Goal: Feedback & Contribution: Submit feedback/report problem

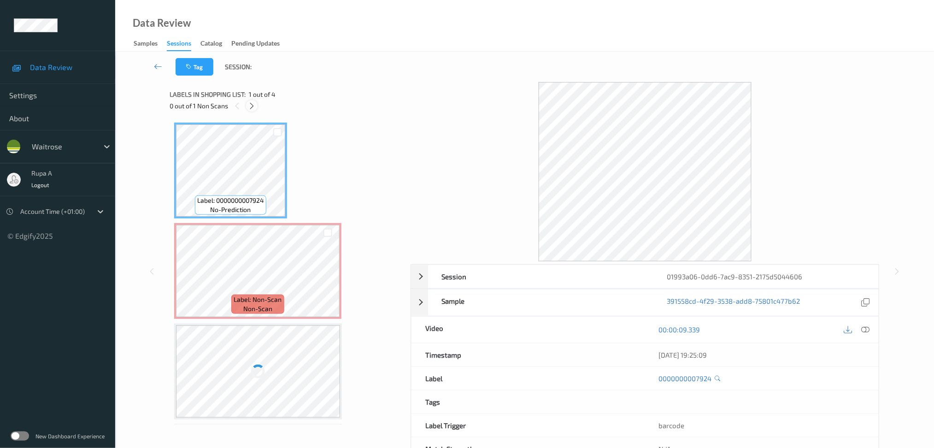
click at [252, 106] on icon at bounding box center [252, 106] width 8 height 8
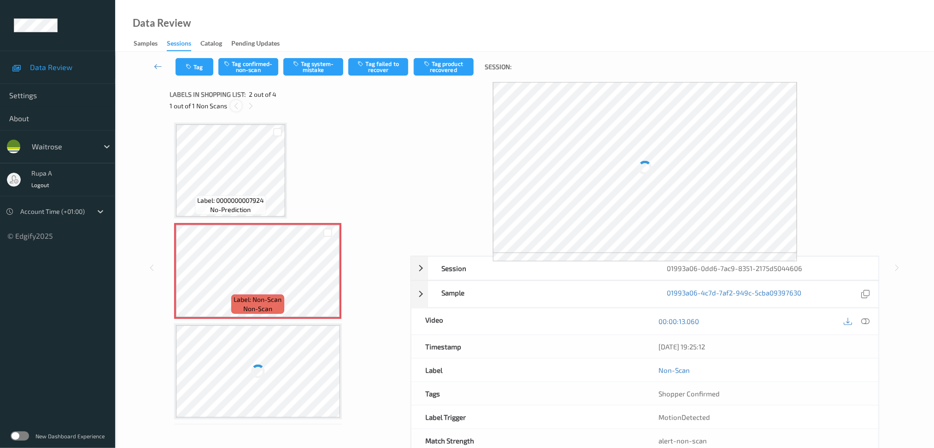
scroll to position [4, 0]
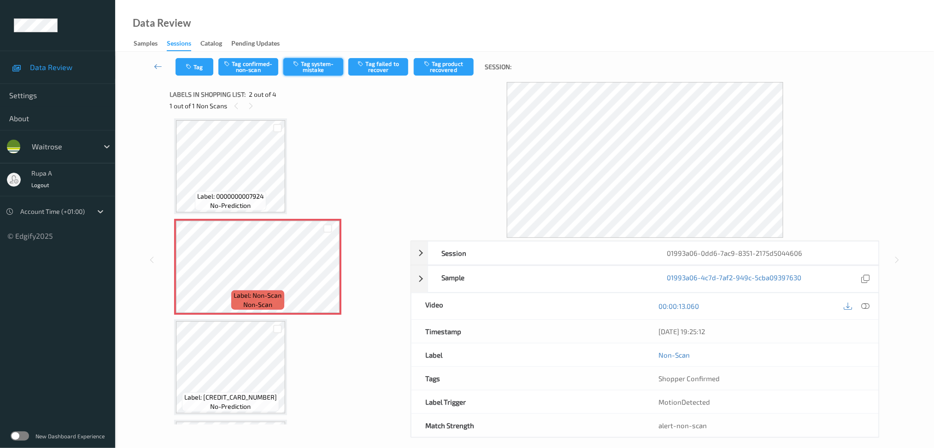
click at [323, 73] on button "Tag system-mistake" at bounding box center [313, 67] width 60 height 18
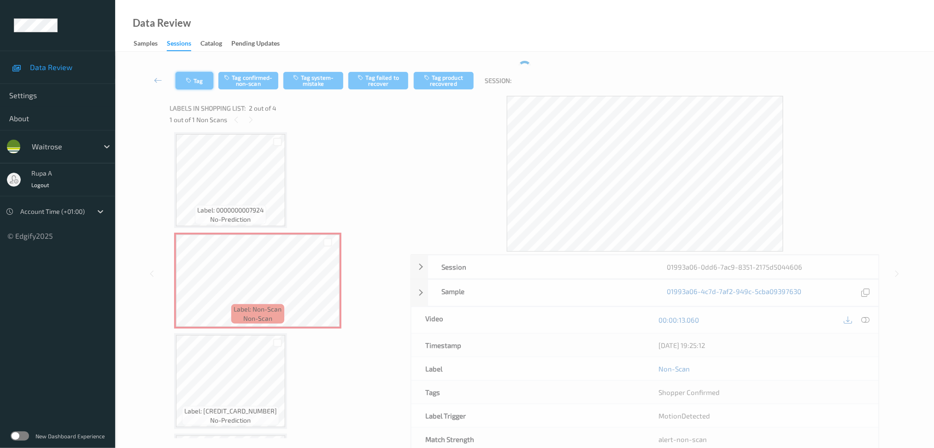
click at [194, 72] on button "Tag" at bounding box center [195, 81] width 38 height 18
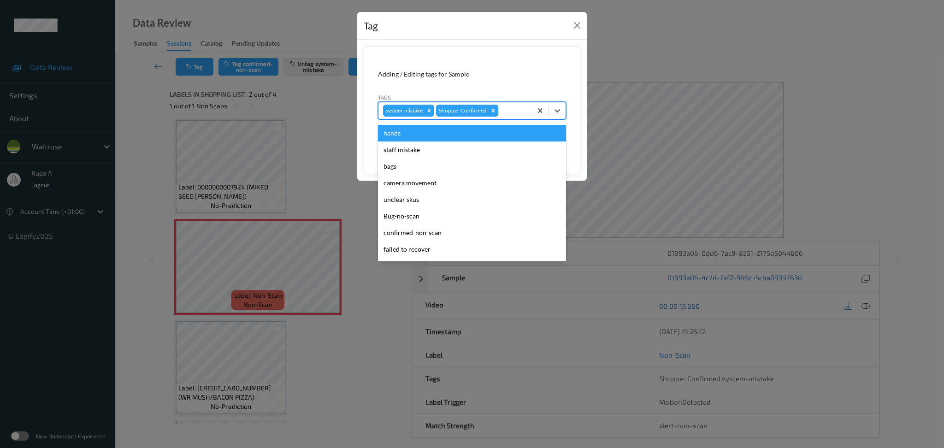
click at [520, 118] on div "system-mistake Shopper Confirmed" at bounding box center [454, 111] width 153 height 16
type input "un"
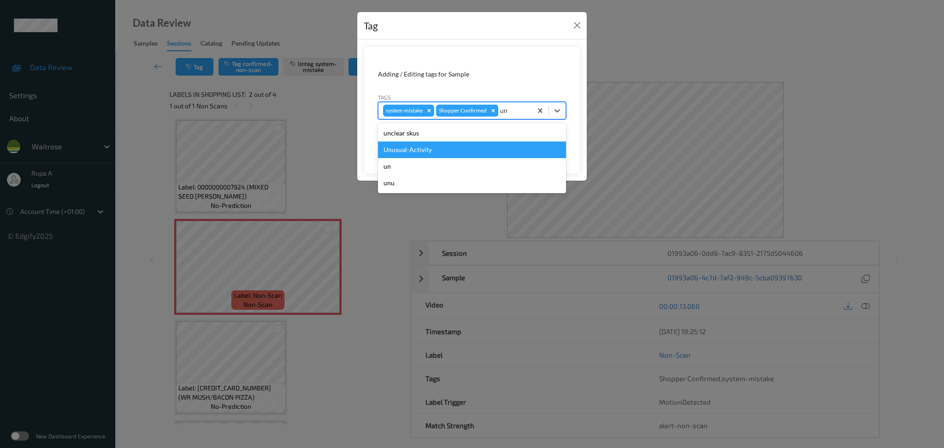
click at [461, 149] on div "Unusual-Activity" at bounding box center [472, 149] width 188 height 17
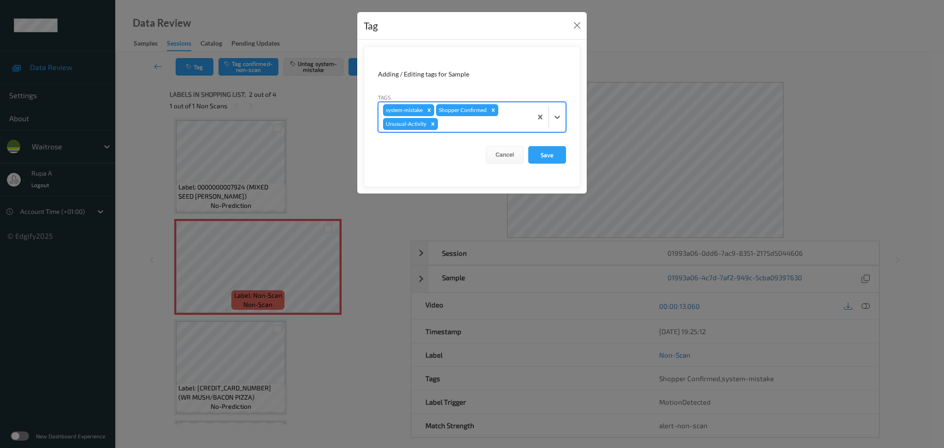
click at [498, 129] on div "system-mistake Shopper Confirmed Unusual-Activity" at bounding box center [454, 116] width 153 height 29
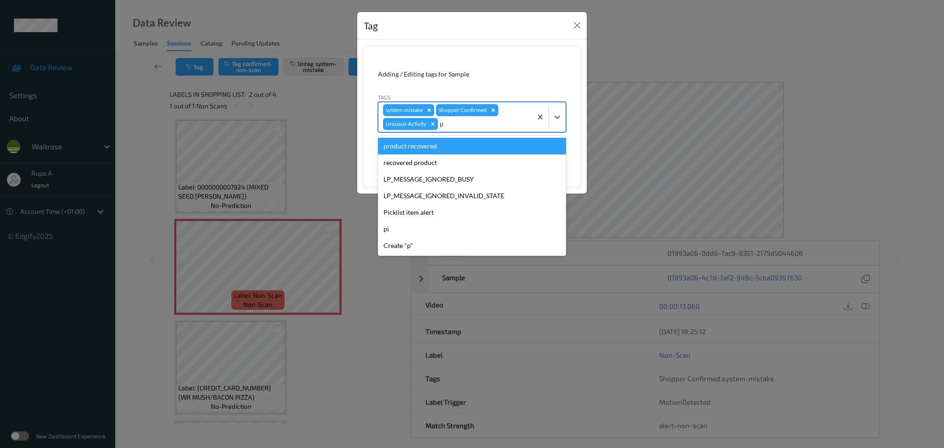
type input "pi"
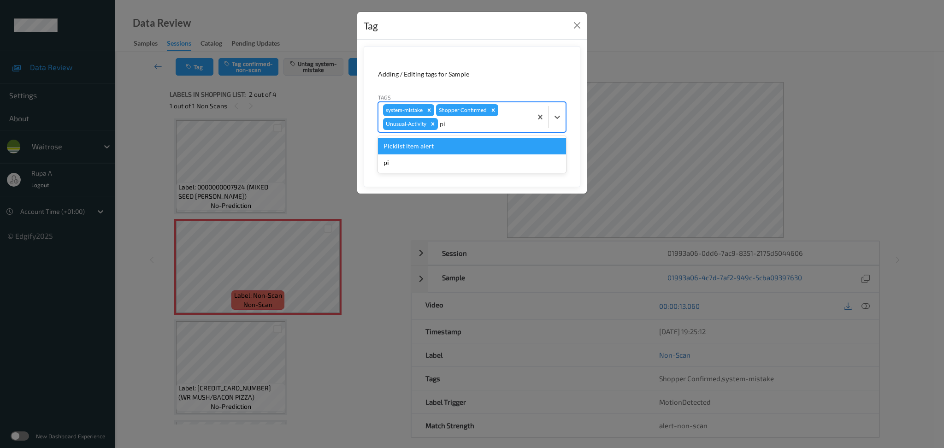
click at [484, 147] on div "Picklist item alert" at bounding box center [472, 146] width 188 height 17
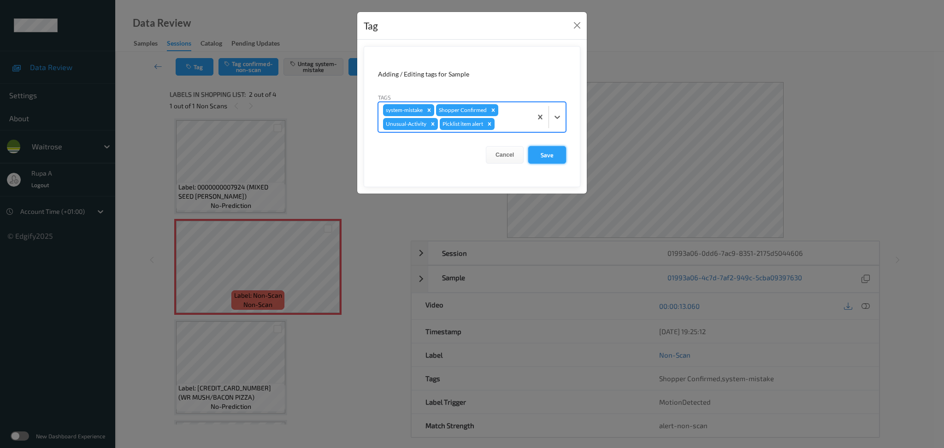
click at [548, 152] on button "Save" at bounding box center [547, 155] width 38 height 18
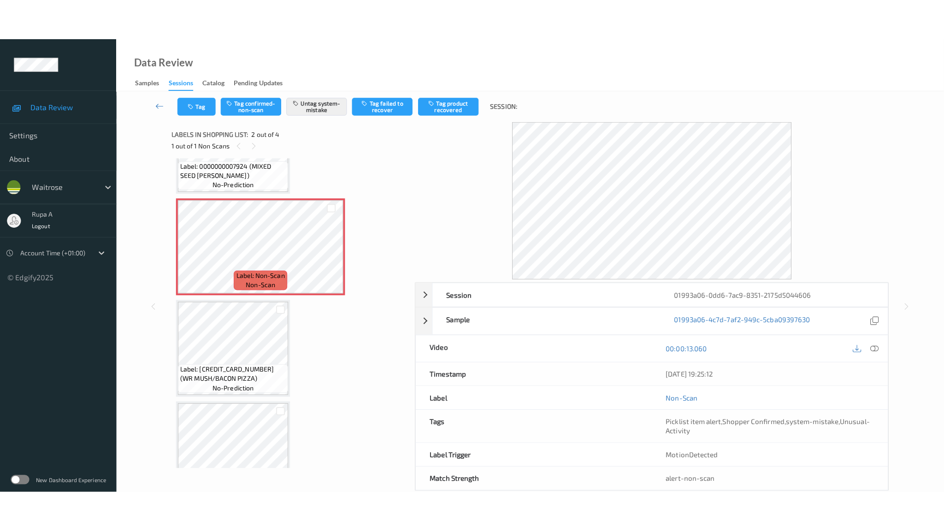
scroll to position [96, 0]
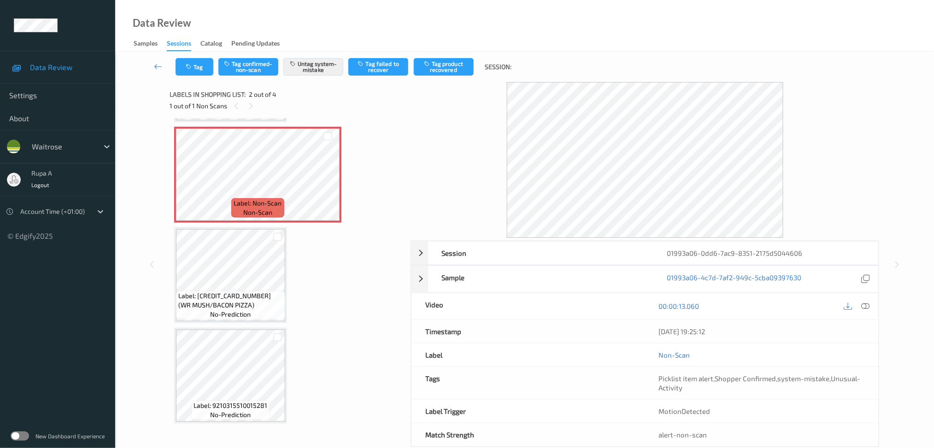
drag, startPoint x: 870, startPoint y: 305, endPoint x: 698, endPoint y: 244, distance: 182.6
click at [869, 305] on icon at bounding box center [865, 306] width 8 height 8
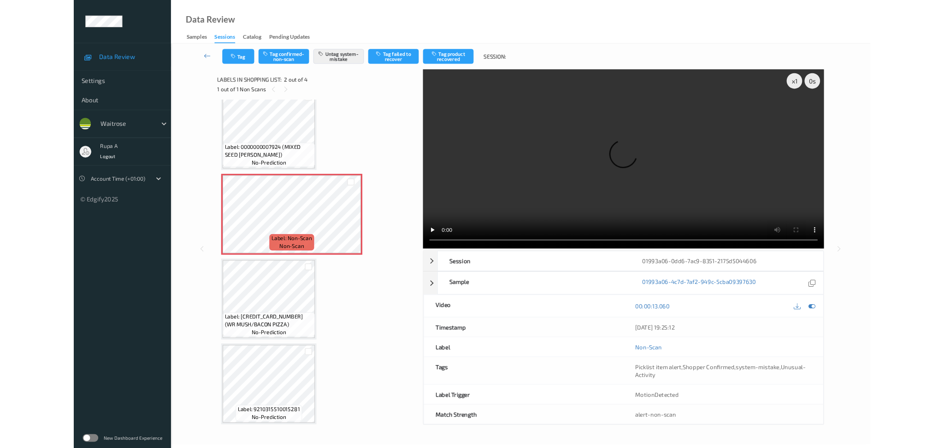
scroll to position [14, 0]
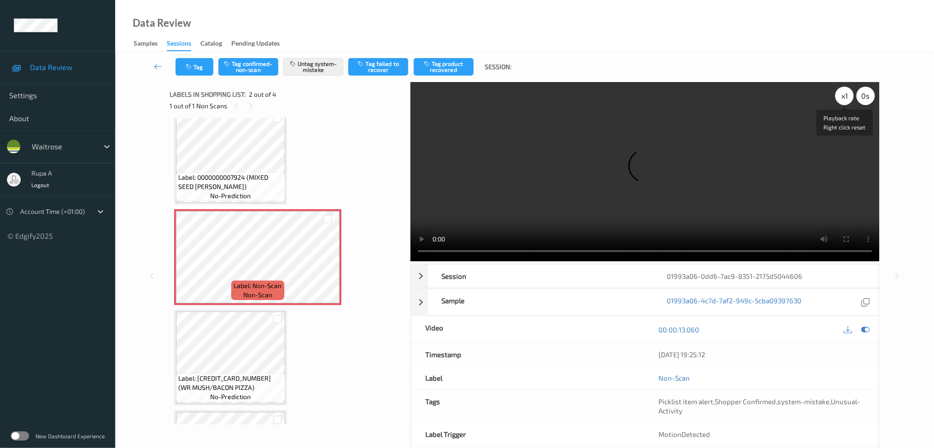
click at [841, 95] on div "x 1" at bounding box center [844, 96] width 18 height 18
click at [868, 330] on icon at bounding box center [865, 329] width 8 height 8
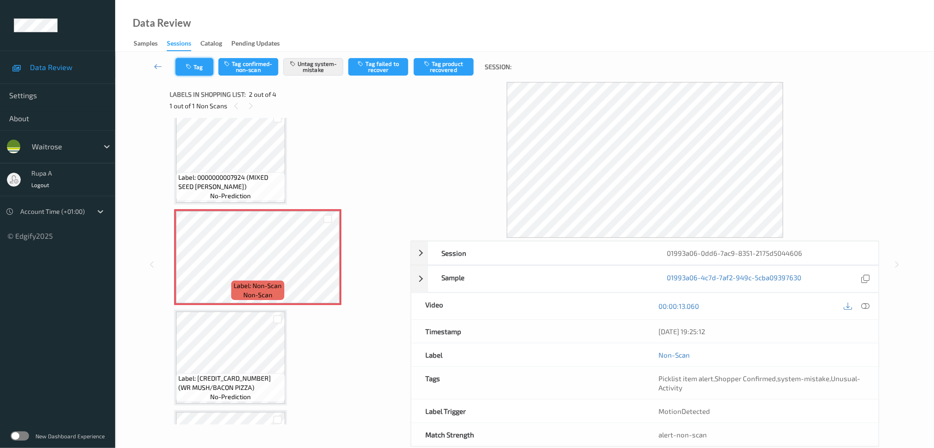
click at [202, 72] on button "Tag" at bounding box center [195, 67] width 38 height 18
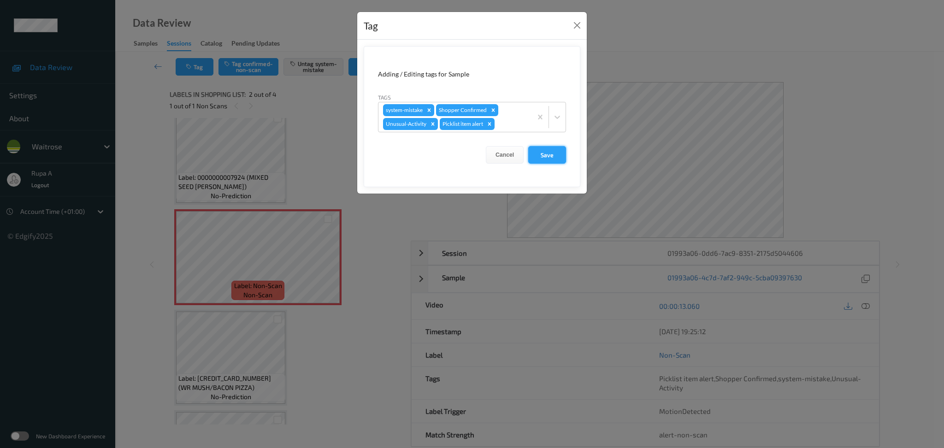
click at [533, 158] on button "Save" at bounding box center [547, 155] width 38 height 18
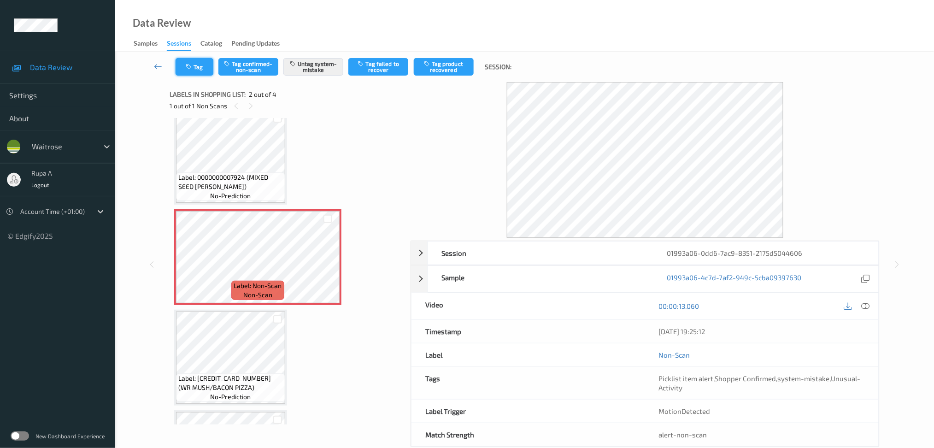
click at [201, 67] on button "Tag" at bounding box center [195, 67] width 38 height 18
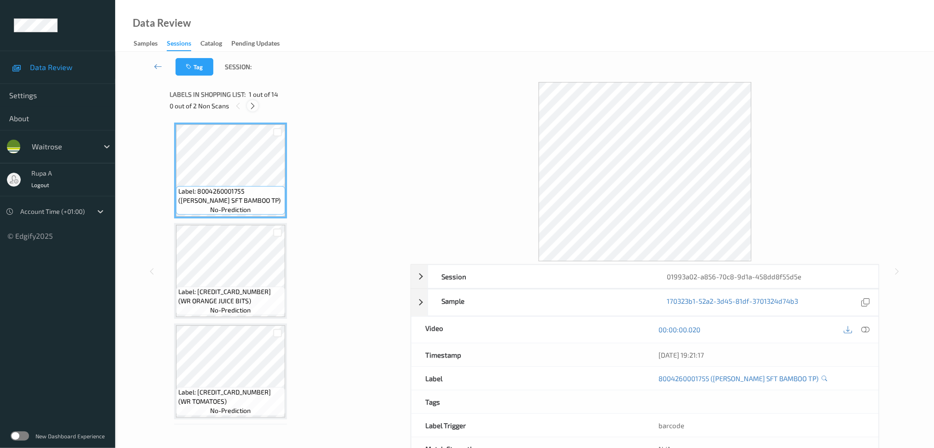
click at [256, 108] on icon at bounding box center [253, 106] width 8 height 8
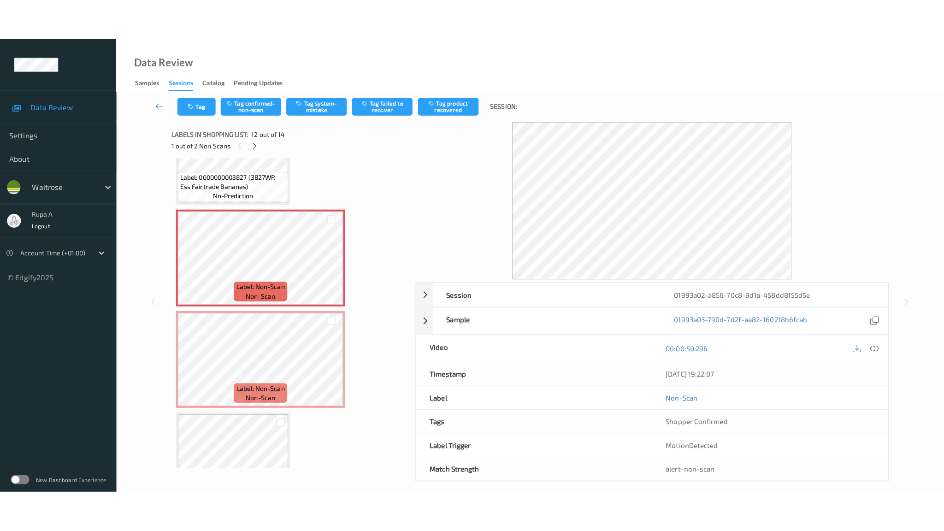
scroll to position [1063, 0]
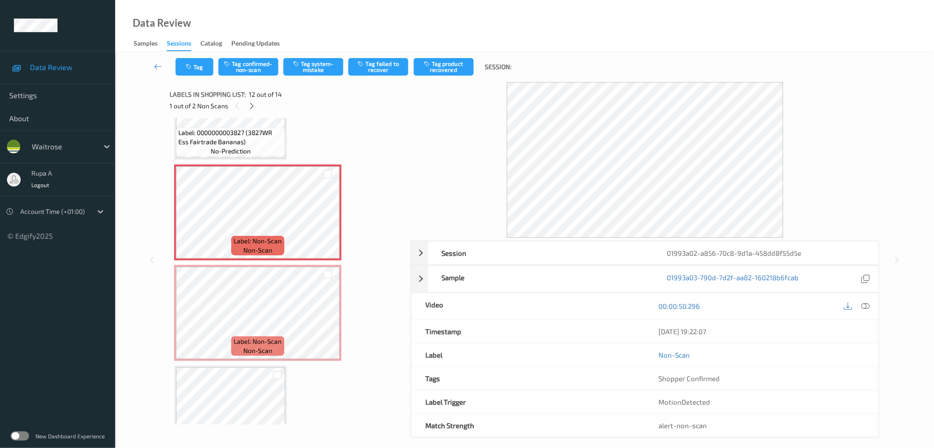
click at [873, 304] on div "00:00:50.296" at bounding box center [762, 306] width 234 height 26
click at [865, 305] on icon at bounding box center [865, 306] width 8 height 8
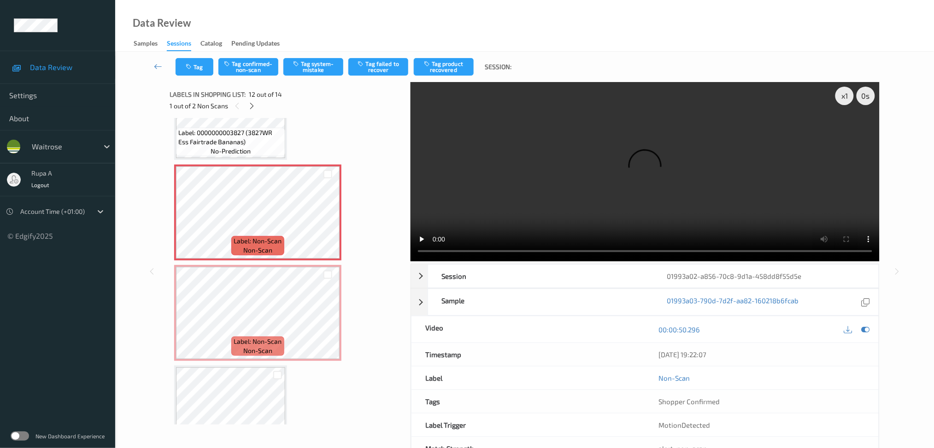
scroll to position [1011, 0]
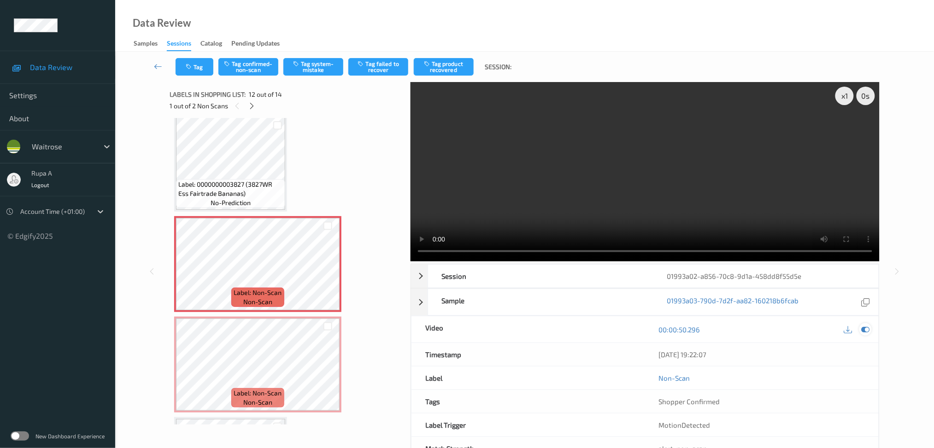
click at [868, 330] on icon at bounding box center [865, 329] width 8 height 8
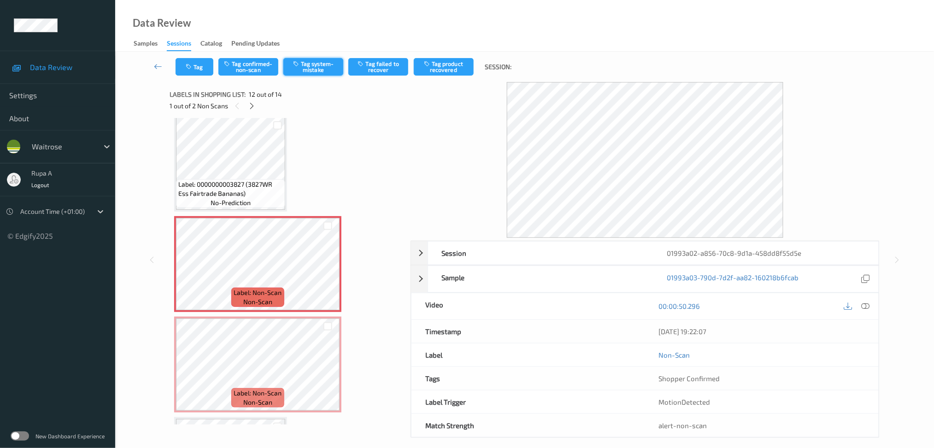
click at [336, 69] on button "Tag system-mistake" at bounding box center [313, 67] width 60 height 18
click at [186, 64] on icon "button" at bounding box center [190, 67] width 8 height 6
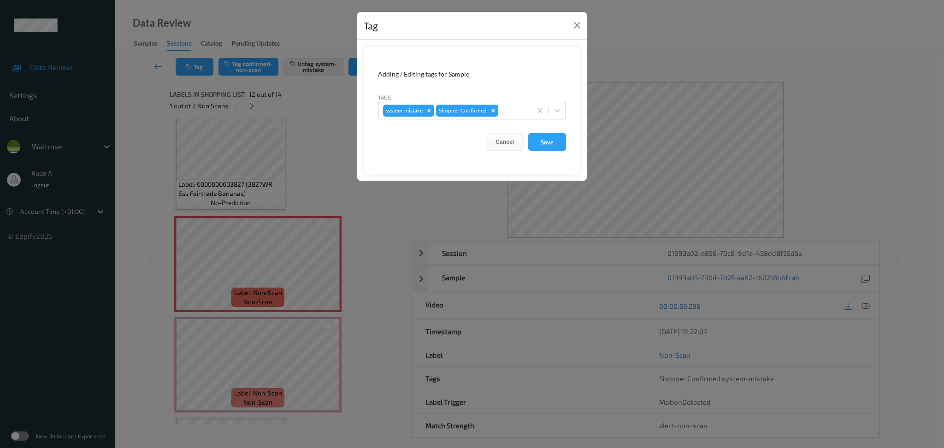
click at [514, 114] on div at bounding box center [513, 110] width 27 height 11
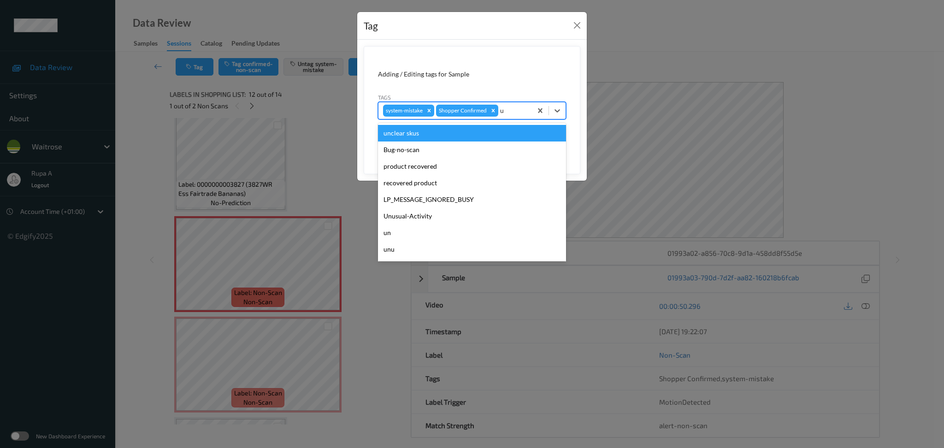
type input "un"
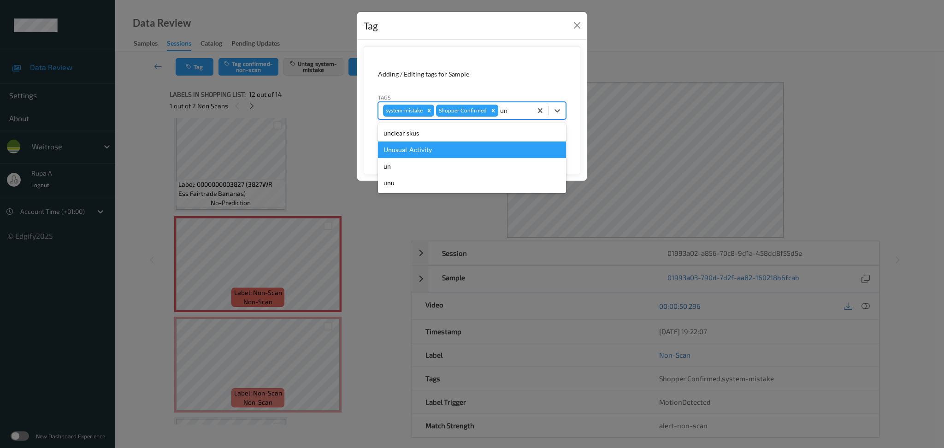
click at [452, 148] on div "Unusual-Activity" at bounding box center [472, 149] width 188 height 17
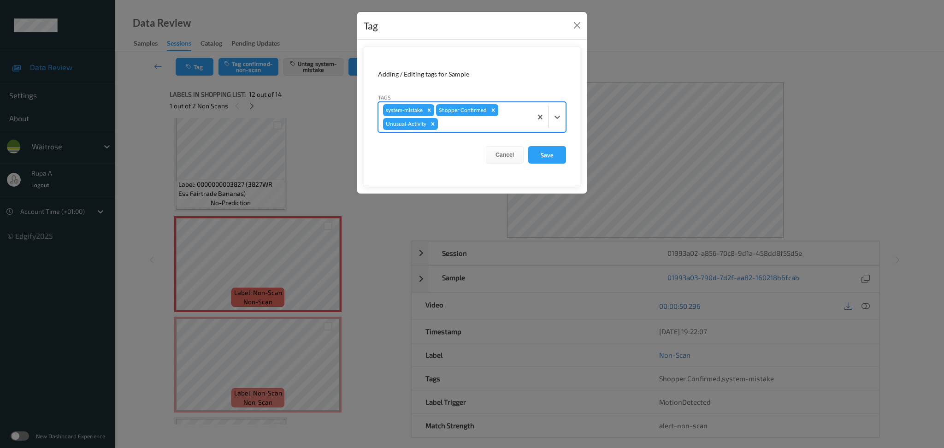
click at [493, 127] on div at bounding box center [484, 123] width 88 height 11
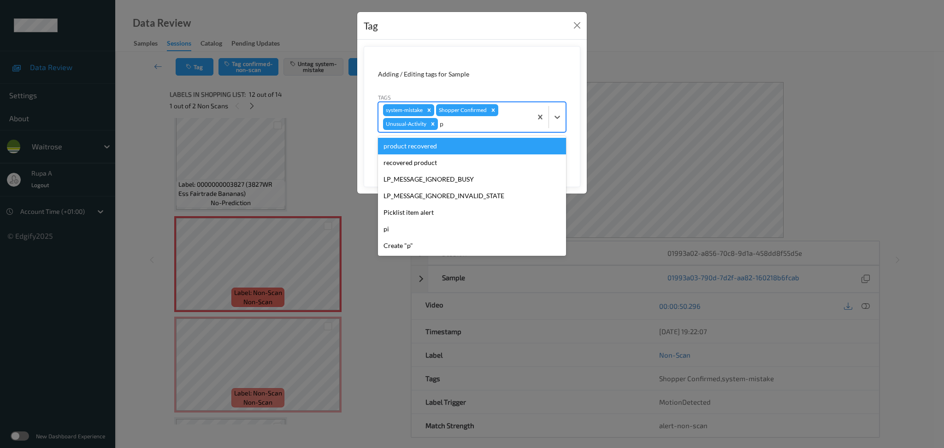
type input "pi"
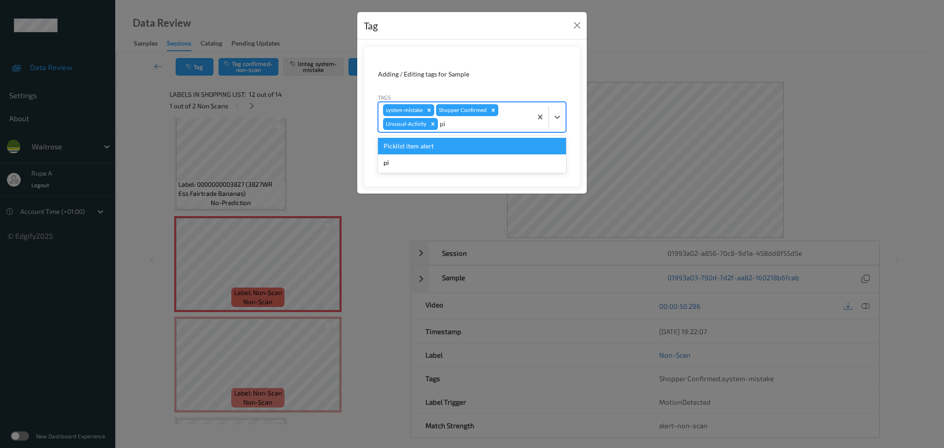
click at [471, 142] on div "Picklist item alert" at bounding box center [472, 146] width 188 height 17
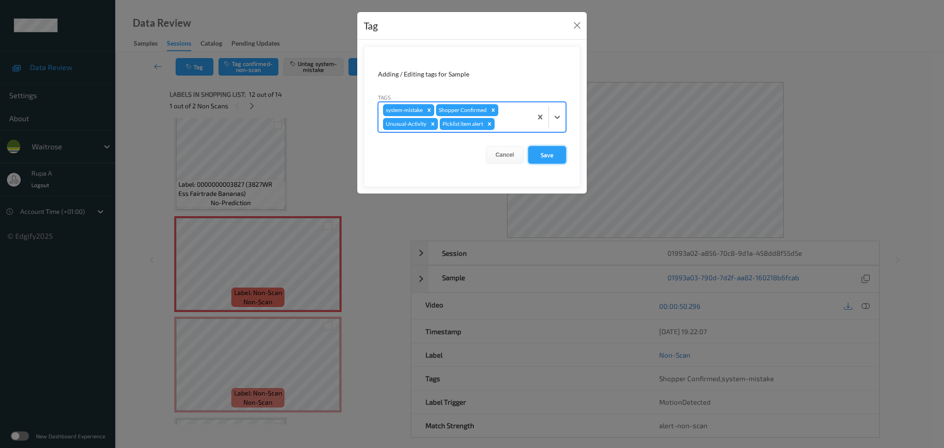
click at [547, 156] on button "Save" at bounding box center [547, 155] width 38 height 18
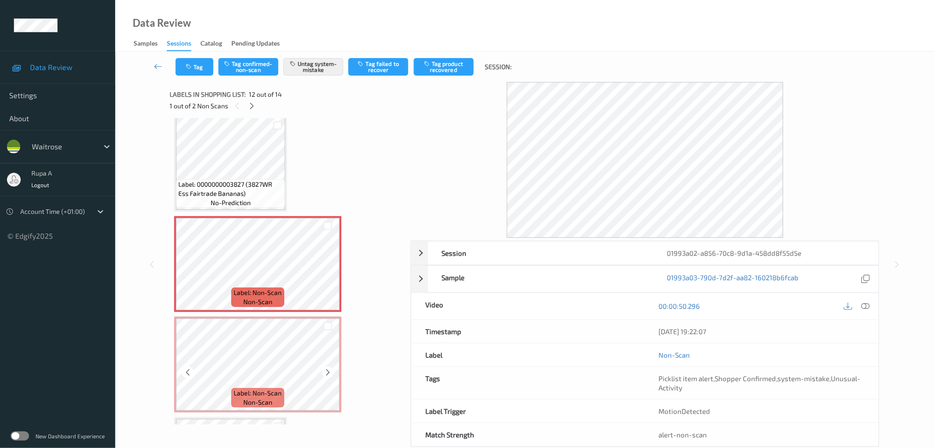
click at [273, 388] on span "Label: Non-Scan" at bounding box center [258, 392] width 48 height 9
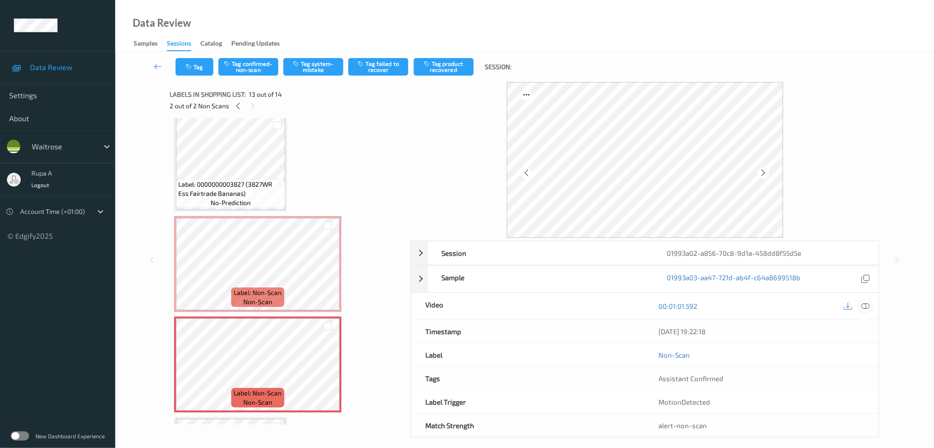
click at [869, 304] on icon at bounding box center [865, 306] width 8 height 8
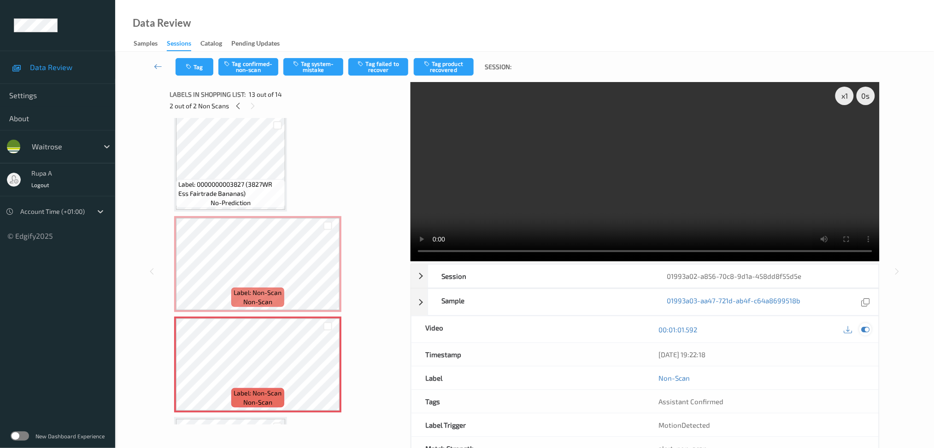
drag, startPoint x: 867, startPoint y: 330, endPoint x: 400, endPoint y: 145, distance: 502.1
click at [867, 330] on icon at bounding box center [865, 329] width 8 height 8
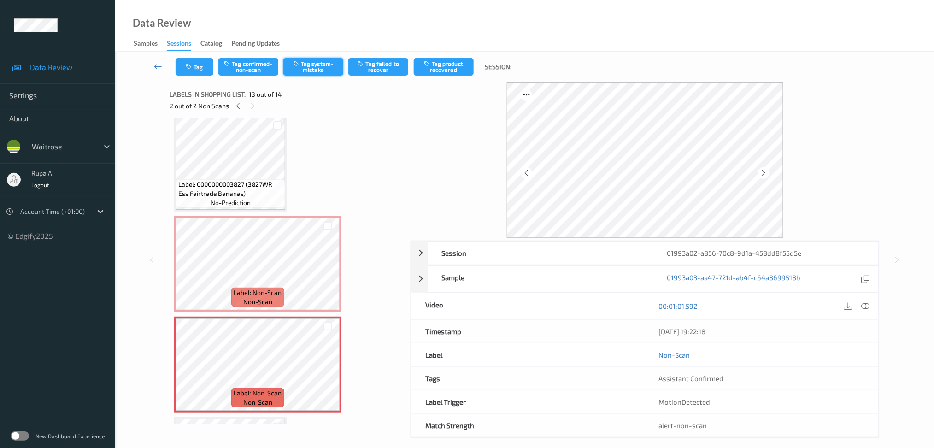
click at [307, 68] on button "Tag system-mistake" at bounding box center [313, 67] width 60 height 18
click at [203, 67] on button "Tag" at bounding box center [195, 67] width 38 height 18
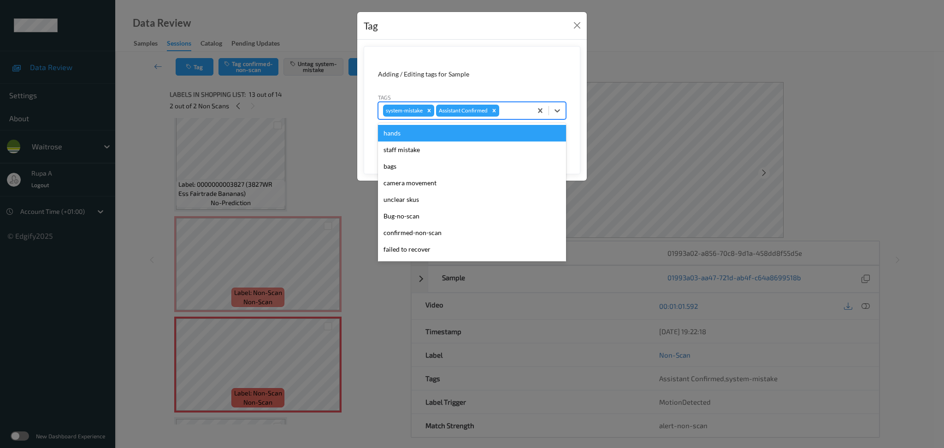
click at [522, 119] on div "system-mistake Assistant Confirmed" at bounding box center [472, 111] width 188 height 18
type input "un"
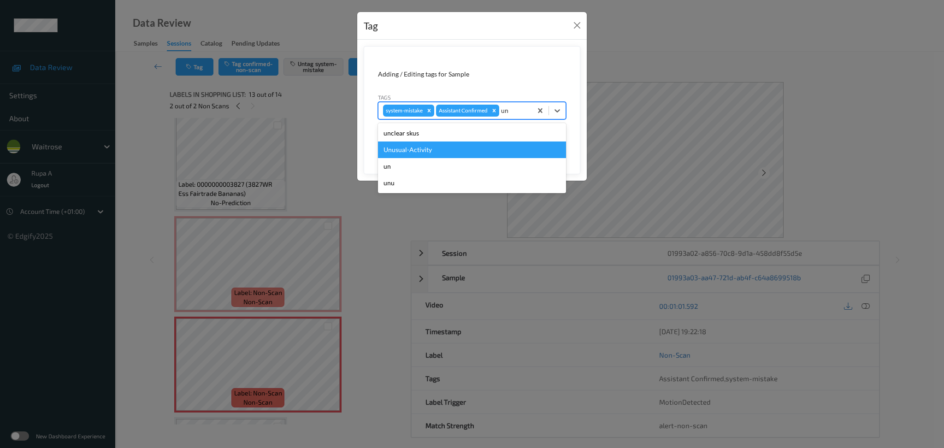
click at [447, 144] on div "Unusual-Activity" at bounding box center [472, 149] width 188 height 17
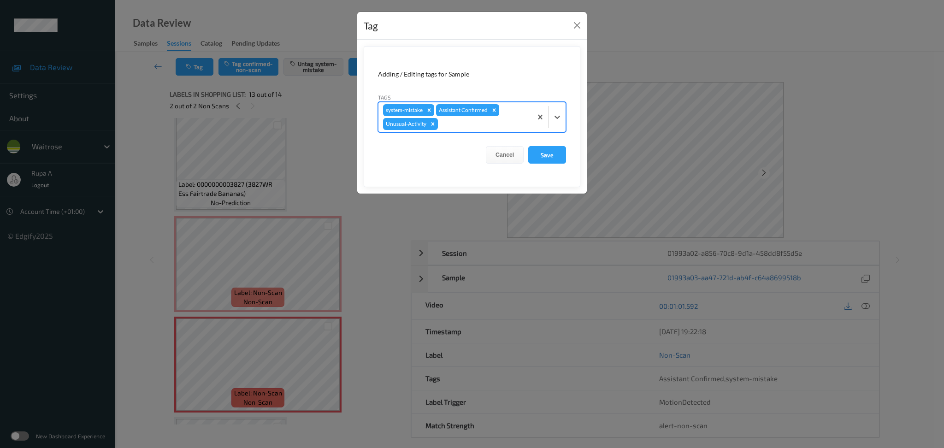
click at [469, 126] on div at bounding box center [484, 123] width 88 height 11
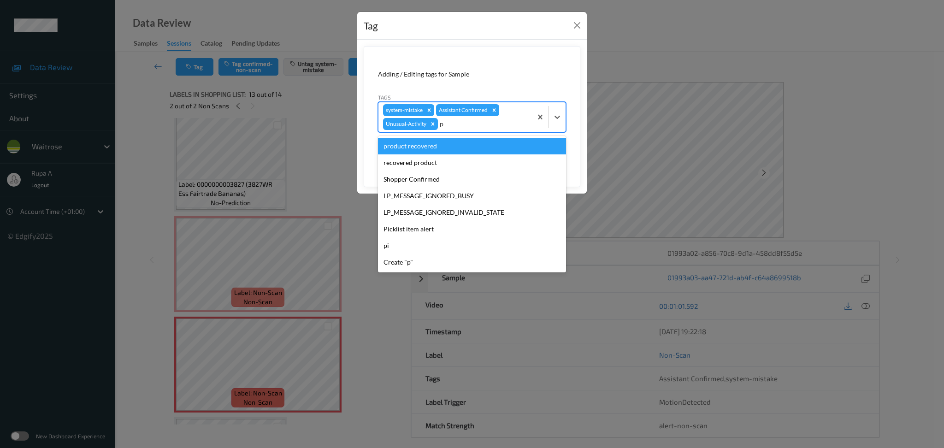
type input "pi"
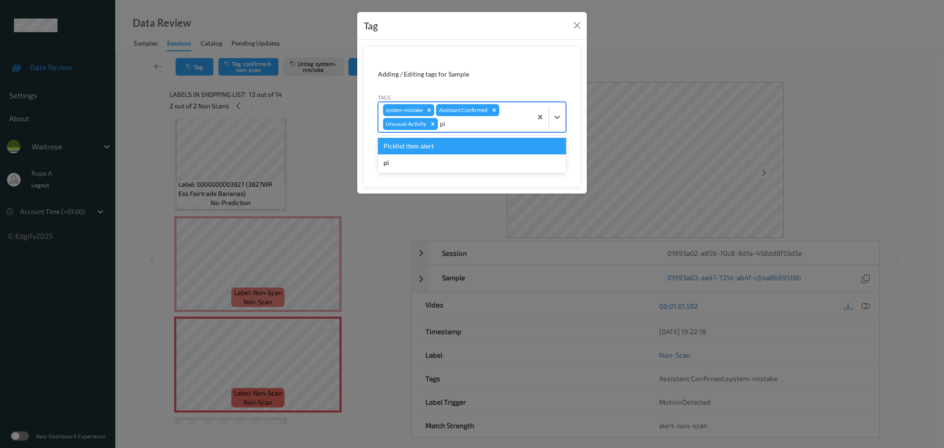
click at [460, 140] on div "Picklist item alert" at bounding box center [472, 146] width 188 height 17
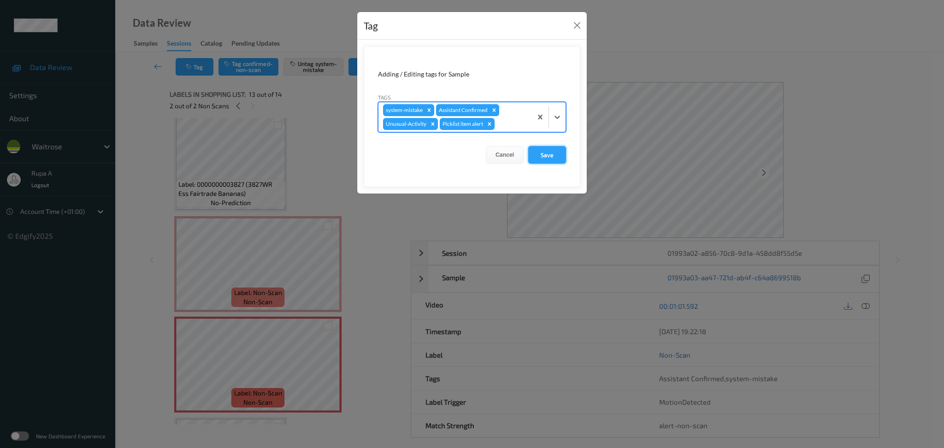
click at [554, 154] on button "Save" at bounding box center [547, 155] width 38 height 18
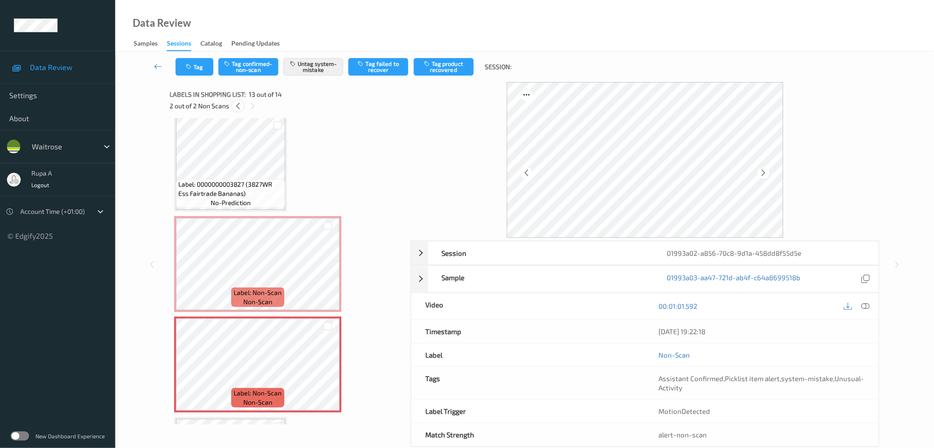
click at [237, 106] on icon at bounding box center [238, 106] width 8 height 8
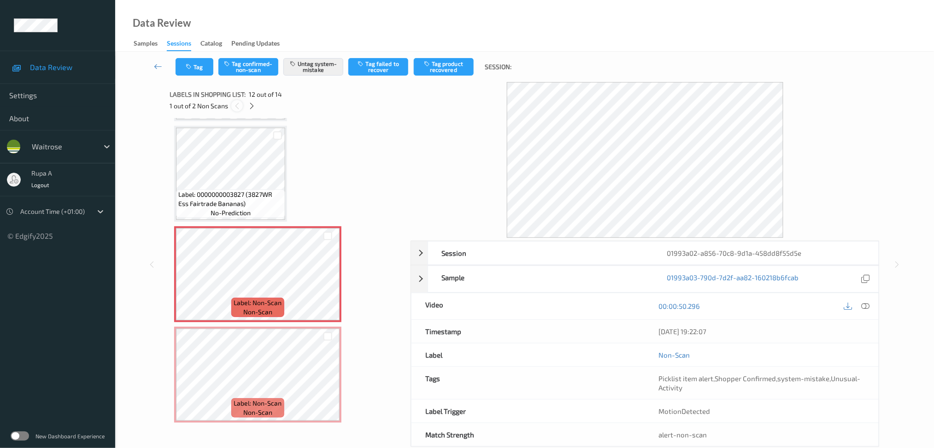
click at [237, 106] on icon at bounding box center [237, 106] width 8 height 8
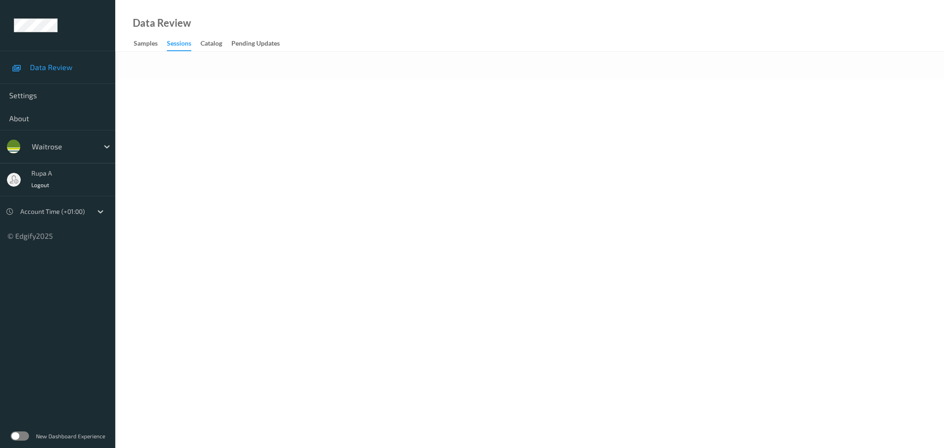
click at [449, 203] on body "Data Review Settings About waitrose rupa a Logout Account Time (+01:00) © Edgif…" at bounding box center [472, 224] width 944 height 448
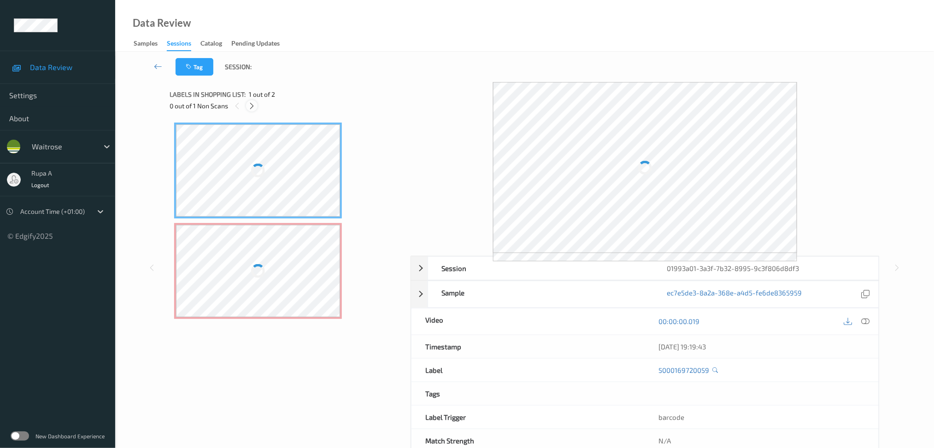
click at [254, 106] on icon at bounding box center [252, 106] width 8 height 8
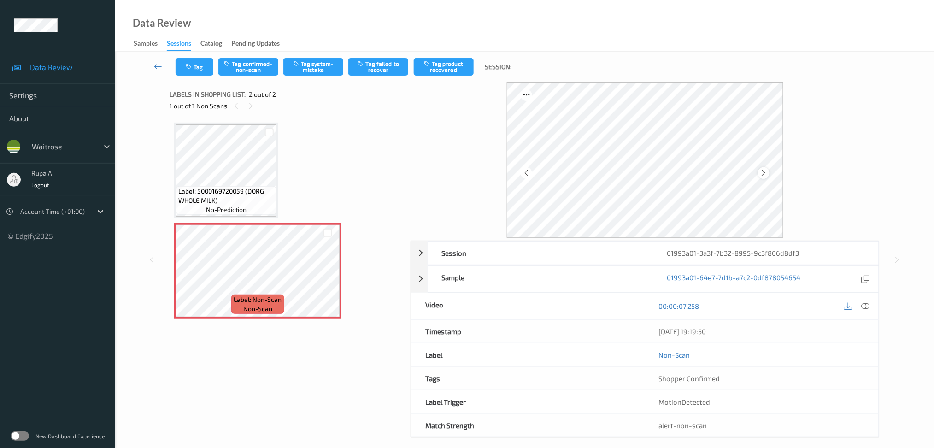
click at [762, 172] on icon at bounding box center [764, 173] width 8 height 8
click at [763, 171] on icon at bounding box center [764, 173] width 8 height 8
click at [334, 69] on button "Tag system-mistake" at bounding box center [313, 67] width 60 height 18
click at [190, 66] on icon "button" at bounding box center [190, 67] width 8 height 6
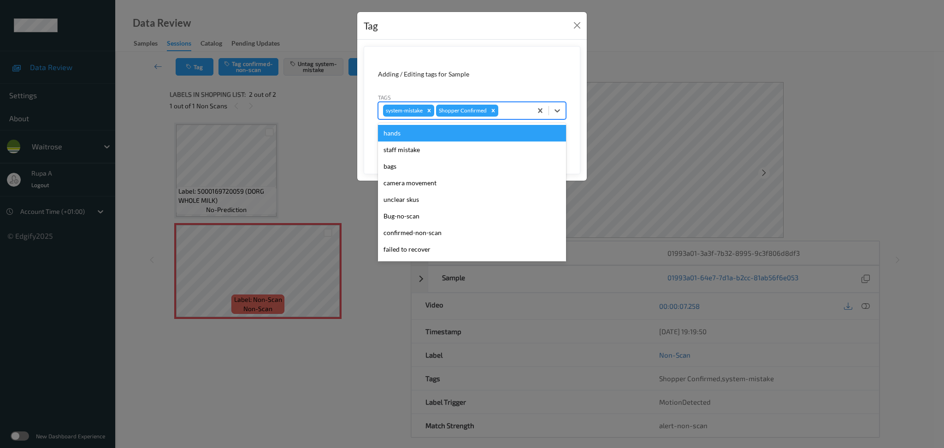
click at [513, 104] on div "system-mistake Shopper Confirmed" at bounding box center [454, 111] width 153 height 16
type input "un"
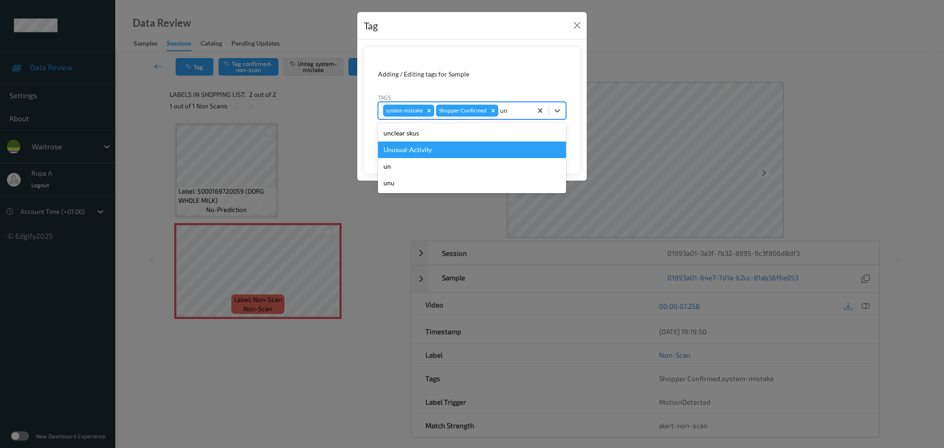
click at [407, 149] on div "Unusual-Activity" at bounding box center [472, 149] width 188 height 17
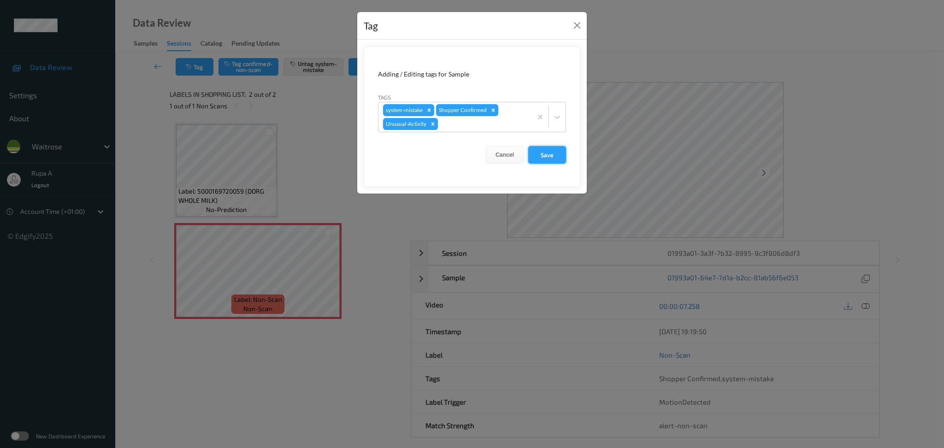
click at [536, 157] on button "Save" at bounding box center [547, 155] width 38 height 18
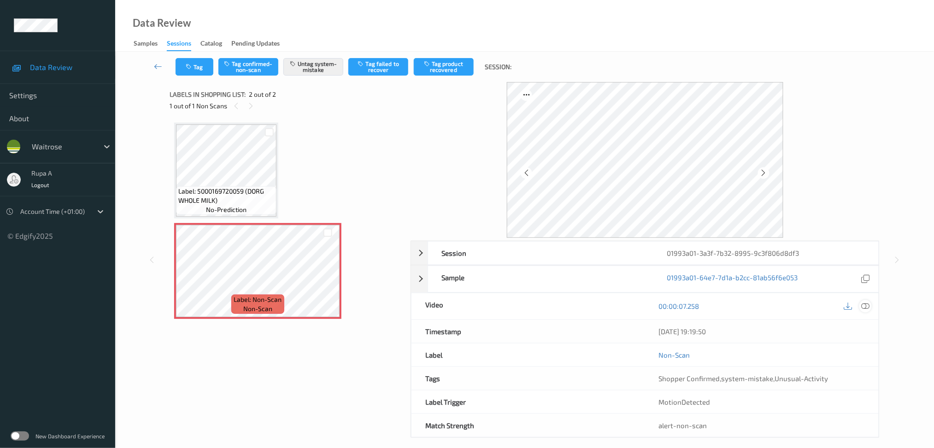
click at [860, 305] on div at bounding box center [865, 306] width 12 height 12
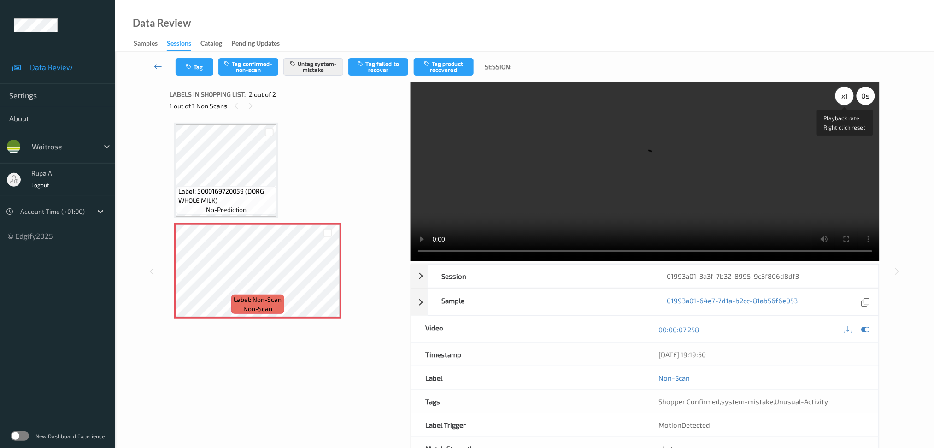
click at [844, 98] on div "x 1" at bounding box center [844, 96] width 18 height 18
drag, startPoint x: 864, startPoint y: 331, endPoint x: 735, endPoint y: 269, distance: 143.0
click at [864, 331] on icon at bounding box center [865, 329] width 8 height 8
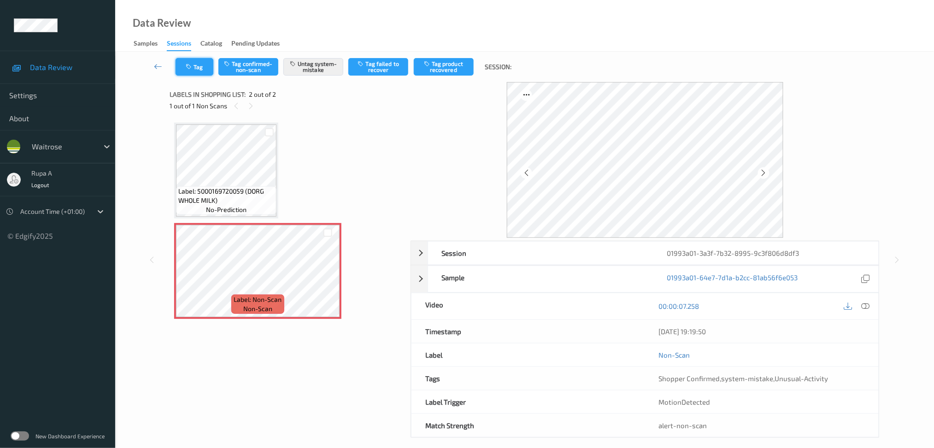
click at [187, 69] on icon "button" at bounding box center [190, 67] width 8 height 6
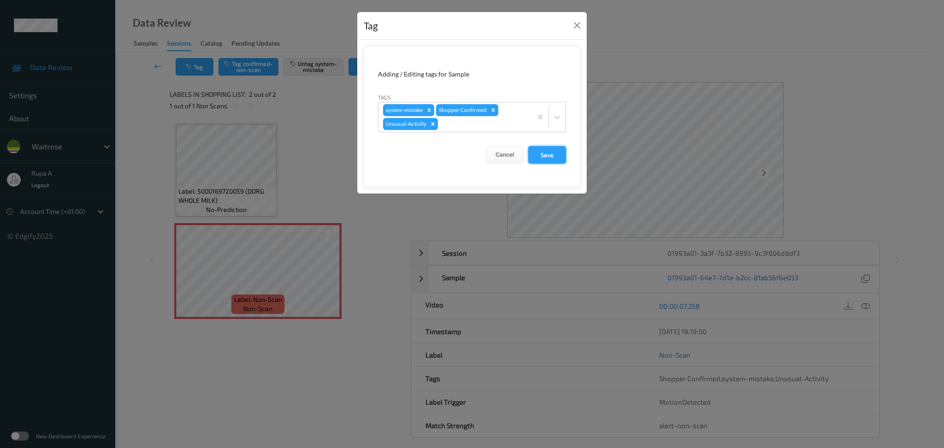
click at [556, 153] on button "Save" at bounding box center [547, 155] width 38 height 18
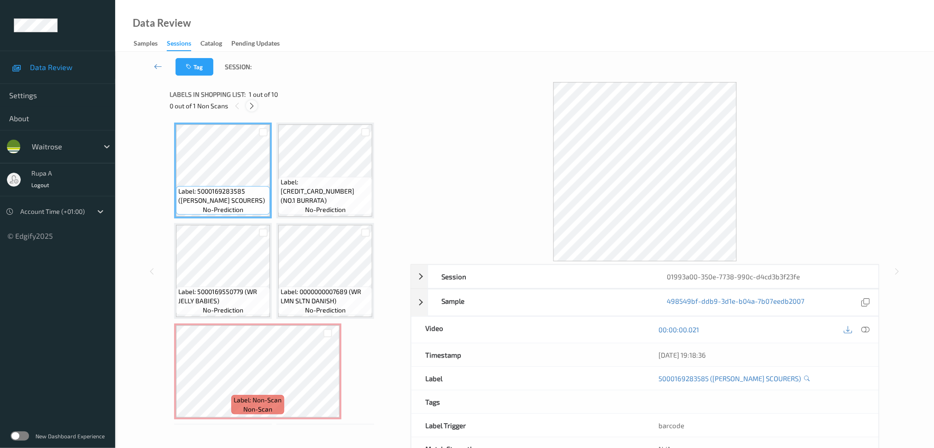
click at [255, 109] on icon at bounding box center [252, 106] width 8 height 8
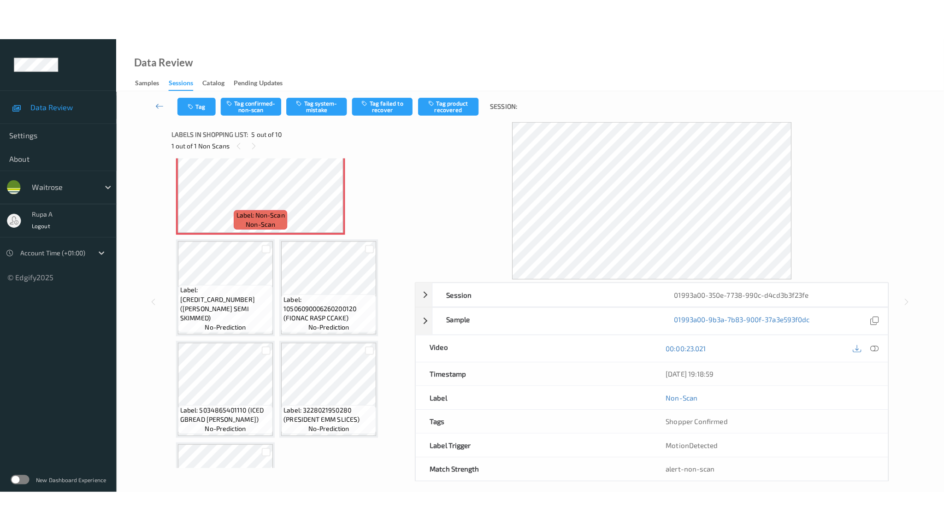
scroll to position [227, 0]
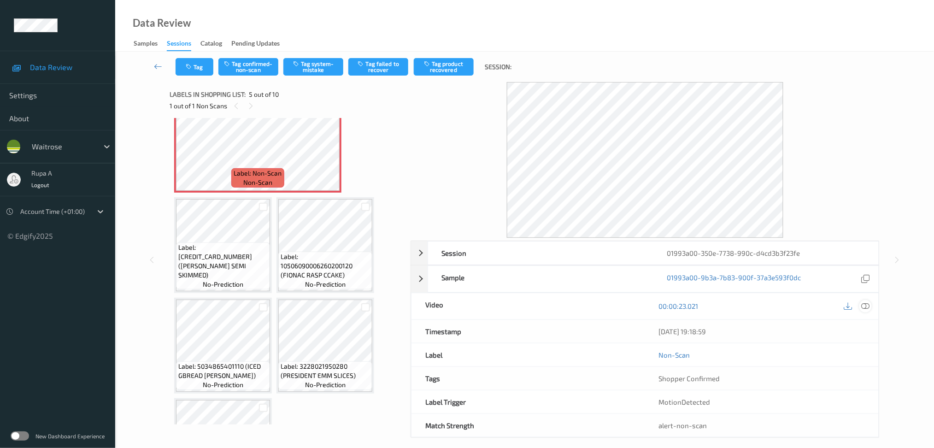
click at [863, 300] on div at bounding box center [865, 306] width 12 height 12
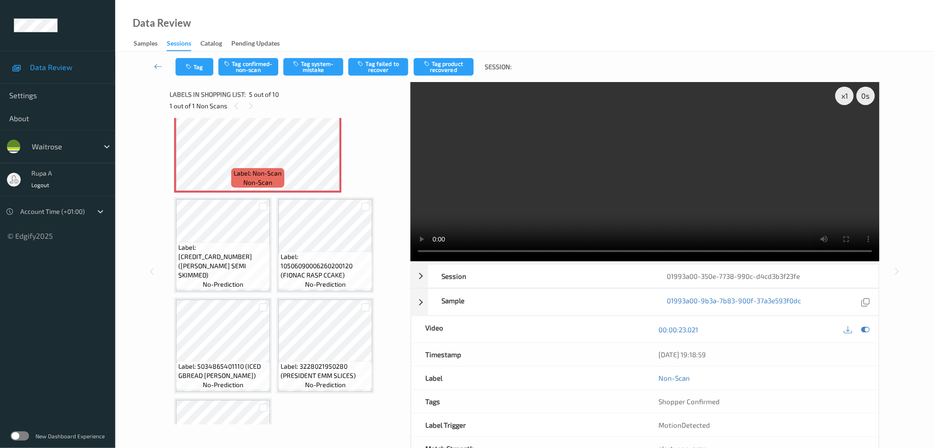
scroll to position [214, 0]
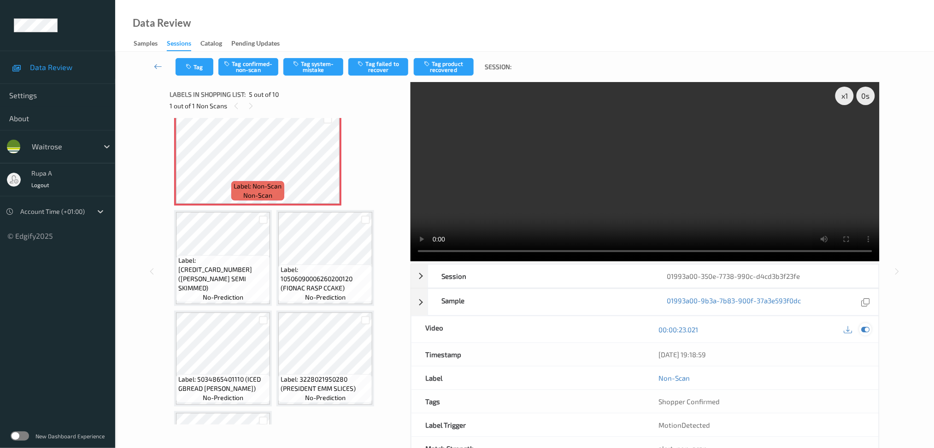
click at [864, 332] on icon at bounding box center [865, 329] width 8 height 8
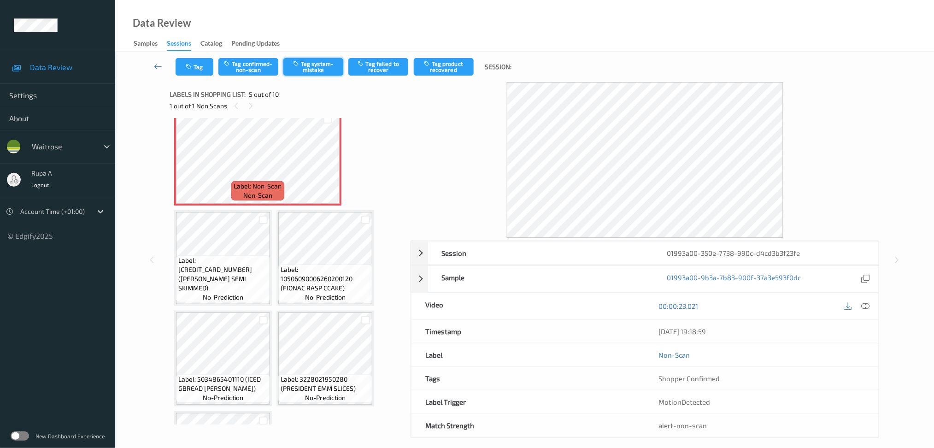
click at [318, 75] on button "Tag system-mistake" at bounding box center [313, 67] width 60 height 18
click at [202, 59] on button "Tag" at bounding box center [195, 67] width 38 height 18
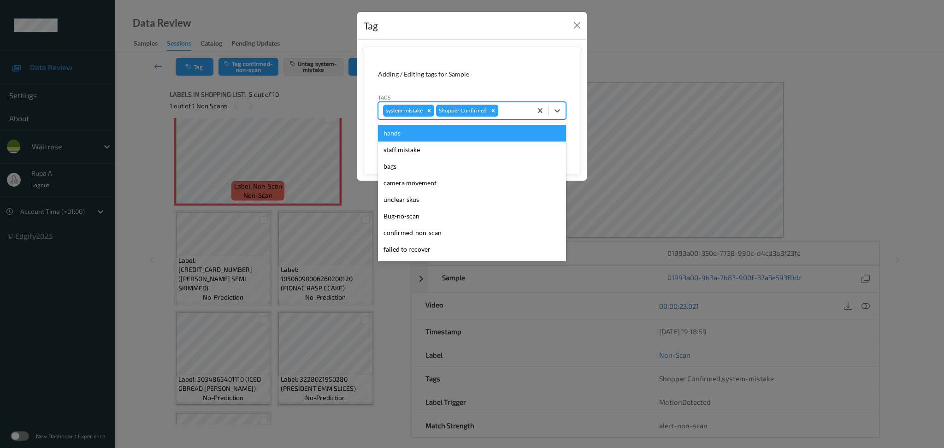
click at [514, 110] on div at bounding box center [513, 110] width 27 height 11
type input "un"
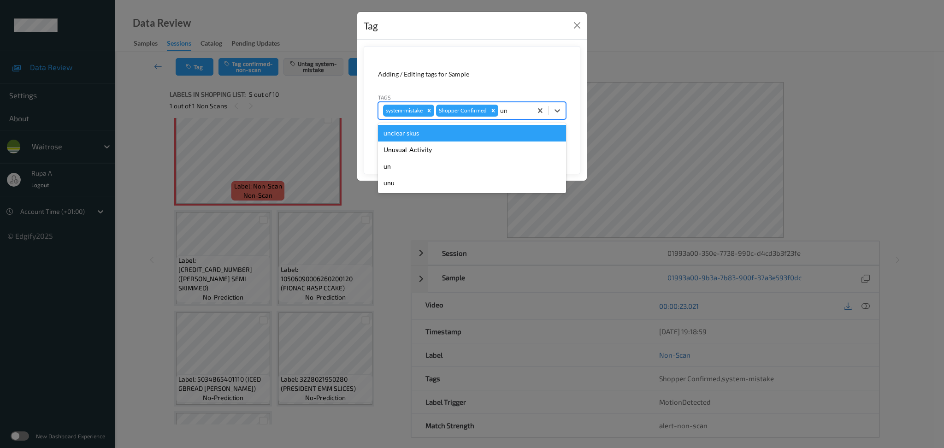
click at [455, 141] on div "unclear skus" at bounding box center [472, 133] width 188 height 17
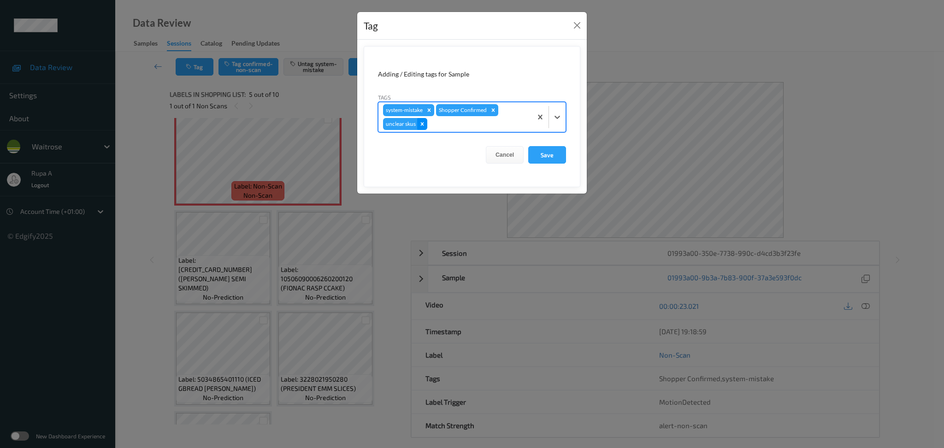
click at [424, 123] on icon "Remove unclear skus" at bounding box center [422, 124] width 6 height 6
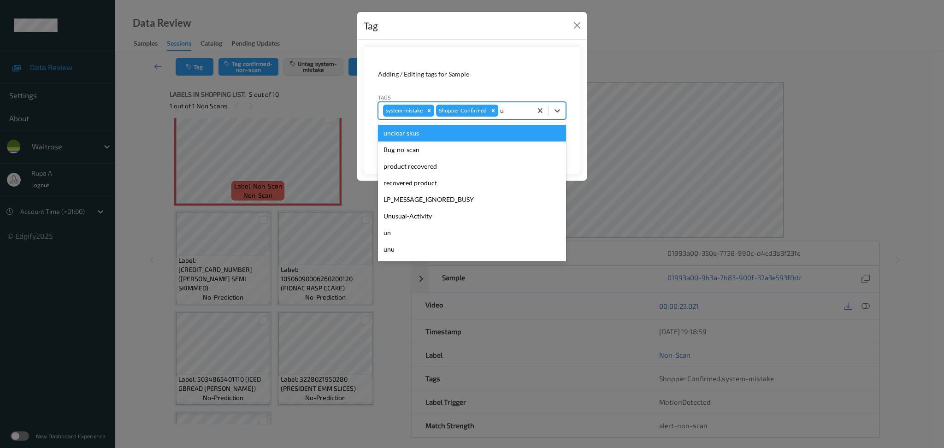
type input "un"
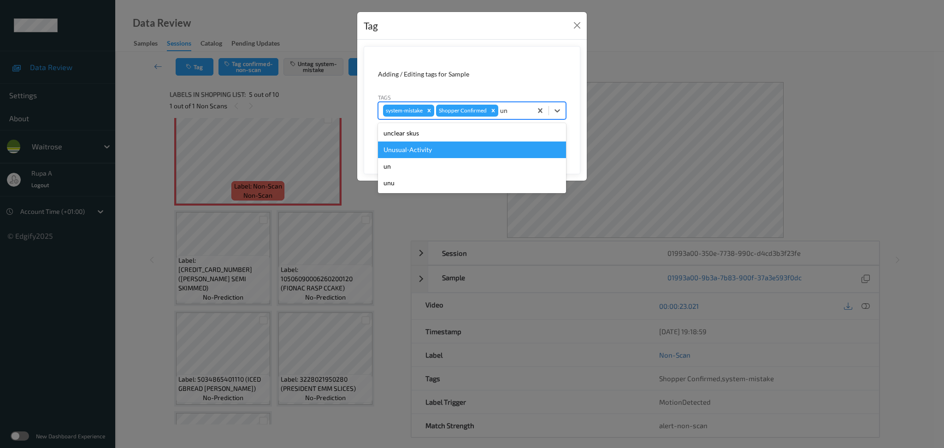
click at [472, 142] on div "Unusual-Activity" at bounding box center [472, 149] width 188 height 17
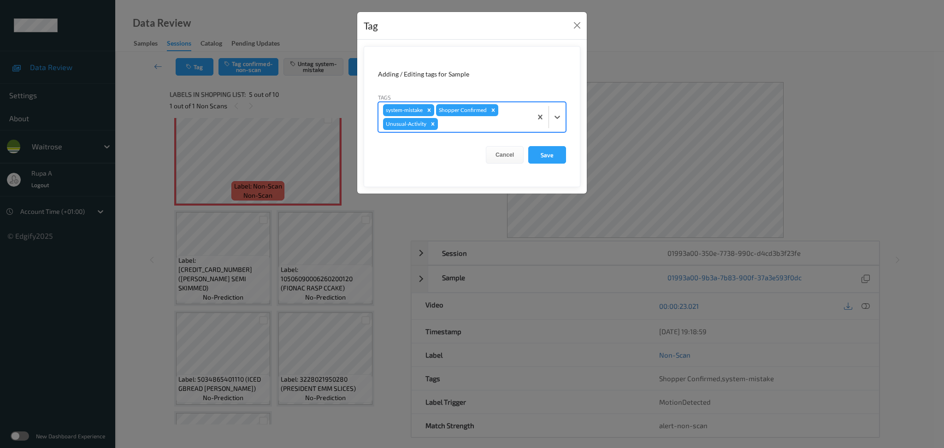
click at [487, 125] on div at bounding box center [484, 123] width 88 height 11
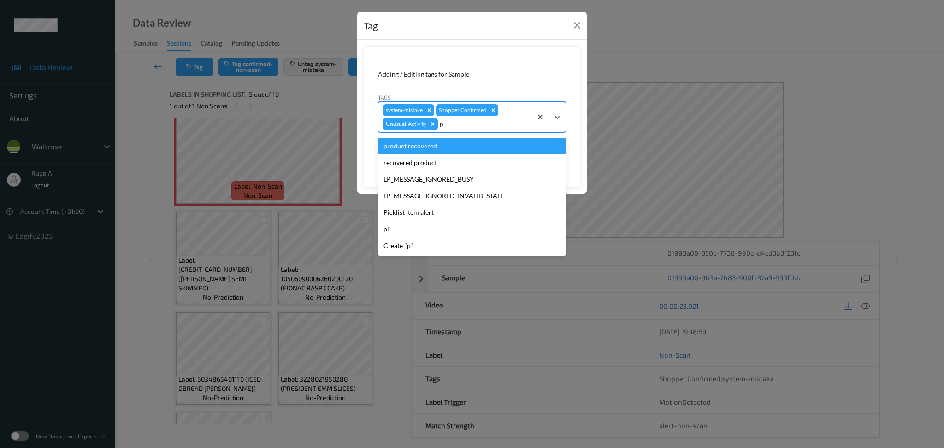
type input "pi"
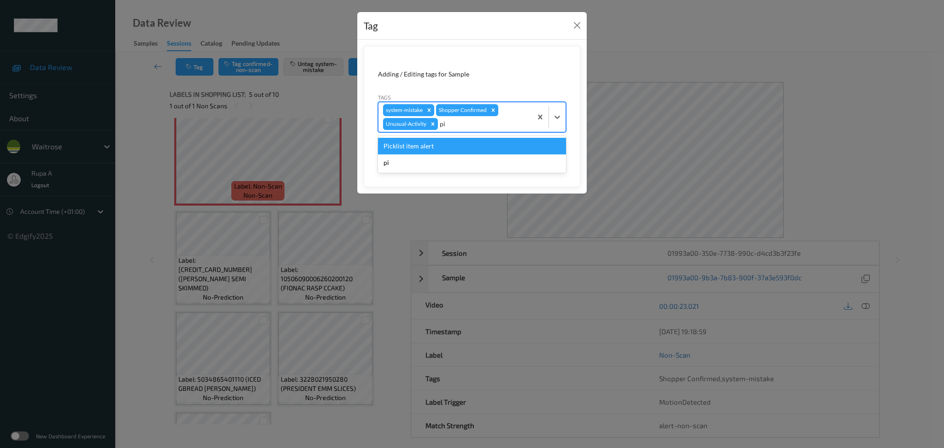
click at [462, 143] on div "Picklist item alert" at bounding box center [472, 146] width 188 height 17
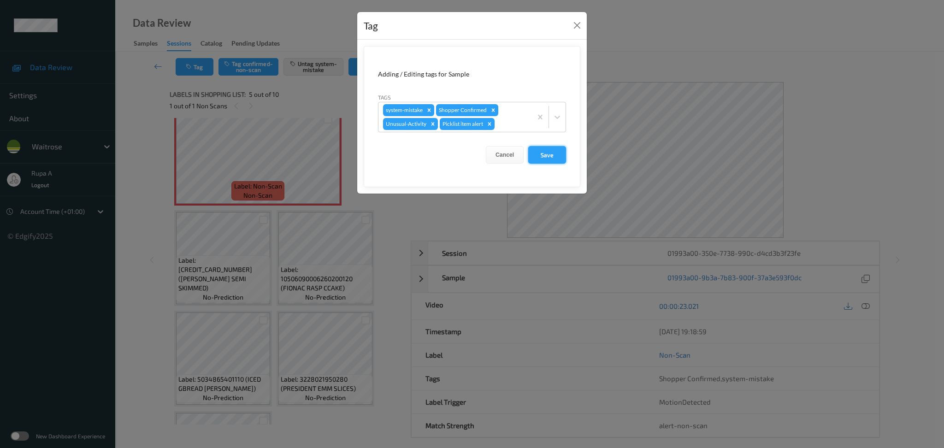
click at [544, 150] on button "Save" at bounding box center [547, 155] width 38 height 18
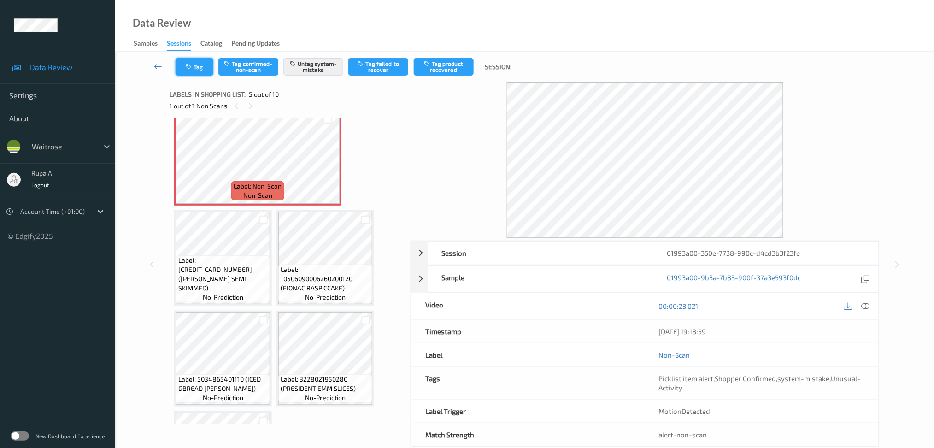
click at [204, 71] on button "Tag" at bounding box center [195, 67] width 38 height 18
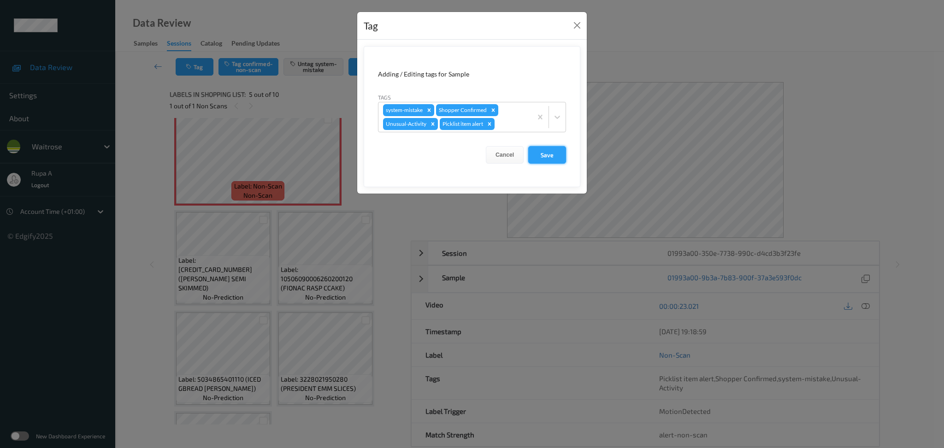
click at [564, 149] on button "Save" at bounding box center [547, 155] width 38 height 18
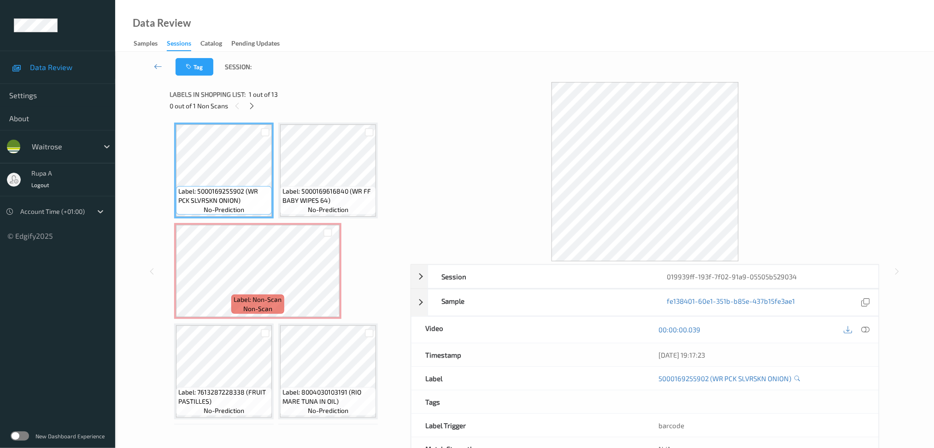
click at [307, 117] on div "Labels in shopping list: 1 out of 13 0 out of 1 Non Scans" at bounding box center [287, 100] width 235 height 36
click at [262, 109] on div "0 out of 1 Non Scans" at bounding box center [287, 106] width 235 height 12
click at [257, 106] on div "0 out of 1 Non Scans" at bounding box center [287, 106] width 235 height 12
click at [256, 106] on div at bounding box center [252, 106] width 12 height 12
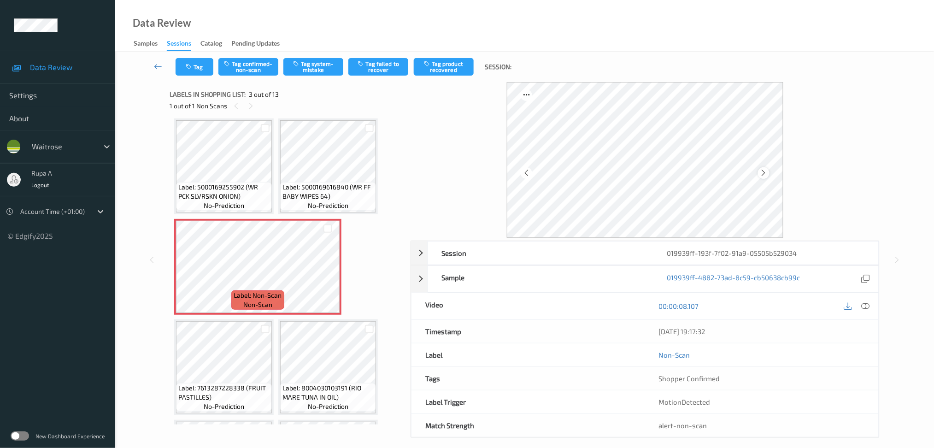
click at [765, 173] on icon at bounding box center [764, 173] width 8 height 8
click at [761, 173] on icon at bounding box center [764, 173] width 8 height 8
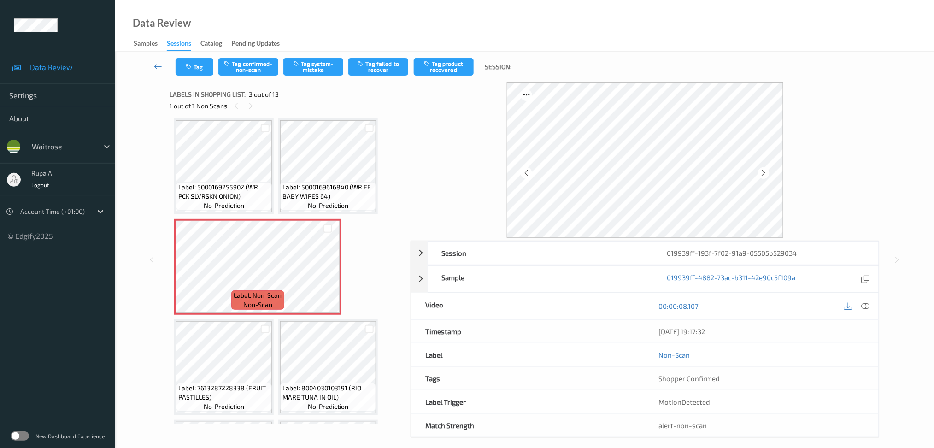
click at [761, 173] on icon at bounding box center [764, 173] width 8 height 8
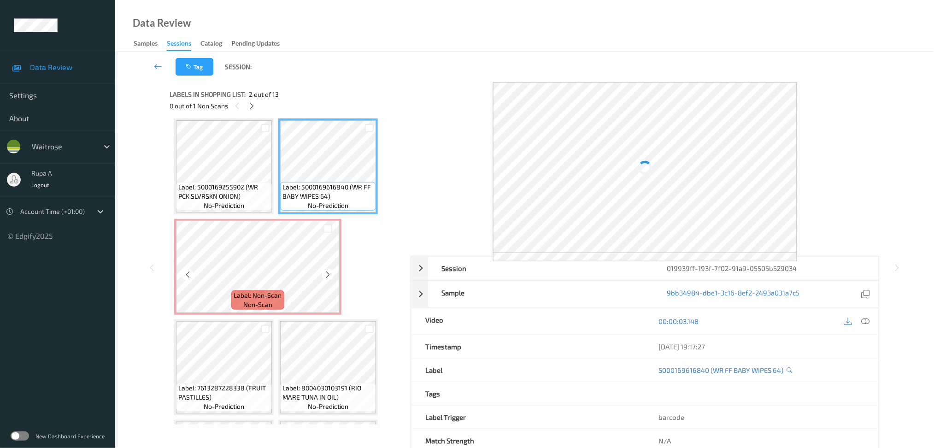
scroll to position [0, 0]
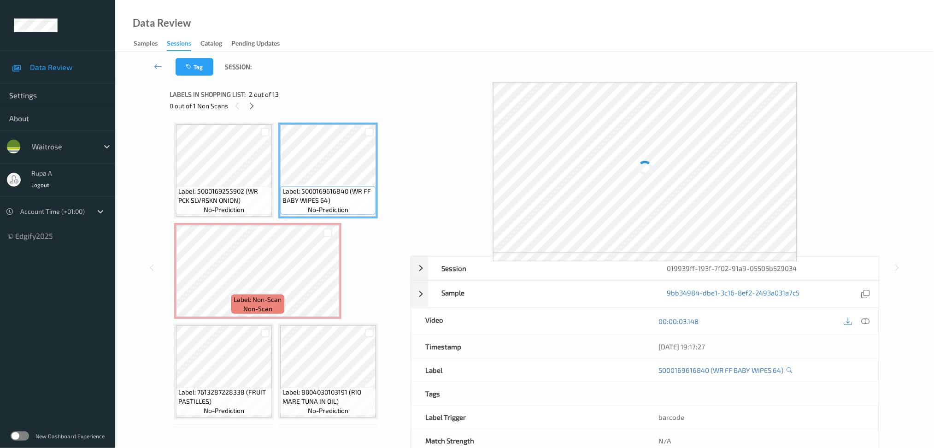
click at [882, 100] on div "Session 019939ff-193f-7f02-91a9-05505b529034 Session ID 019939ff-193f-7f02-91a9…" at bounding box center [524, 267] width 781 height 371
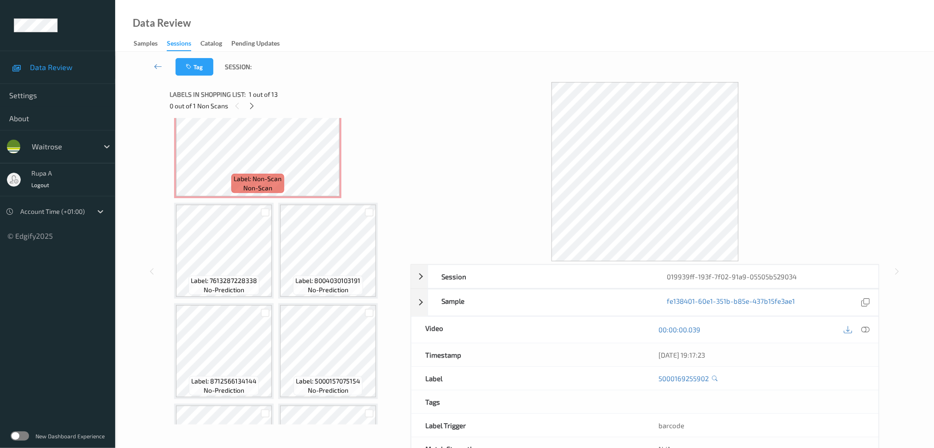
scroll to position [123, 0]
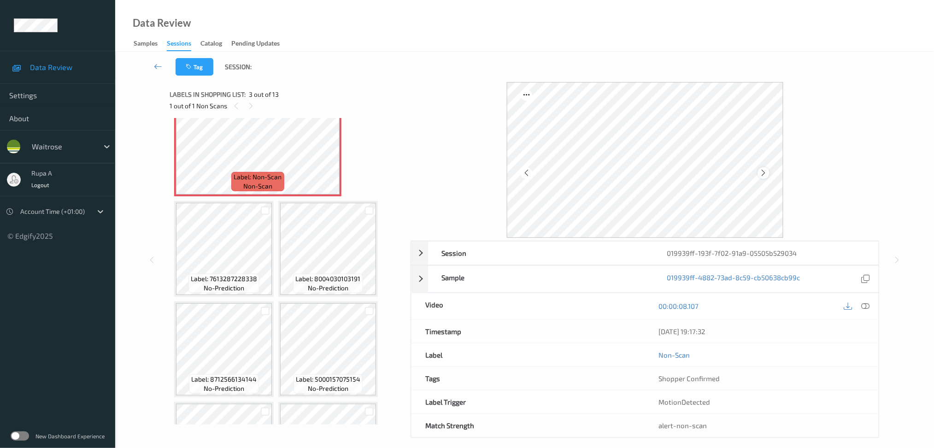
click at [764, 172] on icon at bounding box center [764, 173] width 8 height 8
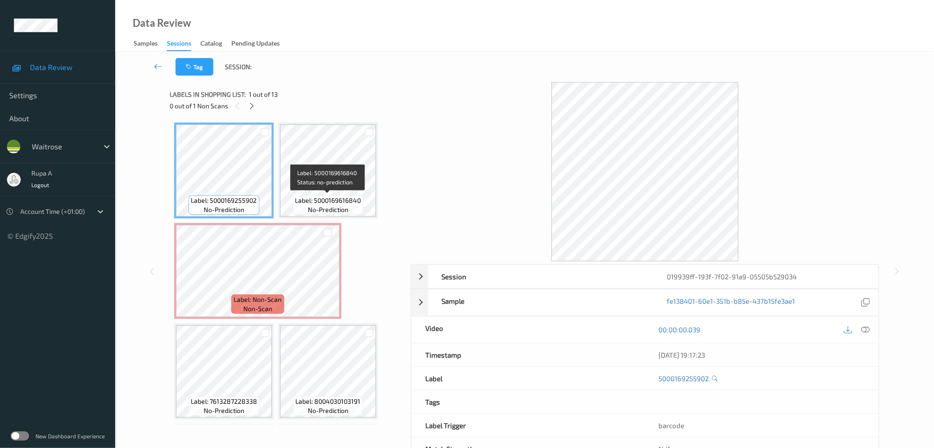
click at [311, 195] on div "Label: 5000169616840 no-prediction" at bounding box center [328, 204] width 70 height 19
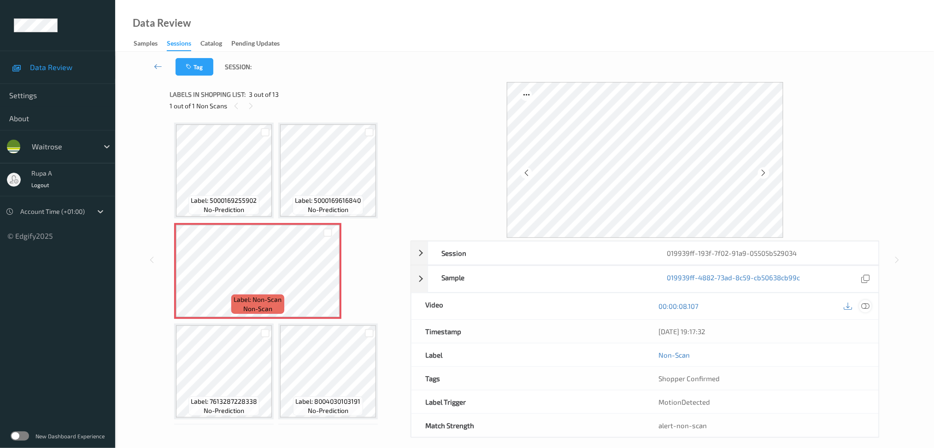
click at [868, 308] on icon at bounding box center [865, 306] width 8 height 8
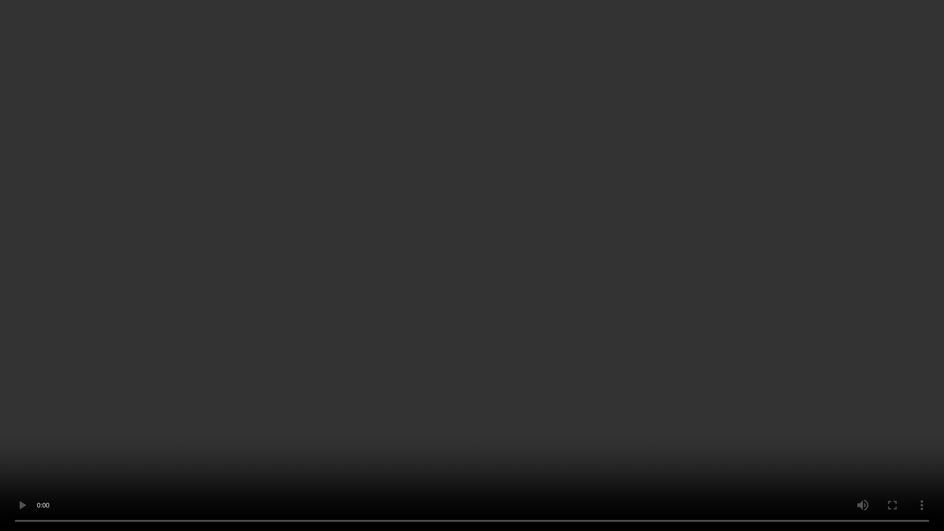
click at [846, 282] on video at bounding box center [472, 265] width 944 height 531
click at [847, 281] on video at bounding box center [472, 265] width 944 height 531
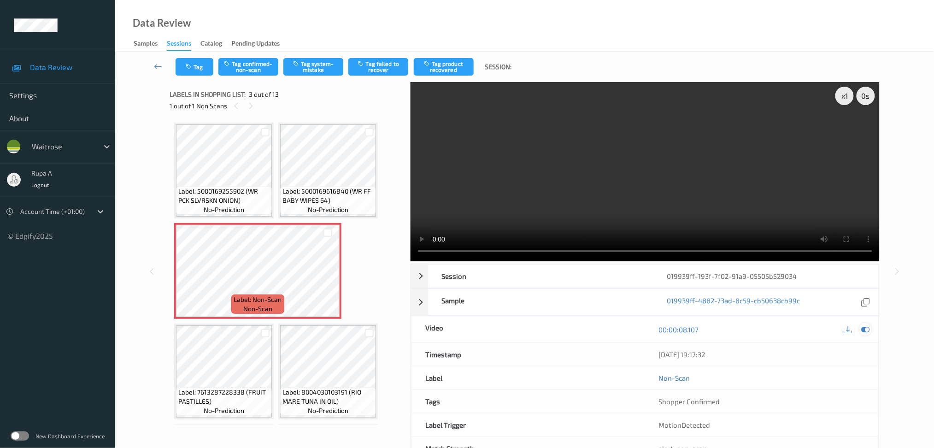
click at [867, 324] on div at bounding box center [865, 329] width 12 height 12
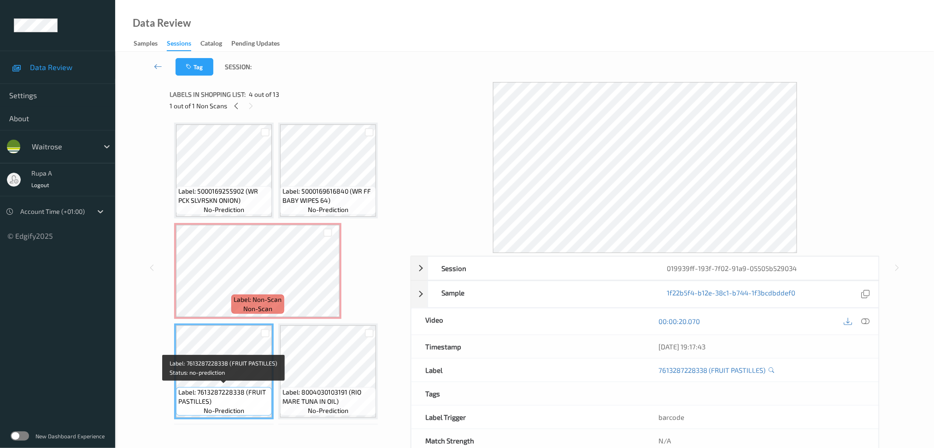
click at [200, 401] on span "Label: 7613287228338 (FRUIT PASTILLES)" at bounding box center [223, 396] width 91 height 18
copy span "Label: 7613287228338 (FRUIT PASTILLES)"
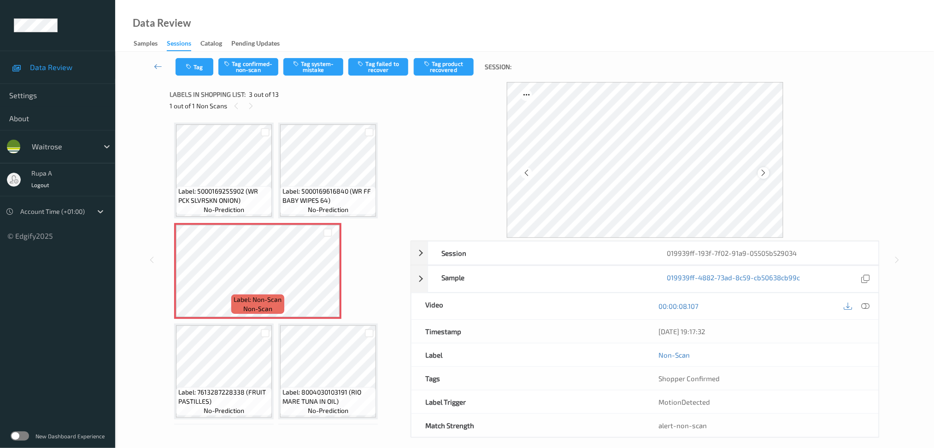
click at [765, 170] on icon at bounding box center [764, 173] width 8 height 8
click at [255, 71] on button "Tag confirmed-non-scan" at bounding box center [248, 67] width 60 height 18
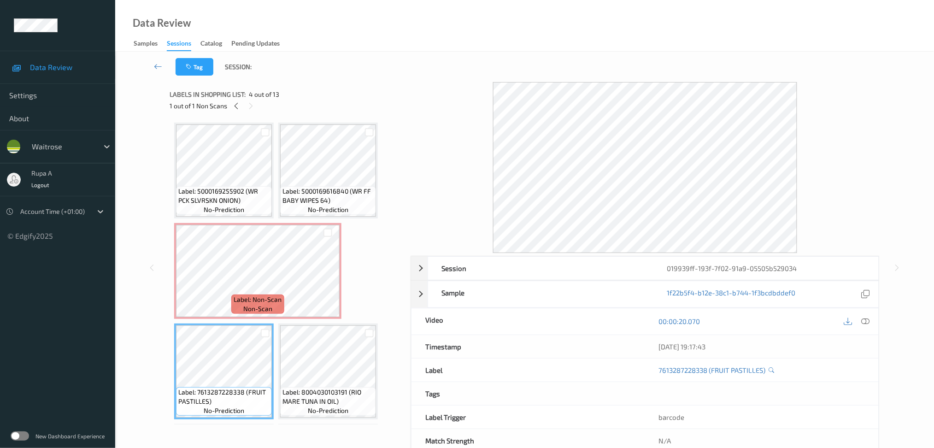
click at [868, 317] on icon at bounding box center [865, 321] width 8 height 8
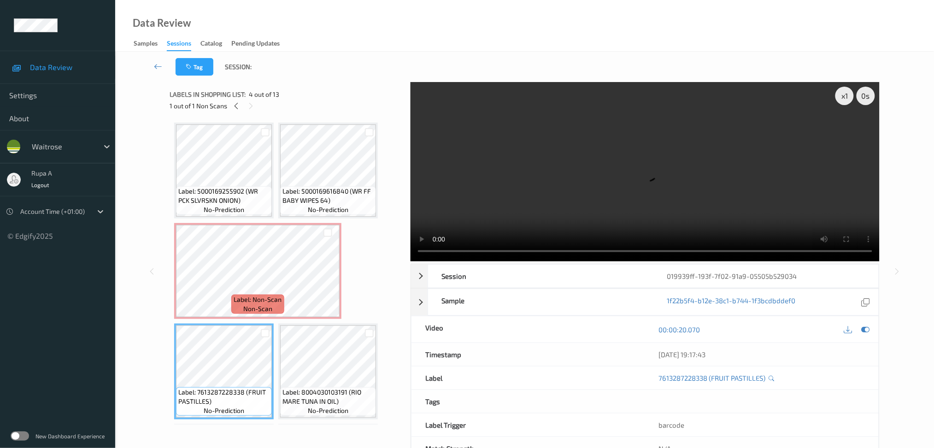
drag, startPoint x: 866, startPoint y: 327, endPoint x: 859, endPoint y: 329, distance: 7.7
click at [866, 327] on icon at bounding box center [865, 329] width 8 height 8
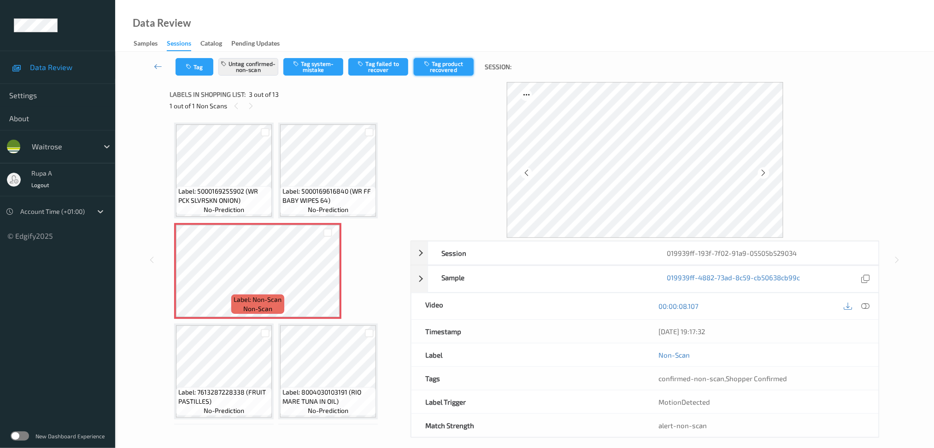
click at [442, 72] on button "Tag product recovered" at bounding box center [444, 67] width 60 height 18
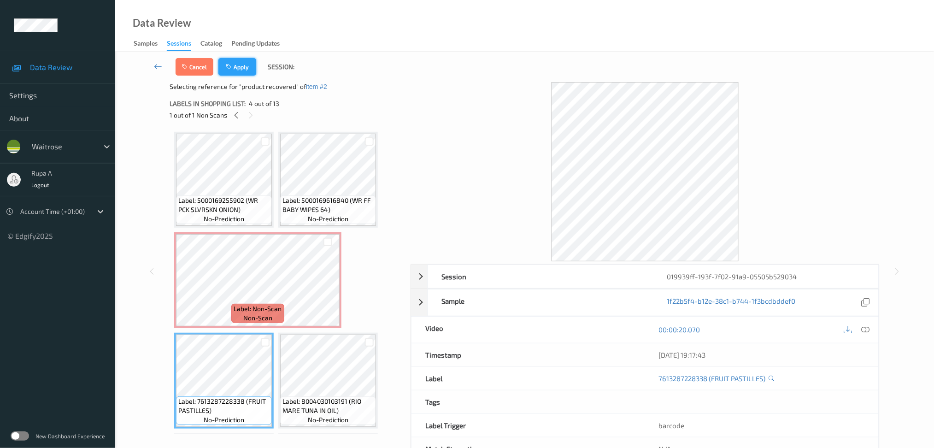
click at [230, 64] on icon "button" at bounding box center [230, 67] width 8 height 6
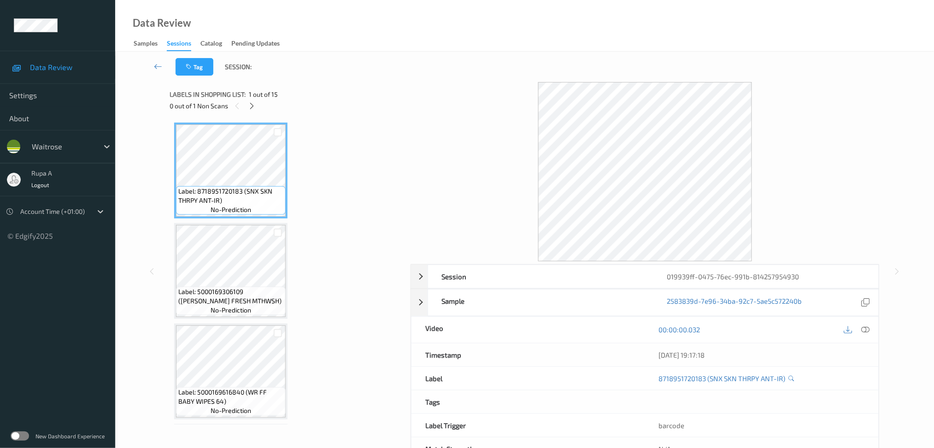
click at [251, 105] on icon at bounding box center [252, 106] width 8 height 8
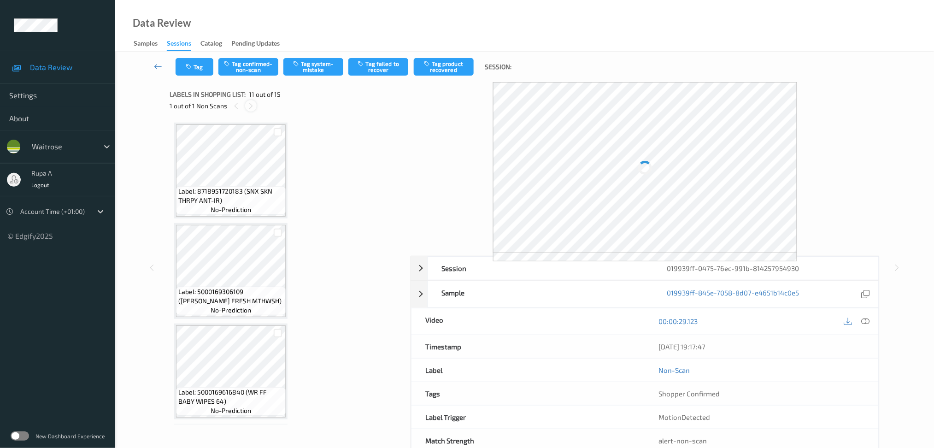
scroll to position [902, 0]
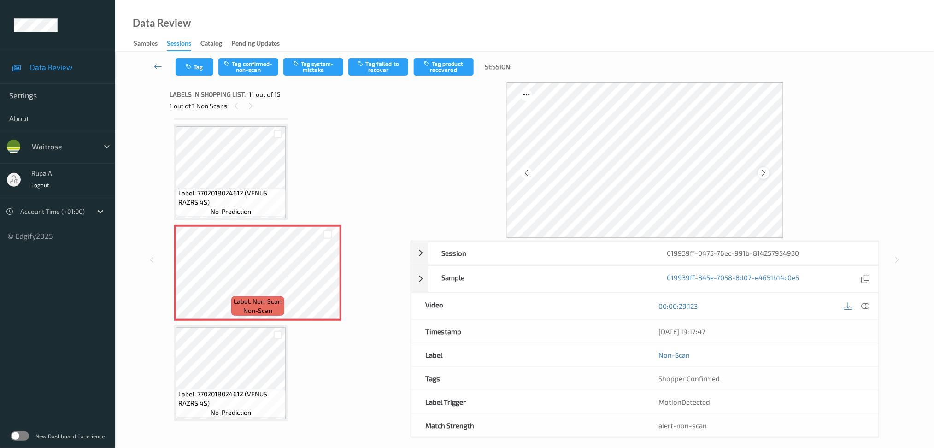
click at [766, 172] on icon at bounding box center [764, 173] width 8 height 8
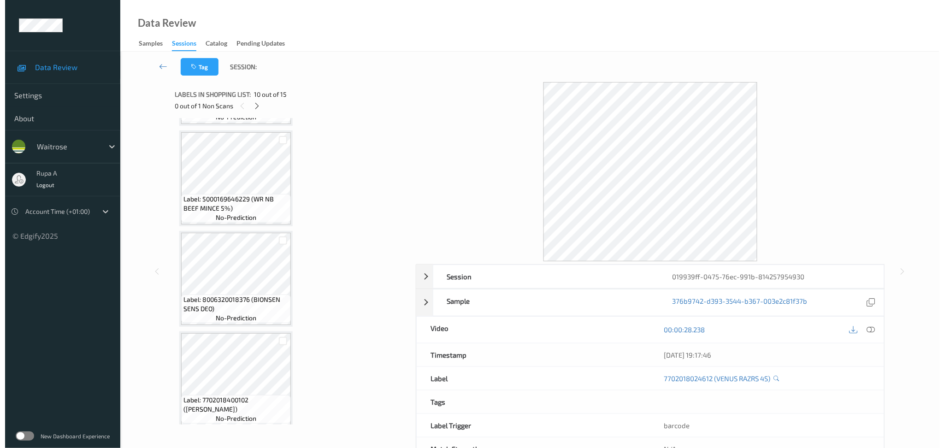
scroll to position [841, 0]
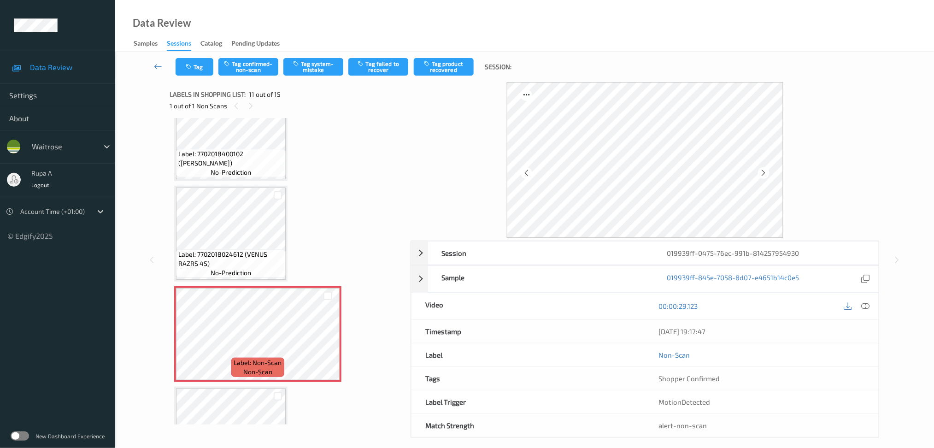
click at [864, 303] on icon at bounding box center [865, 306] width 8 height 8
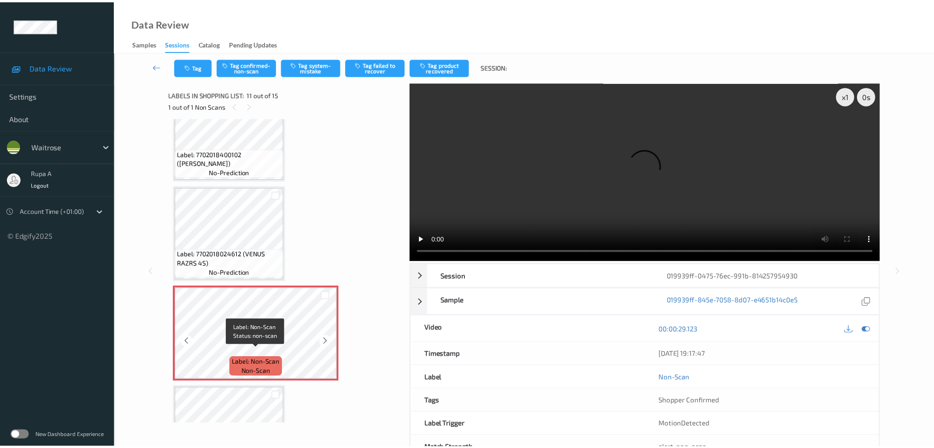
scroll to position [1025, 0]
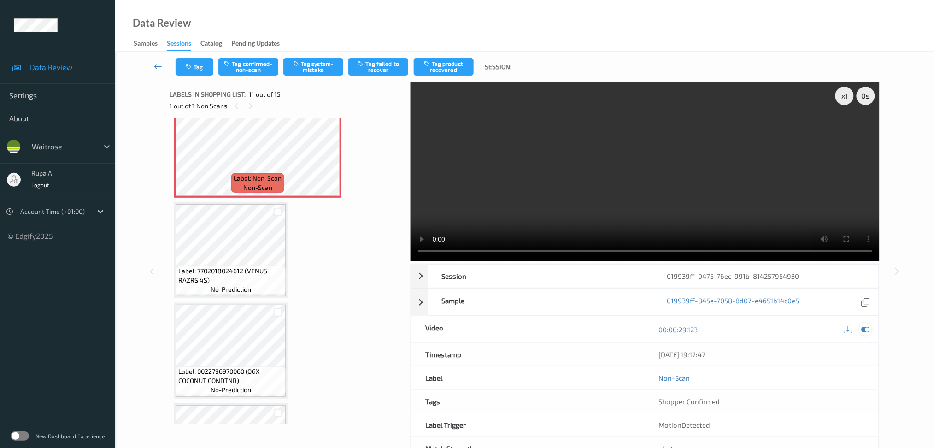
click at [868, 330] on icon at bounding box center [865, 329] width 8 height 8
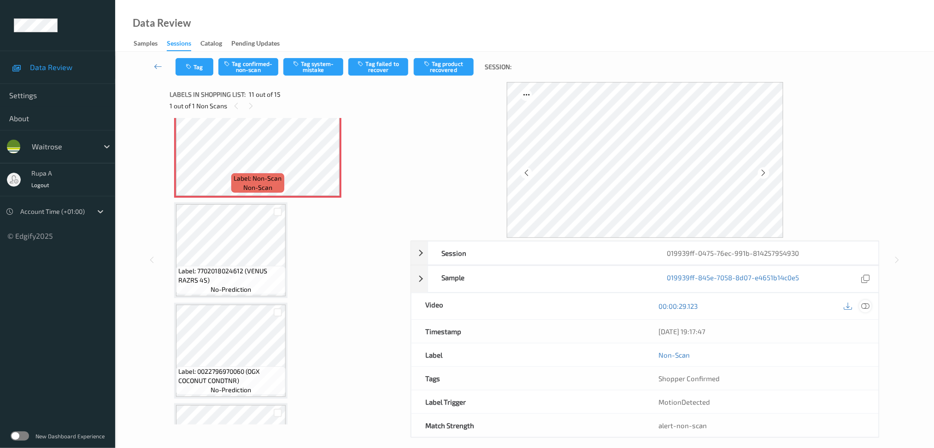
click at [863, 305] on icon at bounding box center [865, 306] width 8 height 8
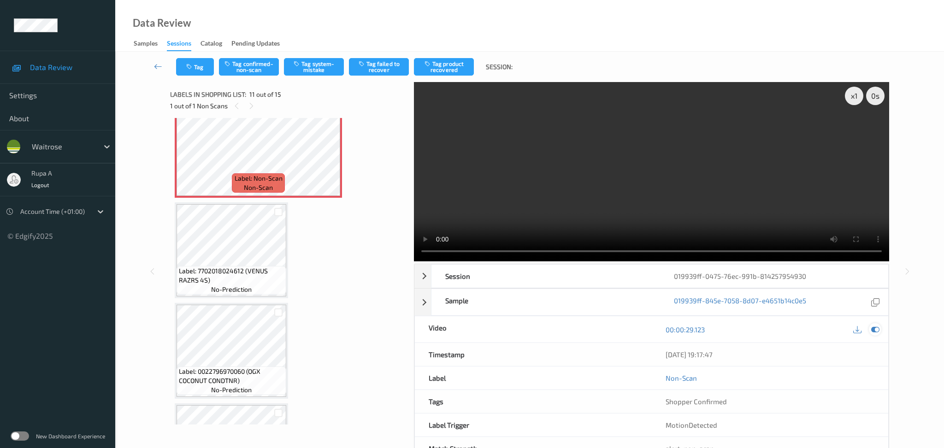
click at [874, 325] on icon at bounding box center [875, 329] width 8 height 8
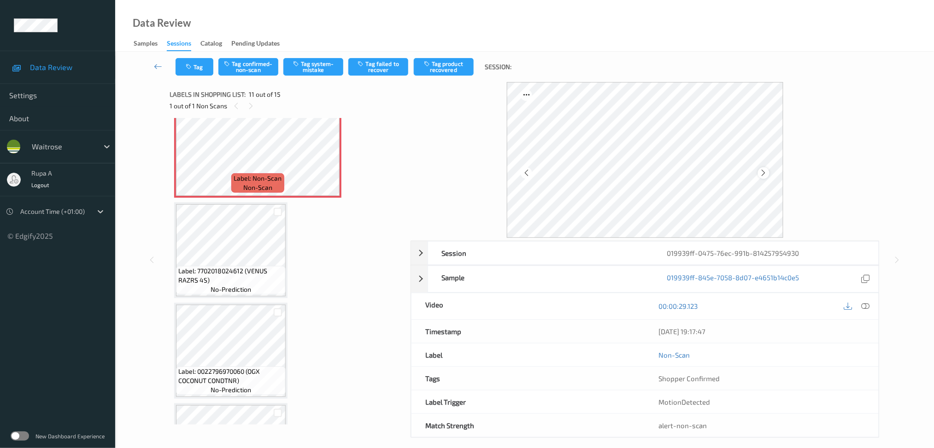
click at [768, 170] on div at bounding box center [764, 173] width 12 height 12
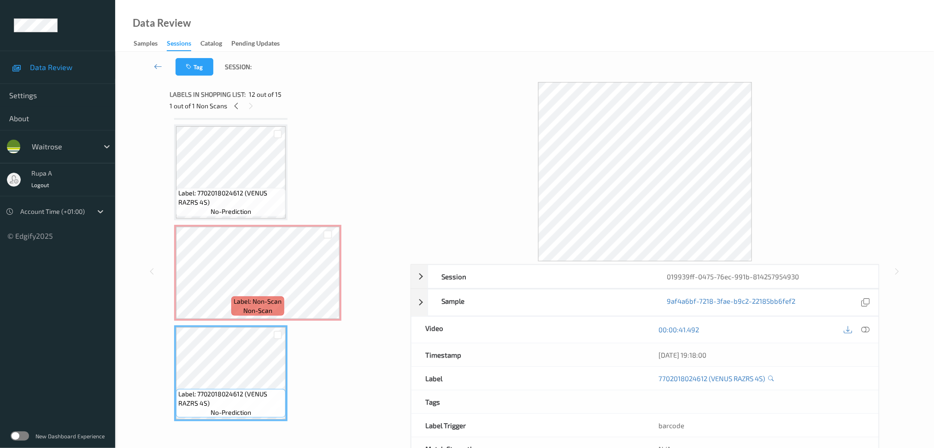
scroll to position [963, 0]
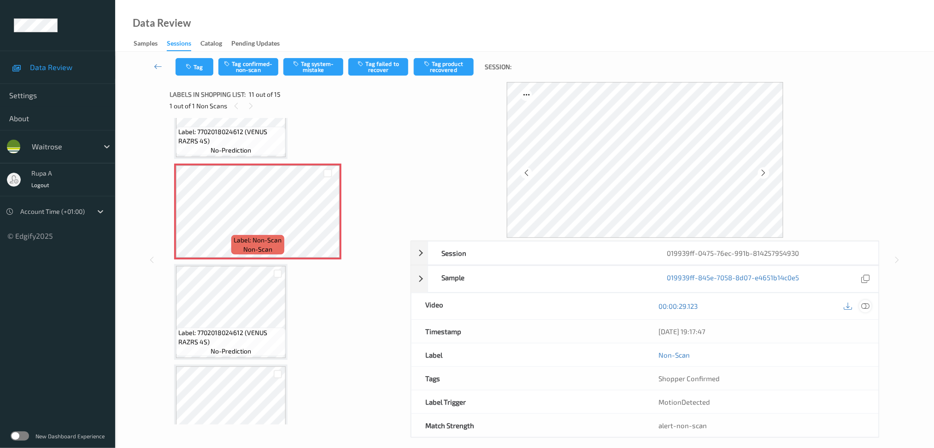
click at [869, 308] on icon at bounding box center [865, 306] width 8 height 8
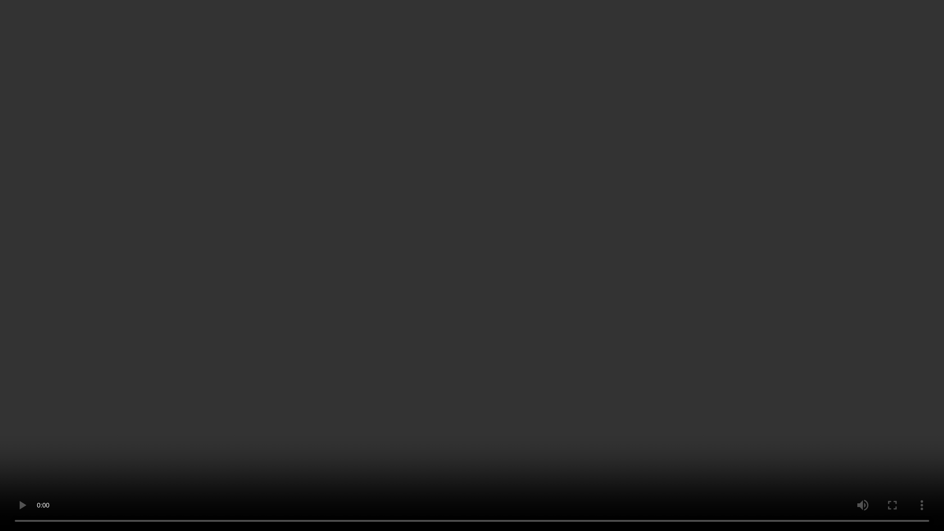
click at [575, 335] on video at bounding box center [472, 265] width 944 height 531
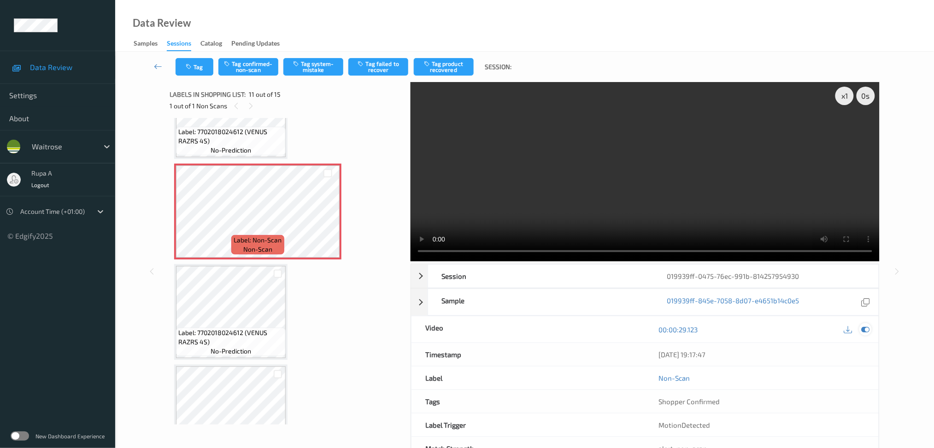
click at [871, 329] on div at bounding box center [865, 329] width 12 height 12
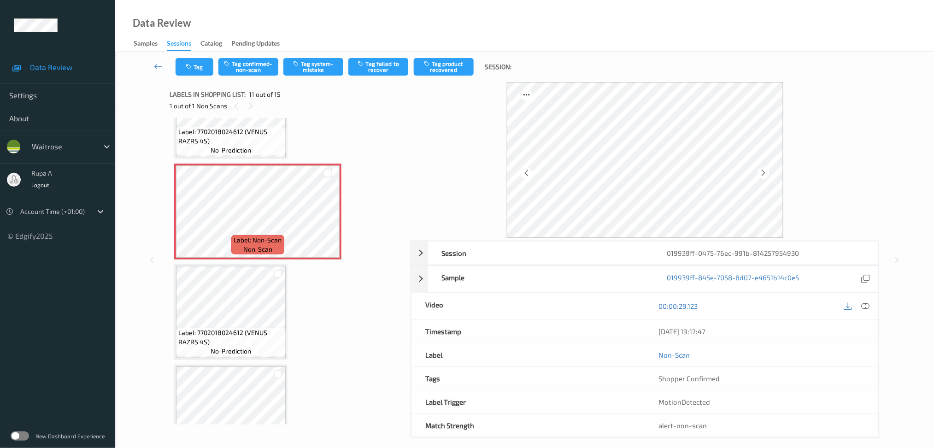
scroll to position [841, 0]
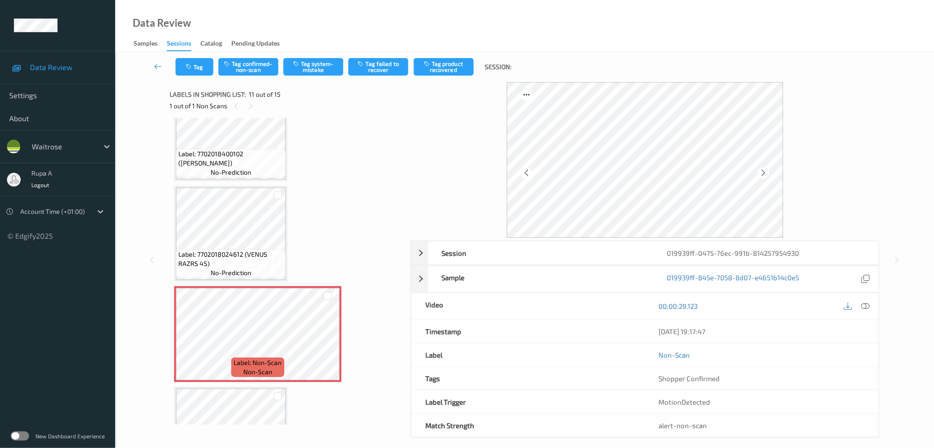
click at [248, 176] on div "Label: 8718951720183 (SNX SKN THRPY ANT-IR) no-prediction Label: 5000169306109 …" at bounding box center [286, 33] width 225 height 1502
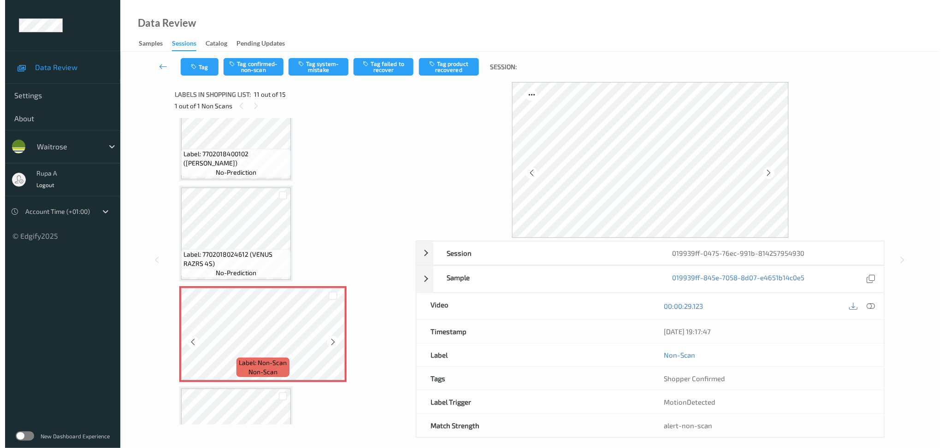
scroll to position [902, 0]
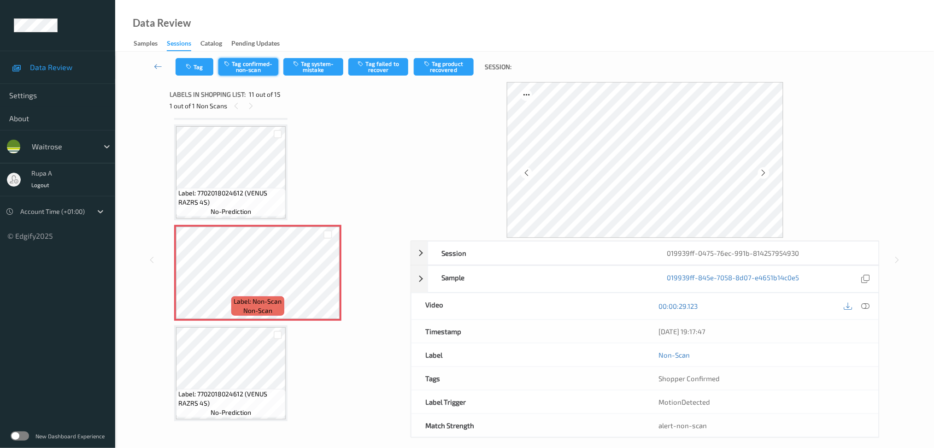
click at [249, 65] on button "Tag confirmed-non-scan" at bounding box center [248, 67] width 60 height 18
click at [440, 73] on button "Tag product recovered" at bounding box center [444, 67] width 60 height 18
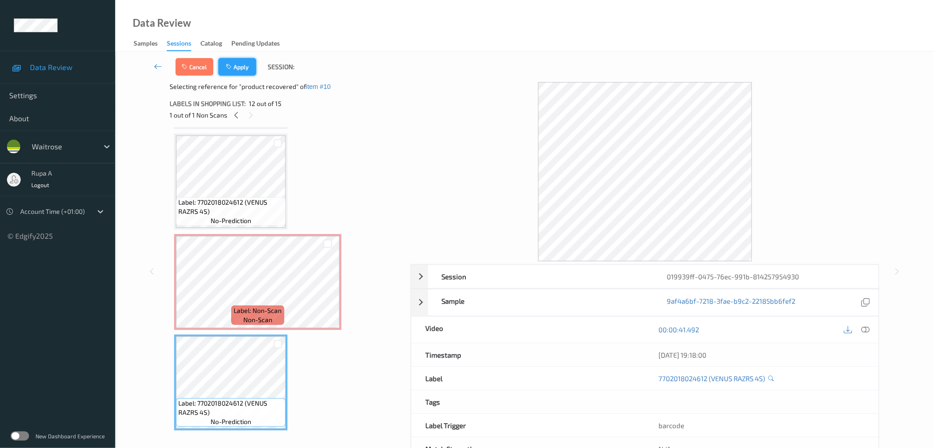
click at [246, 69] on button "Apply" at bounding box center [237, 67] width 38 height 18
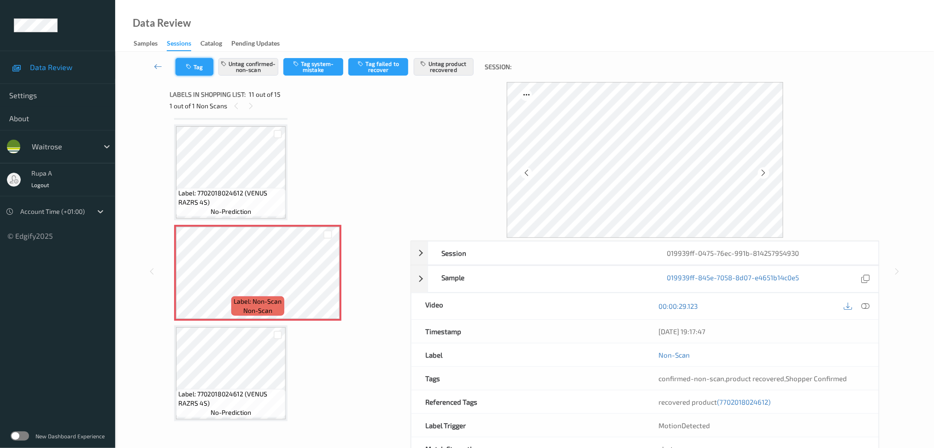
click at [190, 64] on icon "button" at bounding box center [190, 67] width 8 height 6
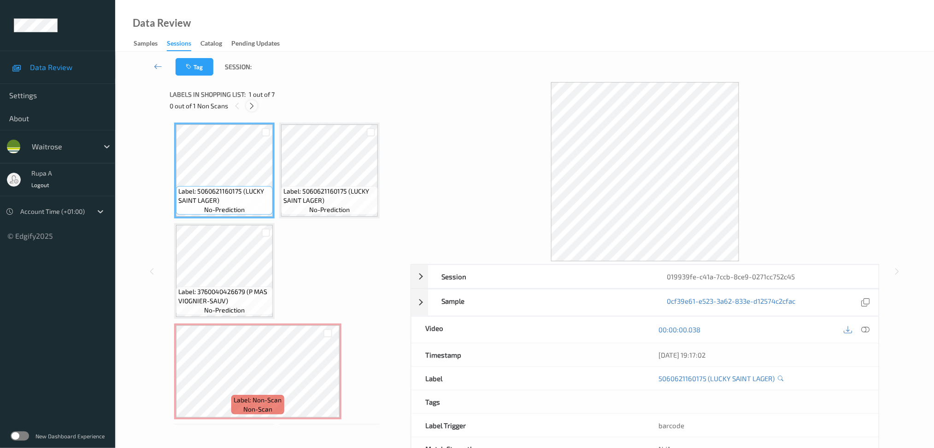
click at [251, 107] on icon at bounding box center [252, 106] width 8 height 8
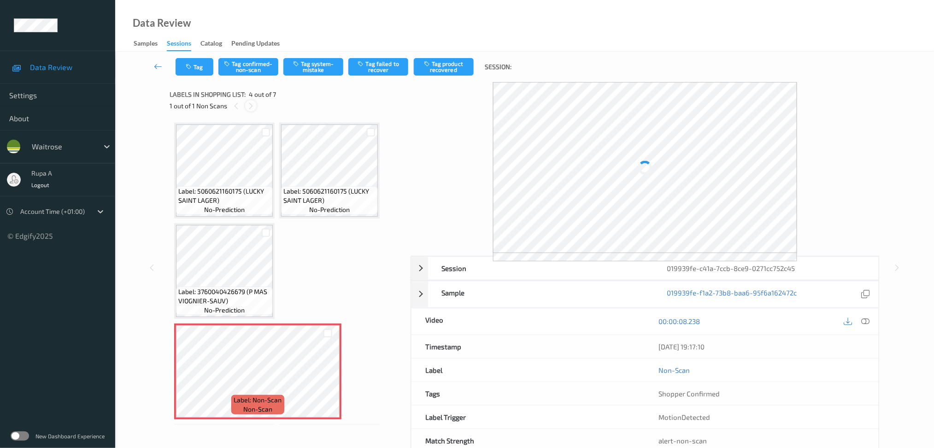
scroll to position [104, 0]
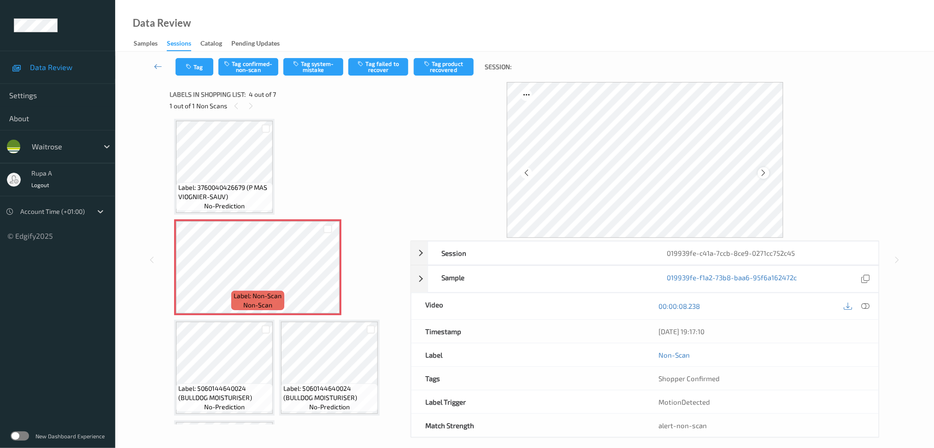
click at [763, 176] on icon at bounding box center [764, 173] width 8 height 8
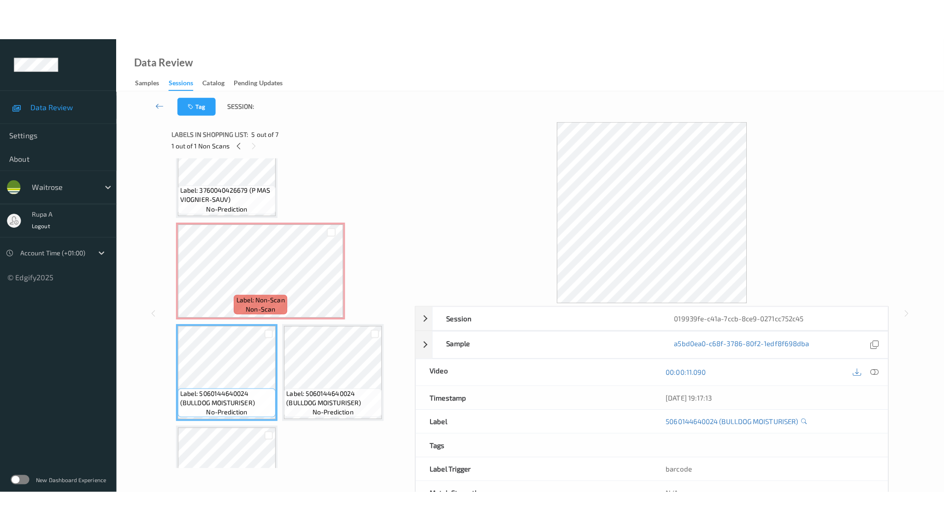
scroll to position [123, 0]
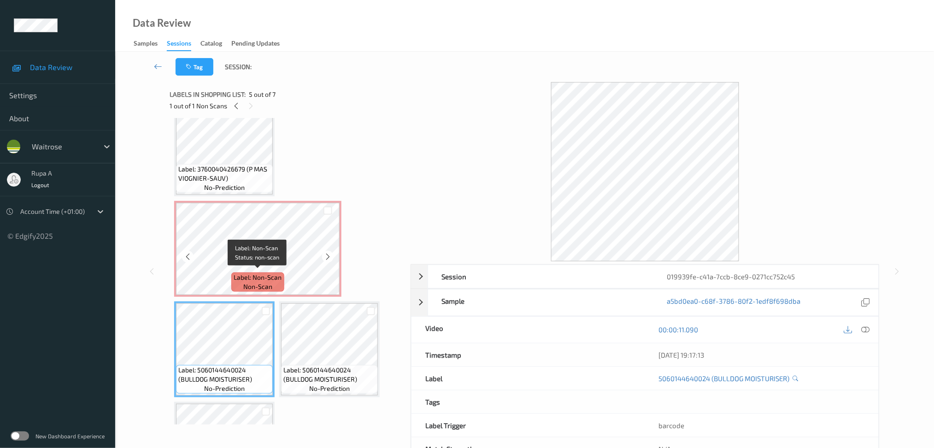
click at [251, 272] on div "Label: Non-Scan non-scan" at bounding box center [257, 281] width 53 height 19
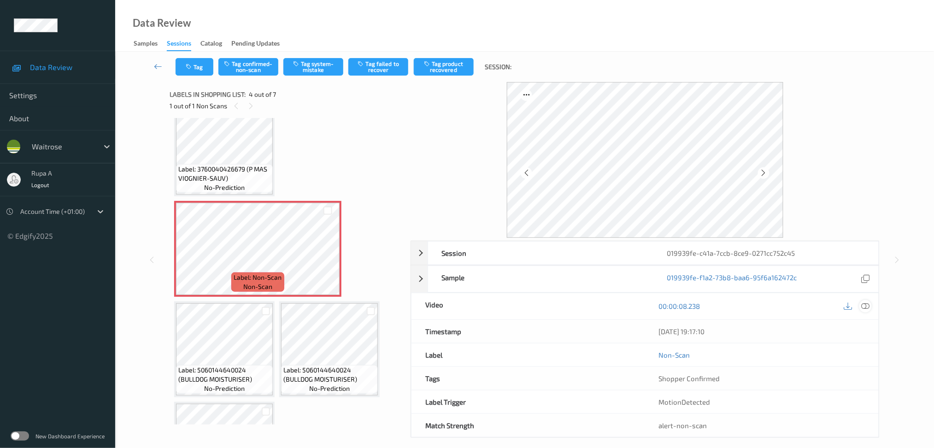
click at [869, 302] on icon at bounding box center [865, 306] width 8 height 8
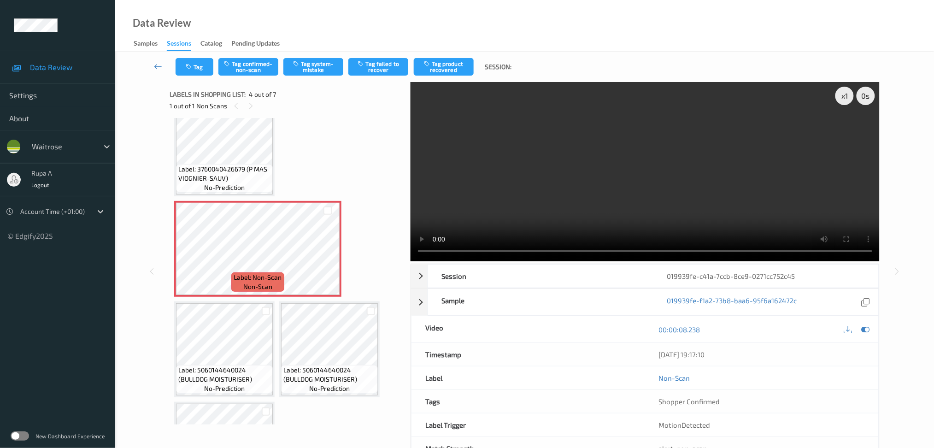
scroll to position [114, 0]
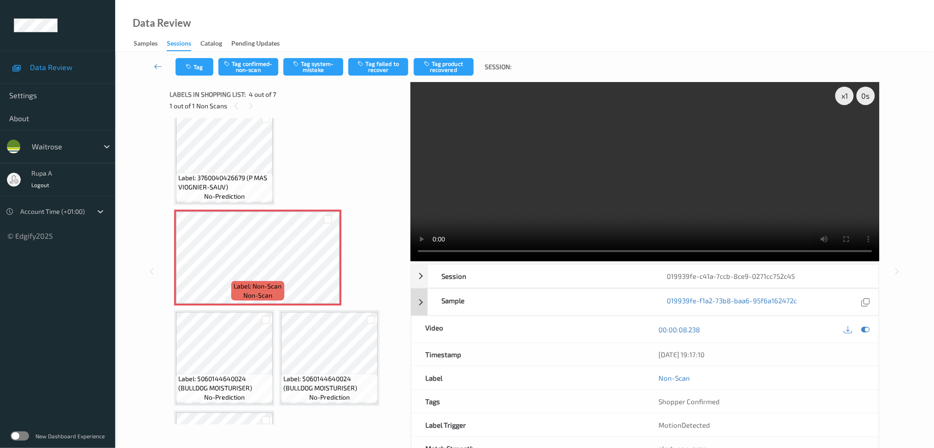
drag, startPoint x: 864, startPoint y: 331, endPoint x: 794, endPoint y: 288, distance: 82.1
click at [864, 330] on icon at bounding box center [865, 329] width 8 height 8
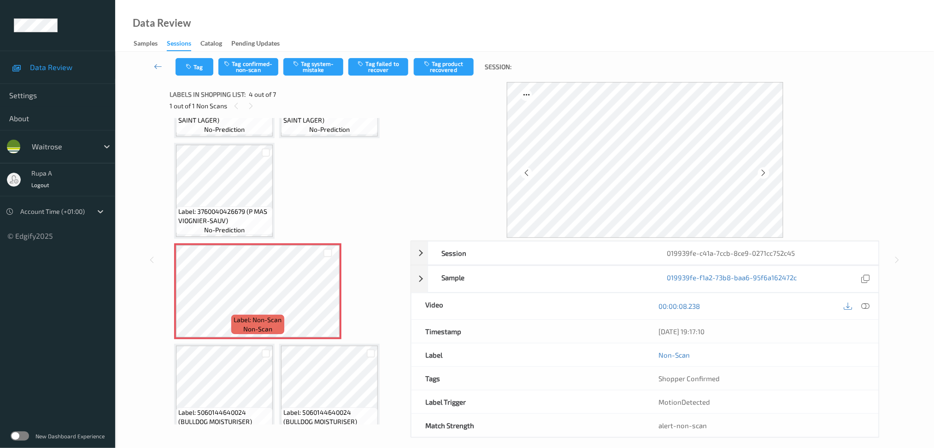
scroll to position [53, 0]
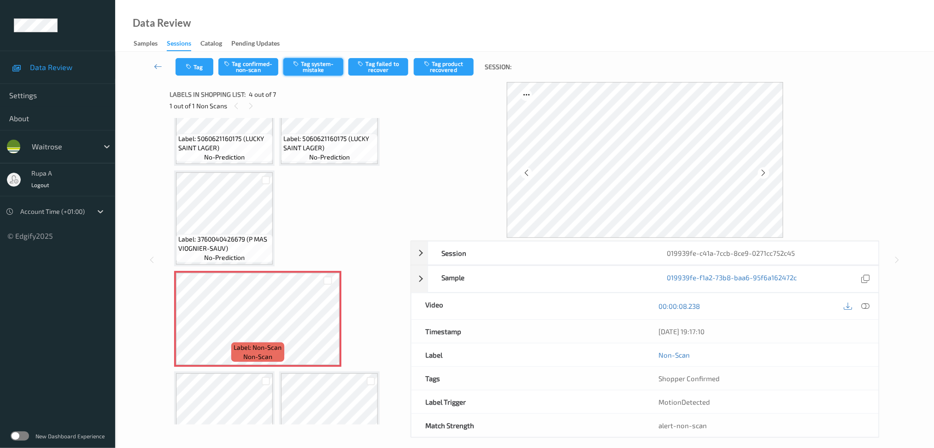
click at [312, 67] on button "Tag system-mistake" at bounding box center [313, 67] width 60 height 18
click at [200, 63] on button "Tag" at bounding box center [195, 67] width 38 height 18
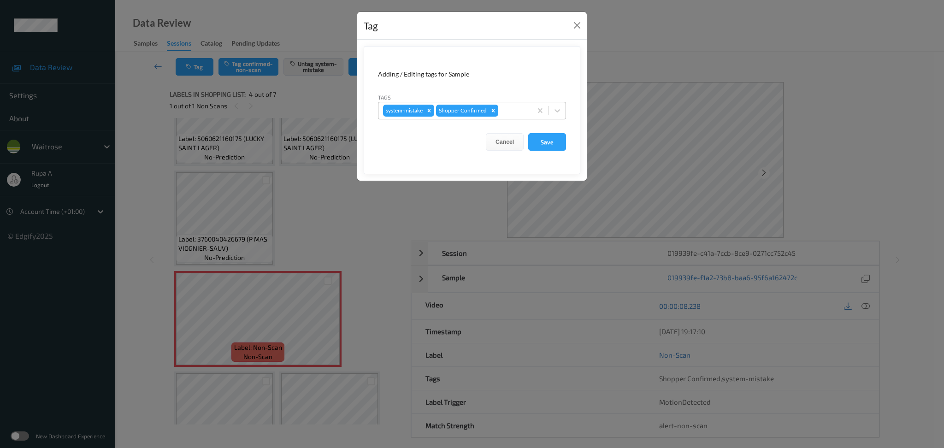
click at [522, 113] on div at bounding box center [513, 110] width 27 height 11
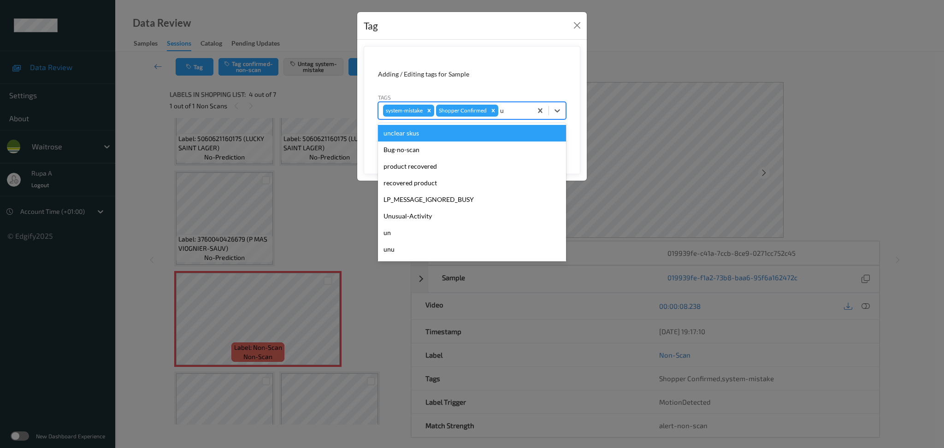
type input "un"
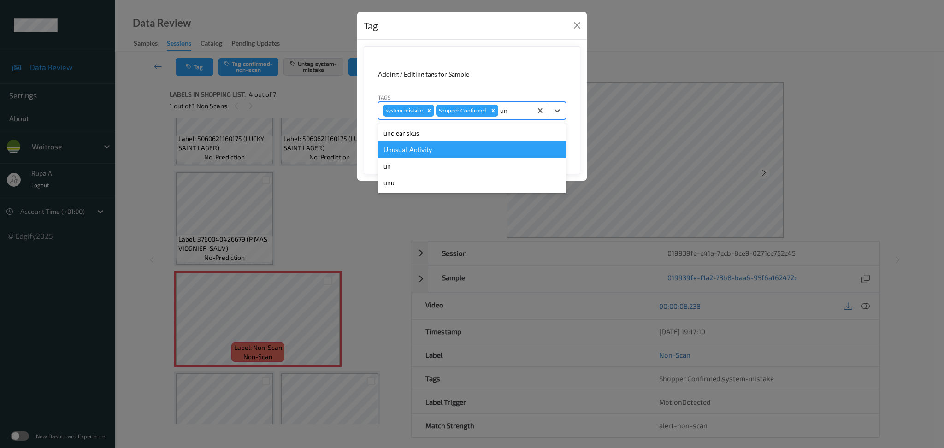
click at [483, 144] on div "Unusual-Activity" at bounding box center [472, 149] width 188 height 17
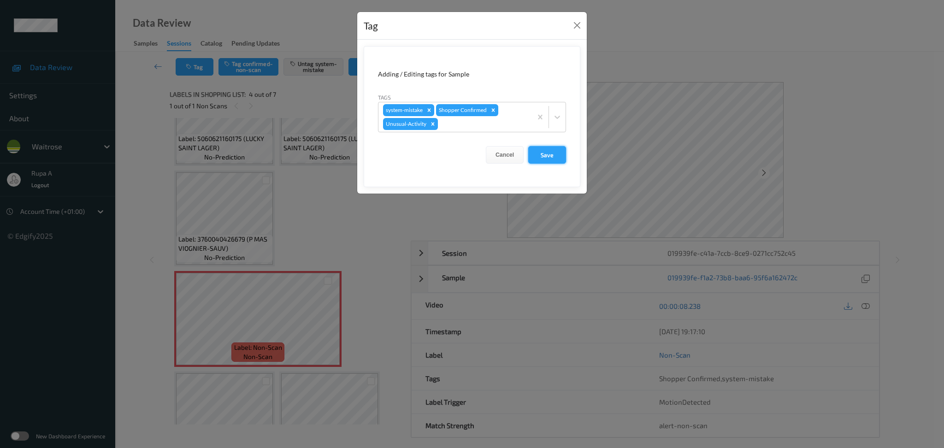
click at [547, 158] on button "Save" at bounding box center [547, 155] width 38 height 18
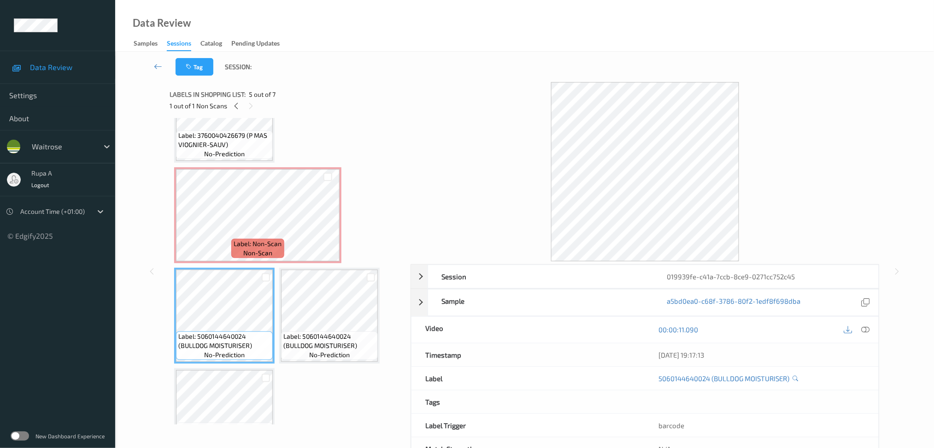
scroll to position [135, 0]
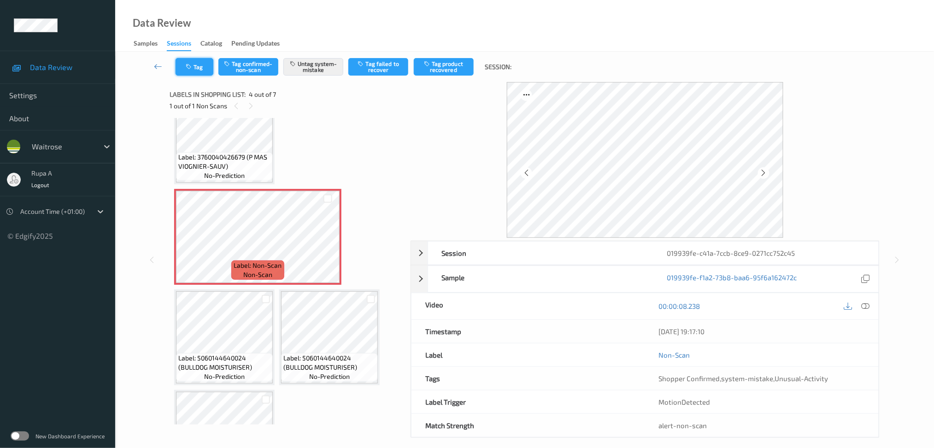
click at [205, 71] on button "Tag" at bounding box center [195, 67] width 38 height 18
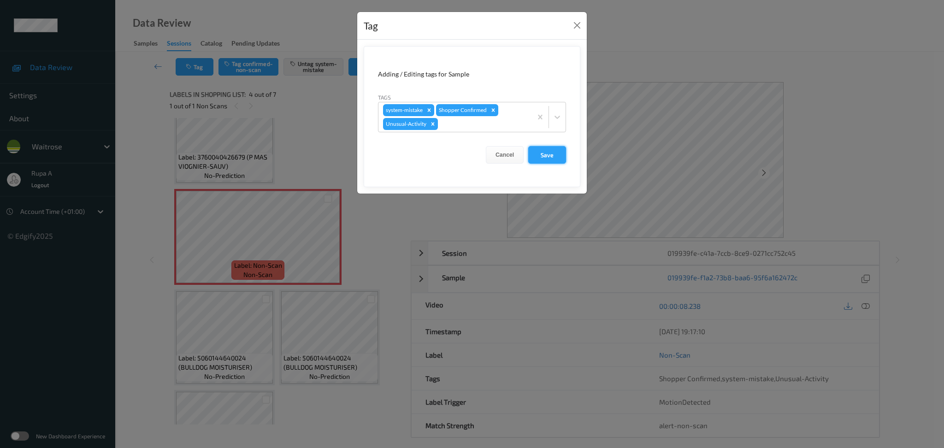
click at [546, 155] on button "Save" at bounding box center [547, 155] width 38 height 18
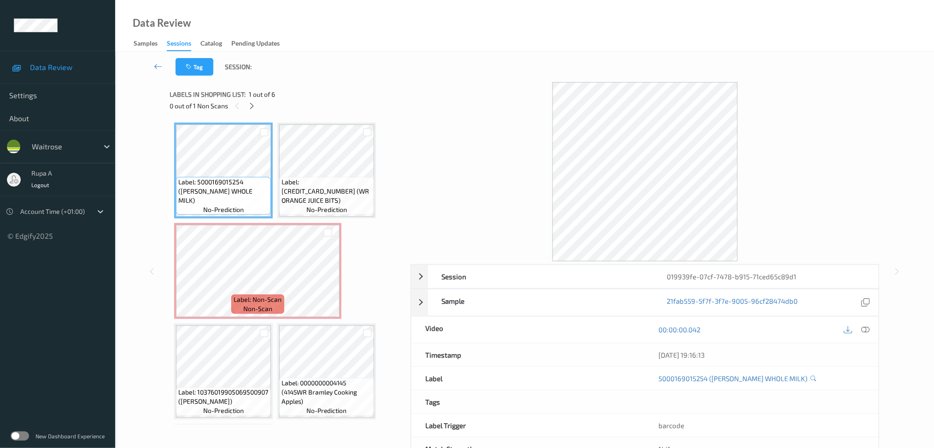
click at [416, 88] on div at bounding box center [645, 171] width 469 height 179
click at [251, 108] on icon at bounding box center [252, 106] width 8 height 8
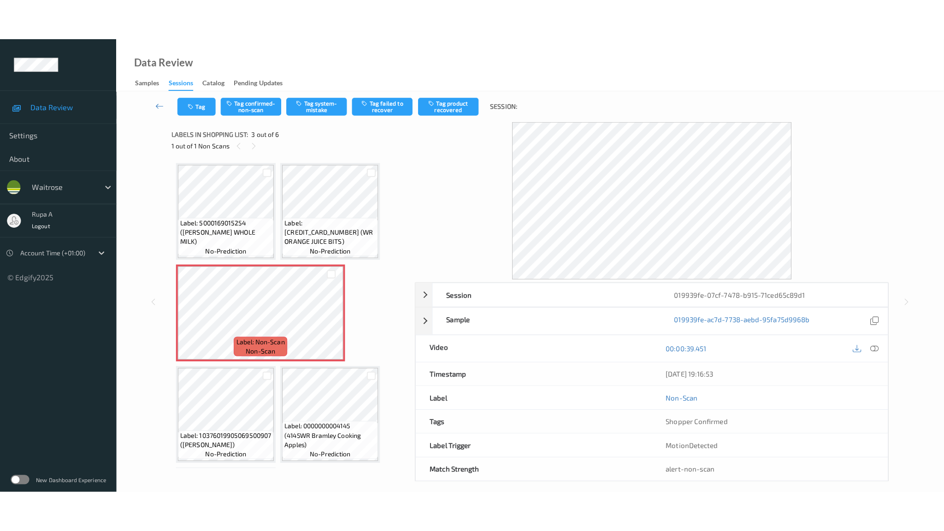
scroll to position [61, 0]
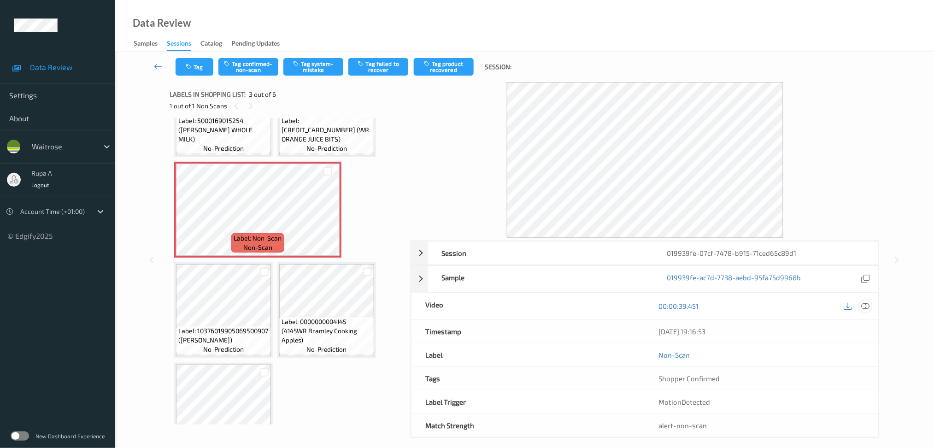
click at [865, 309] on icon at bounding box center [865, 306] width 8 height 8
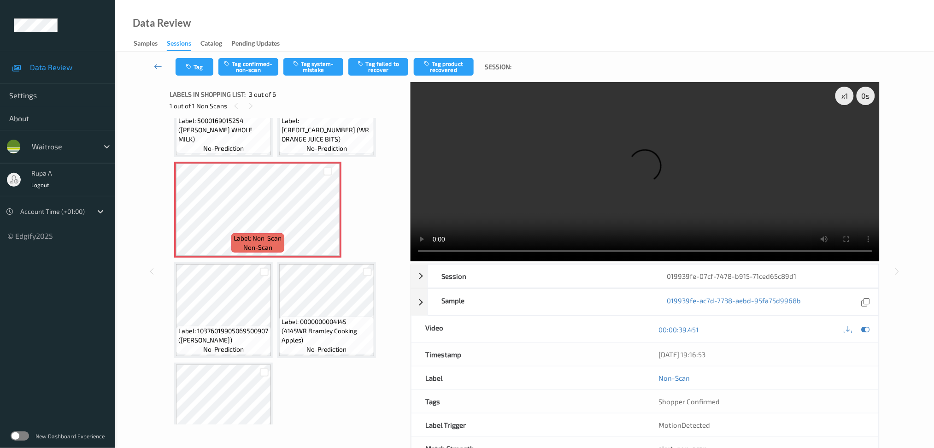
scroll to position [14, 0]
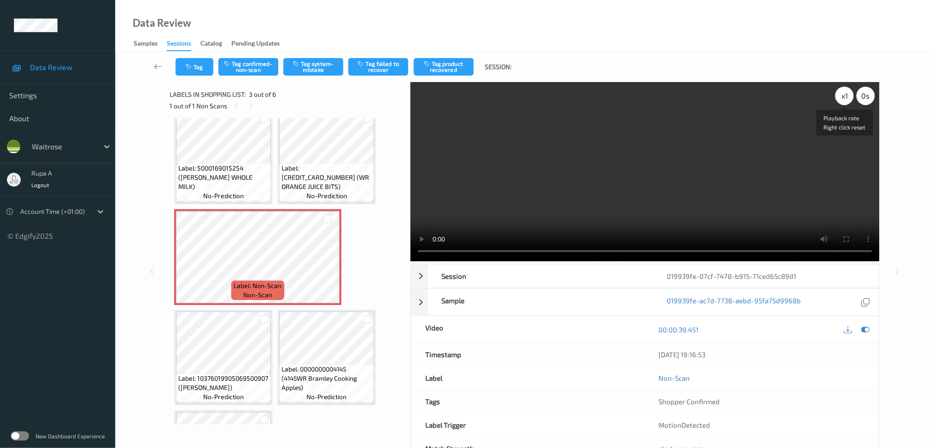
click at [848, 101] on div "x 1" at bounding box center [844, 96] width 18 height 18
click at [868, 332] on icon at bounding box center [865, 329] width 8 height 8
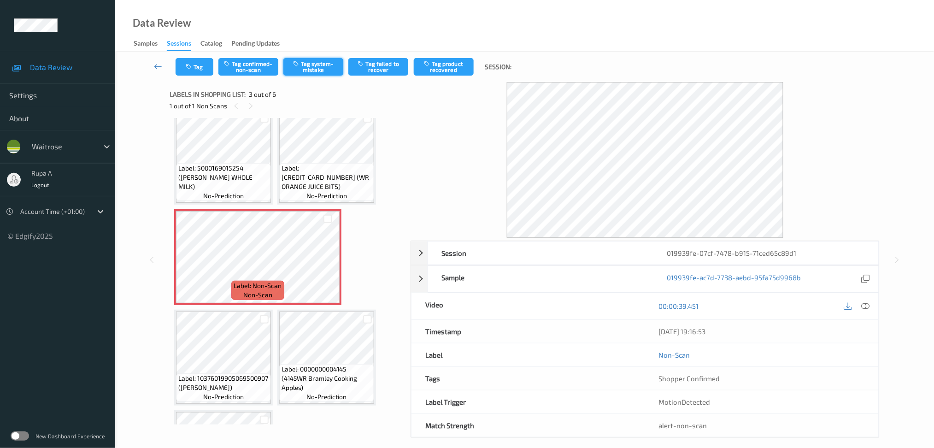
click at [326, 68] on button "Tag system-mistake" at bounding box center [313, 67] width 60 height 18
click at [196, 68] on button "Tag" at bounding box center [195, 67] width 38 height 18
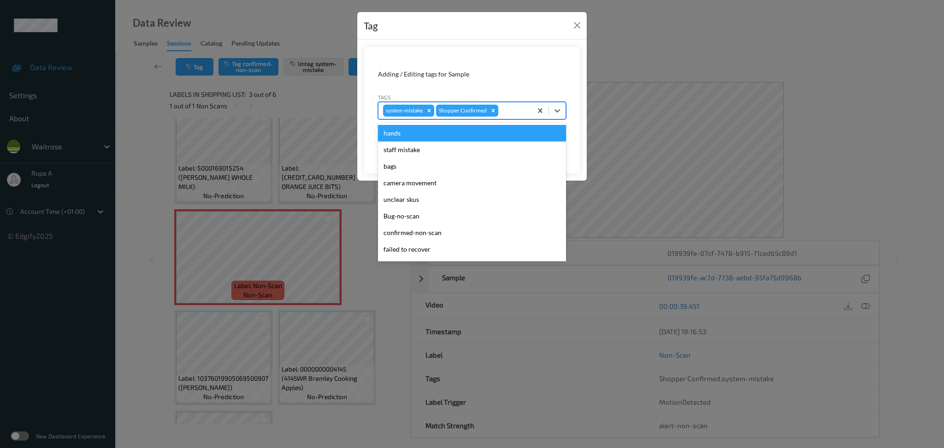
click at [506, 110] on div at bounding box center [513, 110] width 27 height 11
type input "un"
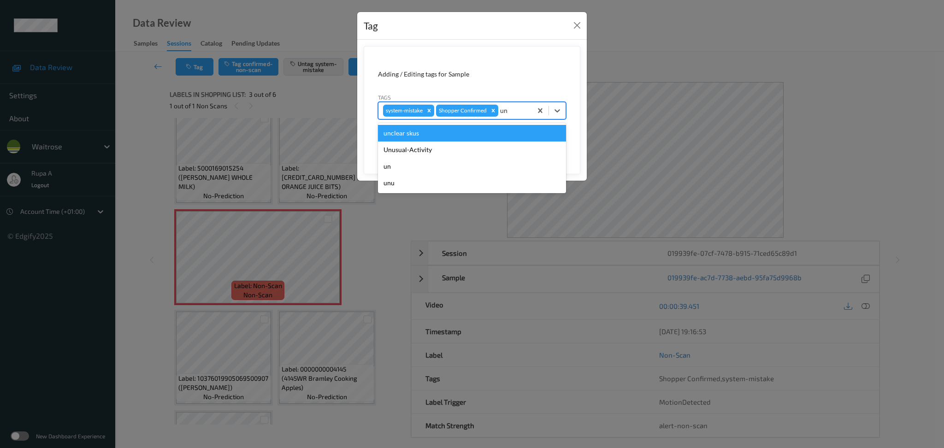
click at [454, 142] on div "Unusual-Activity" at bounding box center [472, 149] width 188 height 17
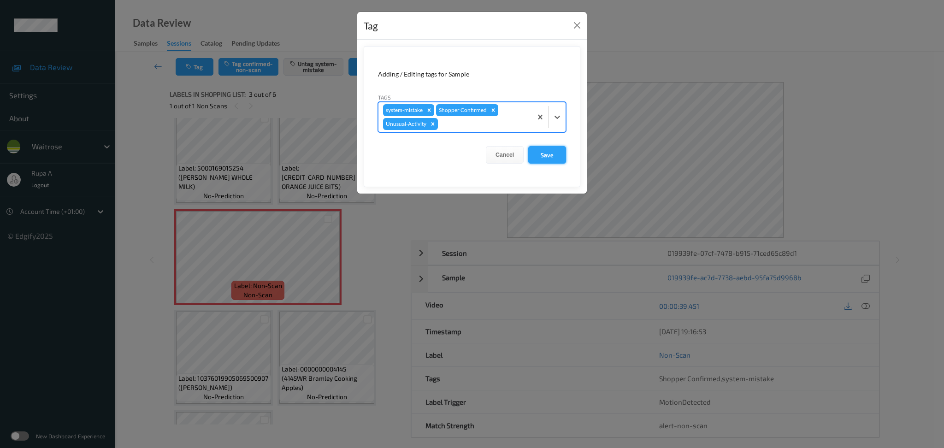
click at [552, 151] on button "Save" at bounding box center [547, 155] width 38 height 18
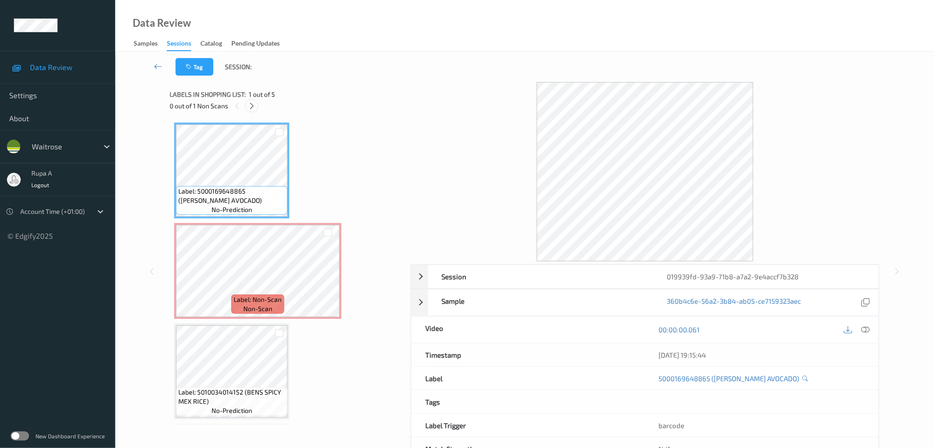
click at [255, 107] on icon at bounding box center [252, 106] width 8 height 8
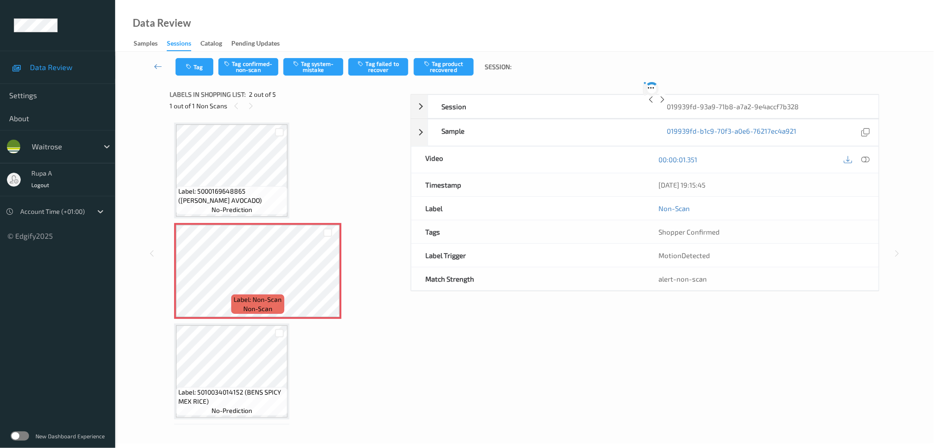
scroll to position [4, 0]
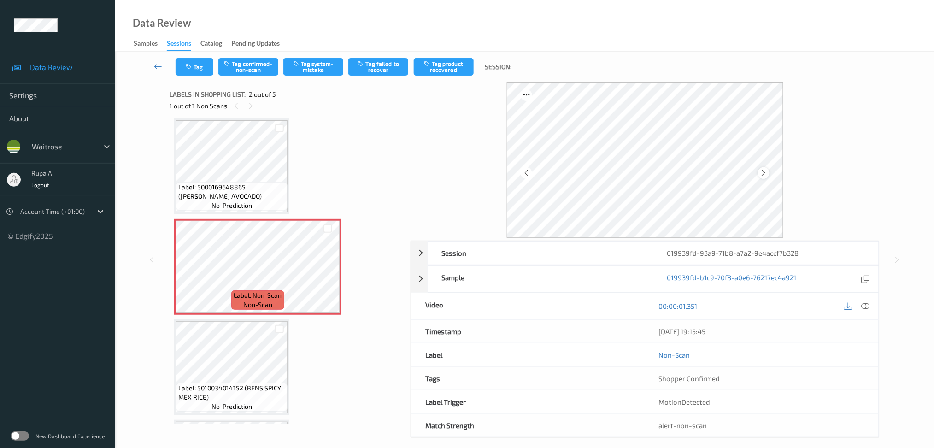
click at [763, 174] on icon at bounding box center [764, 173] width 8 height 8
click at [763, 175] on icon at bounding box center [764, 173] width 8 height 8
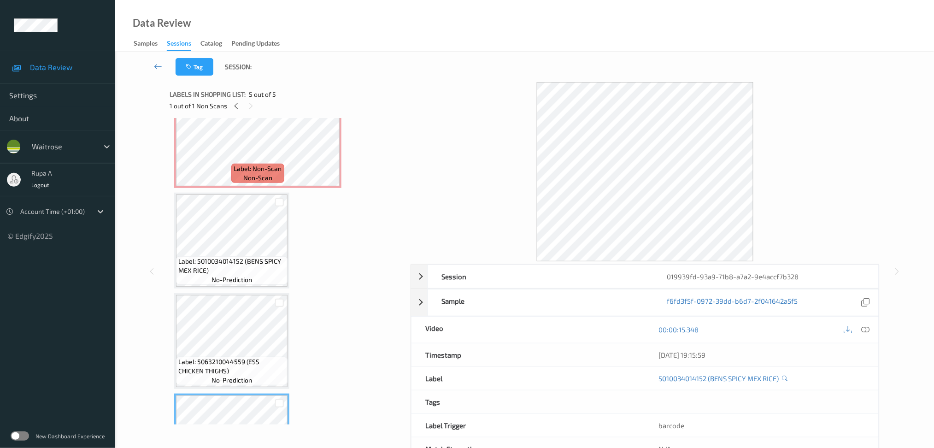
scroll to position [61, 0]
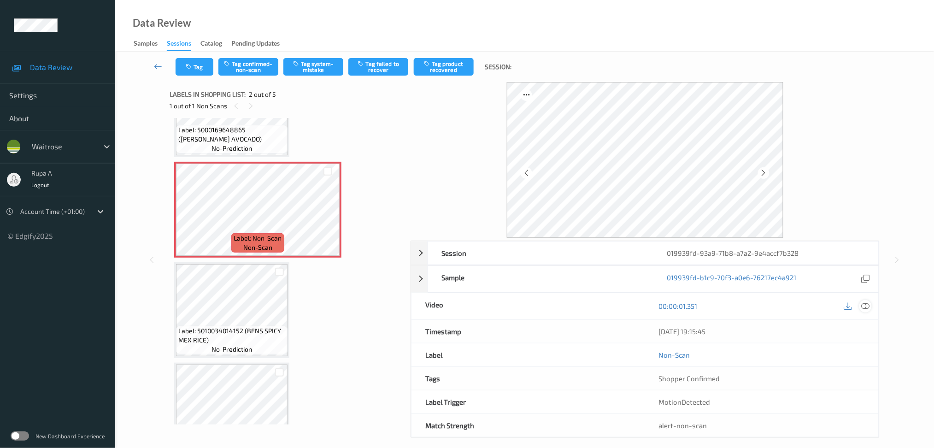
click at [867, 303] on icon at bounding box center [865, 306] width 8 height 8
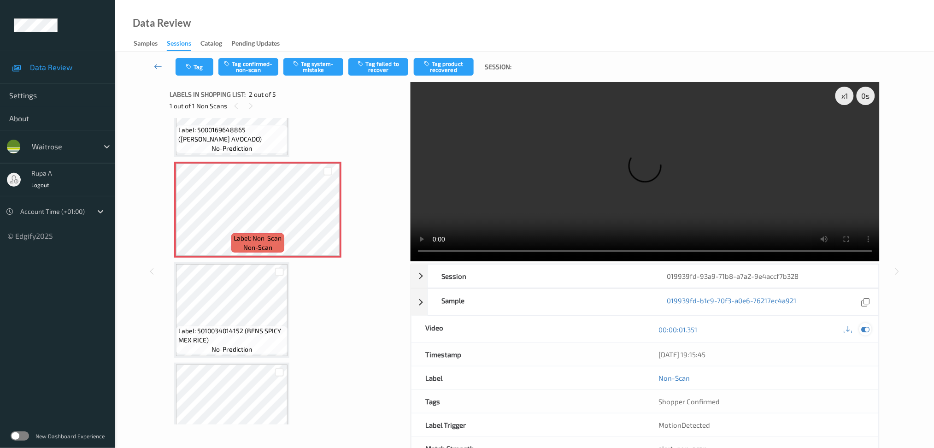
click at [870, 329] on div at bounding box center [865, 329] width 12 height 12
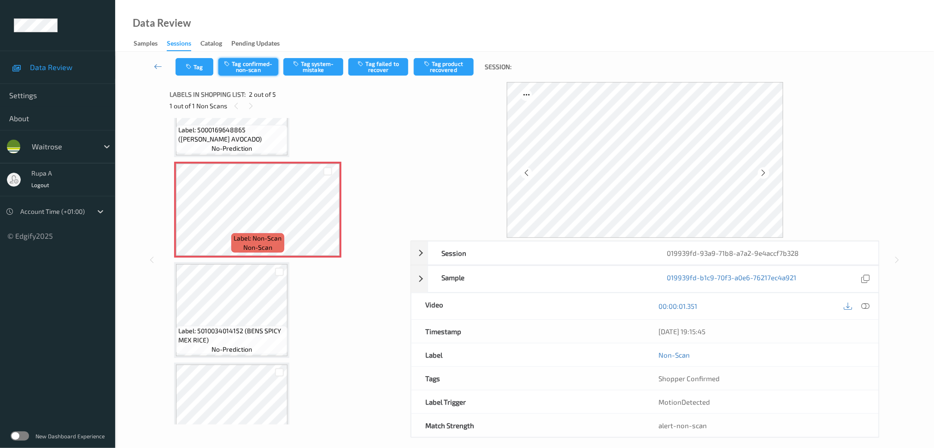
click at [249, 70] on button "Tag confirmed-non-scan" at bounding box center [248, 67] width 60 height 18
click at [760, 174] on icon at bounding box center [764, 173] width 8 height 8
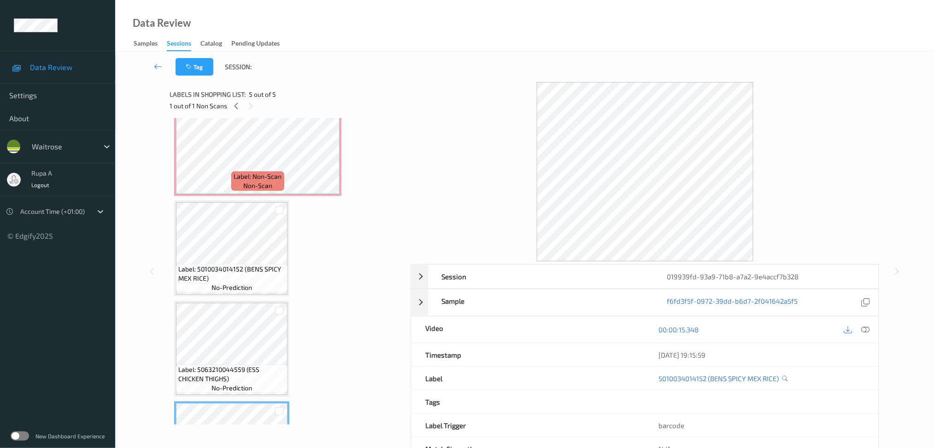
scroll to position [12, 0]
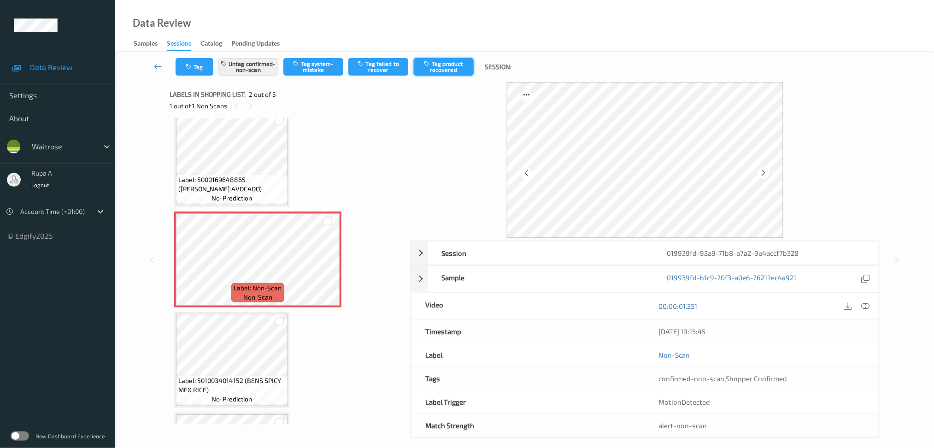
click at [447, 69] on button "Tag product recovered" at bounding box center [444, 67] width 60 height 18
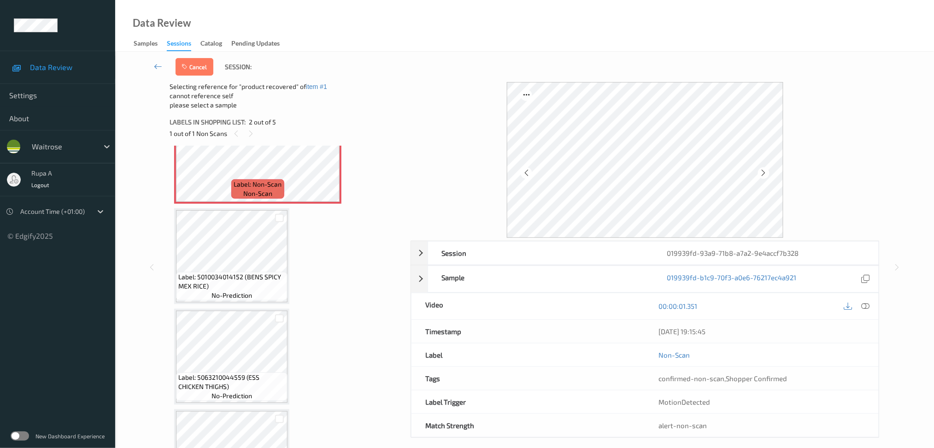
scroll to position [196, 0]
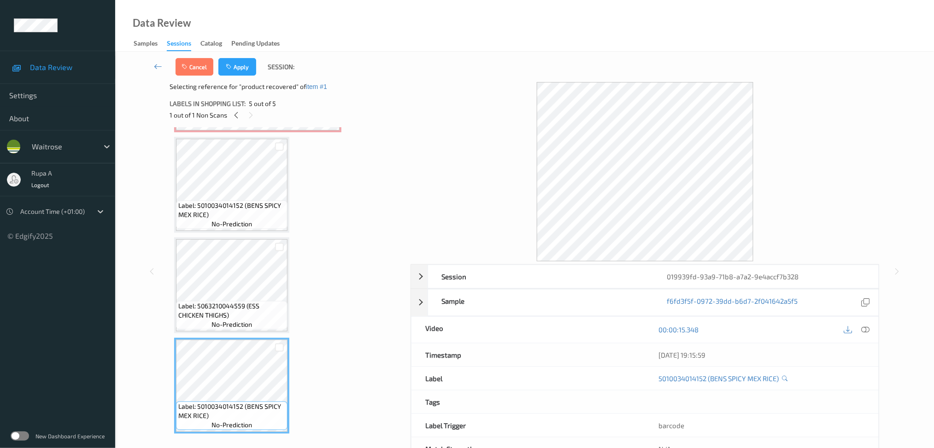
click at [235, 76] on div "Cancel Apply Session:" at bounding box center [524, 67] width 781 height 30
click at [239, 65] on button "Apply" at bounding box center [237, 67] width 38 height 18
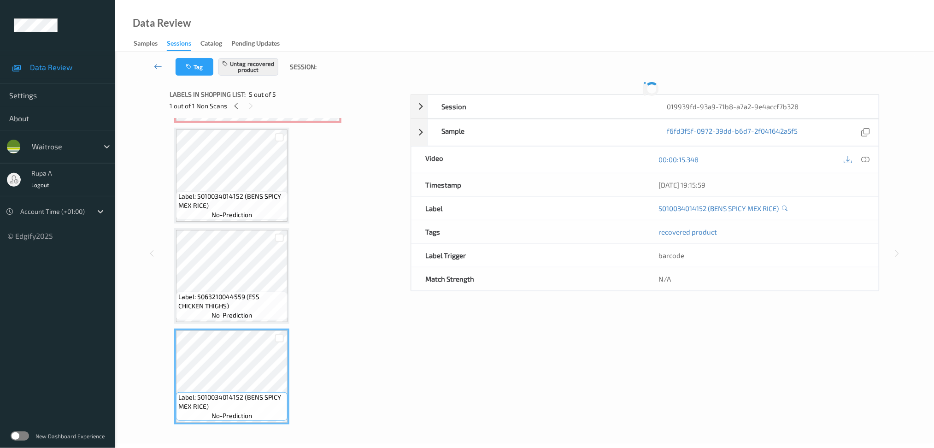
scroll to position [0, 0]
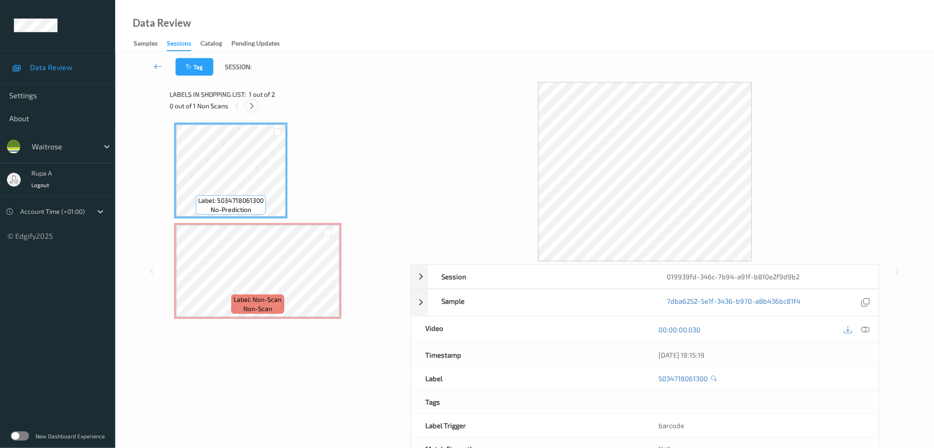
click at [250, 106] on icon at bounding box center [252, 106] width 8 height 8
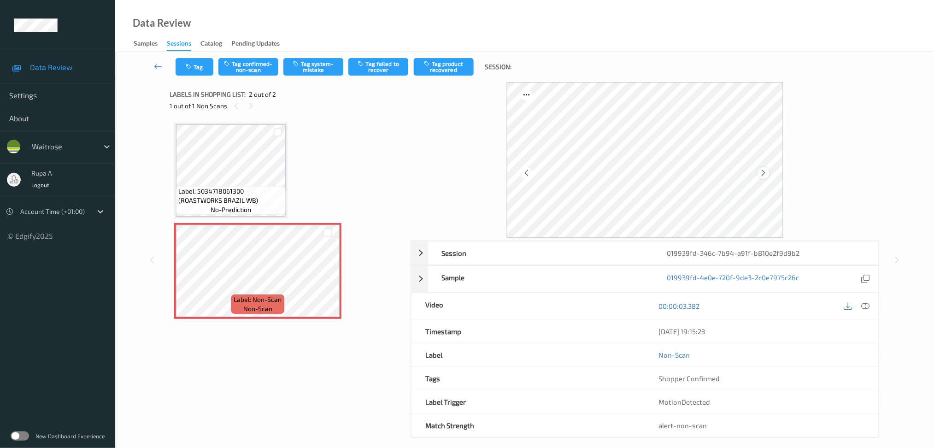
click at [761, 172] on icon at bounding box center [764, 173] width 8 height 8
click at [760, 173] on icon at bounding box center [764, 173] width 8 height 8
click at [870, 305] on div at bounding box center [865, 306] width 12 height 12
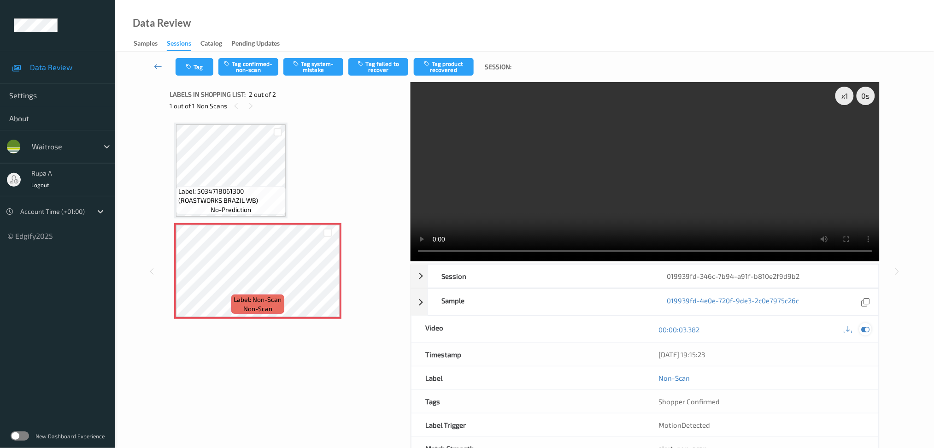
click at [867, 334] on icon at bounding box center [865, 329] width 8 height 8
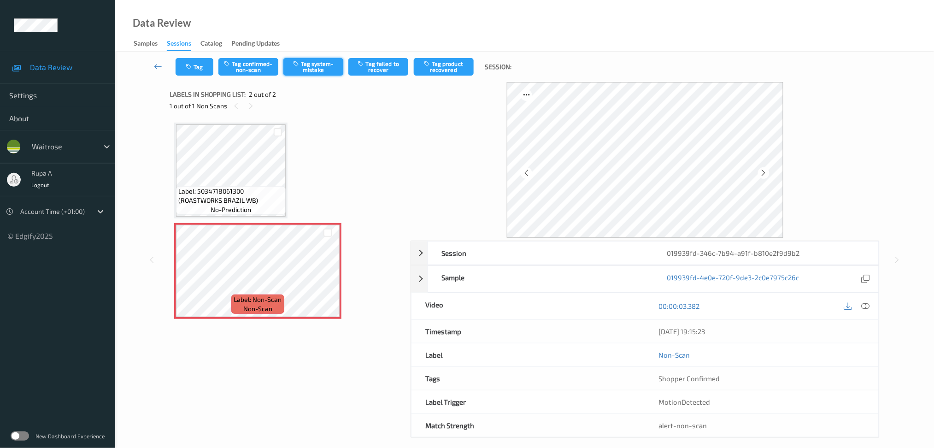
click at [303, 68] on button "Tag system-mistake" at bounding box center [313, 67] width 60 height 18
click at [205, 72] on button "Tag" at bounding box center [195, 67] width 38 height 18
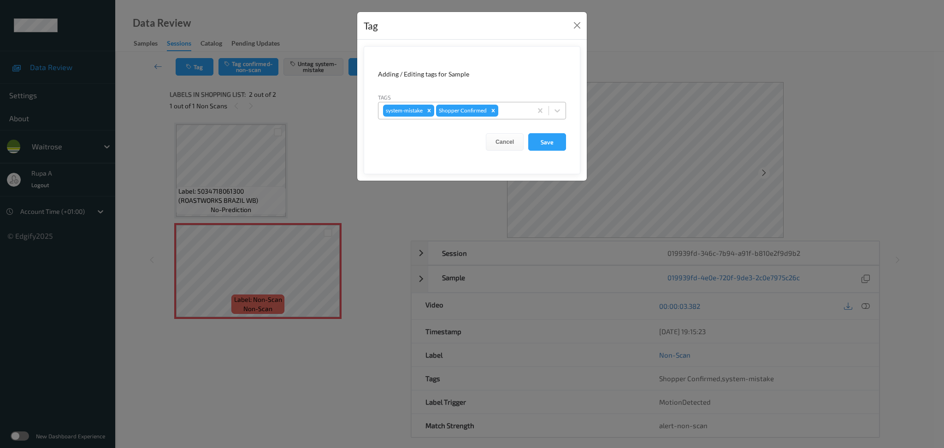
click at [512, 109] on div at bounding box center [513, 110] width 27 height 11
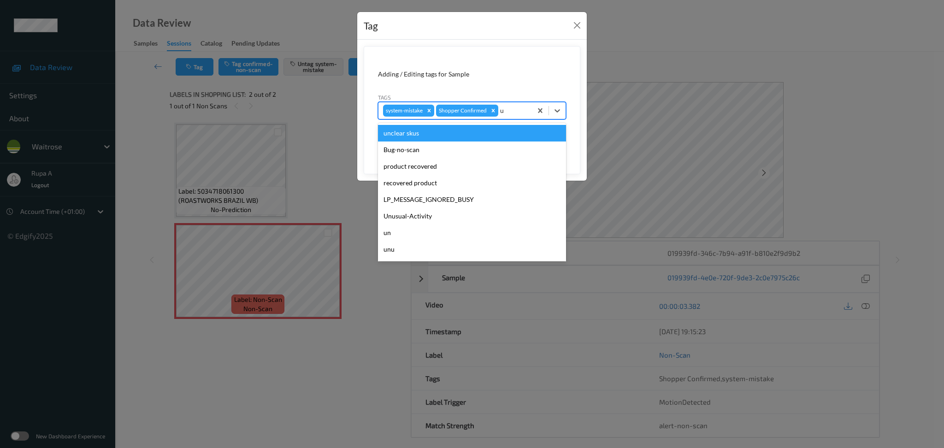
type input "un"
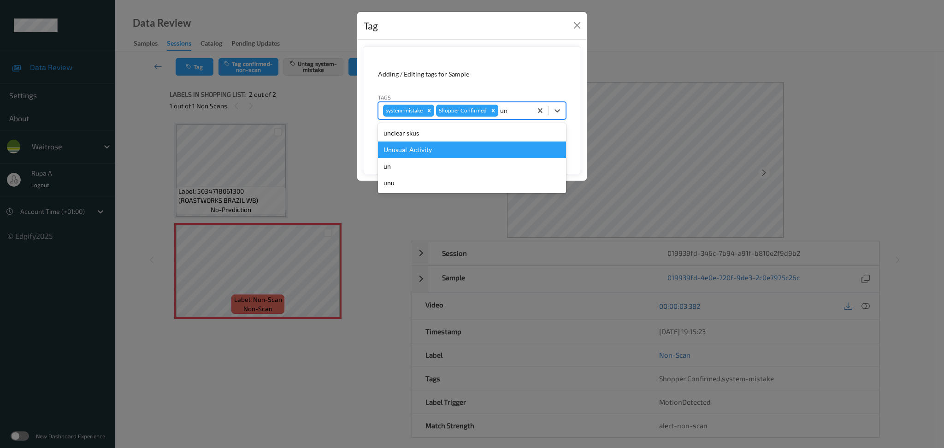
click at [450, 151] on div "Unusual-Activity" at bounding box center [472, 149] width 188 height 17
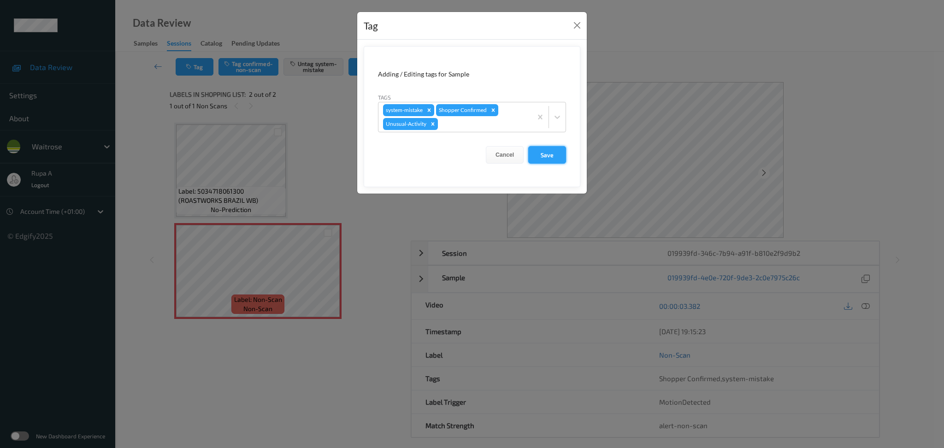
click at [548, 149] on button "Save" at bounding box center [547, 155] width 38 height 18
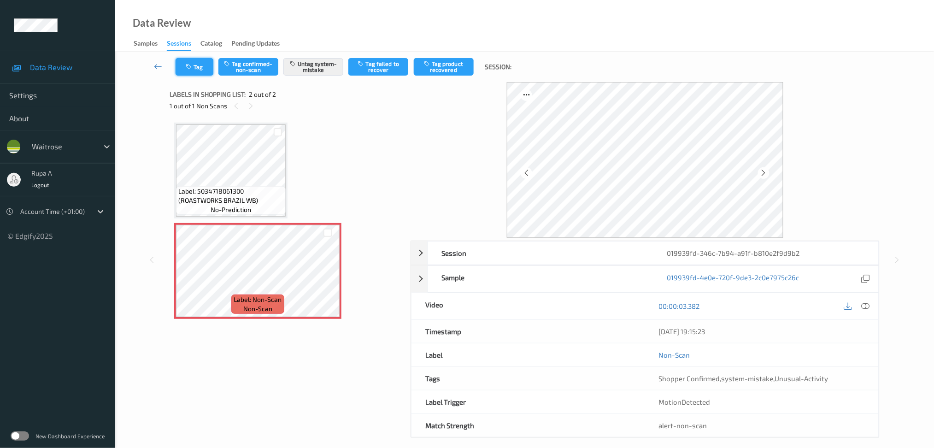
click at [201, 62] on button "Tag" at bounding box center [195, 67] width 38 height 18
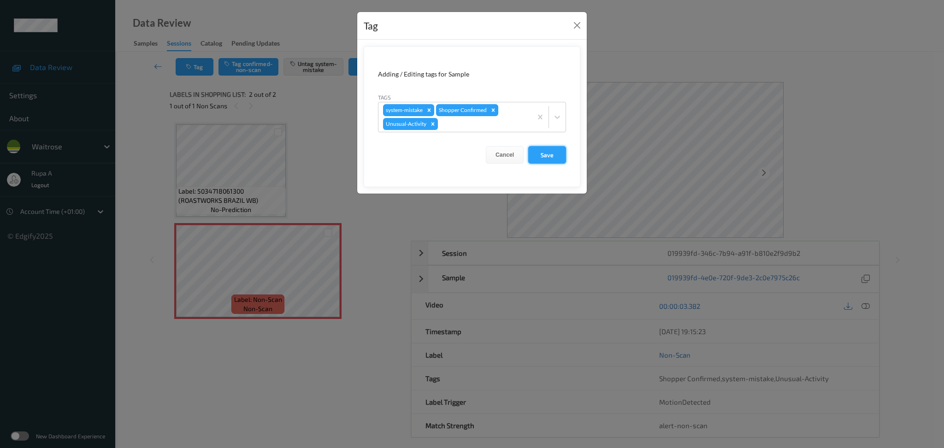
click at [551, 151] on button "Save" at bounding box center [547, 155] width 38 height 18
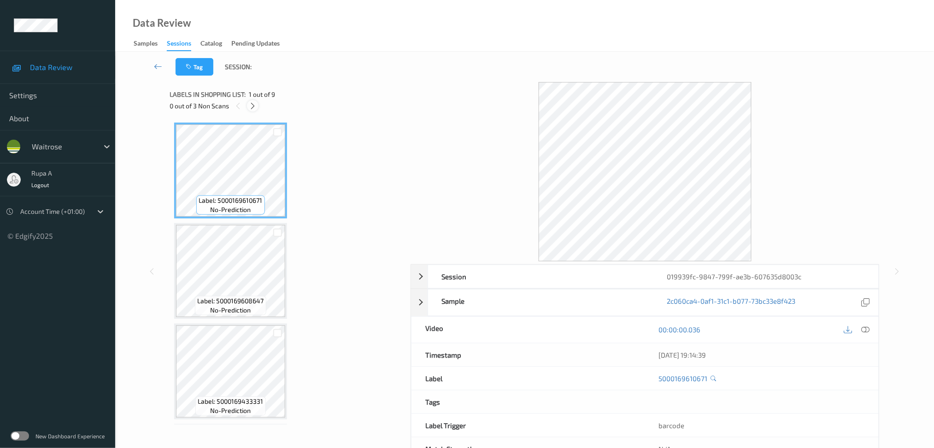
click at [253, 106] on icon at bounding box center [253, 106] width 8 height 8
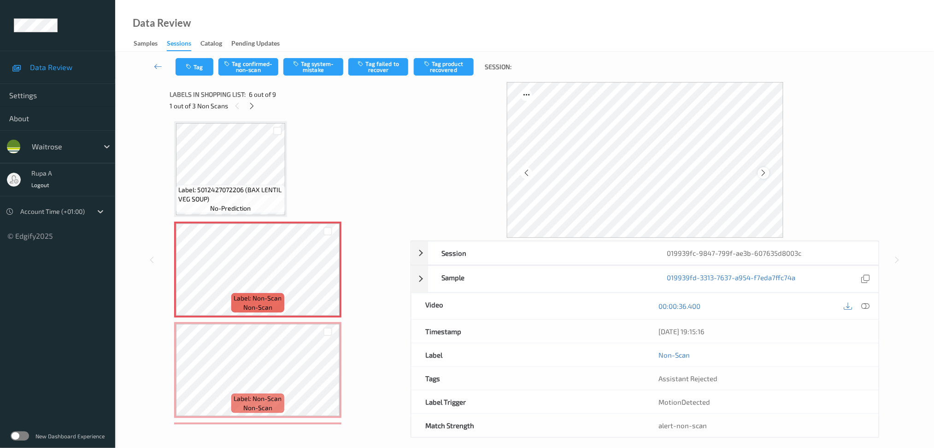
click at [765, 175] on icon at bounding box center [764, 173] width 8 height 8
click at [764, 175] on icon at bounding box center [764, 173] width 8 height 8
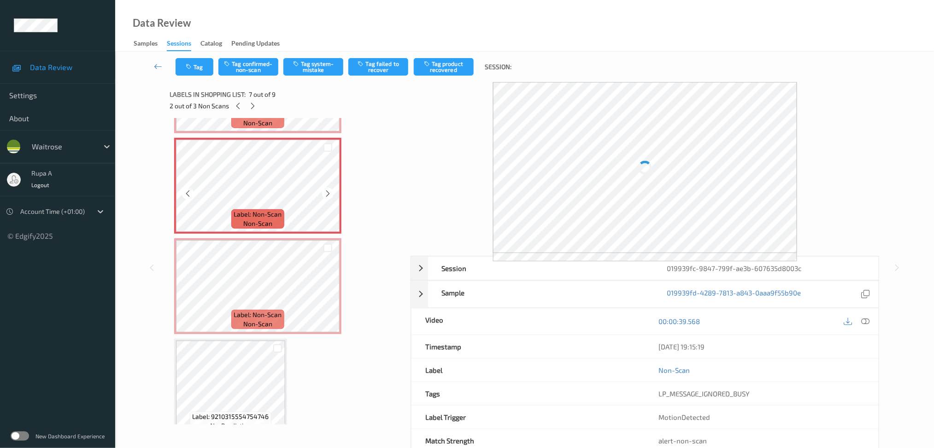
scroll to position [465, 0]
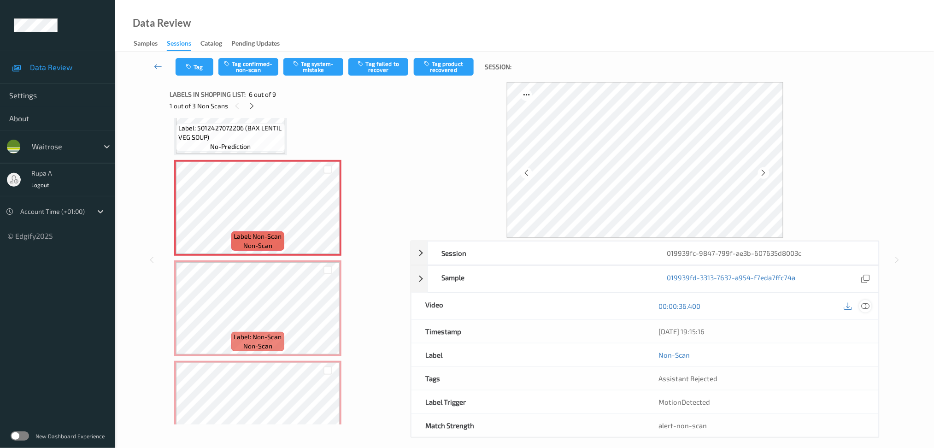
click at [864, 308] on icon at bounding box center [865, 306] width 8 height 8
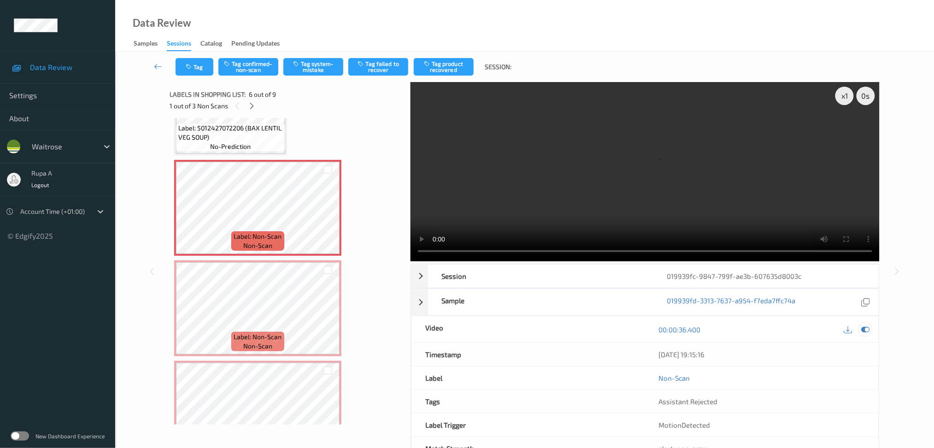
click at [869, 328] on icon at bounding box center [865, 329] width 8 height 8
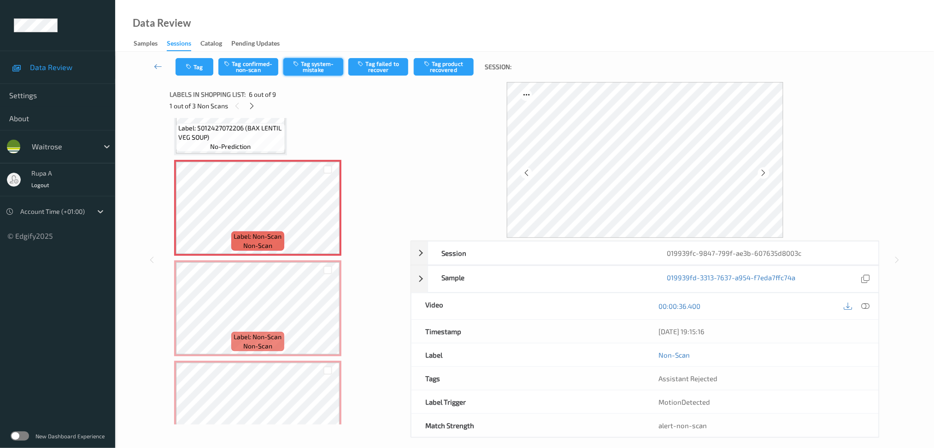
click at [310, 64] on button "Tag system-mistake" at bounding box center [313, 67] width 60 height 18
click at [192, 65] on icon "button" at bounding box center [190, 67] width 8 height 6
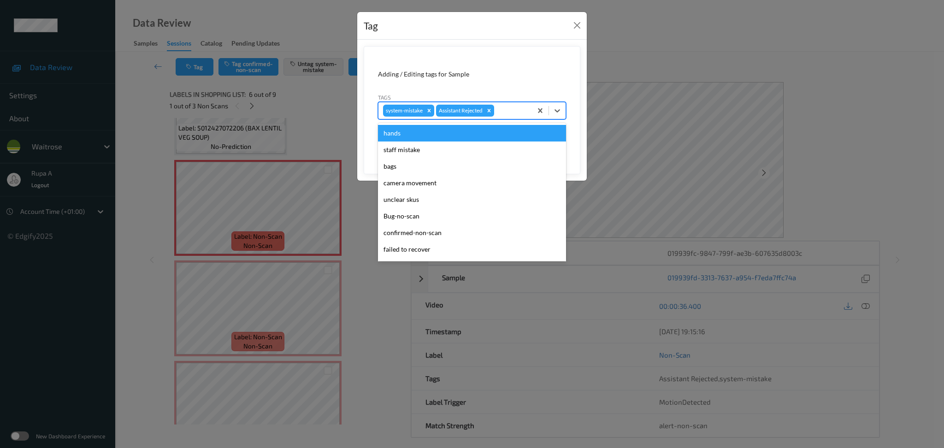
click at [502, 109] on div at bounding box center [511, 110] width 31 height 11
type input "un"
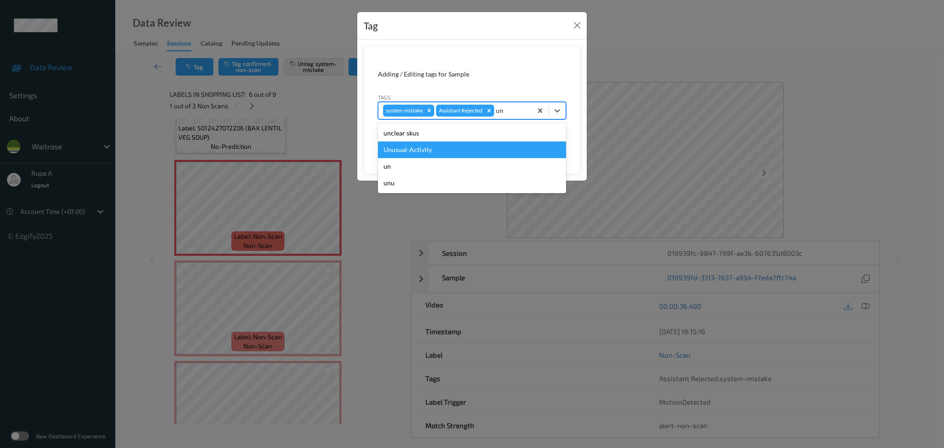
click at [462, 148] on div "Unusual-Activity" at bounding box center [472, 149] width 188 height 17
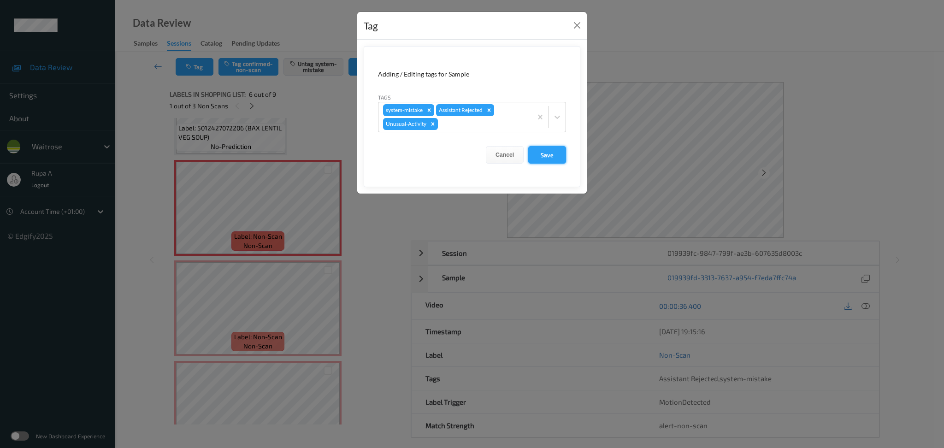
click at [556, 158] on button "Save" at bounding box center [547, 155] width 38 height 18
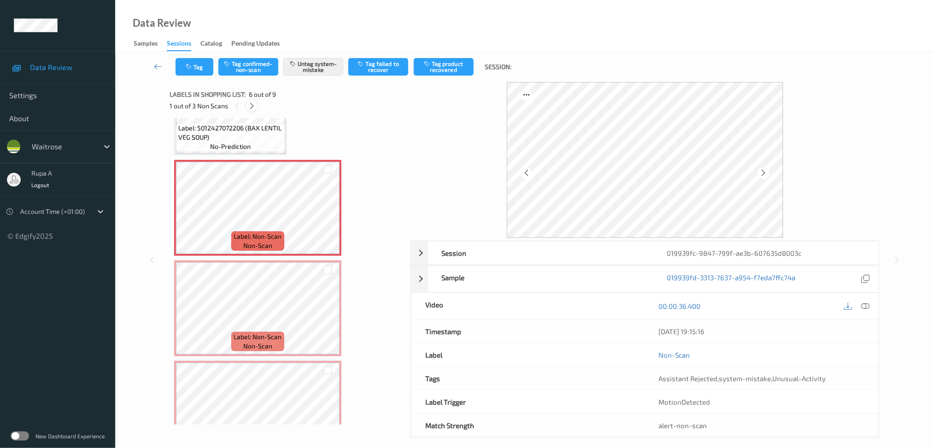
click at [249, 102] on icon at bounding box center [252, 106] width 8 height 8
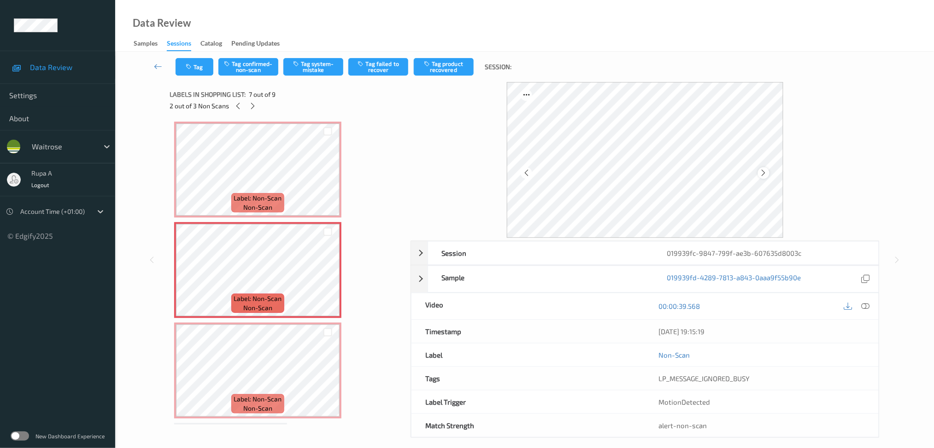
click at [766, 169] on icon at bounding box center [764, 173] width 8 height 8
click at [865, 304] on icon at bounding box center [865, 306] width 8 height 8
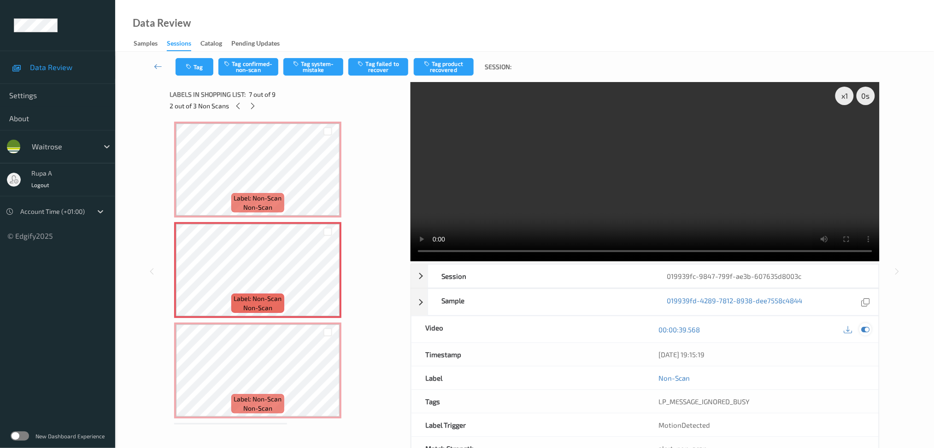
click at [865, 328] on icon at bounding box center [865, 329] width 8 height 8
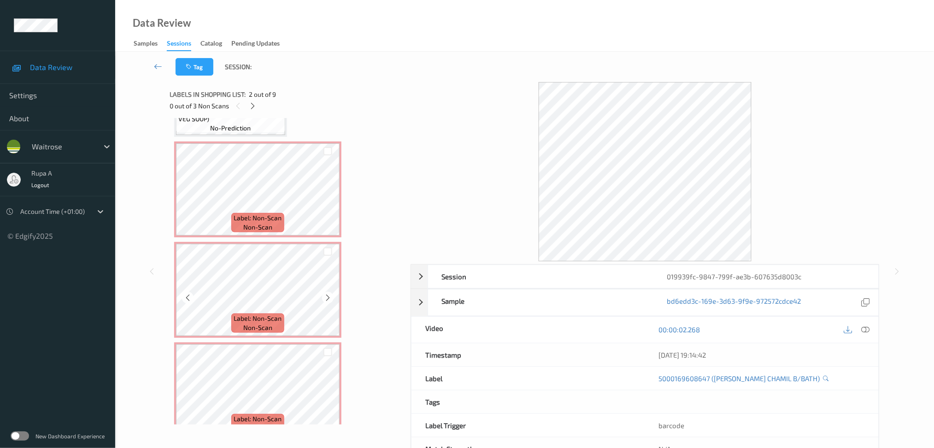
scroll to position [472, 0]
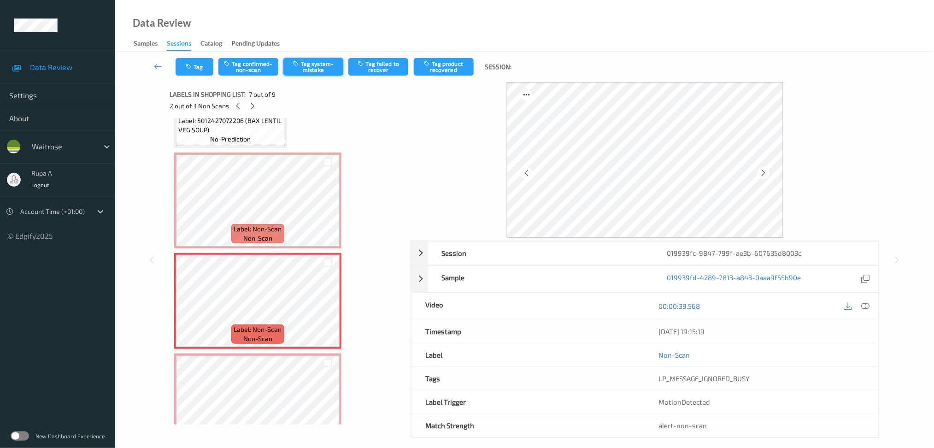
click at [323, 74] on button "Tag system-mistake" at bounding box center [313, 67] width 60 height 18
click at [183, 65] on button "Tag" at bounding box center [195, 67] width 38 height 18
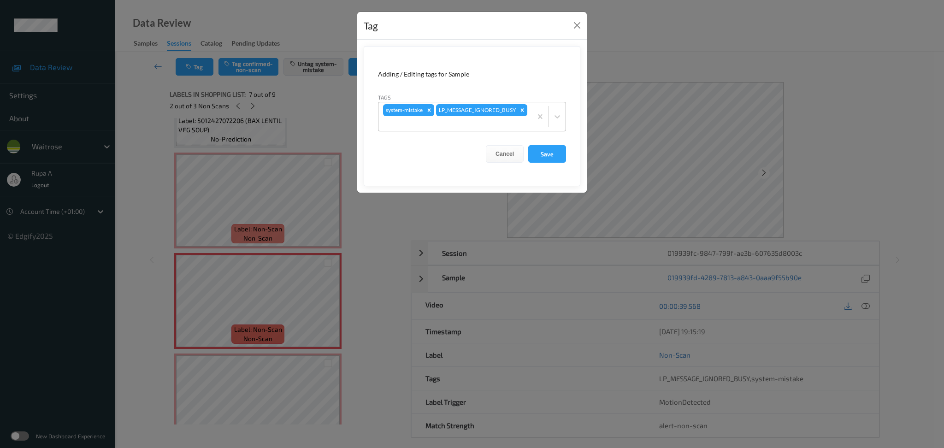
click at [519, 125] on div at bounding box center [455, 123] width 144 height 11
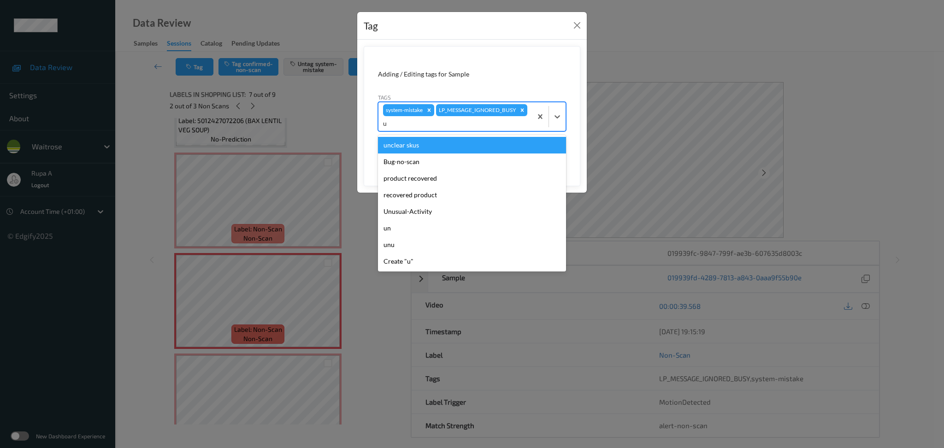
type input "un"
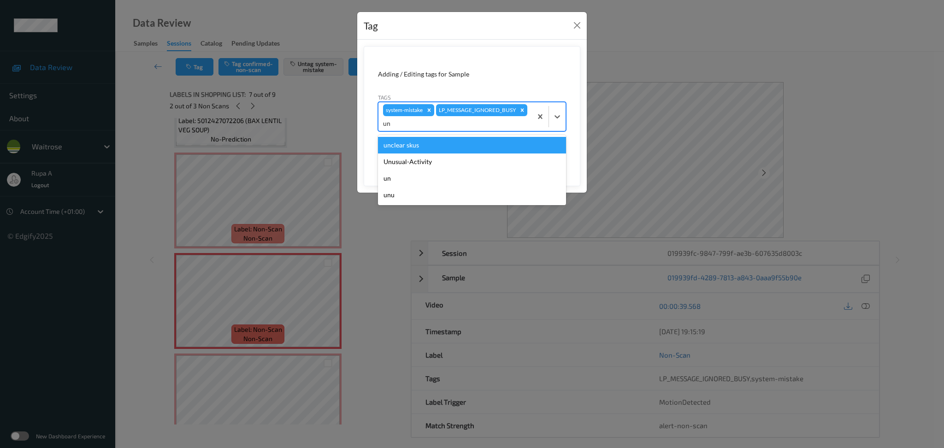
click at [460, 155] on div "Unusual-Activity" at bounding box center [472, 161] width 188 height 17
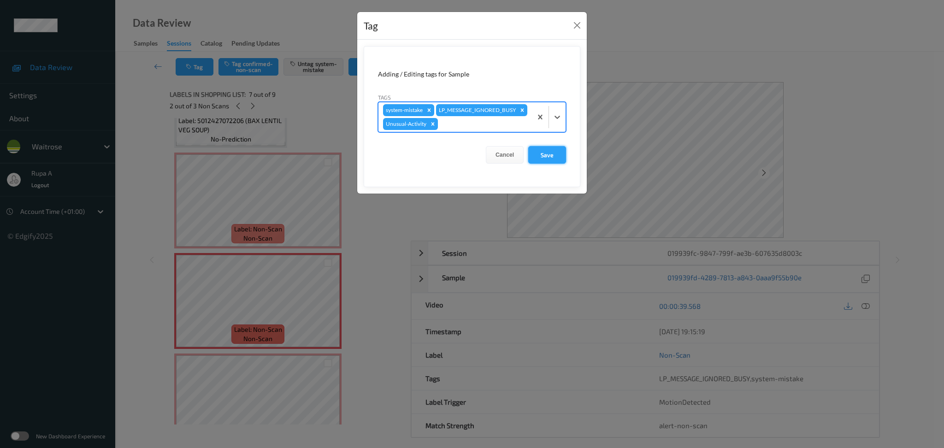
click at [553, 164] on button "Save" at bounding box center [547, 155] width 38 height 18
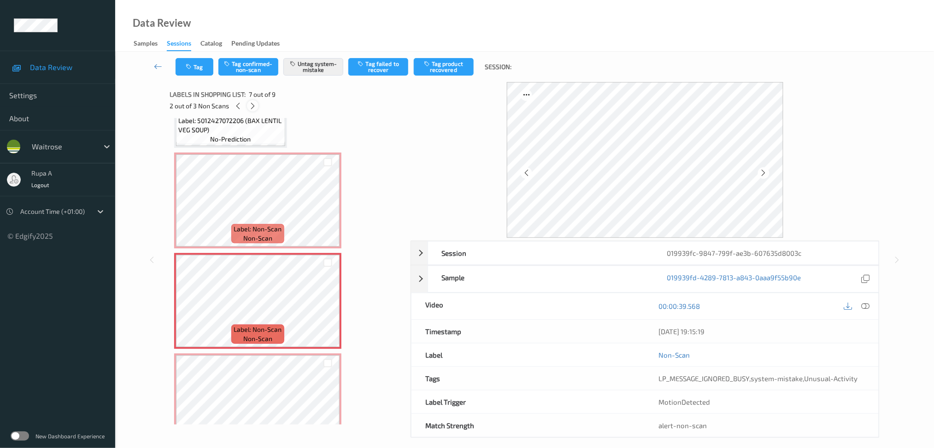
click at [249, 107] on icon at bounding box center [253, 106] width 8 height 8
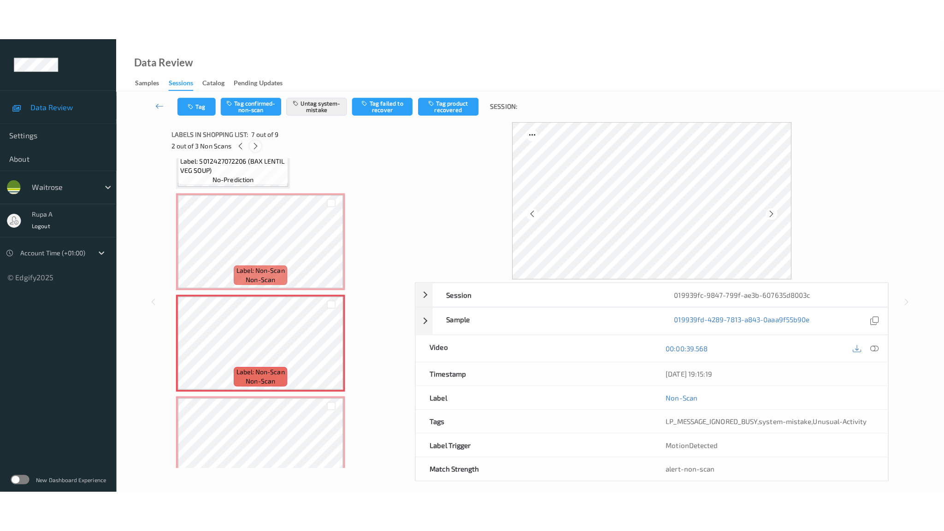
scroll to position [595, 0]
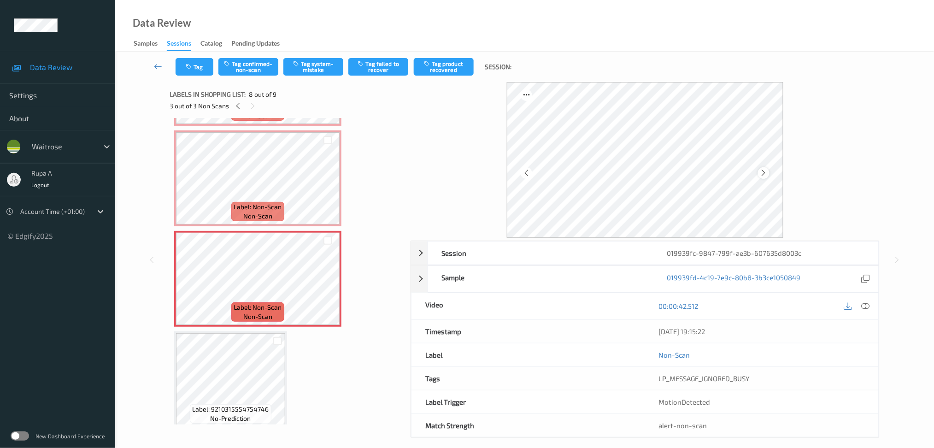
click at [763, 175] on icon at bounding box center [764, 173] width 8 height 8
click at [764, 175] on icon at bounding box center [764, 173] width 8 height 8
click at [867, 308] on icon at bounding box center [865, 306] width 8 height 8
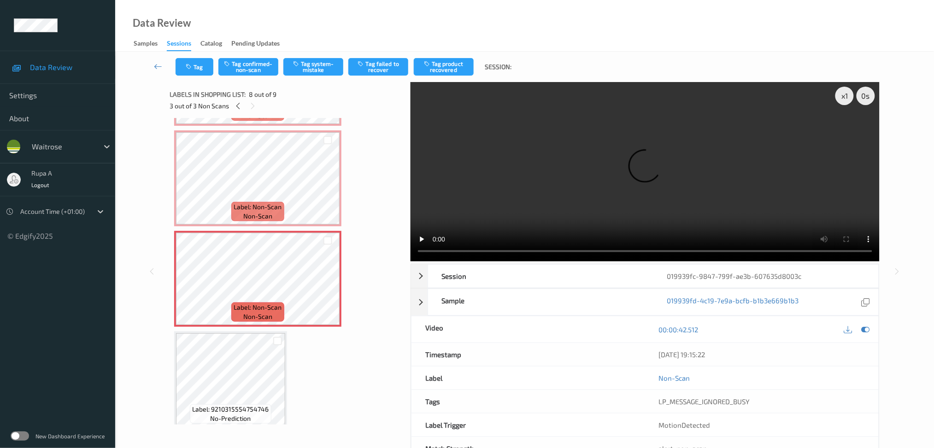
scroll to position [512, 0]
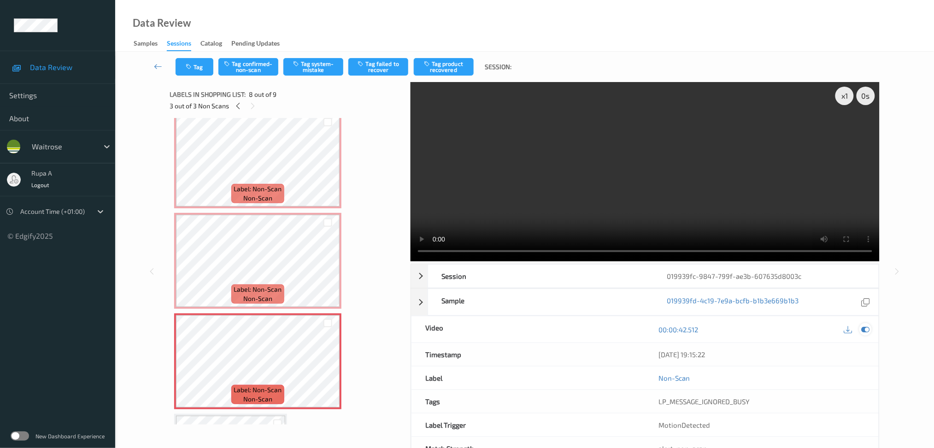
click at [863, 329] on icon at bounding box center [865, 329] width 8 height 8
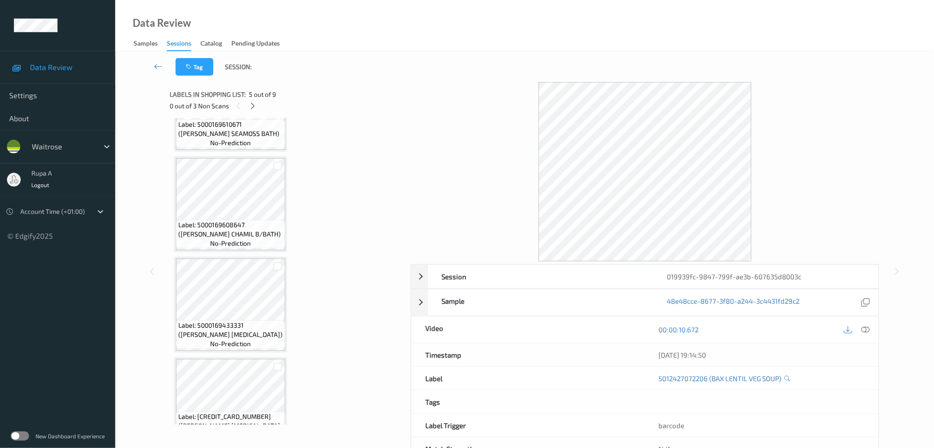
scroll to position [0, 0]
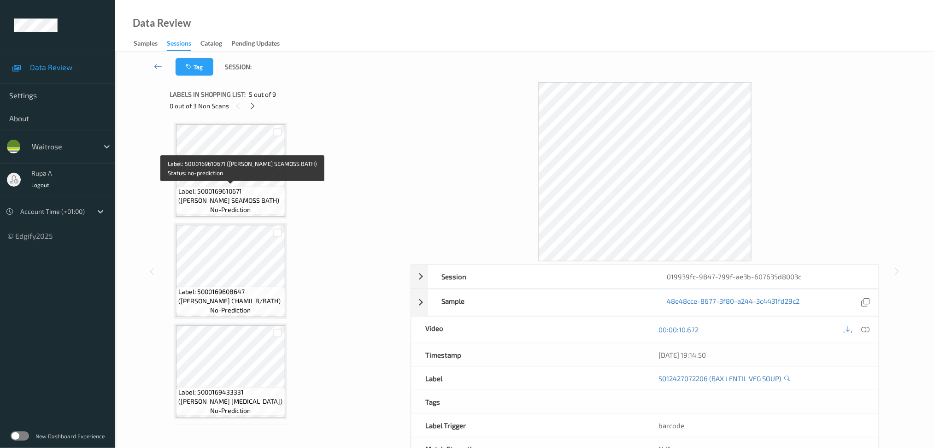
click at [249, 186] on div "Label: 5000169610671 (WR ESS SEAMOSS BATH) no-prediction" at bounding box center [230, 200] width 109 height 29
click at [214, 200] on span "Label: 5000169610671 (WR ESS SEAMOSS BATH)" at bounding box center [230, 196] width 105 height 18
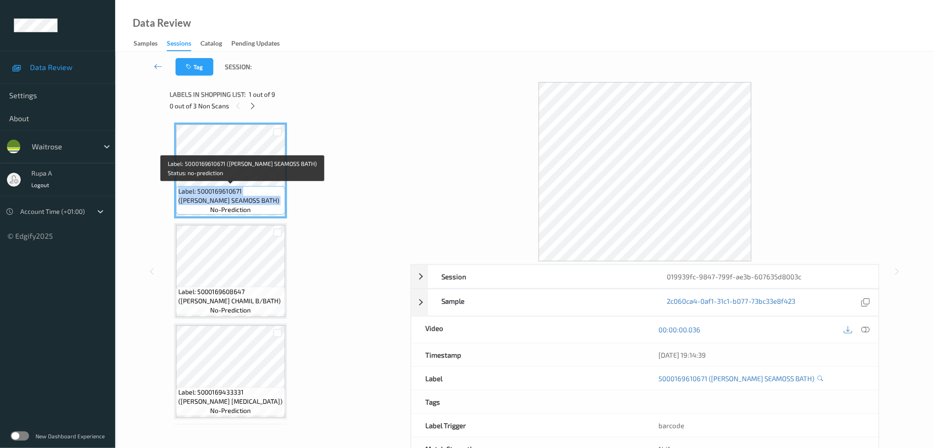
click at [214, 200] on span "Label: 5000169610671 (WR ESS SEAMOSS BATH)" at bounding box center [230, 196] width 105 height 18
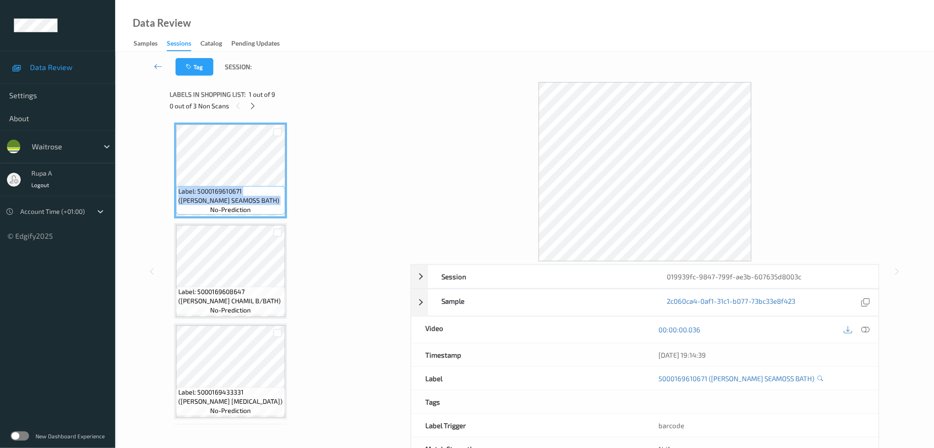
copy span "Label: 5000169610671 (WR ESS SEAMOSS BATH)"
click at [866, 328] on icon at bounding box center [865, 329] width 8 height 8
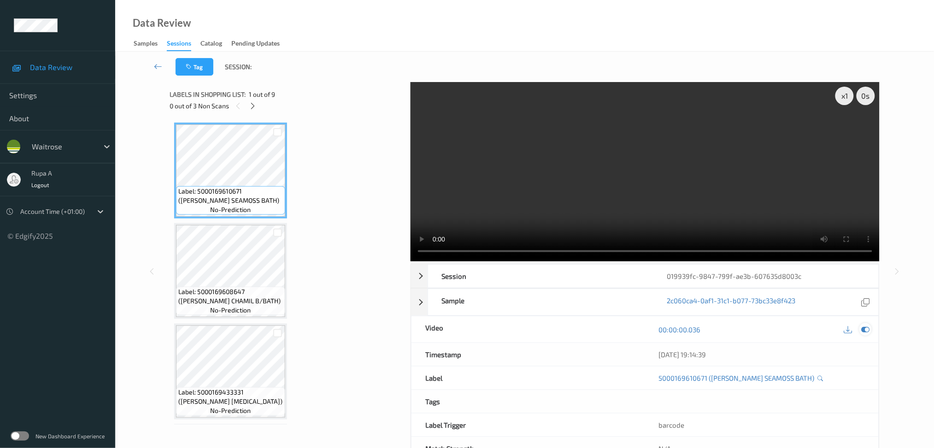
click at [867, 330] on icon at bounding box center [865, 329] width 8 height 8
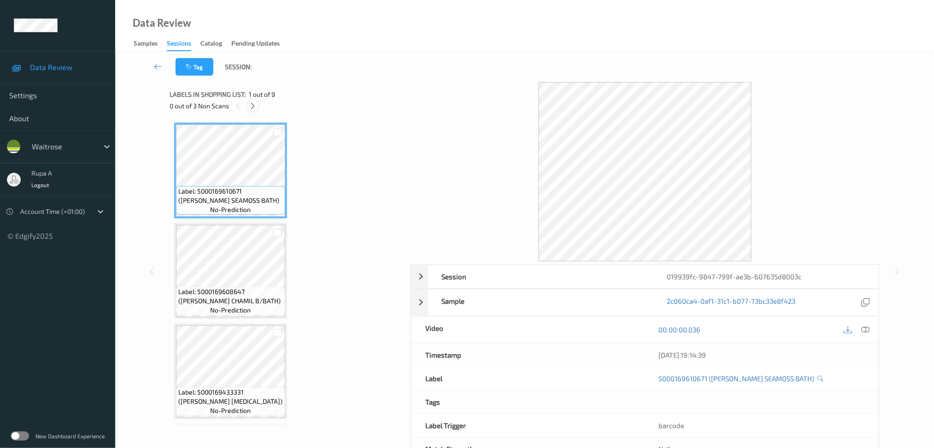
click at [257, 106] on div at bounding box center [253, 106] width 12 height 12
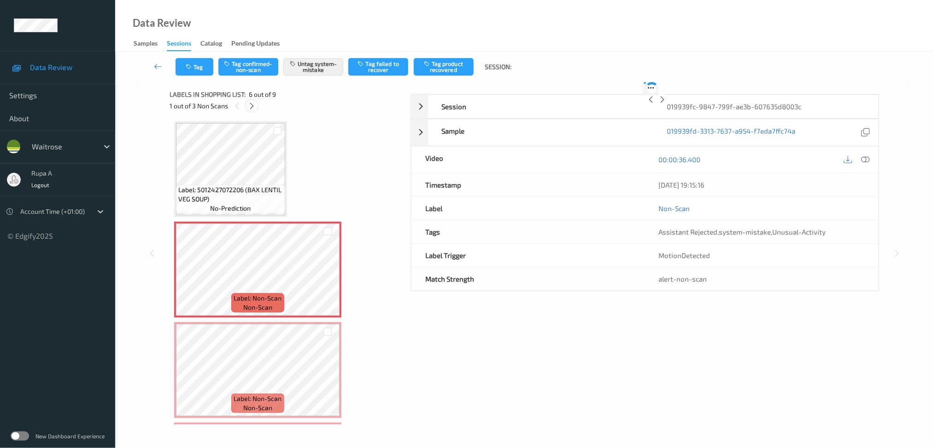
click at [257, 106] on div at bounding box center [252, 106] width 12 height 12
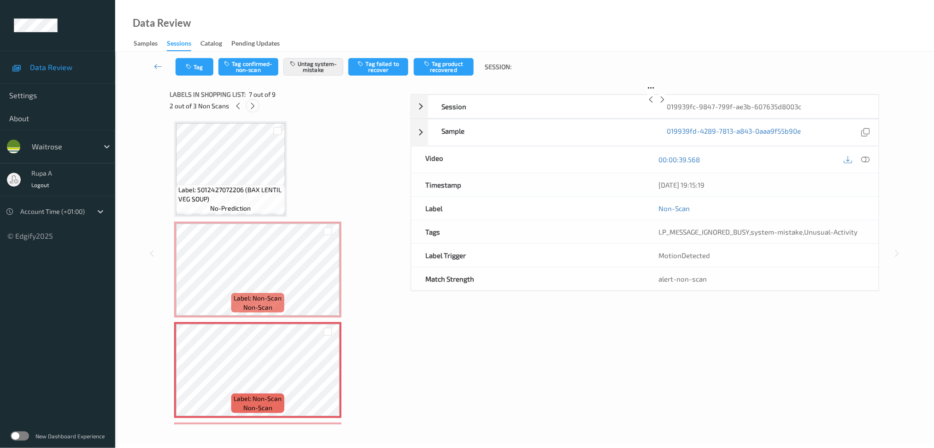
scroll to position [503, 0]
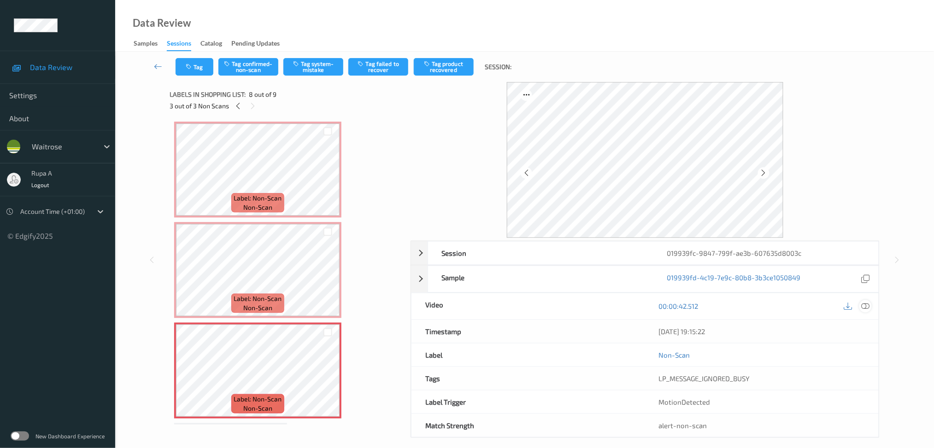
click at [868, 301] on div at bounding box center [865, 306] width 12 height 12
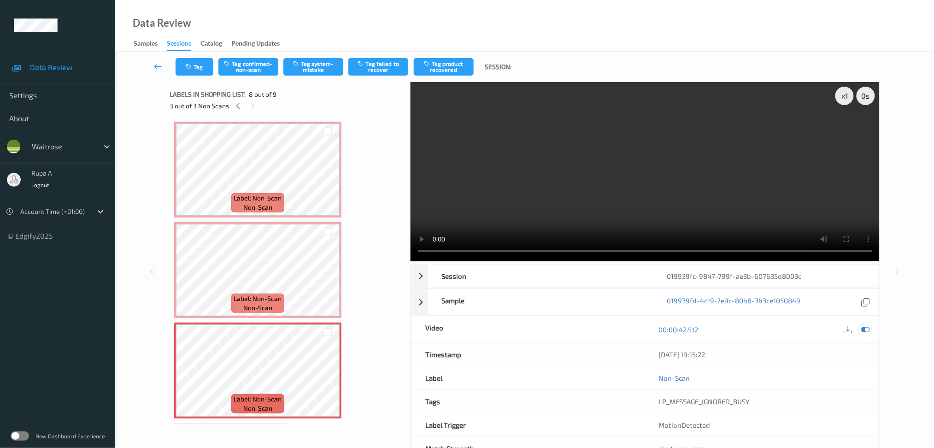
click at [869, 331] on icon at bounding box center [865, 329] width 8 height 8
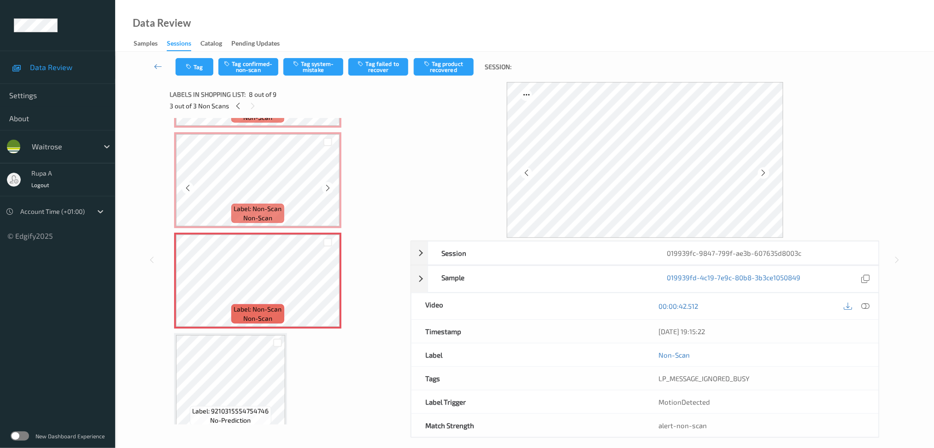
scroll to position [595, 0]
click at [310, 69] on button "Tag system-mistake" at bounding box center [313, 67] width 60 height 18
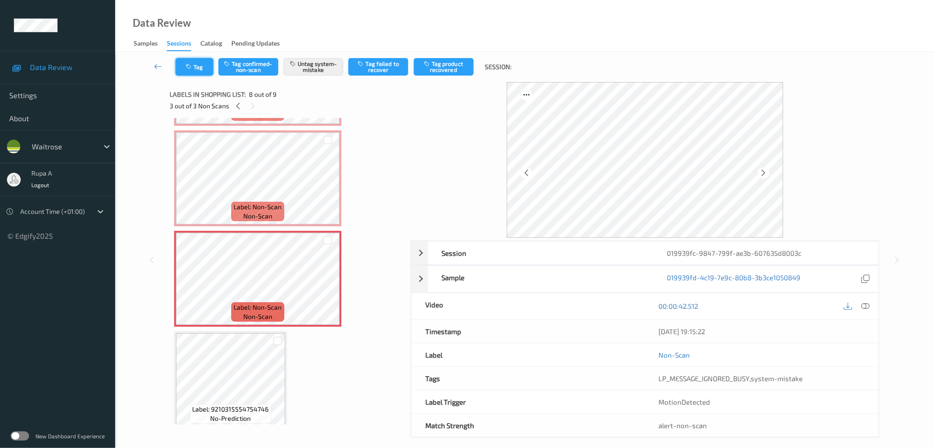
click at [197, 62] on button "Tag" at bounding box center [195, 67] width 38 height 18
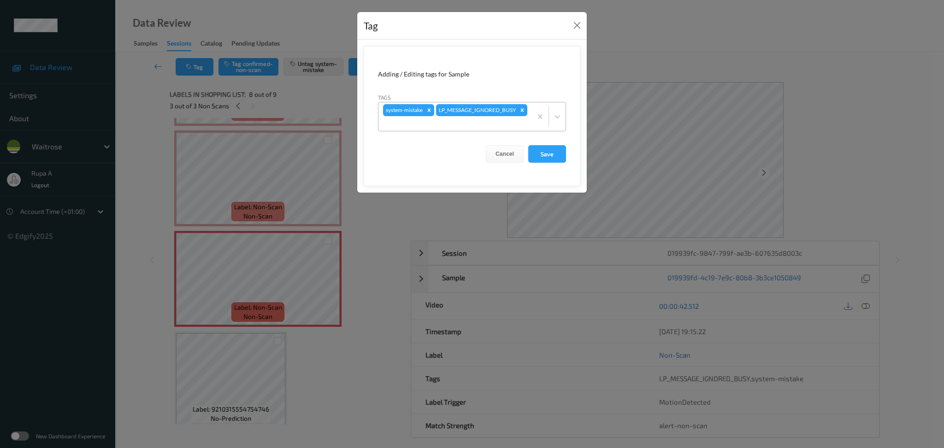
click at [499, 125] on div at bounding box center [455, 123] width 144 height 11
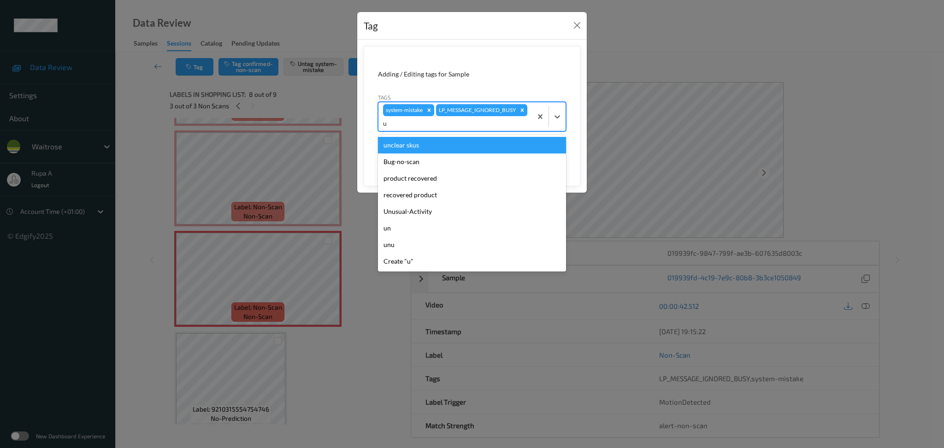
type input "un"
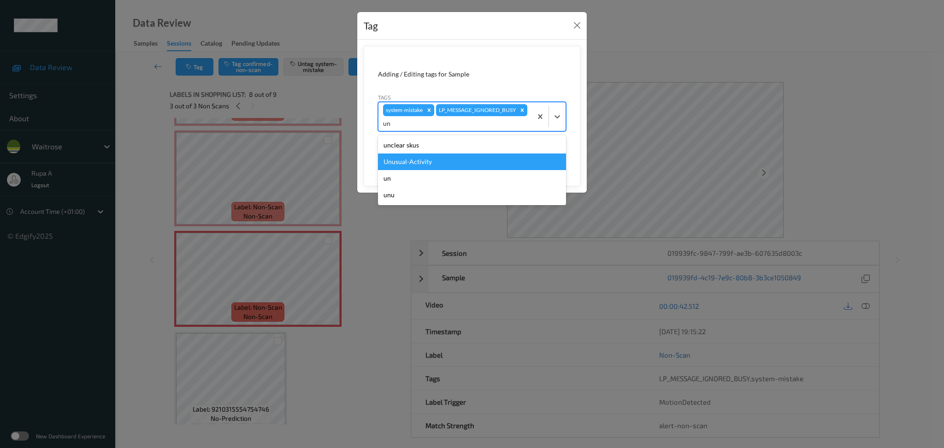
click at [463, 161] on div "Unusual-Activity" at bounding box center [472, 161] width 188 height 17
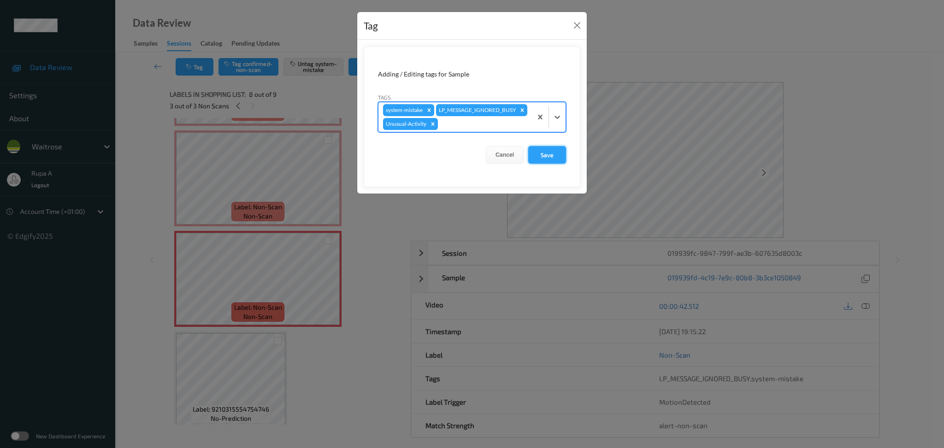
click at [546, 164] on button "Save" at bounding box center [547, 155] width 38 height 18
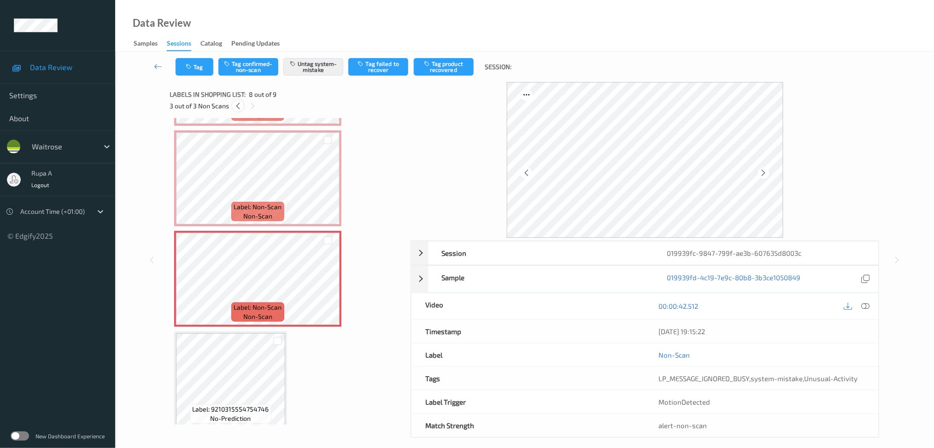
click at [236, 110] on icon at bounding box center [238, 106] width 8 height 8
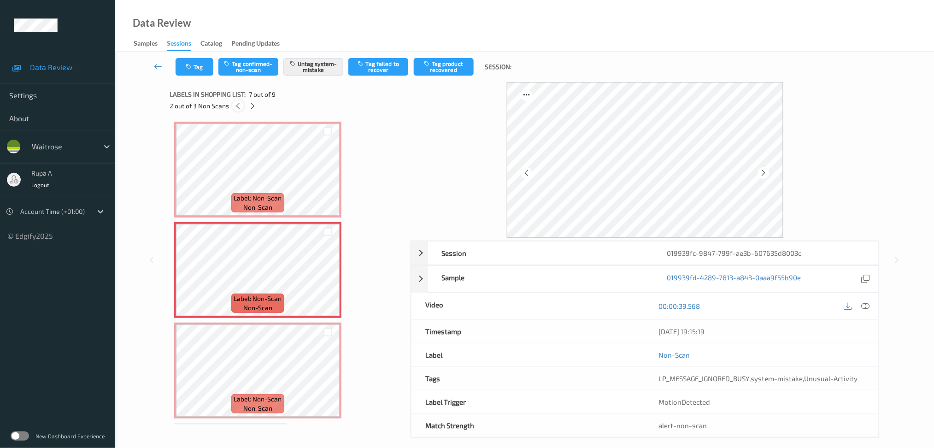
click at [236, 110] on icon at bounding box center [238, 106] width 8 height 8
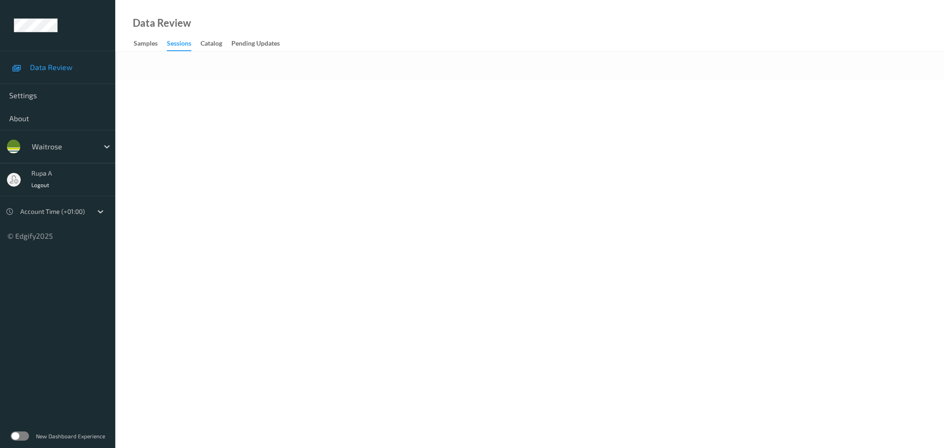
click at [334, 172] on body "Data Review Settings About waitrose rupa a Logout Account Time (+01:00) © Edgif…" at bounding box center [472, 224] width 944 height 448
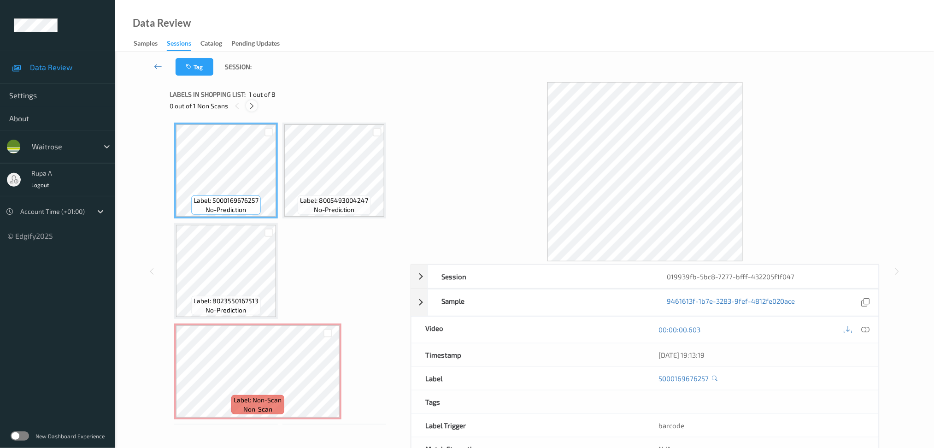
click at [254, 106] on icon at bounding box center [252, 106] width 8 height 8
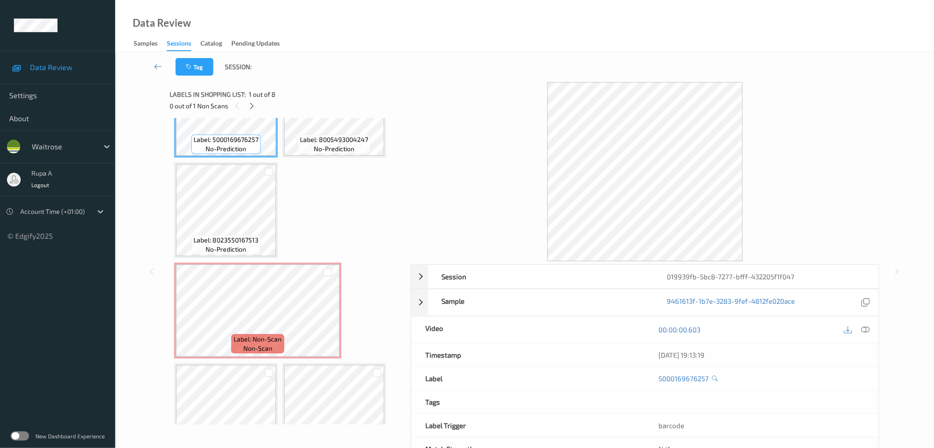
scroll to position [61, 0]
click at [342, 135] on span "Label: 8005493004247" at bounding box center [334, 139] width 68 height 9
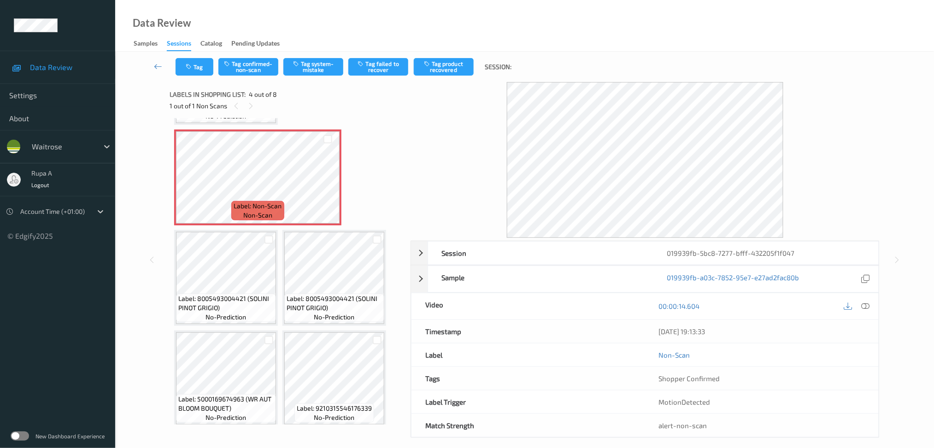
scroll to position [196, 0]
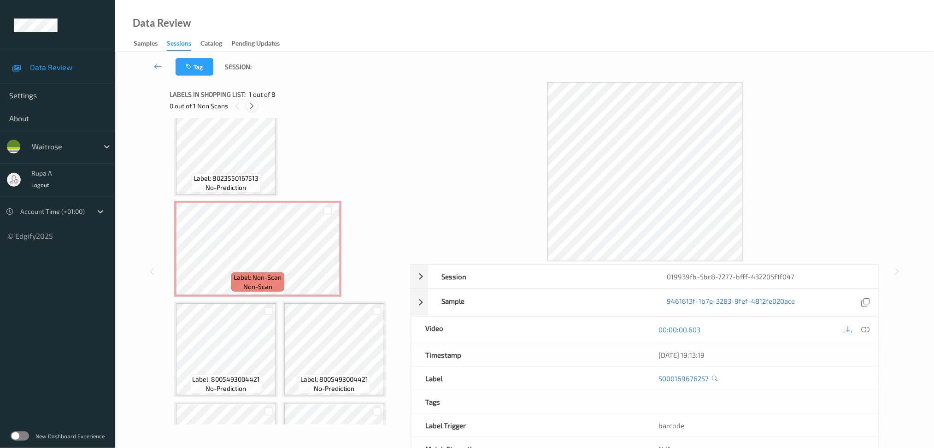
click at [254, 106] on icon at bounding box center [252, 106] width 8 height 8
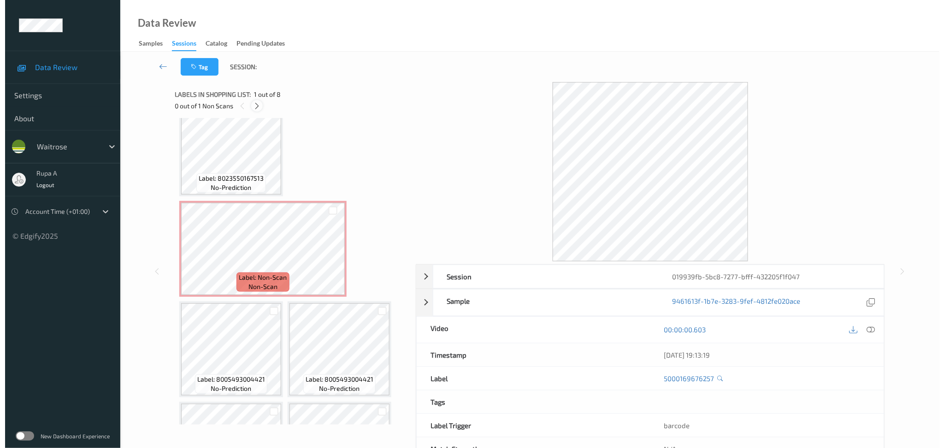
scroll to position [104, 0]
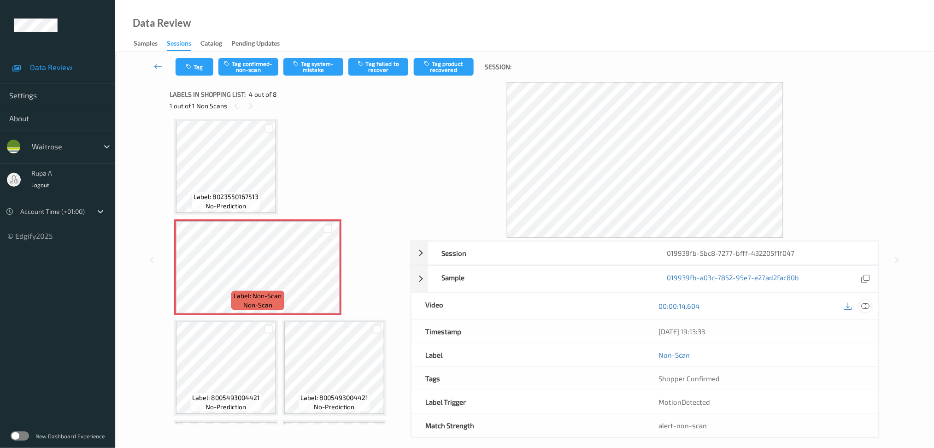
click at [868, 306] on icon at bounding box center [865, 306] width 8 height 8
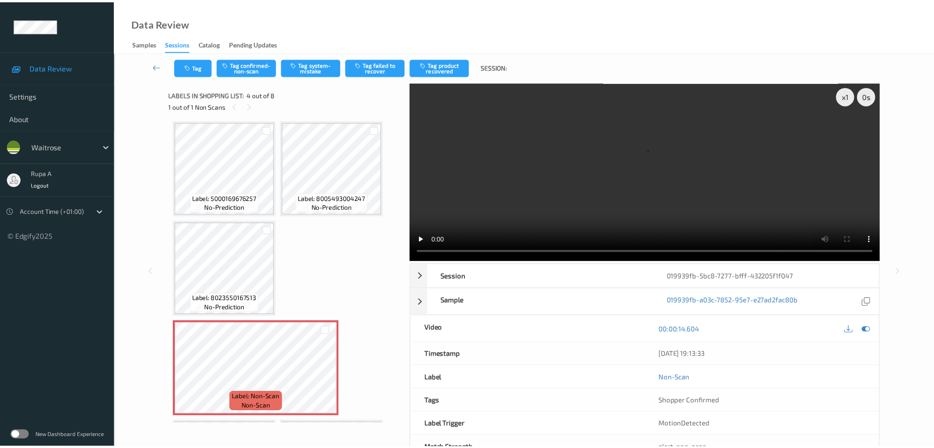
scroll to position [0, 0]
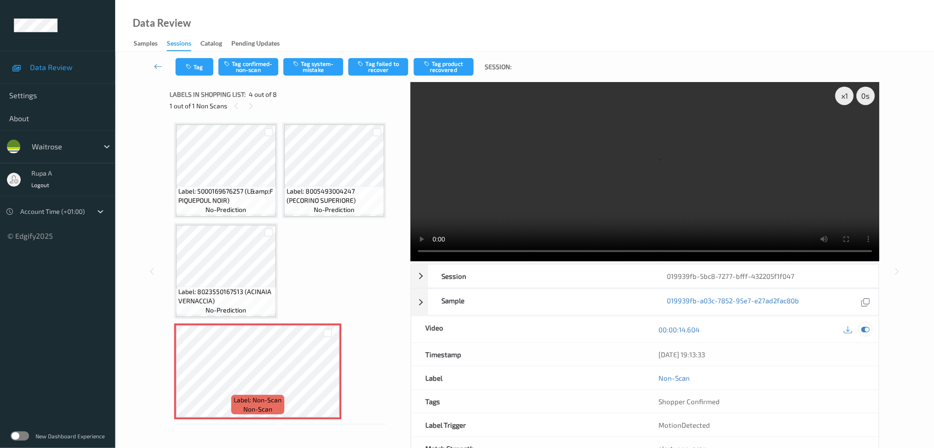
click at [865, 329] on icon at bounding box center [865, 329] width 8 height 8
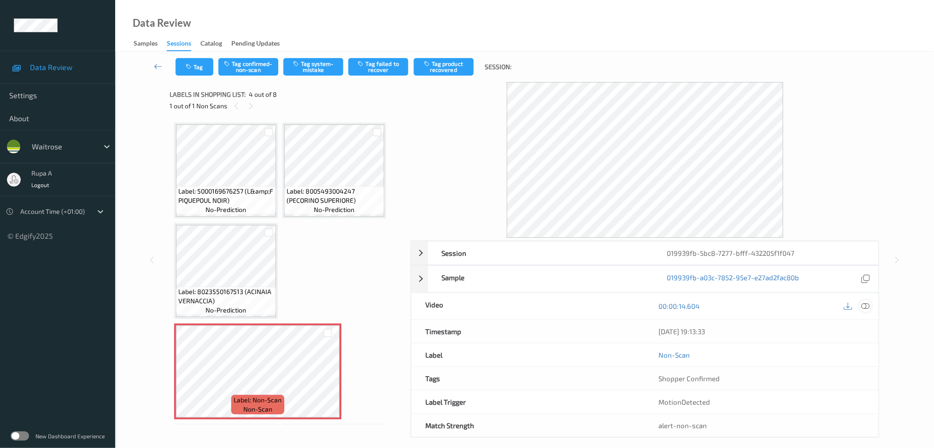
click at [867, 305] on icon at bounding box center [865, 306] width 8 height 8
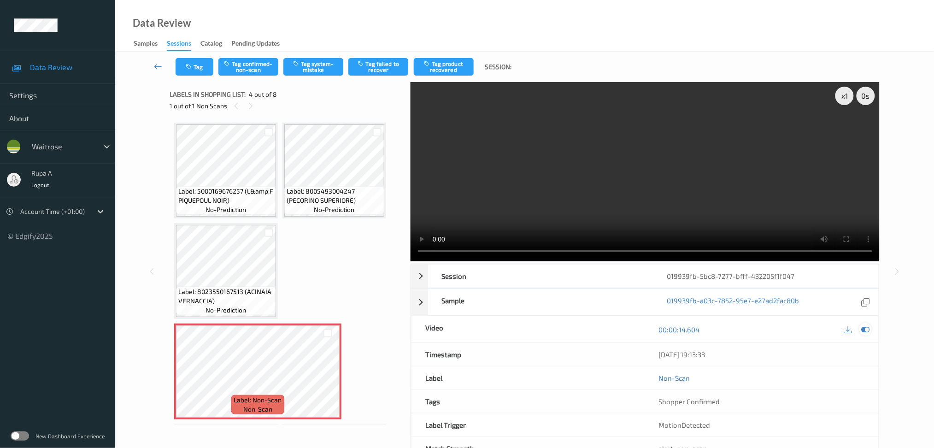
click at [869, 332] on icon at bounding box center [865, 329] width 8 height 8
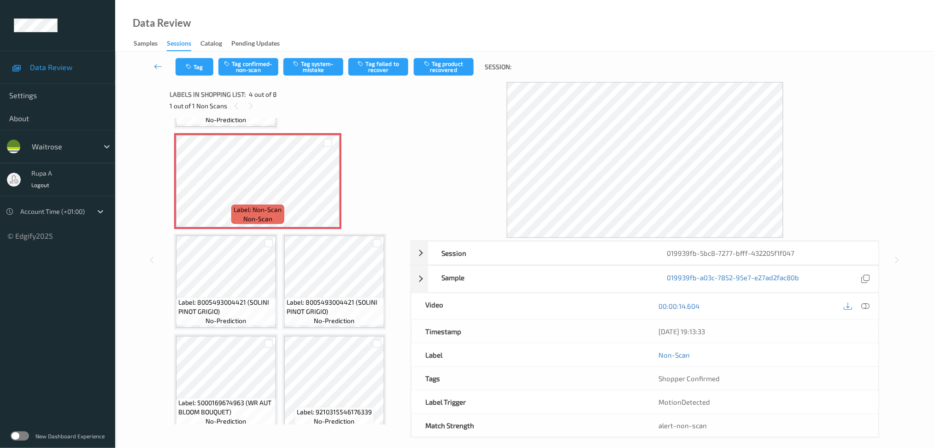
scroll to position [196, 0]
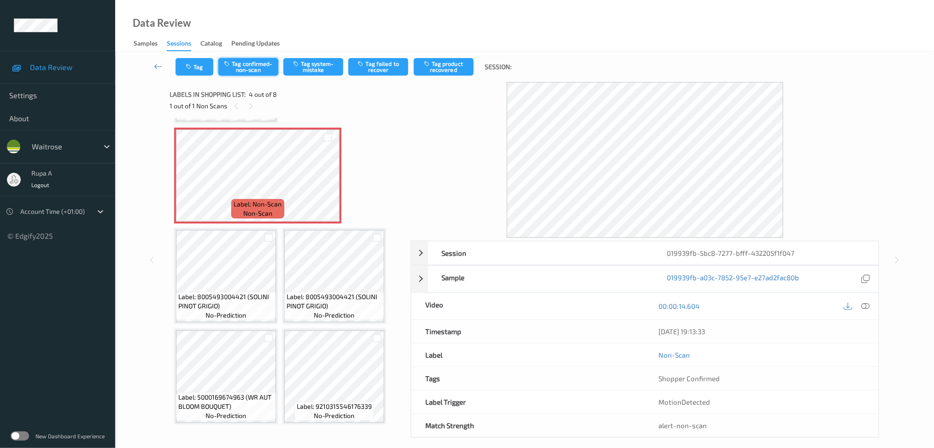
click at [246, 73] on button "Tag confirmed-non-scan" at bounding box center [248, 67] width 60 height 18
drag, startPoint x: 447, startPoint y: 68, endPoint x: 445, endPoint y: 80, distance: 11.8
click at [447, 68] on button "Tag product recovered" at bounding box center [444, 67] width 60 height 18
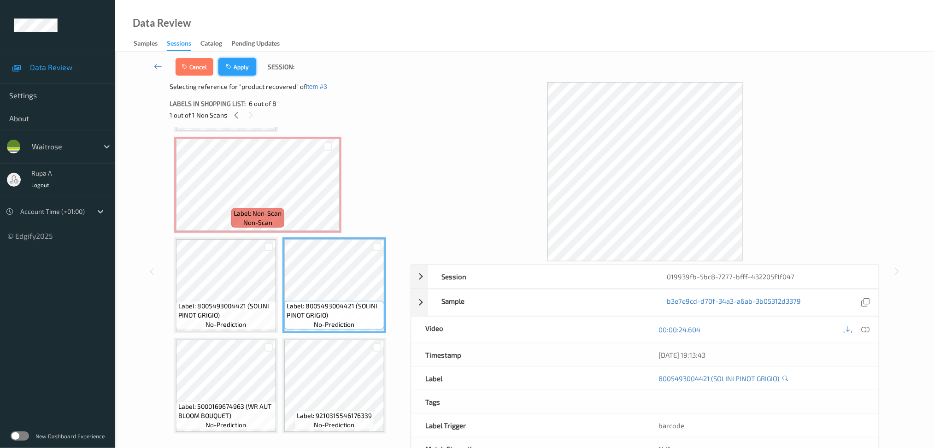
click at [240, 69] on button "Apply" at bounding box center [237, 67] width 38 height 18
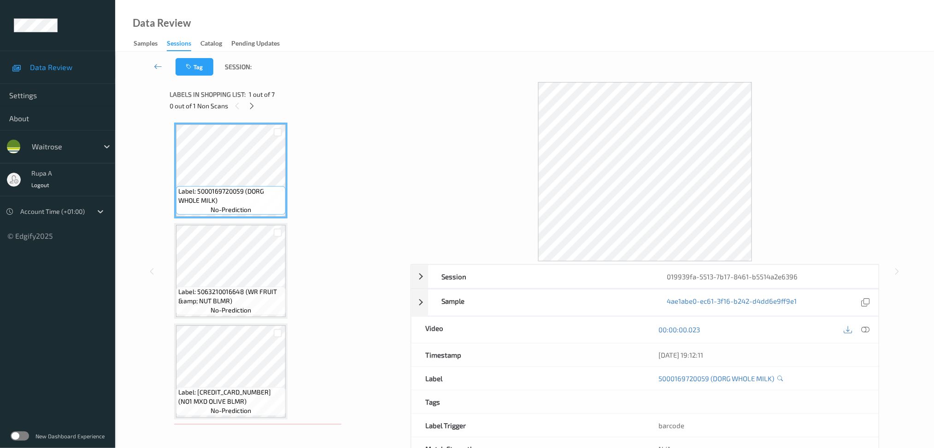
drag, startPoint x: 399, startPoint y: 128, endPoint x: 381, endPoint y: 128, distance: 17.0
click at [398, 128] on div "Label: 5000169720059 (DORG WHOLE MILK) no-prediction Label: 5063210016648 (WR F…" at bounding box center [287, 271] width 235 height 306
click at [251, 102] on icon at bounding box center [252, 106] width 8 height 8
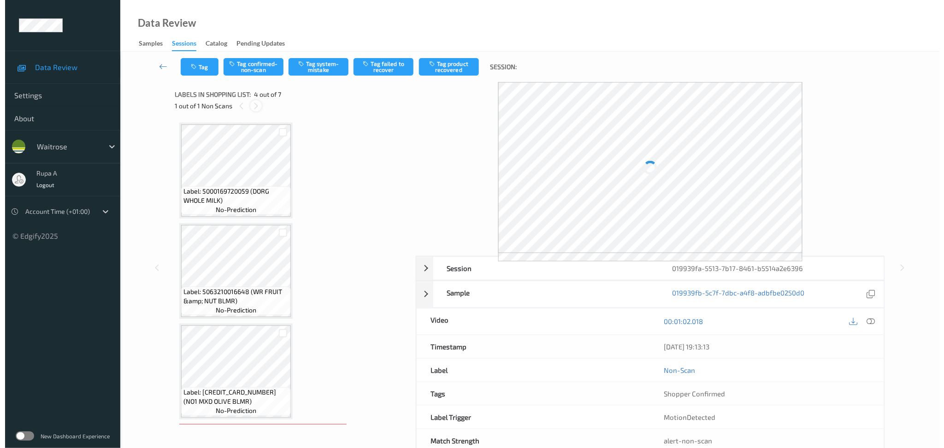
scroll to position [204, 0]
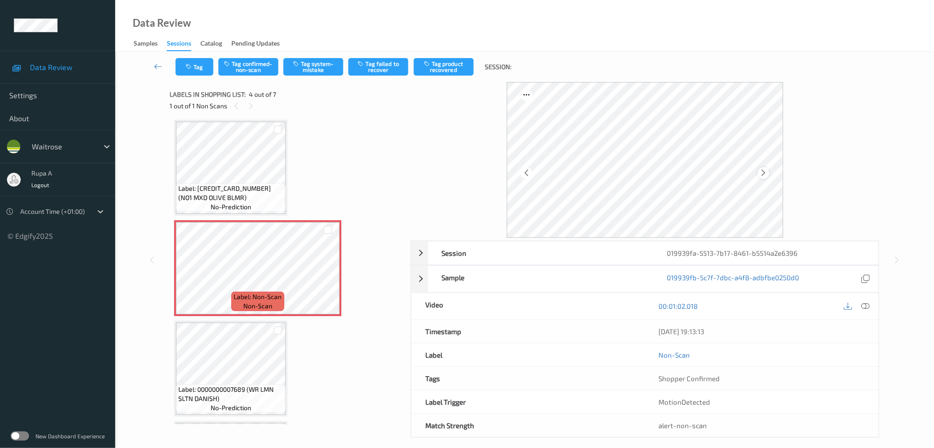
click at [767, 171] on icon at bounding box center [764, 173] width 8 height 8
click at [768, 171] on icon at bounding box center [764, 173] width 8 height 8
click at [769, 170] on div at bounding box center [764, 173] width 12 height 12
click at [311, 62] on button "Tag system-mistake" at bounding box center [313, 67] width 60 height 18
click at [189, 62] on button "Tag" at bounding box center [195, 67] width 38 height 18
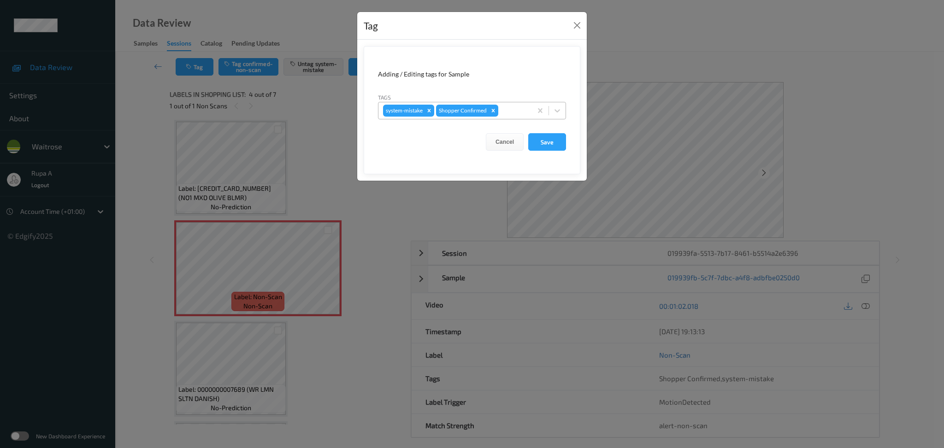
click at [512, 110] on div at bounding box center [513, 110] width 27 height 11
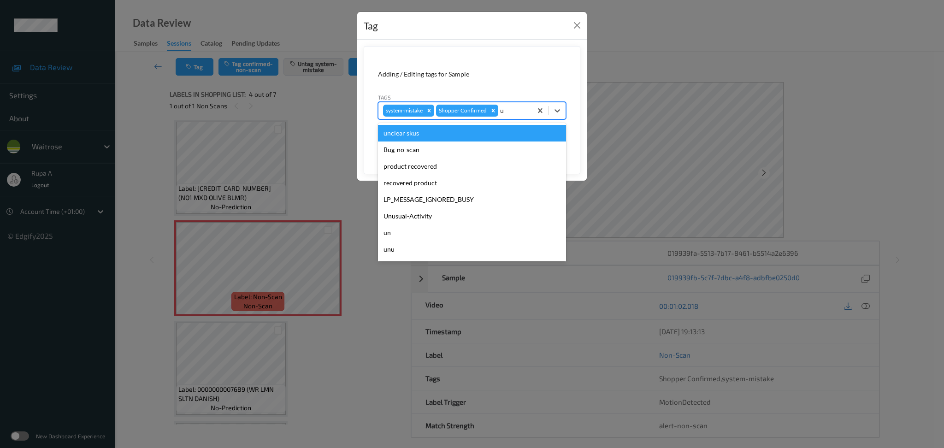
type input "un"
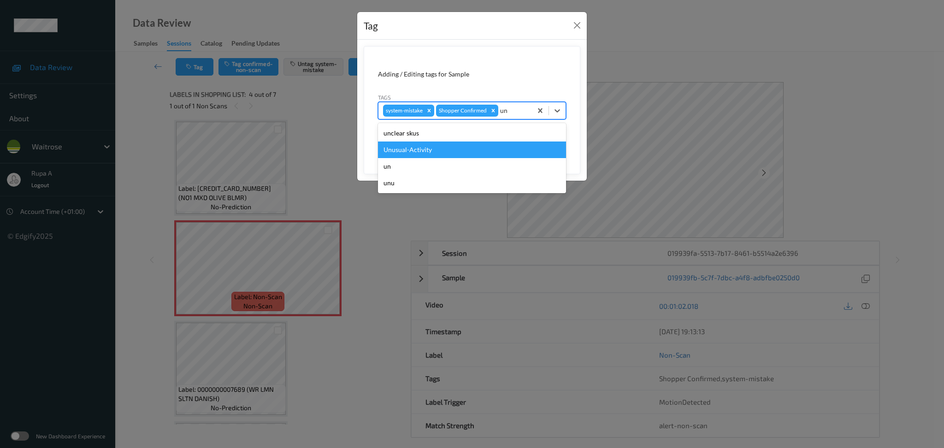
click at [455, 151] on div "Unusual-Activity" at bounding box center [472, 149] width 188 height 17
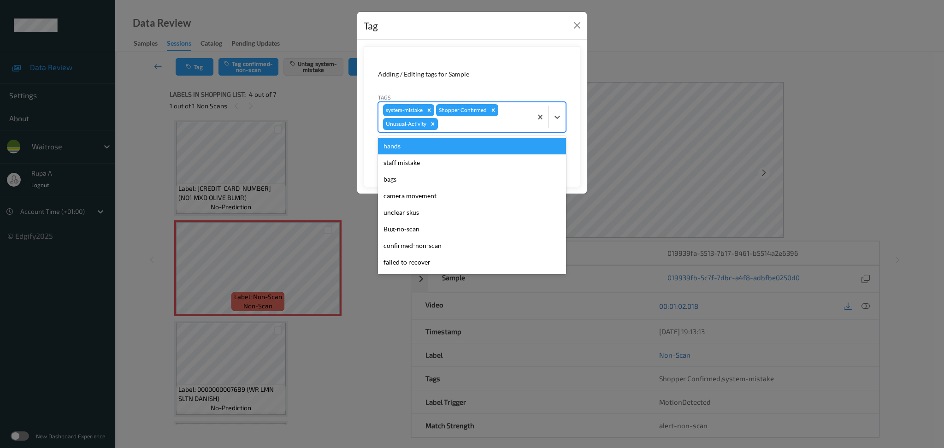
click at [507, 126] on div at bounding box center [484, 123] width 88 height 11
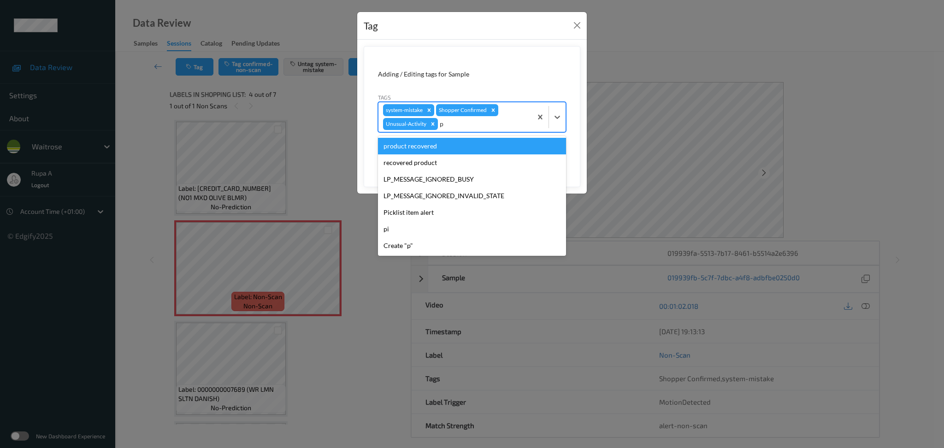
type input "pi"
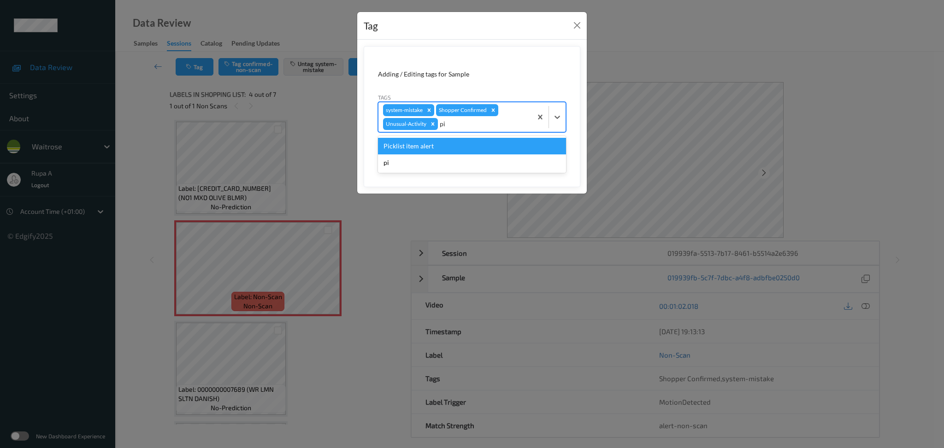
click at [484, 149] on div "Picklist item alert" at bounding box center [472, 146] width 188 height 17
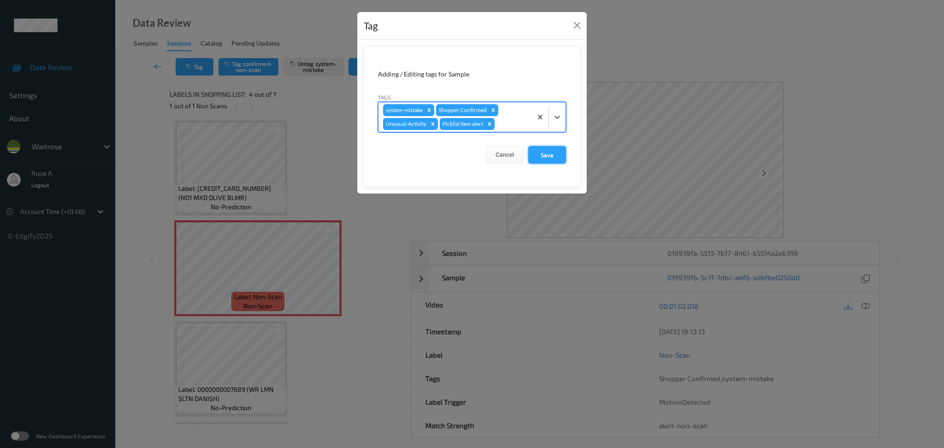
click at [563, 155] on button "Save" at bounding box center [547, 155] width 38 height 18
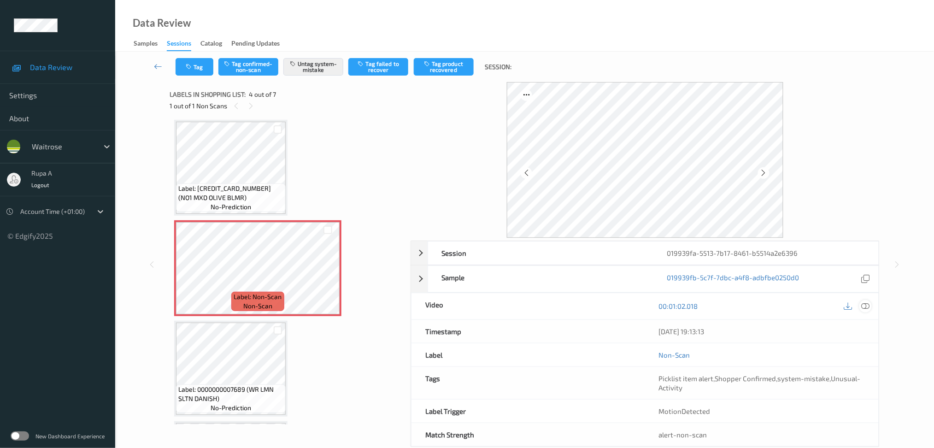
click at [870, 307] on div at bounding box center [865, 306] width 12 height 12
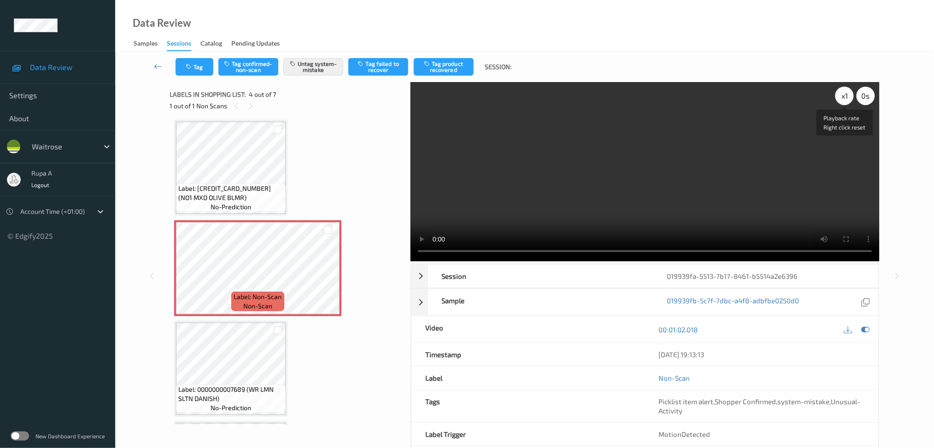
click at [844, 102] on div "x 1" at bounding box center [844, 96] width 18 height 18
drag, startPoint x: 867, startPoint y: 330, endPoint x: 868, endPoint y: 323, distance: 6.5
click at [867, 330] on icon at bounding box center [865, 329] width 8 height 8
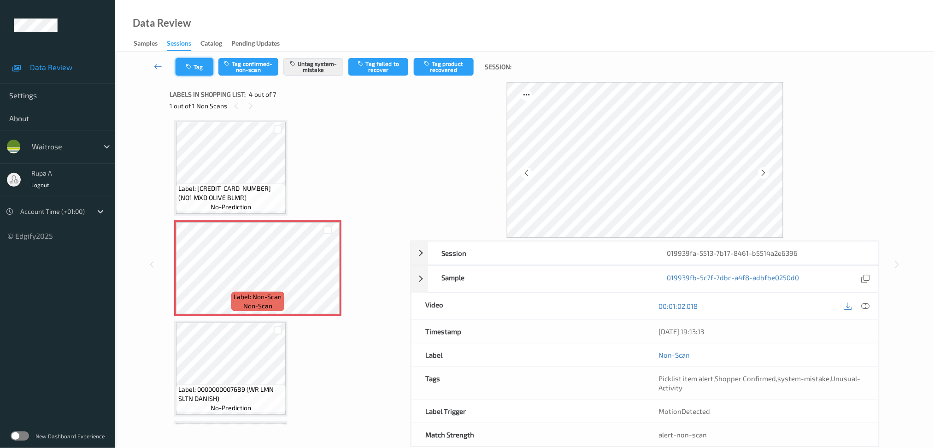
click at [193, 71] on button "Tag" at bounding box center [195, 67] width 38 height 18
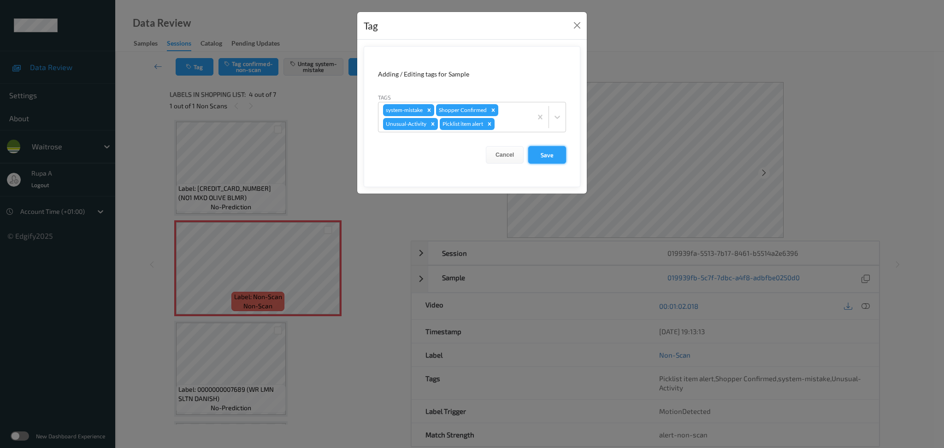
click at [561, 153] on button "Save" at bounding box center [547, 155] width 38 height 18
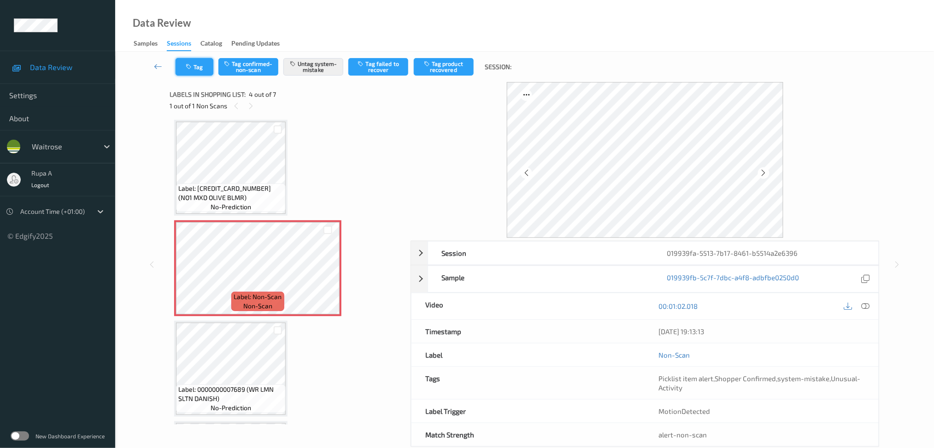
click at [191, 70] on button "Tag" at bounding box center [195, 67] width 38 height 18
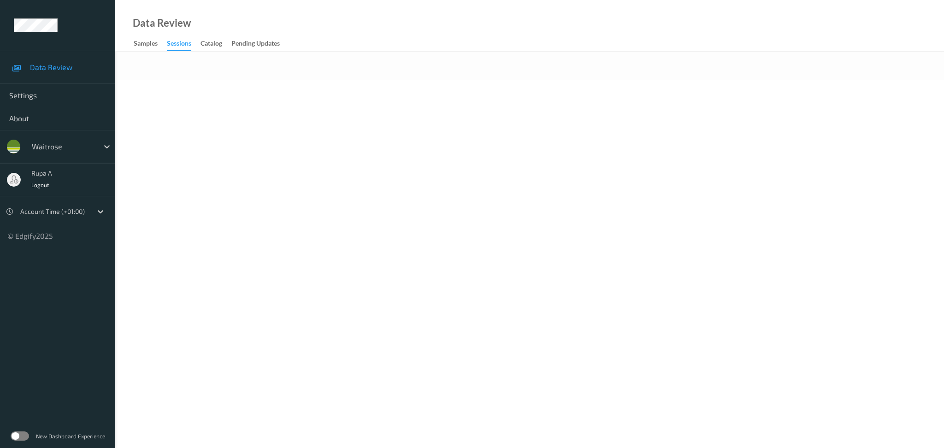
click at [282, 156] on body "Data Review Settings About waitrose rupa a Logout Account Time (+01:00) © Edgif…" at bounding box center [472, 224] width 944 height 448
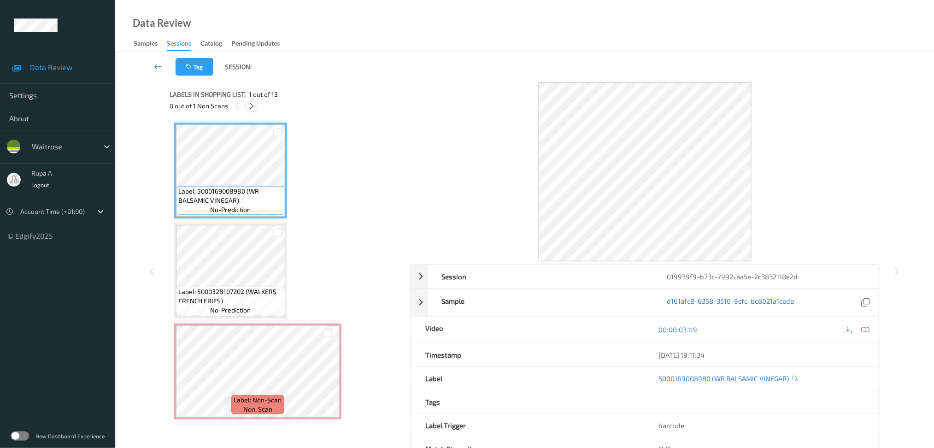
click at [251, 106] on icon at bounding box center [252, 106] width 8 height 8
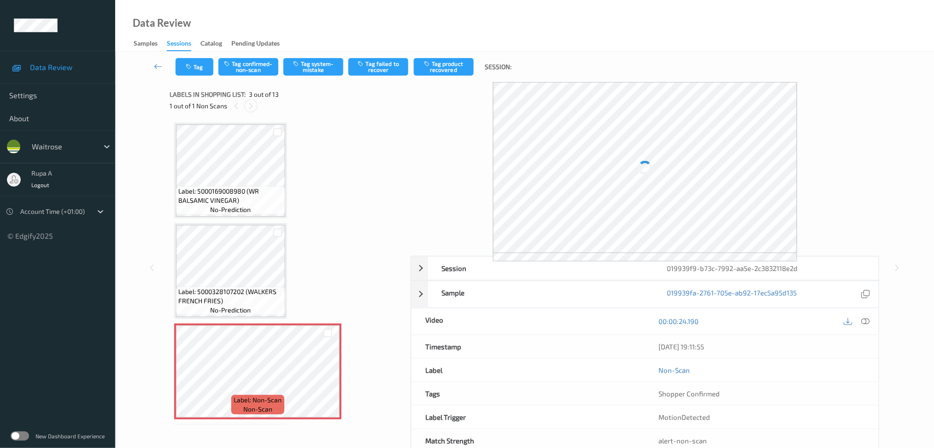
scroll to position [104, 0]
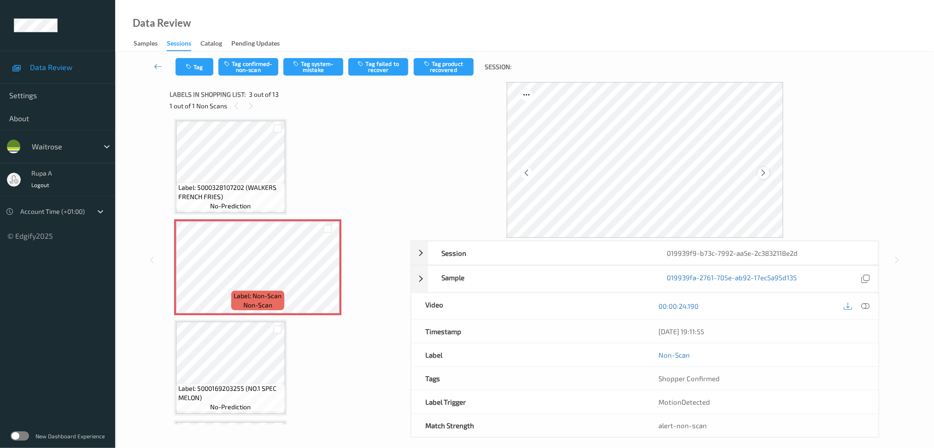
click at [760, 171] on icon at bounding box center [764, 173] width 8 height 8
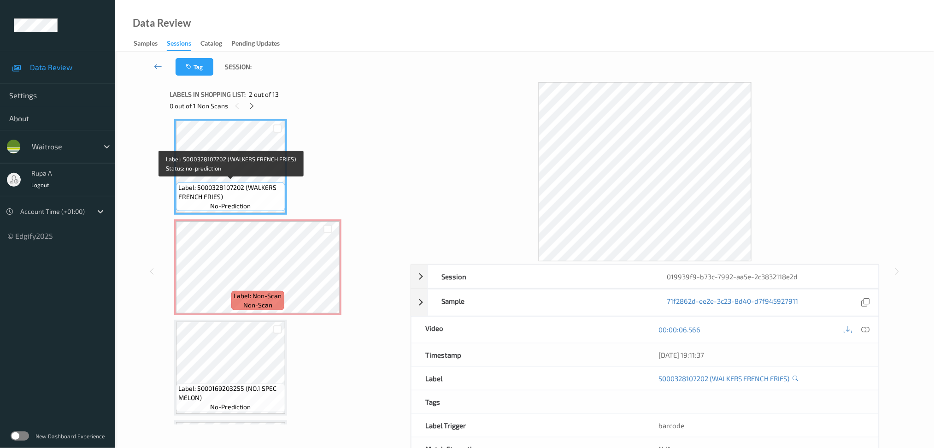
click at [207, 194] on span "Label: 5000328107202 (WALKERS FRENCH FRIES)" at bounding box center [230, 192] width 105 height 18
copy span "Label: 5000328107202 (WALKERS FRENCH FRIES)"
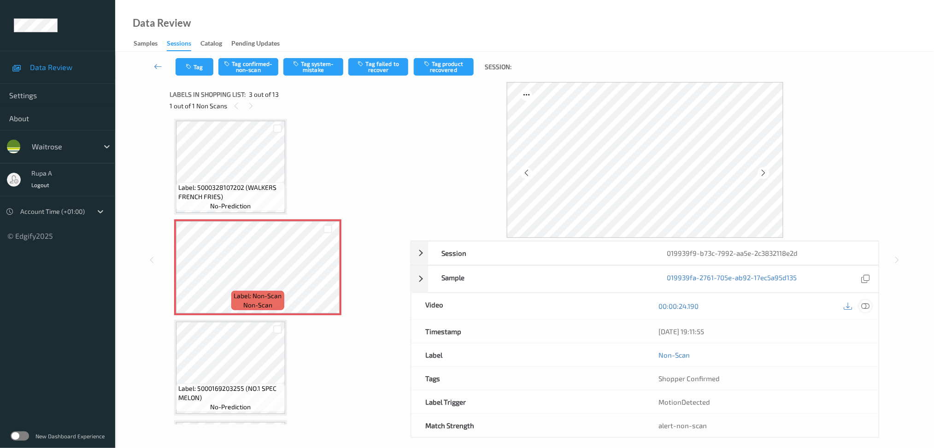
click at [870, 305] on div at bounding box center [865, 306] width 12 height 12
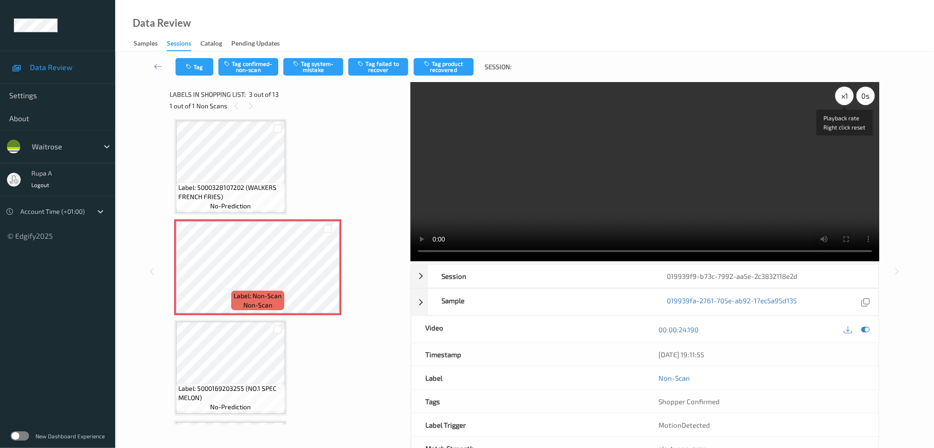
click at [845, 100] on div "x 1" at bounding box center [844, 96] width 18 height 18
click at [866, 329] on icon at bounding box center [865, 329] width 8 height 8
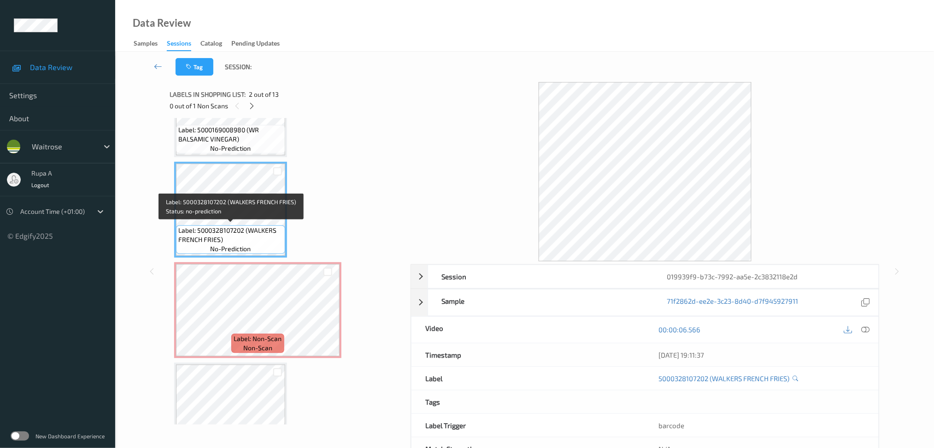
scroll to position [0, 0]
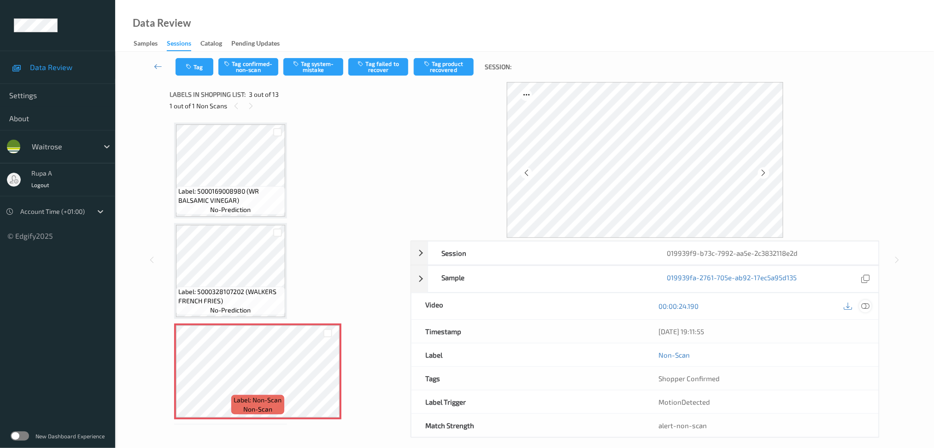
click at [872, 306] on div at bounding box center [865, 306] width 12 height 12
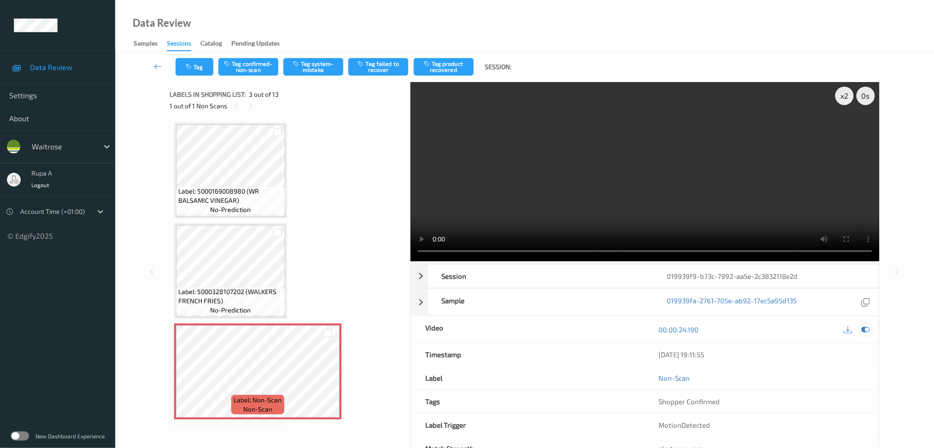
click at [868, 327] on icon at bounding box center [865, 329] width 8 height 8
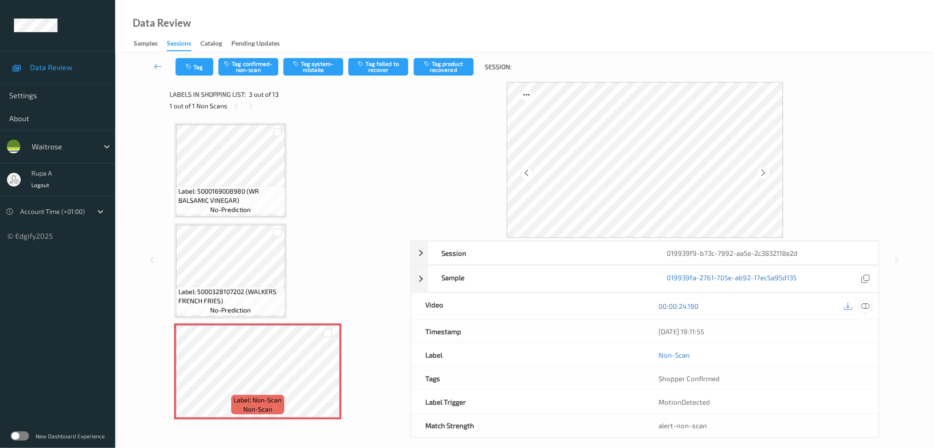
click at [868, 307] on icon at bounding box center [865, 306] width 8 height 8
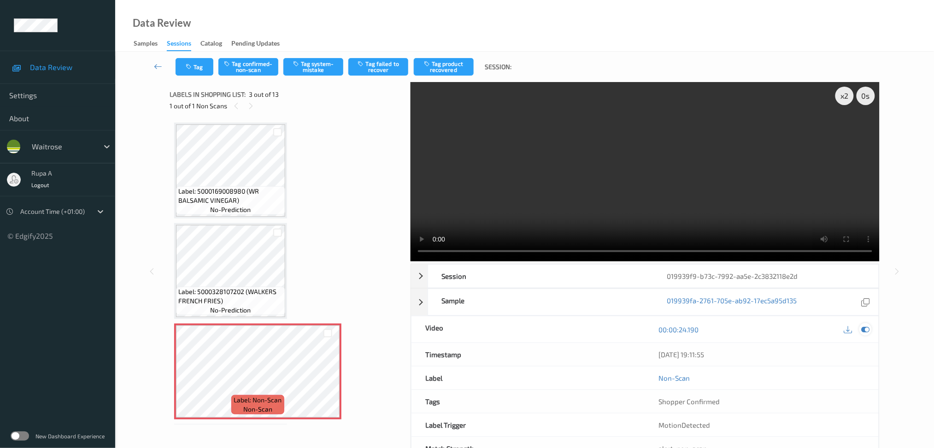
click at [864, 330] on icon at bounding box center [865, 329] width 8 height 8
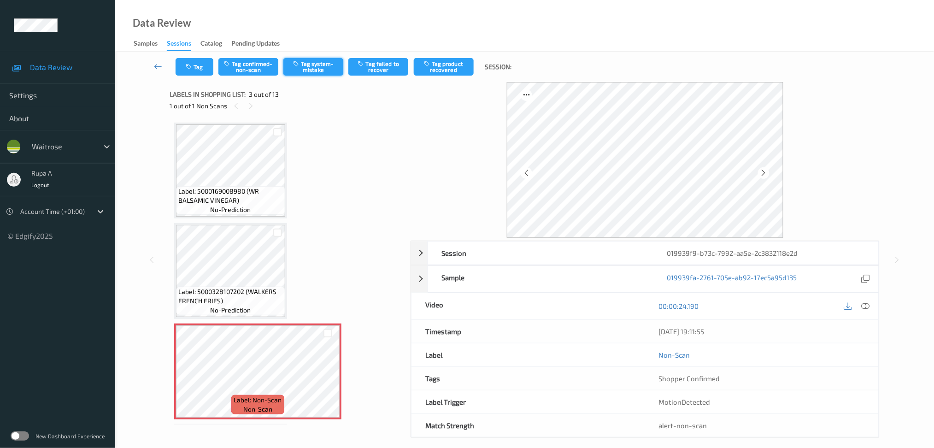
click at [308, 71] on button "Tag system-mistake" at bounding box center [313, 67] width 60 height 18
click at [189, 68] on icon "button" at bounding box center [190, 67] width 8 height 6
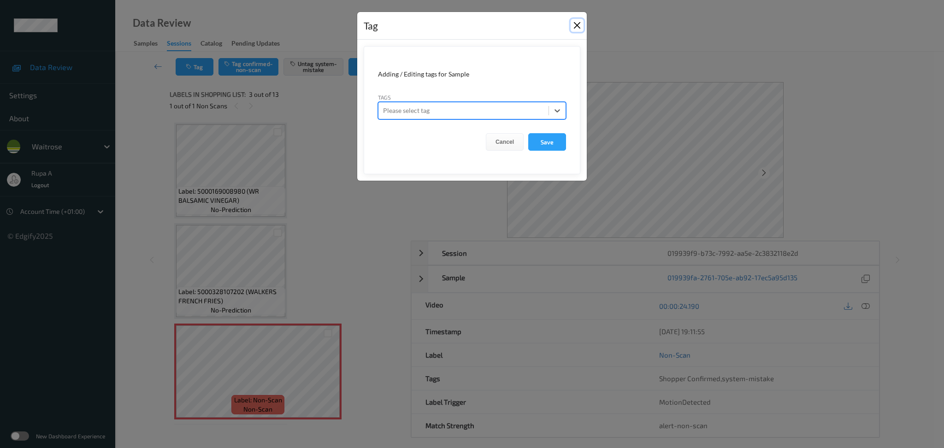
click at [576, 22] on button "Close" at bounding box center [576, 25] width 13 height 13
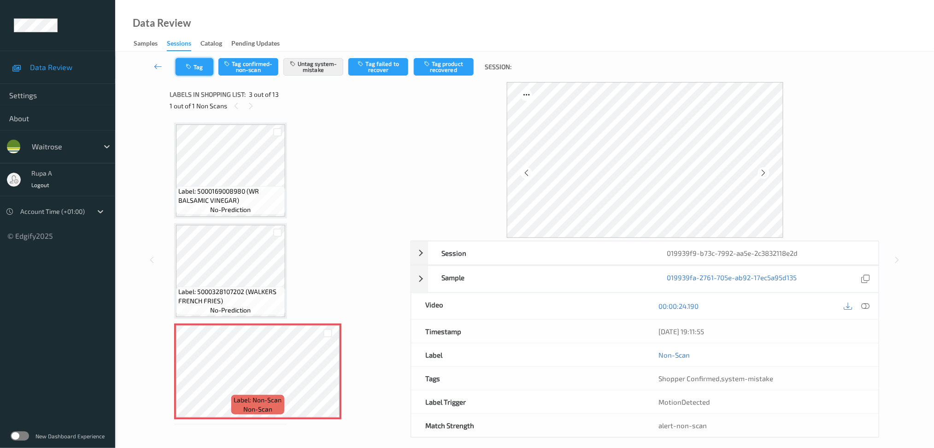
click at [189, 69] on icon "button" at bounding box center [190, 67] width 8 height 6
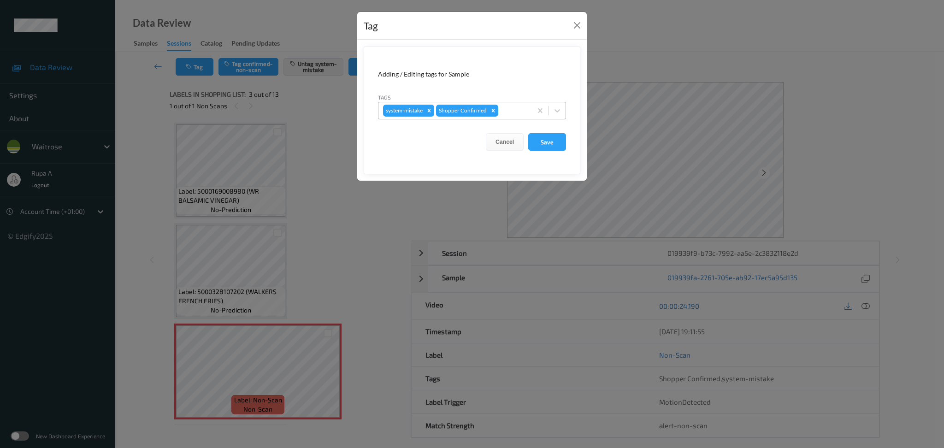
click at [510, 111] on div at bounding box center [513, 110] width 27 height 11
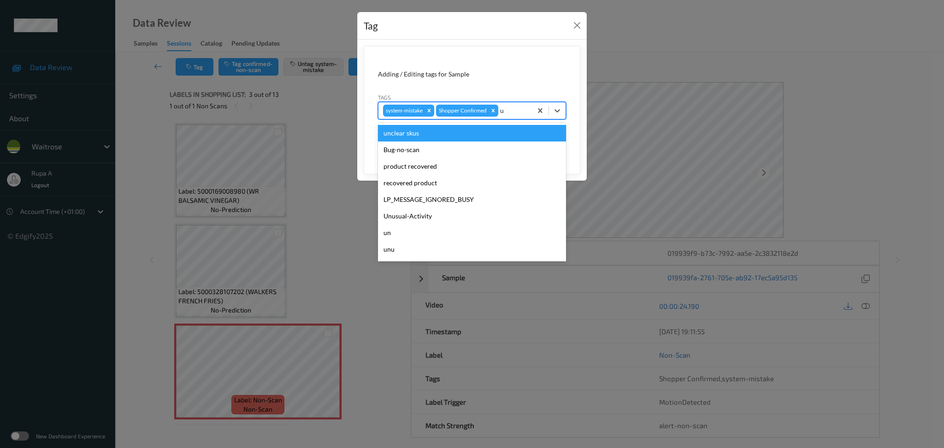
type input "un"
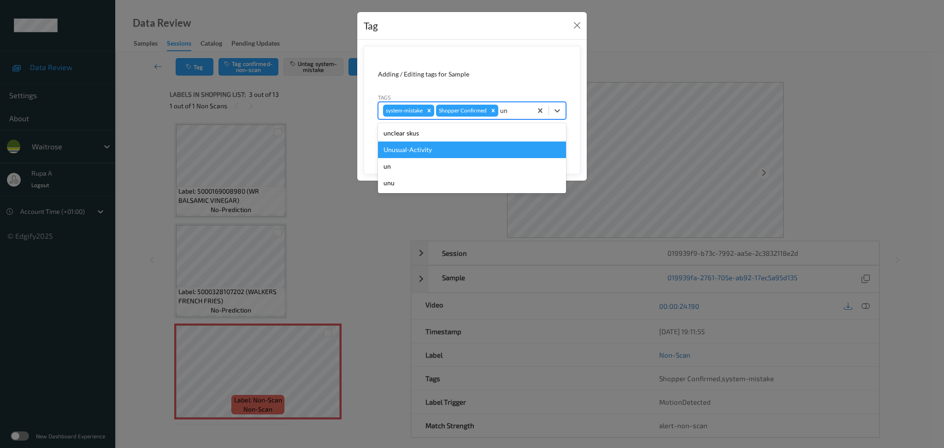
click at [448, 143] on div "Unusual-Activity" at bounding box center [472, 149] width 188 height 17
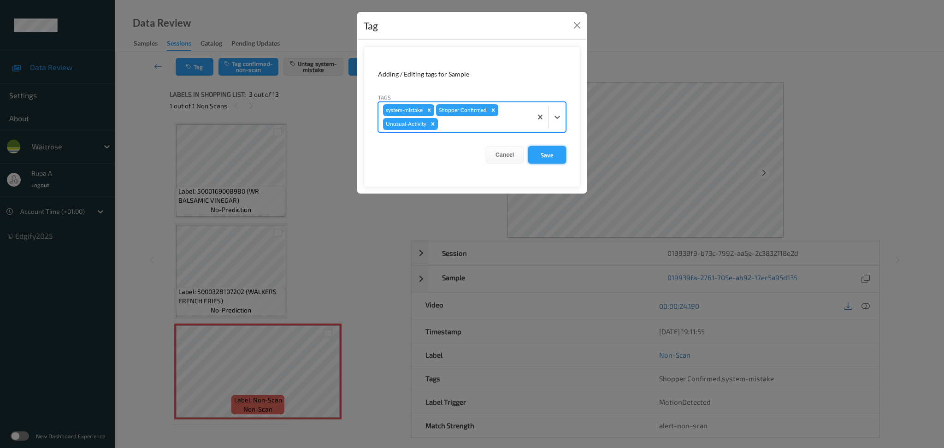
click at [546, 154] on button "Save" at bounding box center [547, 155] width 38 height 18
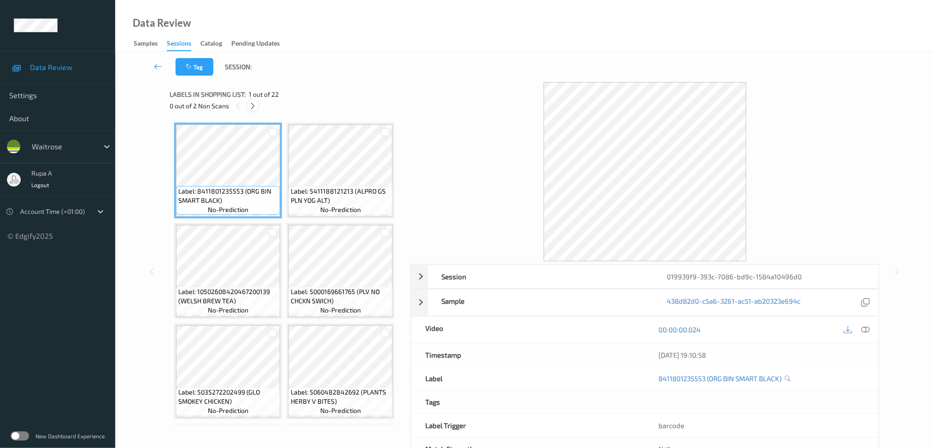
click at [250, 109] on icon at bounding box center [253, 106] width 8 height 8
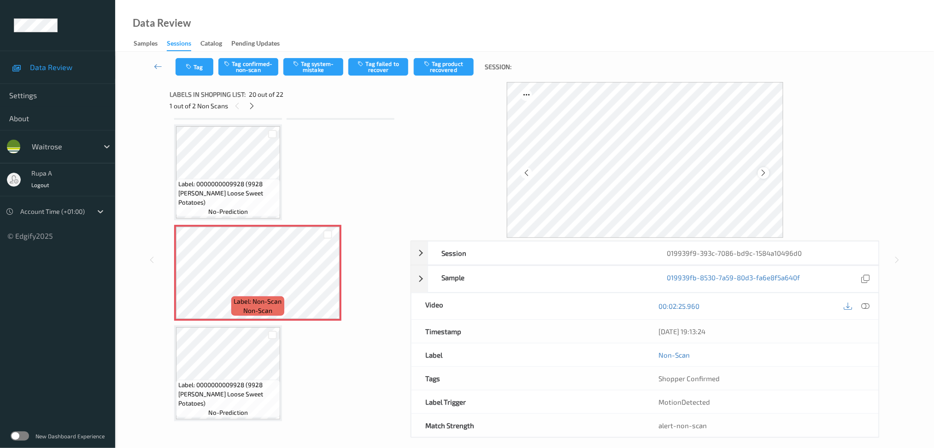
click at [762, 171] on icon at bounding box center [764, 173] width 8 height 8
click at [764, 172] on icon at bounding box center [764, 173] width 8 height 8
click at [249, 106] on icon at bounding box center [252, 106] width 8 height 8
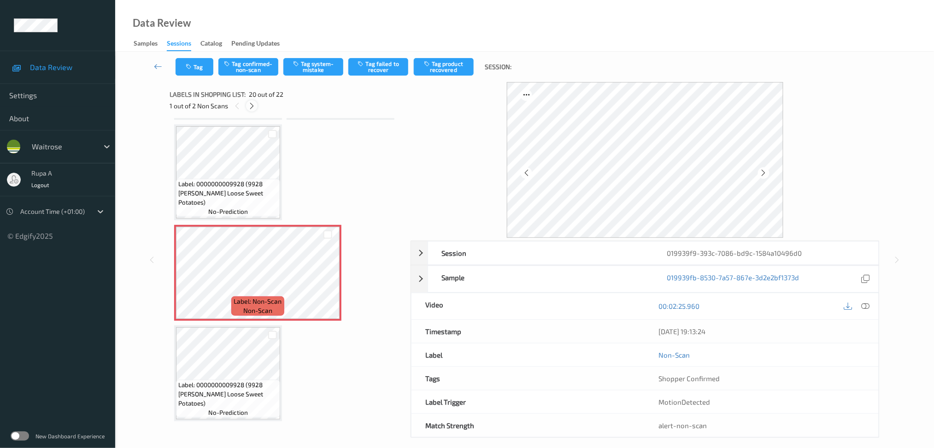
scroll to position [994, 0]
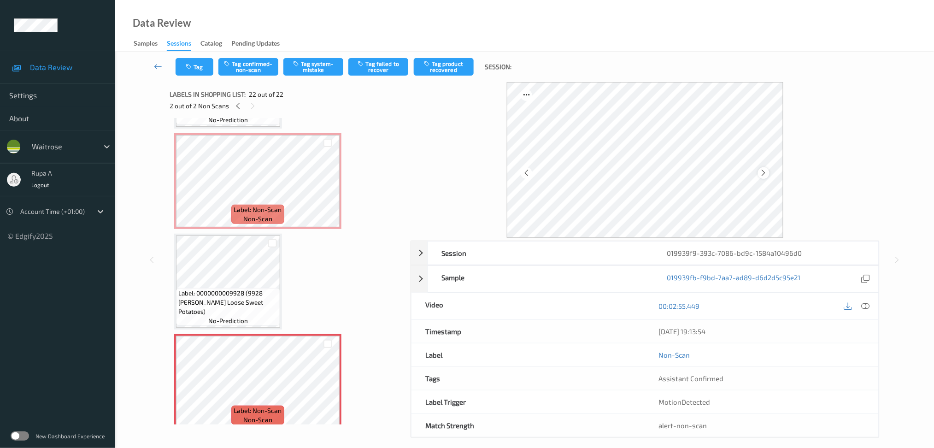
click at [765, 176] on icon at bounding box center [764, 173] width 8 height 8
click at [241, 106] on icon at bounding box center [238, 106] width 8 height 8
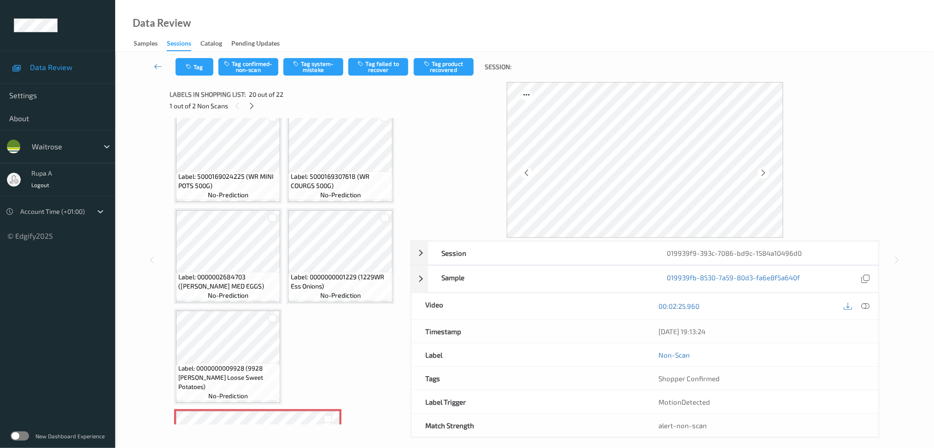
scroll to position [902, 0]
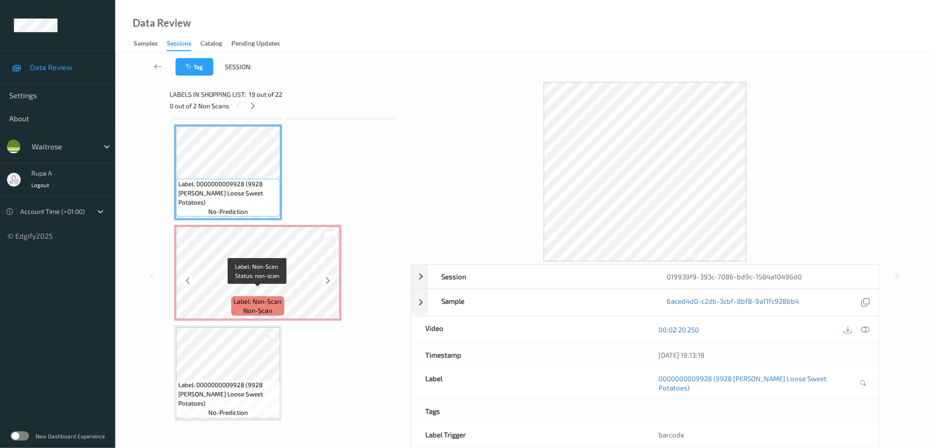
click at [267, 297] on span "Label: Non-Scan" at bounding box center [258, 301] width 48 height 9
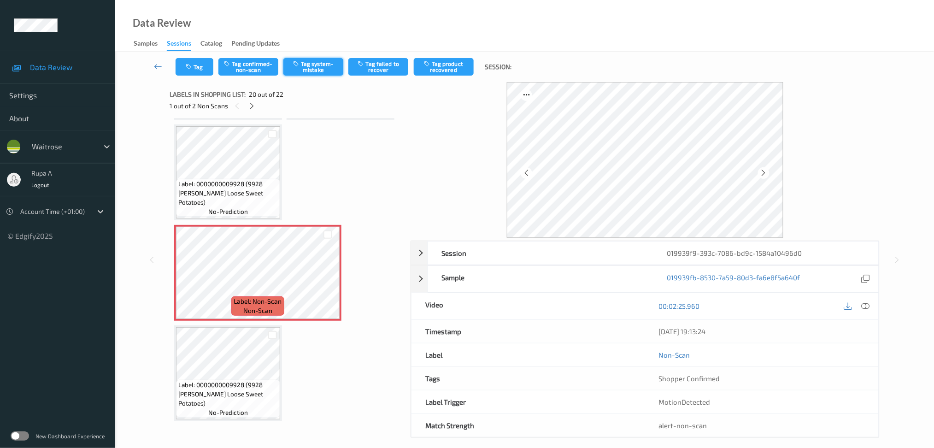
click at [314, 72] on button "Tag system-mistake" at bounding box center [313, 67] width 60 height 18
click at [190, 67] on icon "button" at bounding box center [190, 67] width 8 height 6
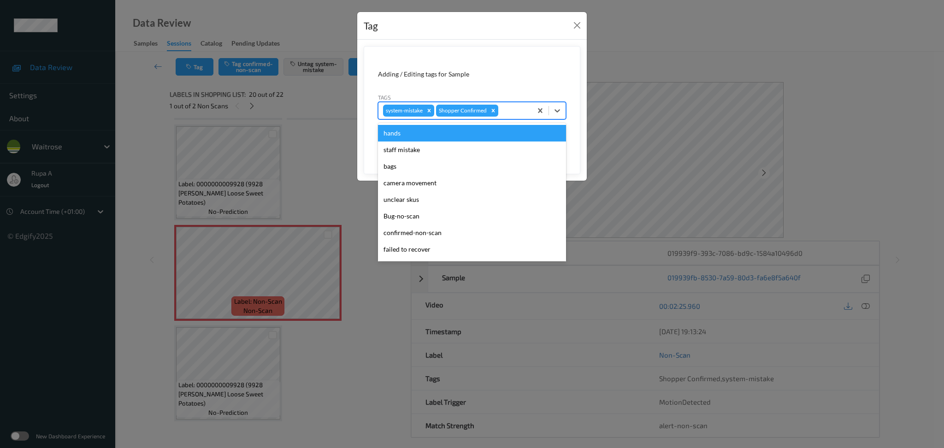
click at [506, 106] on div at bounding box center [513, 110] width 27 height 11
type input "un"
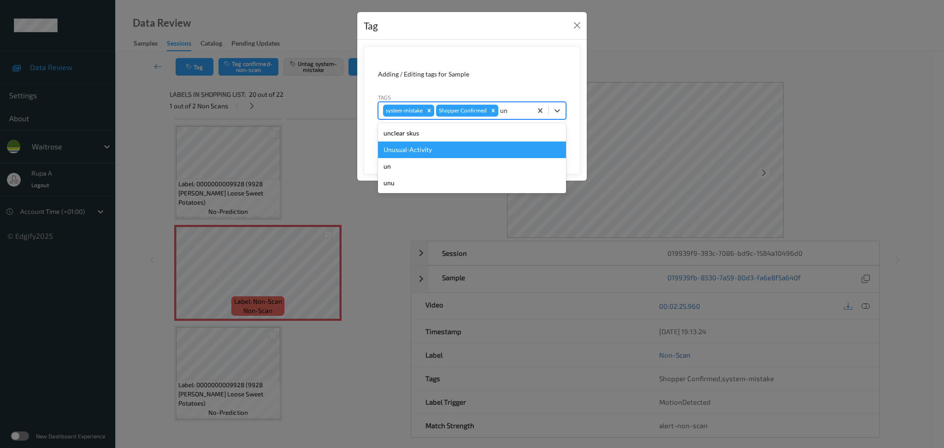
click at [446, 154] on div "Unusual-Activity" at bounding box center [472, 149] width 188 height 17
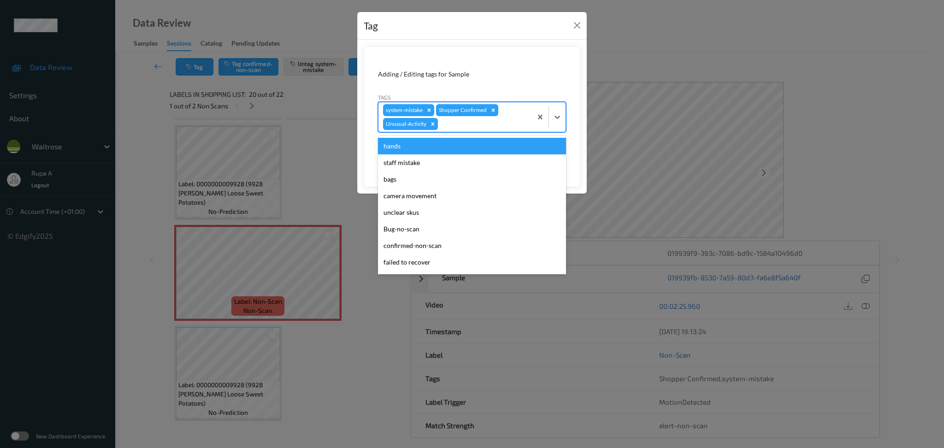
click at [449, 132] on div "system-mistake Shopper Confirmed Unusual-Activity" at bounding box center [472, 117] width 188 height 30
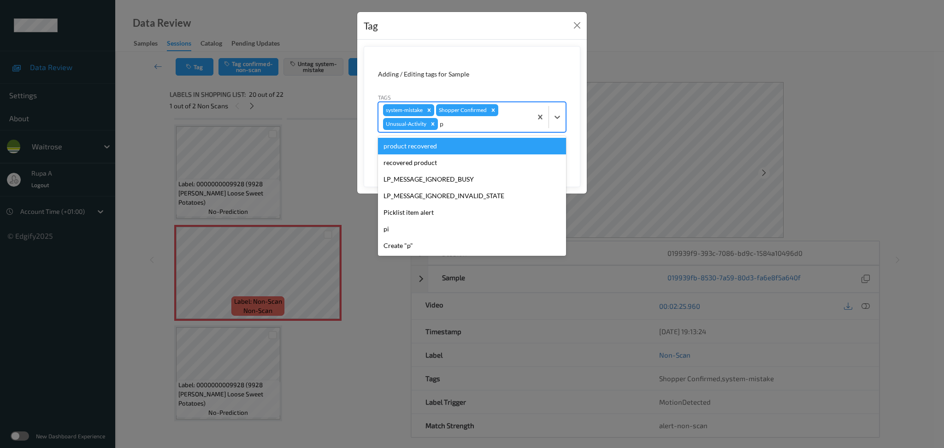
type input "pi"
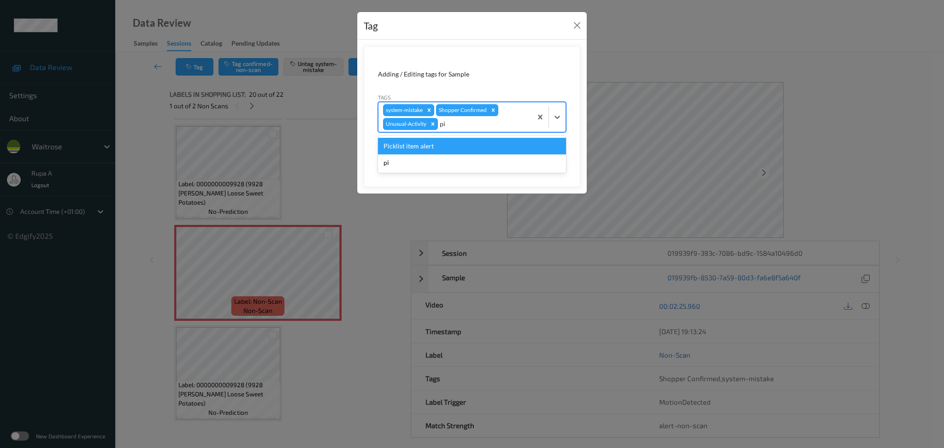
click at [475, 144] on div "Picklist item alert" at bounding box center [472, 146] width 188 height 17
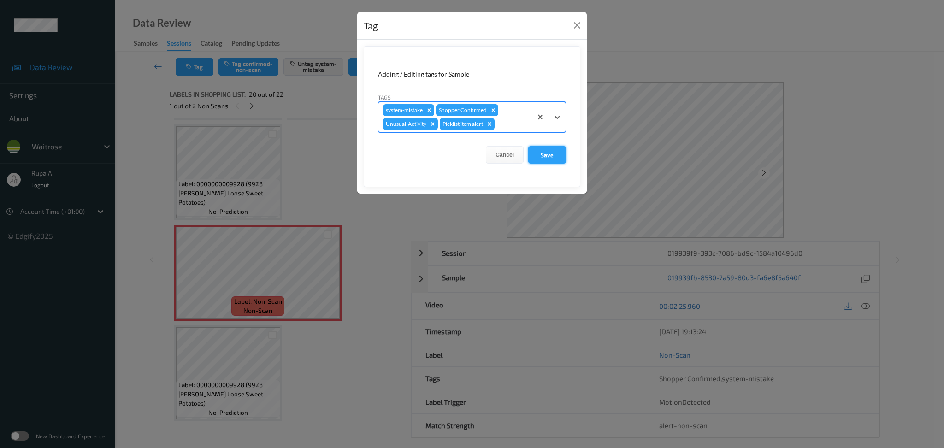
click at [545, 153] on button "Save" at bounding box center [547, 155] width 38 height 18
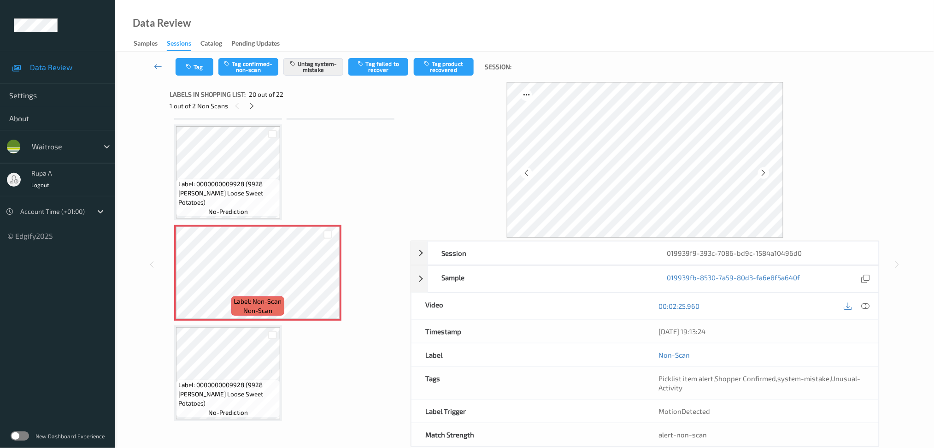
click at [867, 304] on icon at bounding box center [865, 306] width 8 height 8
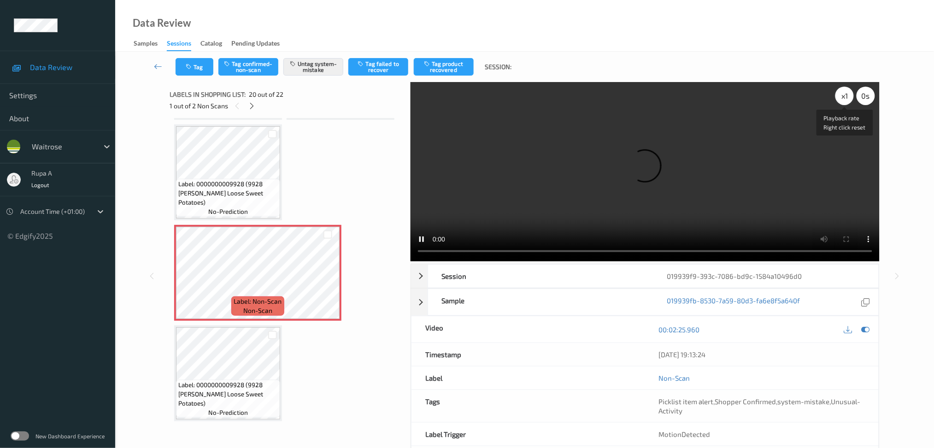
click at [842, 100] on div "x 1" at bounding box center [844, 96] width 18 height 18
click at [866, 330] on icon at bounding box center [865, 329] width 8 height 8
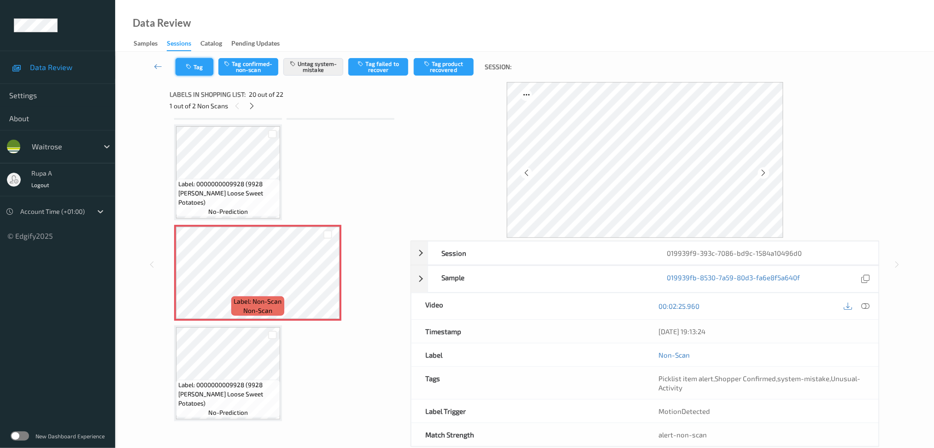
click at [191, 68] on icon "button" at bounding box center [190, 67] width 8 height 6
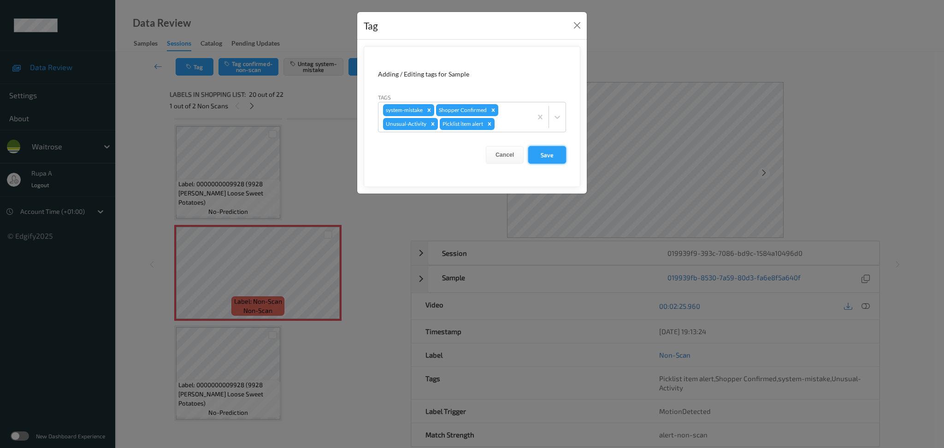
click at [544, 157] on button "Save" at bounding box center [547, 155] width 38 height 18
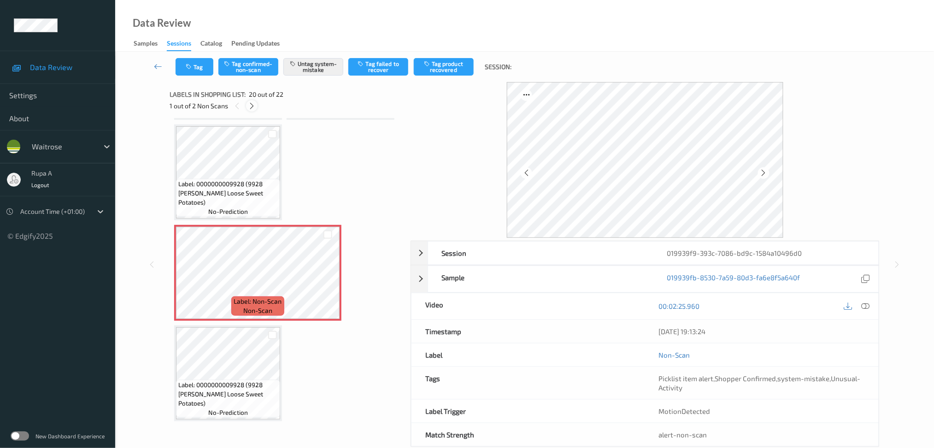
click at [252, 106] on icon at bounding box center [252, 106] width 8 height 8
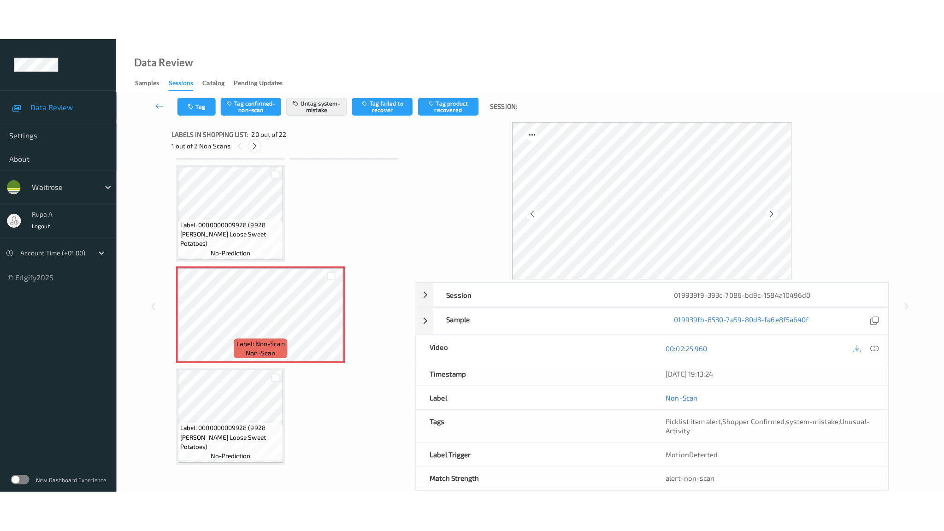
scroll to position [994, 0]
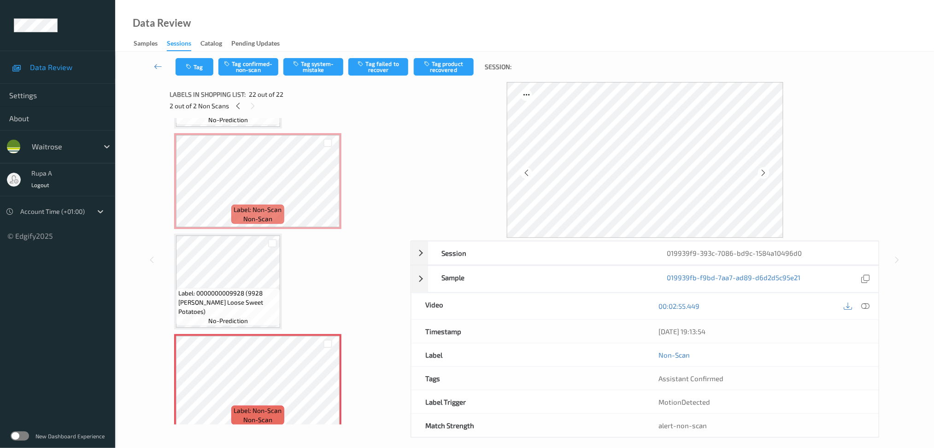
click at [868, 305] on icon at bounding box center [865, 306] width 8 height 8
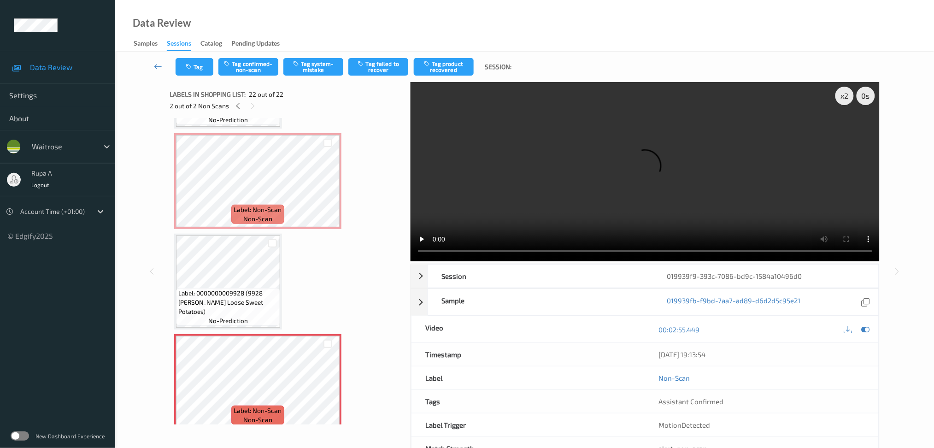
scroll to position [911, 0]
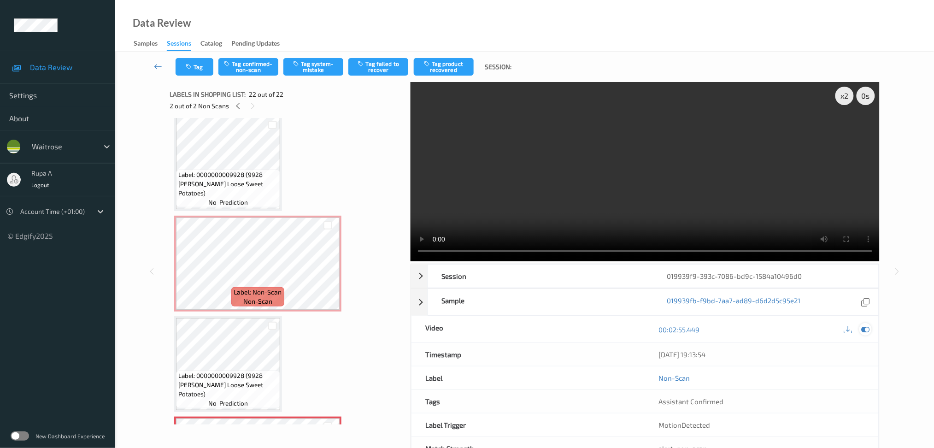
click at [864, 327] on icon at bounding box center [865, 329] width 8 height 8
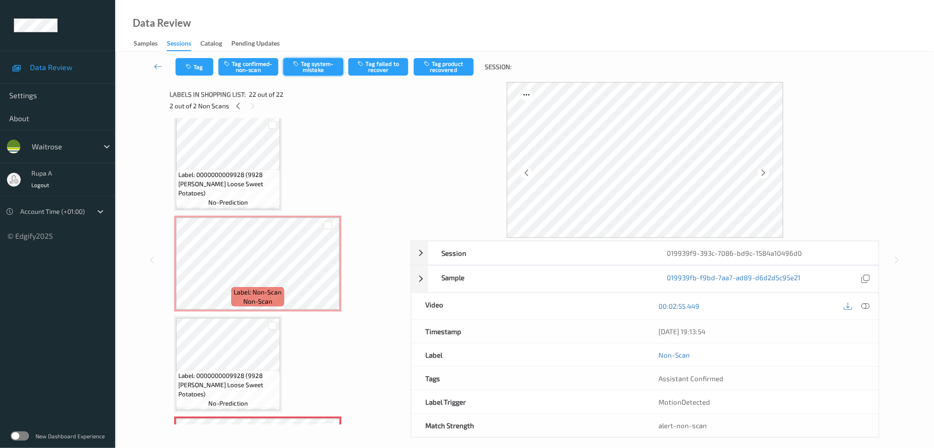
click at [311, 66] on button "Tag system-mistake" at bounding box center [313, 67] width 60 height 18
click at [197, 69] on button "Tag" at bounding box center [195, 67] width 38 height 18
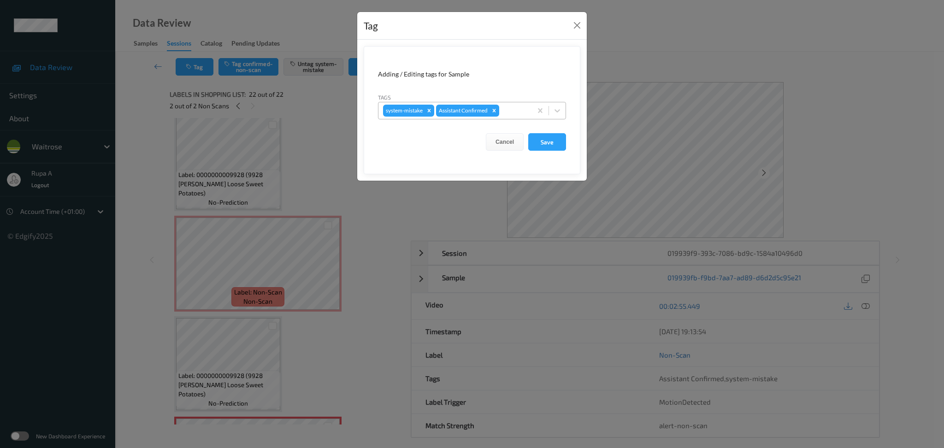
click at [519, 109] on div at bounding box center [514, 110] width 26 height 11
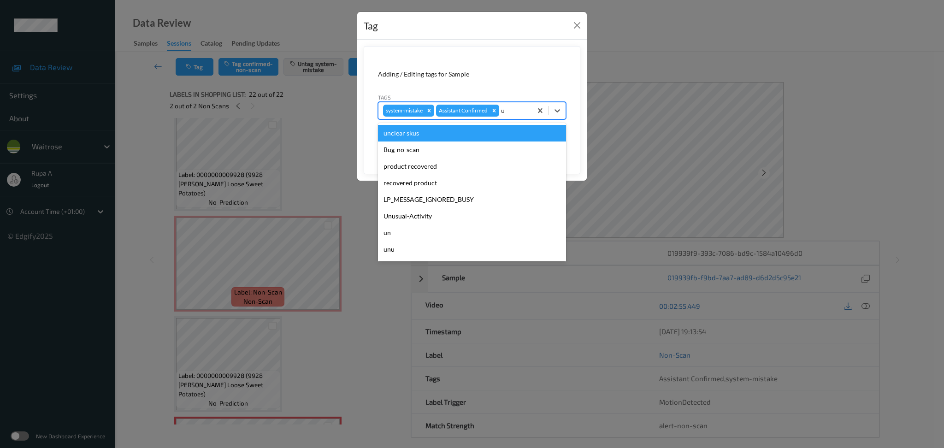
type input "un"
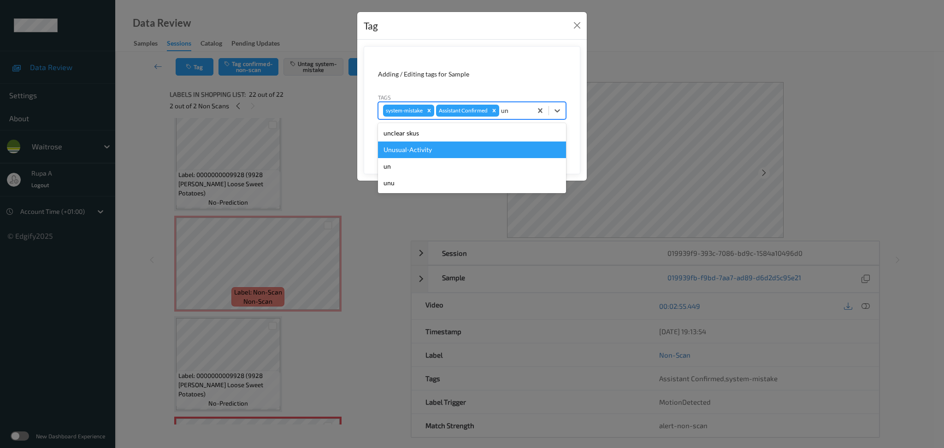
click at [428, 144] on div "Unusual-Activity" at bounding box center [472, 149] width 188 height 17
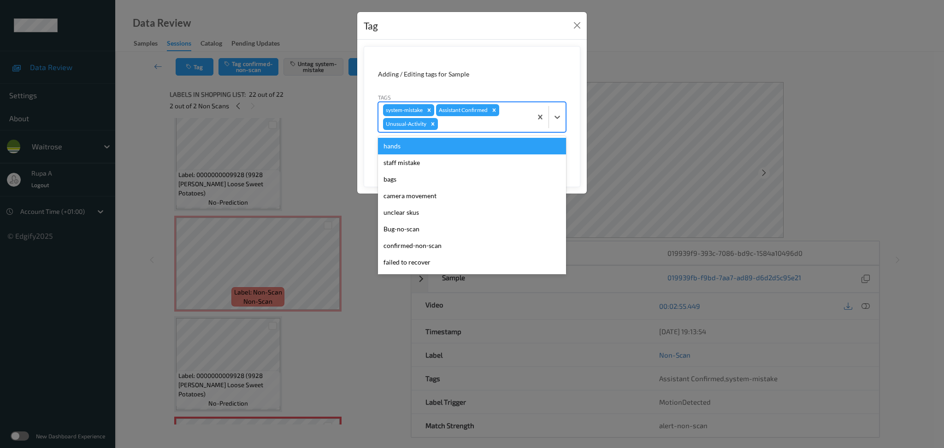
click at [459, 127] on div at bounding box center [484, 123] width 88 height 11
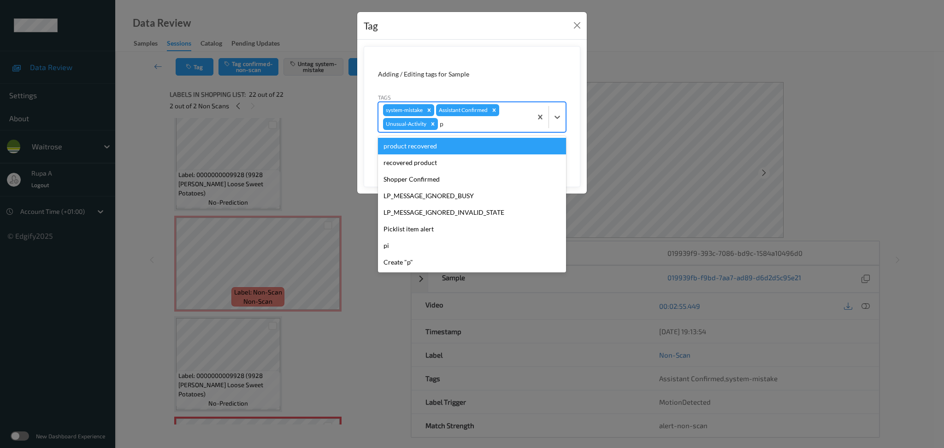
type input "pi"
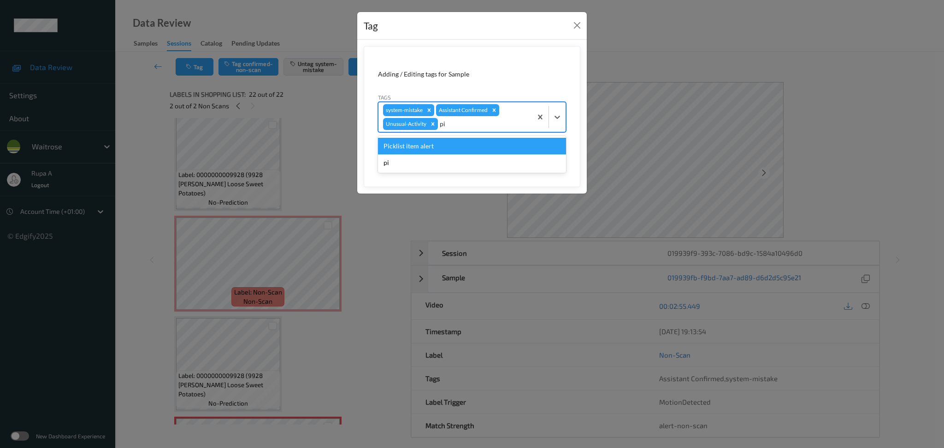
click at [436, 140] on div "Picklist item alert" at bounding box center [472, 146] width 188 height 17
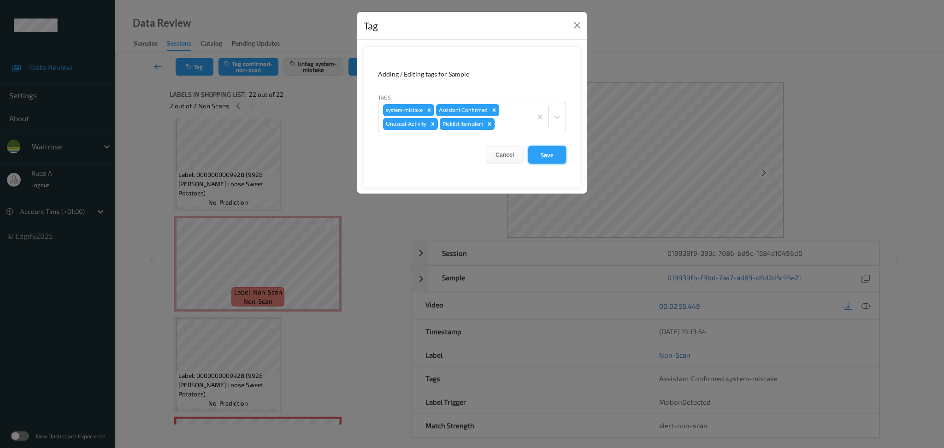
click at [546, 152] on button "Save" at bounding box center [547, 155] width 38 height 18
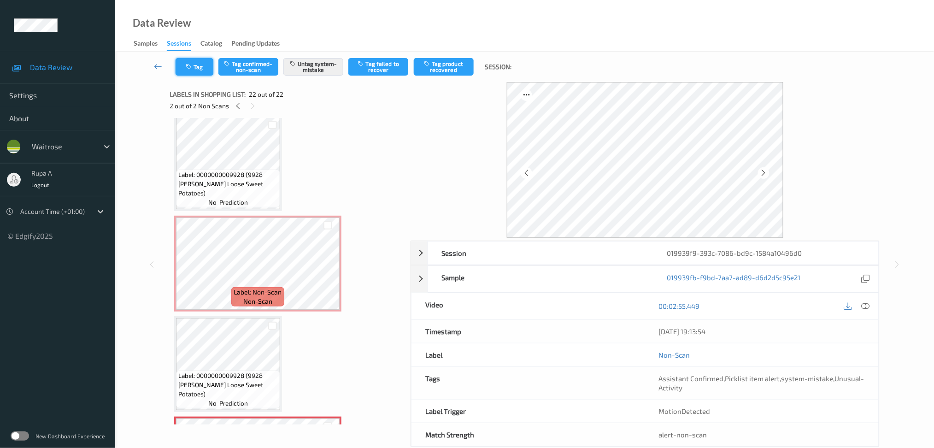
click at [191, 67] on icon "button" at bounding box center [190, 67] width 8 height 6
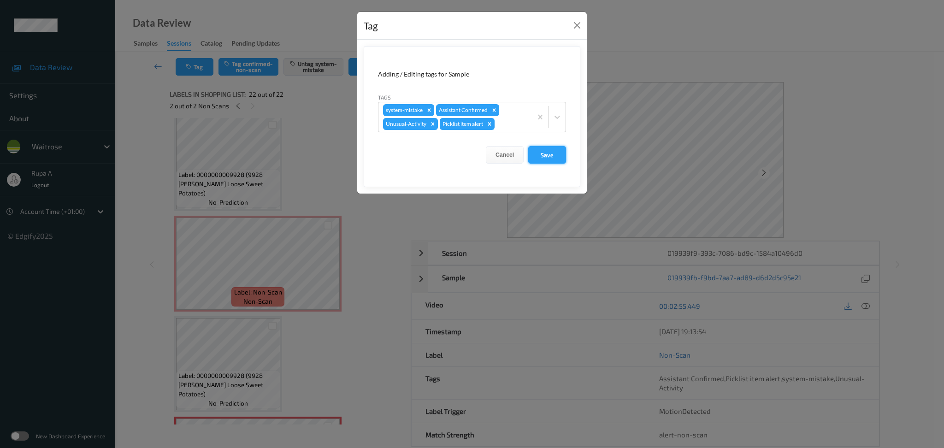
click at [557, 157] on button "Save" at bounding box center [547, 155] width 38 height 18
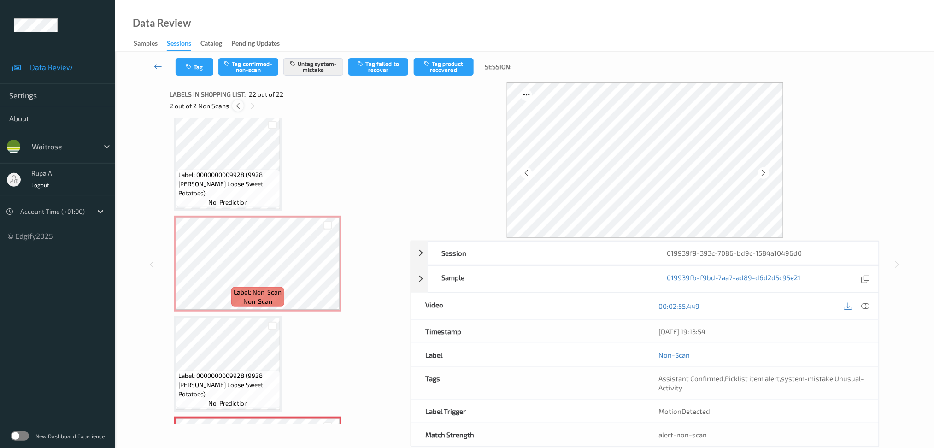
click at [240, 106] on icon at bounding box center [238, 106] width 8 height 8
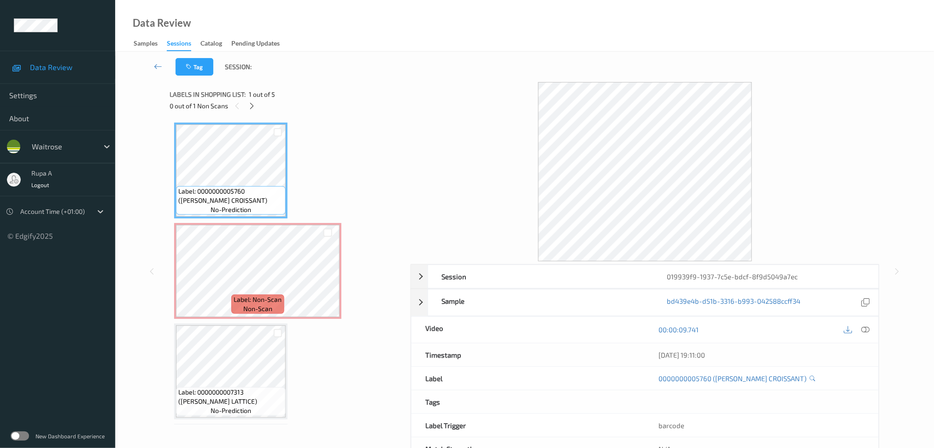
click at [256, 111] on div "Labels in shopping list: 1 out of 5 0 out of 1 Non Scans" at bounding box center [287, 100] width 235 height 36
click at [251, 107] on icon at bounding box center [252, 106] width 8 height 8
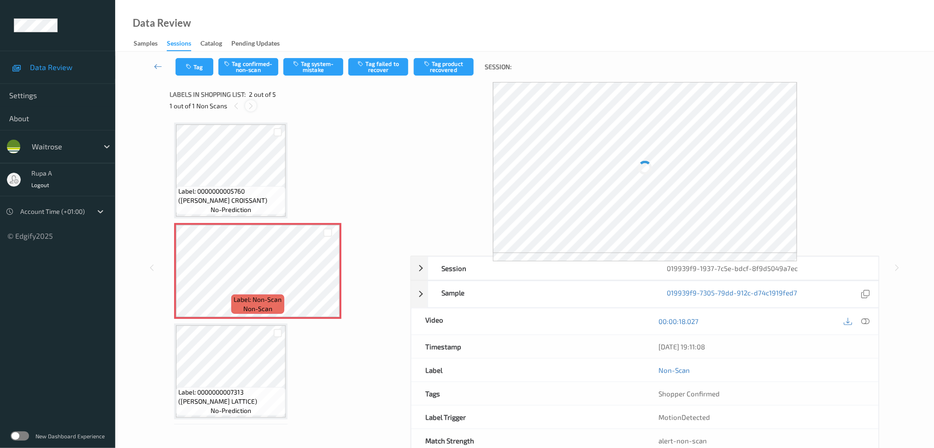
scroll to position [4, 0]
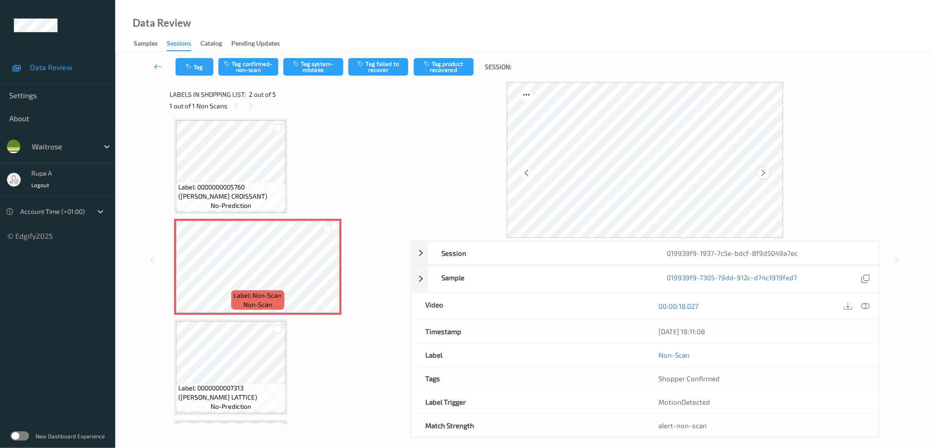
click at [767, 168] on div at bounding box center [764, 173] width 12 height 12
click at [308, 64] on button "Tag system-mistake" at bounding box center [313, 67] width 60 height 18
click at [190, 64] on icon "button" at bounding box center [190, 67] width 8 height 6
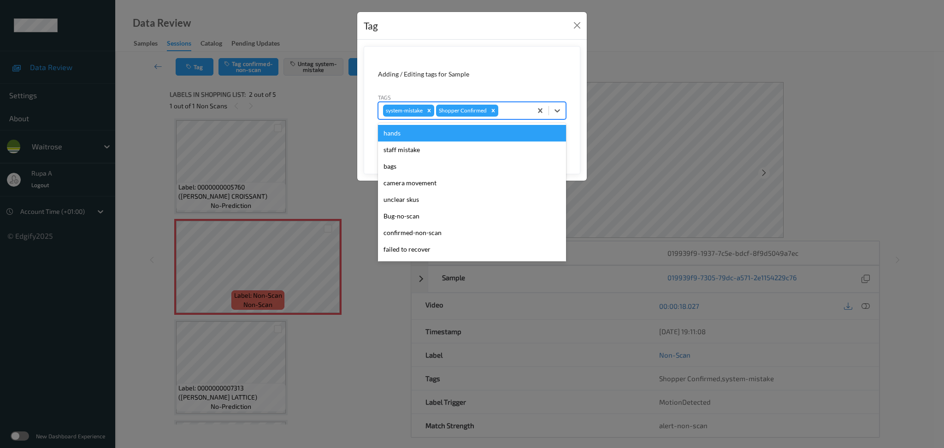
click at [527, 105] on div "system-mistake Shopper Confirmed" at bounding box center [454, 111] width 153 height 16
type input "un"
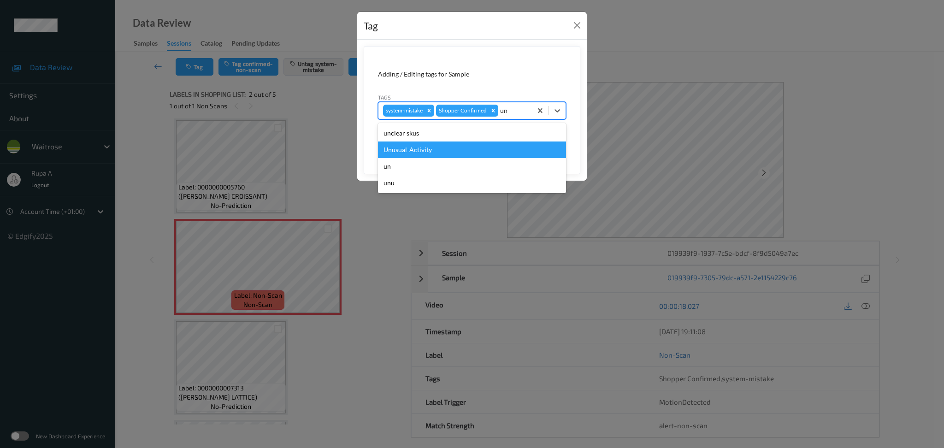
click at [467, 144] on div "Unusual-Activity" at bounding box center [472, 149] width 188 height 17
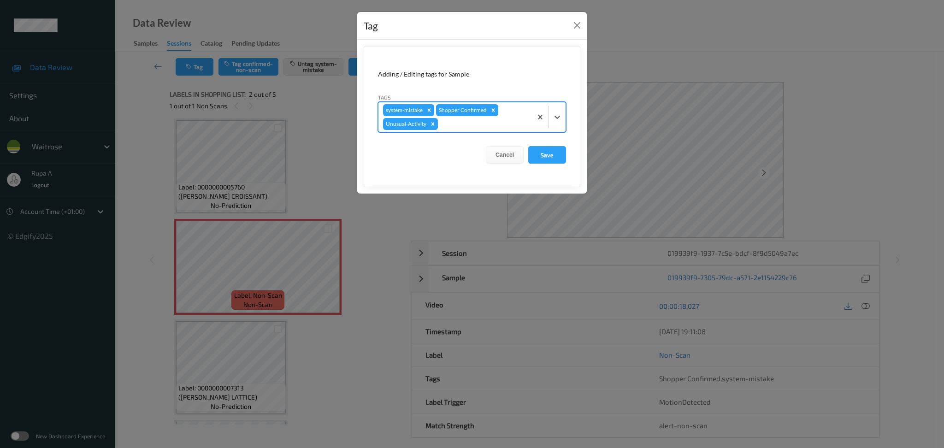
click at [476, 128] on div at bounding box center [484, 123] width 88 height 11
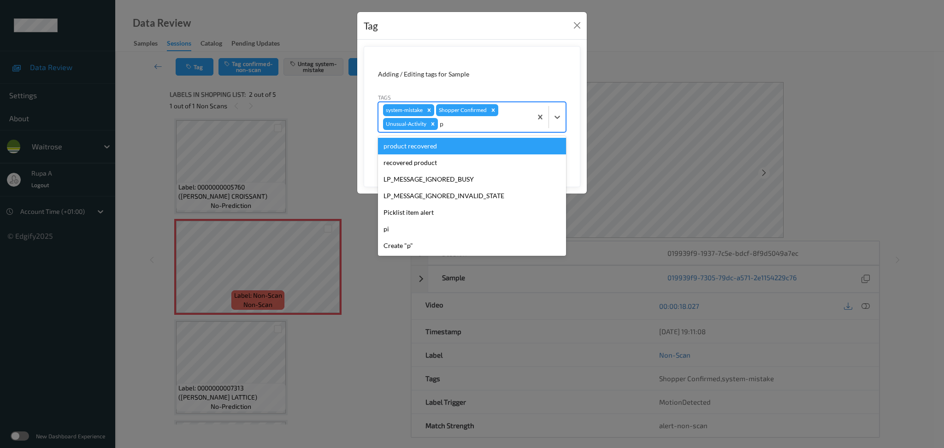
type input "pi"
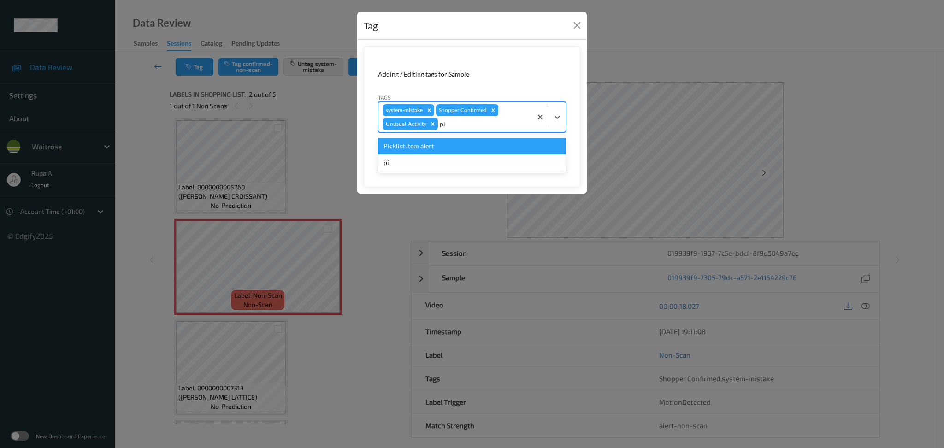
click at [461, 144] on div "Picklist item alert" at bounding box center [472, 146] width 188 height 17
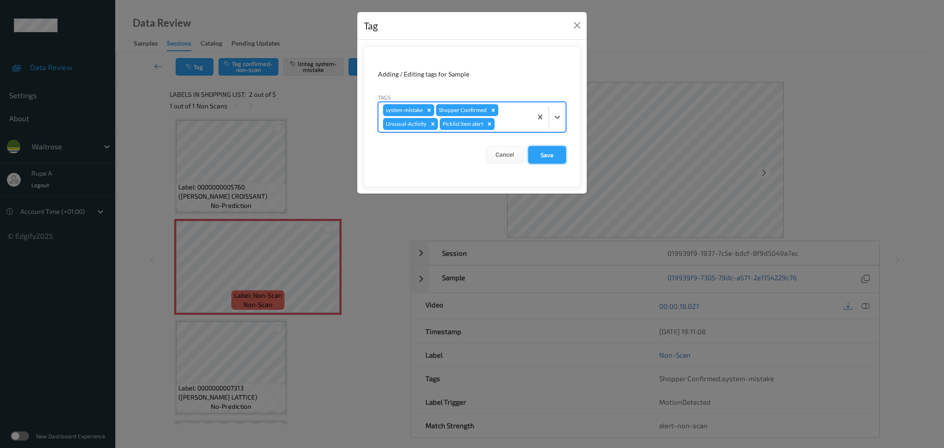
click at [563, 155] on button "Save" at bounding box center [547, 155] width 38 height 18
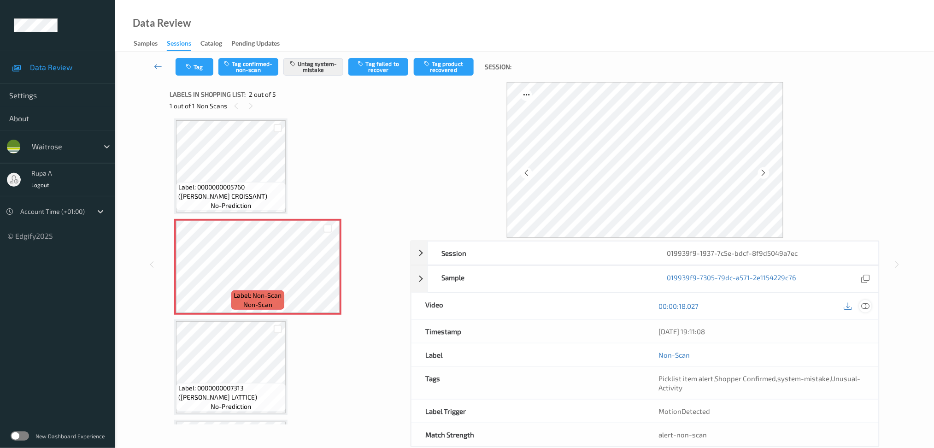
click at [867, 306] on icon at bounding box center [865, 306] width 8 height 8
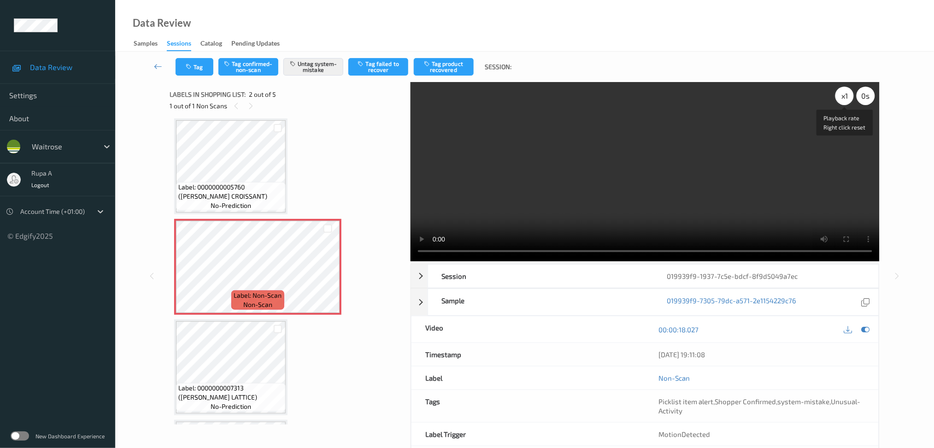
click at [842, 97] on div "x 1" at bounding box center [844, 96] width 18 height 18
click at [865, 329] on icon at bounding box center [865, 329] width 8 height 8
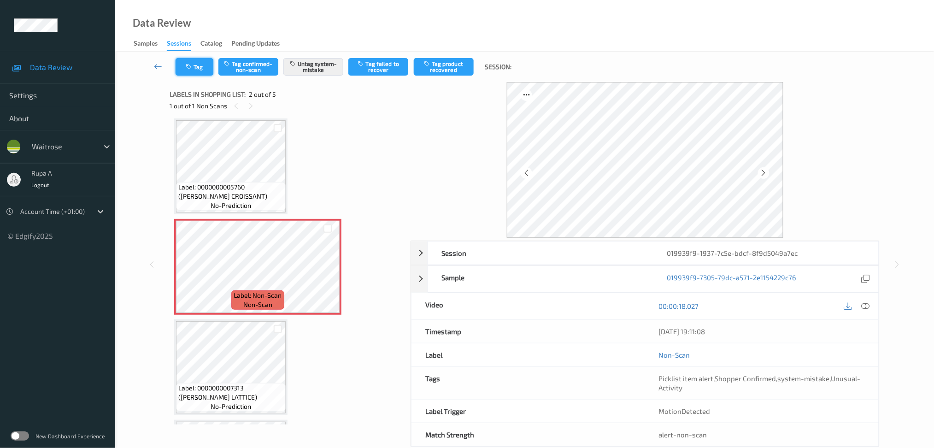
click at [202, 63] on button "Tag" at bounding box center [195, 67] width 38 height 18
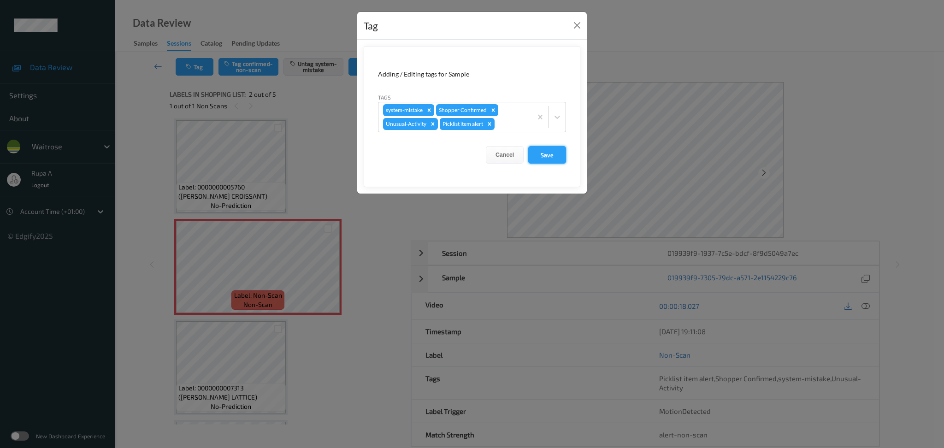
click at [546, 156] on button "Save" at bounding box center [547, 155] width 38 height 18
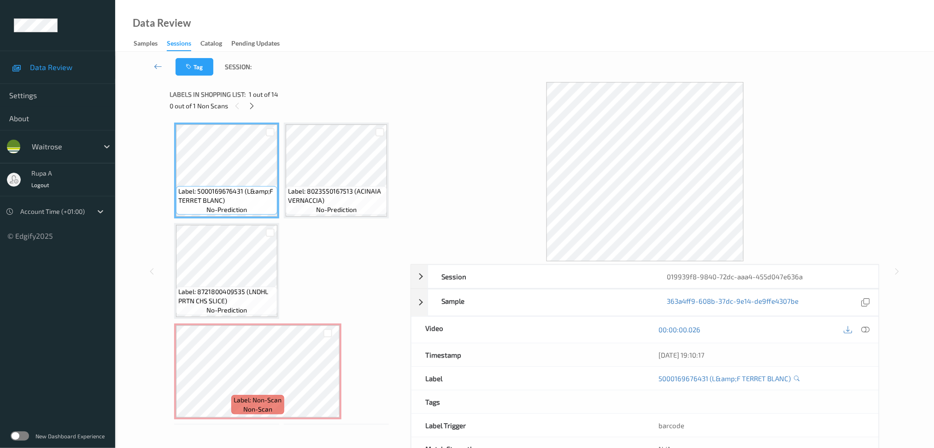
click at [386, 97] on div "Labels in shopping list: 1 out of 14" at bounding box center [287, 94] width 235 height 12
click at [260, 104] on div "0 out of 1 Non Scans" at bounding box center [287, 106] width 235 height 12
click at [253, 106] on icon at bounding box center [252, 106] width 8 height 8
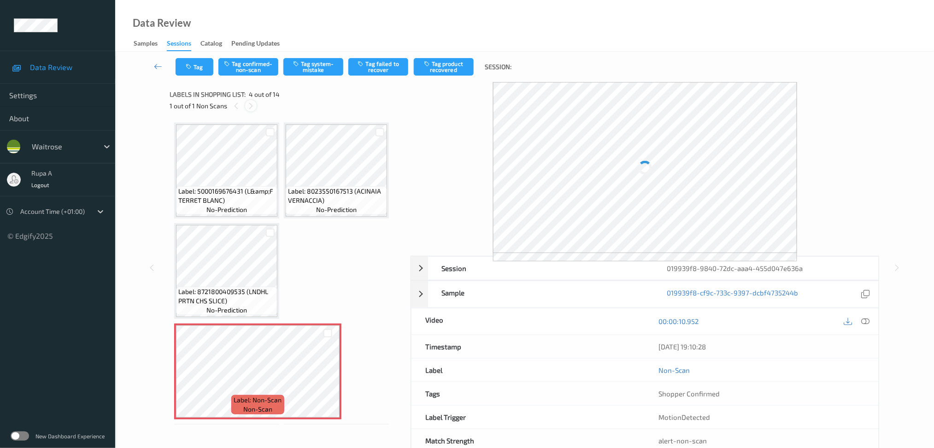
scroll to position [104, 0]
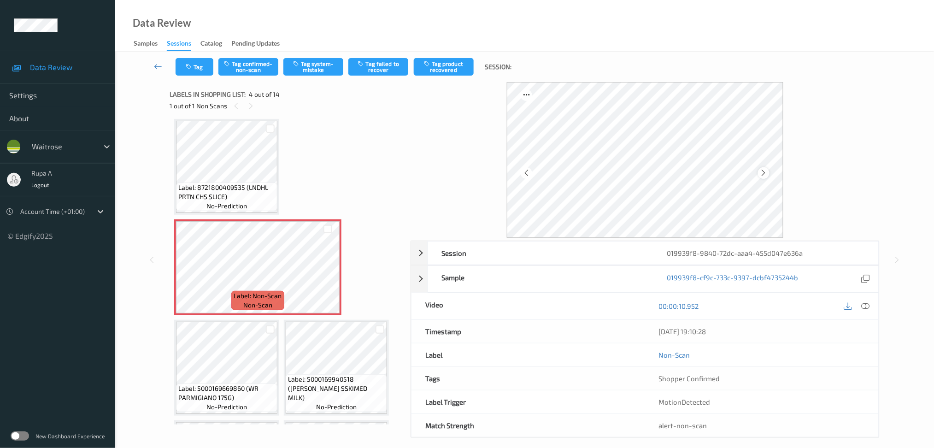
click at [764, 175] on icon at bounding box center [764, 173] width 8 height 8
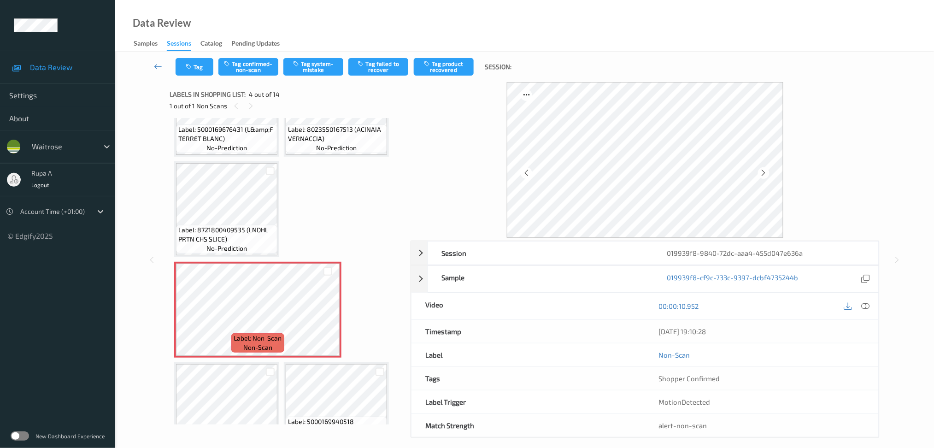
scroll to position [42, 0]
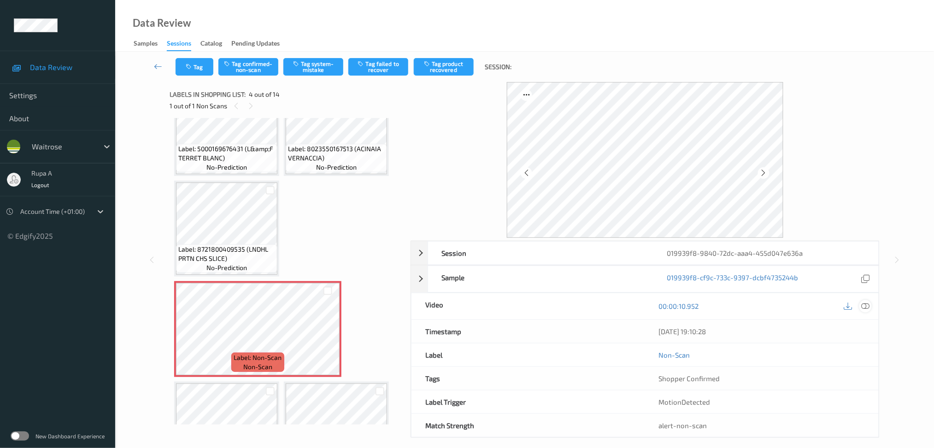
click at [861, 307] on icon at bounding box center [865, 306] width 8 height 8
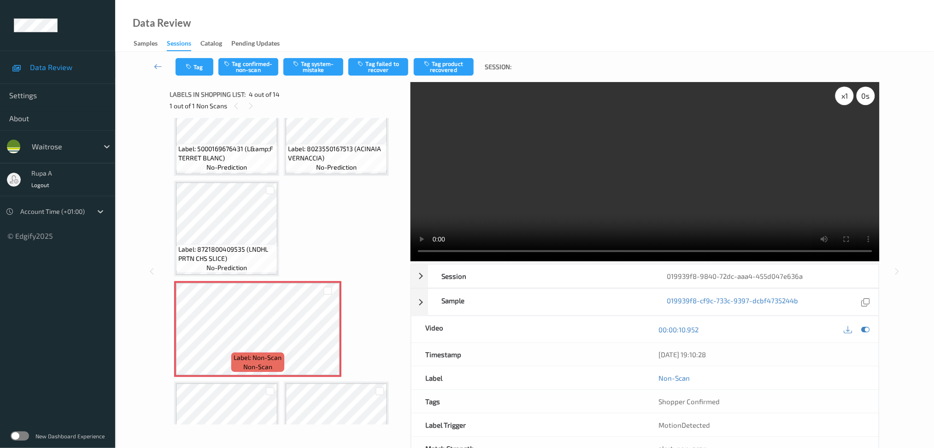
click at [843, 97] on div "x 1" at bounding box center [844, 96] width 18 height 18
click at [866, 329] on icon at bounding box center [865, 329] width 8 height 8
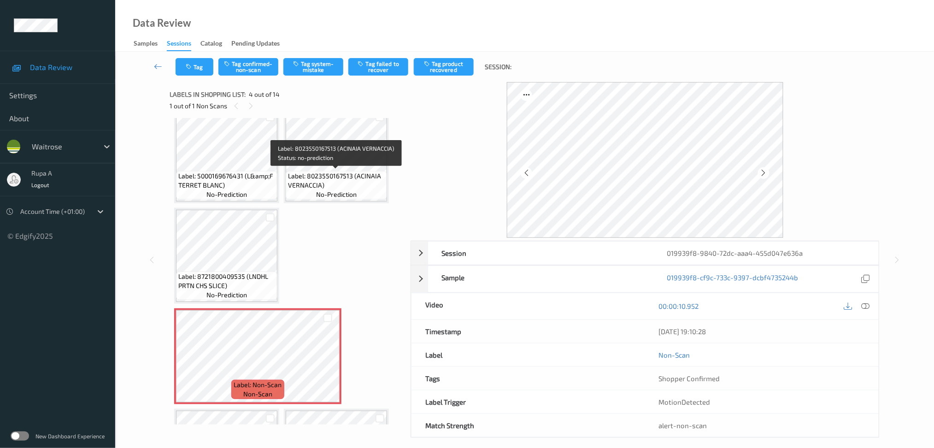
scroll to position [0, 0]
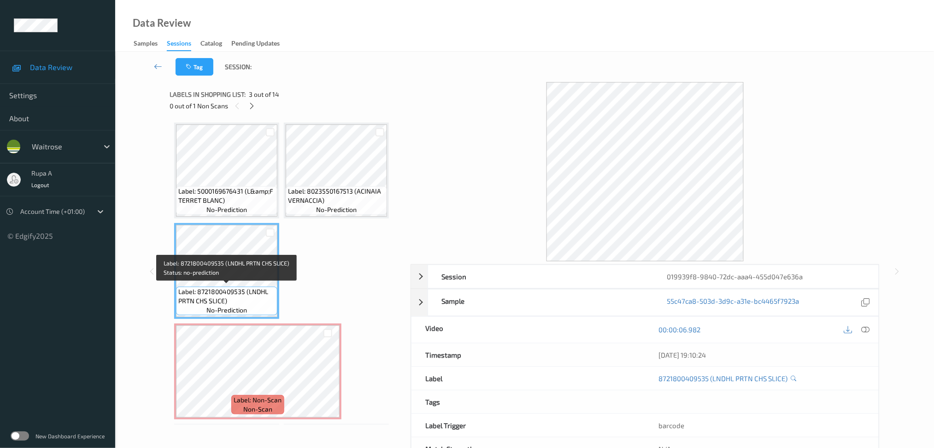
click at [209, 299] on span "Label: 8721800409535 (LNDHL PRTN CHS SLICE)" at bounding box center [226, 296] width 97 height 18
copy span "Label: 8721800409535 (LNDHL PRTN CHS SLICE)"
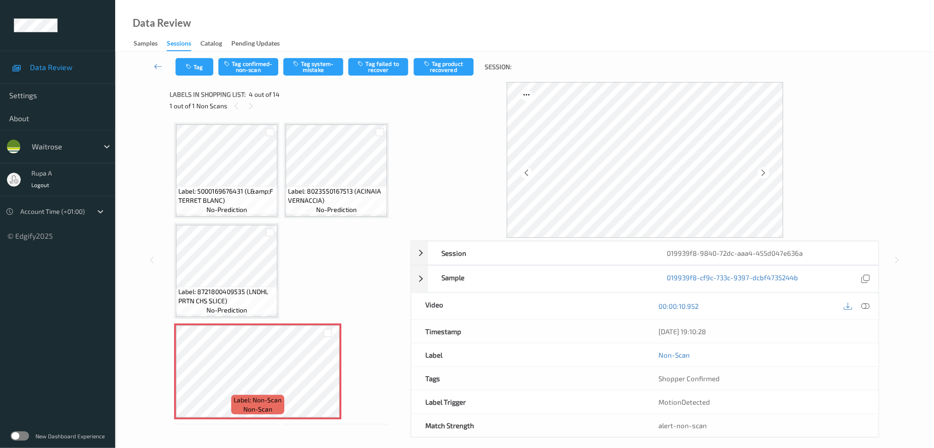
click at [872, 310] on div at bounding box center [857, 306] width 30 height 12
click at [869, 306] on icon at bounding box center [865, 306] width 8 height 8
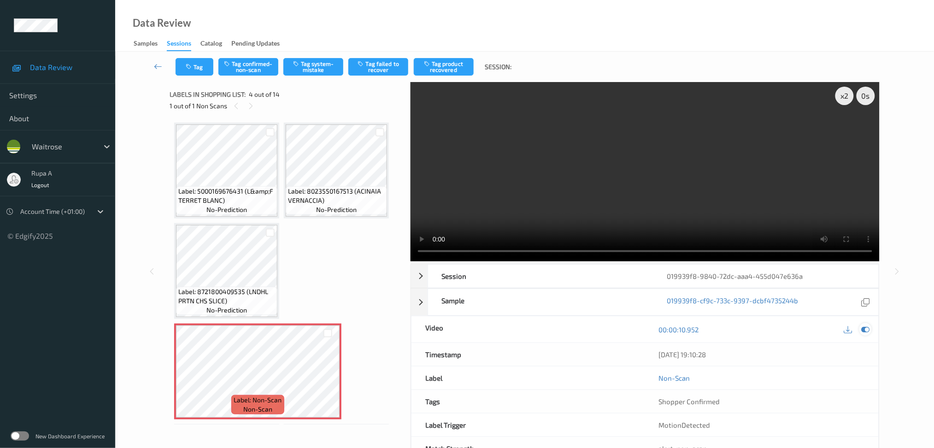
click at [867, 325] on icon at bounding box center [865, 329] width 8 height 8
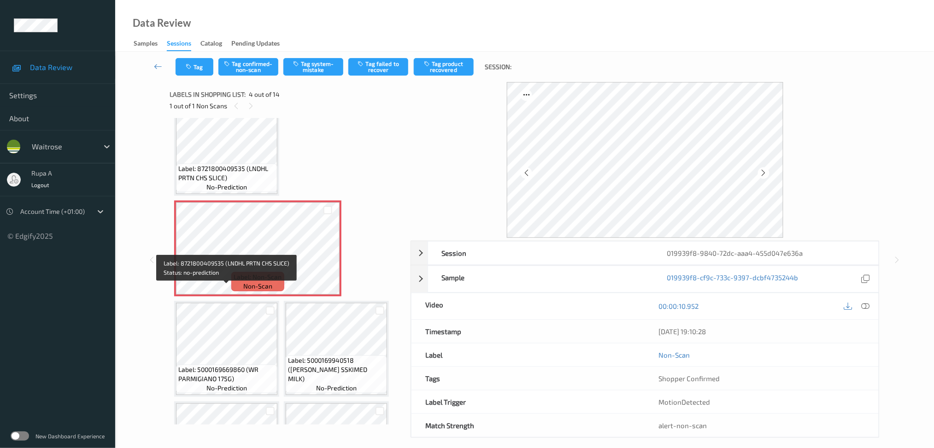
scroll to position [184, 0]
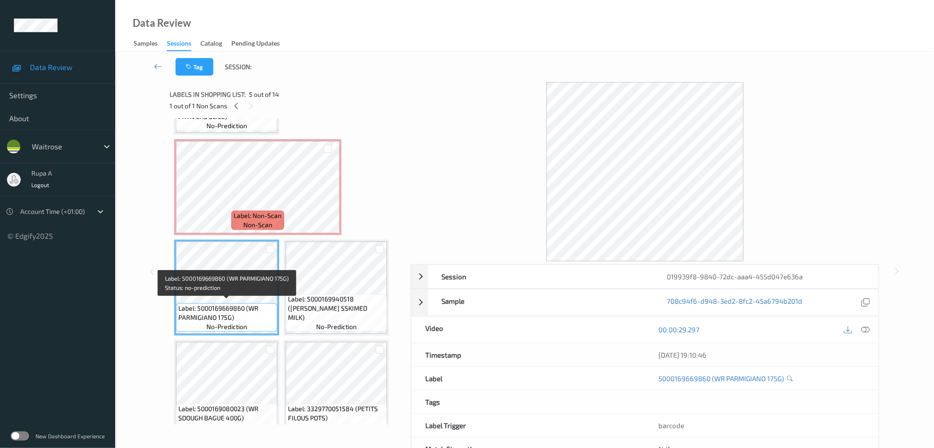
click at [198, 321] on div "Label: 5000169669860 (WR PARMIGIANO 175G) no-prediction" at bounding box center [226, 317] width 101 height 29
click at [203, 312] on span "Label: 5000169669860 (WR PARMIGIANO 175G)" at bounding box center [226, 313] width 97 height 18
copy span "Label: 5000169669860 (WR PARMIGIANO 175G)"
click at [203, 312] on span "Label: 5000169669860 (WR PARMIGIANO 175G)" at bounding box center [226, 313] width 97 height 18
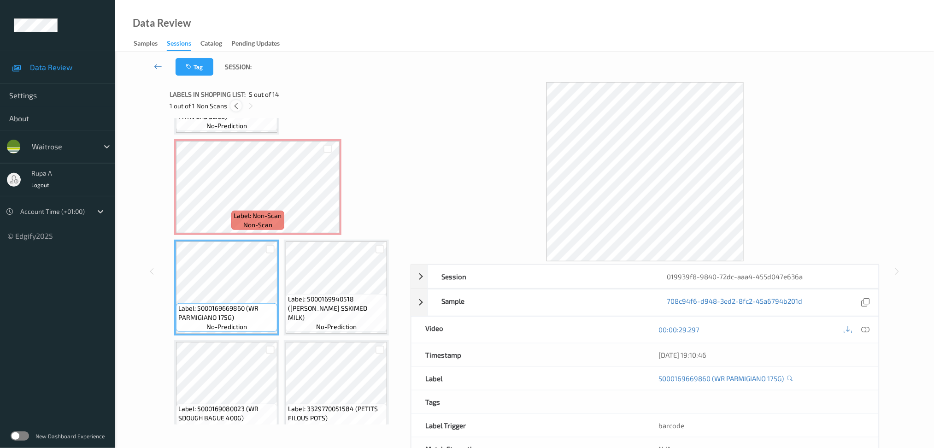
click at [236, 106] on icon at bounding box center [236, 106] width 8 height 8
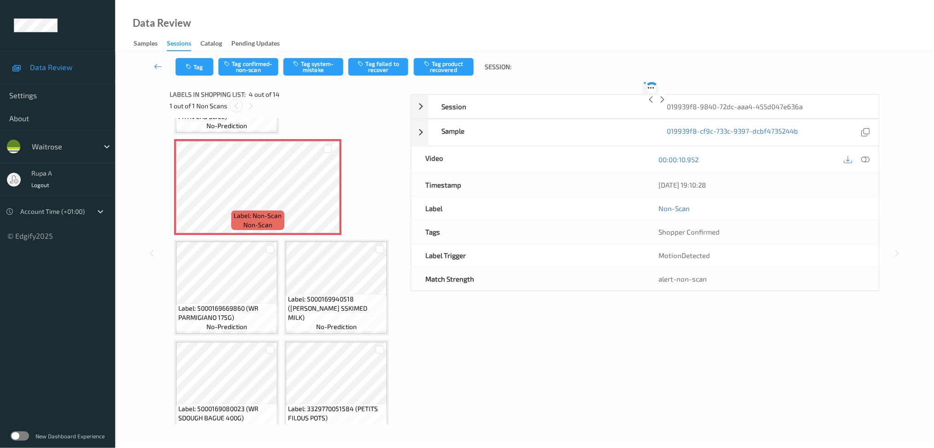
scroll to position [104, 0]
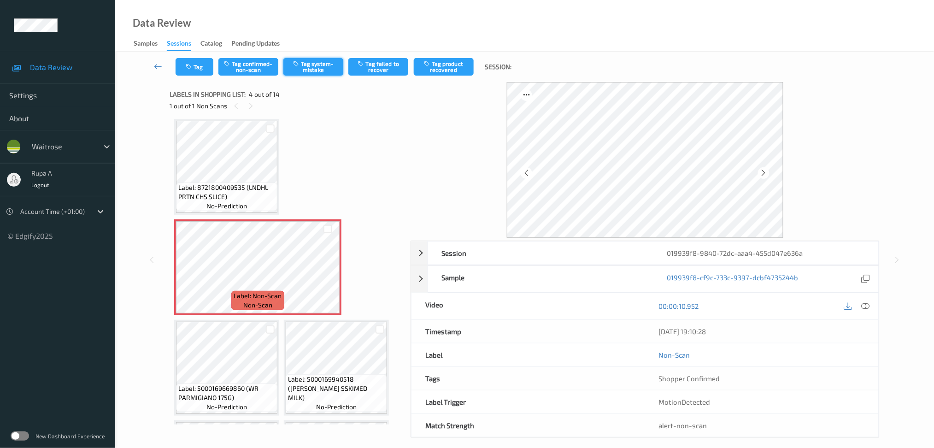
click at [329, 71] on button "Tag system-mistake" at bounding box center [313, 67] width 60 height 18
click at [195, 65] on button "Tag" at bounding box center [195, 67] width 38 height 18
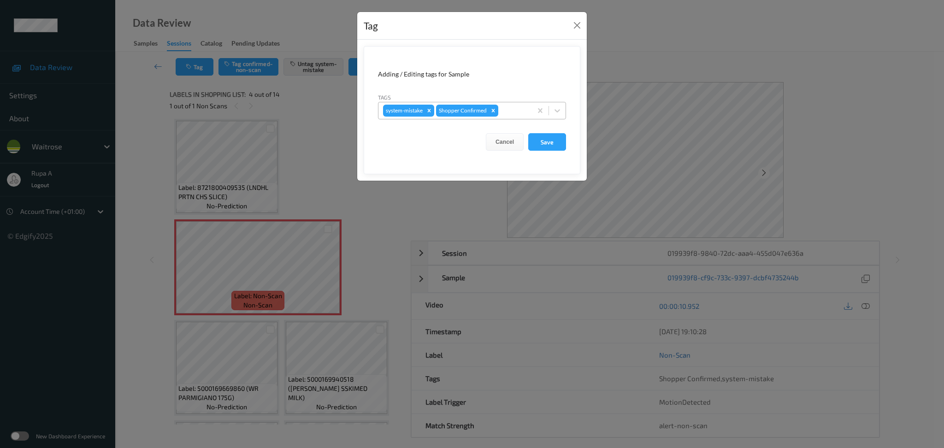
click at [505, 107] on div at bounding box center [513, 110] width 27 height 11
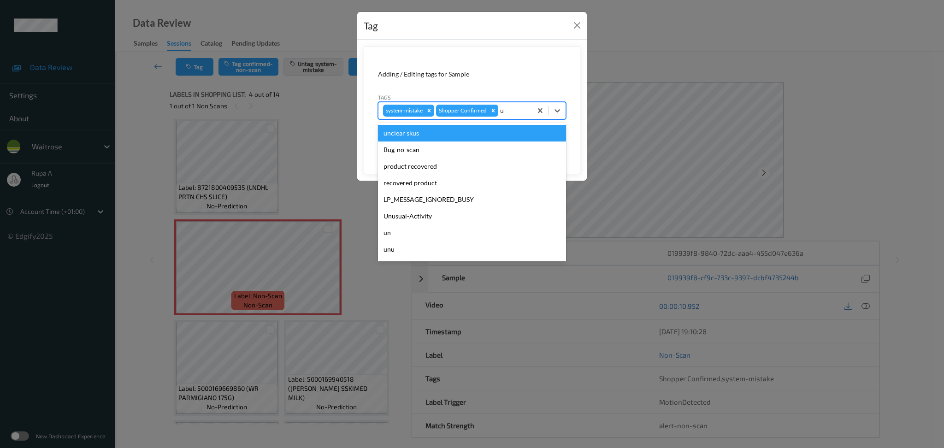
type input "un"
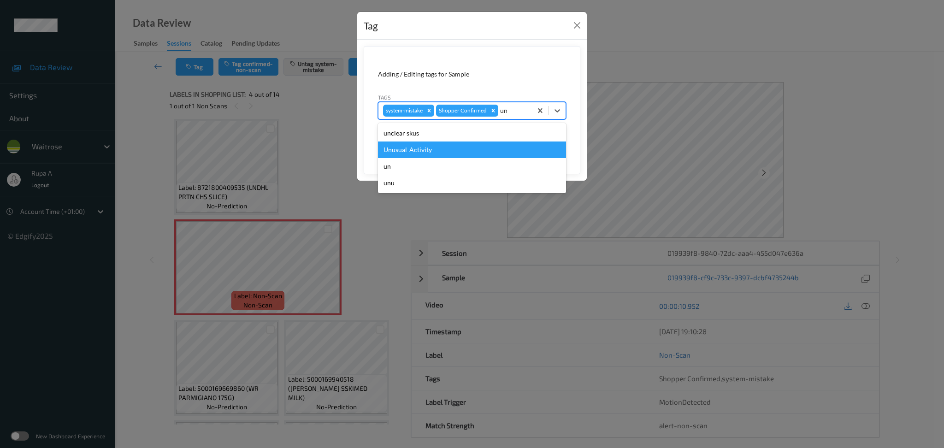
click at [454, 148] on div "Unusual-Activity" at bounding box center [472, 149] width 188 height 17
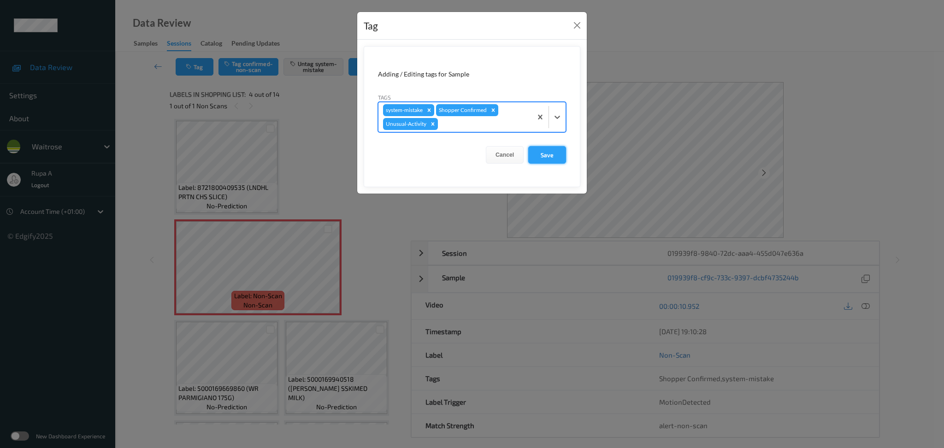
click at [550, 154] on button "Save" at bounding box center [547, 155] width 38 height 18
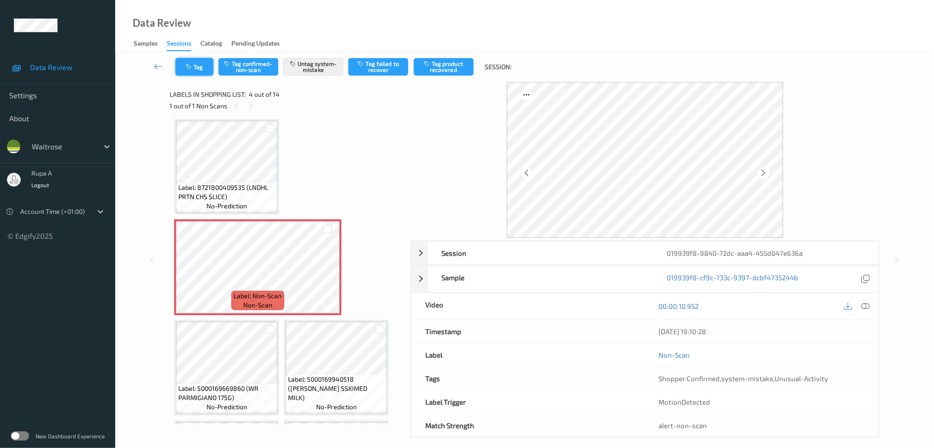
click at [191, 66] on icon "button" at bounding box center [190, 67] width 8 height 6
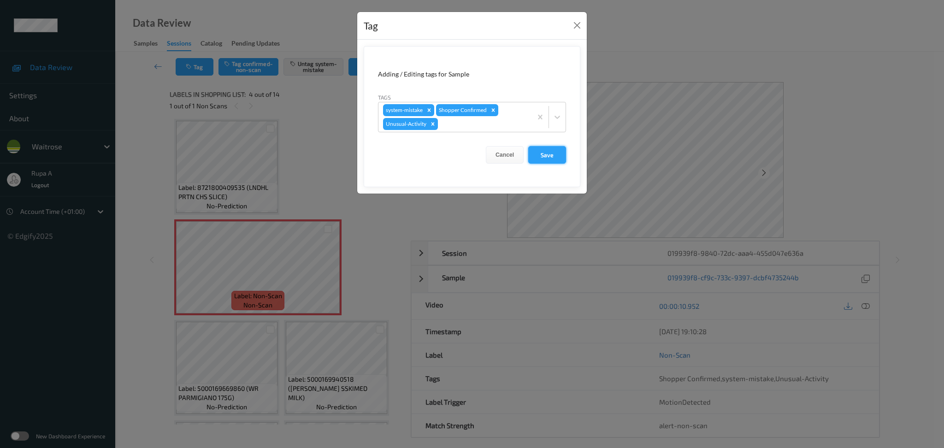
click at [550, 153] on button "Save" at bounding box center [547, 155] width 38 height 18
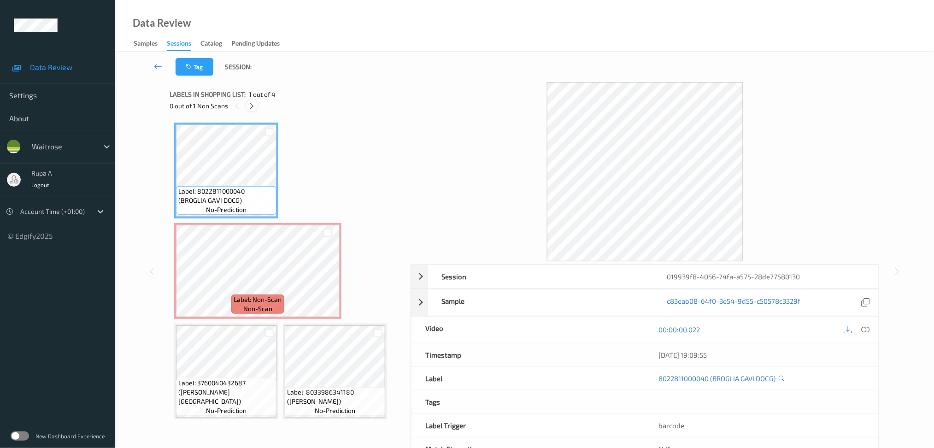
click at [251, 104] on icon at bounding box center [252, 106] width 8 height 8
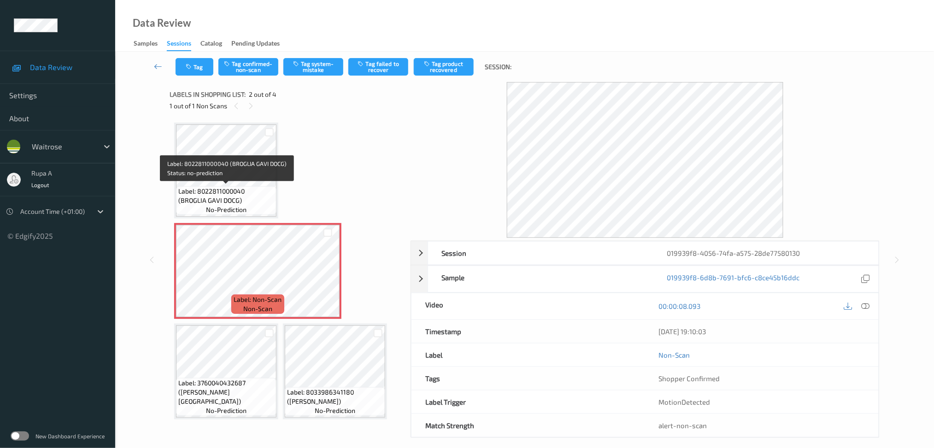
click at [186, 187] on span "Label: 8022811000040 (BROGLIA GAVI DOCG)" at bounding box center [226, 196] width 96 height 18
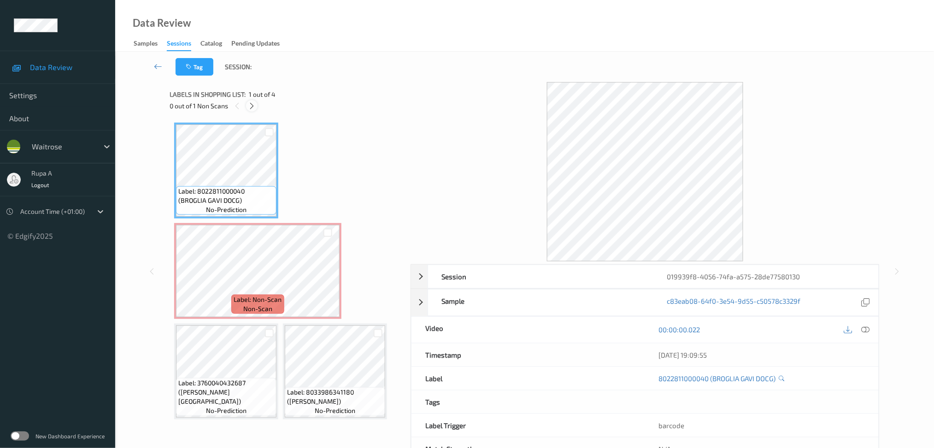
click at [253, 111] on div at bounding box center [252, 106] width 12 height 12
click at [206, 206] on span "no-prediction" at bounding box center [226, 209] width 41 height 9
click at [200, 200] on span "Label: 8022811000040 (BROGLIA GAVI DOCG)" at bounding box center [226, 196] width 96 height 18
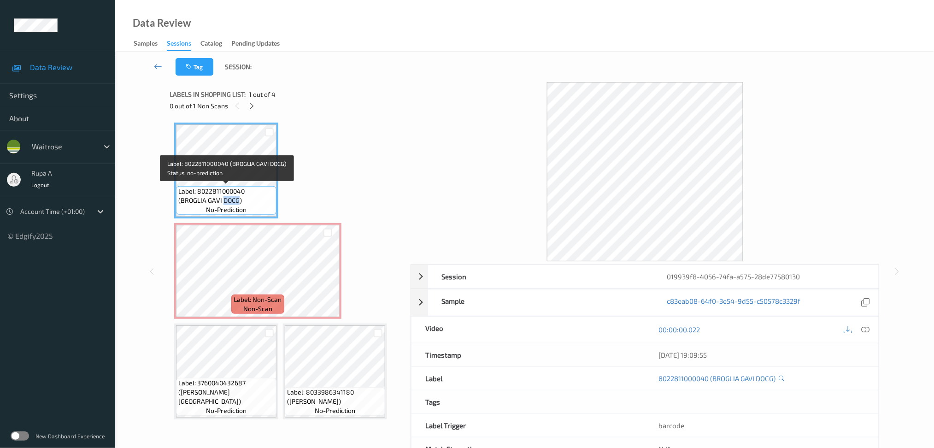
click at [200, 200] on span "Label: 8022811000040 (BROGLIA GAVI DOCG)" at bounding box center [226, 196] width 96 height 18
copy span "Label: 8022811000040 (BROGLIA GAVI DOCG)"
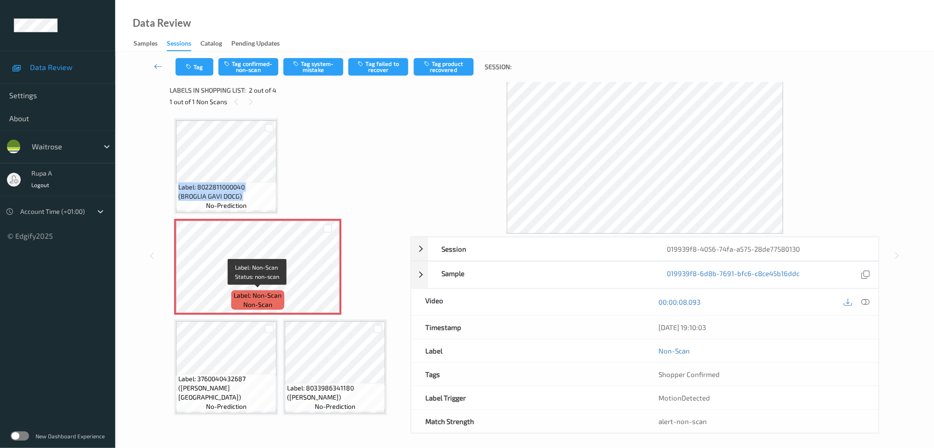
scroll to position [9, 0]
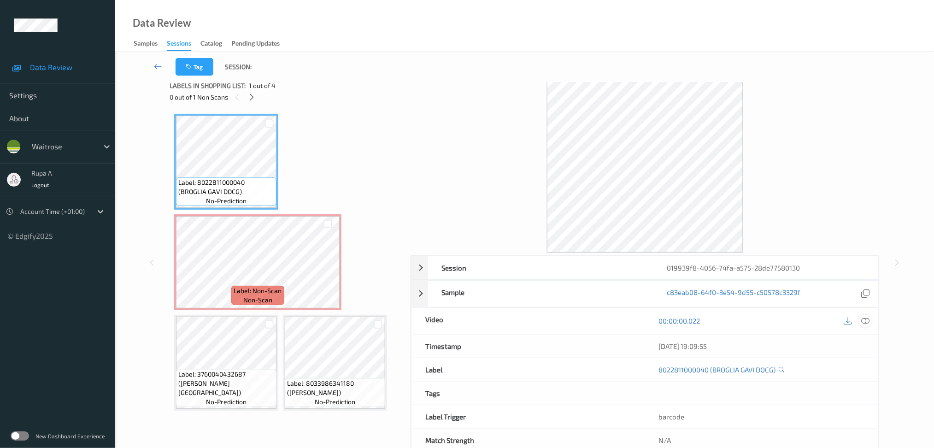
click at [867, 319] on icon at bounding box center [865, 321] width 8 height 8
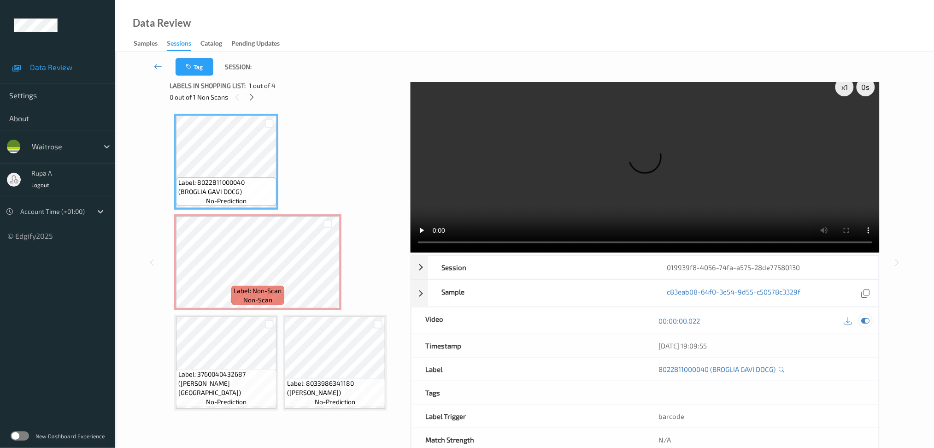
scroll to position [0, 0]
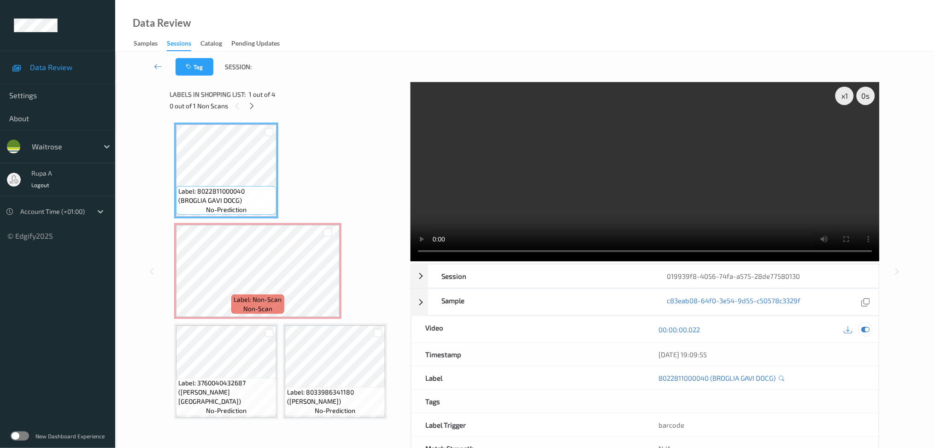
click at [869, 326] on icon at bounding box center [865, 329] width 8 height 8
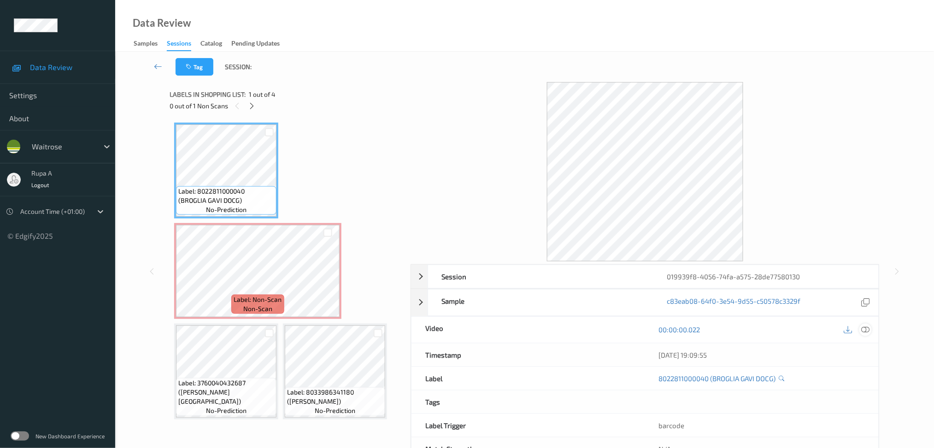
click at [869, 329] on icon at bounding box center [865, 329] width 8 height 8
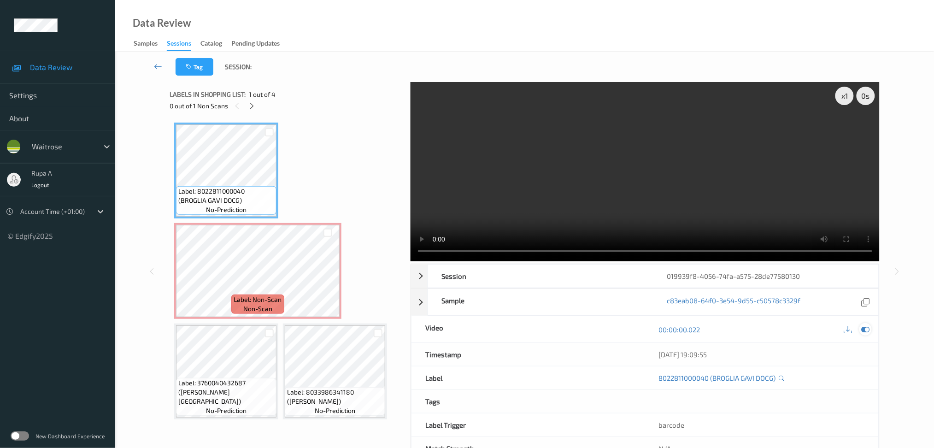
click at [860, 330] on div at bounding box center [865, 329] width 12 height 12
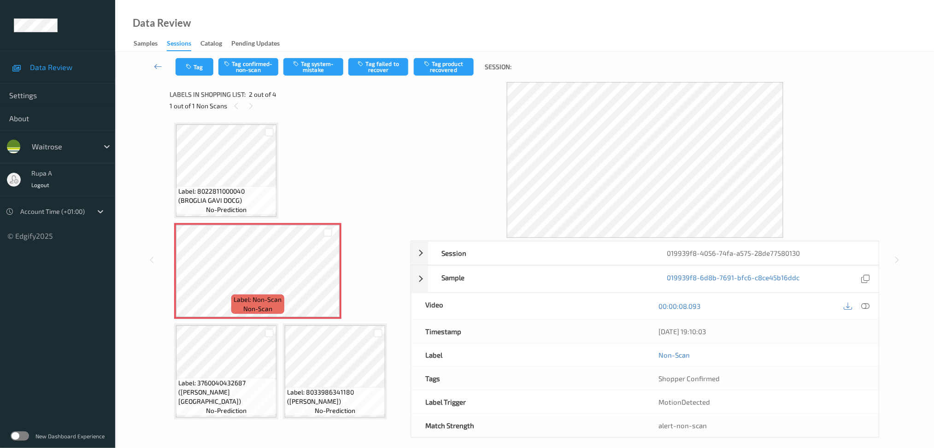
click at [309, 77] on div "Tag Tag confirmed-non-scan Tag system-mistake Tag failed to recover Tag product…" at bounding box center [524, 67] width 781 height 30
click at [310, 69] on button "Tag system-mistake" at bounding box center [313, 67] width 60 height 18
click at [194, 68] on button "Tag" at bounding box center [195, 67] width 38 height 18
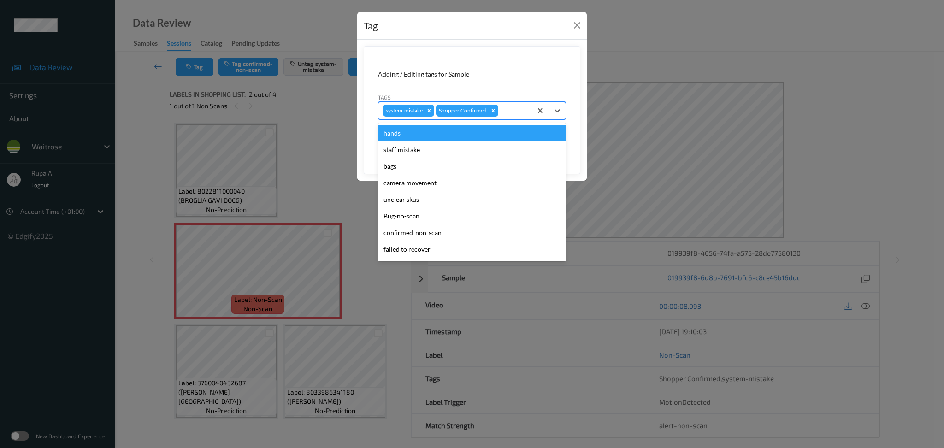
click at [517, 111] on div at bounding box center [513, 110] width 27 height 11
type input "b"
type input "un"
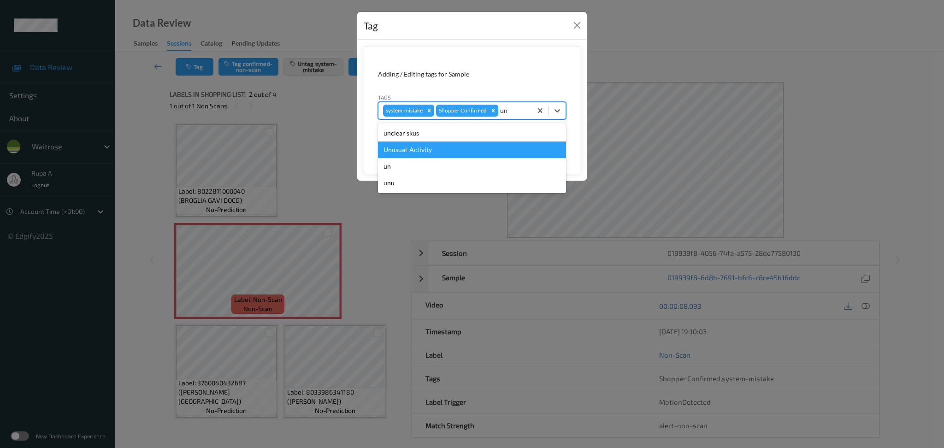
click at [483, 148] on div "Unusual-Activity" at bounding box center [472, 149] width 188 height 17
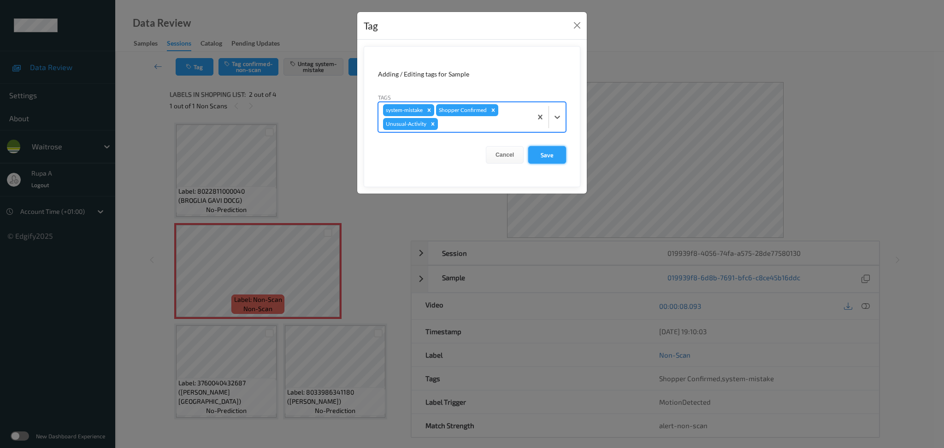
click at [557, 155] on button "Save" at bounding box center [547, 155] width 38 height 18
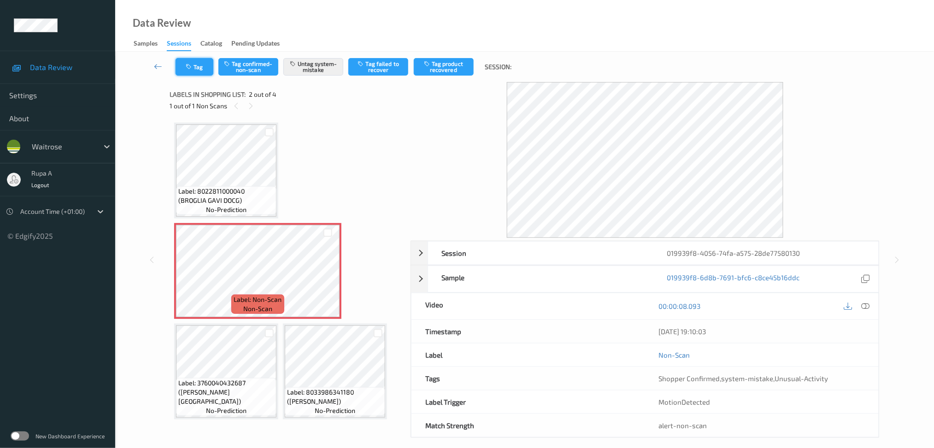
click at [189, 70] on button "Tag" at bounding box center [195, 67] width 38 height 18
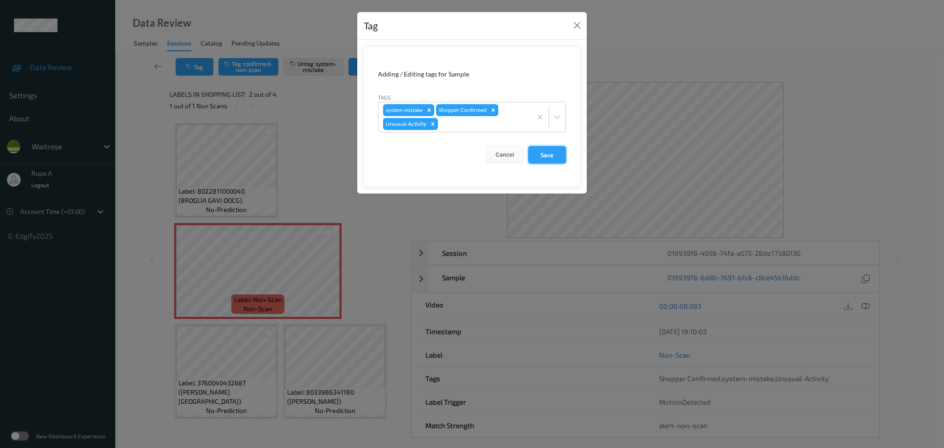
click at [549, 157] on button "Save" at bounding box center [547, 155] width 38 height 18
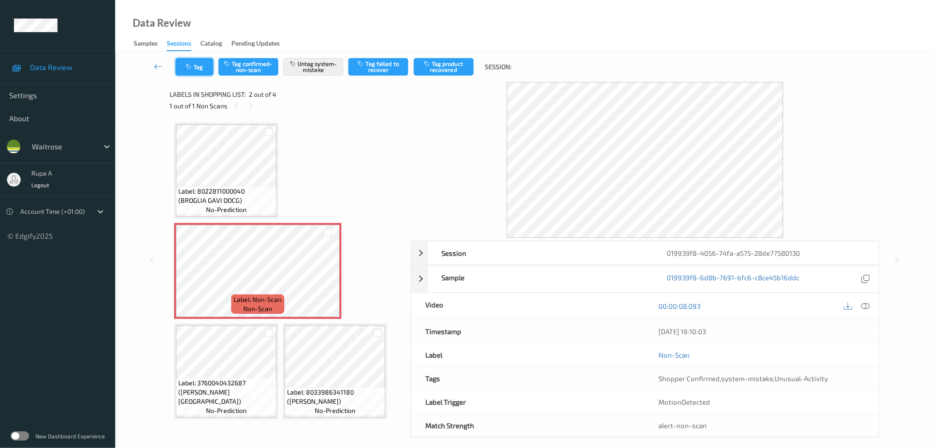
click at [188, 69] on icon "button" at bounding box center [190, 67] width 8 height 6
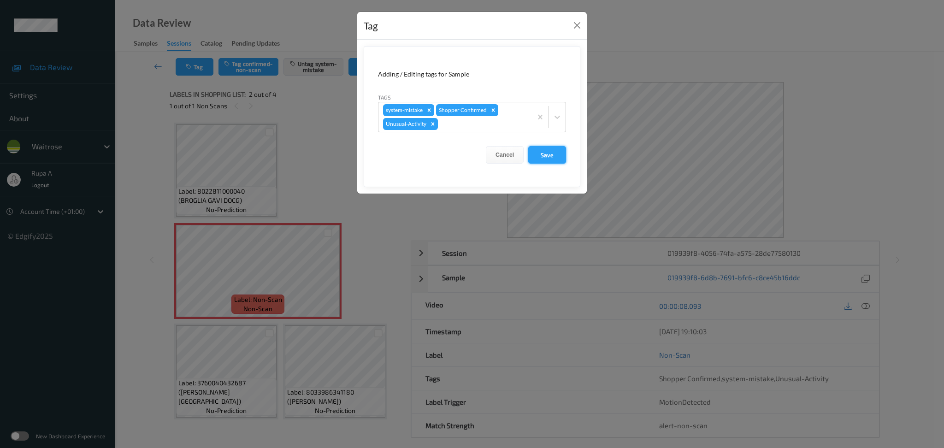
click at [563, 155] on button "Save" at bounding box center [547, 155] width 38 height 18
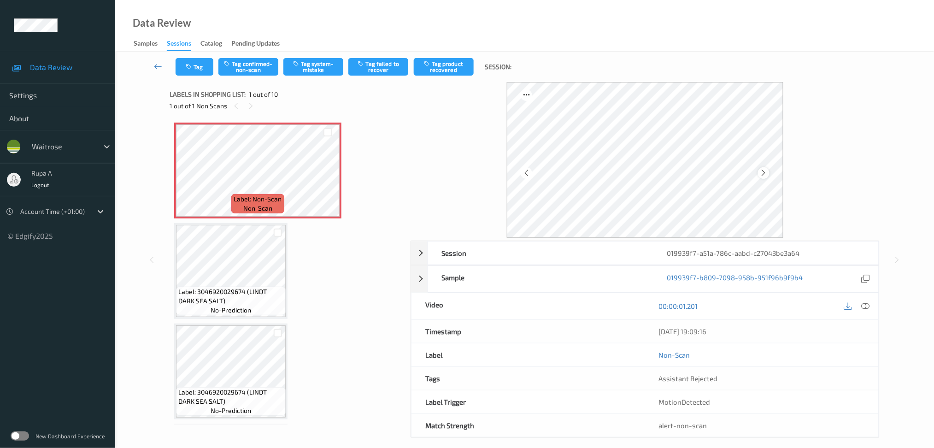
click at [762, 177] on div at bounding box center [764, 173] width 12 height 12
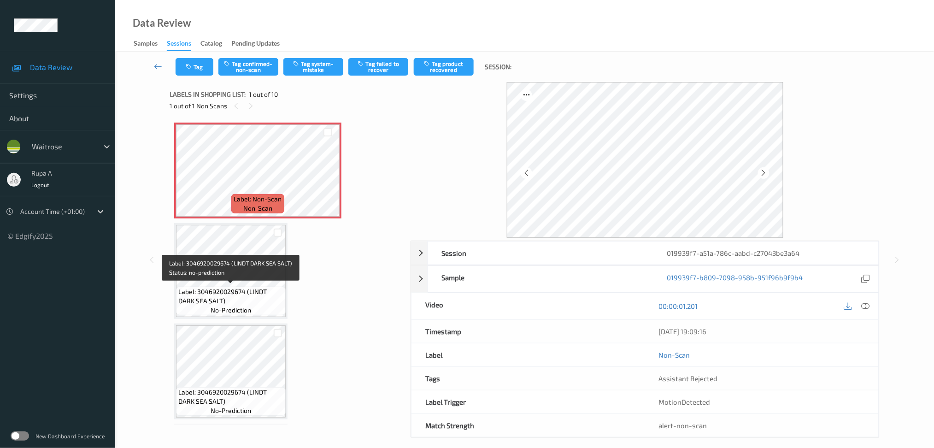
click at [239, 287] on div "Label: 3046920029674 (LINDT DARK SEA SALT) no-prediction" at bounding box center [231, 301] width 110 height 29
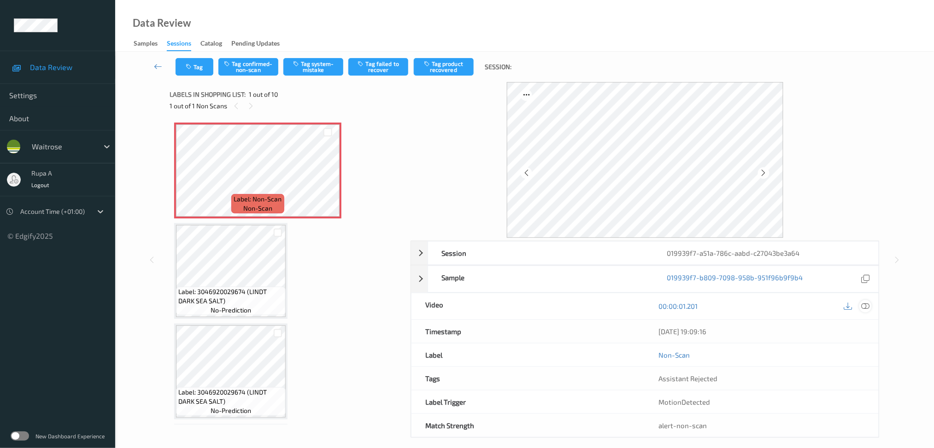
click at [864, 303] on icon at bounding box center [865, 306] width 8 height 8
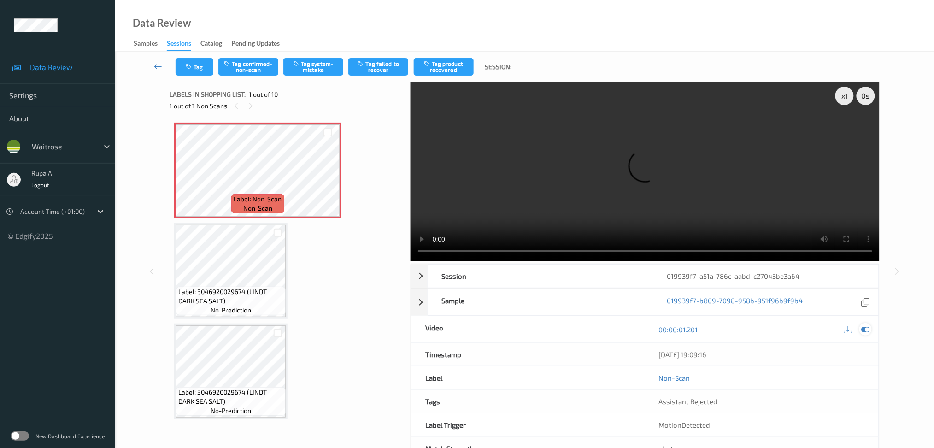
click at [867, 332] on icon at bounding box center [865, 329] width 8 height 8
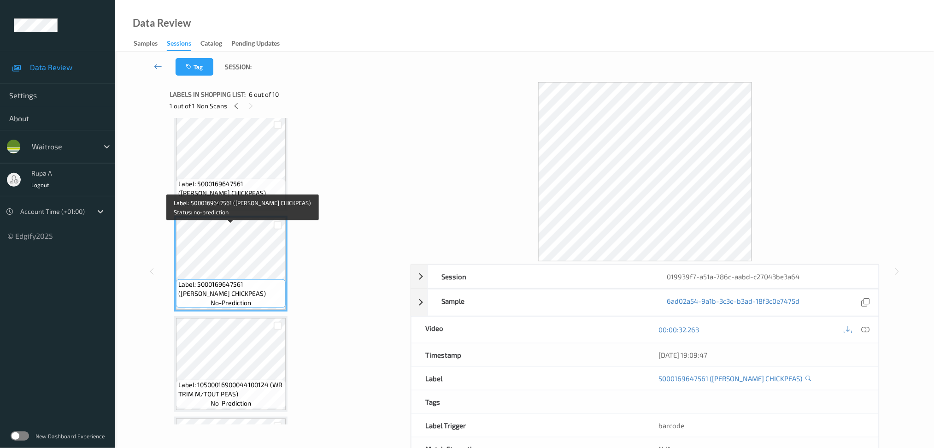
scroll to position [491, 0]
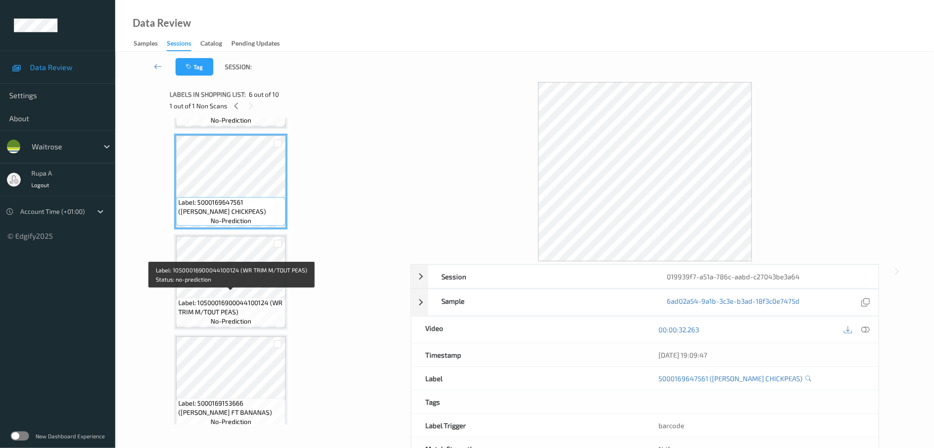
click at [253, 298] on span "Label: 10500016900044100124 (WR TRIM M/TOUT PEAS)" at bounding box center [230, 307] width 105 height 18
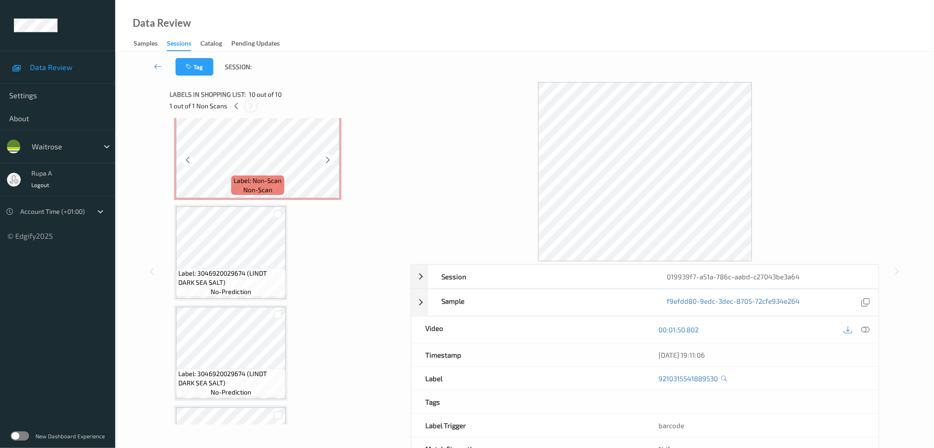
scroll to position [0, 0]
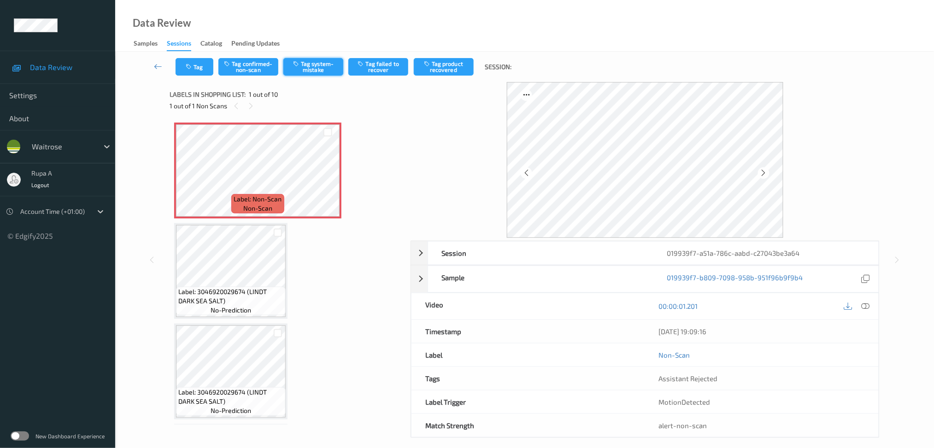
click at [311, 72] on button "Tag system-mistake" at bounding box center [313, 67] width 60 height 18
click at [764, 176] on icon at bounding box center [764, 173] width 8 height 8
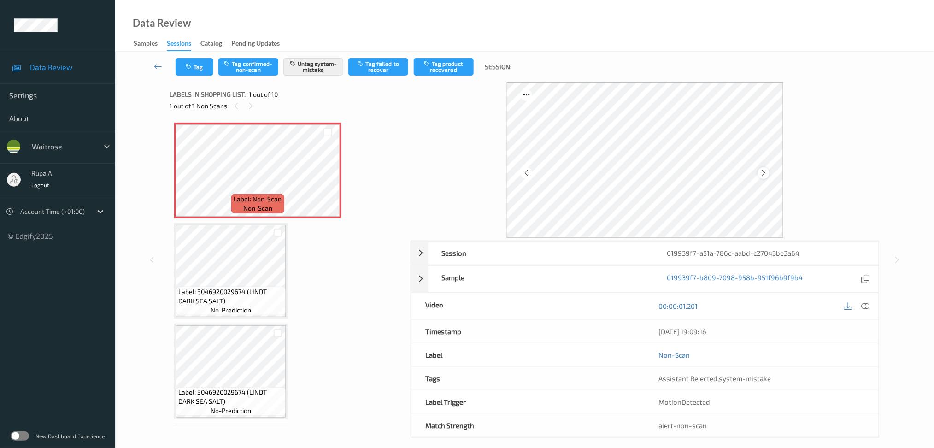
click at [765, 175] on icon at bounding box center [764, 173] width 8 height 8
click at [864, 308] on icon at bounding box center [865, 306] width 8 height 8
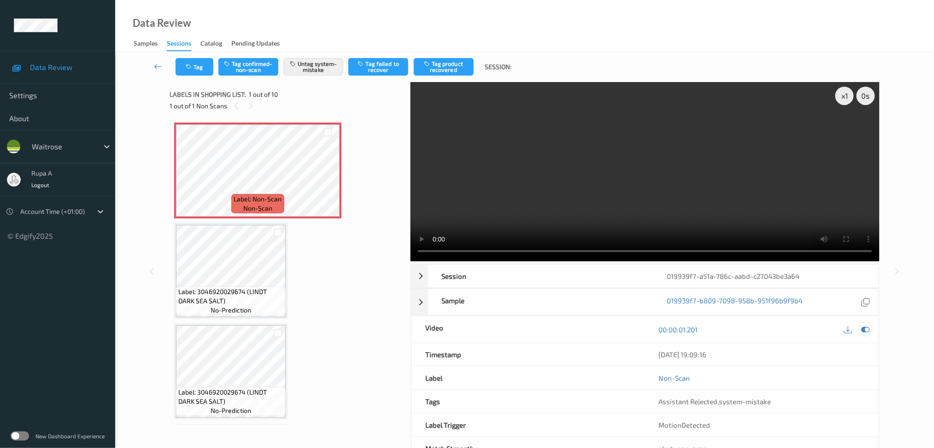
click at [867, 328] on icon at bounding box center [865, 329] width 8 height 8
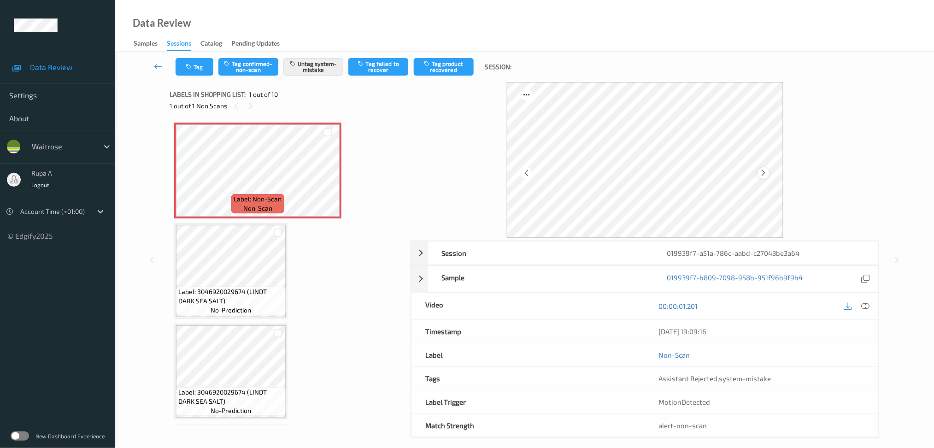
click at [760, 176] on icon at bounding box center [764, 173] width 8 height 8
click at [761, 176] on icon at bounding box center [764, 173] width 8 height 8
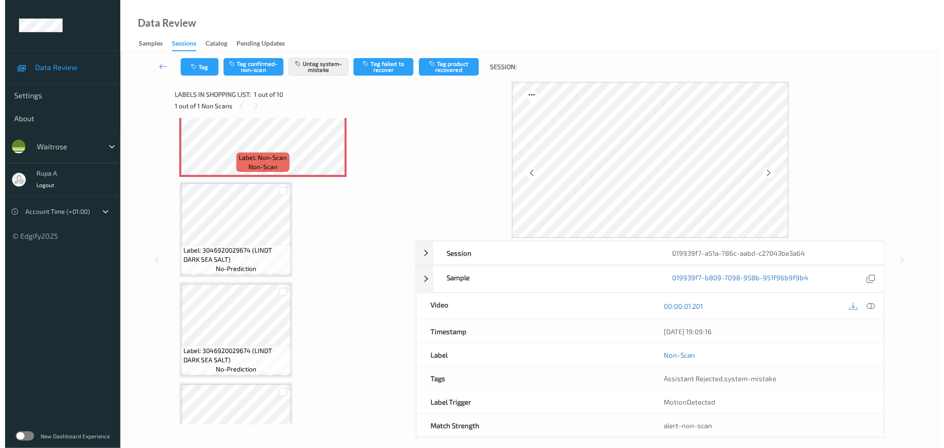
scroll to position [61, 0]
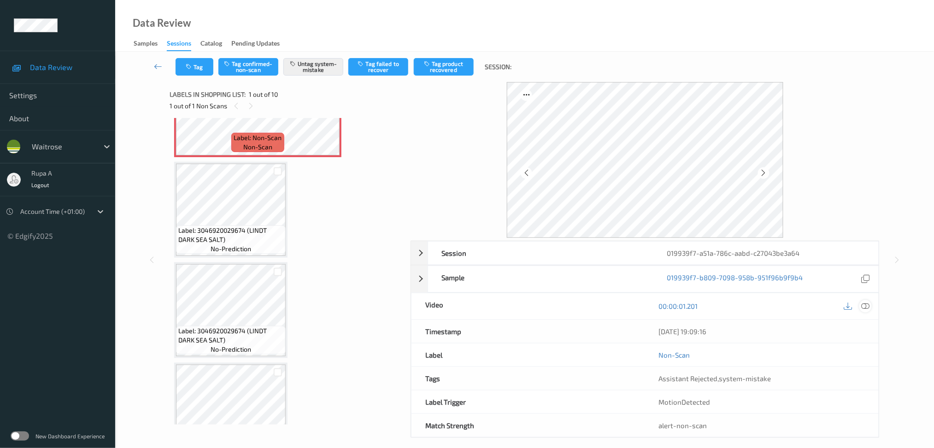
click at [871, 309] on div at bounding box center [865, 306] width 12 height 12
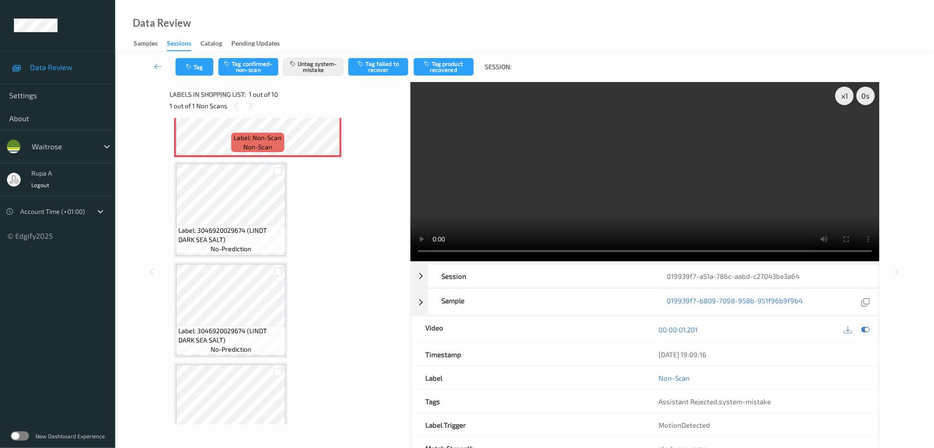
click at [870, 329] on div at bounding box center [865, 329] width 12 height 12
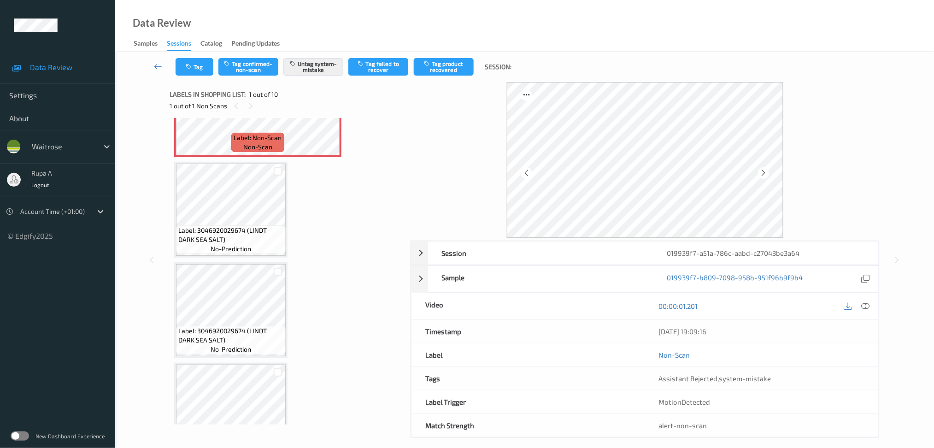
click at [859, 303] on div at bounding box center [857, 306] width 30 height 12
click at [865, 307] on icon at bounding box center [865, 306] width 8 height 8
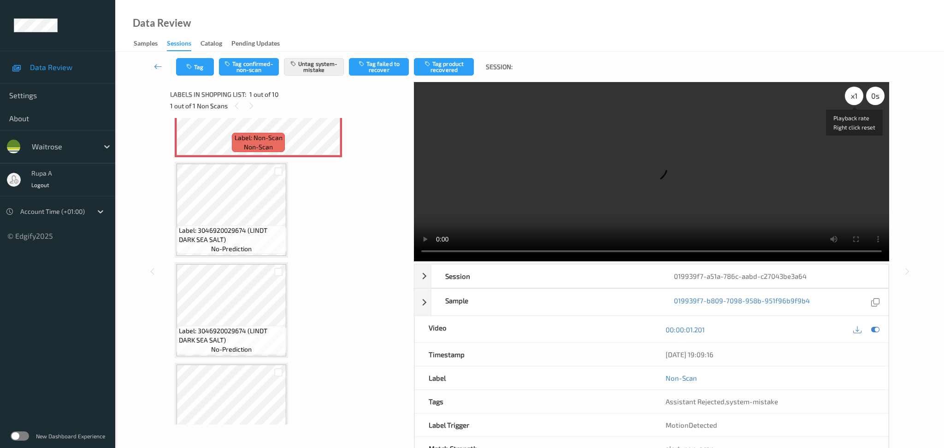
click at [851, 100] on div "x 1" at bounding box center [854, 96] width 18 height 18
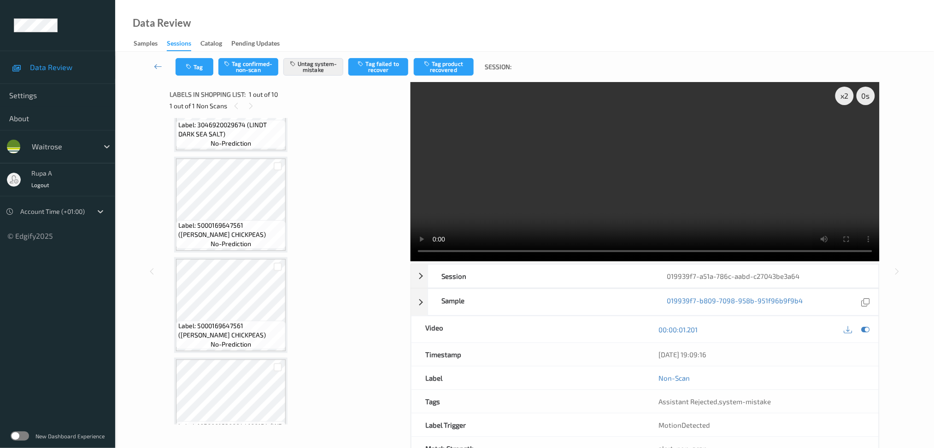
scroll to position [369, 0]
click at [842, 99] on div "x 2" at bounding box center [844, 96] width 18 height 18
click at [874, 328] on div "00:00:01.201" at bounding box center [762, 329] width 234 height 26
click at [868, 330] on icon at bounding box center [865, 329] width 8 height 8
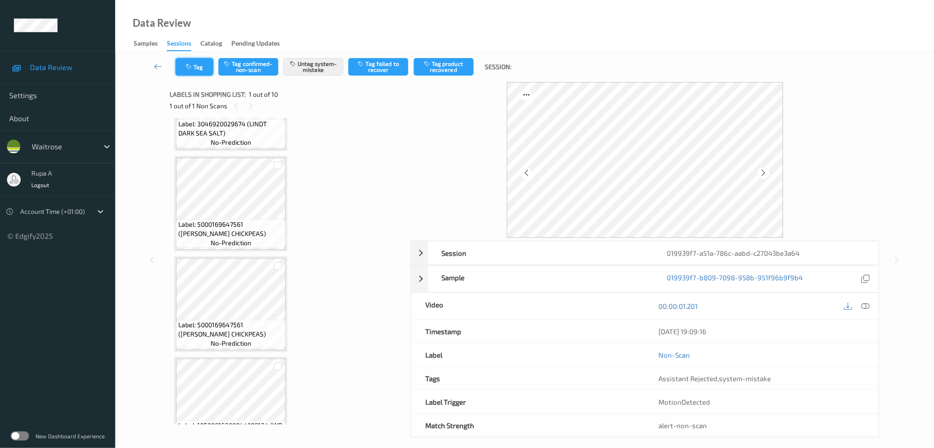
click at [190, 68] on icon "button" at bounding box center [190, 67] width 8 height 6
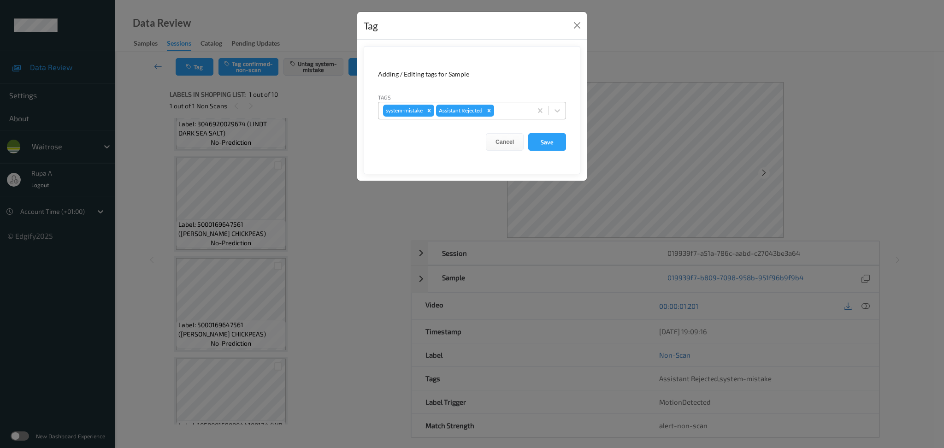
click at [513, 117] on div "system-mistake Assistant Rejected" at bounding box center [454, 111] width 153 height 16
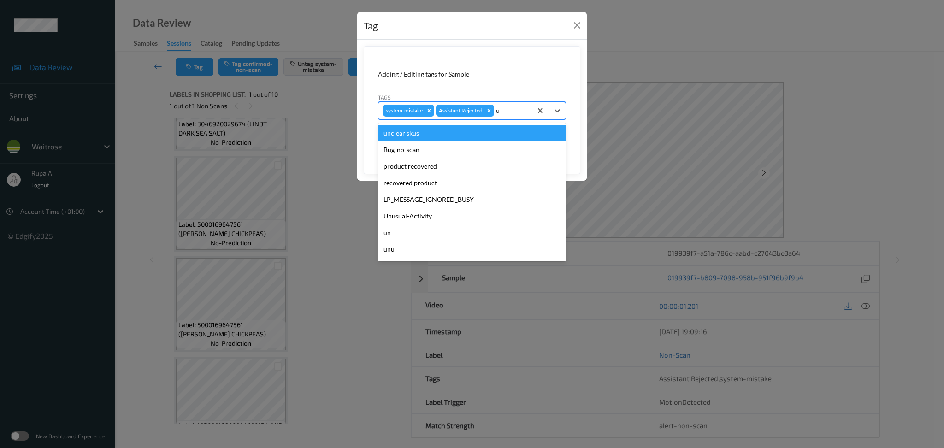
type input "un"
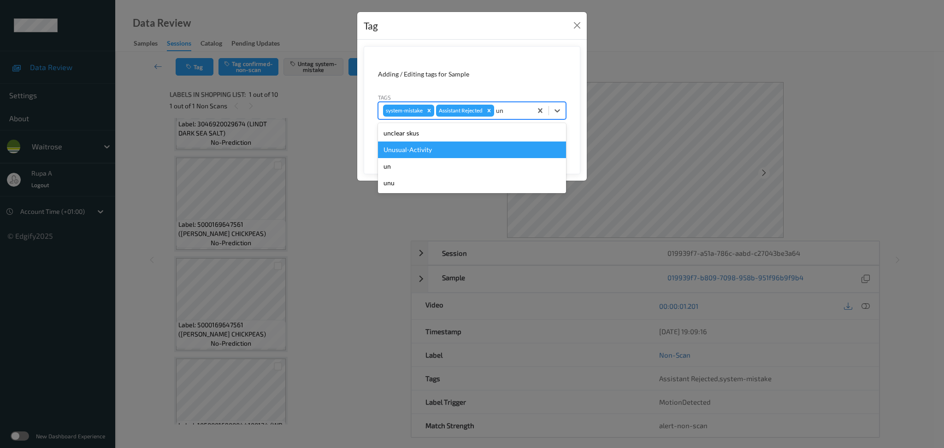
click at [492, 145] on div "Unusual-Activity" at bounding box center [472, 149] width 188 height 17
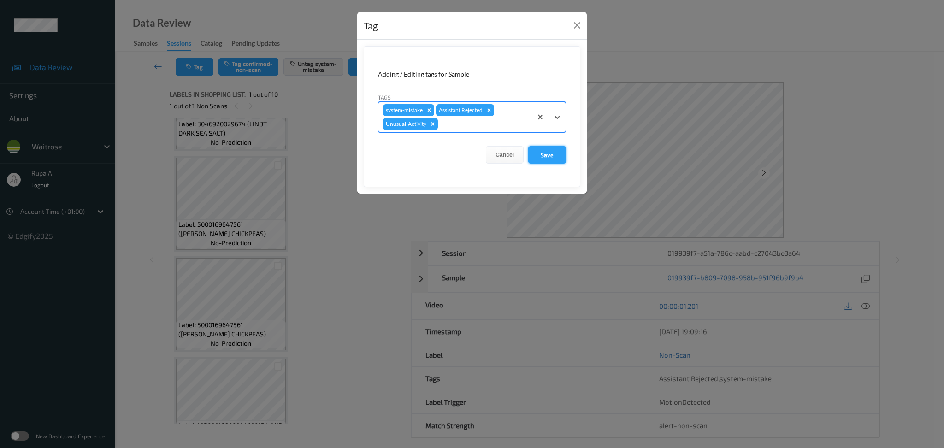
click at [564, 158] on button "Save" at bounding box center [547, 155] width 38 height 18
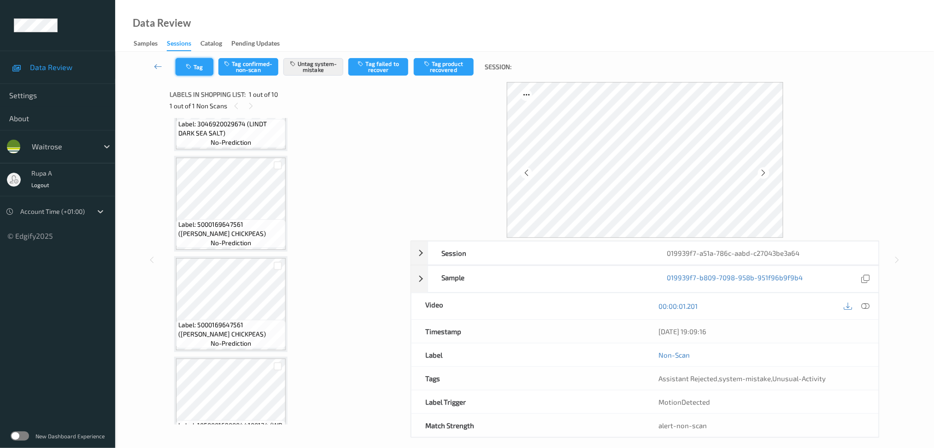
click at [210, 69] on button "Tag" at bounding box center [195, 67] width 38 height 18
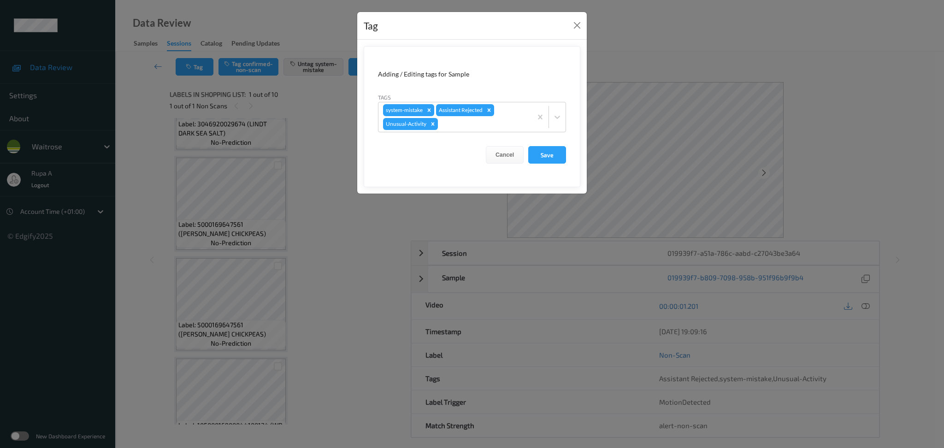
click at [563, 166] on form "Adding / Editing tags for Sample Tags system-mistake Assistant Rejected Unusual…" at bounding box center [472, 116] width 217 height 141
click at [563, 159] on button "Save" at bounding box center [547, 155] width 38 height 18
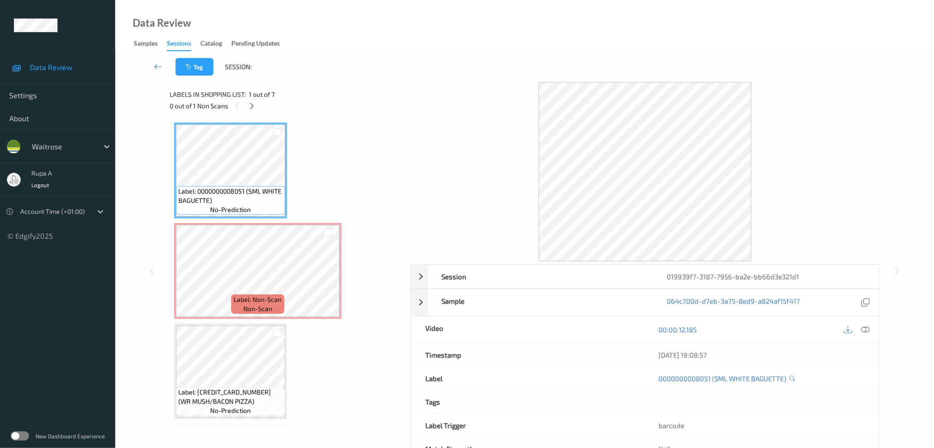
click at [296, 111] on div "Labels in shopping list: 1 out of 7 0 out of 1 Non Scans" at bounding box center [287, 100] width 235 height 36
click at [251, 110] on div at bounding box center [252, 106] width 12 height 12
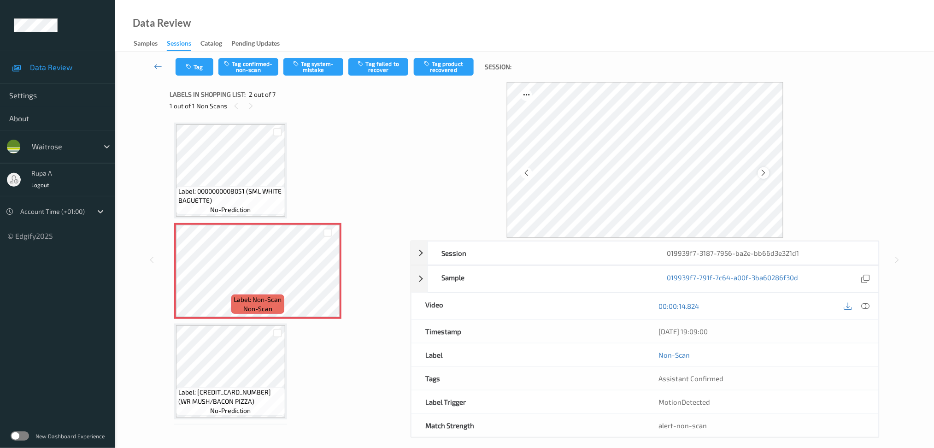
click at [762, 170] on icon at bounding box center [764, 173] width 8 height 8
click at [867, 306] on icon at bounding box center [865, 306] width 8 height 8
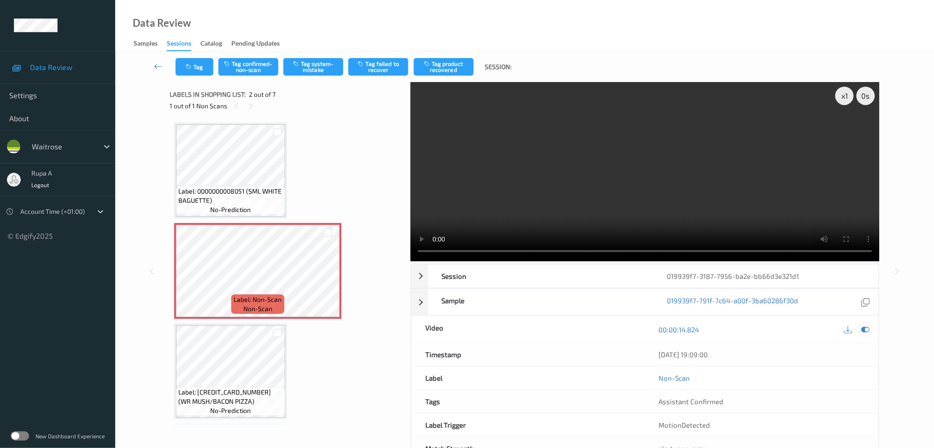
click at [871, 329] on div at bounding box center [865, 329] width 12 height 12
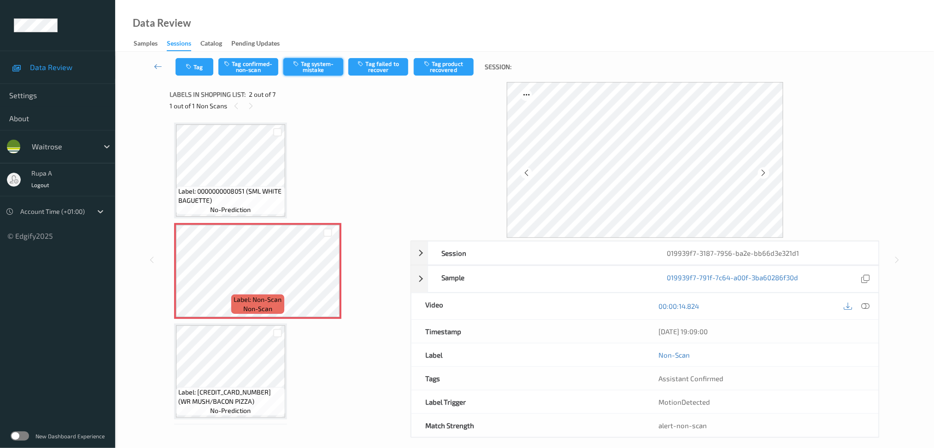
click at [305, 60] on button "Tag system-mistake" at bounding box center [313, 67] width 60 height 18
click at [188, 61] on button "Tag" at bounding box center [195, 67] width 38 height 18
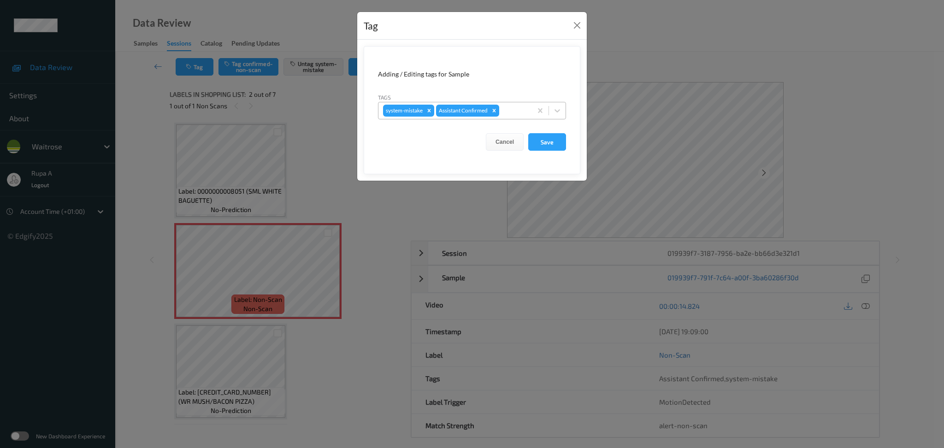
click at [525, 113] on div at bounding box center [514, 110] width 26 height 11
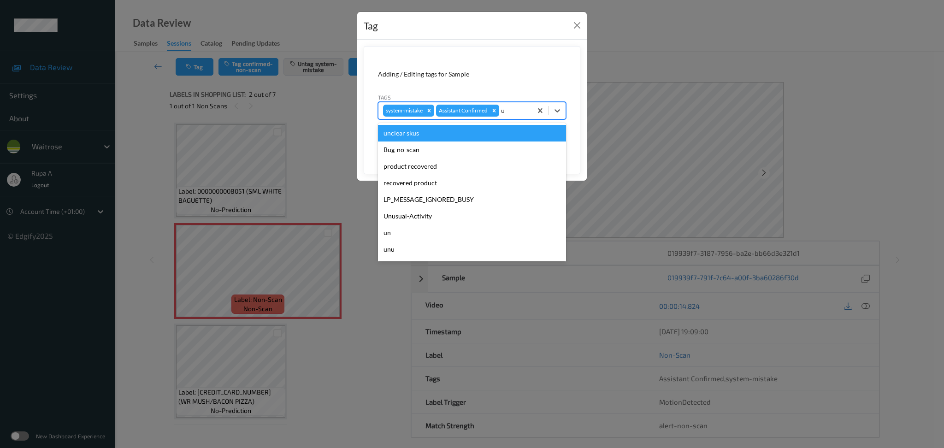
type input "un"
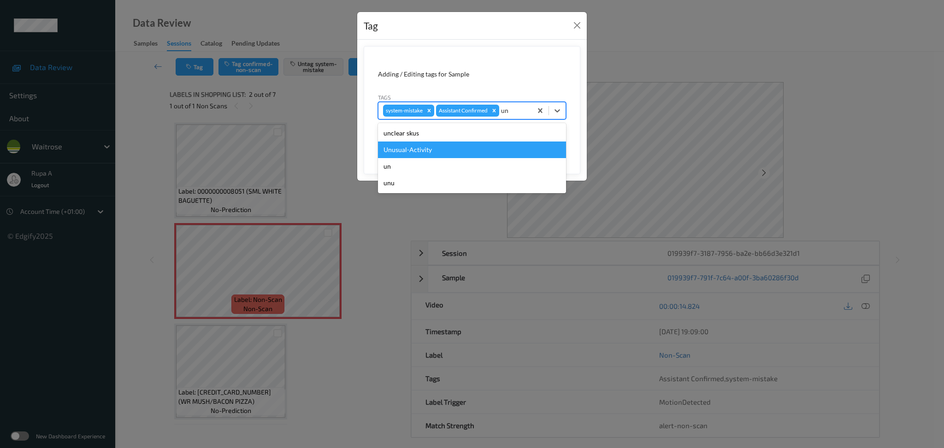
click at [396, 149] on div "Unusual-Activity" at bounding box center [472, 149] width 188 height 17
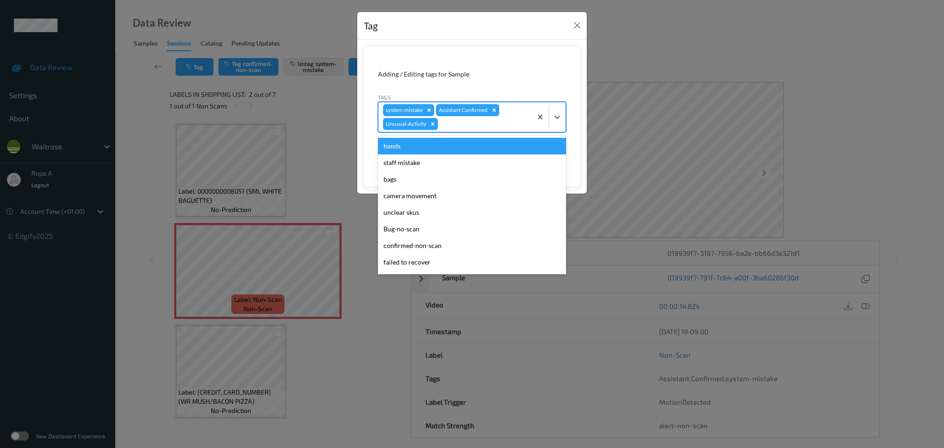
click at [477, 130] on div "system-mistake Assistant Confirmed Unusual-Activity" at bounding box center [454, 116] width 153 height 29
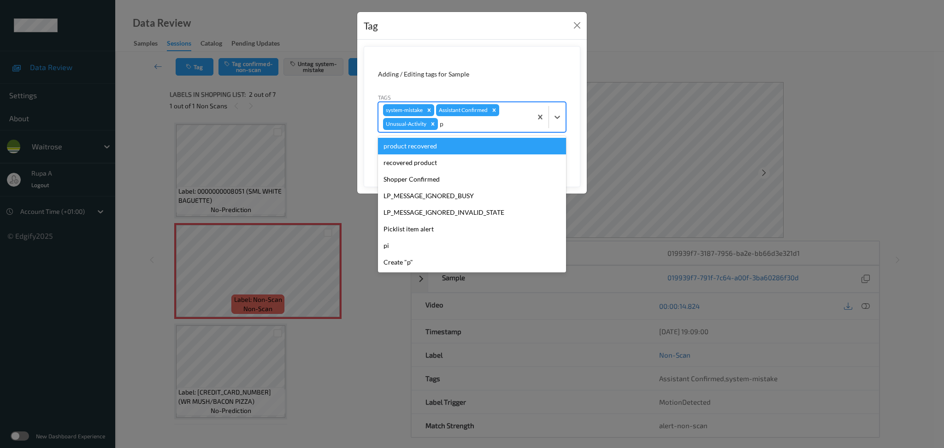
type input "pi"
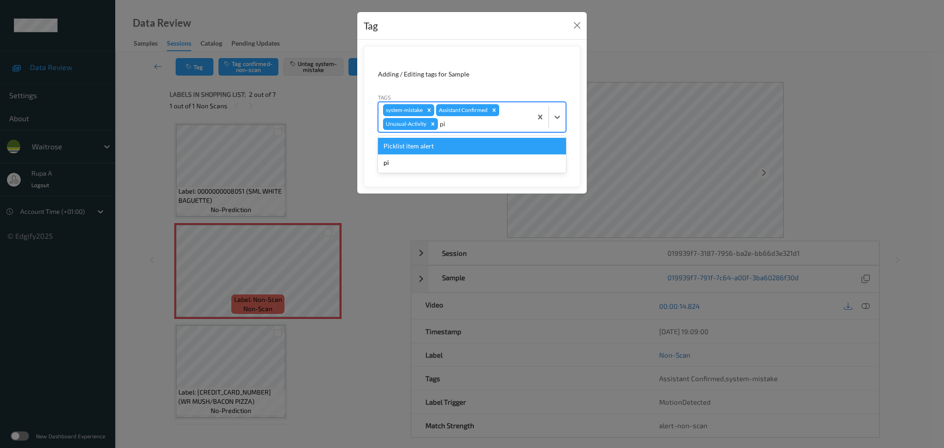
click at [451, 142] on div "Picklist item alert" at bounding box center [472, 146] width 188 height 17
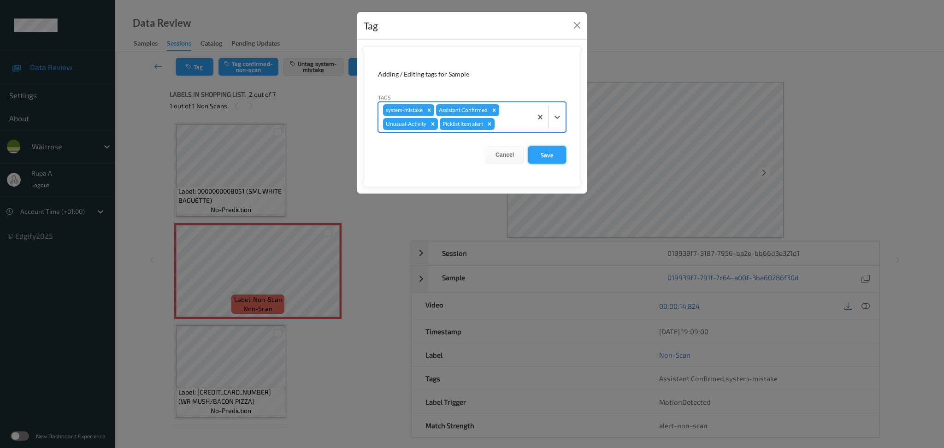
click at [544, 155] on button "Save" at bounding box center [547, 155] width 38 height 18
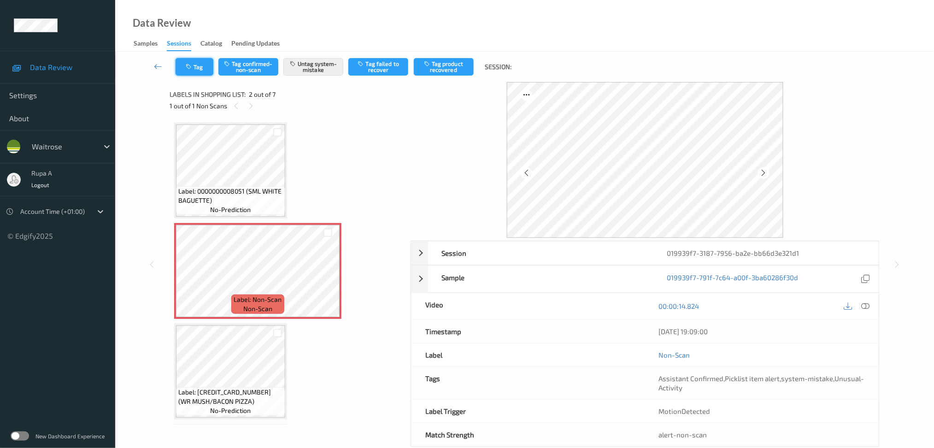
click at [195, 71] on button "Tag" at bounding box center [195, 67] width 38 height 18
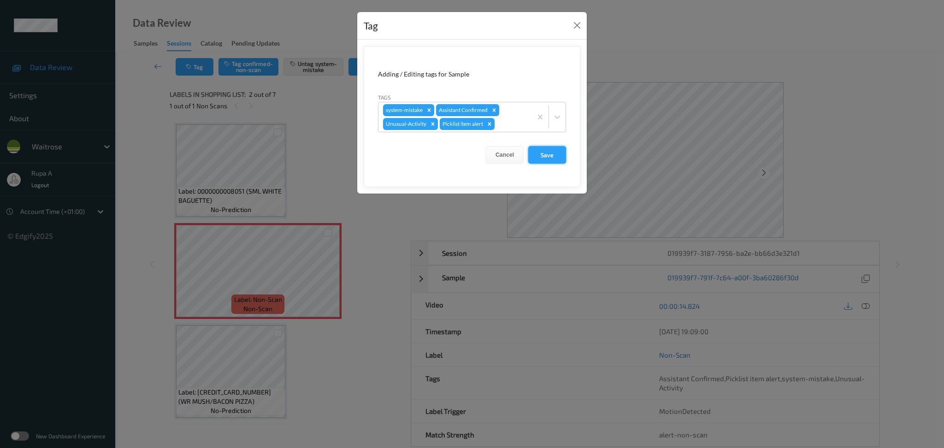
click at [552, 159] on button "Save" at bounding box center [547, 155] width 38 height 18
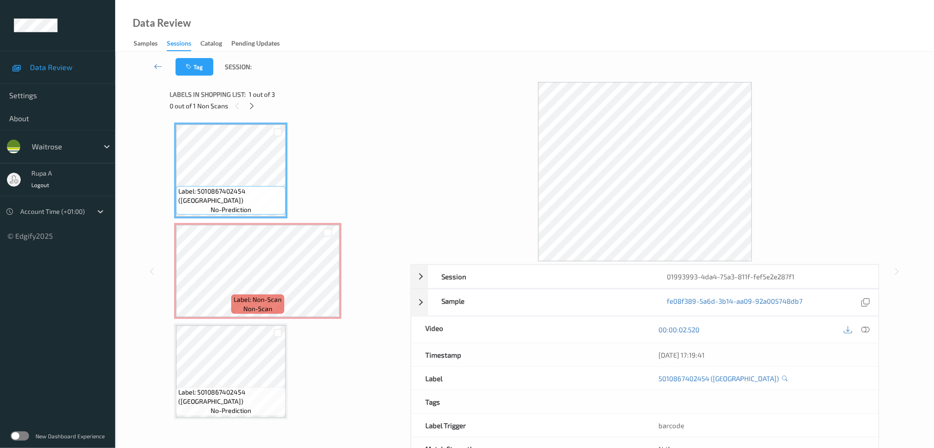
click at [368, 109] on div "0 out of 1 Non Scans" at bounding box center [287, 106] width 235 height 12
click at [255, 109] on icon at bounding box center [252, 106] width 8 height 8
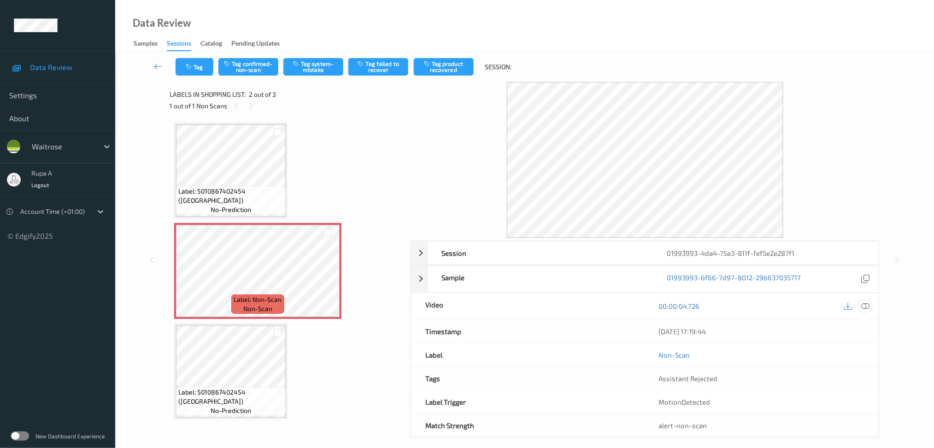
click at [867, 303] on icon at bounding box center [865, 306] width 8 height 8
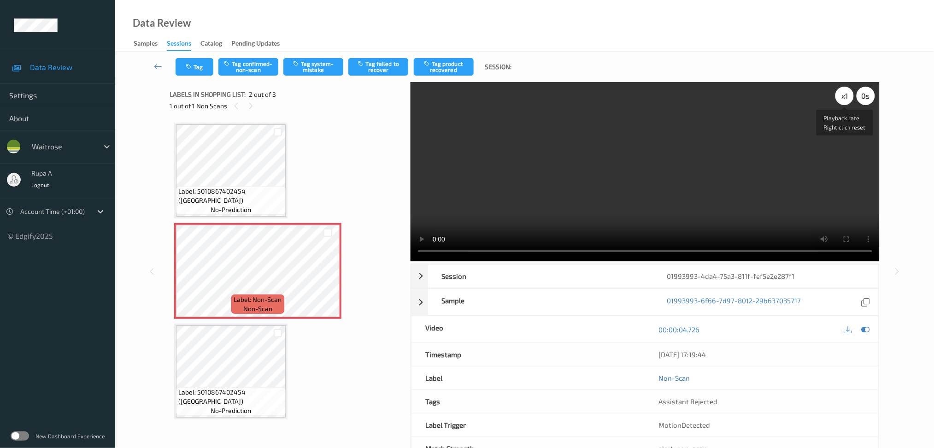
click at [848, 98] on div "x 1" at bounding box center [844, 96] width 18 height 18
click at [868, 328] on icon at bounding box center [865, 329] width 8 height 8
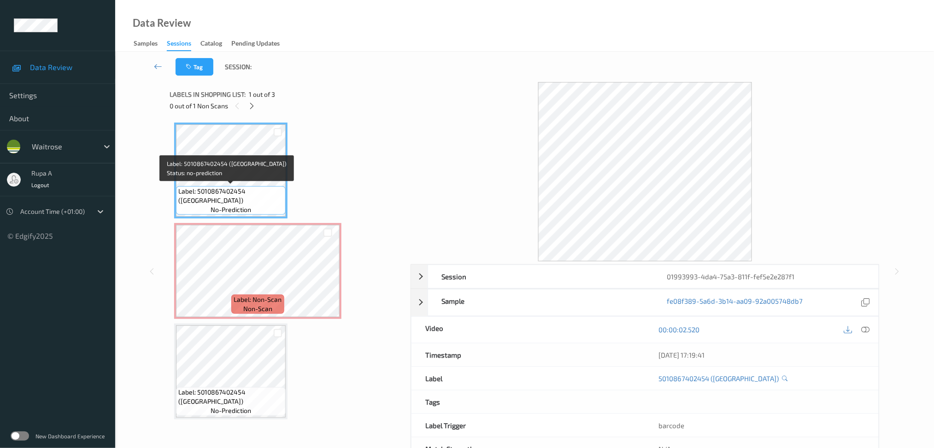
click at [204, 198] on span "Label: 5010867402454 (QUINTA DOS MALVEDOS)" at bounding box center [230, 196] width 105 height 18
copy span "Label: 5010867402454 (QUINTA DOS MALVEDOS)"
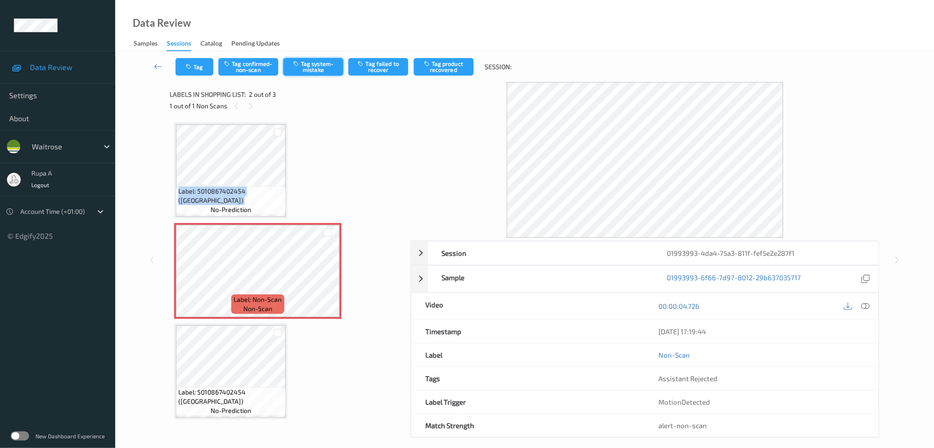
click at [326, 65] on button "Tag system-mistake" at bounding box center [313, 67] width 60 height 18
click at [192, 70] on button "Tag" at bounding box center [195, 67] width 38 height 18
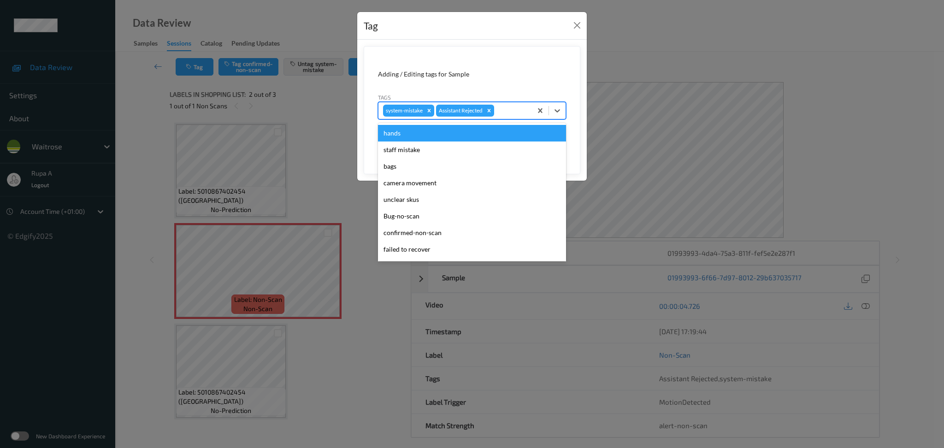
click at [514, 109] on div at bounding box center [511, 110] width 31 height 11
type input "un"
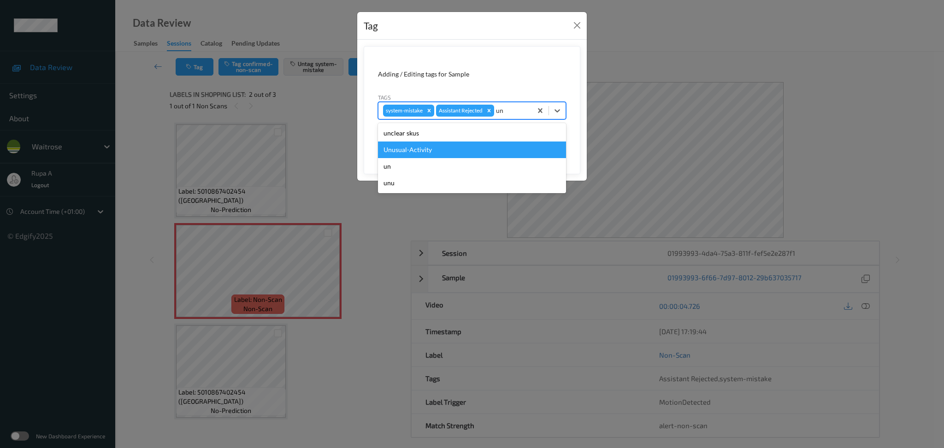
click at [464, 142] on div "Unusual-Activity" at bounding box center [472, 149] width 188 height 17
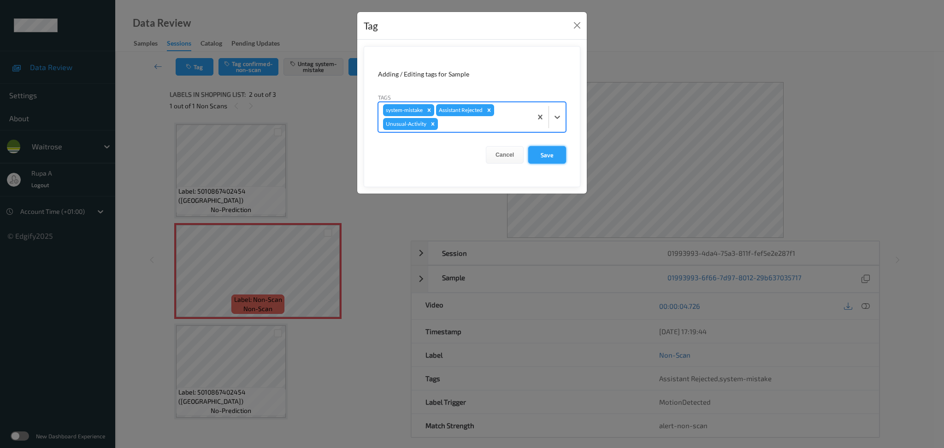
click at [557, 159] on button "Save" at bounding box center [547, 155] width 38 height 18
click at [545, 155] on button "Save" at bounding box center [547, 155] width 38 height 18
click at [551, 154] on button "Save" at bounding box center [547, 155] width 38 height 18
click at [549, 155] on button "Save" at bounding box center [547, 155] width 38 height 18
click at [546, 151] on button "Save" at bounding box center [547, 155] width 38 height 18
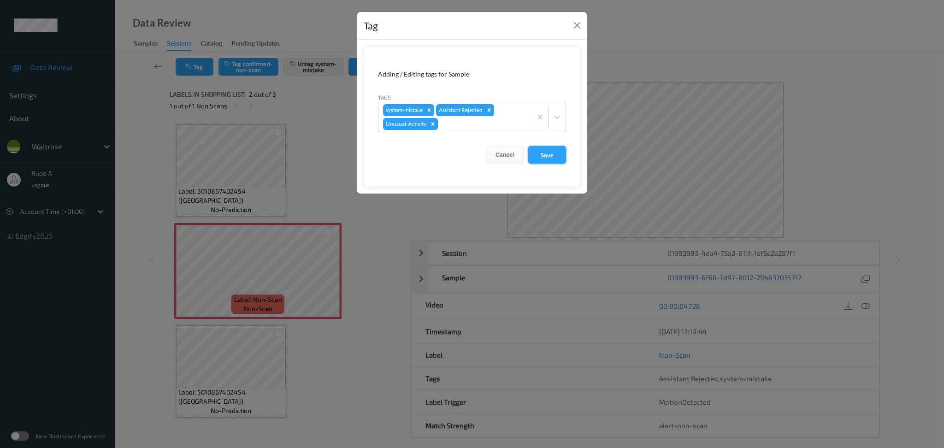
click at [545, 156] on button "Save" at bounding box center [547, 155] width 38 height 18
click at [545, 157] on button "Save" at bounding box center [547, 155] width 38 height 18
click at [546, 158] on button "Save" at bounding box center [547, 155] width 38 height 18
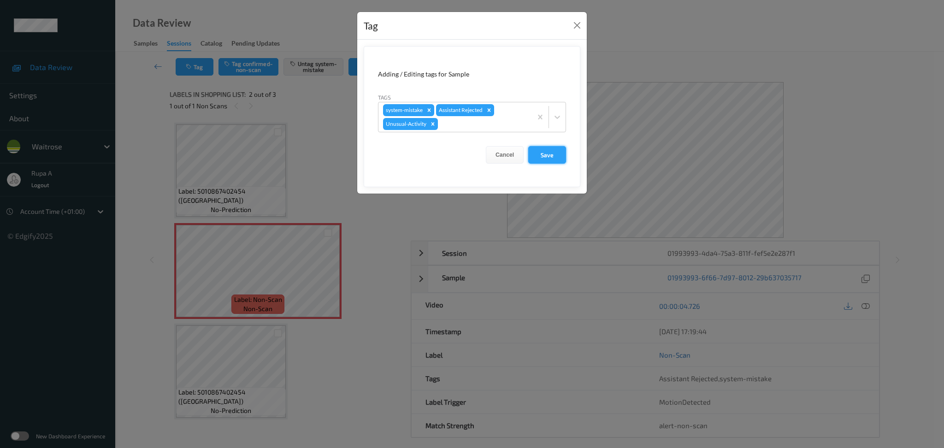
click at [546, 158] on button "Save" at bounding box center [547, 155] width 38 height 18
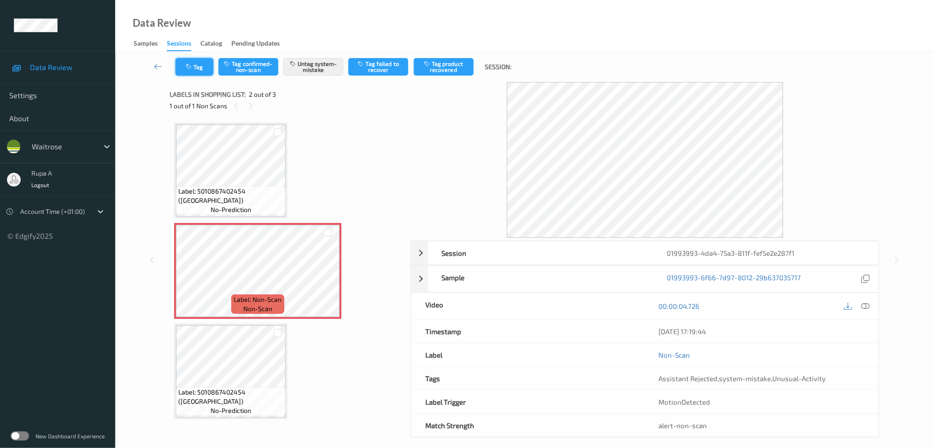
click at [188, 69] on icon "button" at bounding box center [190, 67] width 8 height 6
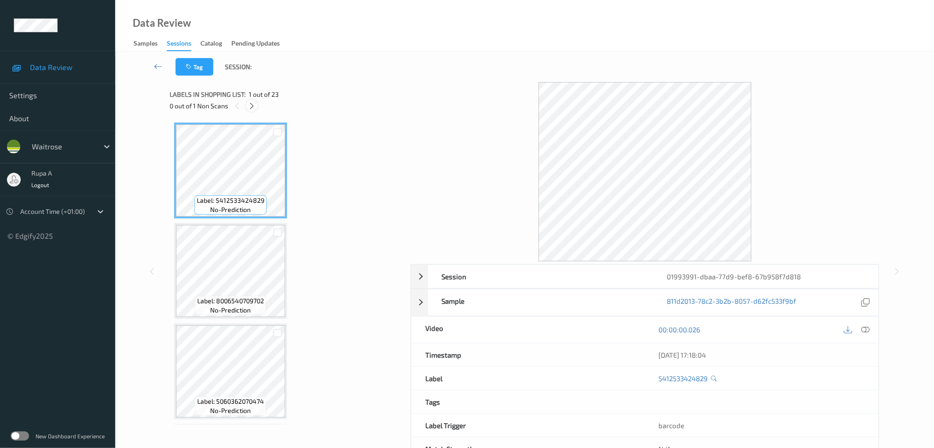
click at [255, 107] on icon at bounding box center [252, 106] width 8 height 8
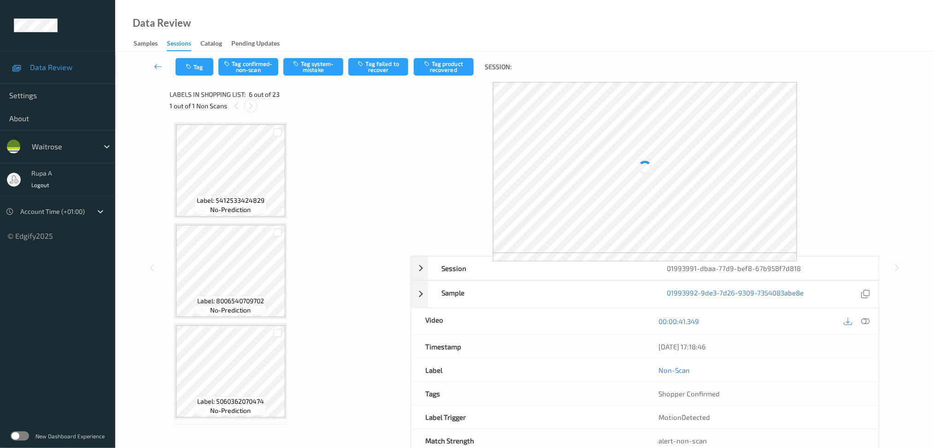
scroll to position [403, 0]
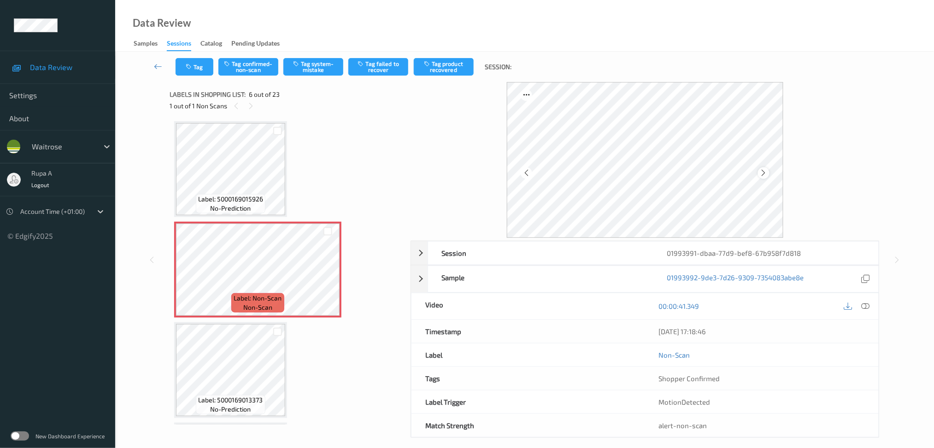
click at [768, 169] on div at bounding box center [645, 160] width 276 height 156
click at [763, 176] on icon at bounding box center [764, 173] width 8 height 8
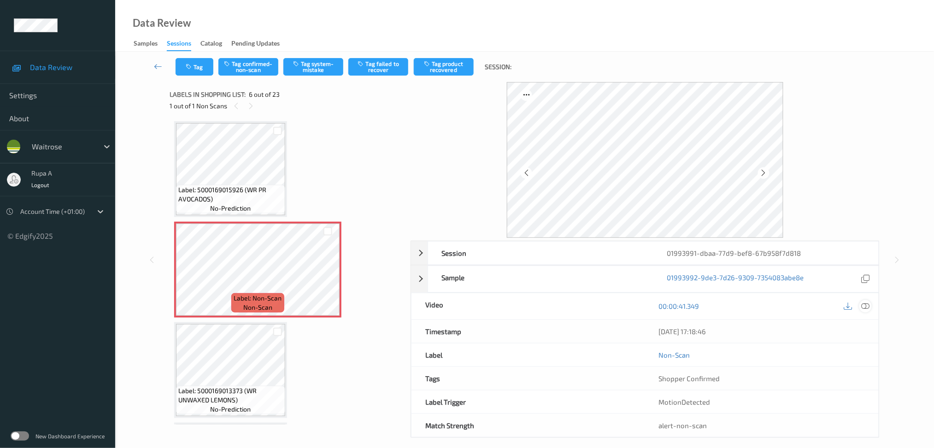
click at [866, 308] on icon at bounding box center [865, 306] width 8 height 8
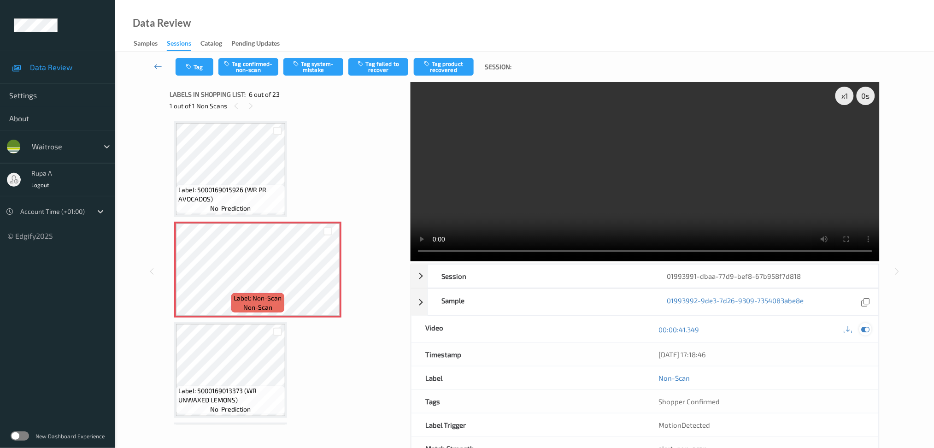
click at [864, 331] on icon at bounding box center [865, 329] width 8 height 8
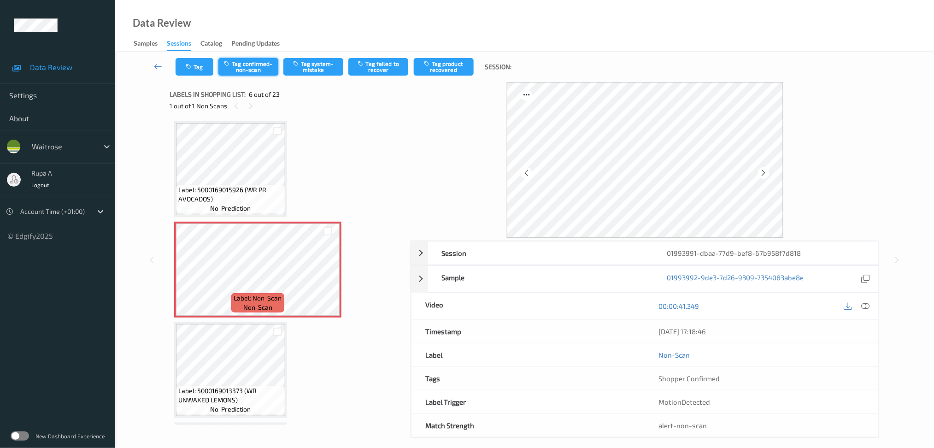
click at [263, 72] on button "Tag confirmed-non-scan" at bounding box center [248, 67] width 60 height 18
click at [440, 74] on button "Tag product recovered" at bounding box center [444, 67] width 60 height 18
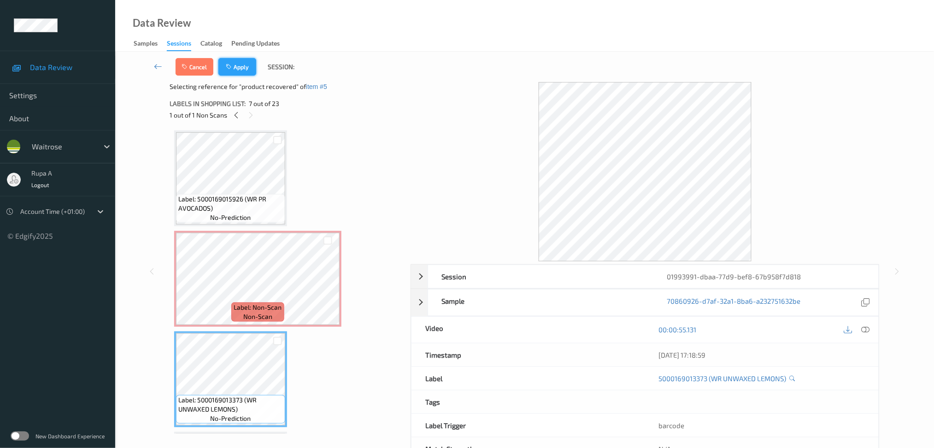
click at [246, 69] on button "Apply" at bounding box center [237, 67] width 38 height 18
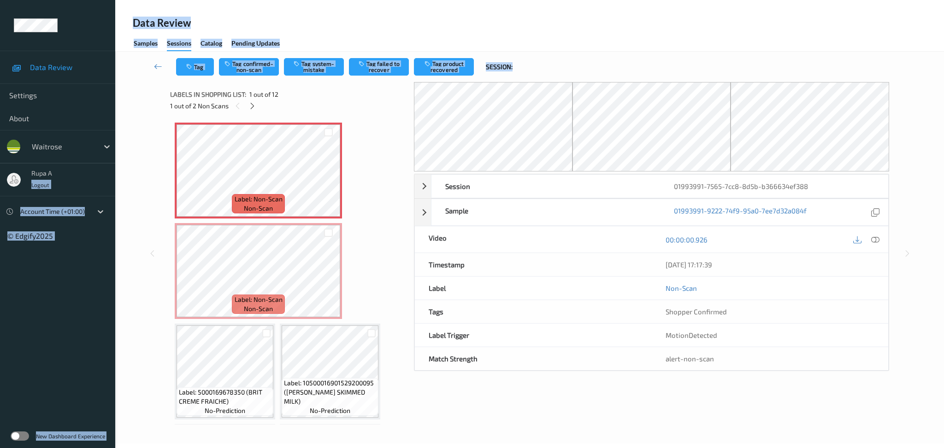
drag, startPoint x: 113, startPoint y: 155, endPoint x: 135, endPoint y: 167, distance: 24.5
click at [135, 167] on div "Data Review Settings About waitrose rupa a Logout Account Time (+01:00) © Edgif…" at bounding box center [472, 196] width 944 height 392
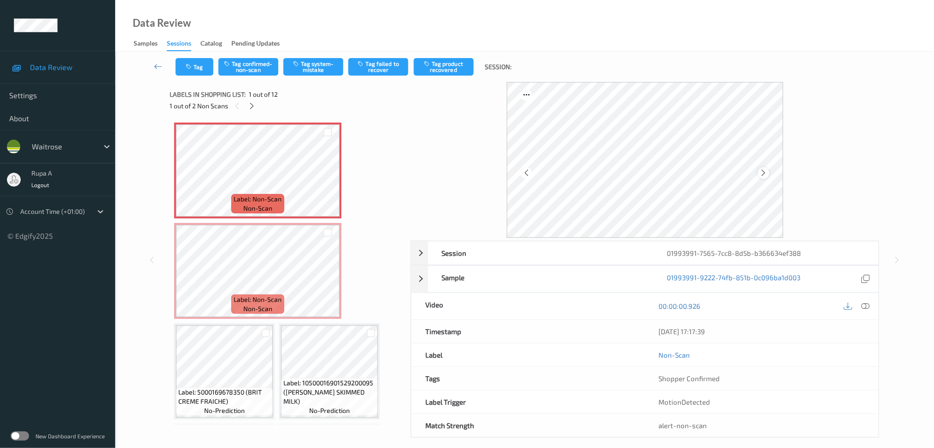
click at [763, 168] on div at bounding box center [764, 173] width 12 height 12
click at [763, 175] on icon at bounding box center [764, 173] width 8 height 8
click at [331, 72] on button "Tag system-mistake" at bounding box center [313, 67] width 60 height 18
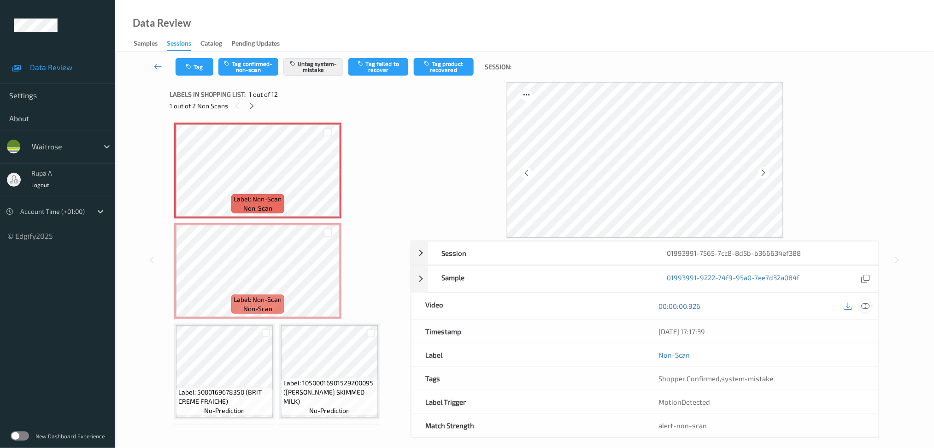
click at [871, 304] on div at bounding box center [865, 306] width 12 height 12
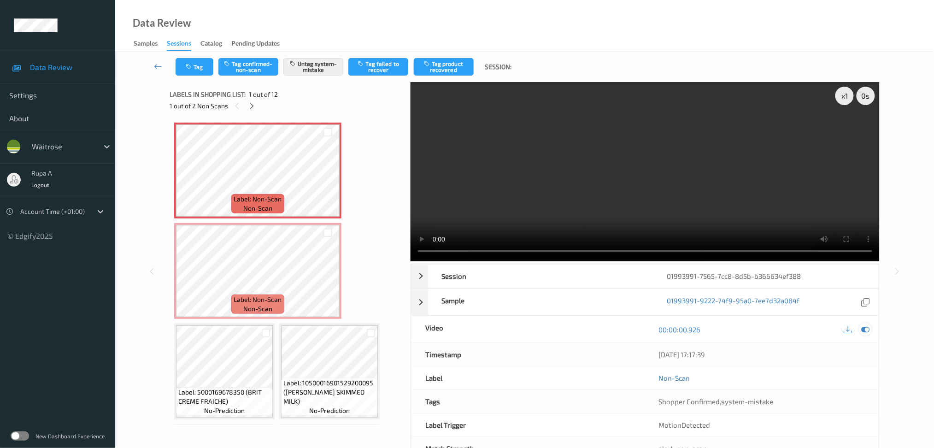
click at [870, 331] on div at bounding box center [865, 329] width 12 height 12
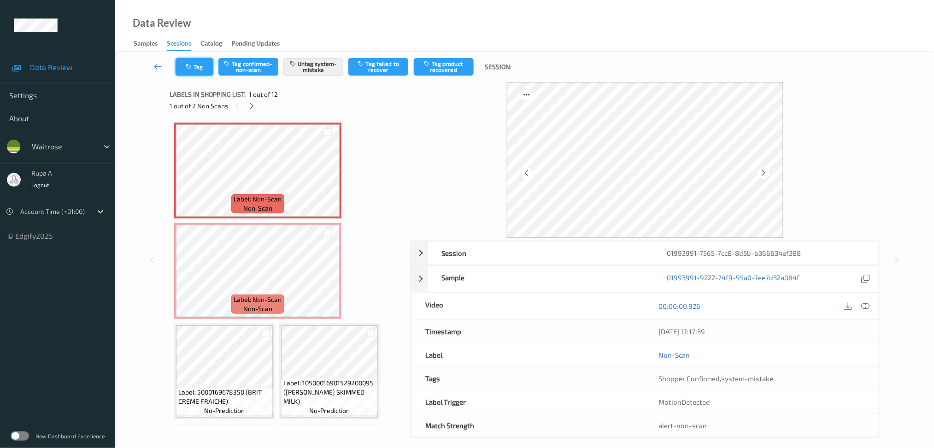
click at [208, 67] on button "Tag" at bounding box center [195, 67] width 38 height 18
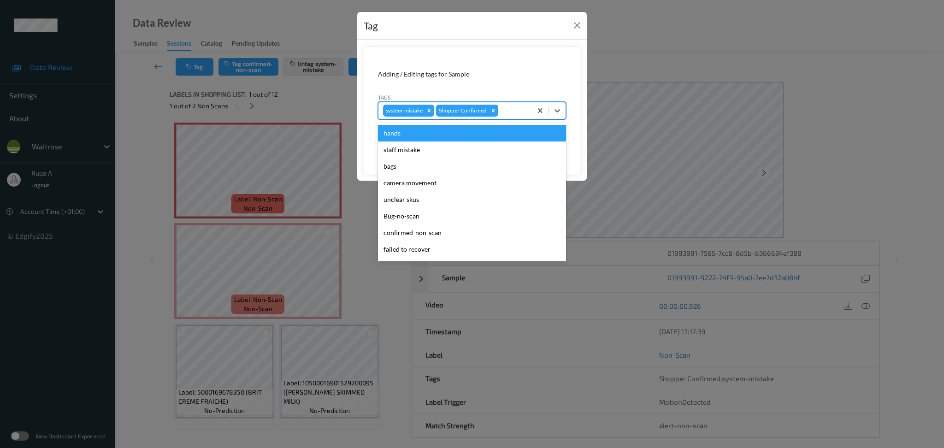
click at [523, 114] on div at bounding box center [513, 110] width 27 height 11
type input "un"
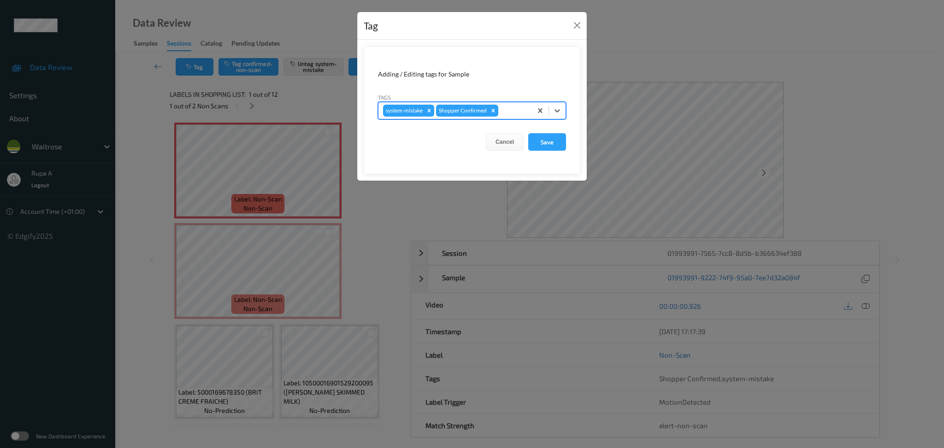
click at [518, 109] on div at bounding box center [513, 110] width 27 height 11
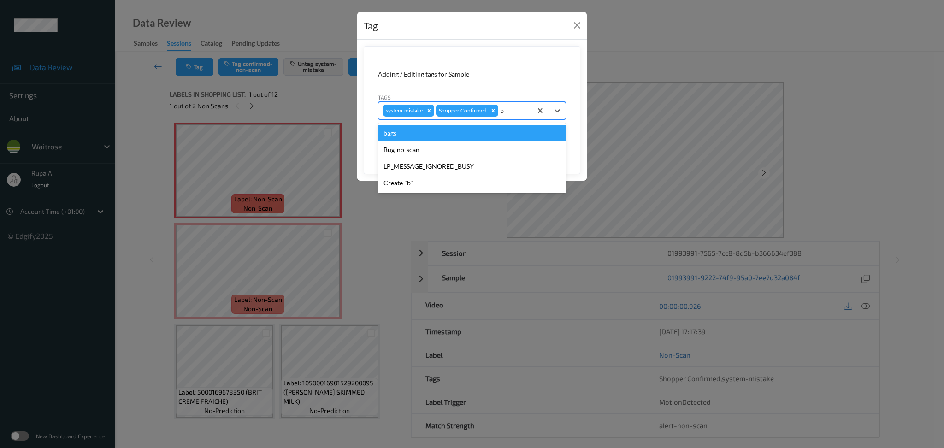
type input "ba"
click at [458, 136] on div "bags" at bounding box center [472, 133] width 188 height 17
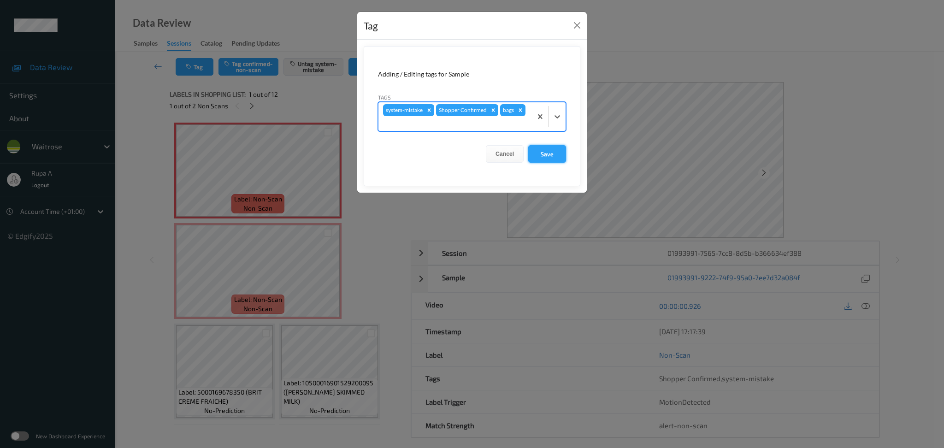
click at [553, 152] on button "Save" at bounding box center [547, 154] width 38 height 18
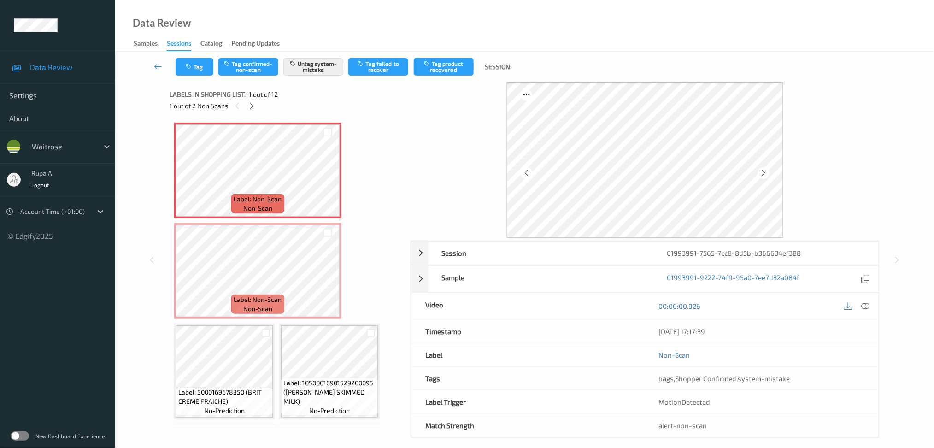
click at [197, 77] on div "Tag Tag confirmed-non-scan Untag system-mistake Tag failed to recover Tag produ…" at bounding box center [524, 67] width 781 height 30
click at [189, 67] on icon "button" at bounding box center [190, 67] width 8 height 6
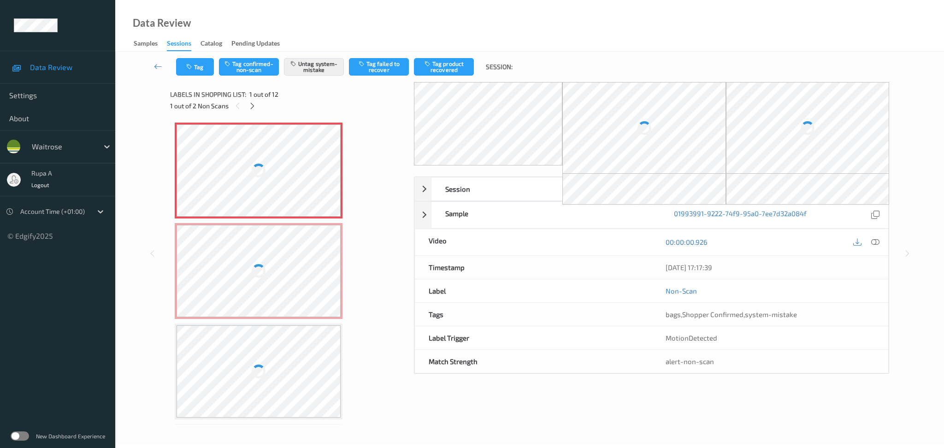
click at [250, 162] on div at bounding box center [258, 170] width 164 height 92
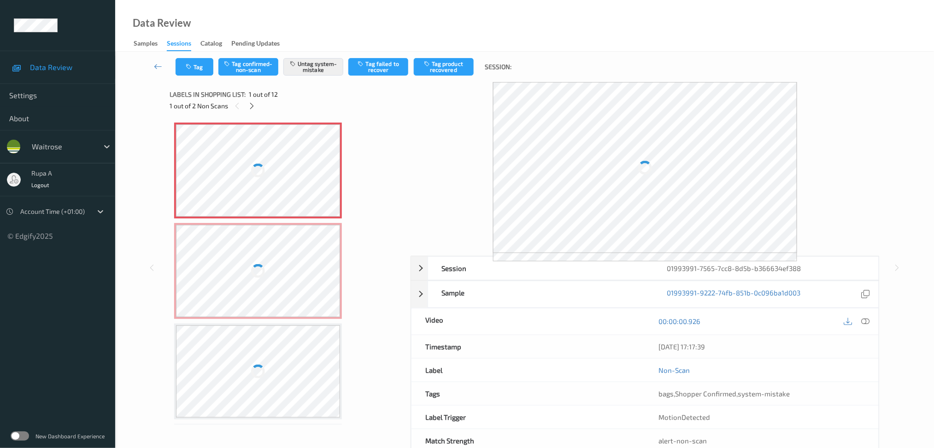
click at [251, 98] on span "1 out of 12" at bounding box center [263, 94] width 29 height 9
click at [250, 106] on icon at bounding box center [252, 106] width 8 height 8
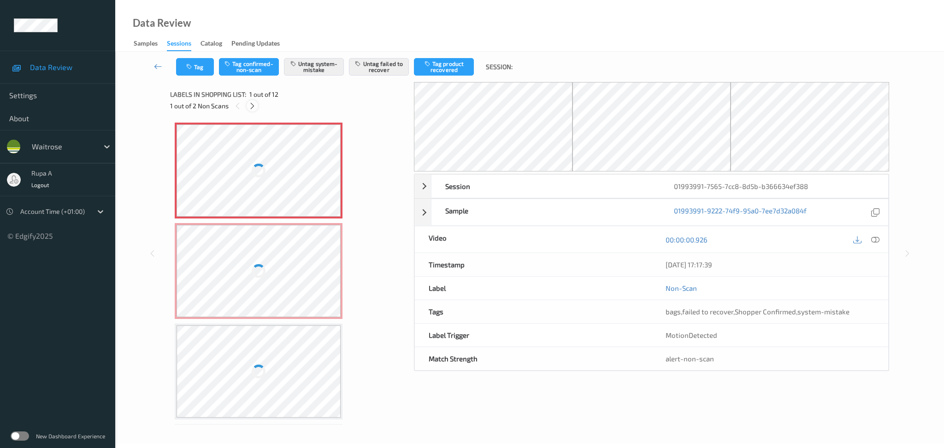
click at [255, 111] on div at bounding box center [252, 106] width 12 height 12
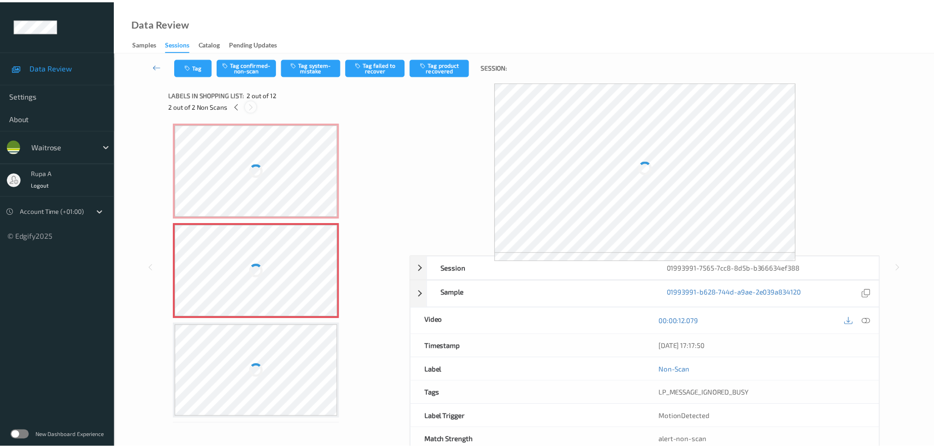
scroll to position [4, 0]
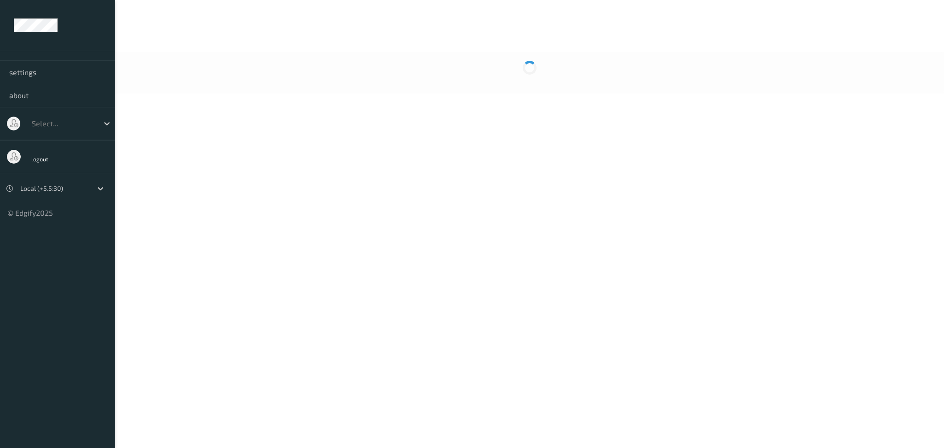
click at [282, 103] on body "settings about Select... logout Local (+5.5:30) © Edgify 2025 newDashboard A" at bounding box center [472, 224] width 944 height 448
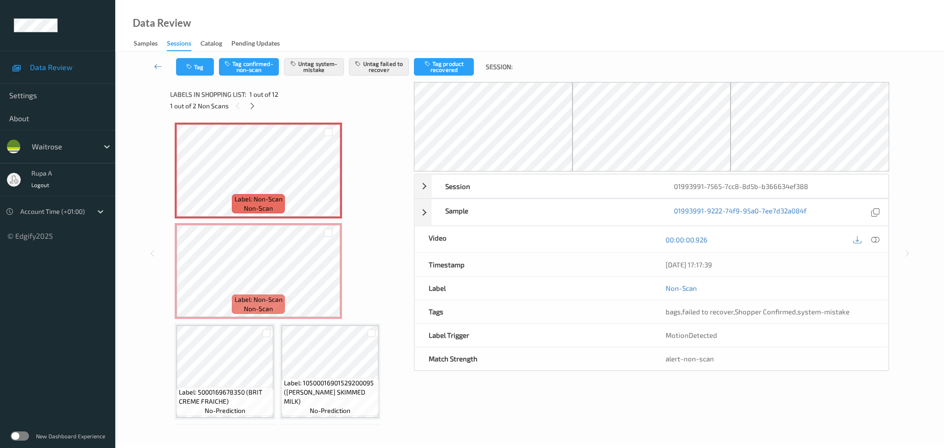
click at [256, 111] on div "1 out of 2 Non Scans" at bounding box center [288, 106] width 237 height 12
click at [248, 99] on div "Labels in shopping list: 1 out of 12" at bounding box center [288, 94] width 237 height 12
click at [251, 105] on icon at bounding box center [252, 106] width 8 height 8
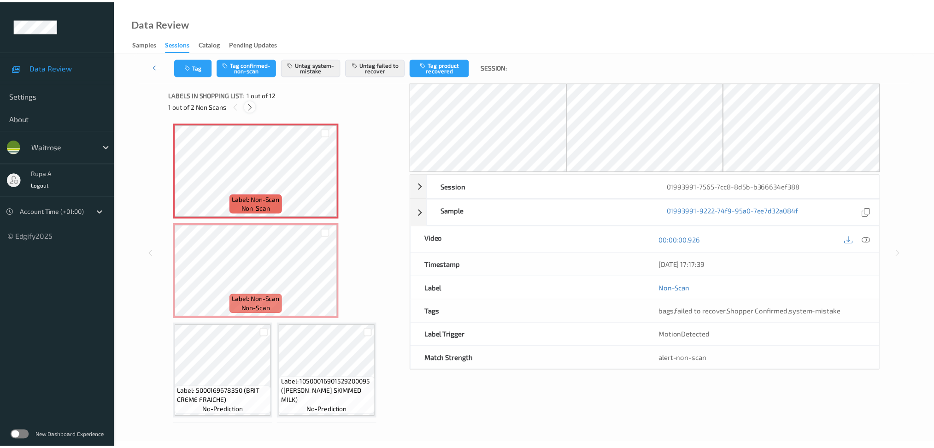
scroll to position [4, 0]
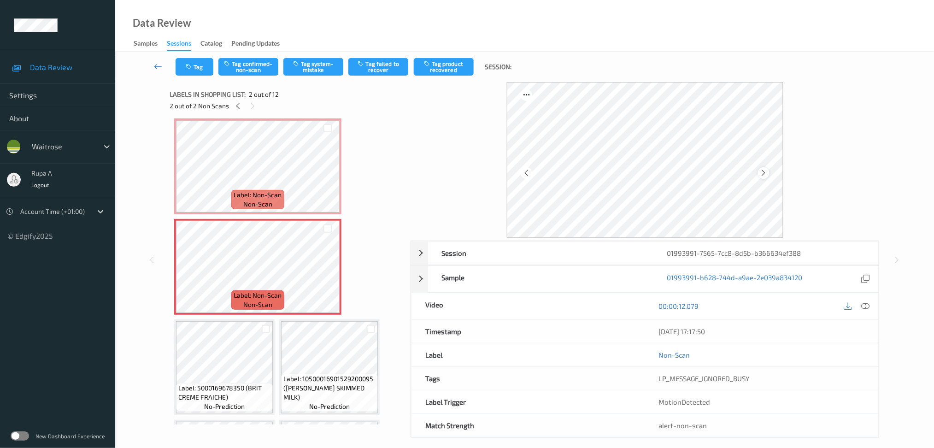
click at [761, 174] on icon at bounding box center [764, 173] width 8 height 8
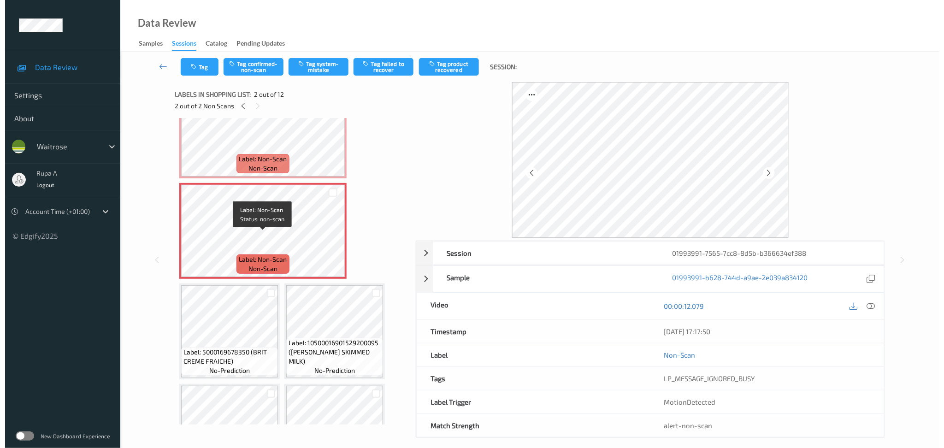
scroll to position [61, 0]
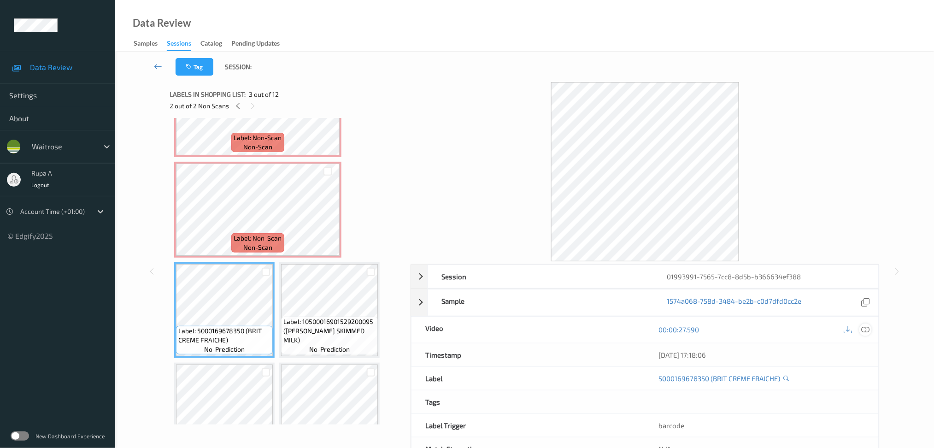
click at [869, 334] on div at bounding box center [865, 329] width 12 height 12
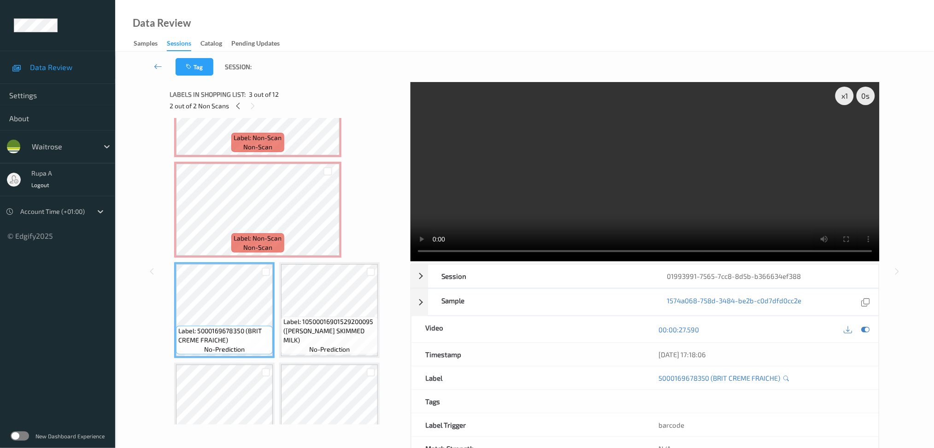
click at [863, 328] on icon at bounding box center [865, 329] width 8 height 8
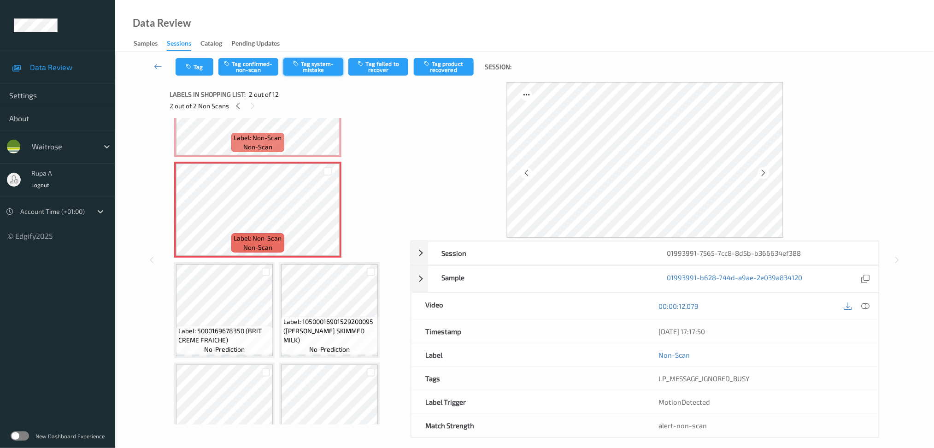
click at [326, 69] on button "Tag system-mistake" at bounding box center [313, 67] width 60 height 18
click at [193, 66] on icon "button" at bounding box center [190, 67] width 8 height 6
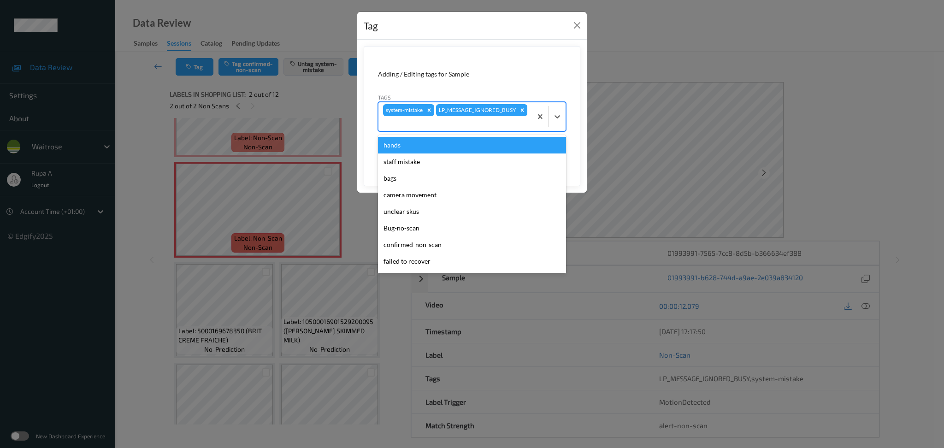
click at [507, 111] on div "system-mistake LP_MESSAGE_IGNORED_BUSY" at bounding box center [454, 116] width 153 height 29
type input "un"
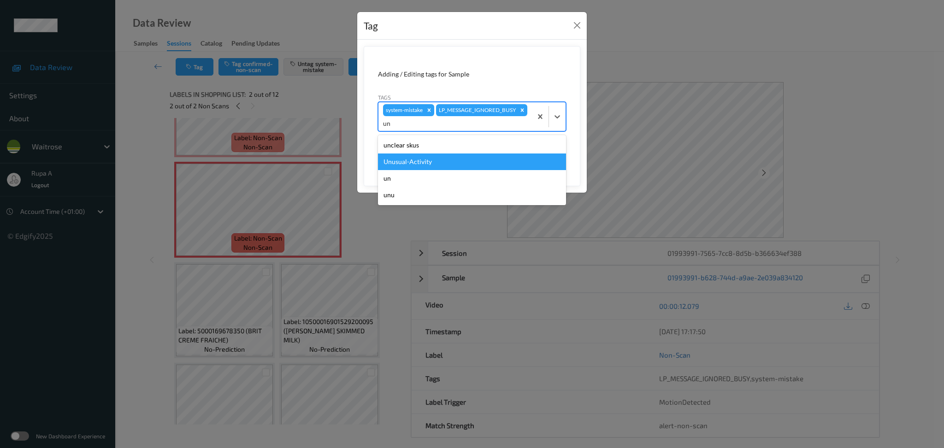
click at [440, 158] on div "Unusual-Activity" at bounding box center [472, 161] width 188 height 17
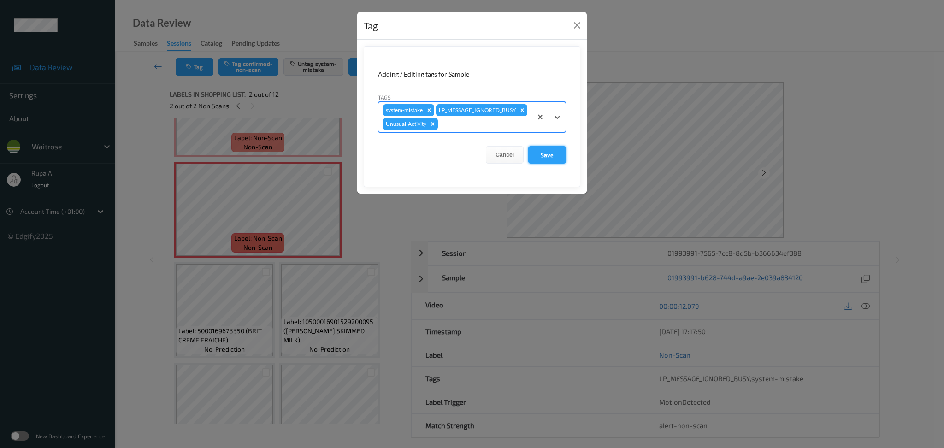
click at [543, 164] on button "Save" at bounding box center [547, 155] width 38 height 18
click at [545, 164] on button "Save" at bounding box center [547, 155] width 38 height 18
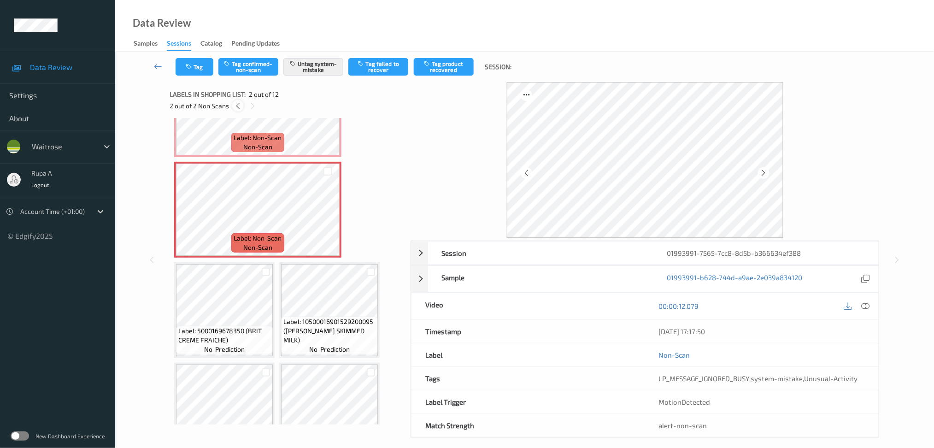
click at [238, 106] on icon at bounding box center [238, 106] width 8 height 8
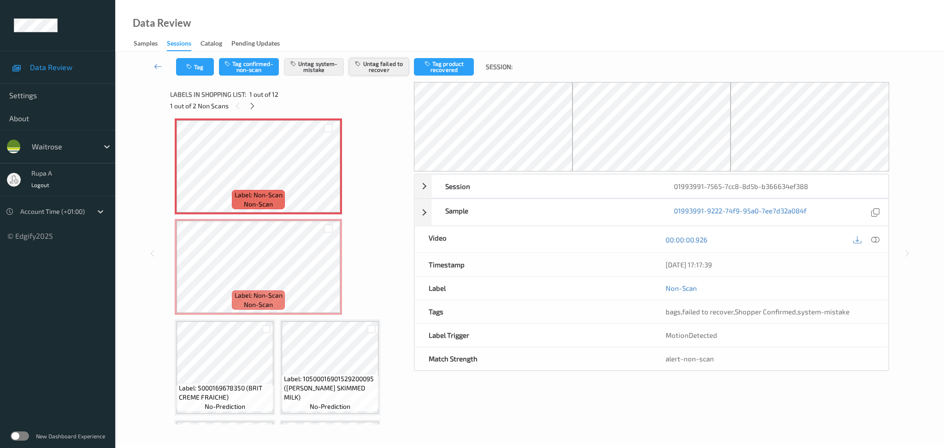
click at [363, 67] on button "Untag failed to recover" at bounding box center [379, 67] width 60 height 18
click at [176, 69] on button "Tag" at bounding box center [195, 67] width 38 height 18
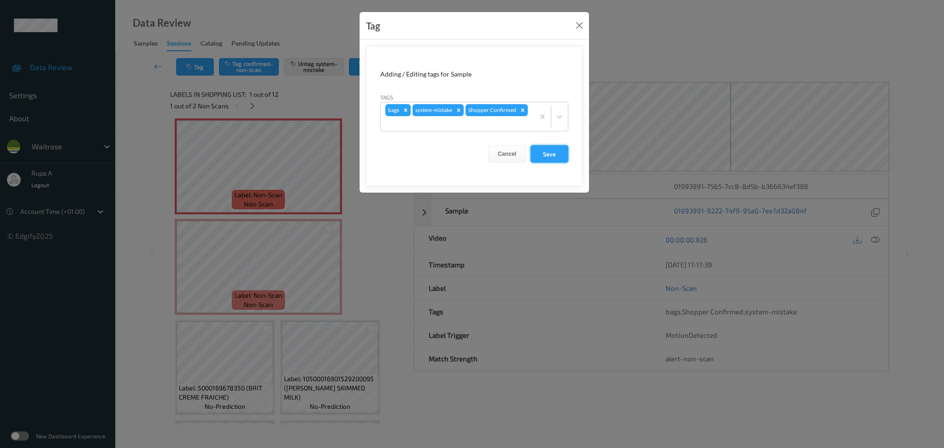
click at [551, 156] on button "Save" at bounding box center [549, 154] width 38 height 18
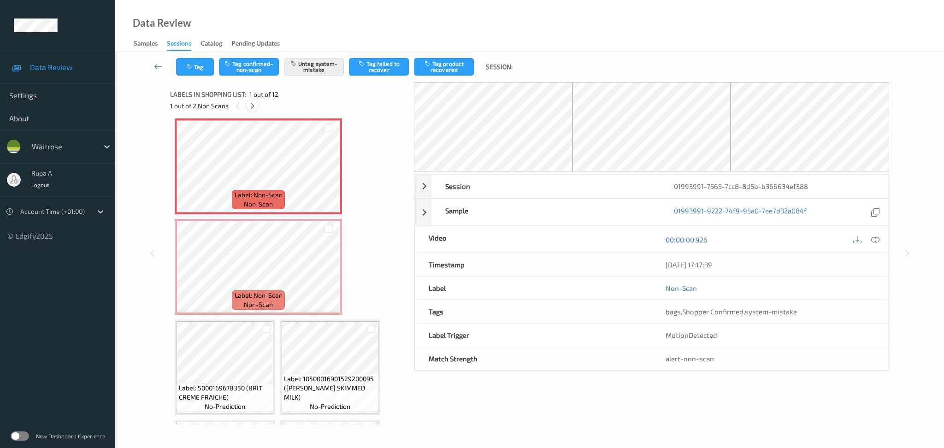
click at [252, 106] on icon at bounding box center [252, 106] width 8 height 8
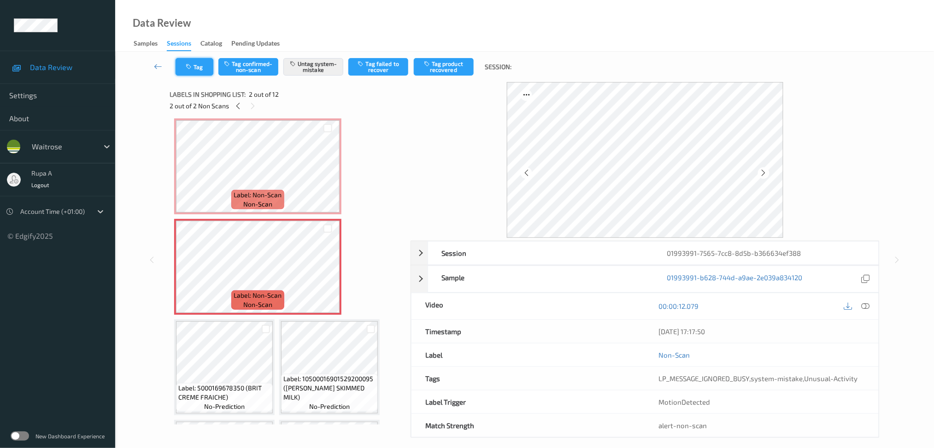
click at [188, 70] on button "Tag" at bounding box center [195, 67] width 38 height 18
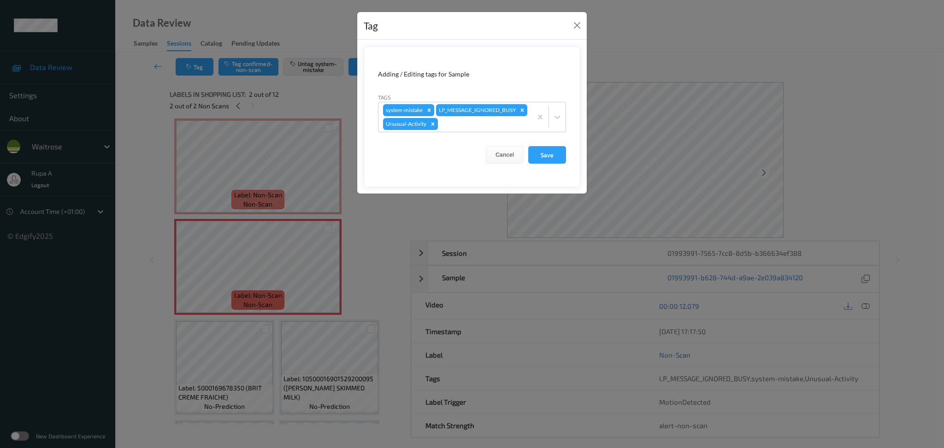
drag, startPoint x: 544, startPoint y: 170, endPoint x: 528, endPoint y: 177, distance: 17.9
click at [543, 164] on button "Save" at bounding box center [547, 155] width 38 height 18
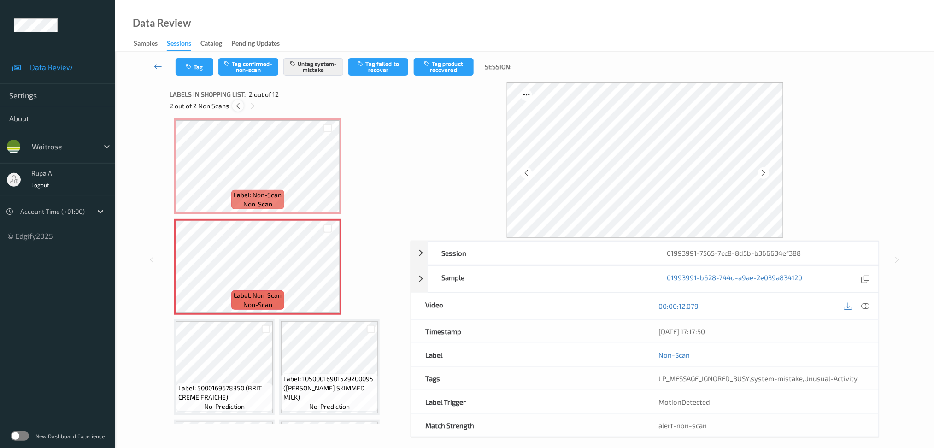
click at [233, 106] on div at bounding box center [238, 106] width 12 height 12
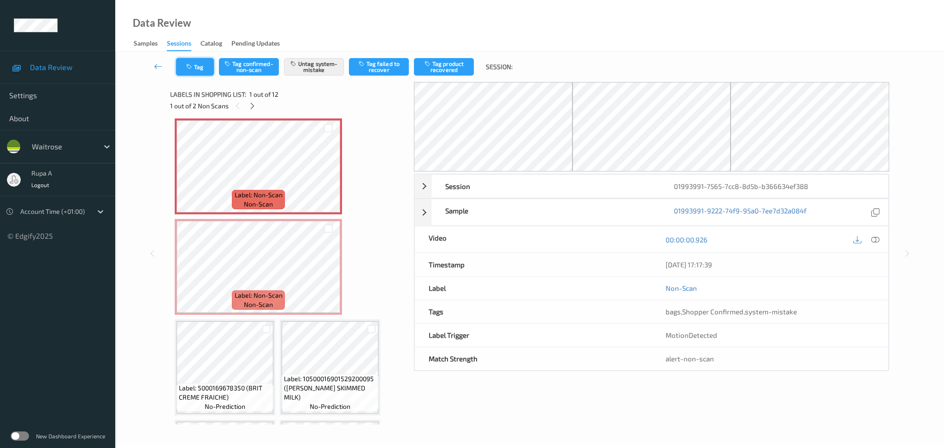
click at [191, 70] on button "Tag" at bounding box center [195, 67] width 38 height 18
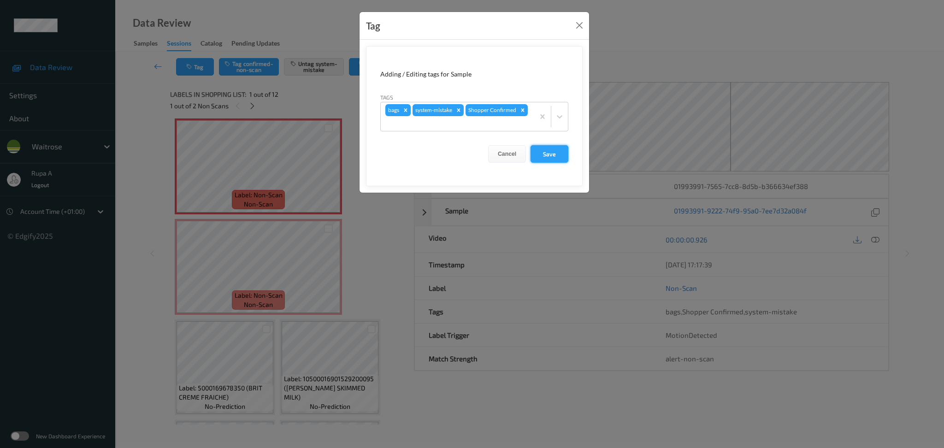
click at [554, 154] on button "Save" at bounding box center [549, 154] width 38 height 18
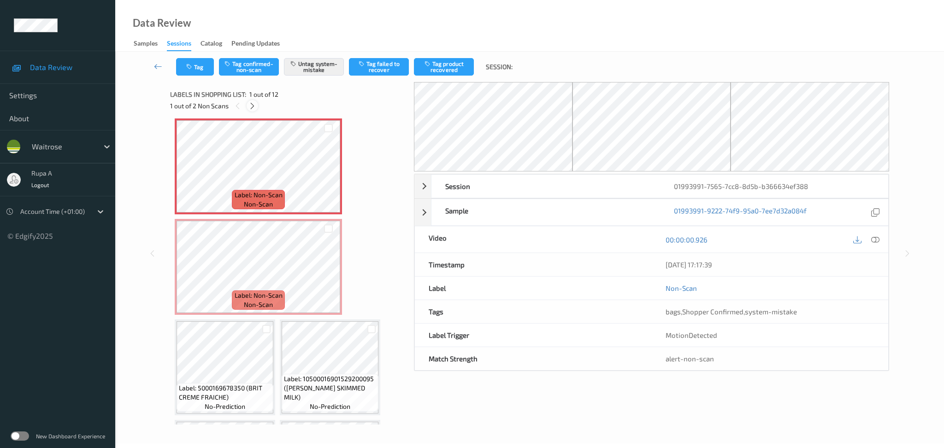
click at [253, 107] on icon at bounding box center [252, 106] width 8 height 8
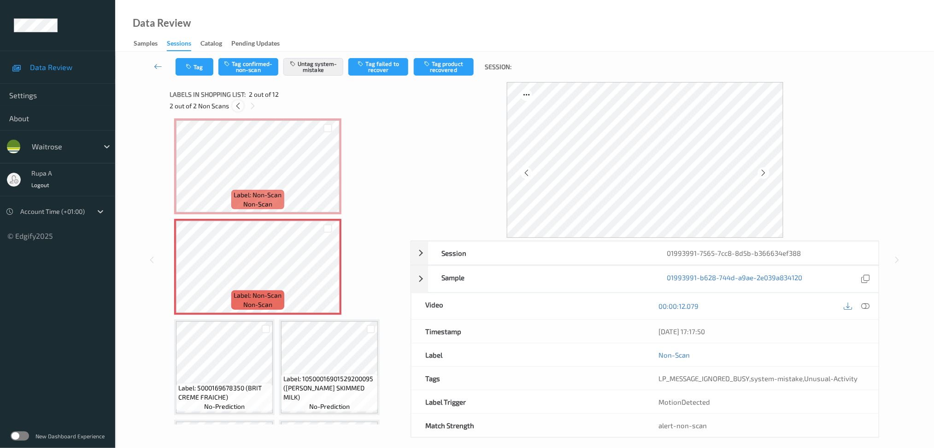
click at [240, 106] on icon at bounding box center [238, 106] width 8 height 8
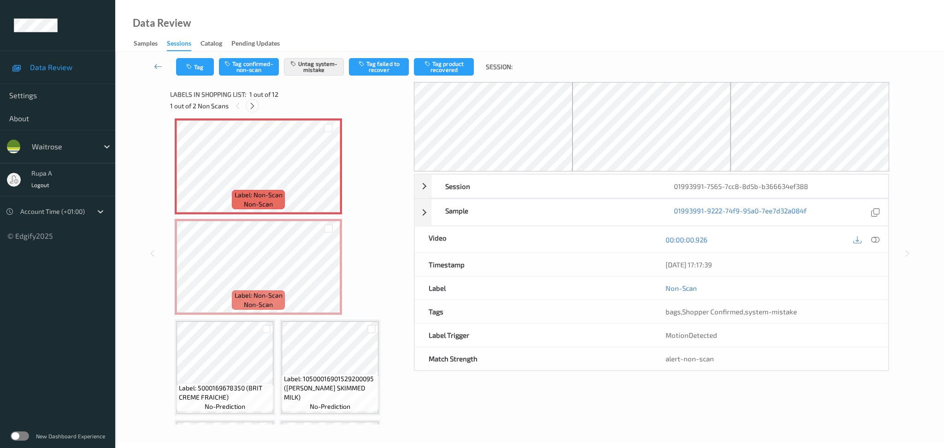
click at [255, 105] on icon at bounding box center [252, 106] width 8 height 8
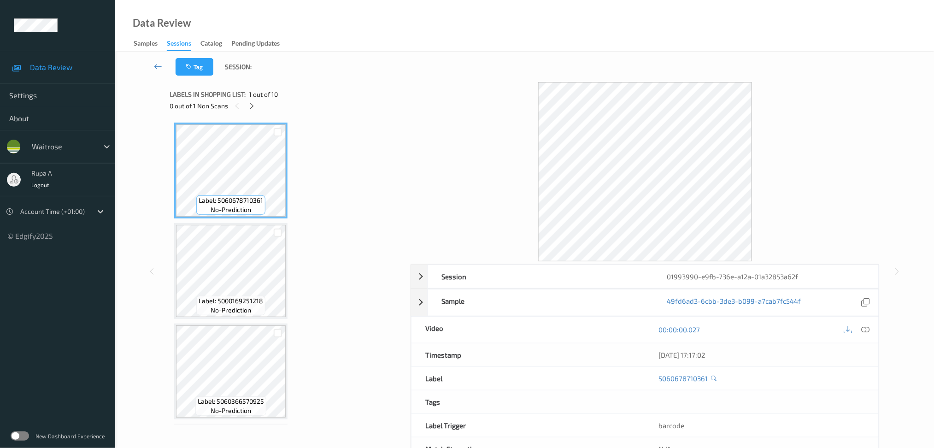
click at [250, 107] on icon at bounding box center [252, 106] width 8 height 8
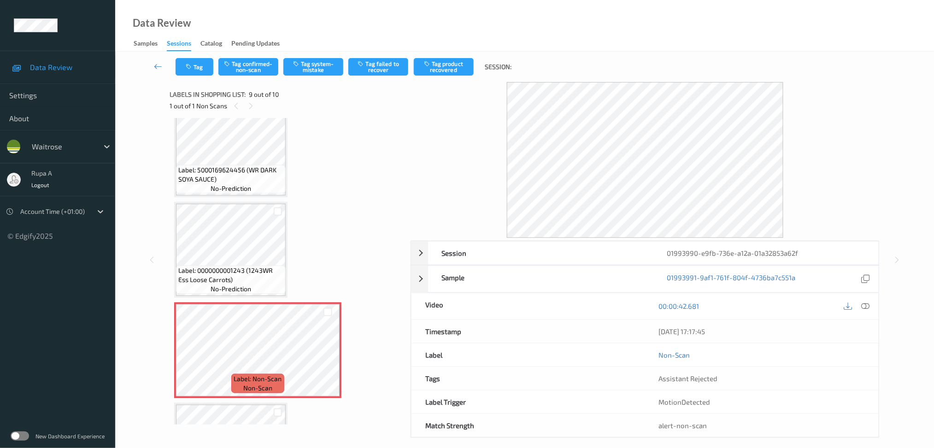
scroll to position [563, 0]
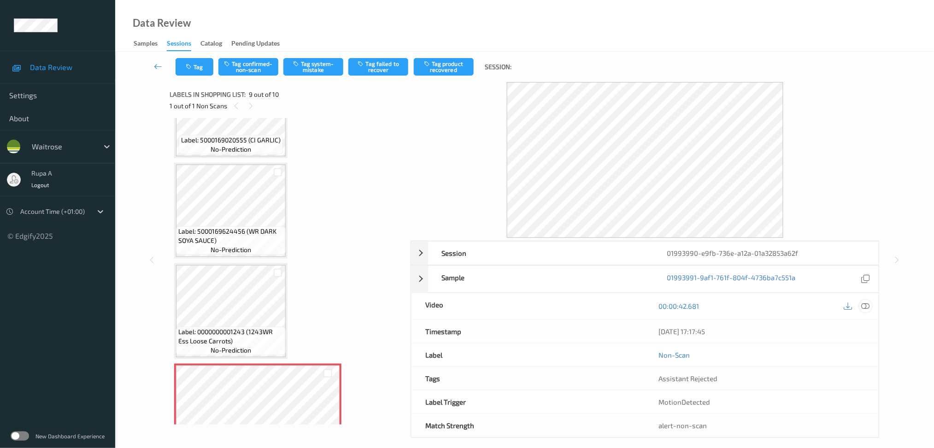
click at [864, 305] on icon at bounding box center [865, 306] width 8 height 8
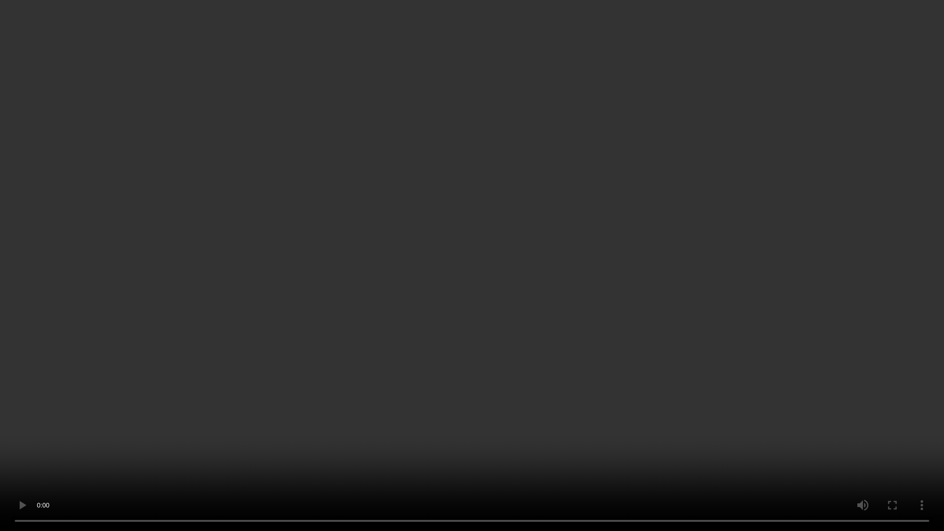
click at [717, 325] on video at bounding box center [472, 265] width 944 height 531
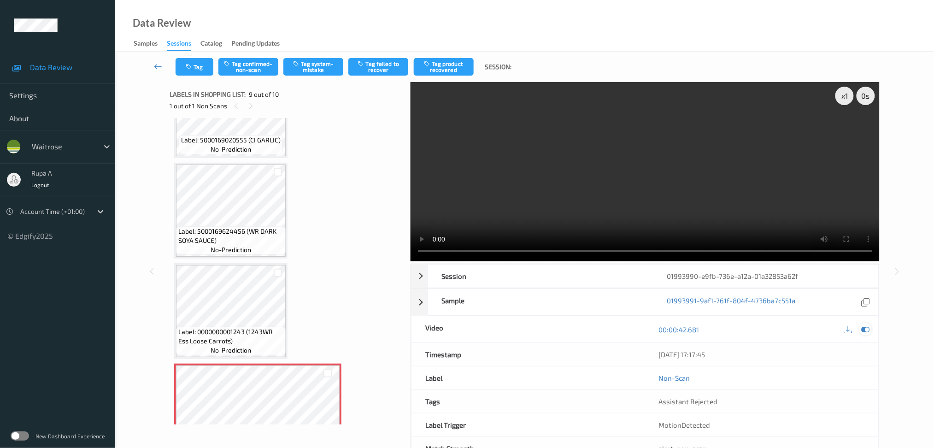
click at [865, 324] on div at bounding box center [865, 329] width 12 height 12
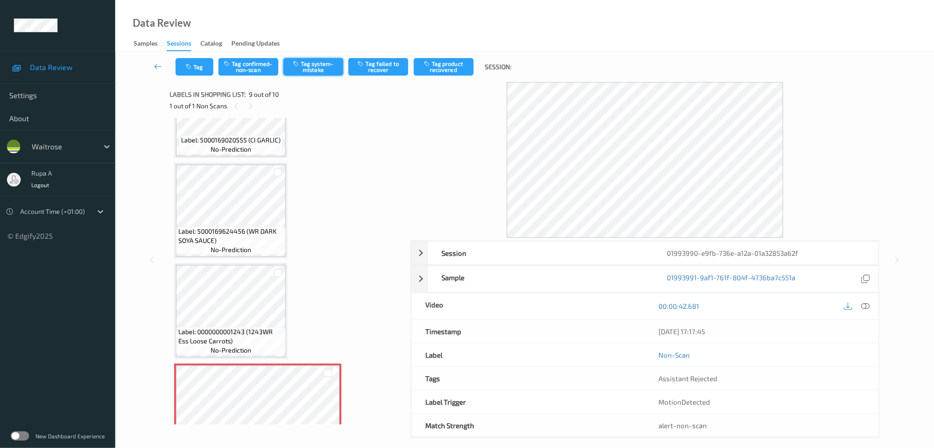
click at [319, 61] on button "Tag system-mistake" at bounding box center [313, 67] width 60 height 18
click at [199, 69] on button "Tag" at bounding box center [195, 67] width 38 height 18
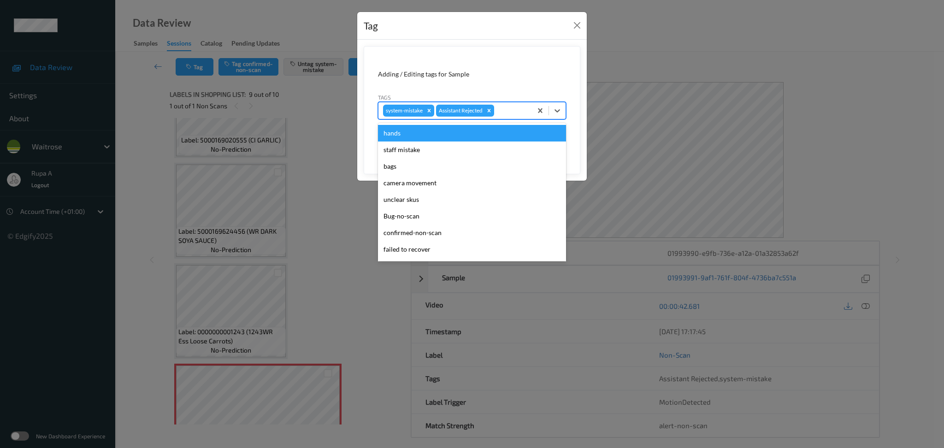
click at [521, 109] on div at bounding box center [511, 110] width 31 height 11
type input "un"
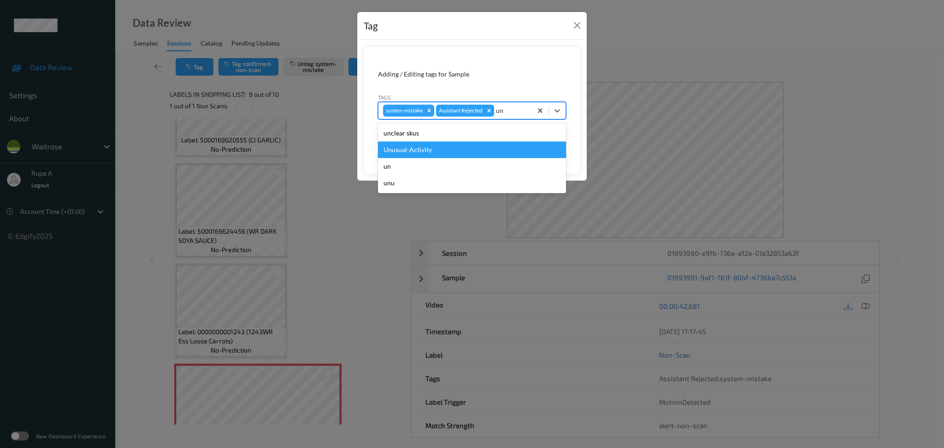
click at [473, 151] on div "Unusual-Activity" at bounding box center [472, 149] width 188 height 17
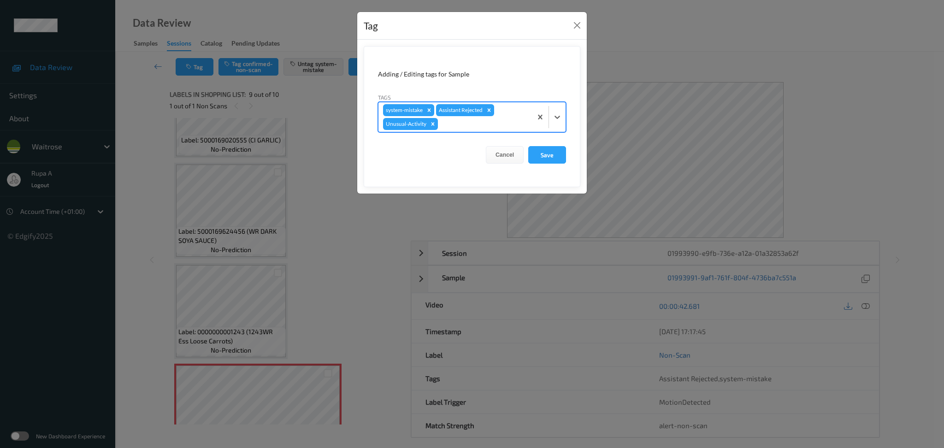
click at [484, 130] on div "system-mistake Assistant Rejected Unusual-Activity" at bounding box center [454, 116] width 153 height 29
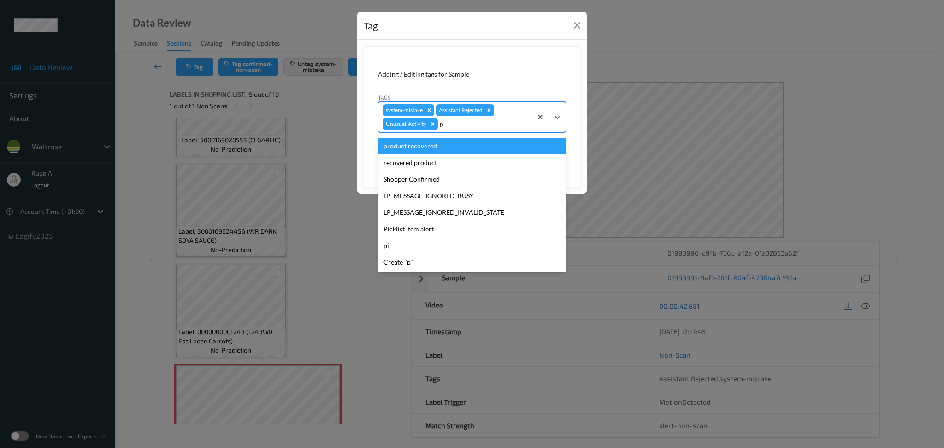
type input "pi"
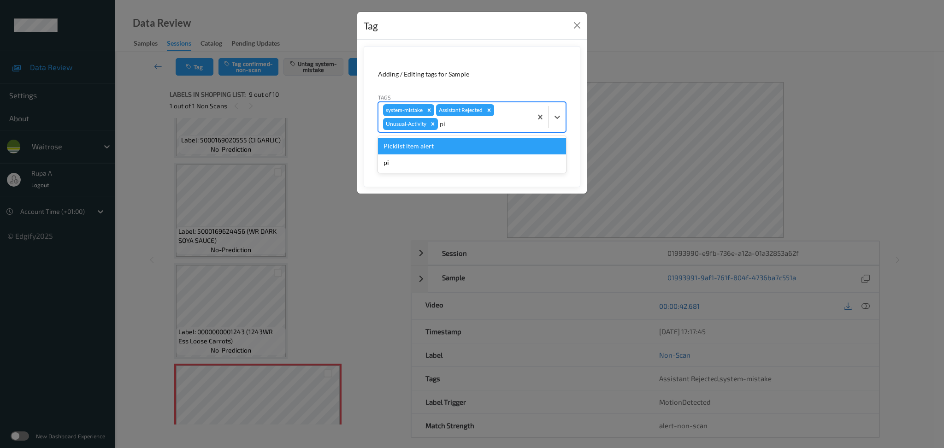
click at [458, 148] on div "Picklist item alert" at bounding box center [472, 146] width 188 height 17
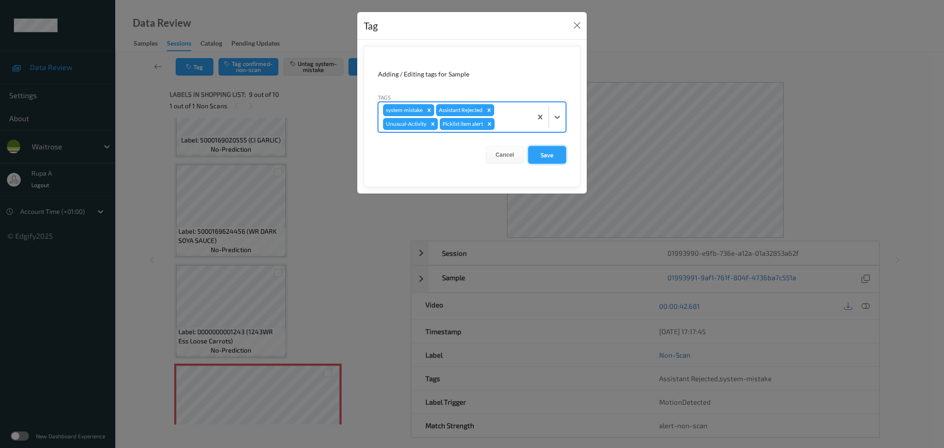
click at [553, 160] on button "Save" at bounding box center [547, 155] width 38 height 18
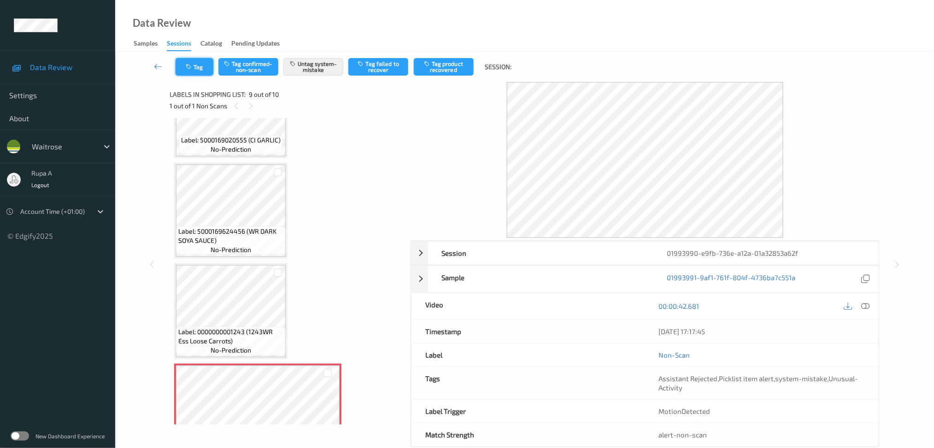
click at [197, 68] on button "Tag" at bounding box center [195, 67] width 38 height 18
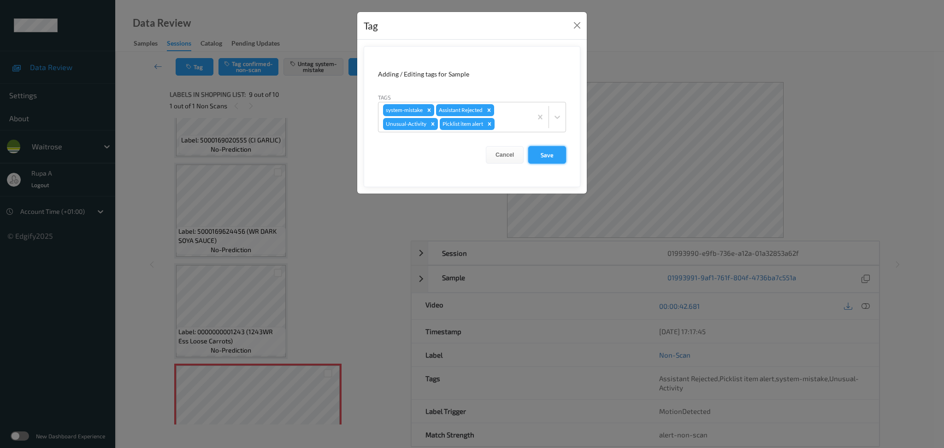
click at [540, 150] on button "Save" at bounding box center [547, 155] width 38 height 18
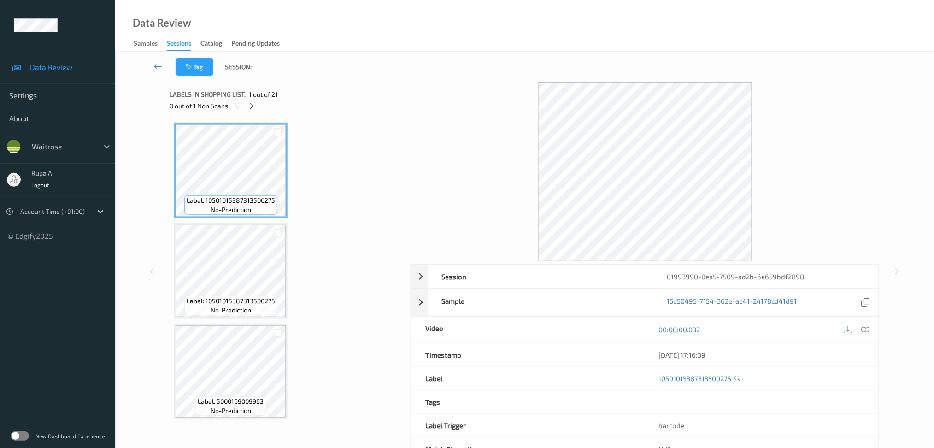
click at [343, 72] on div "Tag Session:" at bounding box center [524, 67] width 781 height 30
click at [252, 103] on icon at bounding box center [252, 106] width 8 height 8
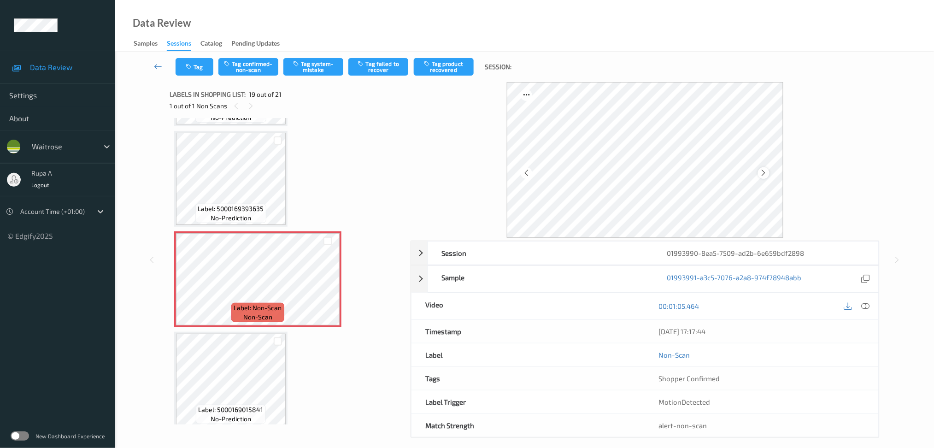
click at [763, 172] on icon at bounding box center [764, 173] width 8 height 8
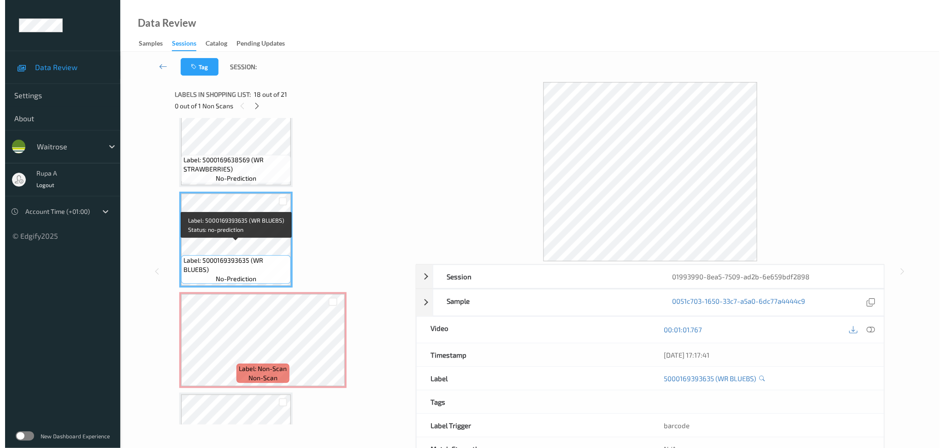
scroll to position [1638, 0]
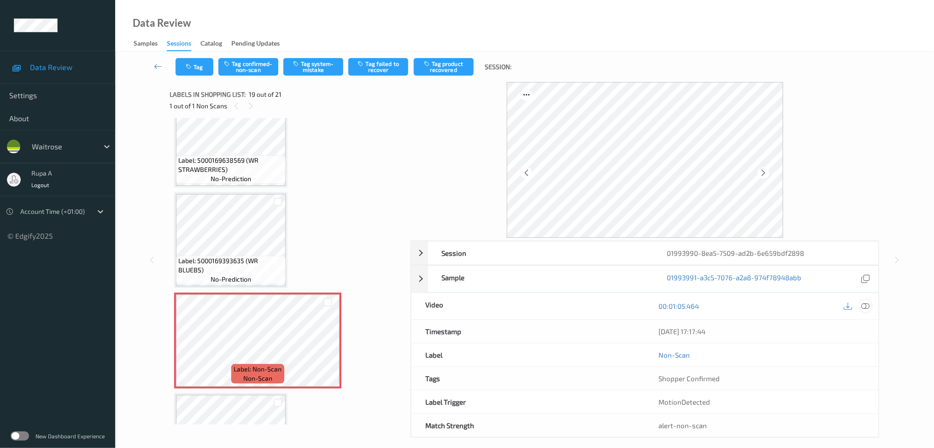
click at [864, 305] on icon at bounding box center [865, 306] width 8 height 8
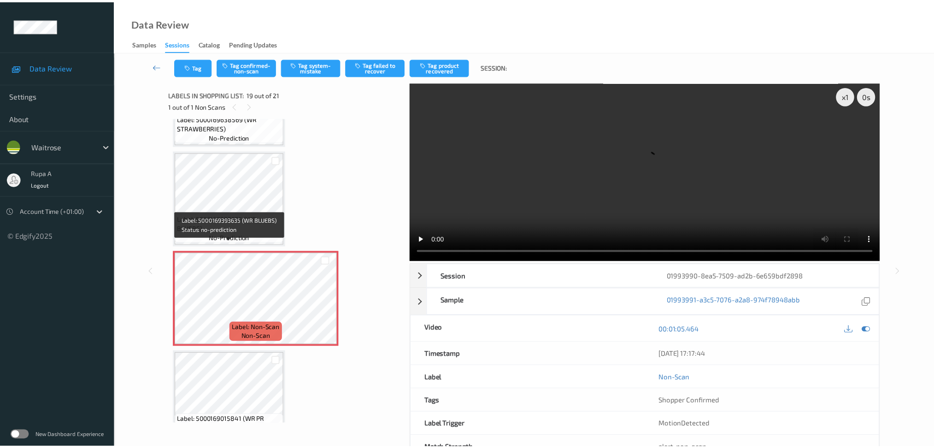
scroll to position [1699, 0]
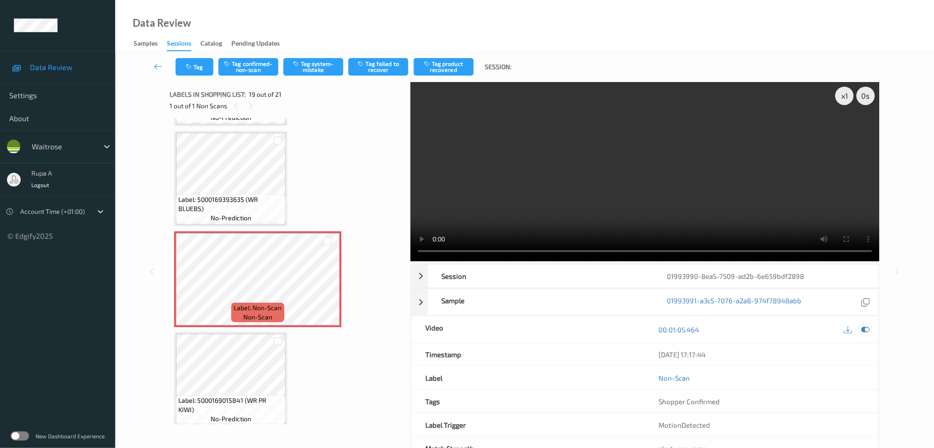
click at [871, 327] on div at bounding box center [865, 329] width 12 height 12
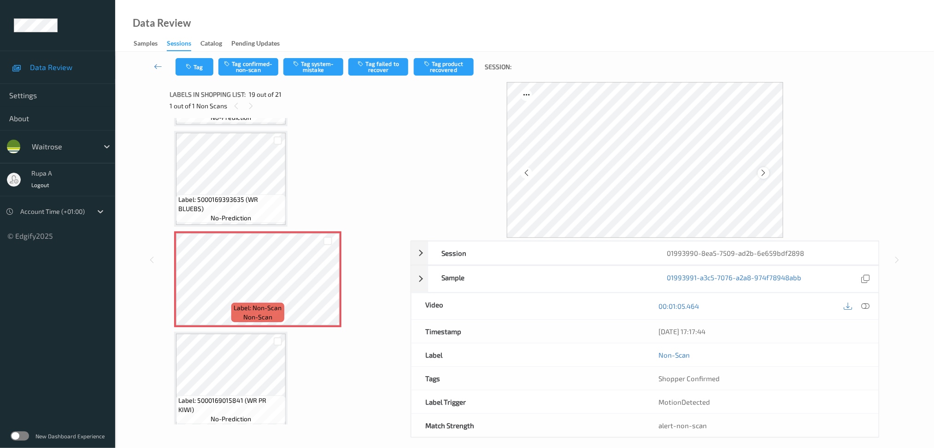
click at [765, 176] on icon at bounding box center [764, 173] width 8 height 8
click at [763, 176] on icon at bounding box center [764, 173] width 8 height 8
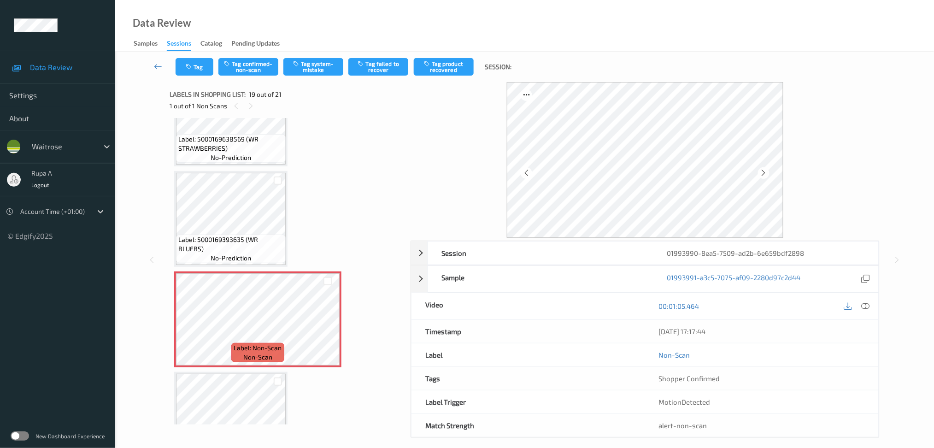
scroll to position [1638, 0]
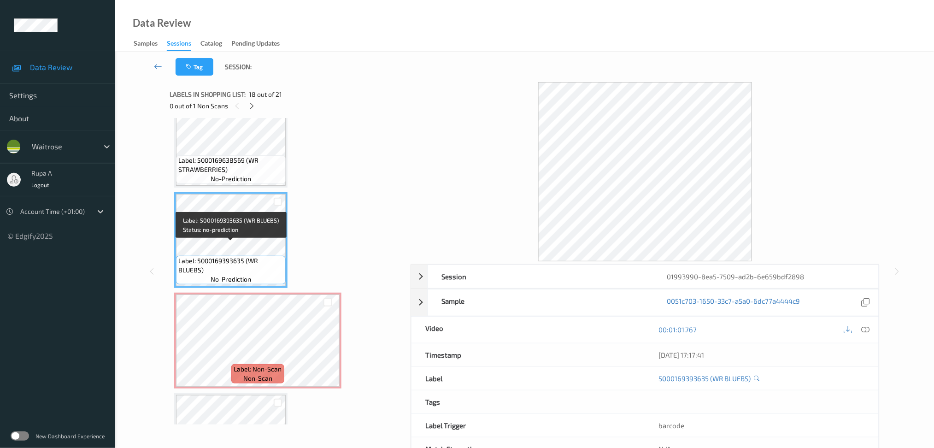
click at [198, 258] on span "Label: 5000169393635 (WR BLUEBS)" at bounding box center [230, 265] width 105 height 18
copy span "Label: 5000169393635 (WR BLUEBS)"
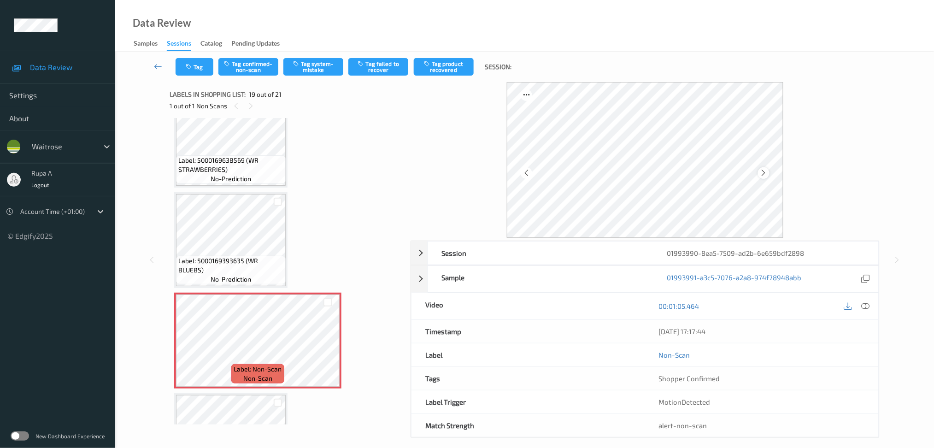
click at [763, 169] on icon at bounding box center [764, 173] width 8 height 8
click at [864, 305] on icon at bounding box center [865, 306] width 8 height 8
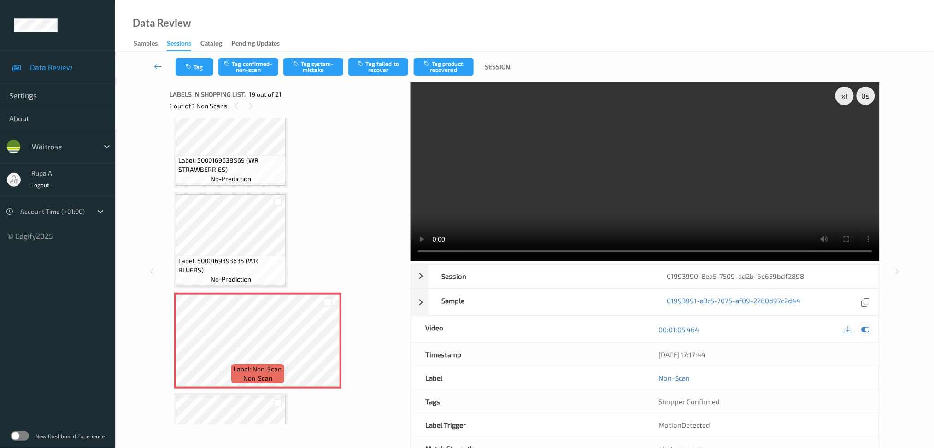
click at [868, 327] on icon at bounding box center [865, 329] width 8 height 8
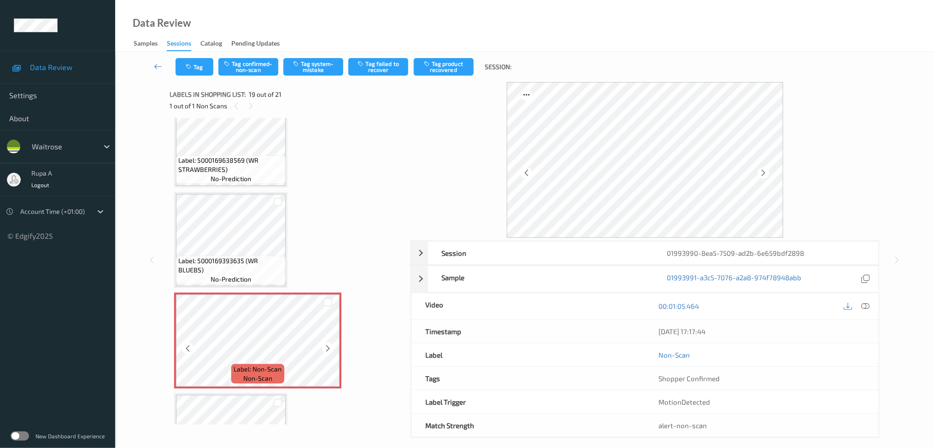
scroll to position [1699, 0]
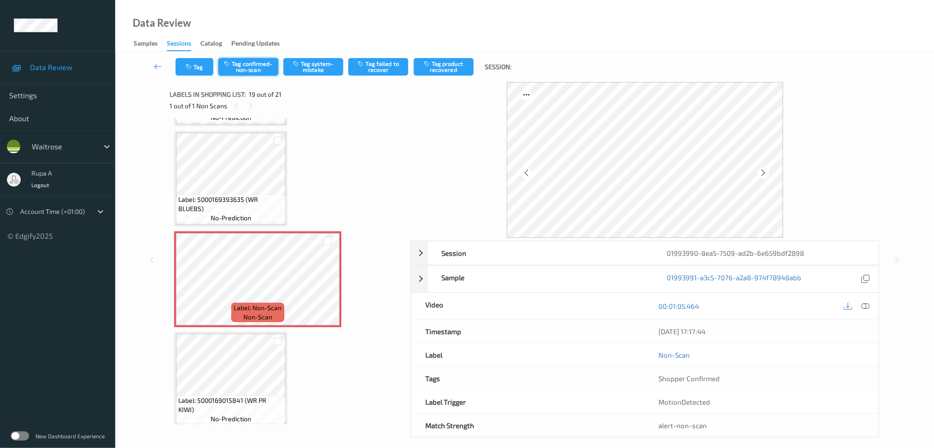
click at [247, 69] on button "Tag confirmed-non-scan" at bounding box center [248, 67] width 60 height 18
click at [429, 75] on button "Tag product recovered" at bounding box center [444, 67] width 60 height 18
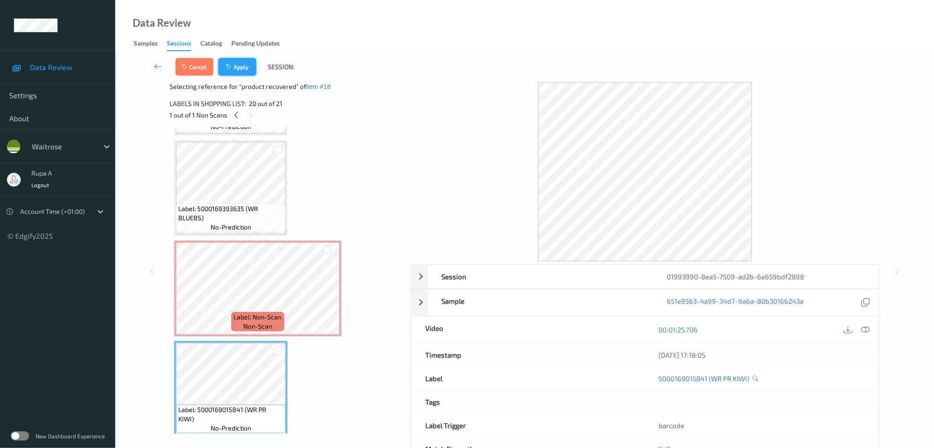
click at [244, 69] on button "Apply" at bounding box center [237, 67] width 38 height 18
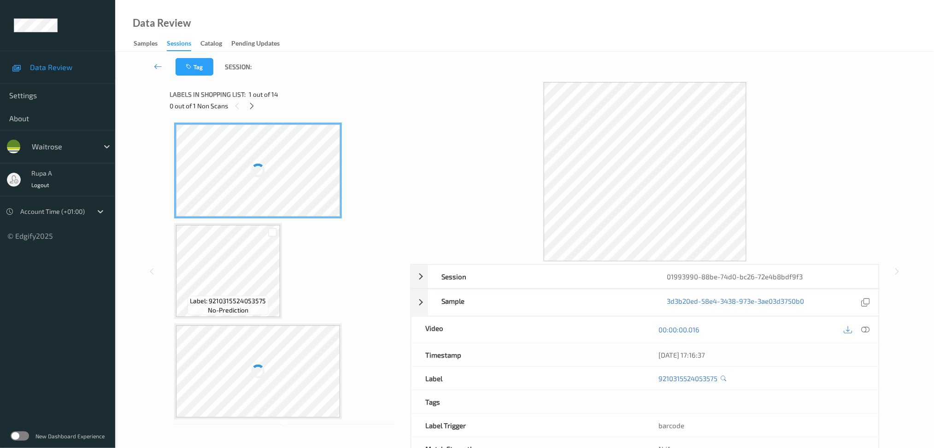
click at [258, 102] on div "0 out of 1 Non Scans" at bounding box center [287, 106] width 235 height 12
click at [251, 108] on icon at bounding box center [252, 106] width 8 height 8
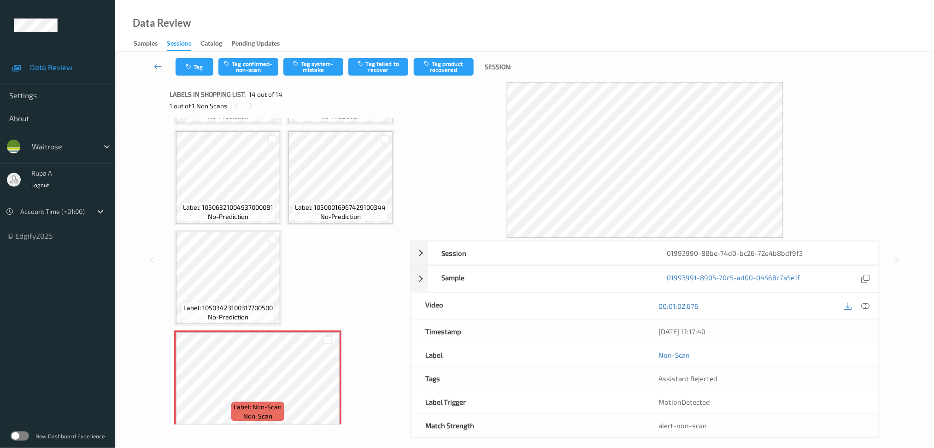
scroll to position [9, 0]
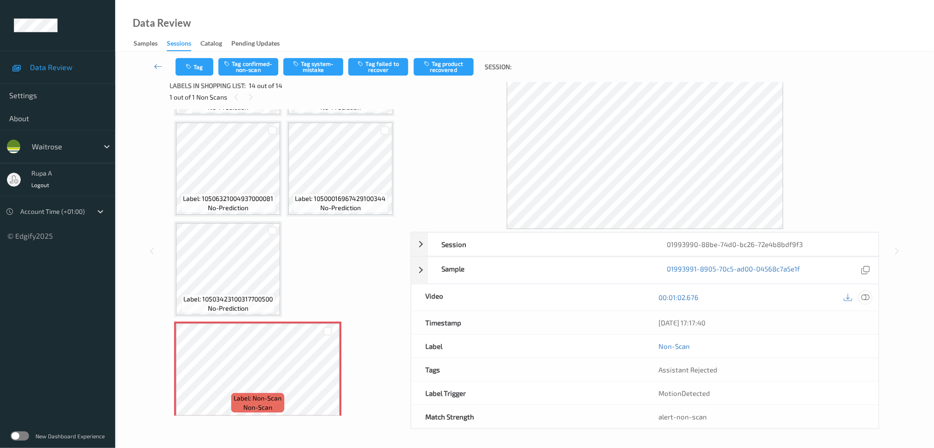
click at [865, 299] on icon at bounding box center [865, 297] width 8 height 8
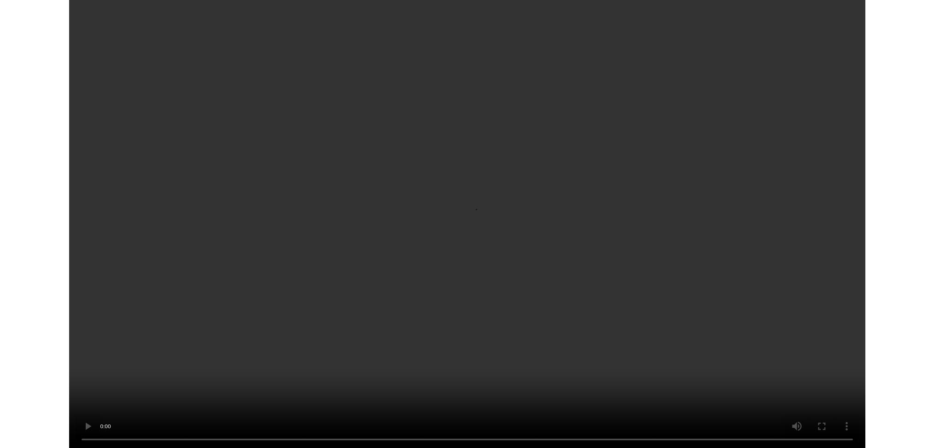
scroll to position [403, 0]
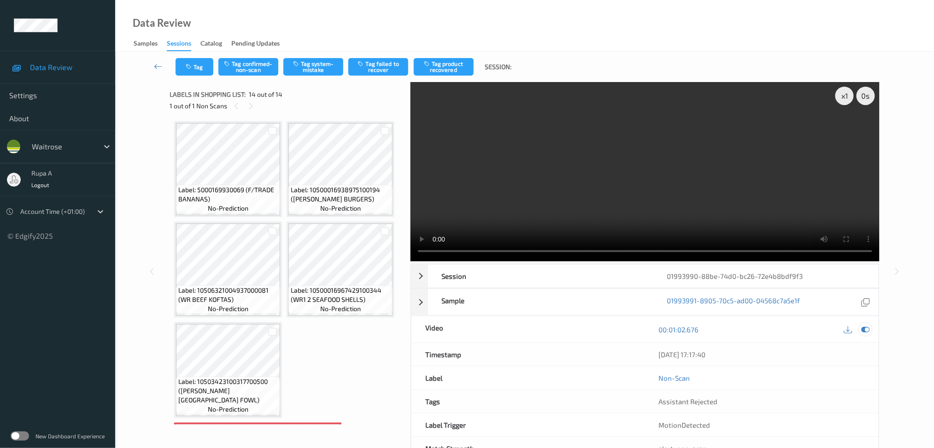
click at [865, 330] on icon at bounding box center [865, 329] width 8 height 8
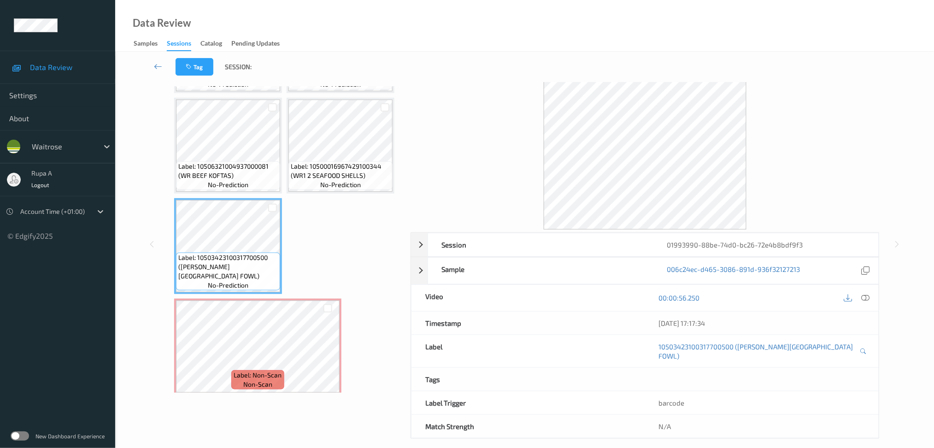
scroll to position [9, 0]
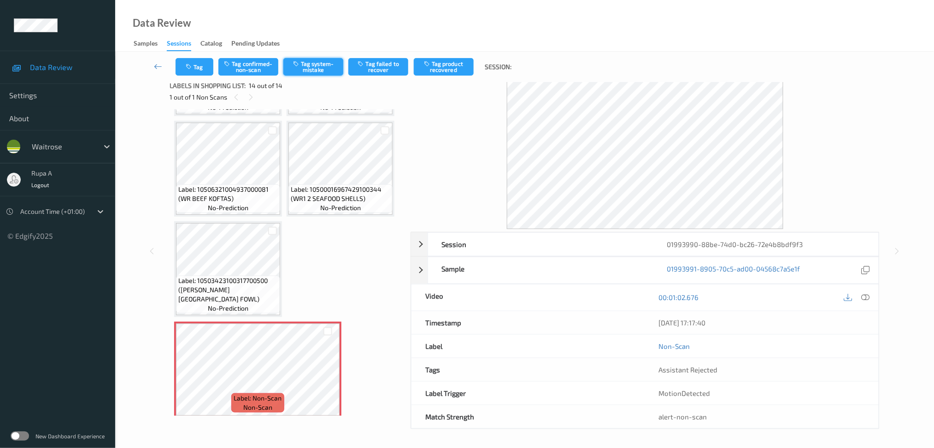
click at [306, 65] on button "Tag system-mistake" at bounding box center [313, 67] width 60 height 18
click at [870, 295] on div at bounding box center [865, 297] width 12 height 12
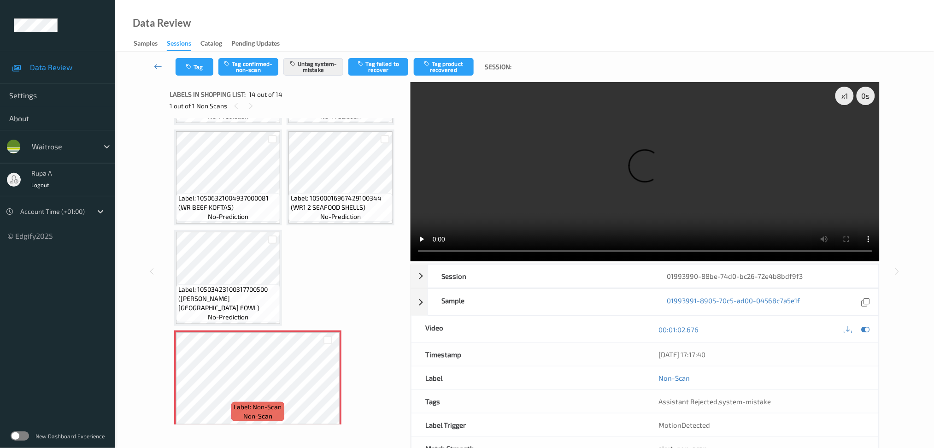
scroll to position [413, 0]
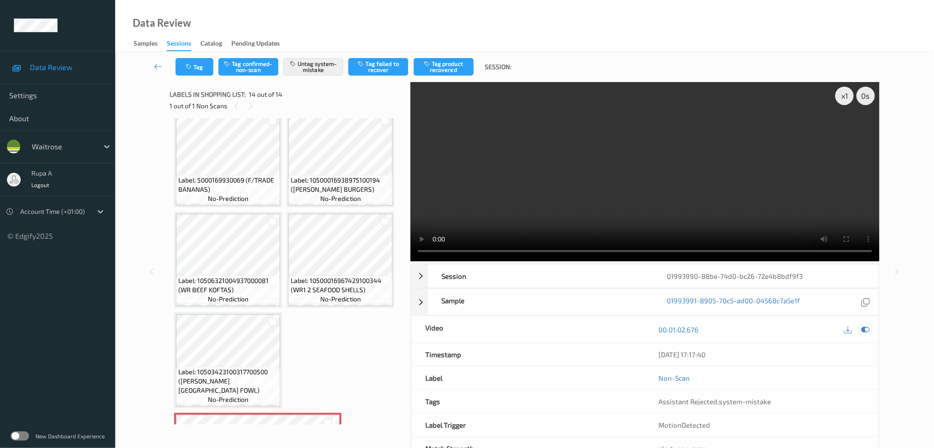
click at [867, 326] on icon at bounding box center [865, 329] width 8 height 8
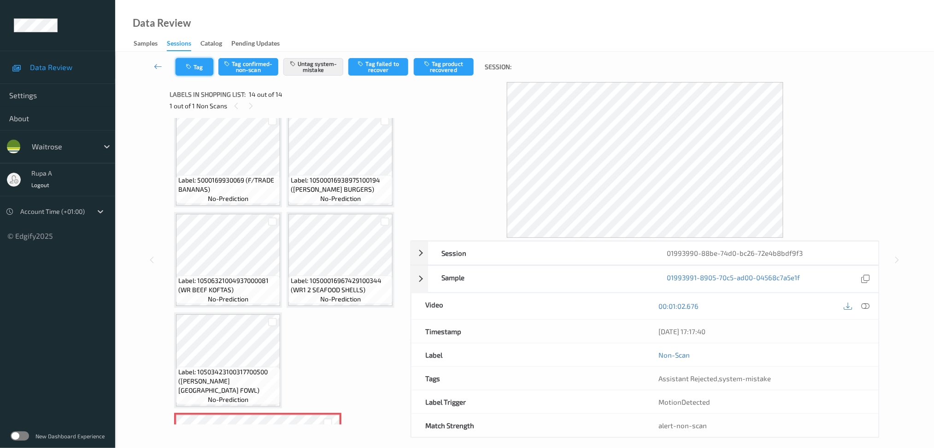
click at [183, 66] on button "Tag" at bounding box center [195, 67] width 38 height 18
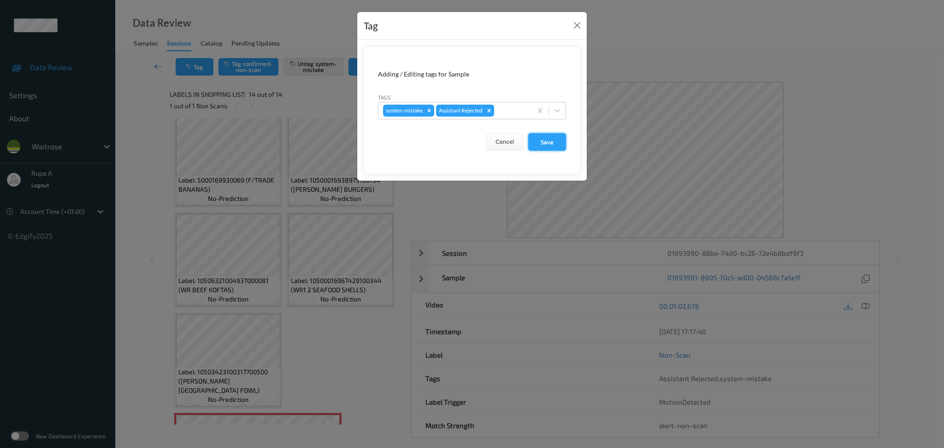
click at [549, 135] on button "Save" at bounding box center [547, 142] width 38 height 18
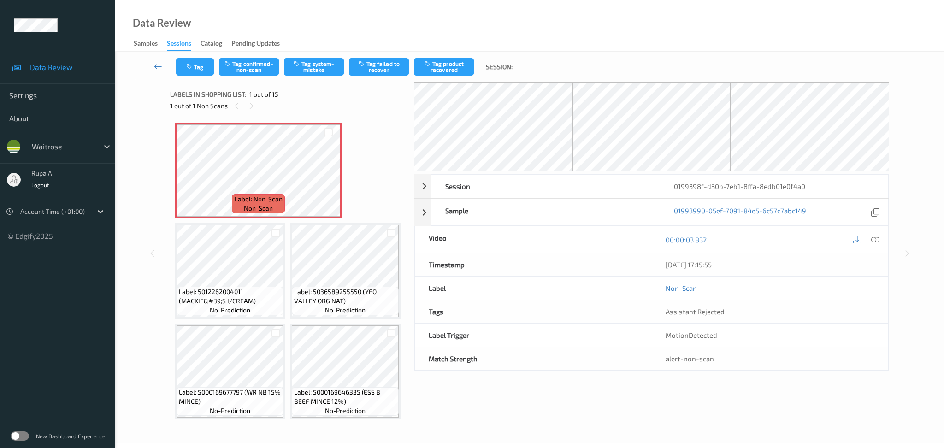
click at [336, 116] on div "Labels in shopping list: 1 out of 15 1 out of 1 Non Scans" at bounding box center [288, 100] width 237 height 36
click at [326, 181] on icon at bounding box center [328, 178] width 8 height 8
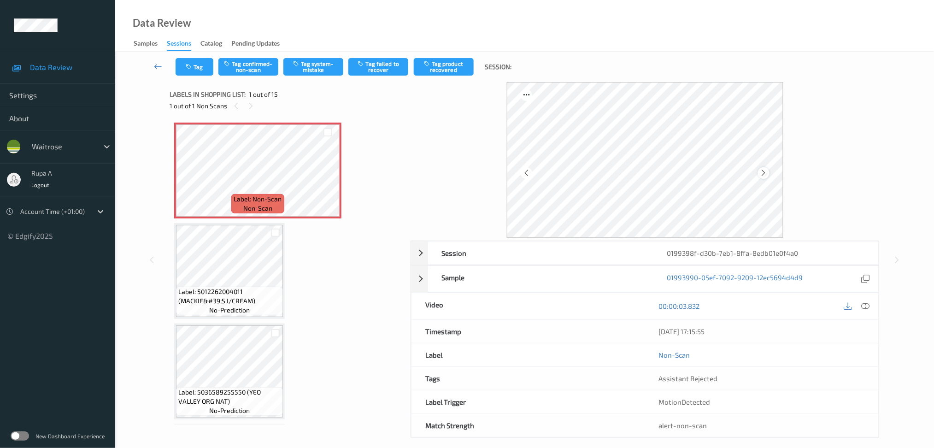
click at [765, 172] on icon at bounding box center [764, 173] width 8 height 8
click at [764, 172] on icon at bounding box center [764, 173] width 8 height 8
click at [868, 305] on icon at bounding box center [865, 306] width 8 height 8
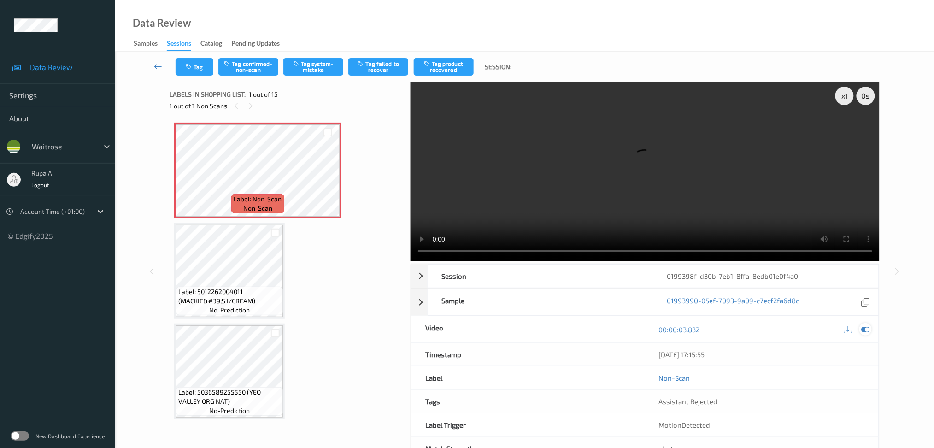
click at [869, 332] on icon at bounding box center [865, 329] width 8 height 8
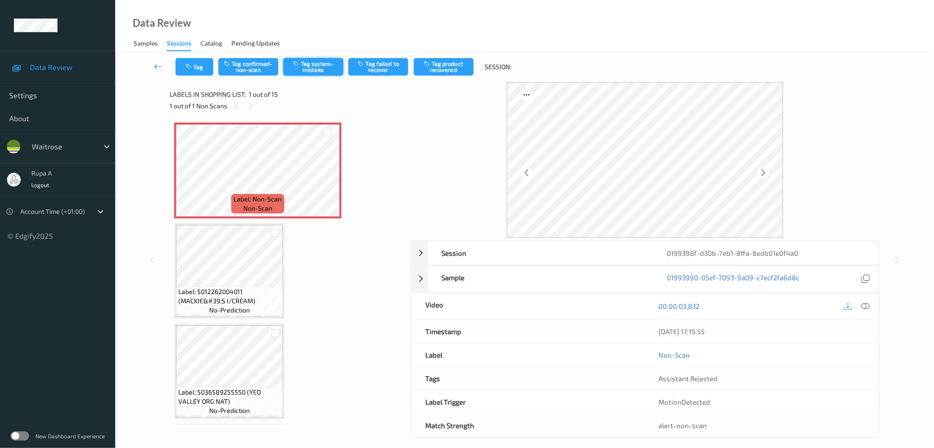
click at [323, 67] on button "Tag system-mistake" at bounding box center [313, 67] width 60 height 18
click at [182, 69] on button "Tag" at bounding box center [195, 67] width 38 height 18
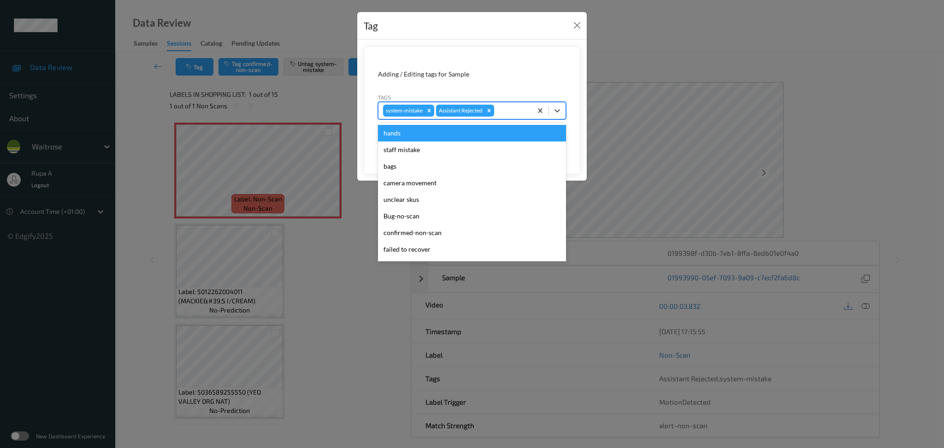
click at [505, 104] on div "system-mistake Assistant Rejected" at bounding box center [454, 111] width 153 height 16
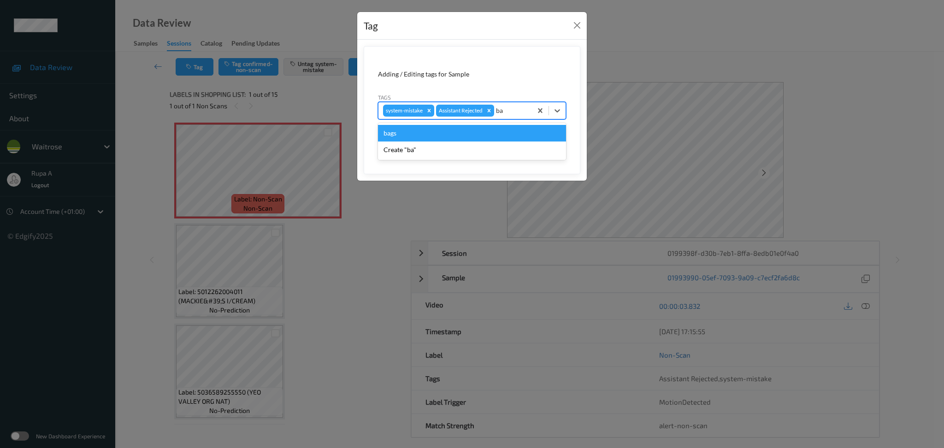
type input "bag"
click at [474, 136] on div "bags" at bounding box center [472, 133] width 188 height 17
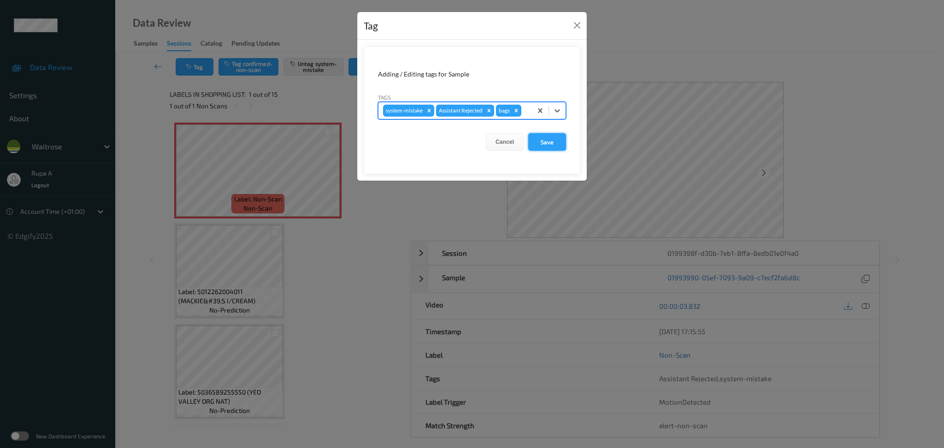
click at [541, 144] on button "Save" at bounding box center [547, 142] width 38 height 18
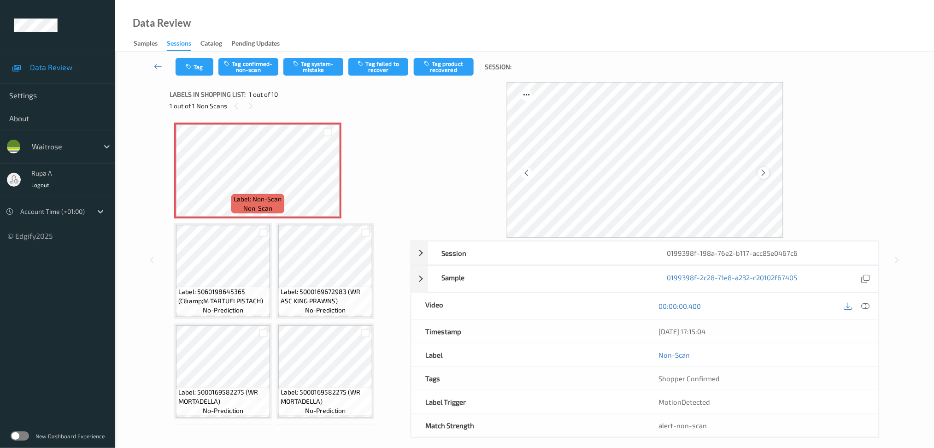
click at [766, 171] on icon at bounding box center [764, 173] width 8 height 8
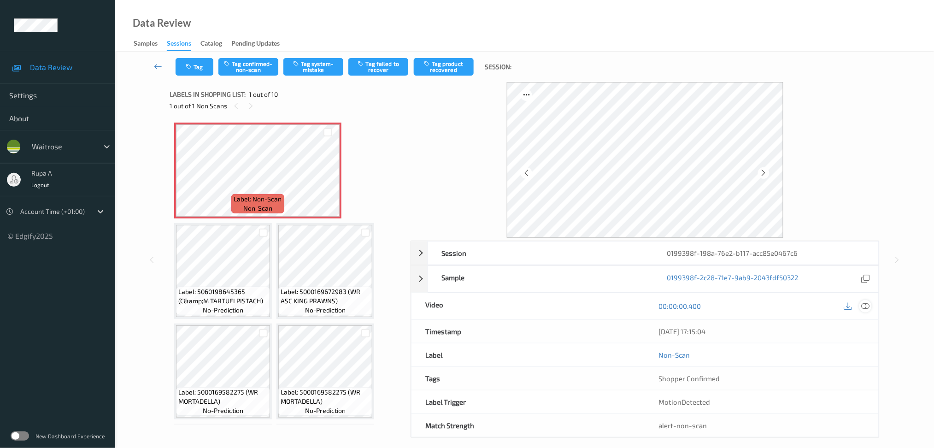
click at [864, 305] on icon at bounding box center [865, 306] width 8 height 8
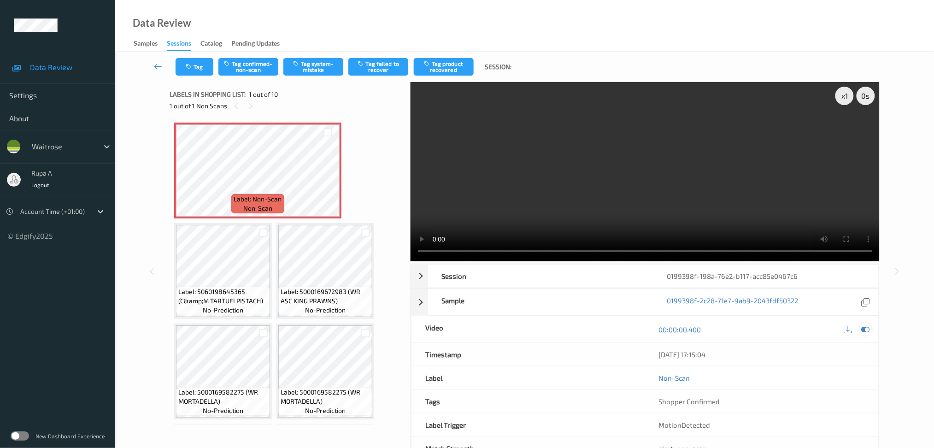
click at [868, 331] on icon at bounding box center [865, 329] width 8 height 8
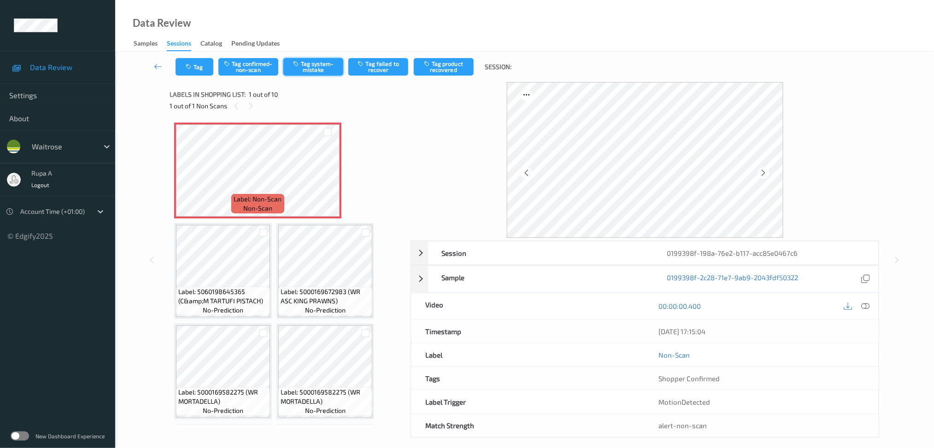
click at [310, 71] on button "Tag system-mistake" at bounding box center [313, 67] width 60 height 18
click at [193, 66] on icon "button" at bounding box center [190, 67] width 8 height 6
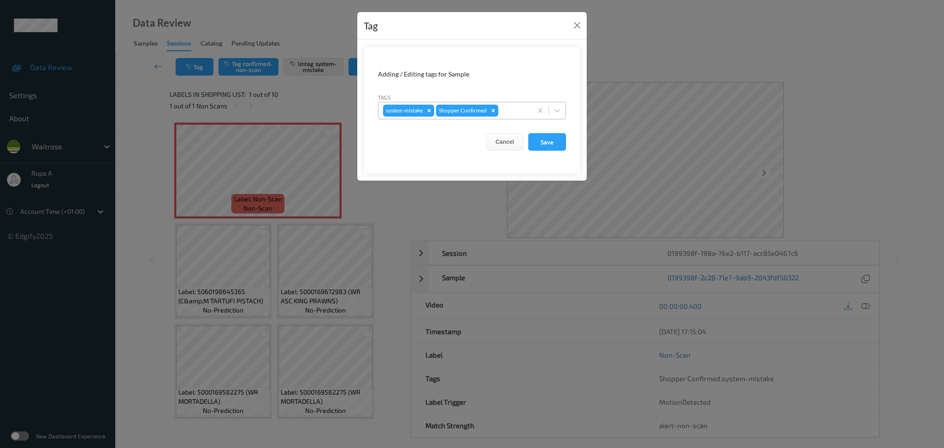
click at [514, 111] on div at bounding box center [513, 110] width 27 height 11
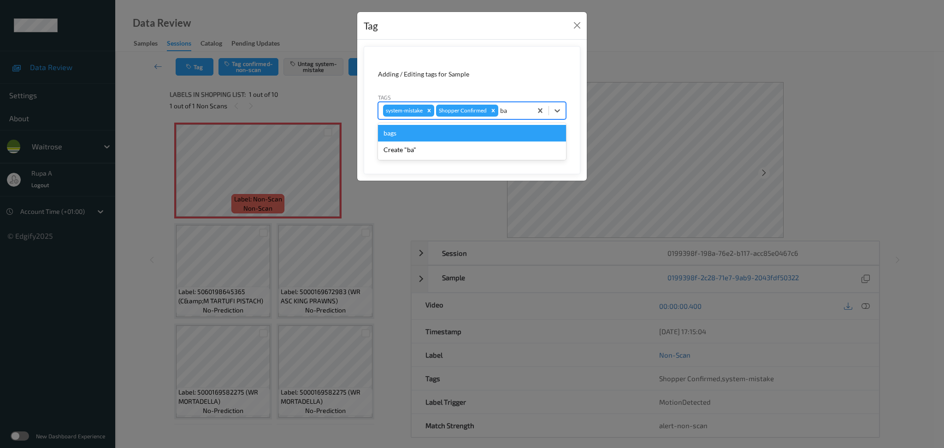
type input "bag"
click at [483, 134] on div "bags" at bounding box center [472, 133] width 188 height 17
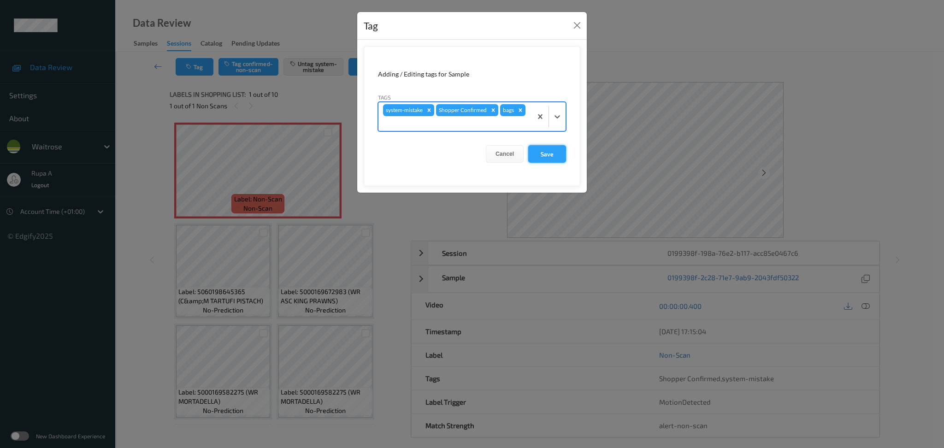
click at [545, 158] on button "Save" at bounding box center [547, 154] width 38 height 18
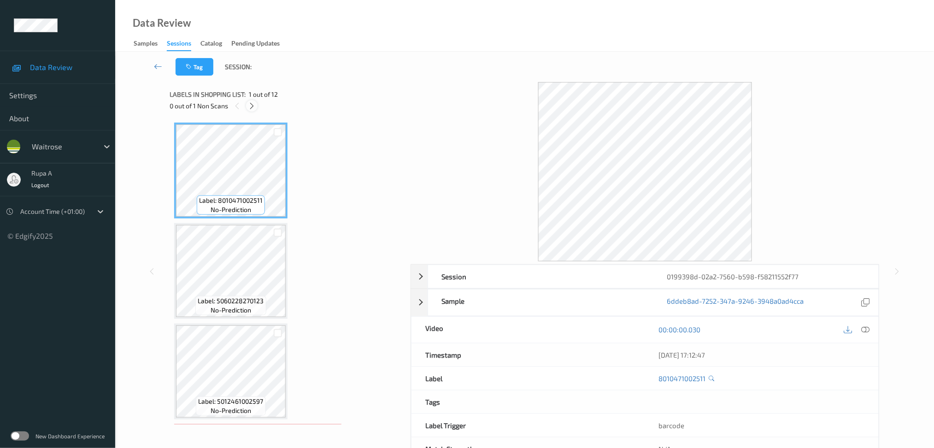
click at [255, 105] on icon at bounding box center [252, 106] width 8 height 8
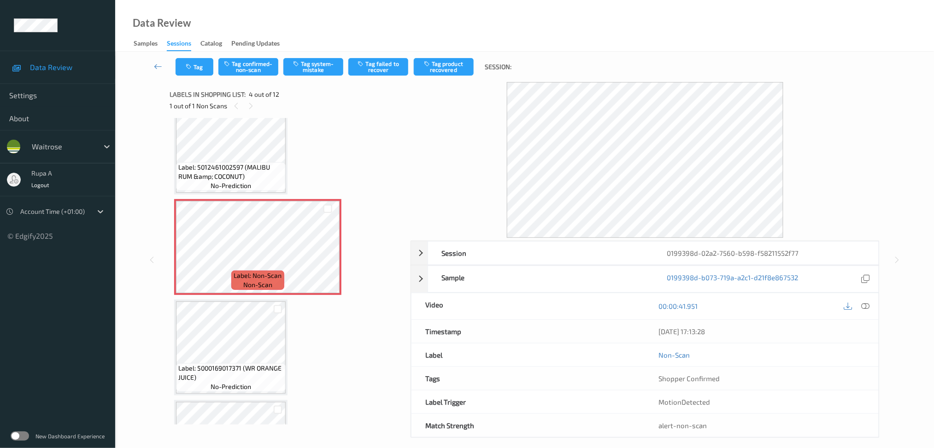
scroll to position [204, 0]
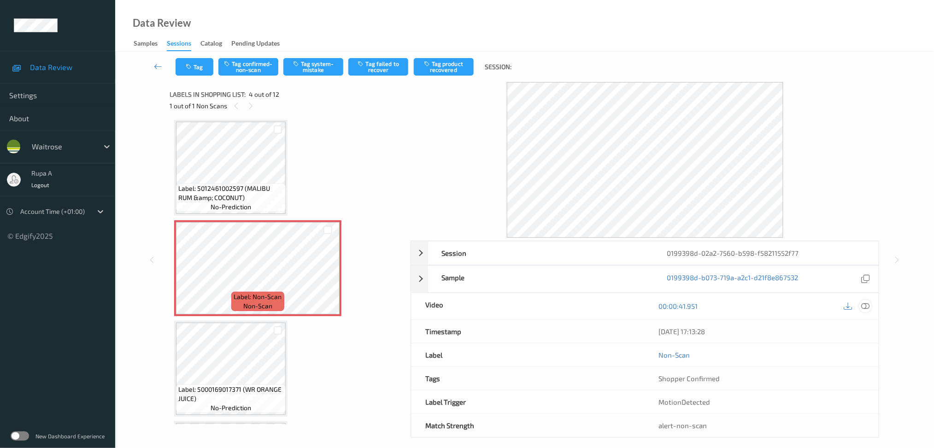
click at [861, 306] on icon at bounding box center [865, 306] width 8 height 8
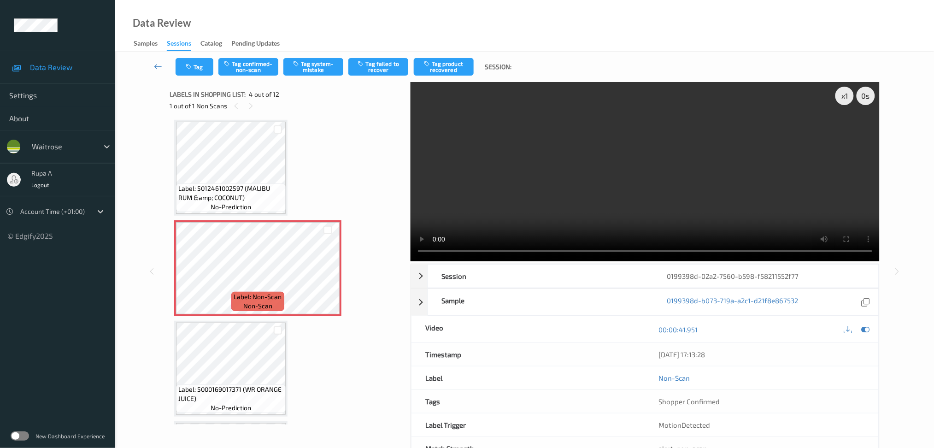
click at [859, 326] on div at bounding box center [857, 329] width 30 height 12
click at [864, 328] on icon at bounding box center [865, 329] width 8 height 8
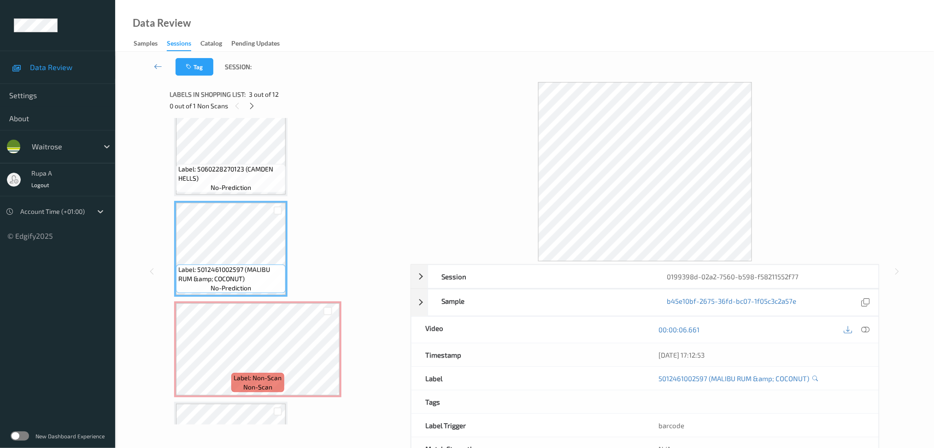
scroll to position [61, 0]
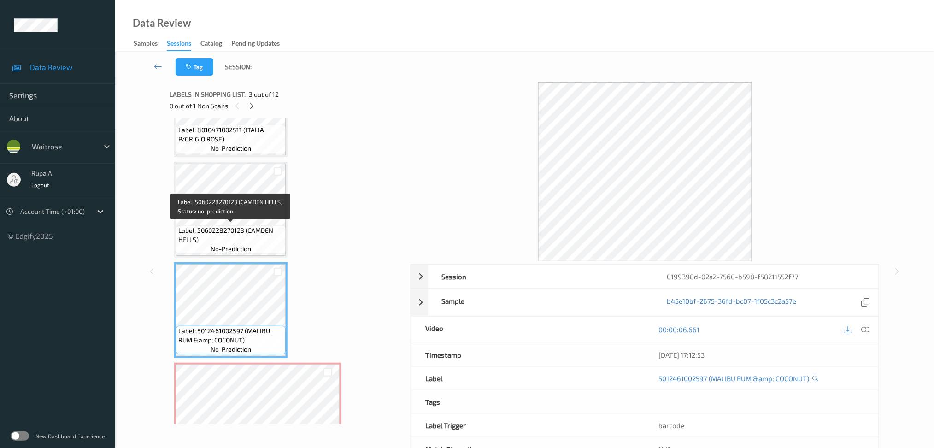
click at [253, 231] on span "Label: 5060228270123 (CAMDEN HELLS)" at bounding box center [230, 235] width 105 height 18
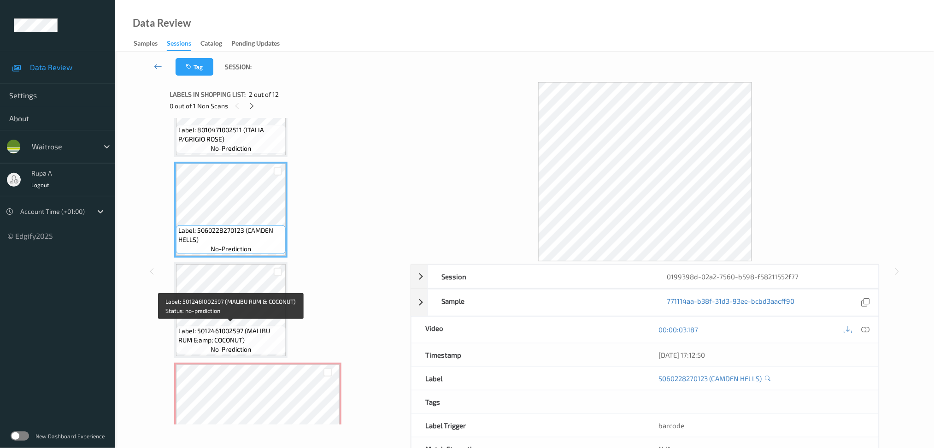
click at [233, 329] on span "Label: 5012461002597 (MALIBU RUM &amp; COCONUT)" at bounding box center [230, 335] width 105 height 18
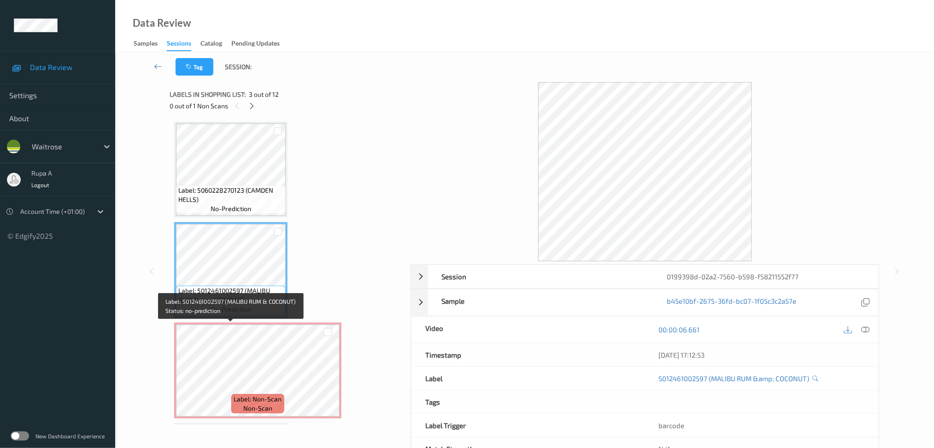
scroll to position [123, 0]
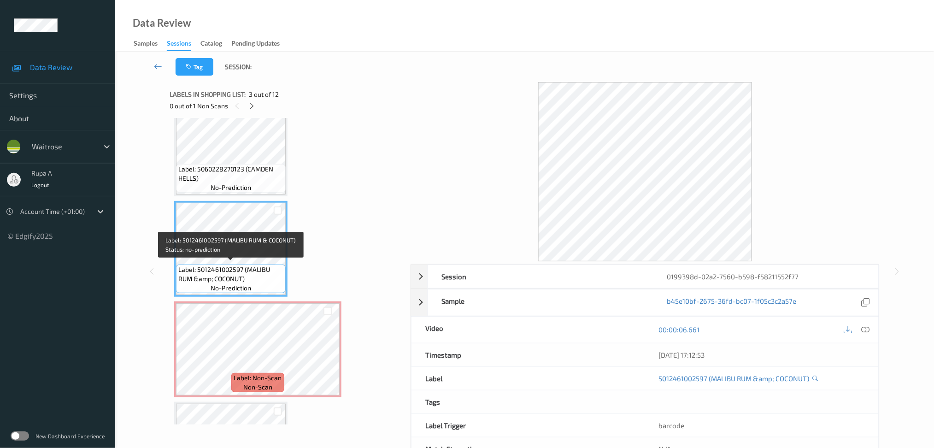
click at [215, 265] on span "Label: 5012461002597 (MALIBU RUM &amp; COCONUT)" at bounding box center [230, 274] width 105 height 18
click at [208, 277] on span "Label: 5012461002597 (MALIBU RUM &amp; COCONUT)" at bounding box center [230, 274] width 105 height 18
copy span "Label: 5012461002597 (MALIBU RUM &amp; COCONUT)"
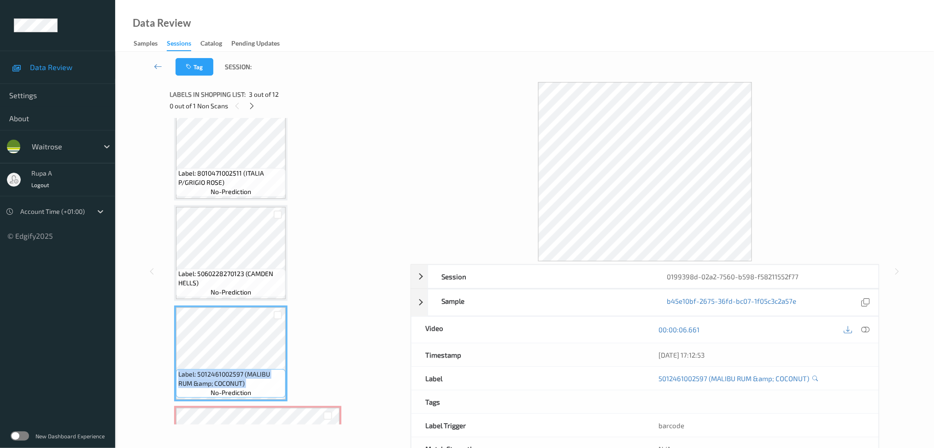
scroll to position [0, 0]
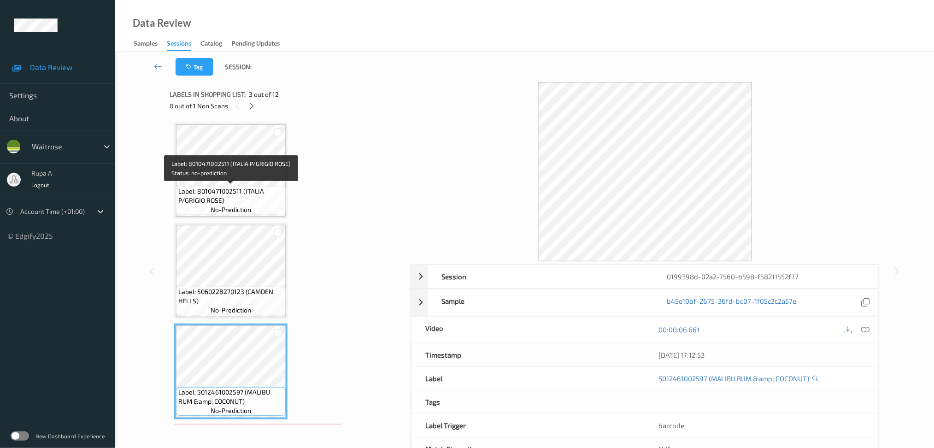
click at [244, 186] on div "Label: 8010471002511 (ITALIA P/GRIGIO ROSE) no-prediction" at bounding box center [231, 200] width 110 height 29
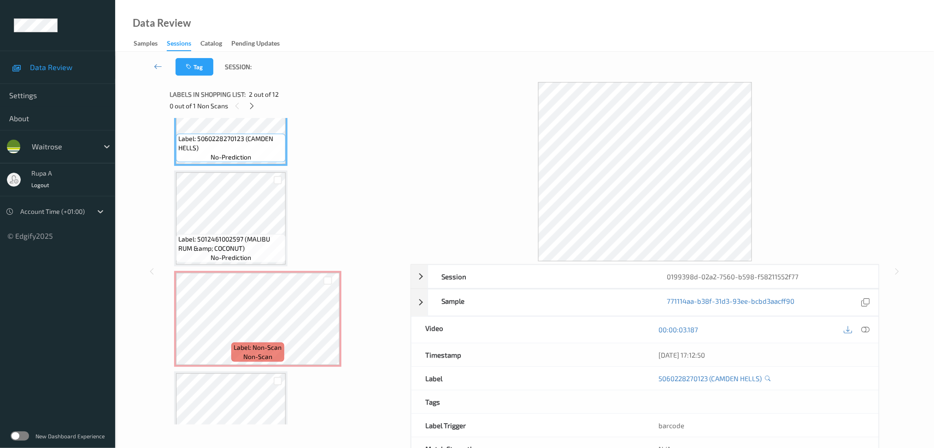
scroll to position [184, 0]
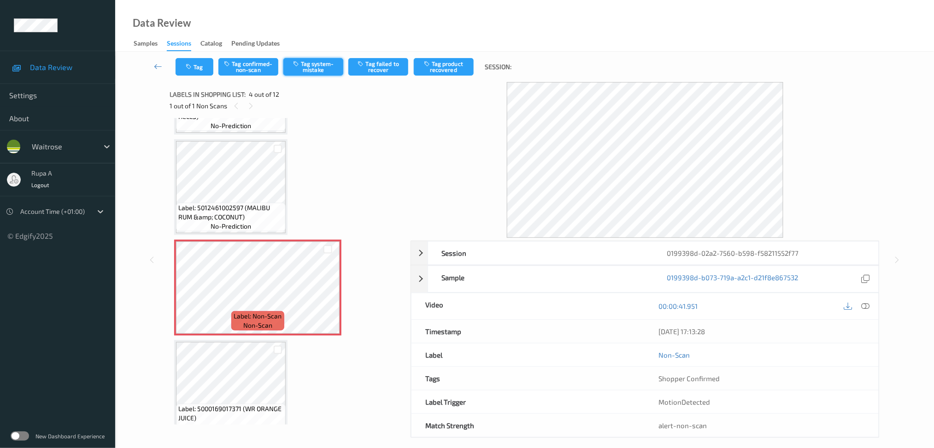
click at [318, 72] on button "Tag system-mistake" at bounding box center [313, 67] width 60 height 18
click at [182, 72] on button "Tag" at bounding box center [195, 67] width 38 height 18
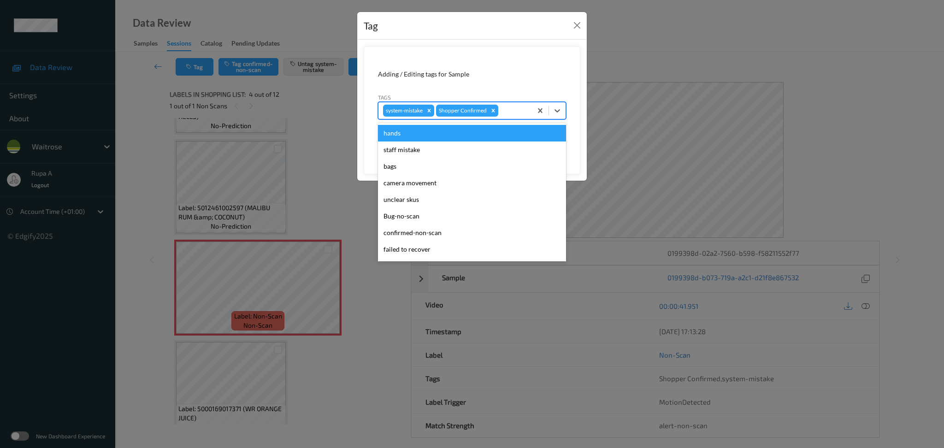
click at [525, 111] on div at bounding box center [513, 110] width 27 height 11
type input "un"
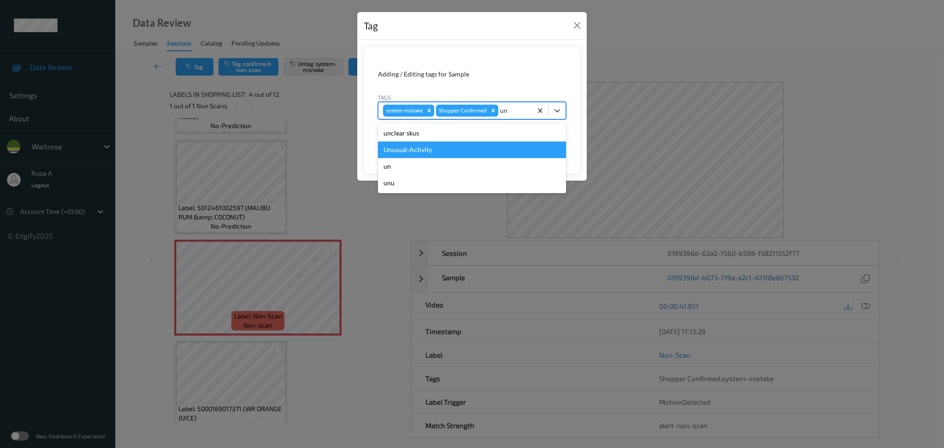
click at [454, 147] on div "Unusual-Activity" at bounding box center [472, 149] width 188 height 17
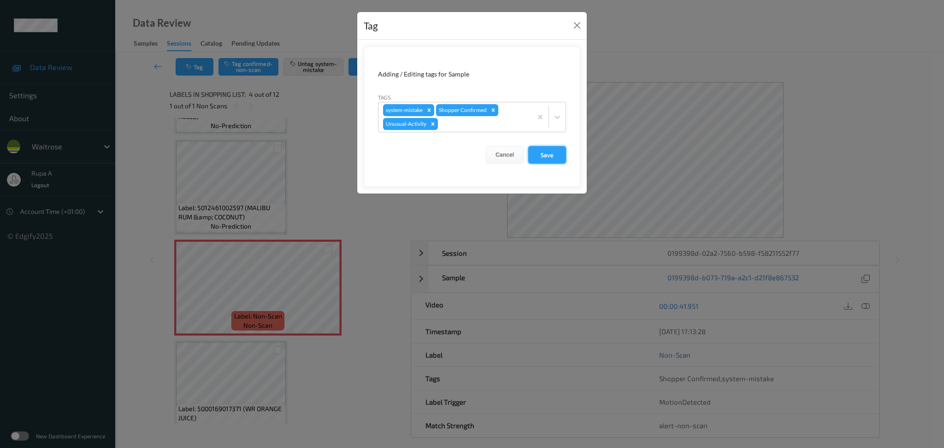
click at [543, 155] on button "Save" at bounding box center [547, 155] width 38 height 18
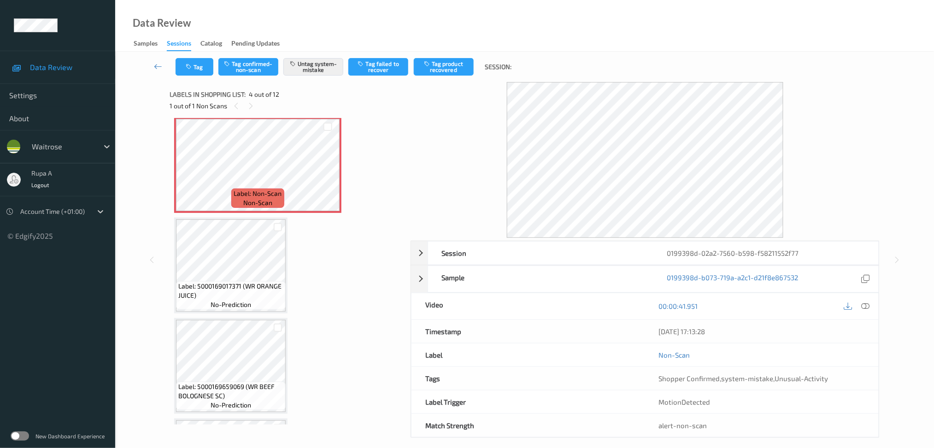
scroll to position [246, 0]
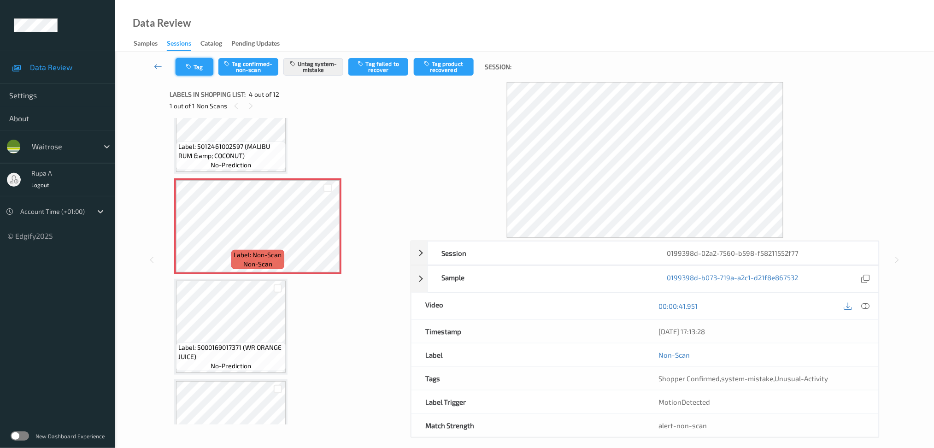
click at [196, 75] on button "Tag" at bounding box center [195, 67] width 38 height 18
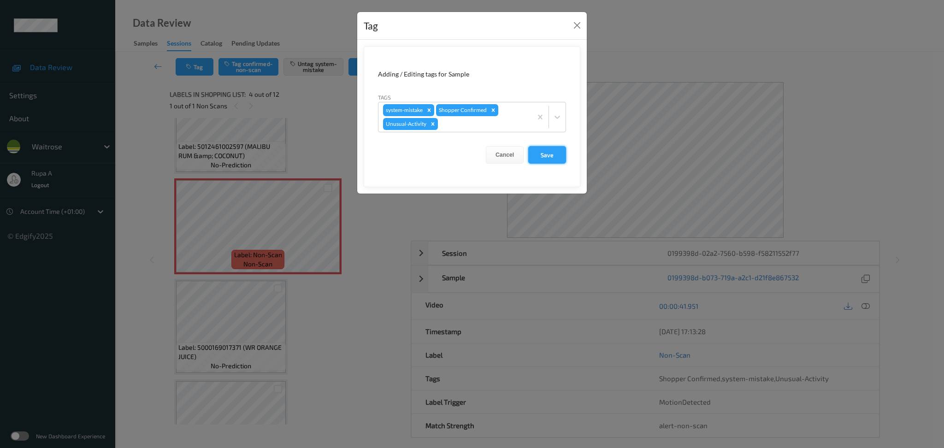
click at [557, 155] on button "Save" at bounding box center [547, 155] width 38 height 18
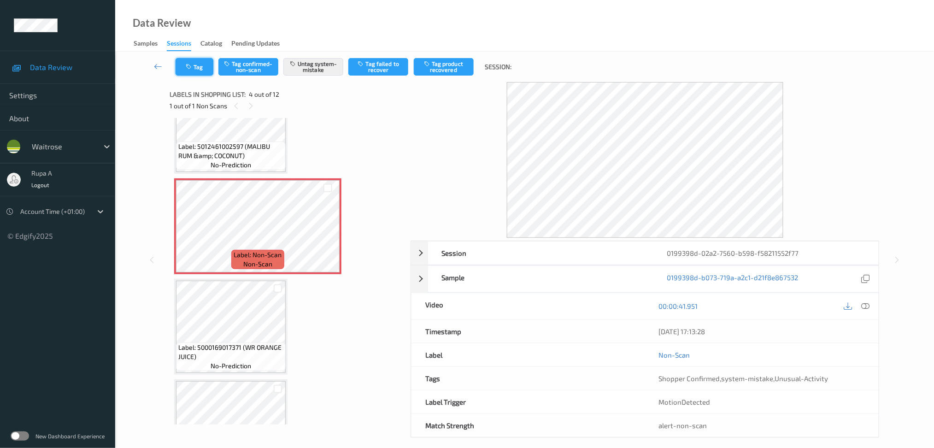
click at [201, 68] on button "Tag" at bounding box center [195, 67] width 38 height 18
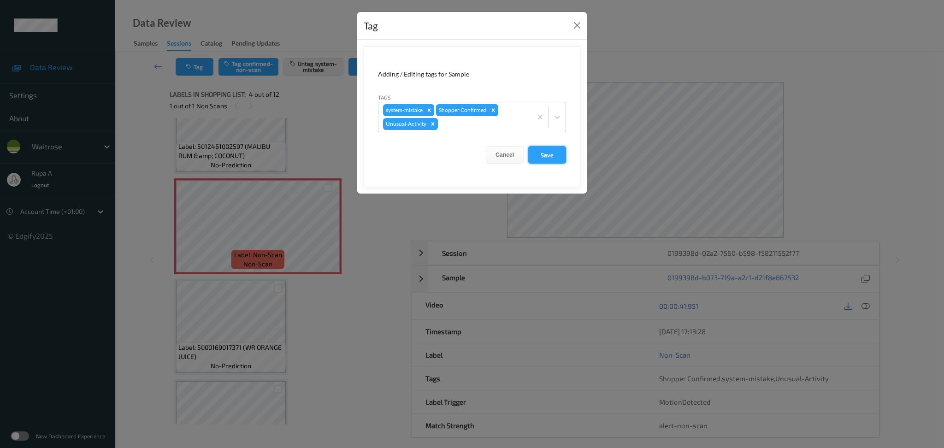
click at [550, 157] on button "Save" at bounding box center [547, 155] width 38 height 18
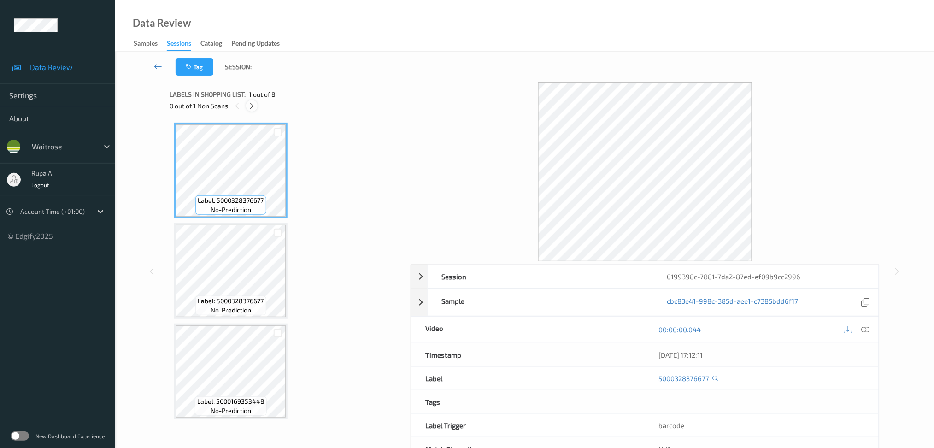
click at [251, 103] on icon at bounding box center [252, 106] width 8 height 8
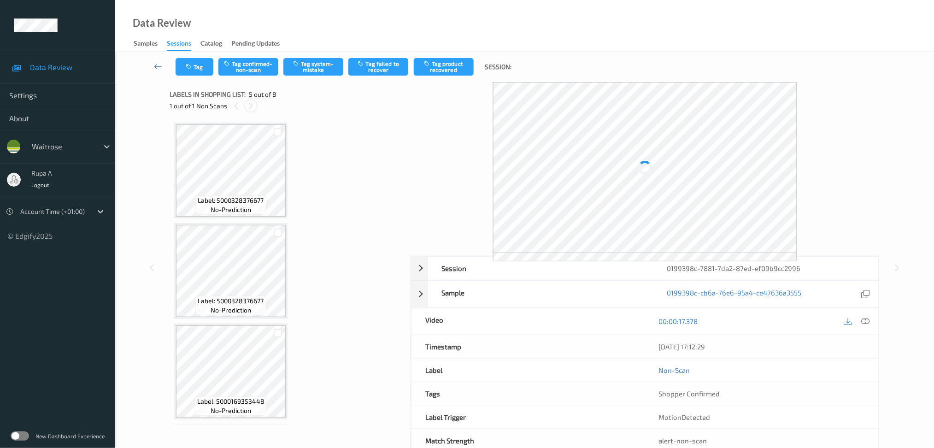
scroll to position [304, 0]
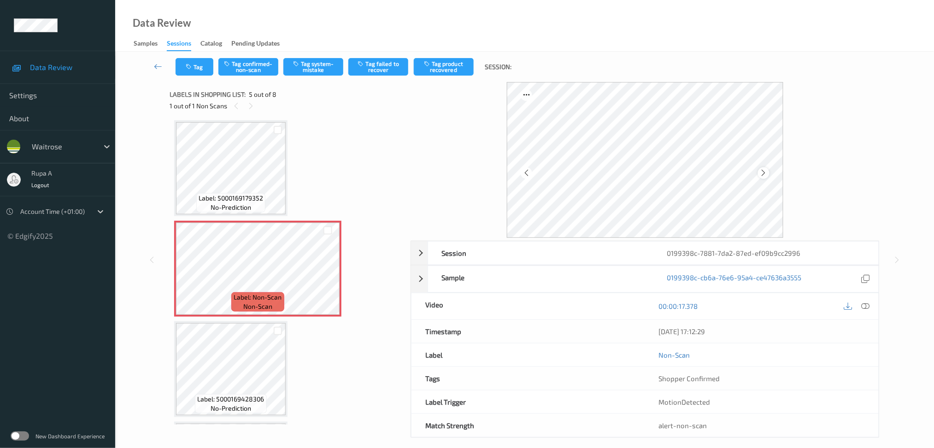
click at [759, 170] on div at bounding box center [764, 173] width 12 height 12
click at [763, 171] on icon at bounding box center [764, 173] width 8 height 8
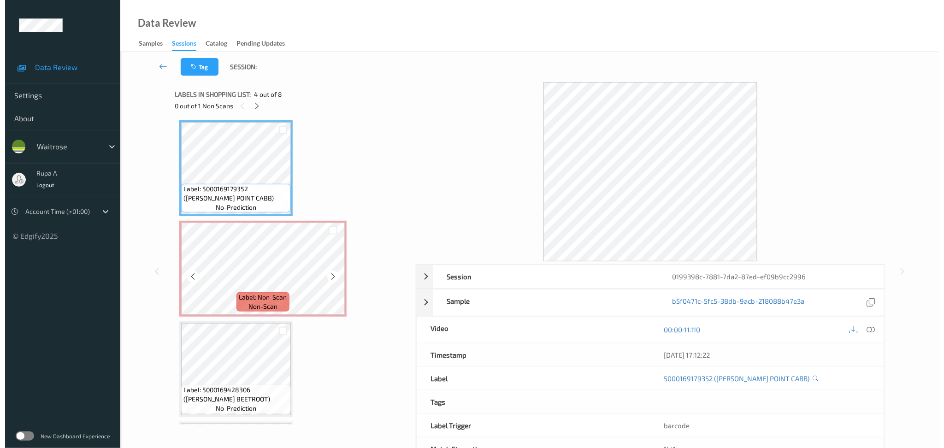
scroll to position [242, 0]
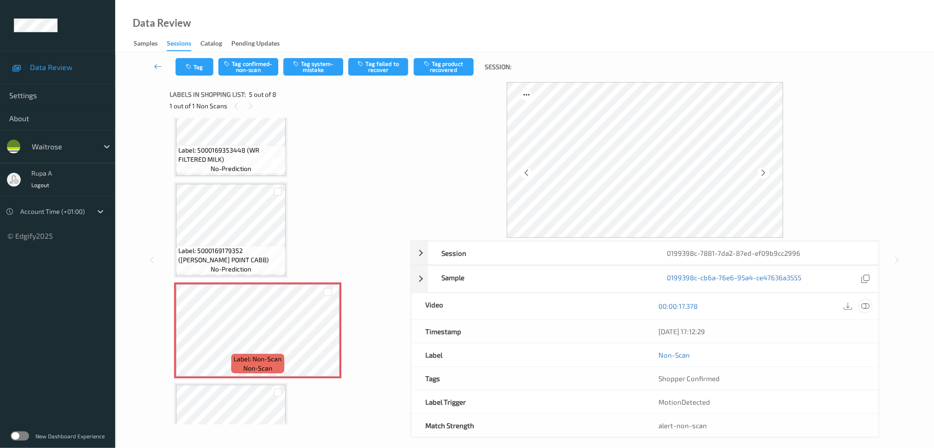
click at [868, 307] on icon at bounding box center [865, 306] width 8 height 8
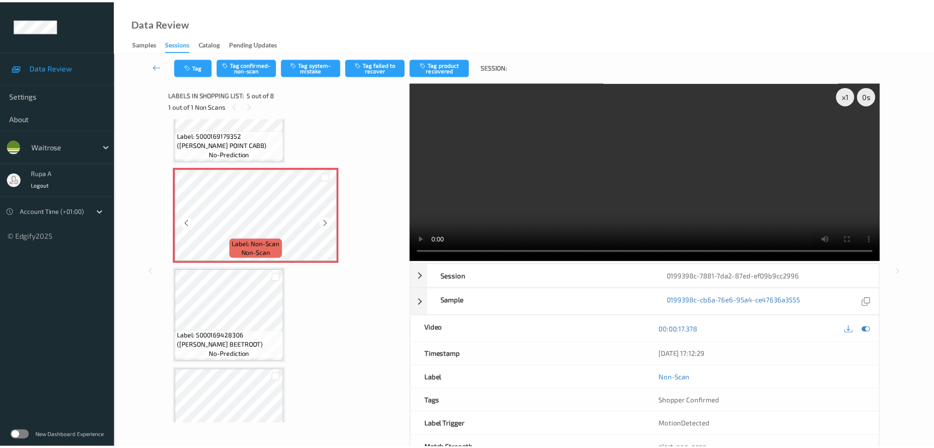
scroll to position [365, 0]
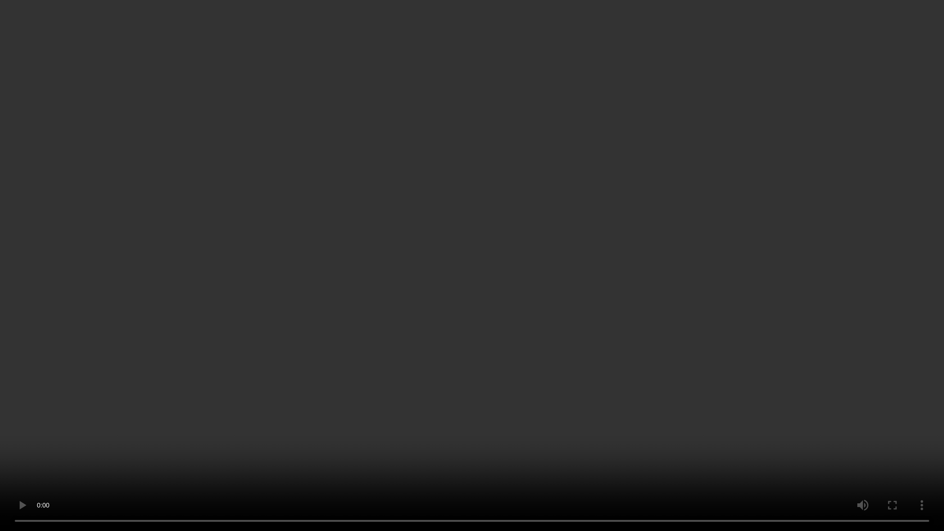
click at [122, 447] on video at bounding box center [472, 265] width 944 height 531
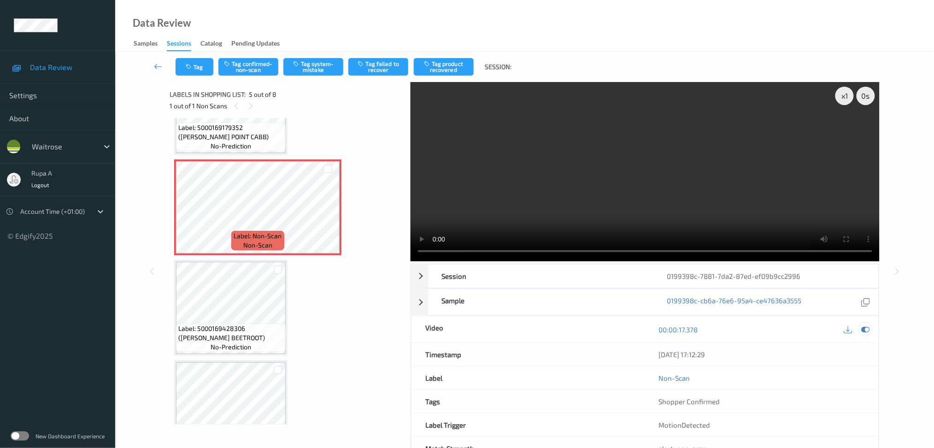
click at [865, 325] on icon at bounding box center [865, 329] width 8 height 8
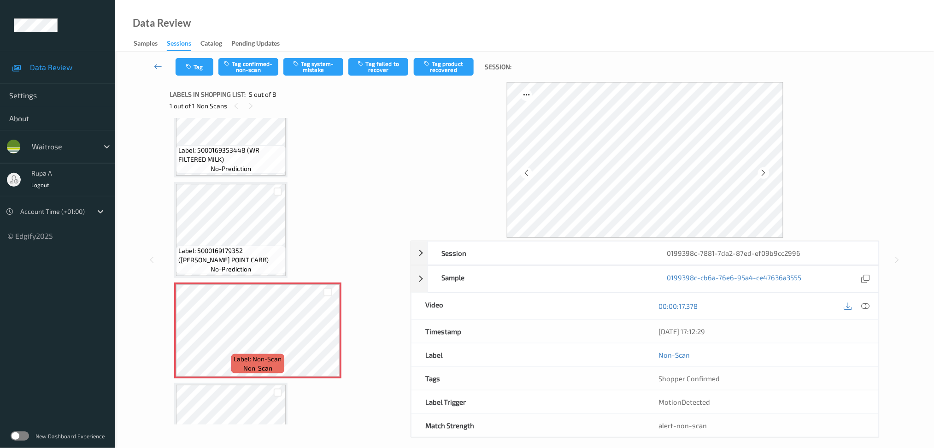
scroll to position [119, 0]
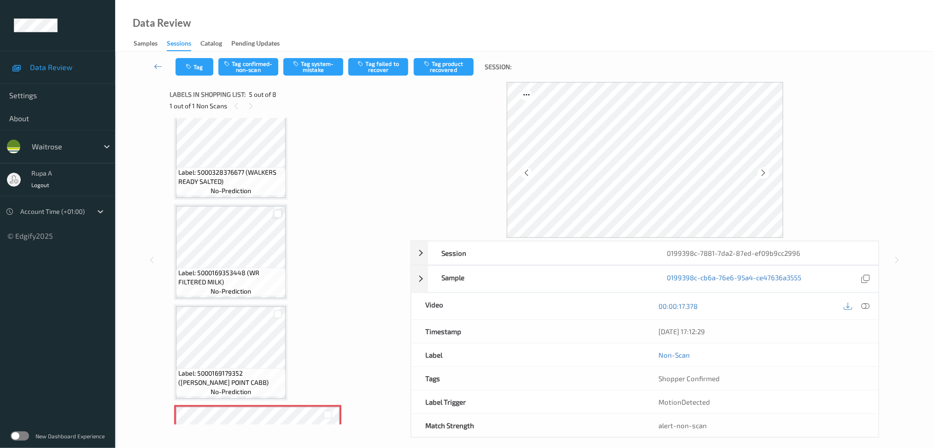
click at [279, 214] on div at bounding box center [278, 214] width 9 height 9
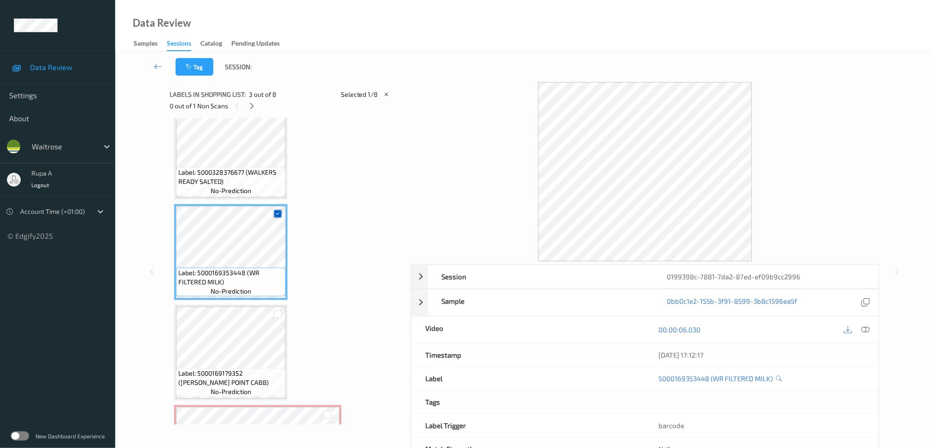
click at [279, 213] on icon at bounding box center [278, 214] width 6 height 6
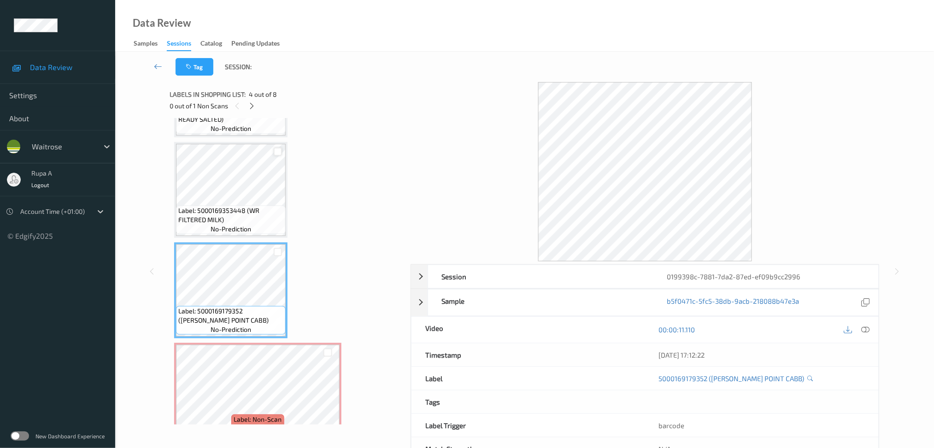
scroll to position [304, 0]
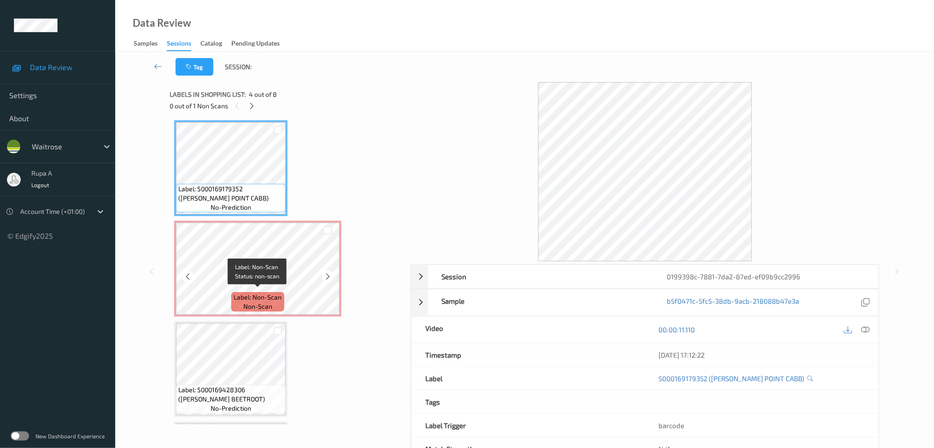
click at [246, 293] on span "Label: Non-Scan" at bounding box center [258, 297] width 48 height 9
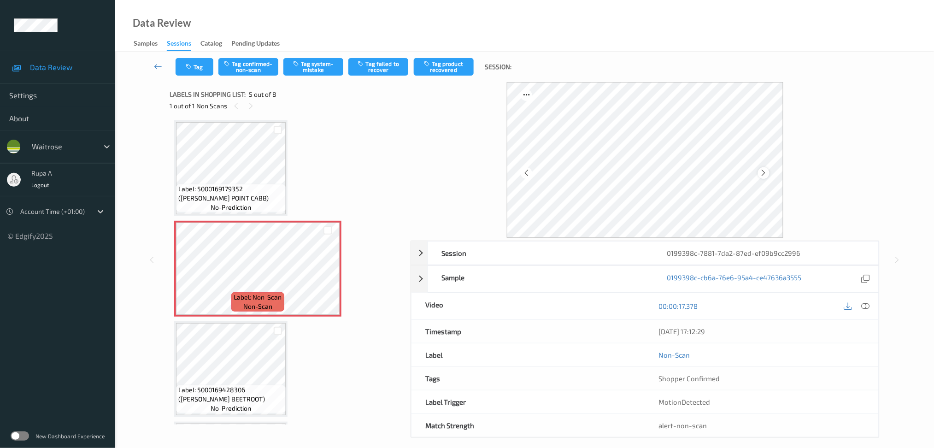
click at [763, 176] on icon at bounding box center [764, 173] width 8 height 8
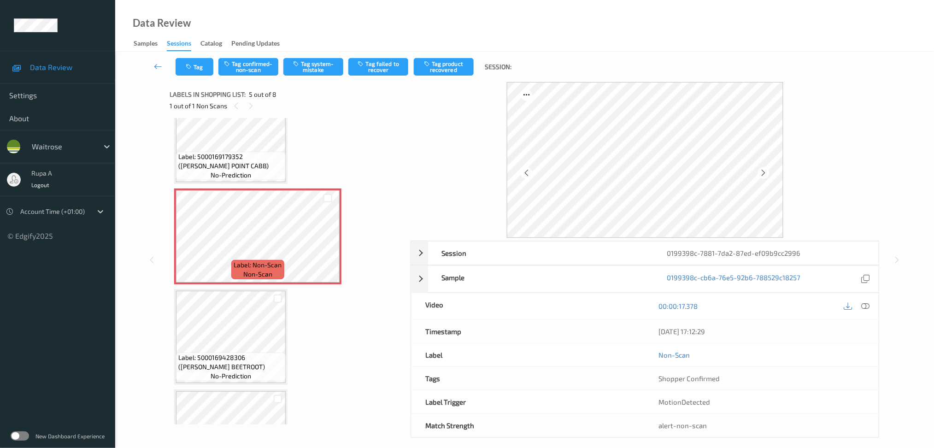
scroll to position [365, 0]
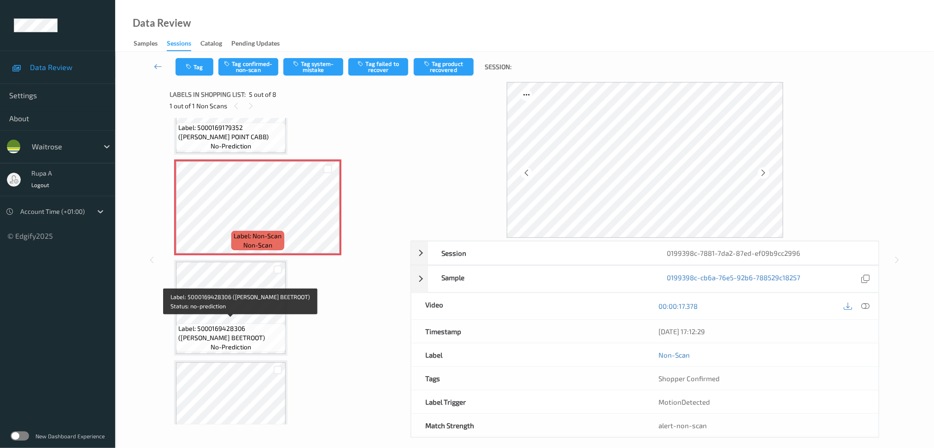
click at [224, 324] on span "Label: 5000169428306 ([PERSON_NAME] BEETROOT)" at bounding box center [230, 333] width 105 height 18
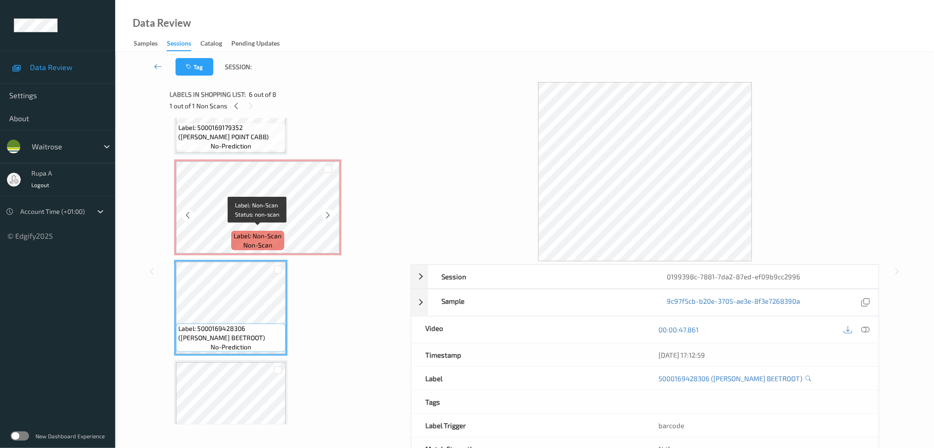
click at [253, 231] on span "Label: Non-Scan" at bounding box center [258, 235] width 48 height 9
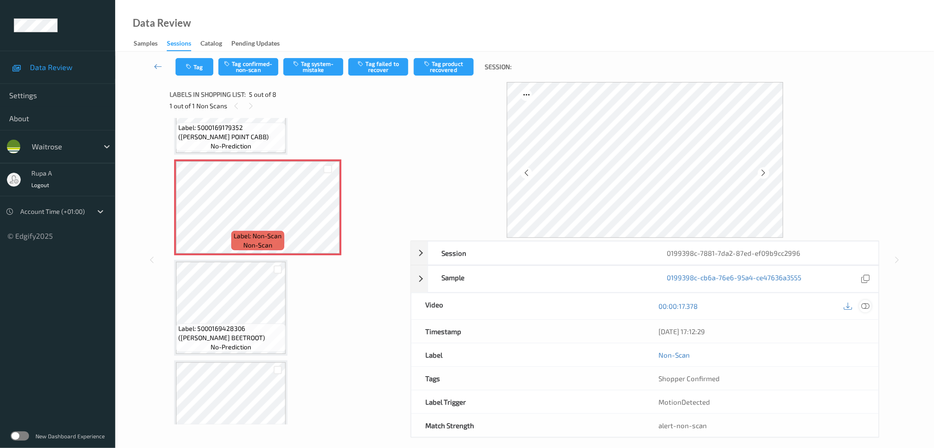
click at [864, 309] on icon at bounding box center [865, 306] width 8 height 8
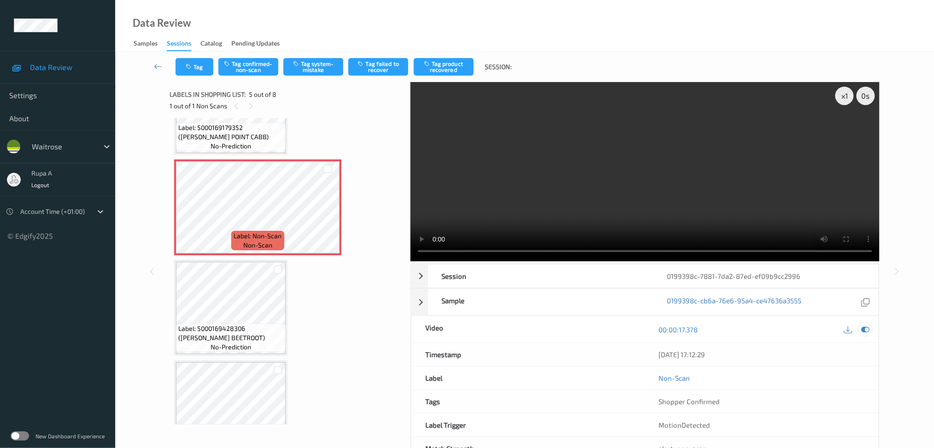
click at [866, 331] on icon at bounding box center [865, 329] width 8 height 8
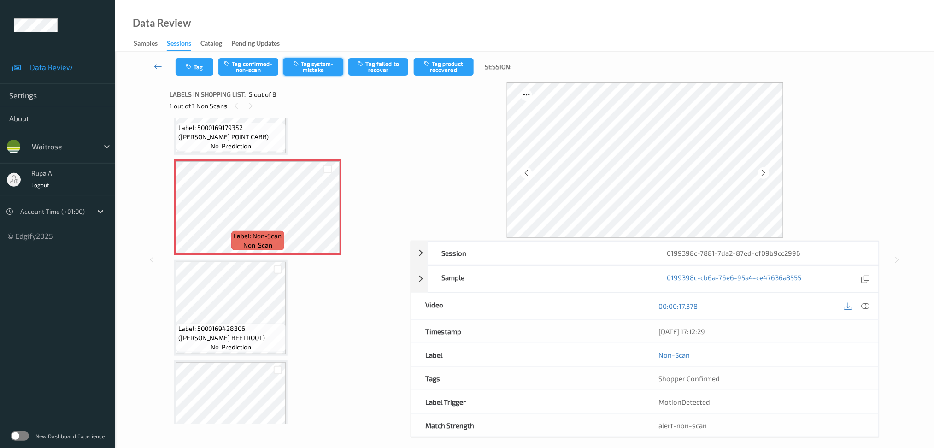
click at [321, 59] on button "Tag system-mistake" at bounding box center [313, 67] width 60 height 18
click at [195, 63] on button "Tag" at bounding box center [195, 67] width 38 height 18
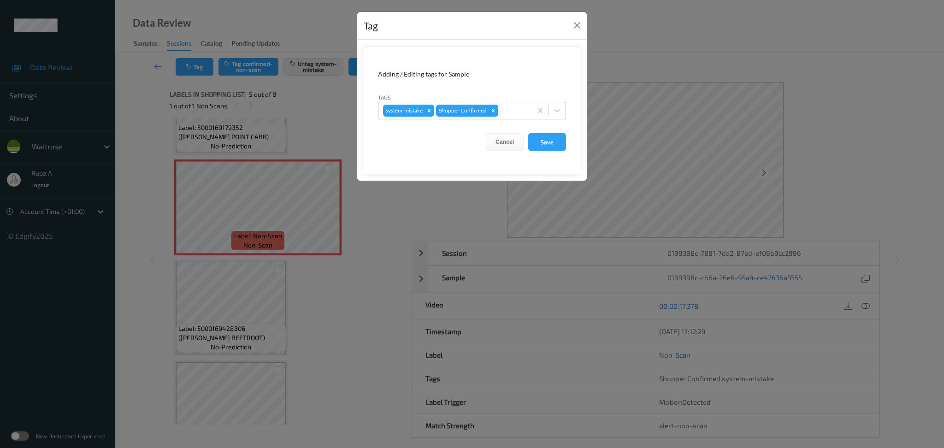
click at [522, 112] on div at bounding box center [513, 110] width 27 height 11
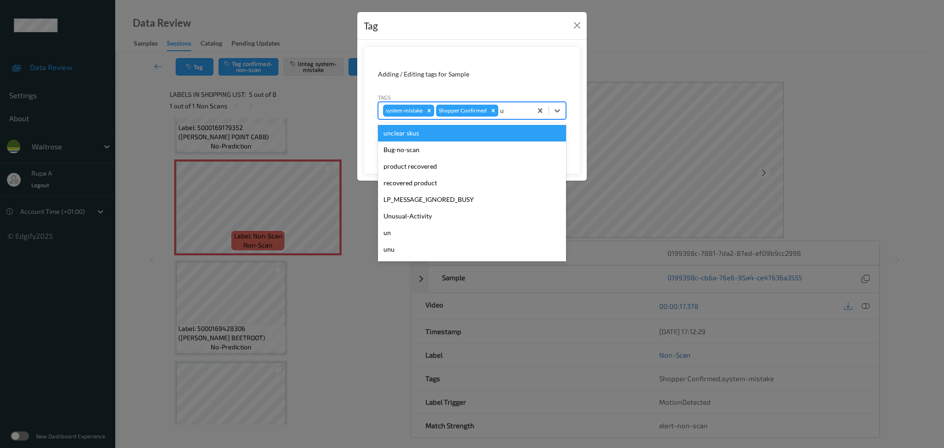
type input "un"
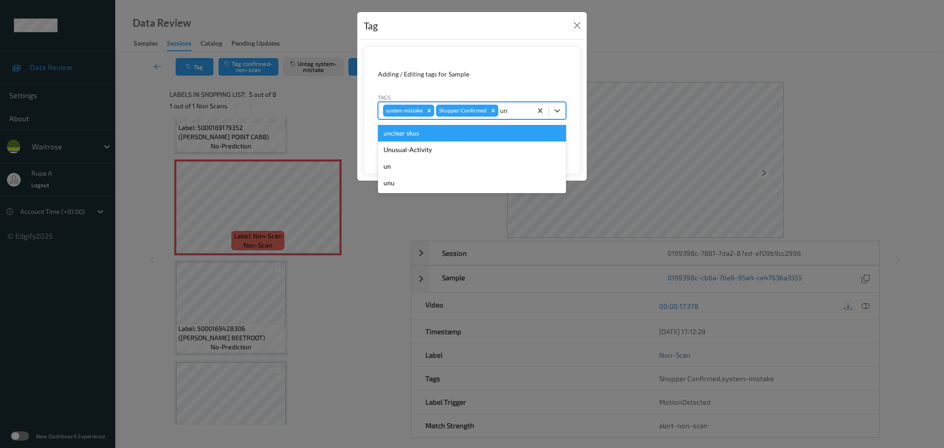
click at [446, 140] on div "unclear skus" at bounding box center [472, 133] width 188 height 17
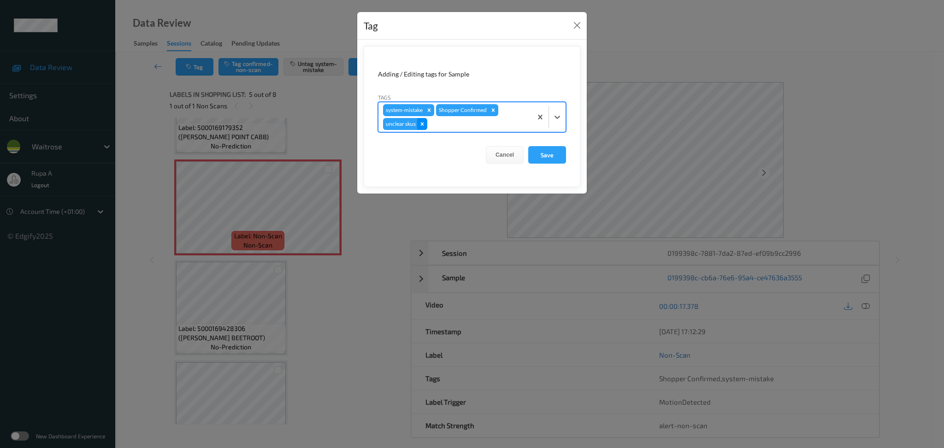
click at [417, 121] on div "Remove unclear skus" at bounding box center [422, 124] width 10 height 12
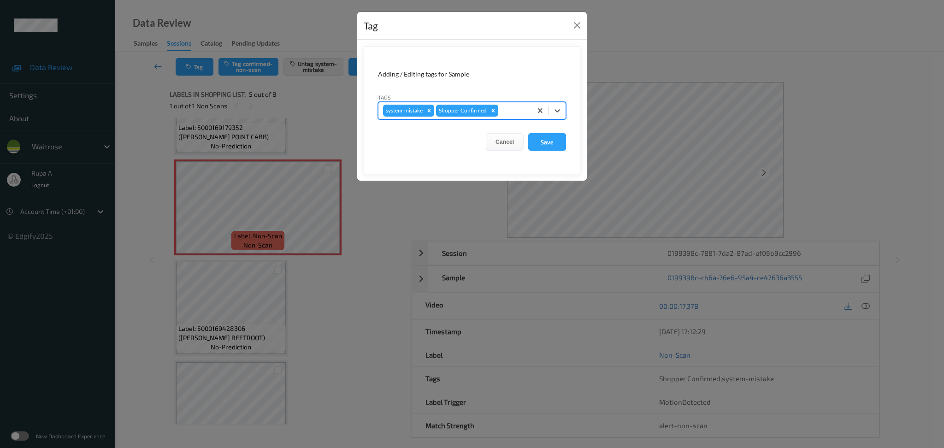
click at [519, 111] on div at bounding box center [513, 110] width 27 height 11
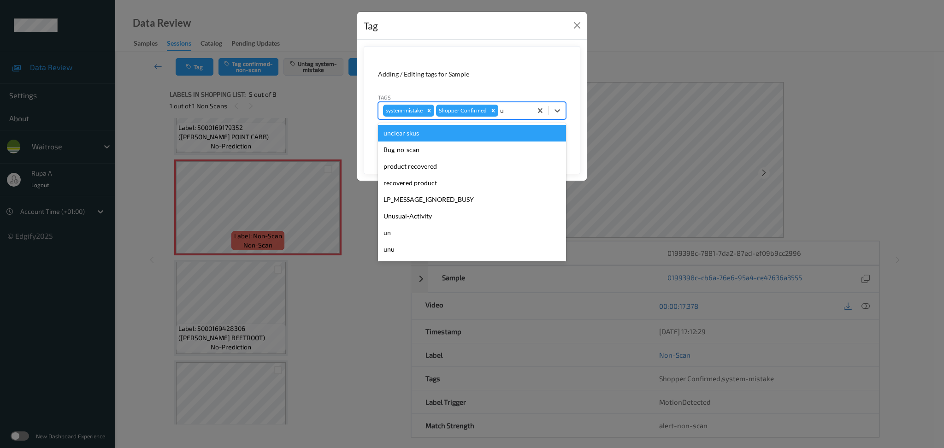
type input "un"
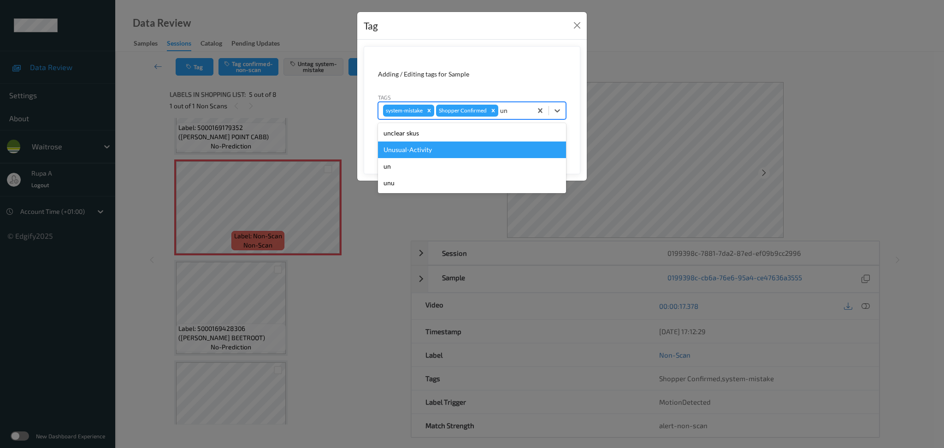
click at [438, 150] on div "Unusual-Activity" at bounding box center [472, 149] width 188 height 17
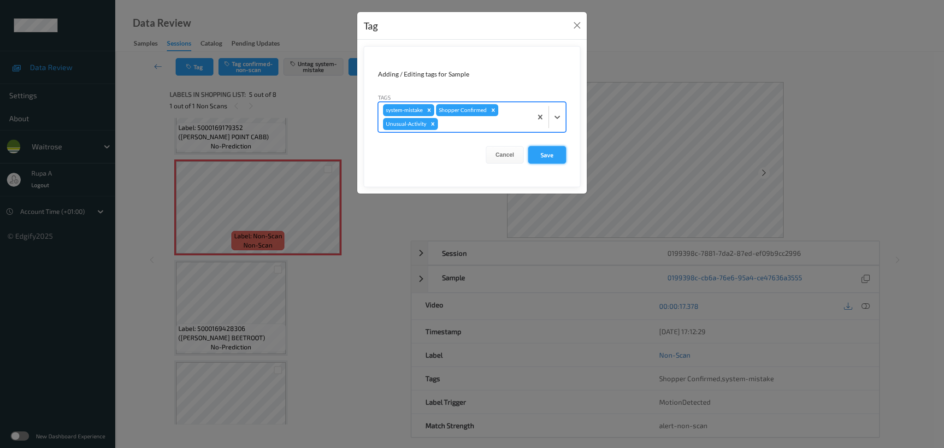
click at [553, 155] on button "Save" at bounding box center [547, 155] width 38 height 18
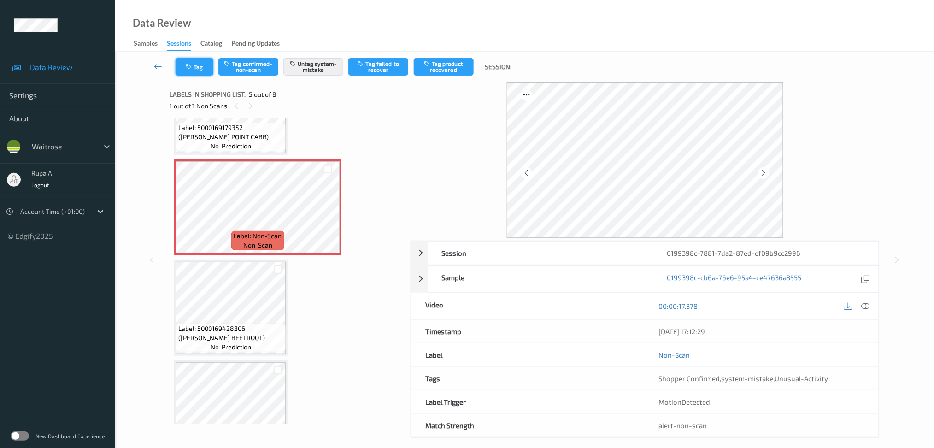
click at [185, 70] on button "Tag" at bounding box center [195, 67] width 38 height 18
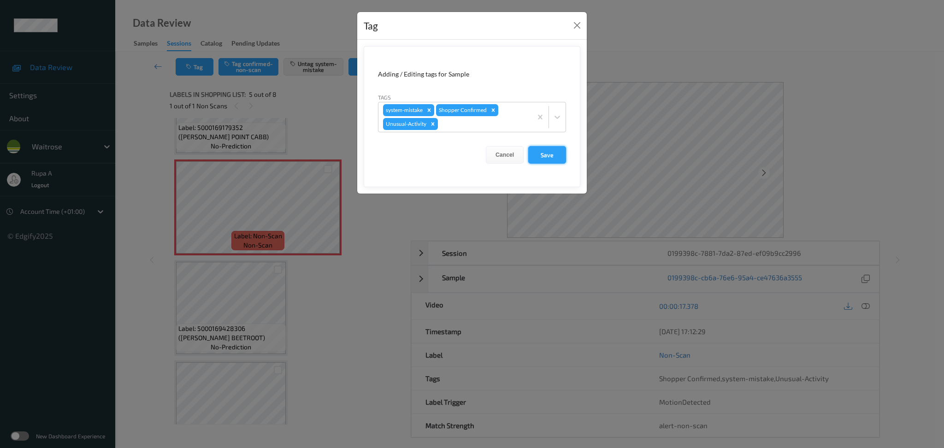
click at [546, 155] on button "Save" at bounding box center [547, 155] width 38 height 18
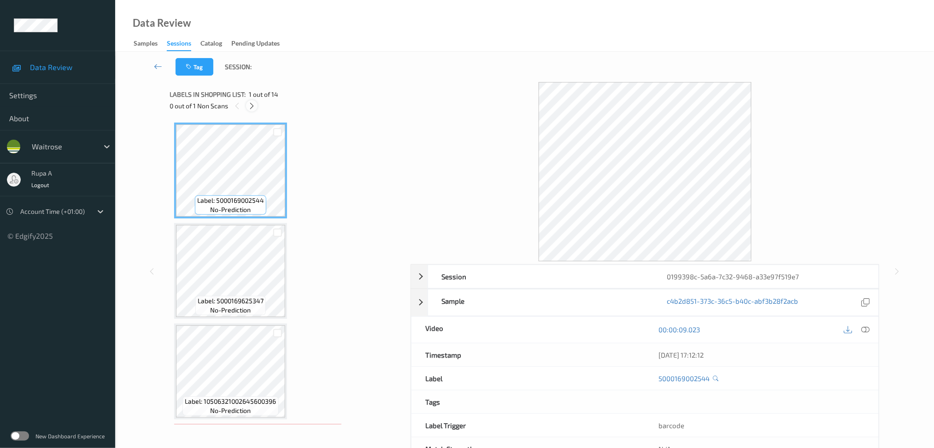
click at [252, 105] on icon at bounding box center [252, 106] width 8 height 8
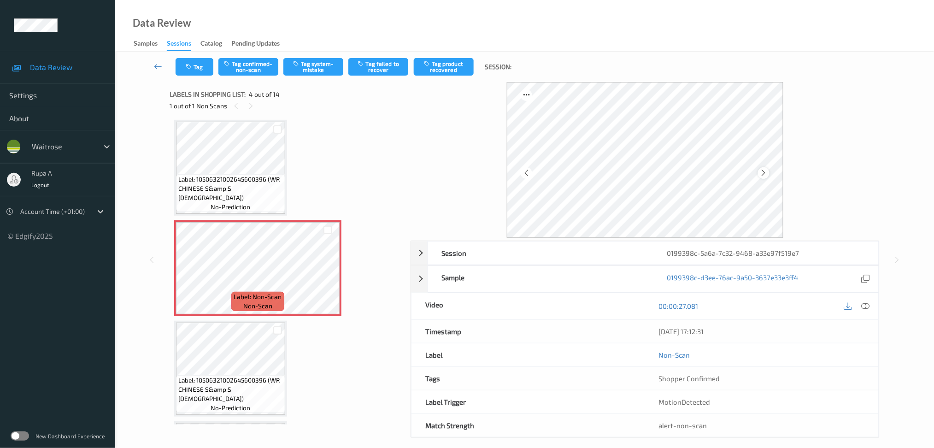
click at [767, 174] on icon at bounding box center [764, 173] width 8 height 8
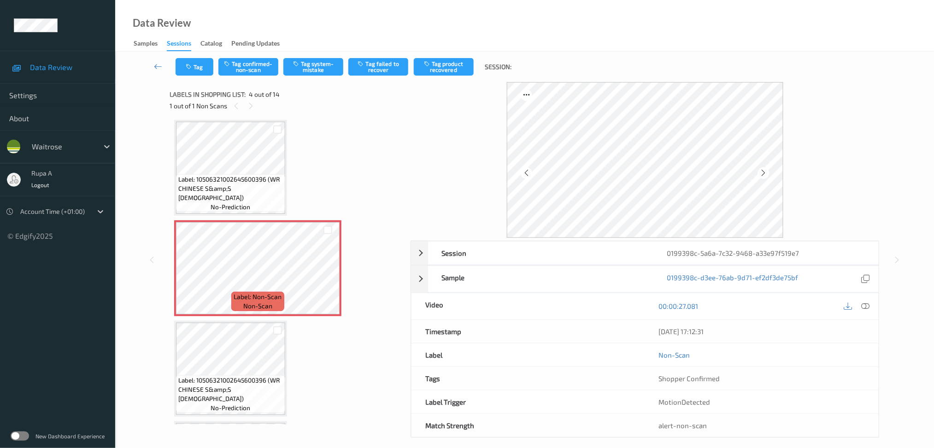
click at [767, 174] on icon at bounding box center [764, 173] width 8 height 8
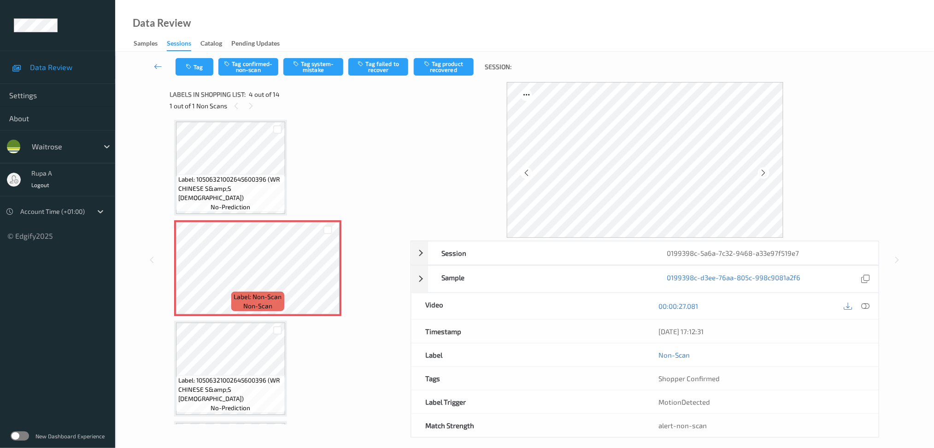
click at [767, 174] on icon at bounding box center [764, 173] width 8 height 8
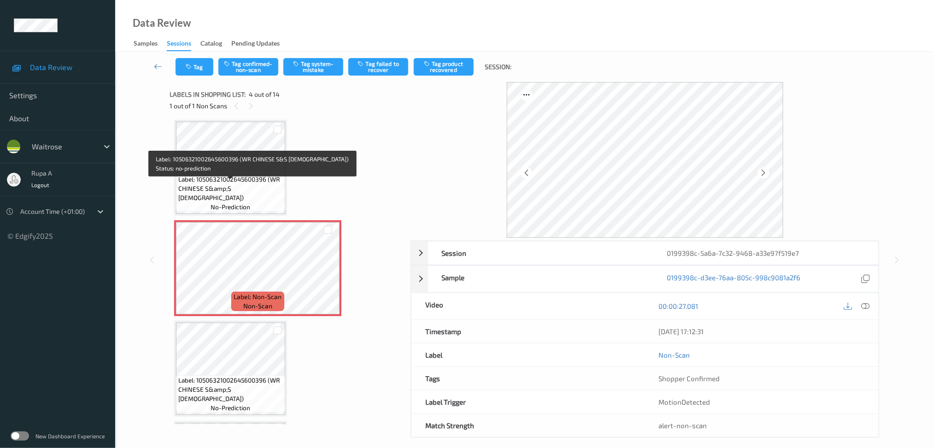
click at [245, 189] on span "Label: 10506321002645600396 (WR CHINESE S&amp;S [DEMOGRAPHIC_DATA])" at bounding box center [230, 189] width 105 height 28
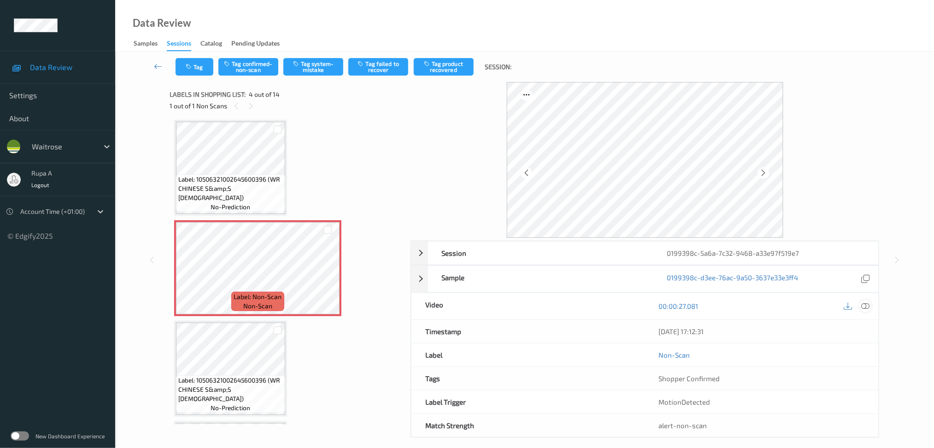
click at [868, 304] on icon at bounding box center [865, 306] width 8 height 8
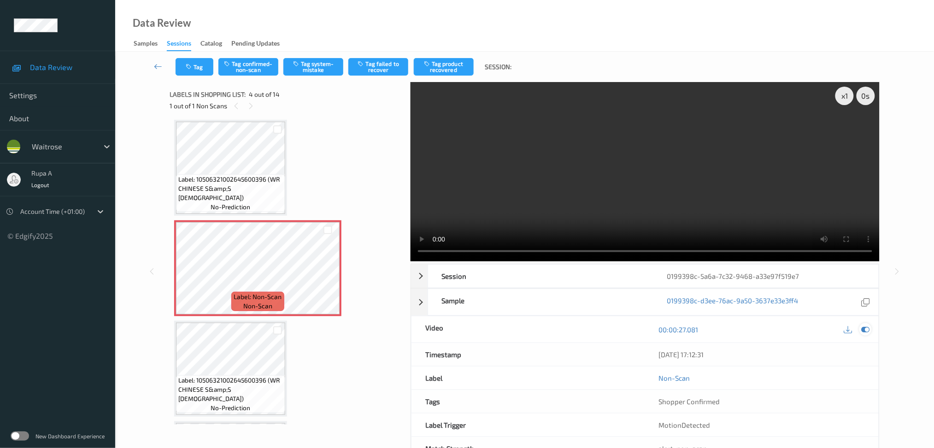
click at [871, 330] on div at bounding box center [865, 329] width 12 height 12
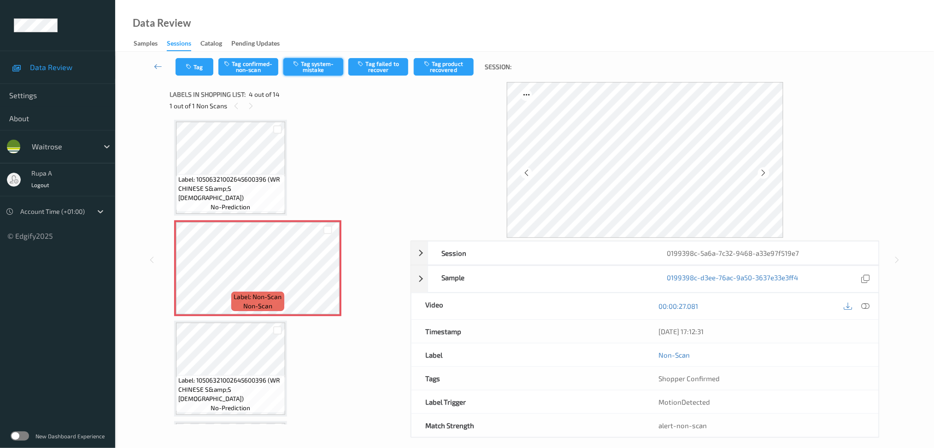
click at [314, 73] on button "Tag system-mistake" at bounding box center [313, 67] width 60 height 18
click at [322, 67] on button "Tag system-mistake" at bounding box center [313, 67] width 60 height 18
click at [311, 72] on button "Tag system-mistake" at bounding box center [313, 67] width 60 height 18
click at [311, 73] on button "Tag system-mistake" at bounding box center [313, 67] width 60 height 18
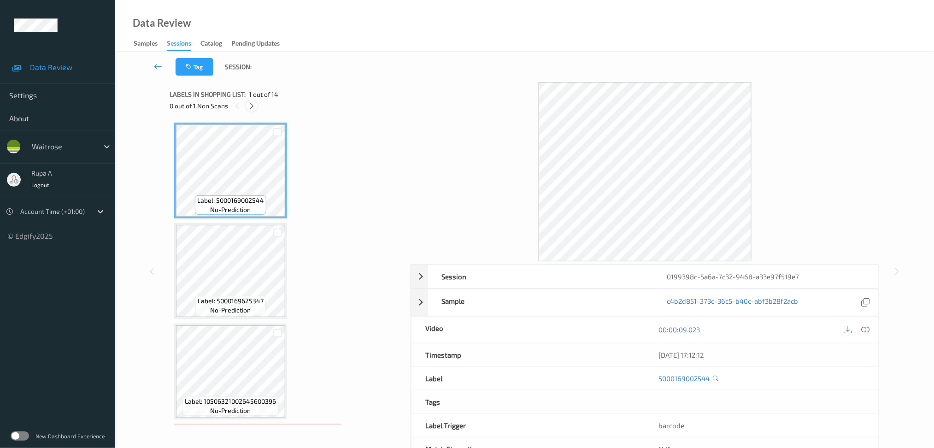
click at [248, 106] on icon at bounding box center [252, 106] width 8 height 8
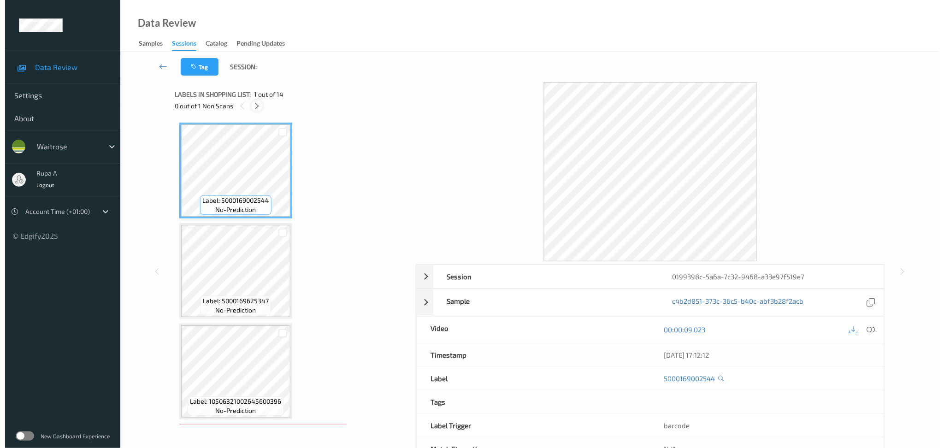
scroll to position [204, 0]
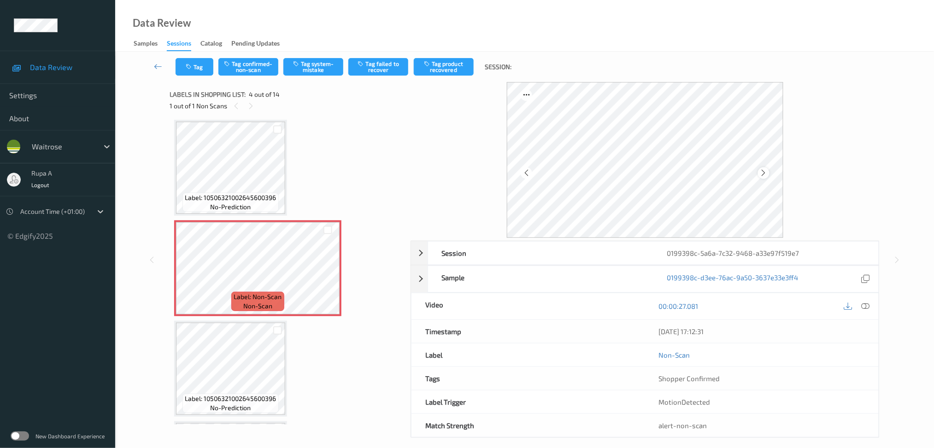
click at [767, 171] on icon at bounding box center [764, 173] width 8 height 8
click at [765, 171] on icon at bounding box center [764, 173] width 8 height 8
click at [317, 70] on button "Tag system-mistake" at bounding box center [313, 67] width 60 height 18
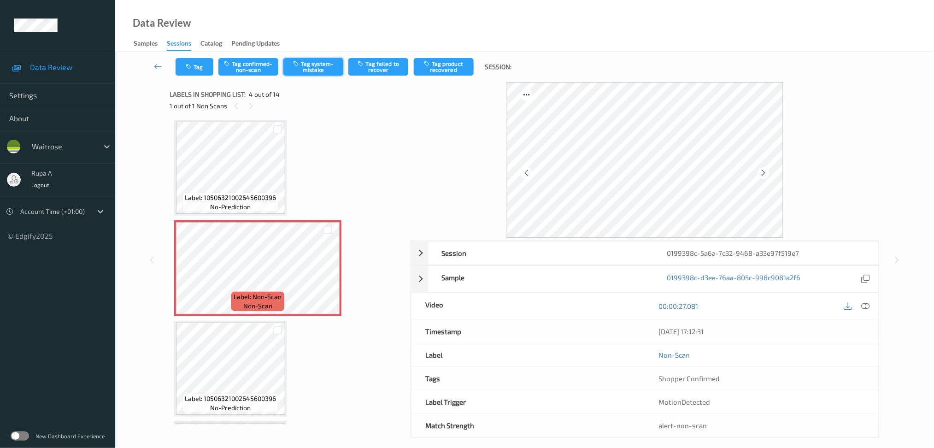
click at [307, 73] on button "Tag system-mistake" at bounding box center [313, 67] width 60 height 18
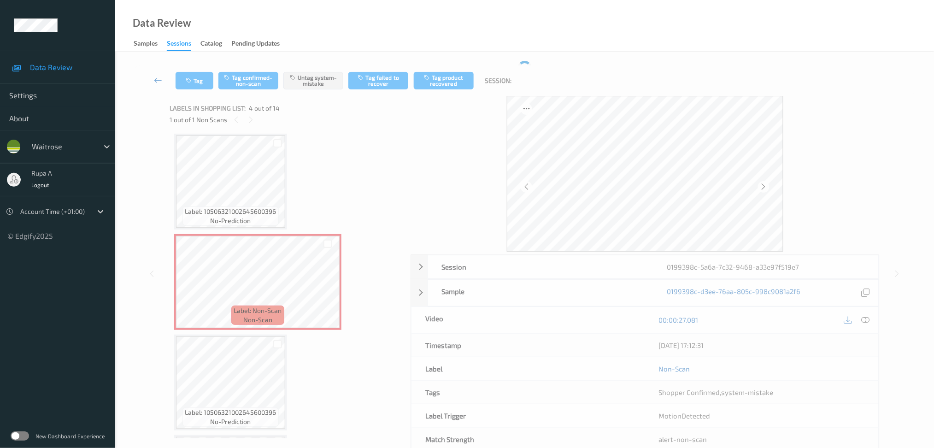
click at [175, 68] on div "Tag Tag confirmed-non-scan Untag system-mistake Tag failed to recover Tag produ…" at bounding box center [524, 80] width 781 height 30
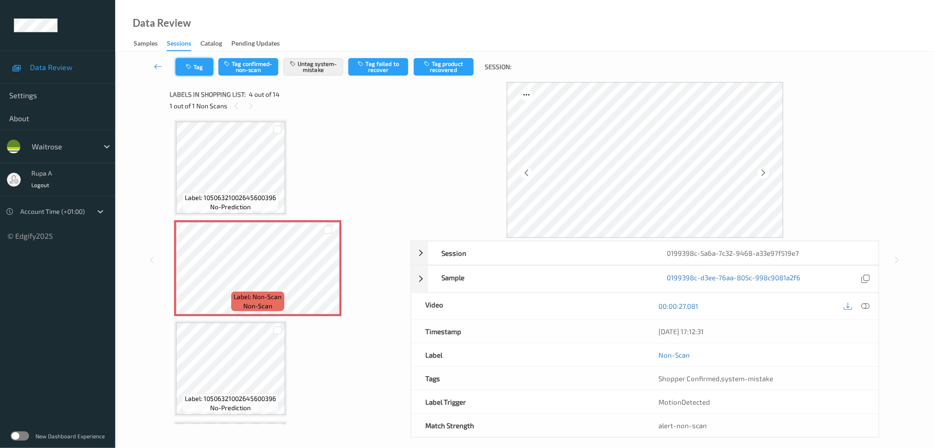
click at [193, 68] on icon "button" at bounding box center [190, 67] width 8 height 6
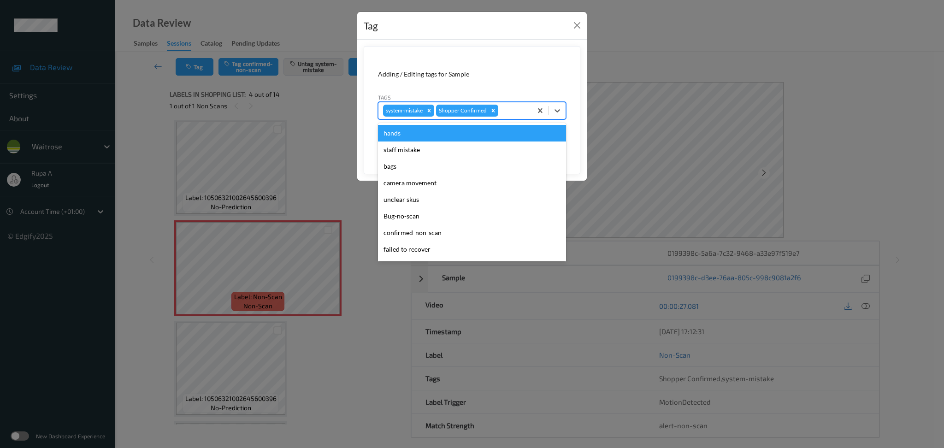
click at [507, 111] on div at bounding box center [513, 110] width 27 height 11
type input "un"
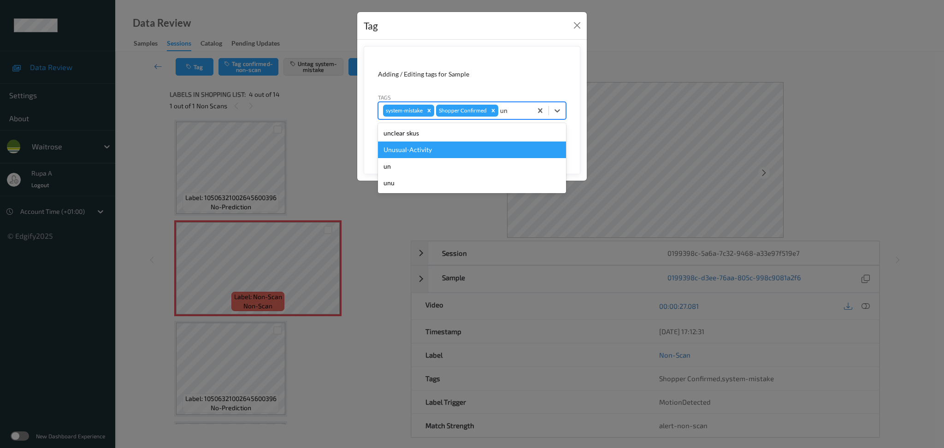
click at [482, 145] on div "Unusual-Activity" at bounding box center [472, 149] width 188 height 17
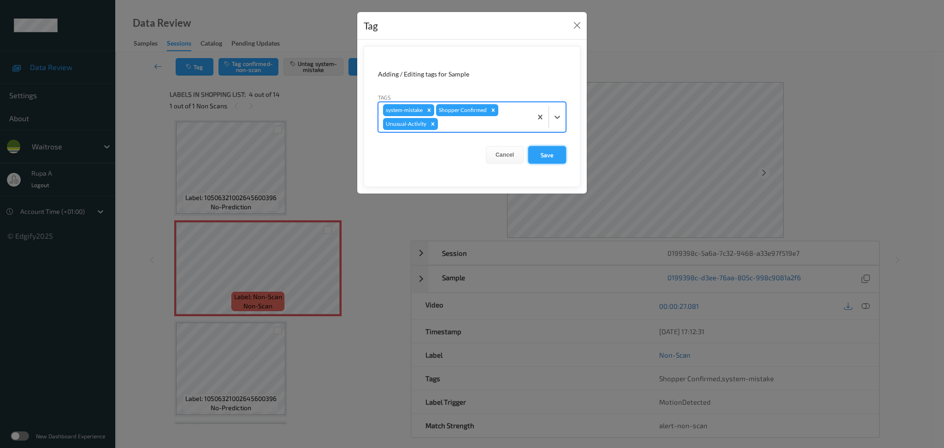
click at [556, 157] on button "Save" at bounding box center [547, 155] width 38 height 18
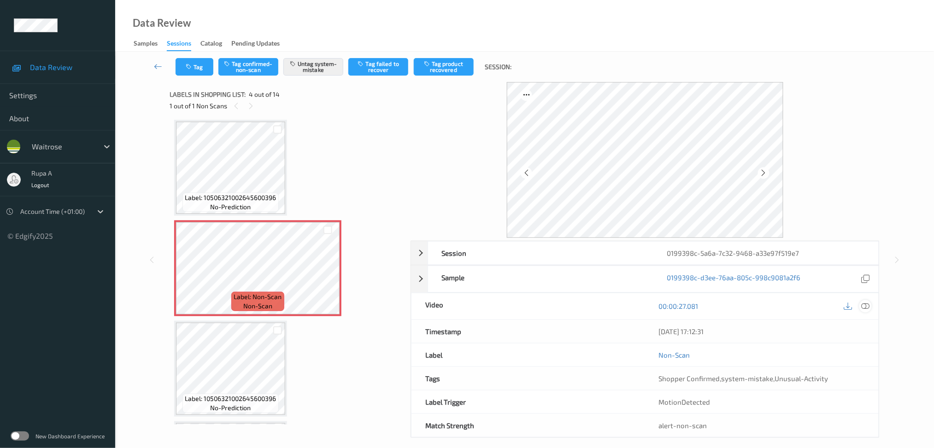
click at [863, 306] on icon at bounding box center [865, 306] width 8 height 8
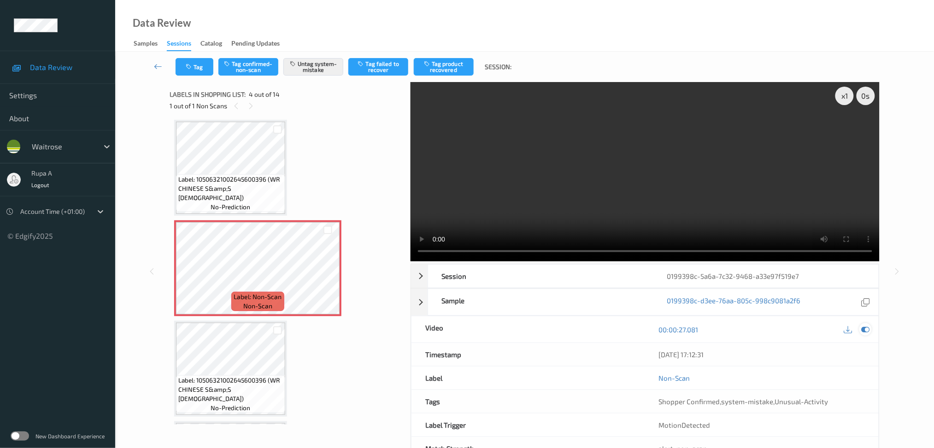
click at [867, 328] on icon at bounding box center [865, 329] width 8 height 8
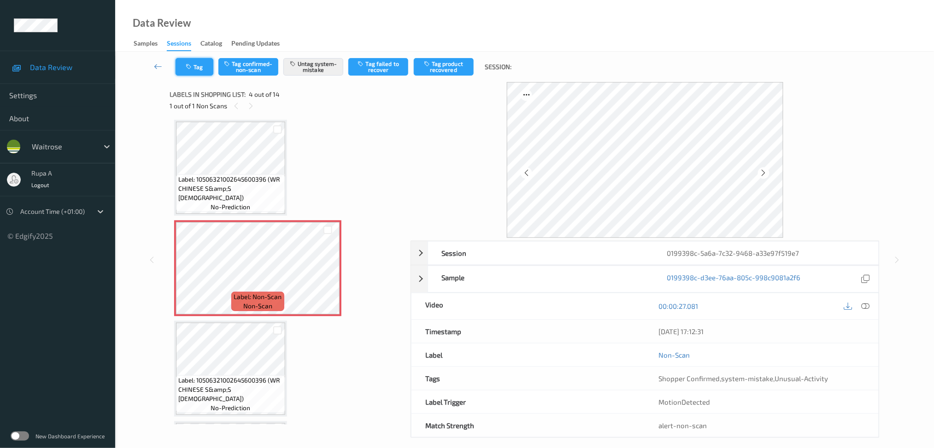
click at [204, 63] on button "Tag" at bounding box center [195, 67] width 38 height 18
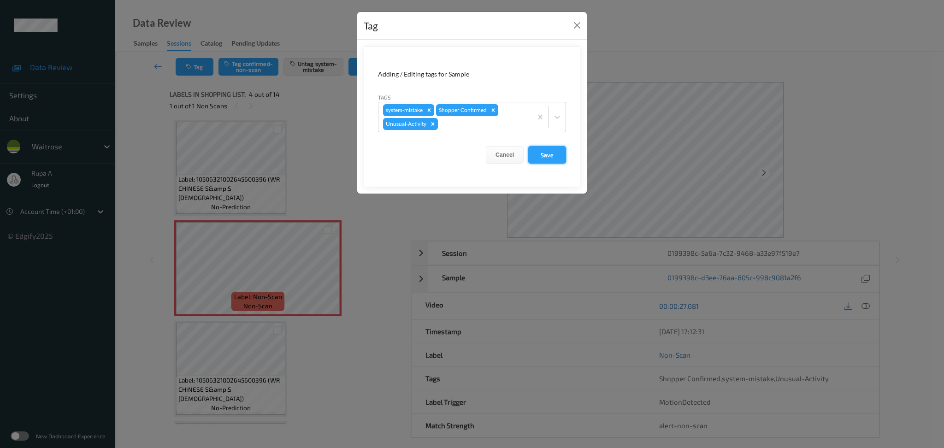
click at [549, 156] on button "Save" at bounding box center [547, 155] width 38 height 18
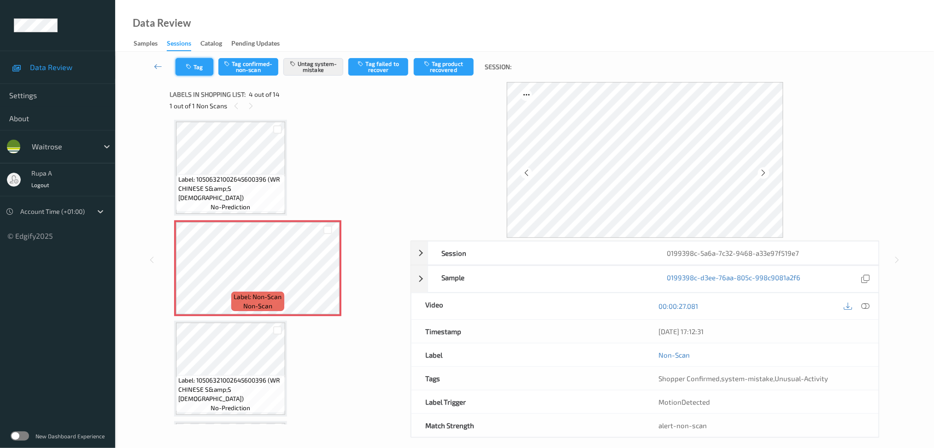
click at [186, 68] on icon "button" at bounding box center [190, 67] width 8 height 6
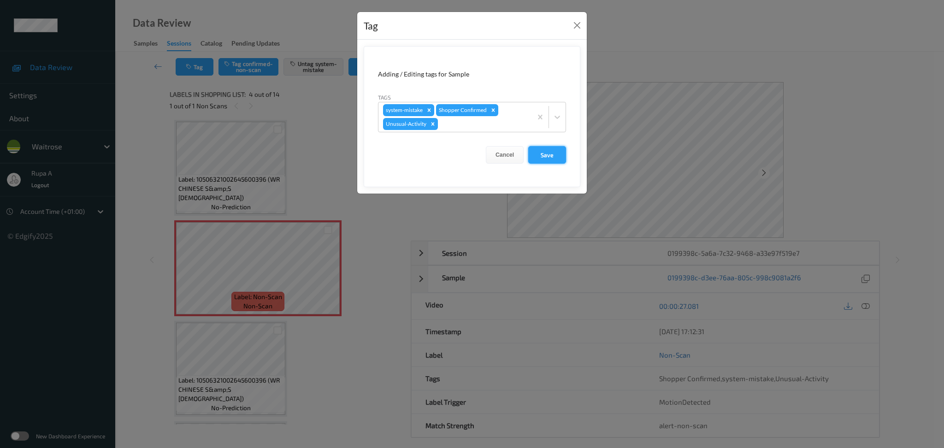
click at [545, 153] on button "Save" at bounding box center [547, 155] width 38 height 18
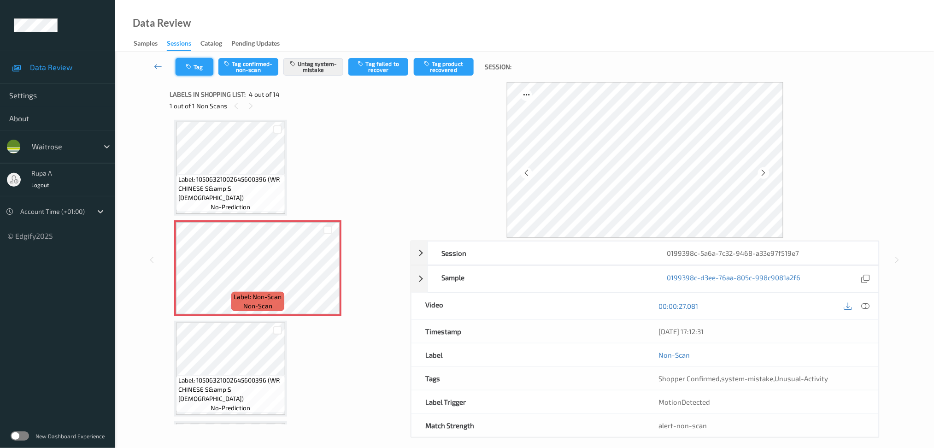
click at [184, 68] on button "Tag" at bounding box center [195, 67] width 38 height 18
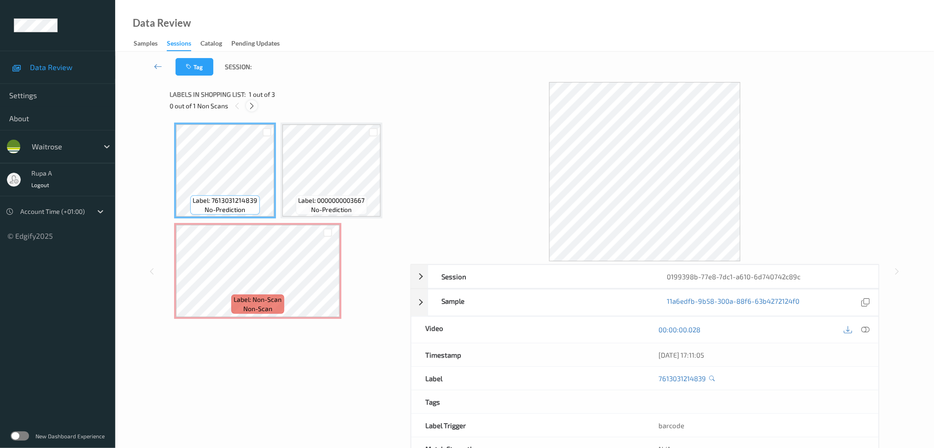
click at [253, 111] on div at bounding box center [252, 106] width 12 height 12
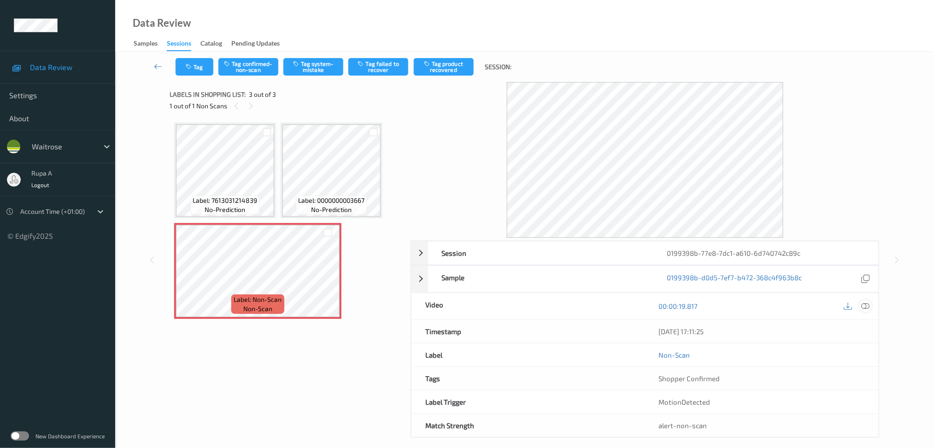
click at [868, 302] on icon at bounding box center [865, 306] width 8 height 8
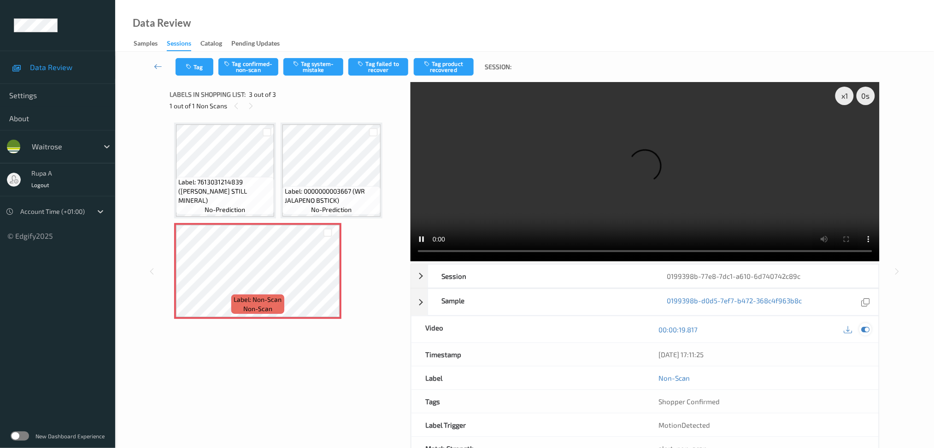
click at [867, 329] on icon at bounding box center [865, 329] width 8 height 8
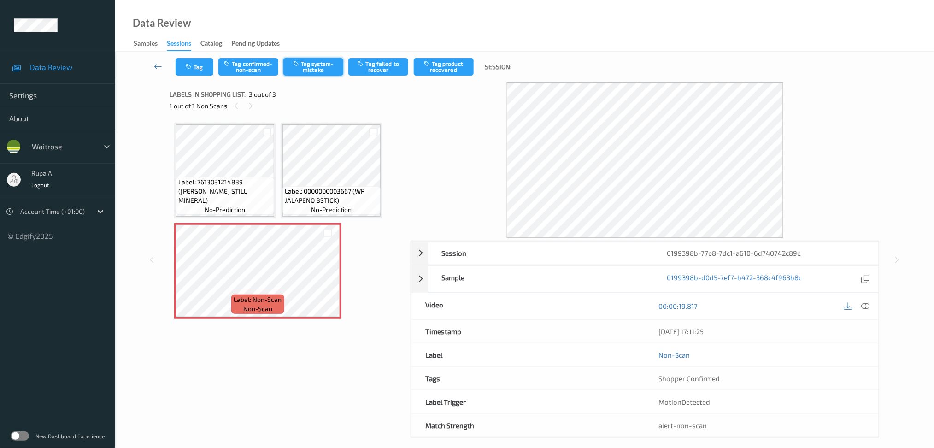
click at [308, 68] on button "Tag system-mistake" at bounding box center [313, 67] width 60 height 18
click at [187, 69] on icon "button" at bounding box center [190, 67] width 8 height 6
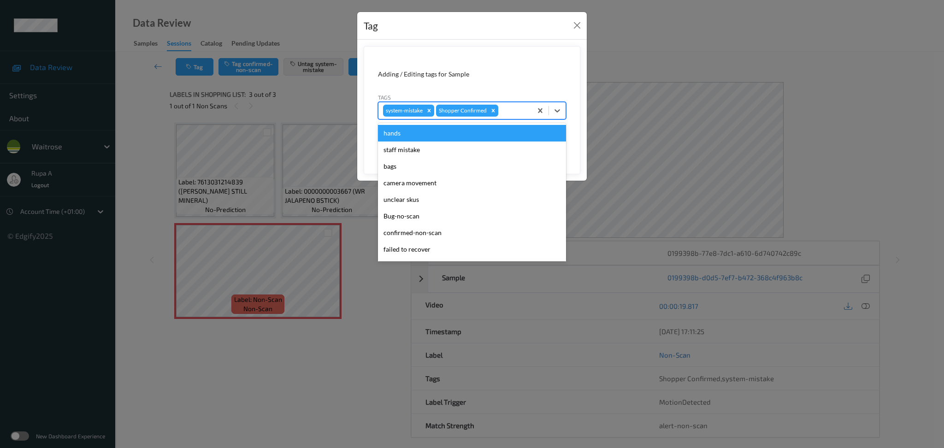
click at [509, 114] on div at bounding box center [513, 110] width 27 height 11
type input "un"
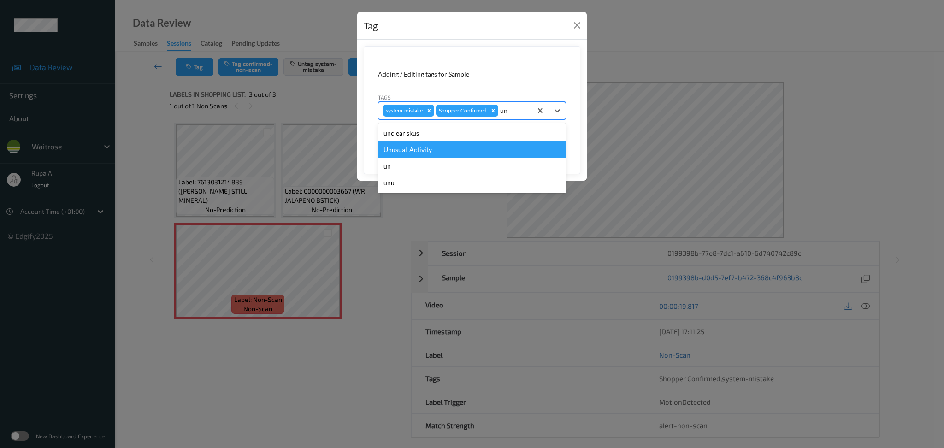
click at [450, 147] on div "Unusual-Activity" at bounding box center [472, 149] width 188 height 17
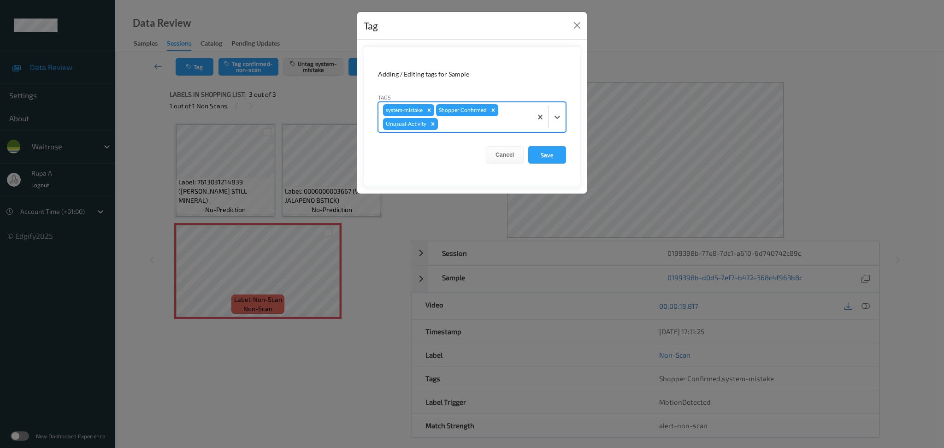
click at [479, 127] on div at bounding box center [484, 123] width 88 height 11
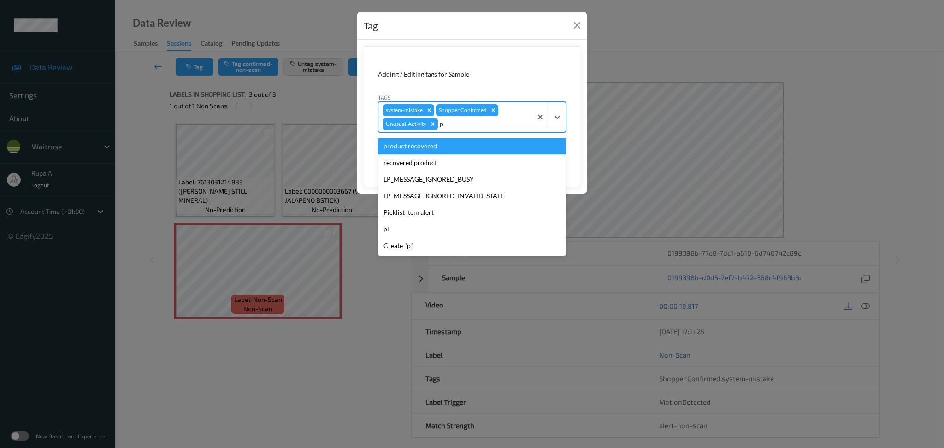
type input "pi"
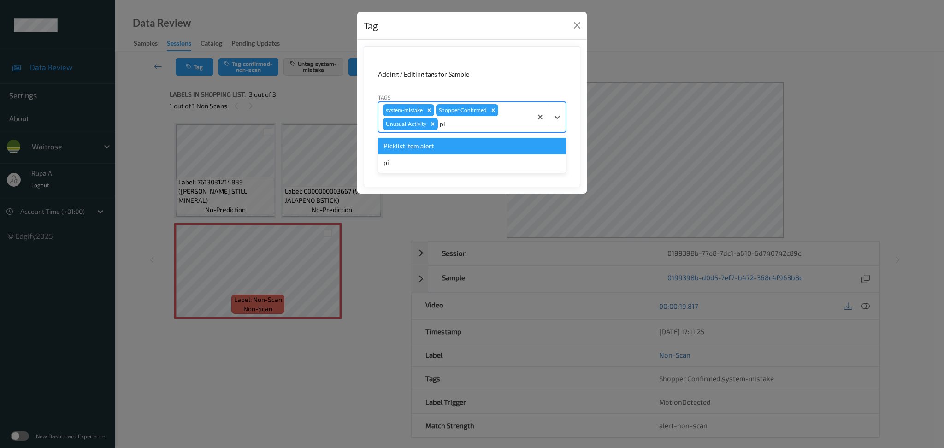
click at [460, 142] on div "Picklist item alert" at bounding box center [472, 146] width 188 height 17
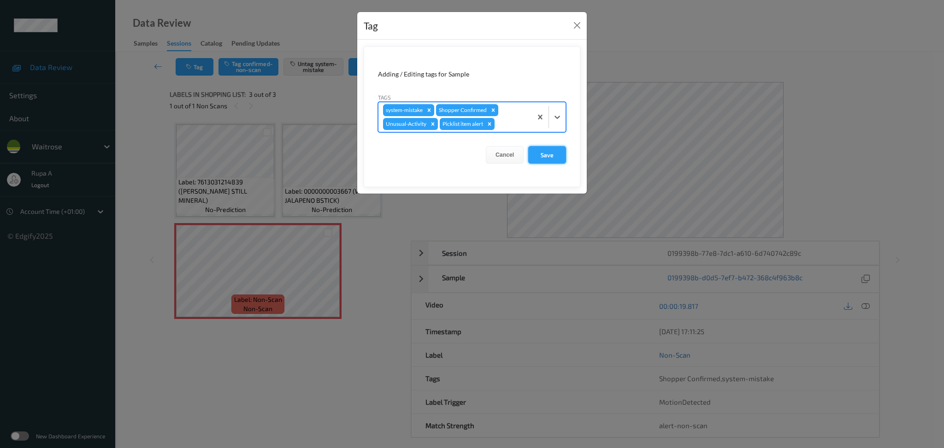
click at [548, 158] on button "Save" at bounding box center [547, 155] width 38 height 18
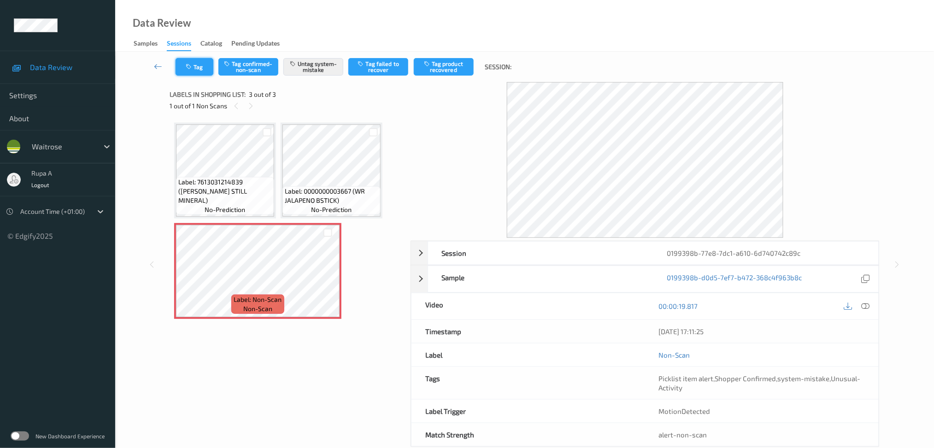
click at [192, 66] on icon "button" at bounding box center [190, 67] width 8 height 6
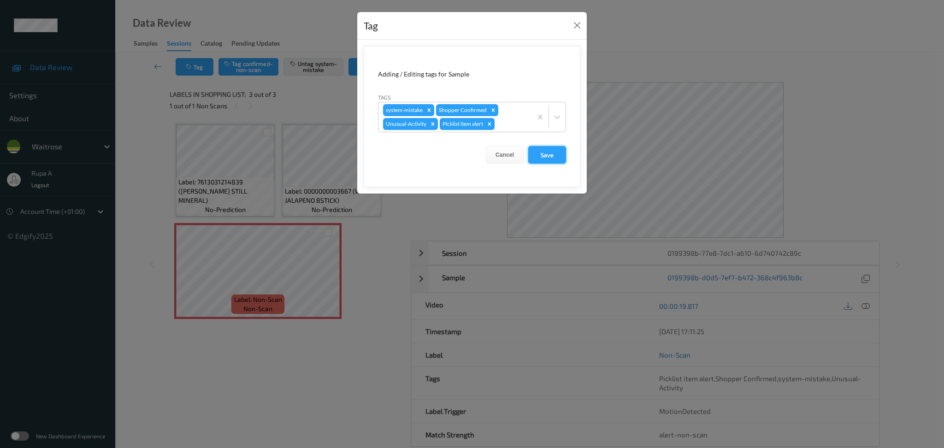
click at [558, 157] on button "Save" at bounding box center [547, 155] width 38 height 18
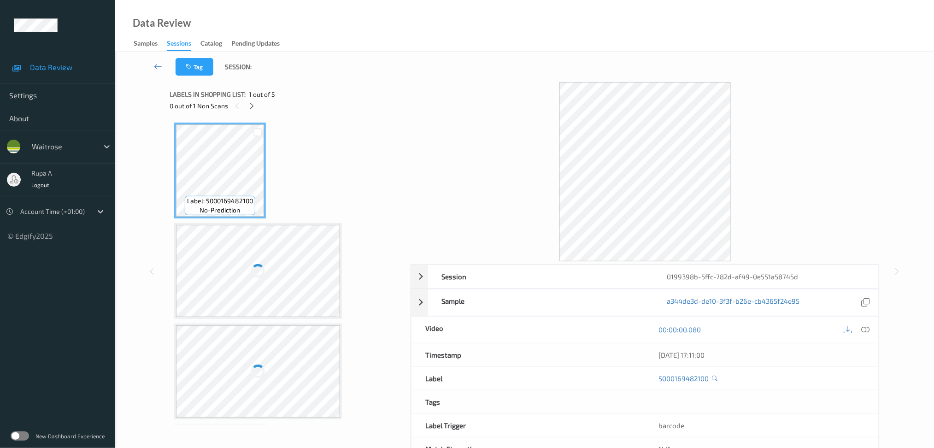
drag, startPoint x: 320, startPoint y: 94, endPoint x: 299, endPoint y: 103, distance: 23.2
click at [320, 95] on div "Labels in shopping list: 1 out of 5" at bounding box center [287, 94] width 235 height 12
click at [252, 107] on icon at bounding box center [252, 106] width 8 height 8
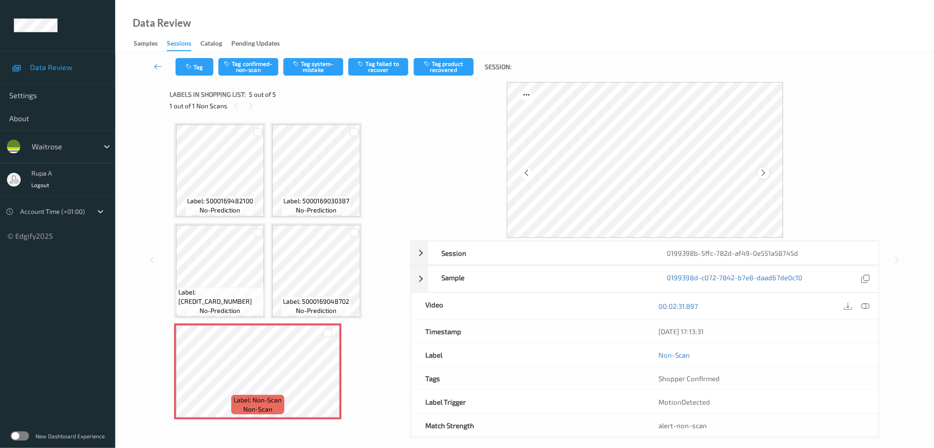
click at [763, 175] on icon at bounding box center [764, 173] width 8 height 8
click at [763, 174] on icon at bounding box center [764, 173] width 8 height 8
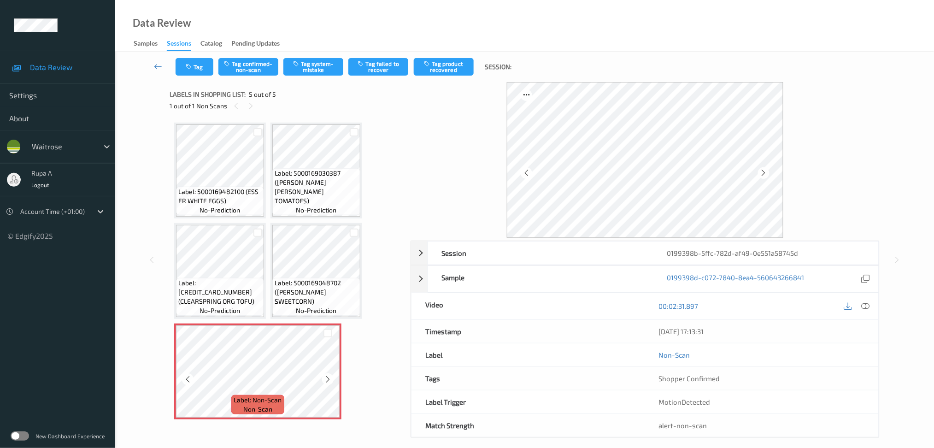
scroll to position [9, 0]
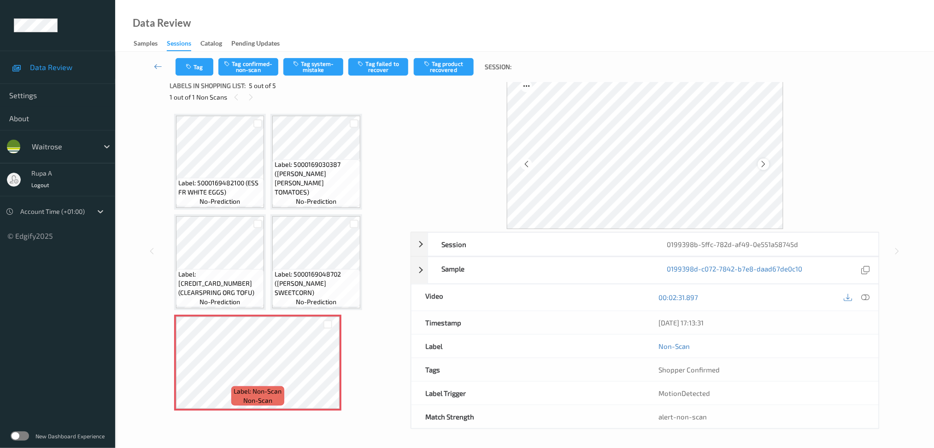
click at [764, 160] on icon at bounding box center [764, 164] width 8 height 8
click at [765, 160] on icon at bounding box center [764, 164] width 8 height 8
click at [764, 164] on icon at bounding box center [764, 164] width 8 height 8
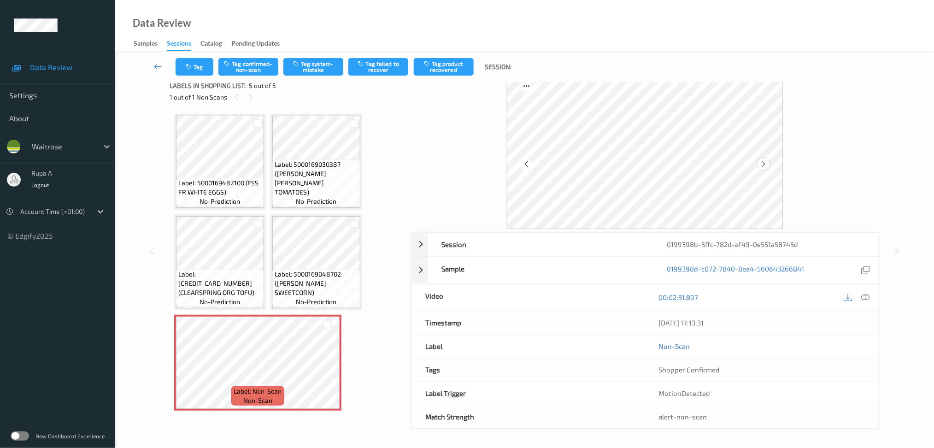
click at [766, 161] on icon at bounding box center [764, 164] width 8 height 8
click at [866, 298] on icon at bounding box center [865, 297] width 8 height 8
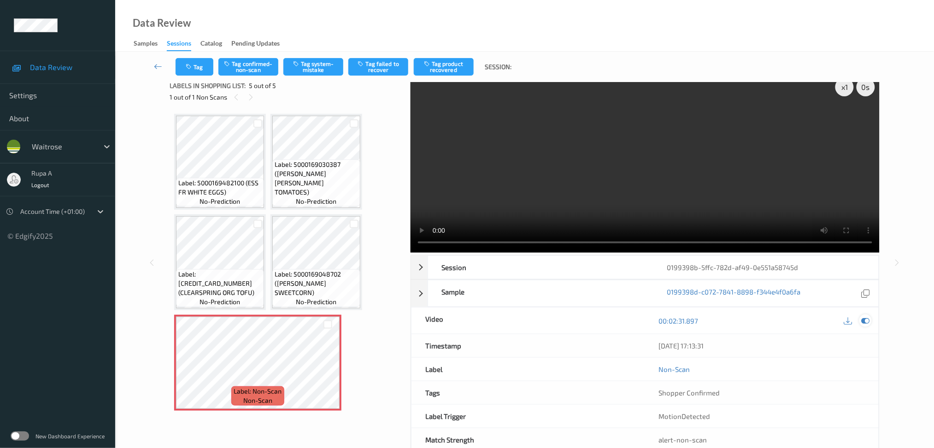
scroll to position [0, 0]
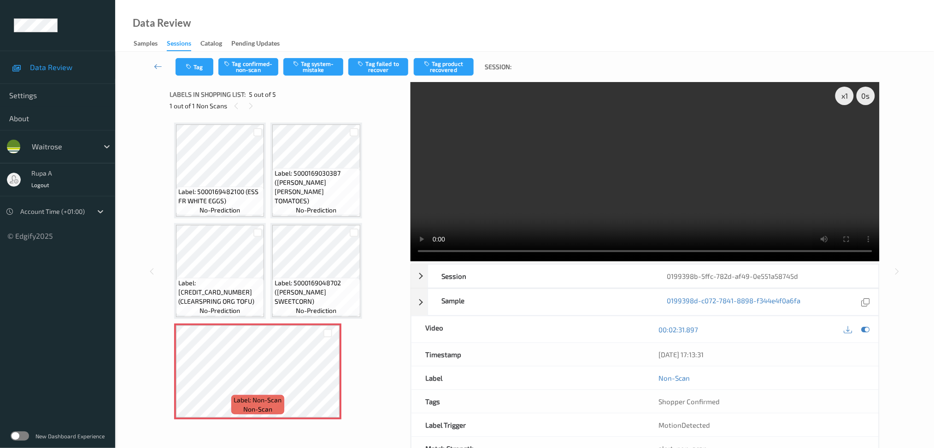
click at [872, 326] on div "00:02:31.897" at bounding box center [762, 329] width 234 height 26
click at [858, 334] on div at bounding box center [857, 329] width 30 height 12
click at [863, 334] on icon at bounding box center [865, 329] width 8 height 8
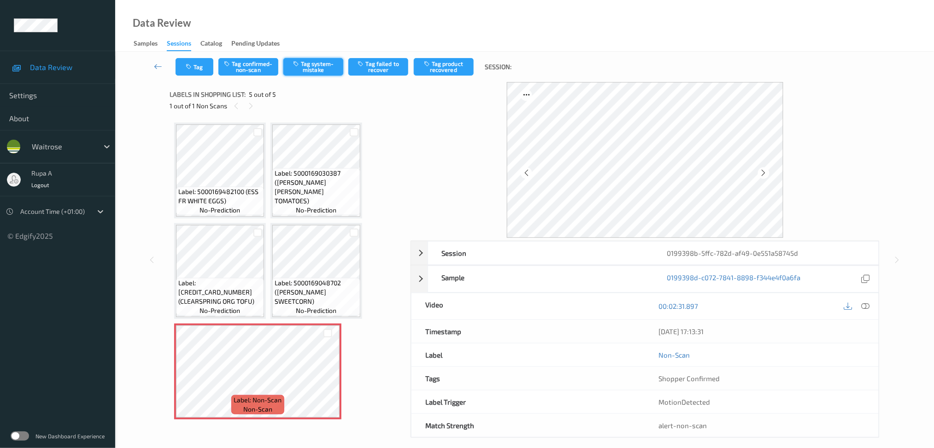
click at [319, 62] on button "Tag system-mistake" at bounding box center [313, 67] width 60 height 18
click at [182, 69] on button "Tag" at bounding box center [195, 67] width 38 height 18
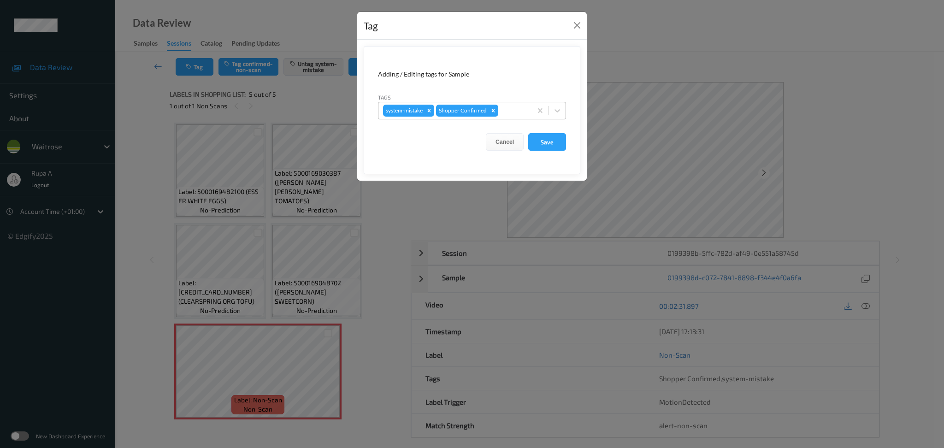
click at [516, 110] on div at bounding box center [513, 110] width 27 height 11
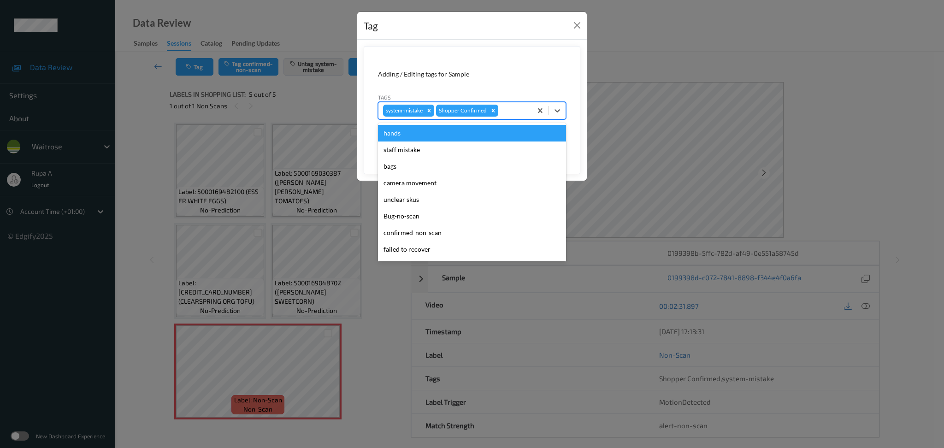
type input "u"
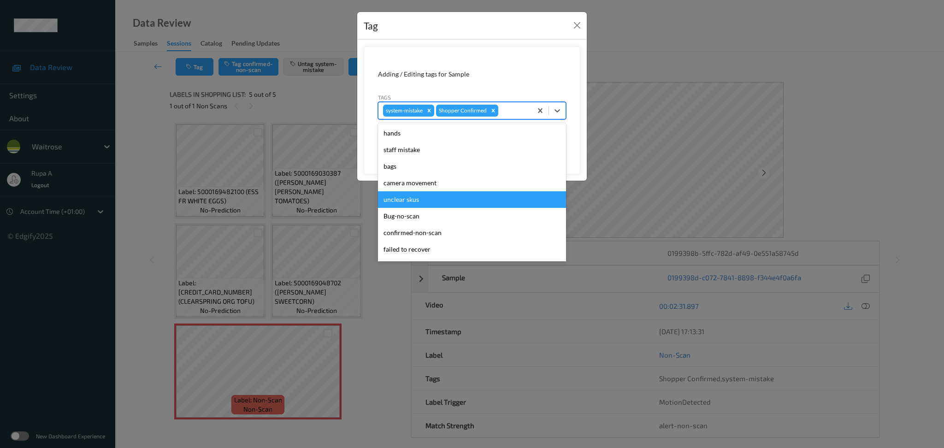
click at [526, 75] on div "Adding / Editing tags for Sample" at bounding box center [472, 74] width 188 height 9
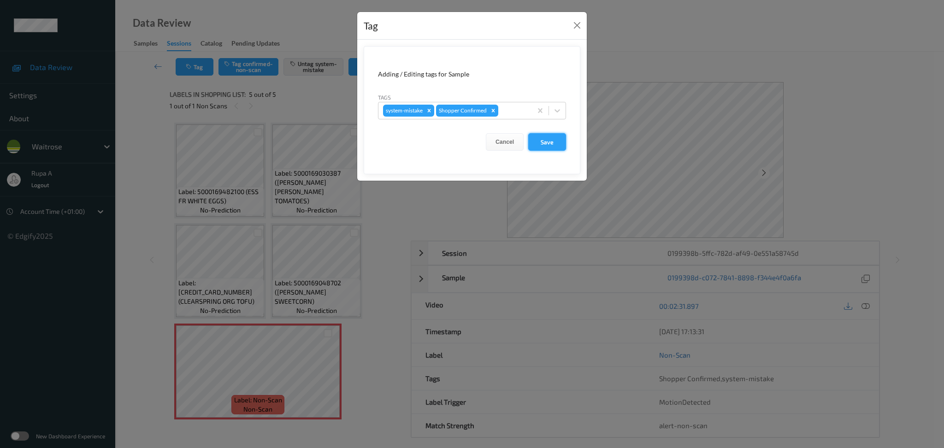
click at [555, 136] on button "Save" at bounding box center [547, 142] width 38 height 18
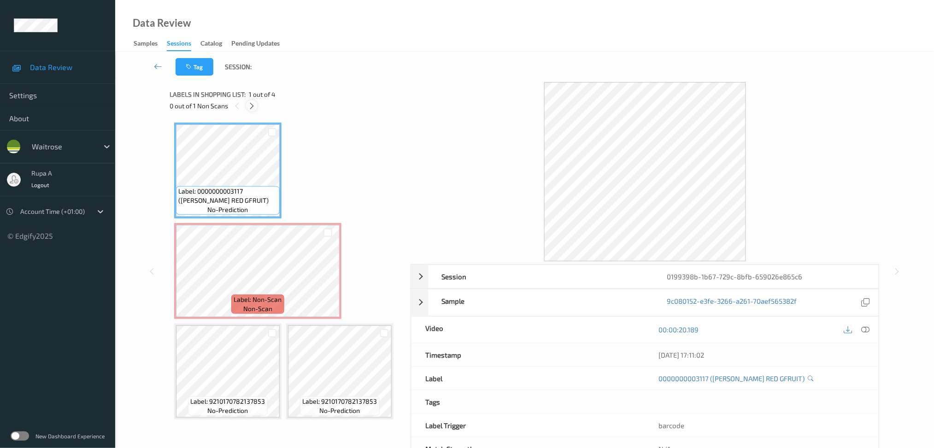
click at [252, 104] on icon at bounding box center [252, 106] width 8 height 8
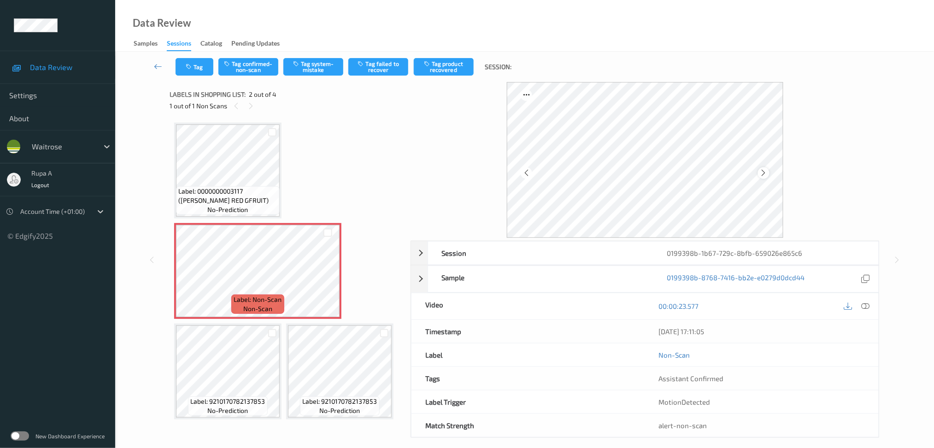
click at [762, 174] on div at bounding box center [764, 173] width 12 height 12
click at [764, 173] on icon at bounding box center [764, 173] width 8 height 8
click at [867, 306] on icon at bounding box center [865, 306] width 8 height 8
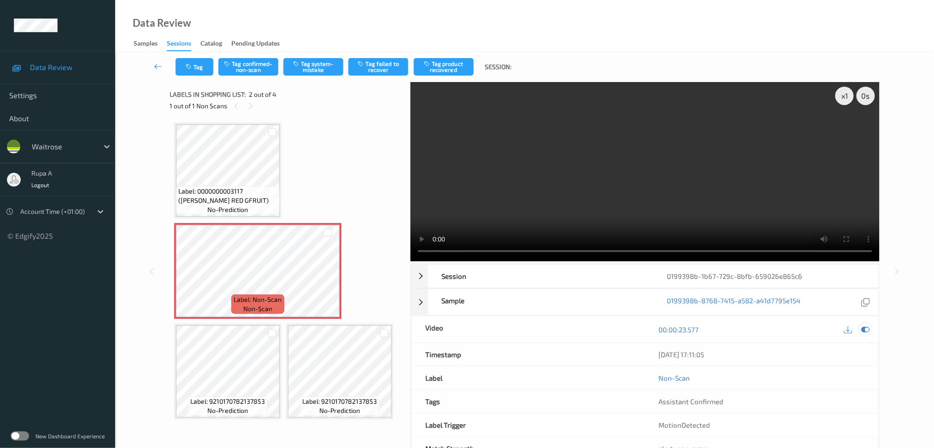
click at [868, 333] on icon at bounding box center [865, 329] width 8 height 8
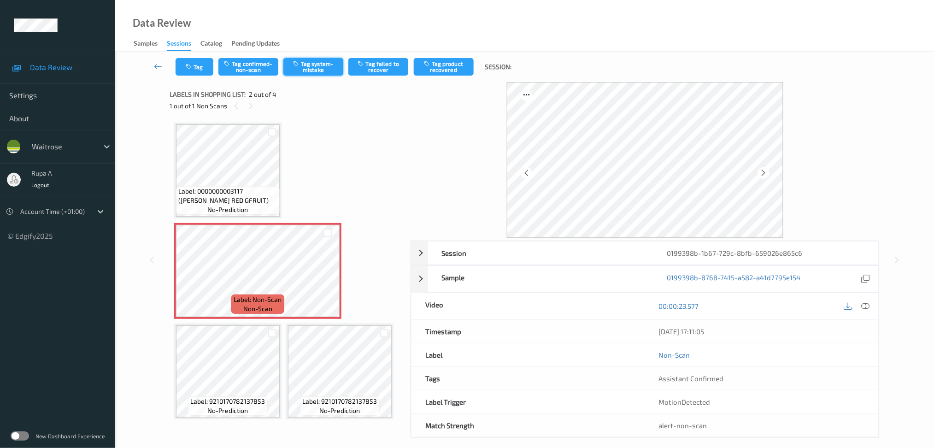
click at [316, 72] on button "Tag system-mistake" at bounding box center [313, 67] width 60 height 18
click at [194, 67] on button "Tag" at bounding box center [195, 67] width 38 height 18
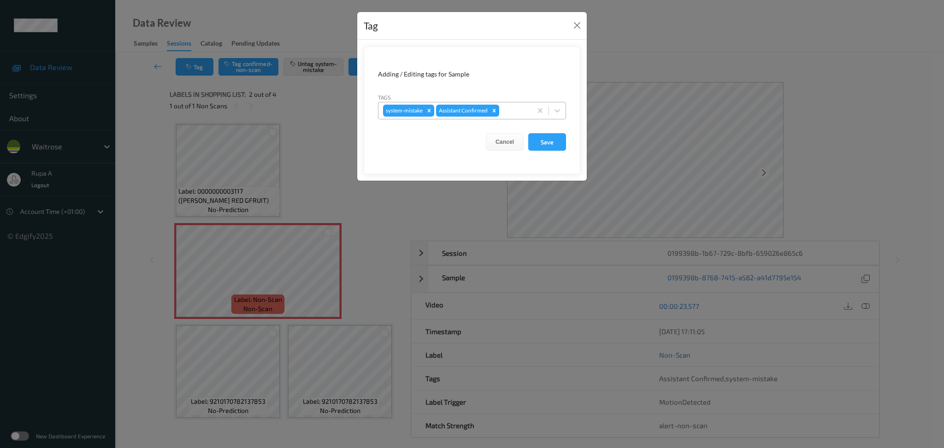
click at [518, 112] on div at bounding box center [514, 110] width 26 height 11
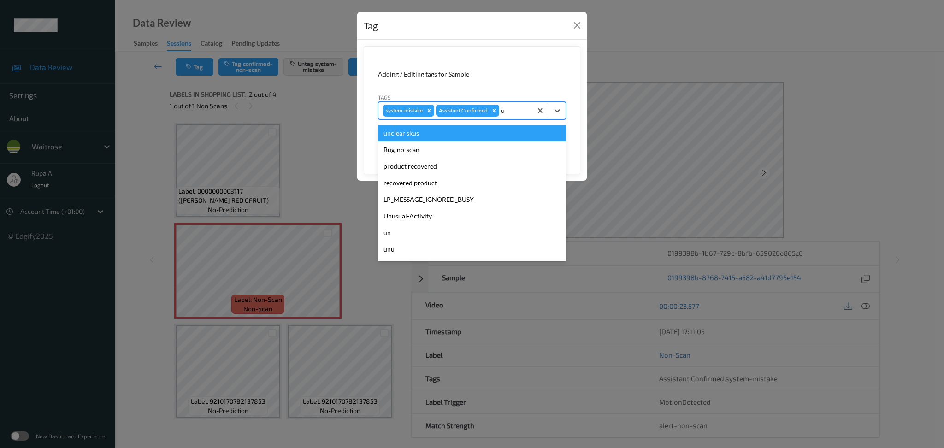
type input "un"
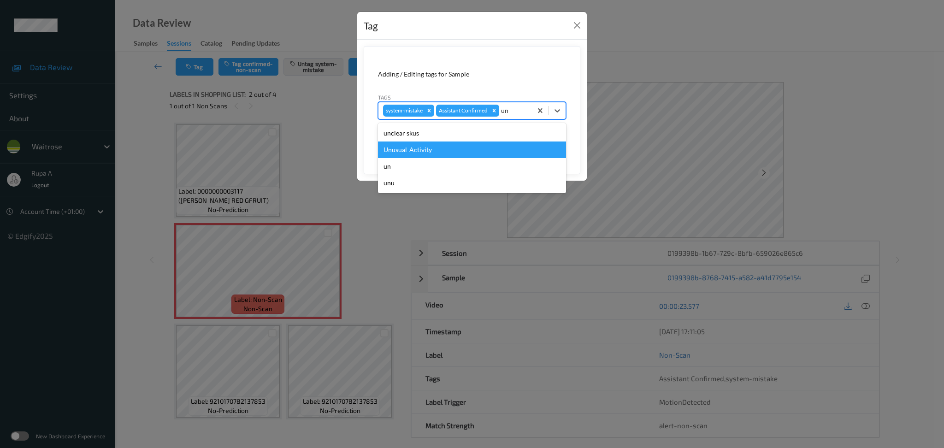
click at [467, 147] on div "Unusual-Activity" at bounding box center [472, 149] width 188 height 17
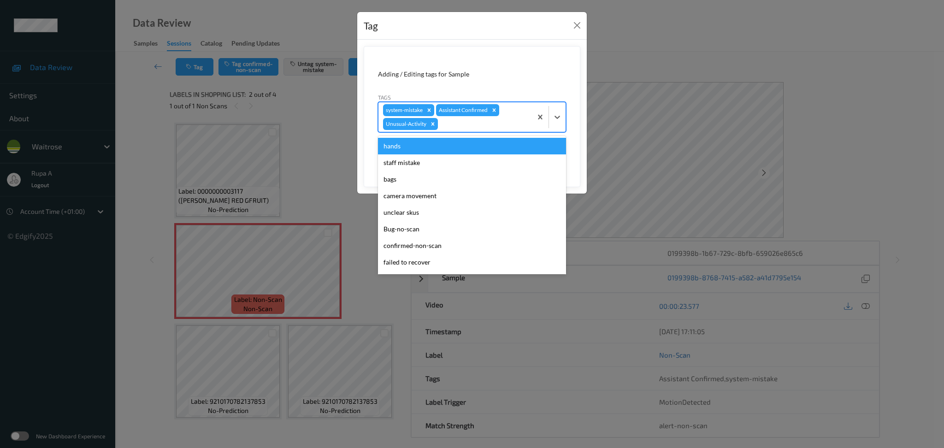
click at [502, 126] on div at bounding box center [484, 123] width 88 height 11
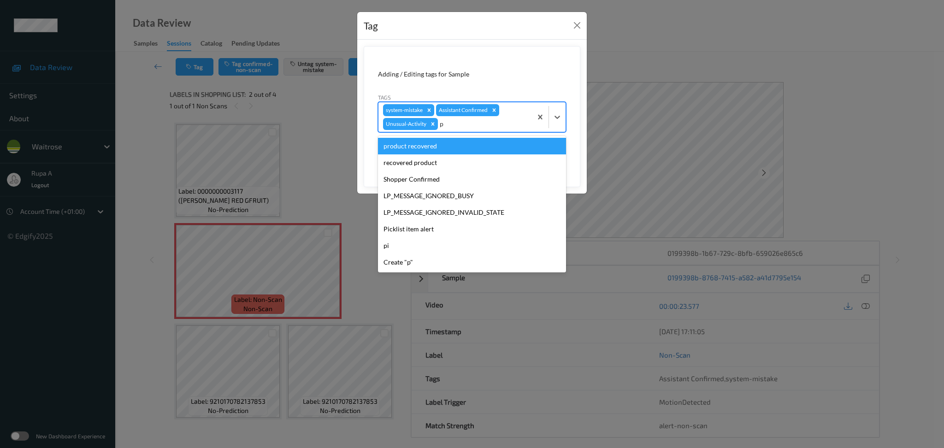
type input "pi"
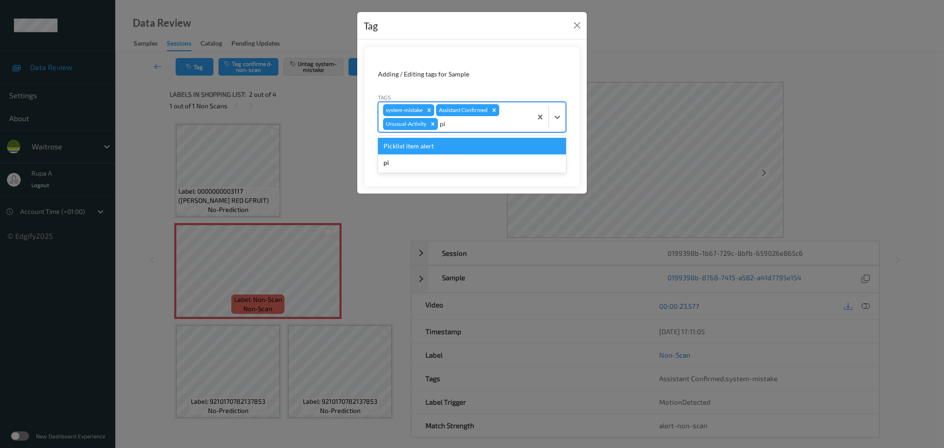
click at [481, 147] on div "Picklist item alert" at bounding box center [472, 146] width 188 height 17
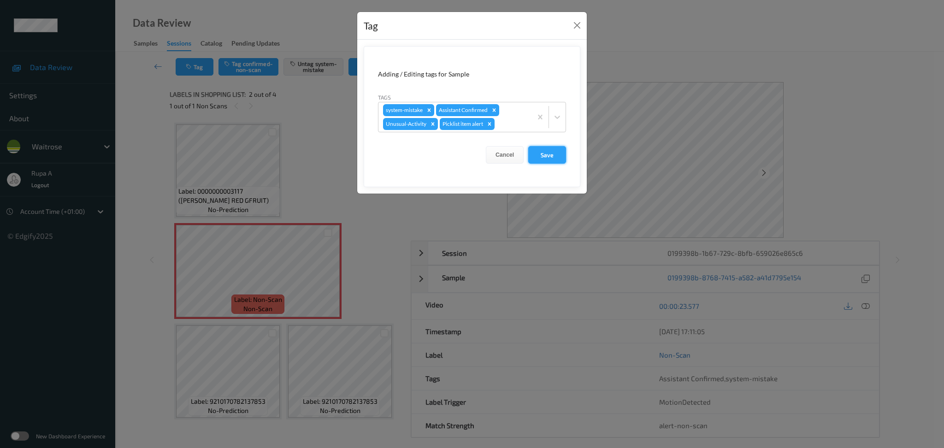
click at [546, 156] on button "Save" at bounding box center [547, 155] width 38 height 18
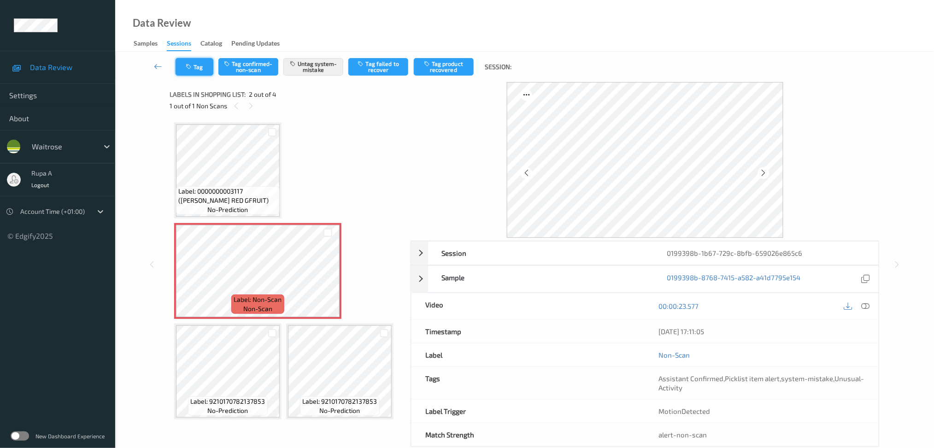
click at [194, 69] on button "Tag" at bounding box center [195, 67] width 38 height 18
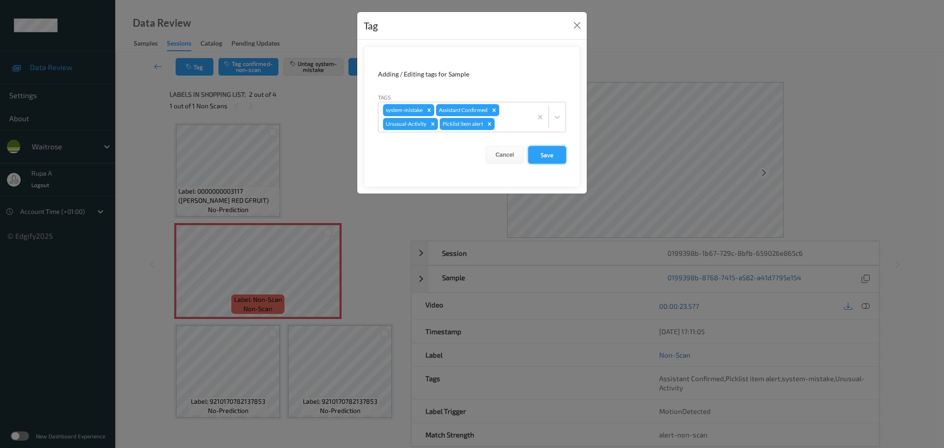
click at [542, 149] on button "Save" at bounding box center [547, 155] width 38 height 18
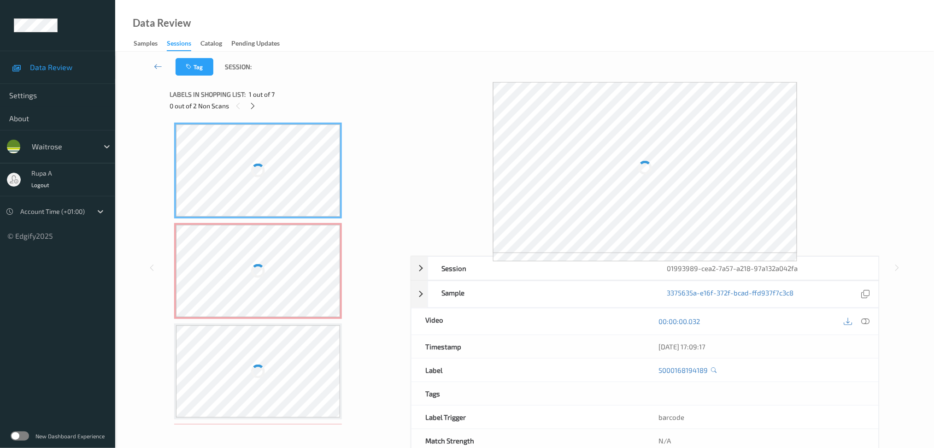
click at [332, 107] on div "0 out of 2 Non Scans" at bounding box center [287, 106] width 235 height 12
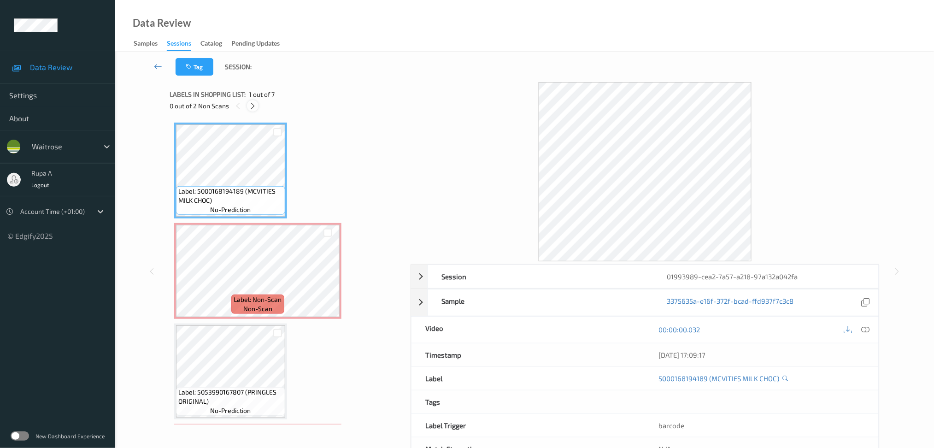
click at [254, 109] on icon at bounding box center [253, 106] width 8 height 8
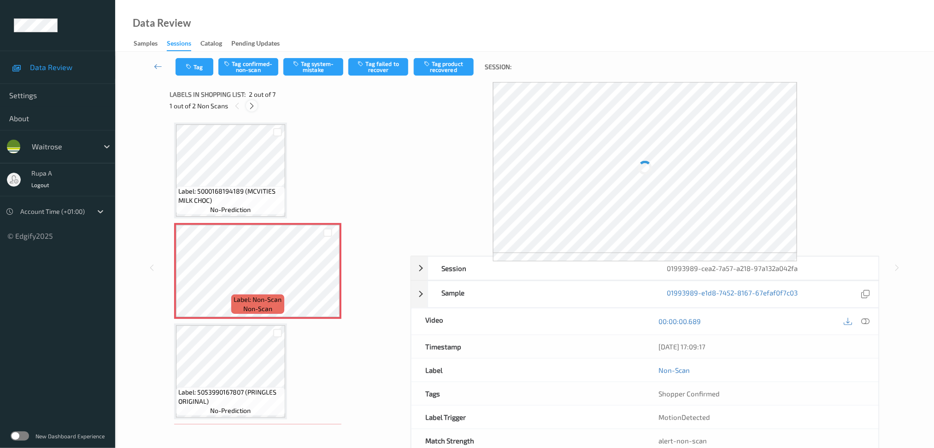
scroll to position [4, 0]
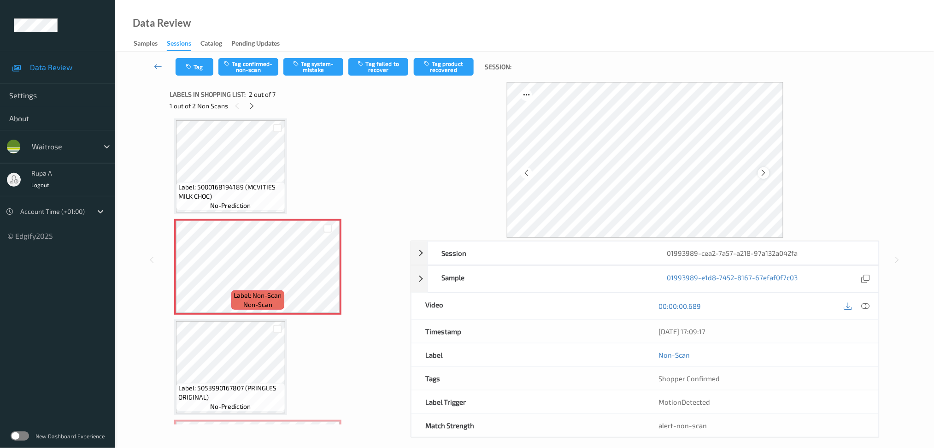
click at [764, 172] on icon at bounding box center [764, 173] width 8 height 8
click at [763, 172] on icon at bounding box center [764, 173] width 8 height 8
click at [763, 171] on icon at bounding box center [764, 173] width 8 height 8
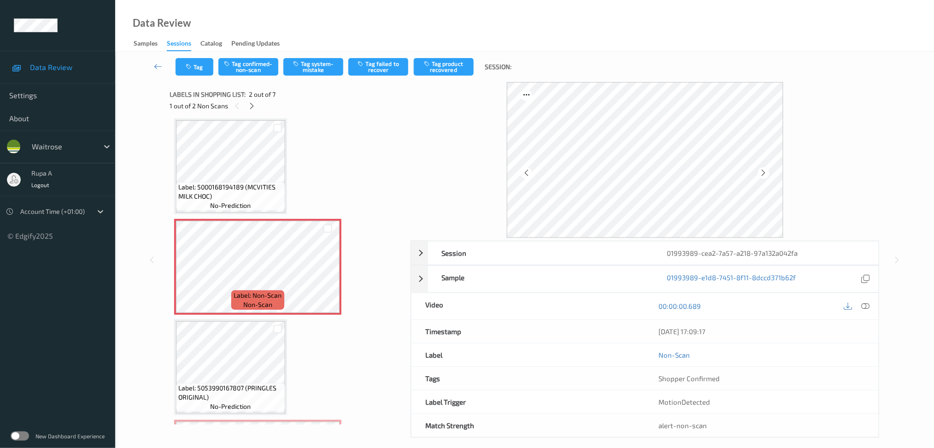
click at [763, 171] on icon at bounding box center [764, 173] width 8 height 8
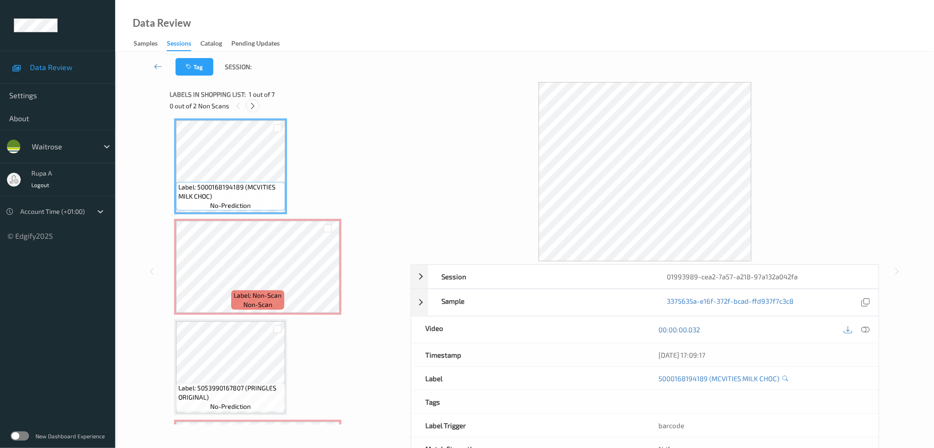
click at [250, 104] on icon at bounding box center [253, 106] width 8 height 8
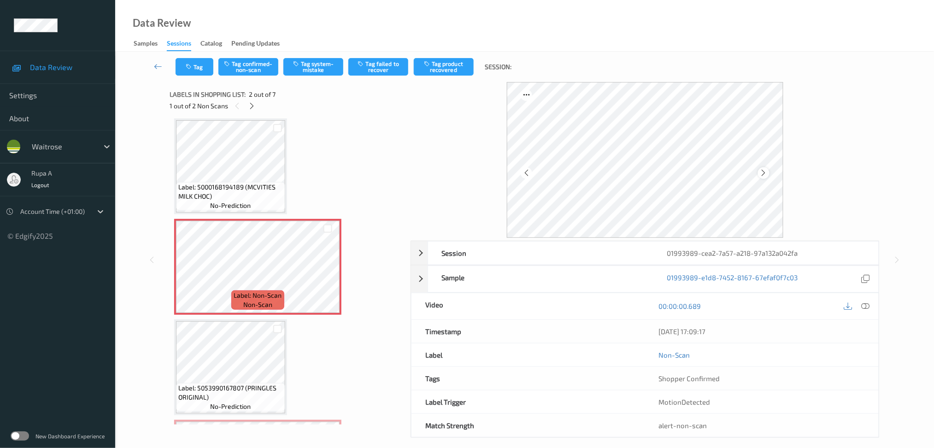
click at [761, 173] on icon at bounding box center [764, 173] width 8 height 8
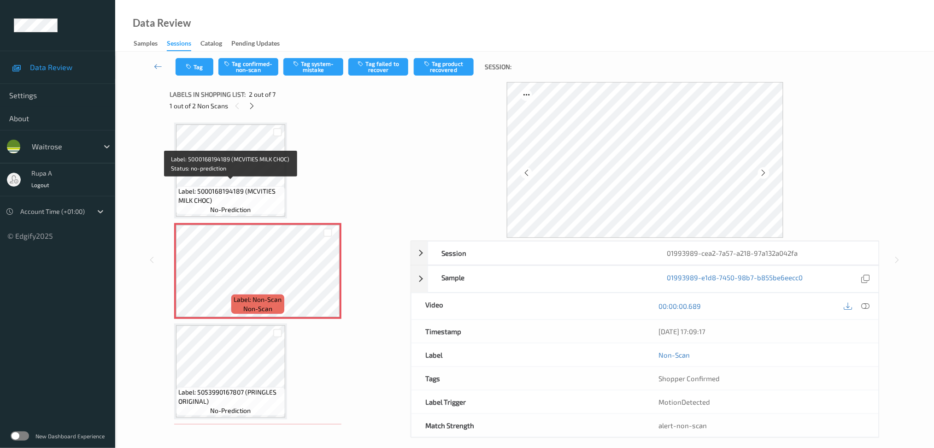
click at [269, 186] on div "Label: 5000168194189 (MCVITIES MILK CHOC) no-prediction" at bounding box center [230, 200] width 109 height 29
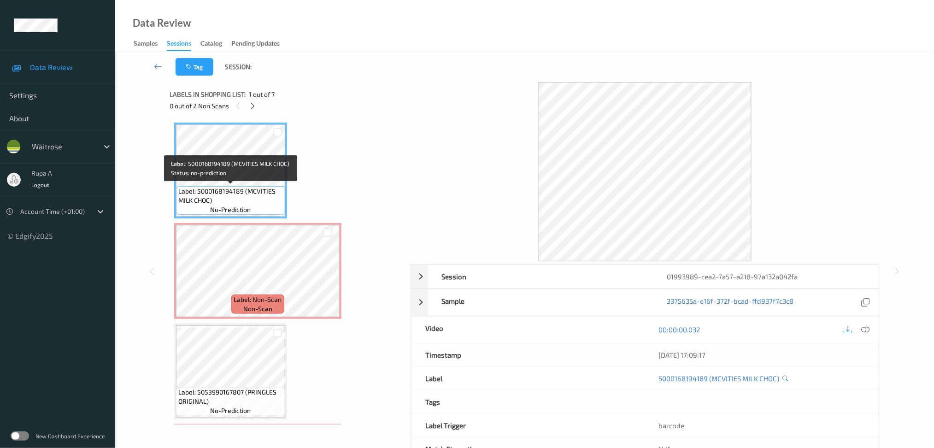
click at [203, 203] on span "Label: 5000168194189 (MCVITIES MILK CHOC)" at bounding box center [230, 196] width 105 height 18
click at [207, 200] on span "Label: 5000168194189 (MCVITIES MILK CHOC)" at bounding box center [230, 196] width 105 height 18
copy span "Label: 5000168194189 (MCVITIES MILK CHOC)"
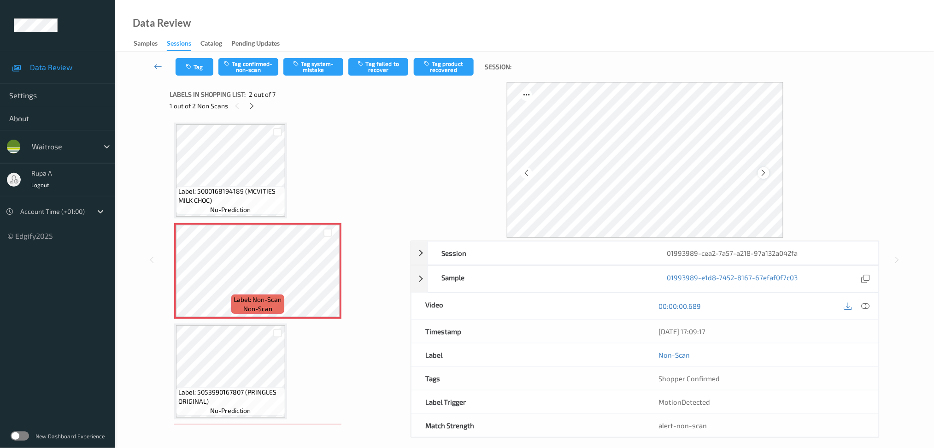
click at [762, 172] on icon at bounding box center [764, 173] width 8 height 8
click at [763, 173] on icon at bounding box center [764, 173] width 8 height 8
click at [765, 172] on icon at bounding box center [764, 173] width 8 height 8
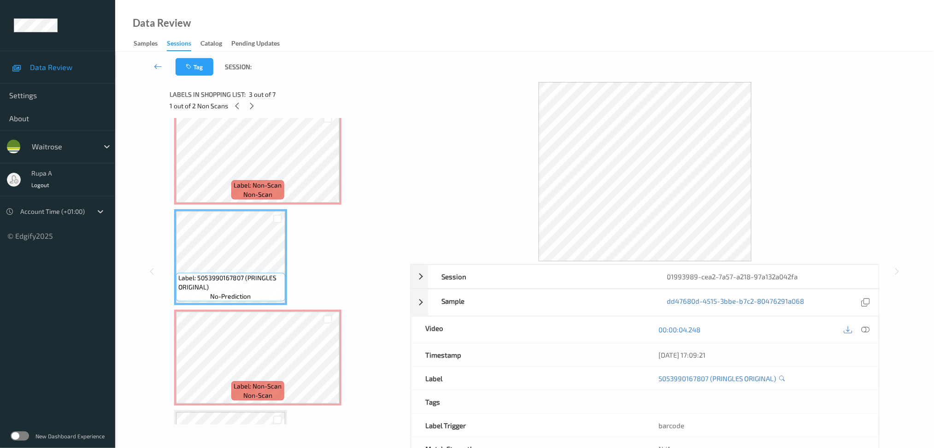
scroll to position [61, 0]
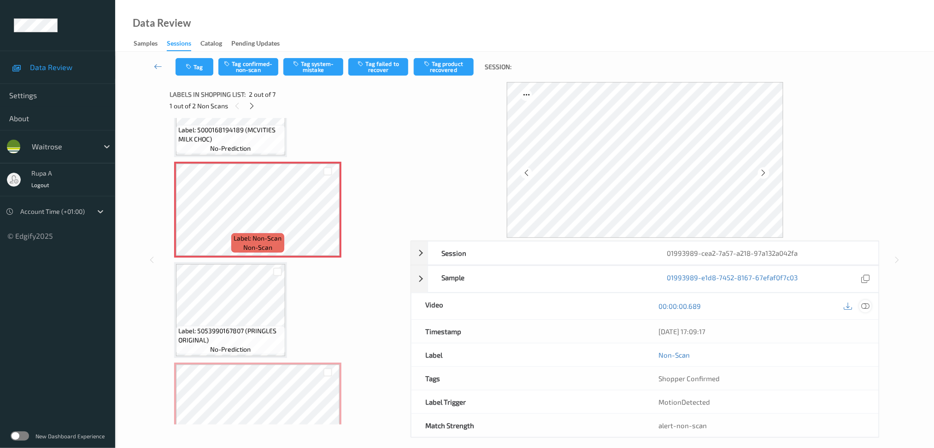
click at [868, 307] on icon at bounding box center [865, 306] width 8 height 8
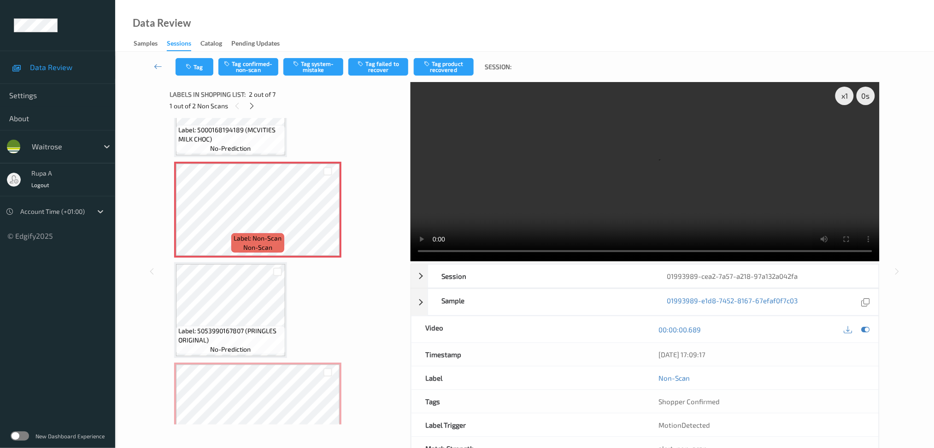
drag, startPoint x: 867, startPoint y: 329, endPoint x: 733, endPoint y: 297, distance: 136.8
click at [867, 329] on icon at bounding box center [865, 329] width 8 height 8
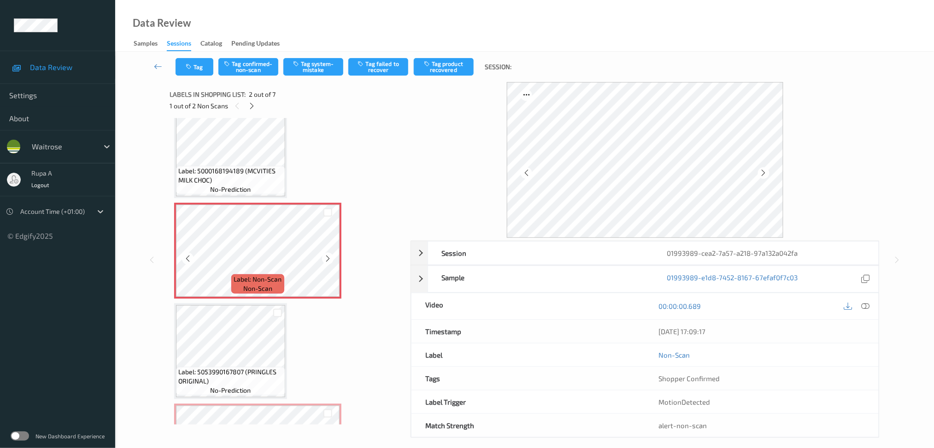
scroll to position [0, 0]
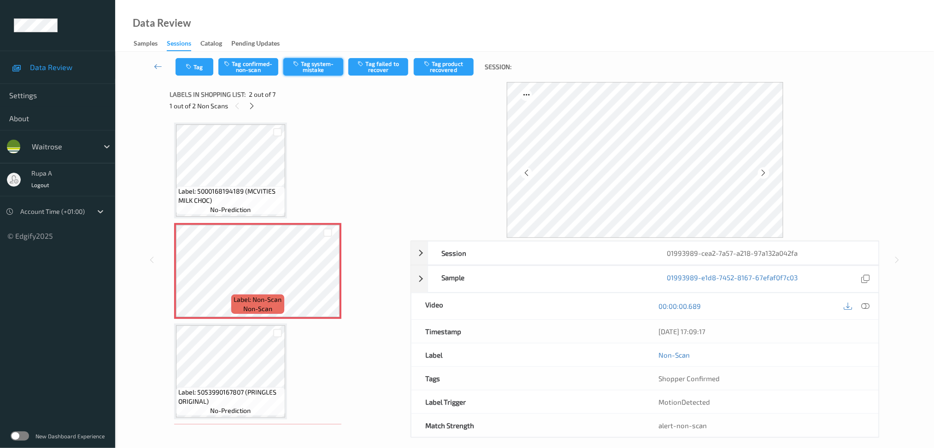
click at [326, 65] on button "Tag system-mistake" at bounding box center [313, 67] width 60 height 18
click at [179, 67] on button "Tag" at bounding box center [195, 67] width 38 height 18
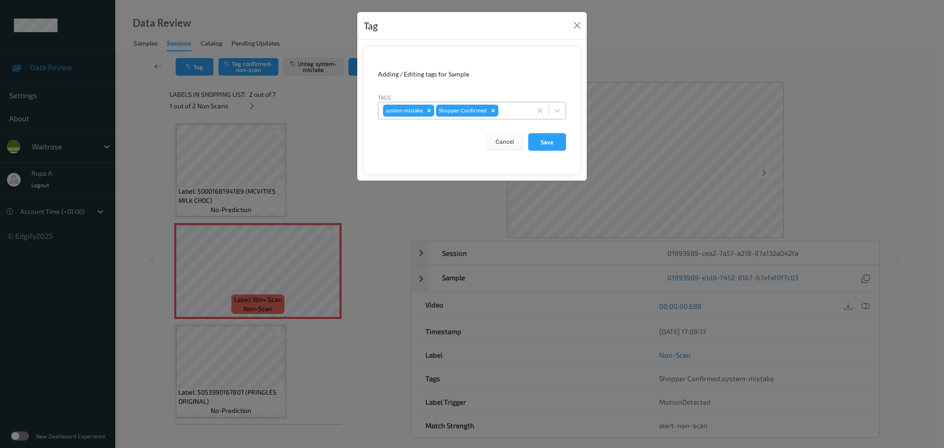
click at [515, 103] on div "system-mistake Shopper Confirmed" at bounding box center [454, 111] width 153 height 16
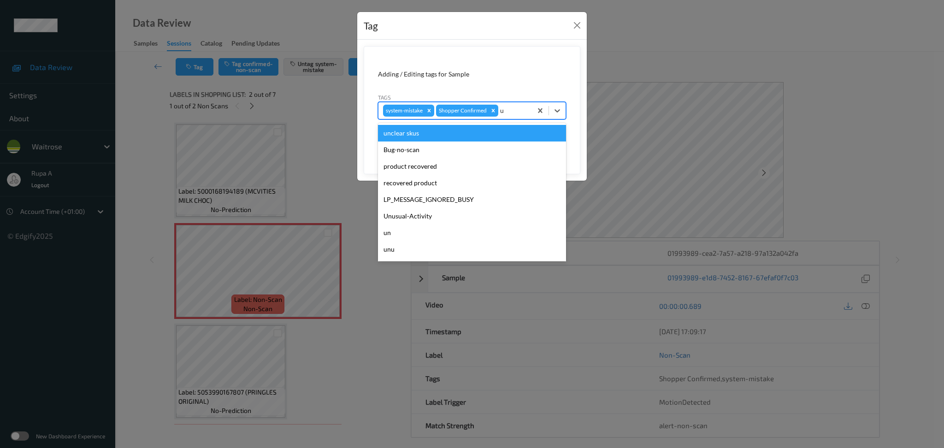
type input "un"
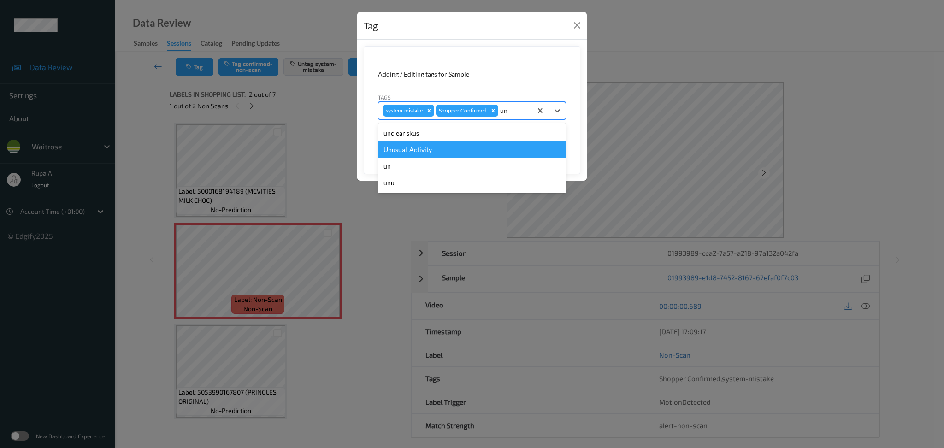
click at [446, 155] on div "Unusual-Activity" at bounding box center [472, 149] width 188 height 17
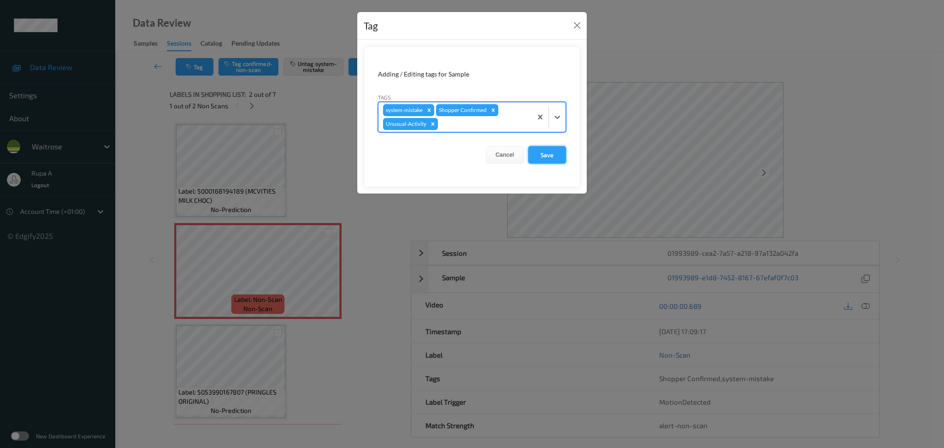
click at [549, 155] on button "Save" at bounding box center [547, 155] width 38 height 18
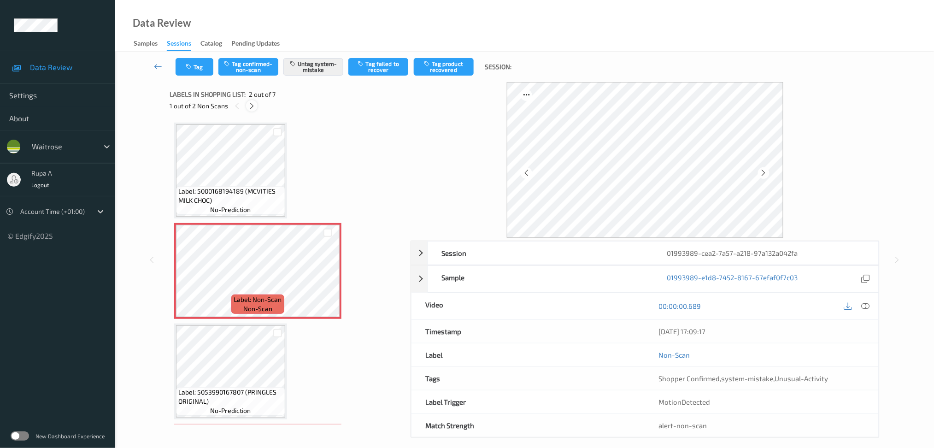
click at [252, 106] on icon at bounding box center [252, 106] width 8 height 8
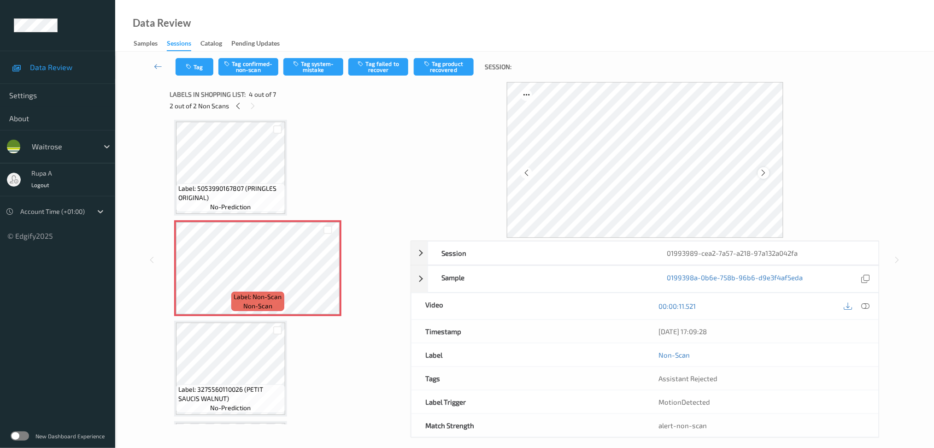
click at [764, 170] on icon at bounding box center [764, 173] width 8 height 8
click at [235, 106] on icon at bounding box center [238, 106] width 8 height 8
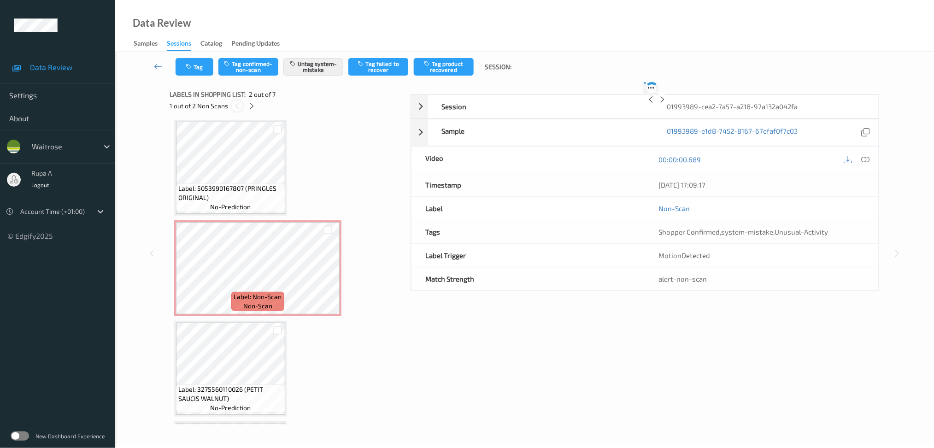
scroll to position [4, 0]
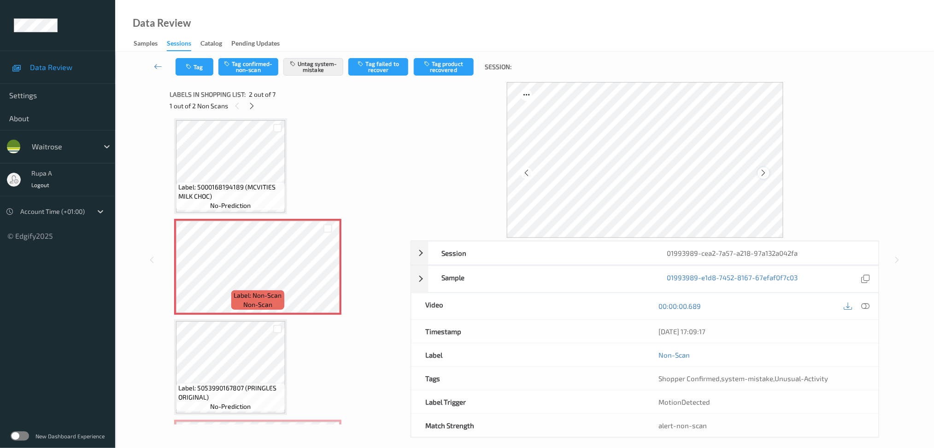
click at [765, 176] on icon at bounding box center [764, 173] width 8 height 8
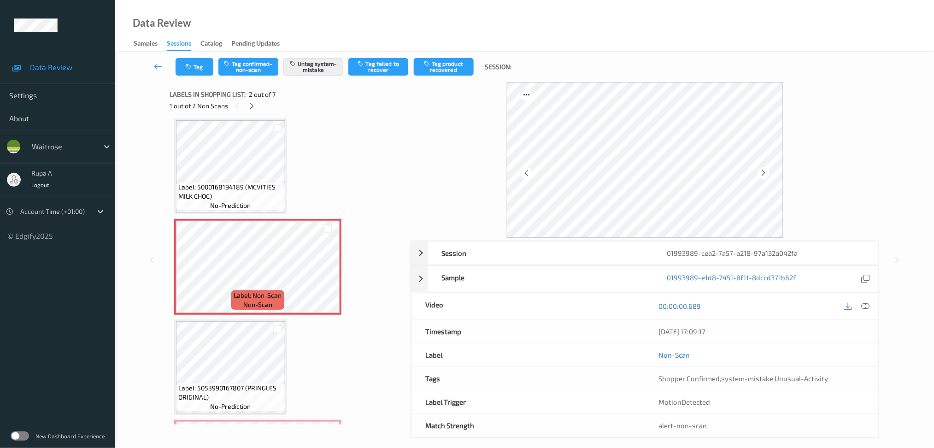
click at [765, 176] on icon at bounding box center [764, 173] width 8 height 8
click at [867, 305] on icon at bounding box center [865, 306] width 8 height 8
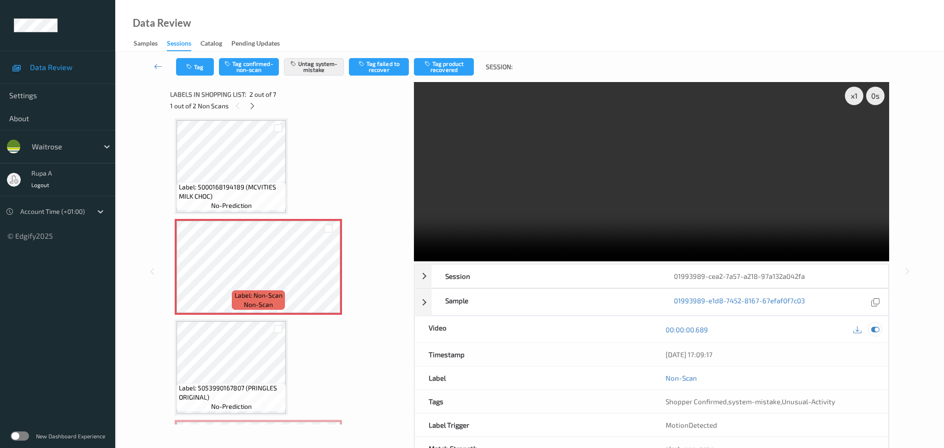
click at [876, 325] on icon at bounding box center [875, 329] width 8 height 8
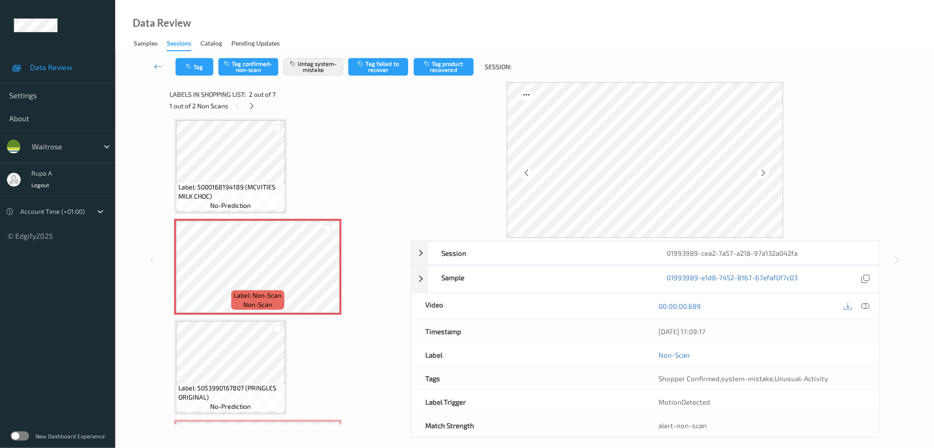
scroll to position [127, 0]
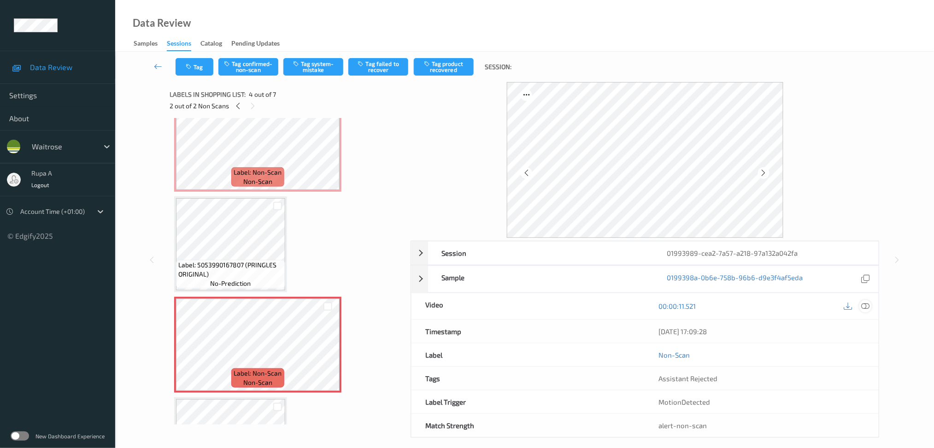
click at [867, 301] on div at bounding box center [865, 306] width 12 height 12
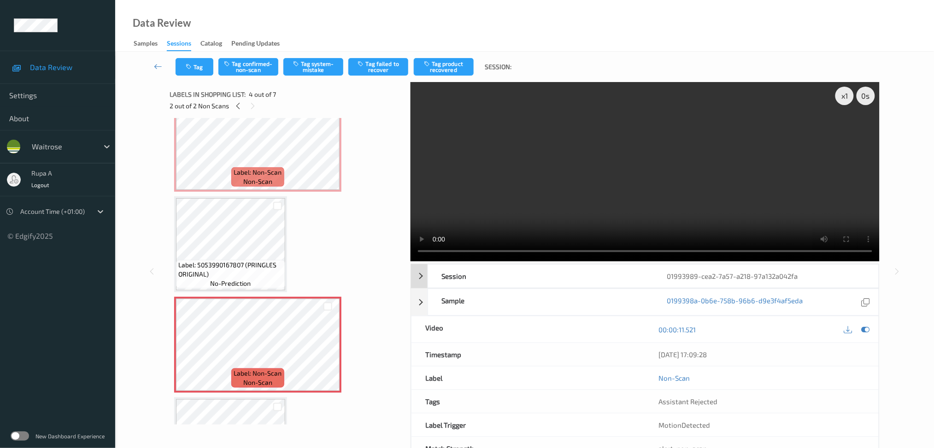
drag, startPoint x: 866, startPoint y: 330, endPoint x: 659, endPoint y: 246, distance: 223.8
click at [866, 330] on icon at bounding box center [865, 329] width 8 height 8
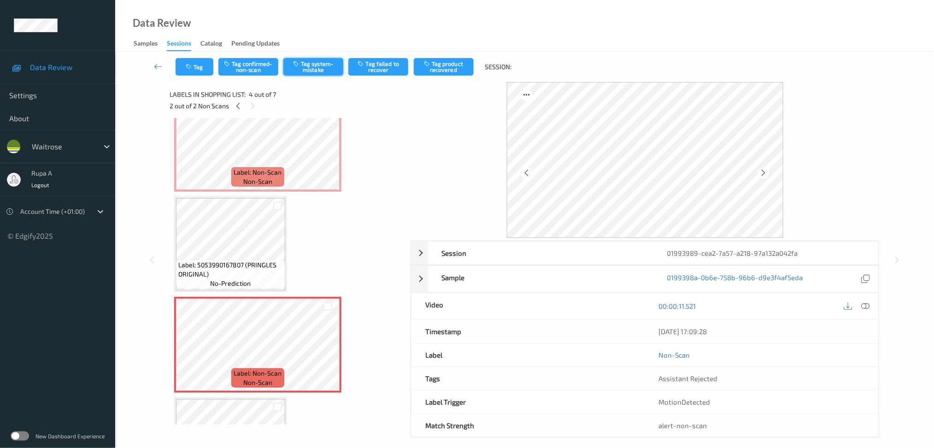
click at [315, 70] on button "Tag system-mistake" at bounding box center [313, 67] width 60 height 18
click at [202, 70] on button "Tag" at bounding box center [195, 67] width 38 height 18
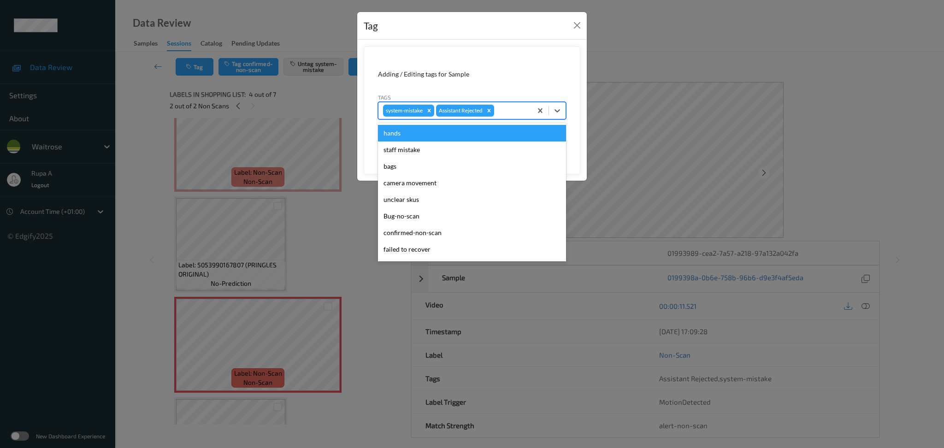
click at [516, 114] on div at bounding box center [511, 110] width 31 height 11
type input "un"
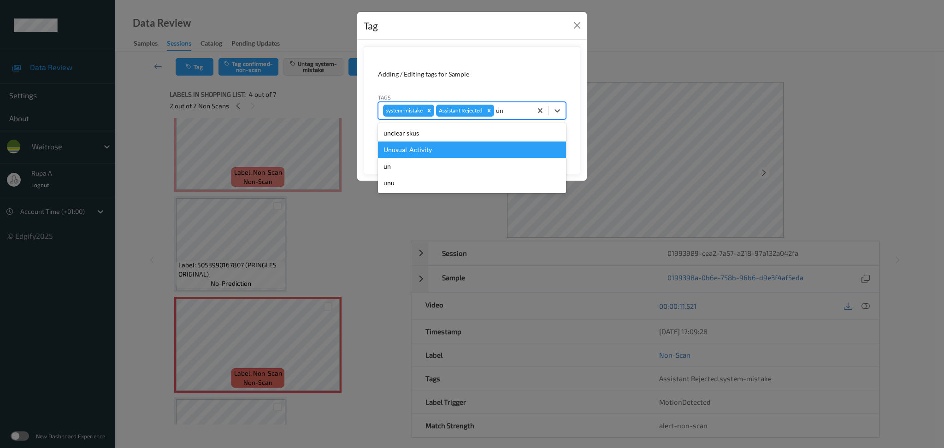
click at [447, 156] on div "Unusual-Activity" at bounding box center [472, 149] width 188 height 17
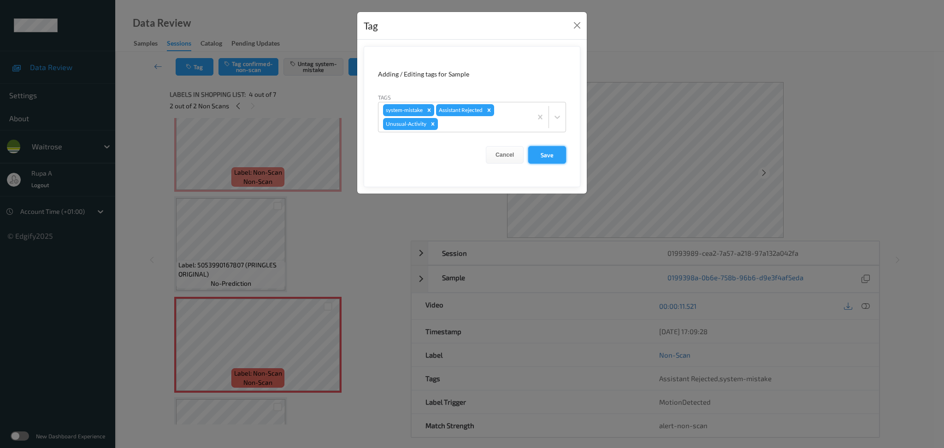
click at [546, 158] on button "Save" at bounding box center [547, 155] width 38 height 18
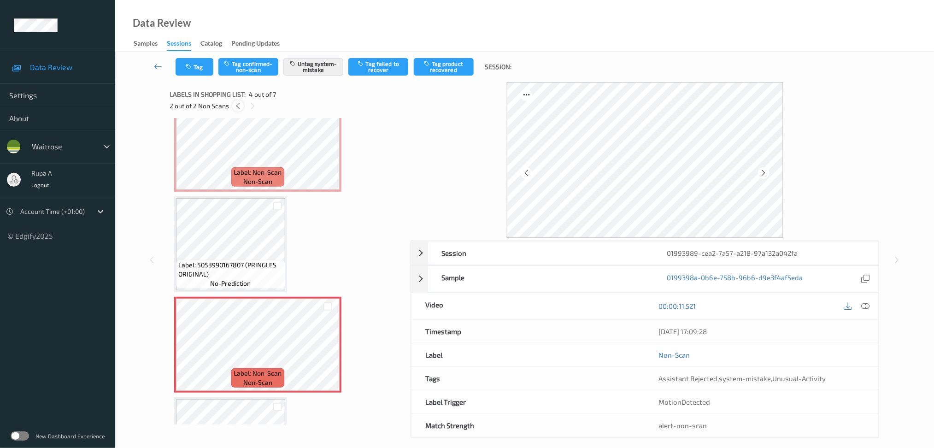
click at [234, 104] on icon at bounding box center [238, 106] width 8 height 8
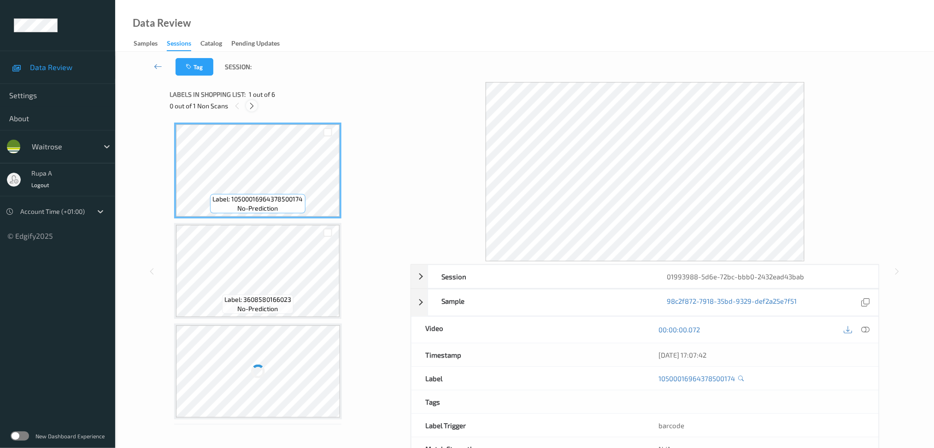
click at [246, 104] on div at bounding box center [252, 106] width 12 height 12
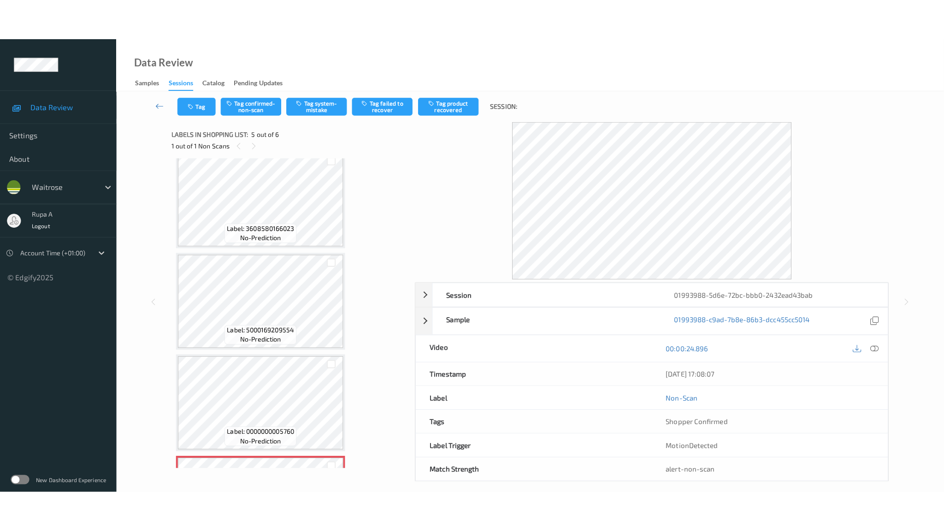
scroll to position [296, 0]
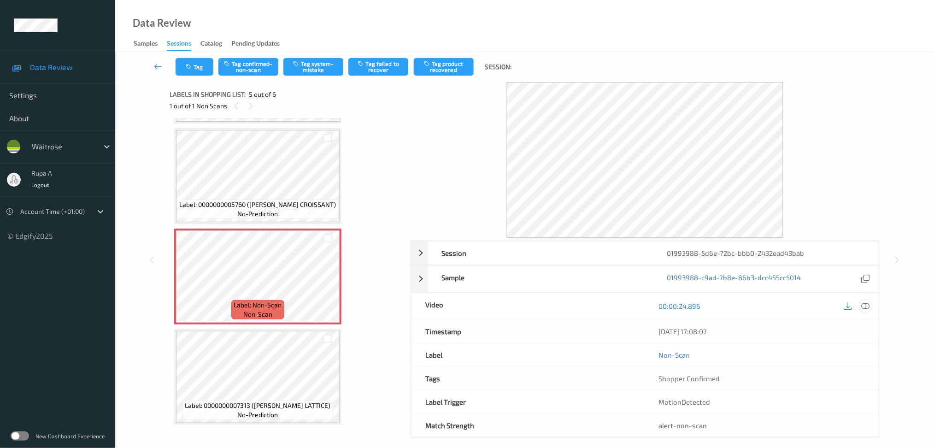
click at [864, 309] on icon at bounding box center [865, 306] width 8 height 8
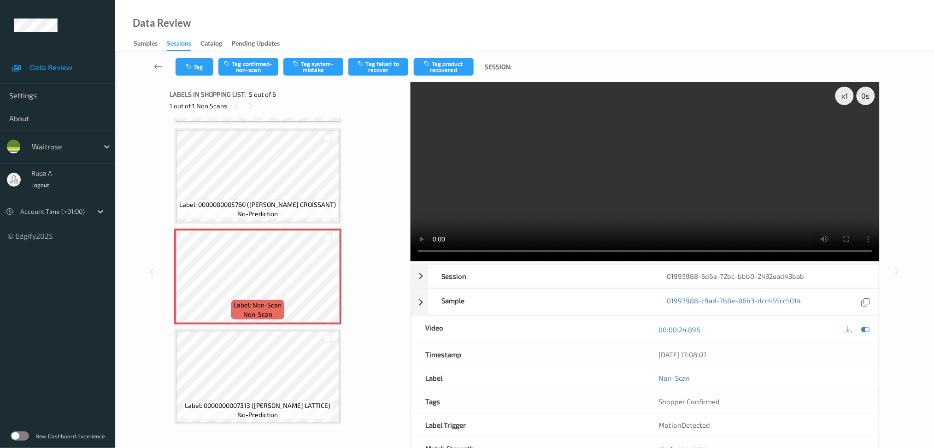
scroll to position [214, 0]
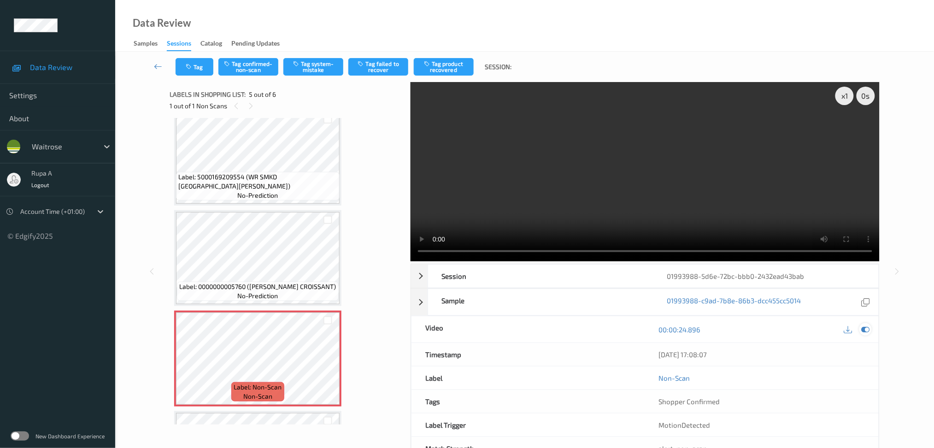
click at [864, 333] on icon at bounding box center [865, 329] width 8 height 8
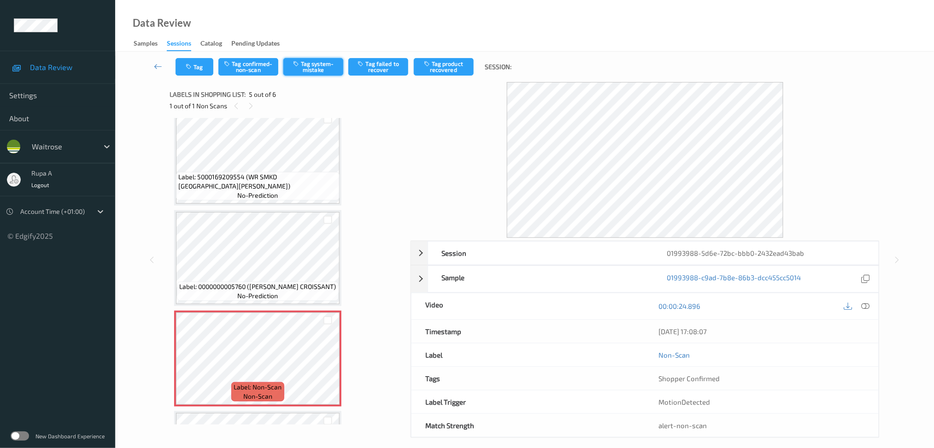
click at [315, 67] on button "Tag system-mistake" at bounding box center [313, 67] width 60 height 18
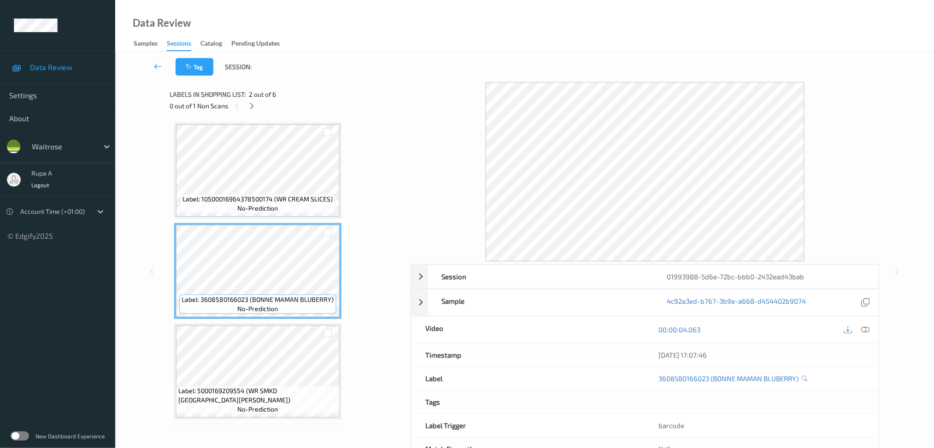
scroll to position [123, 0]
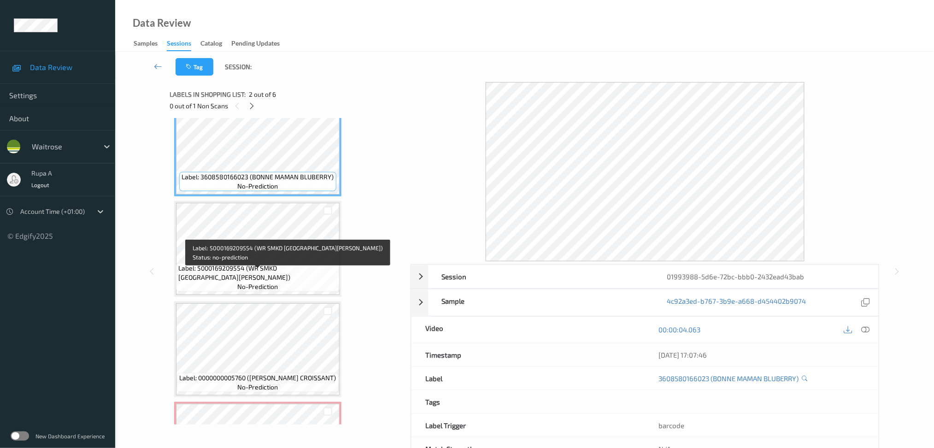
click at [277, 271] on span "Label: 5000169209554 (WR SMKD SALMON PATE)" at bounding box center [257, 273] width 159 height 18
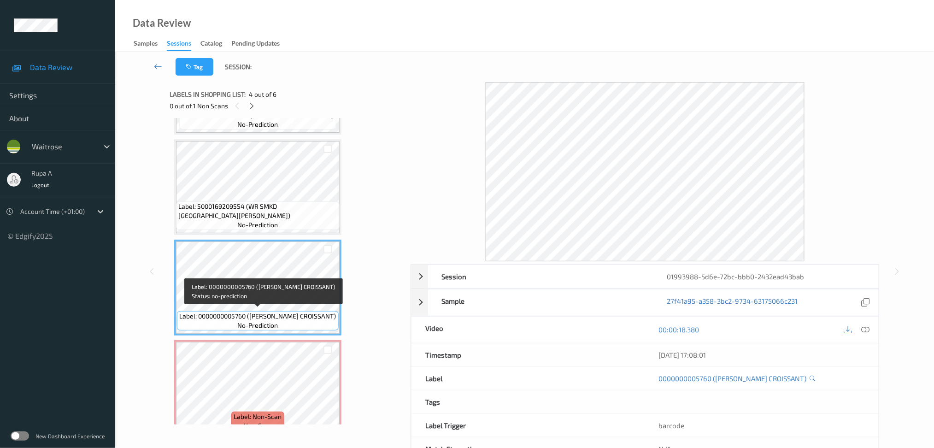
scroll to position [246, 0]
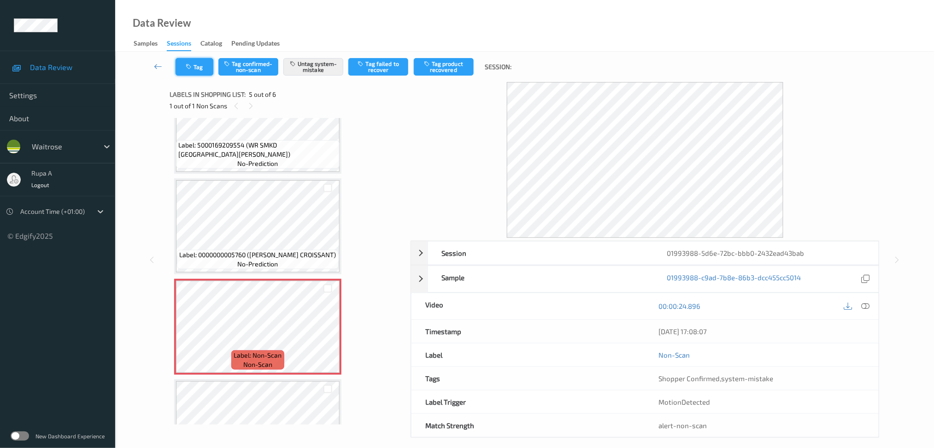
click at [198, 69] on button "Tag" at bounding box center [195, 67] width 38 height 18
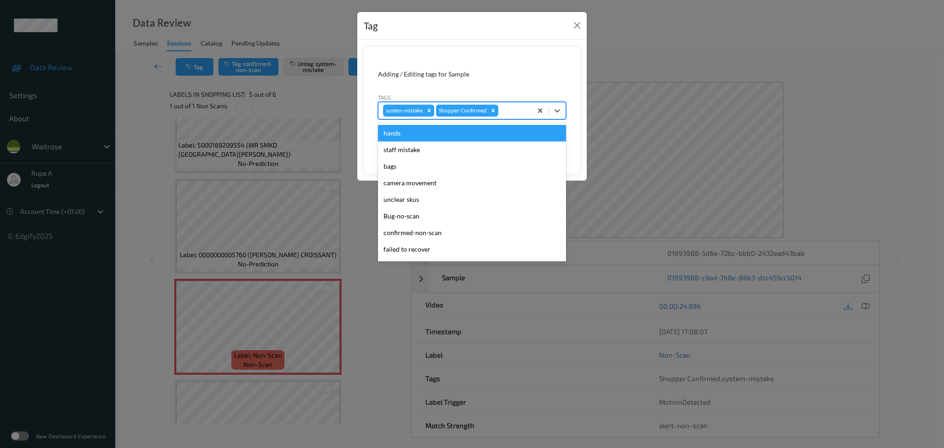
click at [520, 102] on div "system-mistake Shopper Confirmed" at bounding box center [472, 111] width 188 height 18
type input "un"
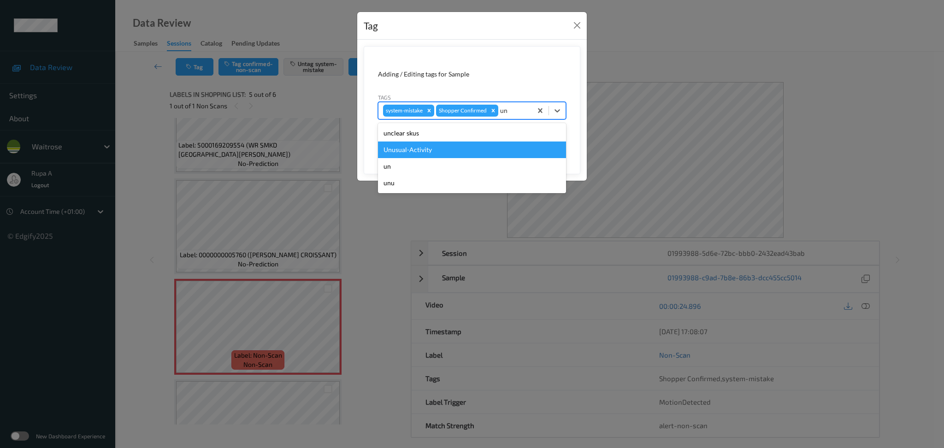
click at [414, 144] on div "Unusual-Activity" at bounding box center [472, 149] width 188 height 17
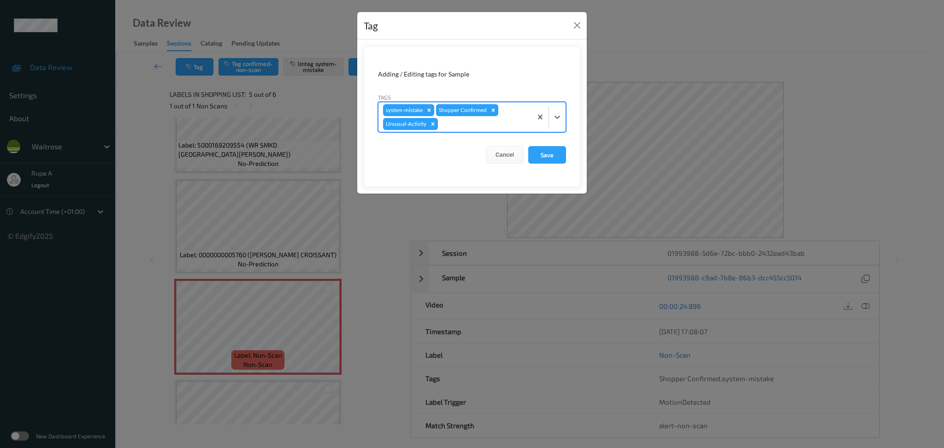
click at [468, 121] on div at bounding box center [484, 123] width 88 height 11
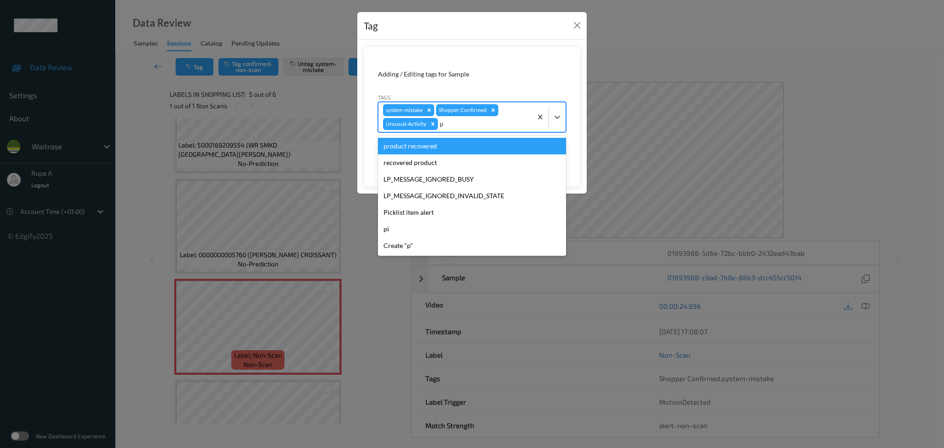
type input "pi"
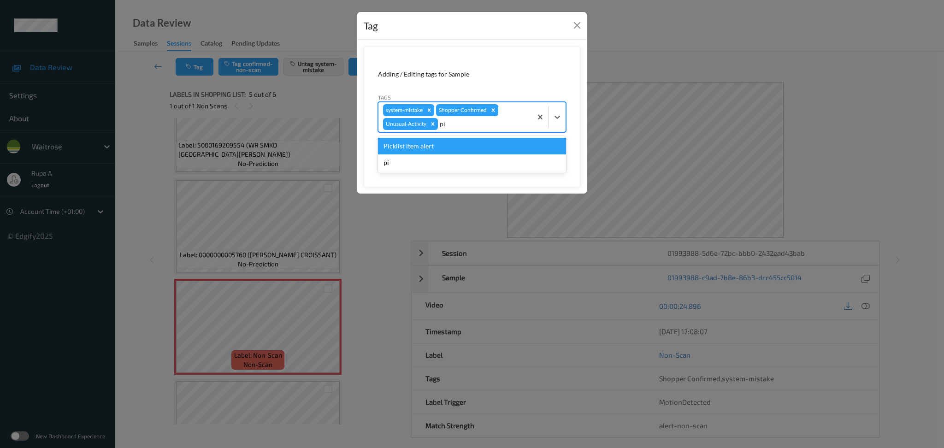
click at [444, 152] on div "Picklist item alert" at bounding box center [472, 146] width 188 height 17
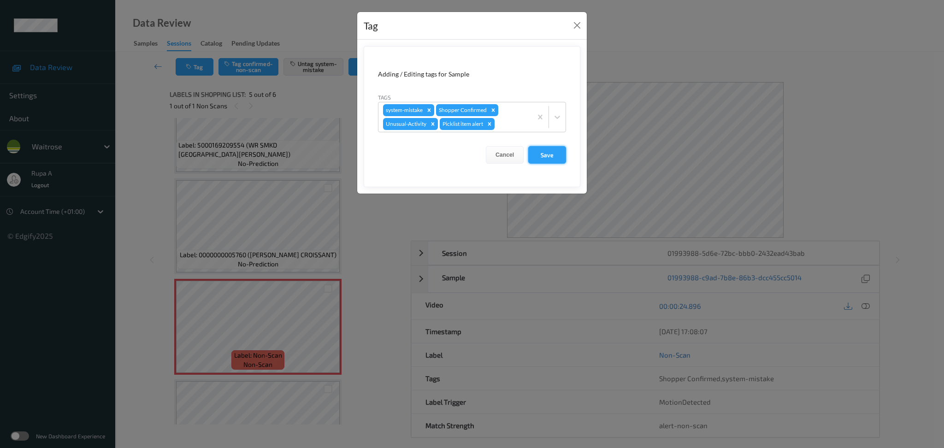
click at [540, 151] on button "Save" at bounding box center [547, 155] width 38 height 18
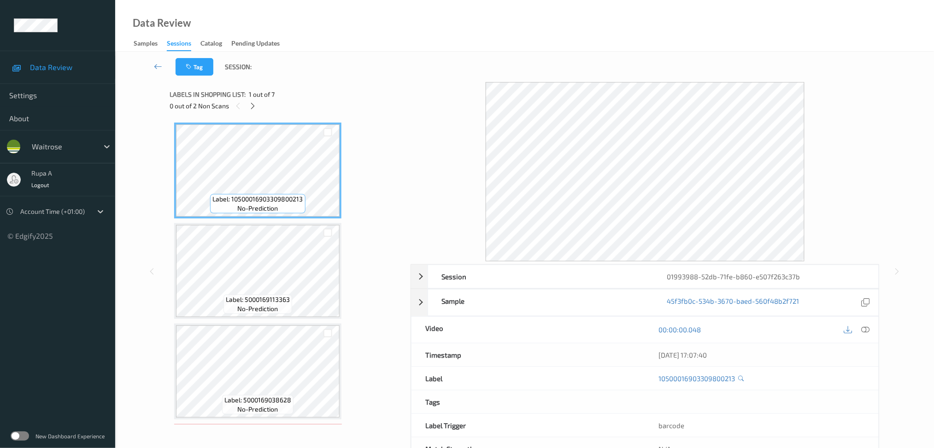
click at [360, 91] on div "Labels in shopping list: 1 out of 7" at bounding box center [287, 94] width 235 height 12
click at [254, 105] on icon at bounding box center [253, 106] width 8 height 8
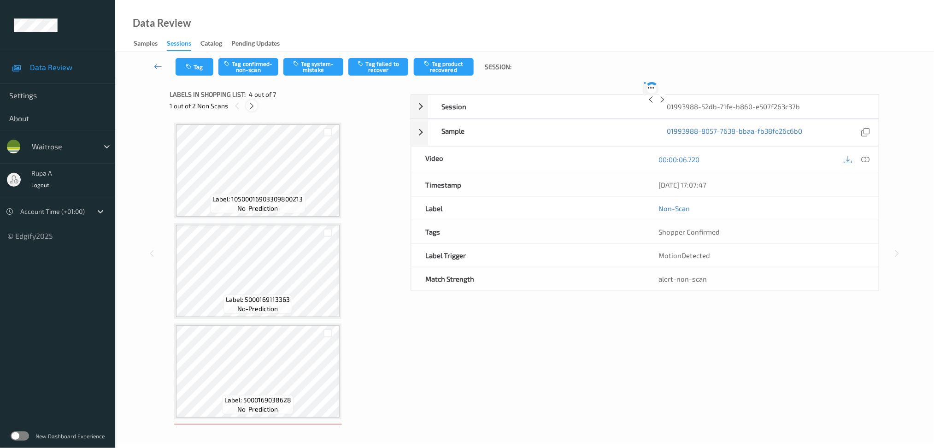
scroll to position [204, 0]
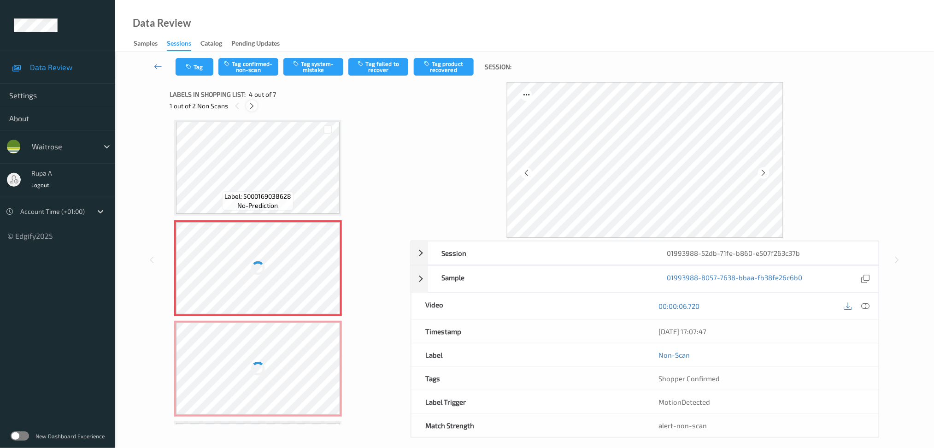
click at [246, 106] on div at bounding box center [252, 106] width 12 height 12
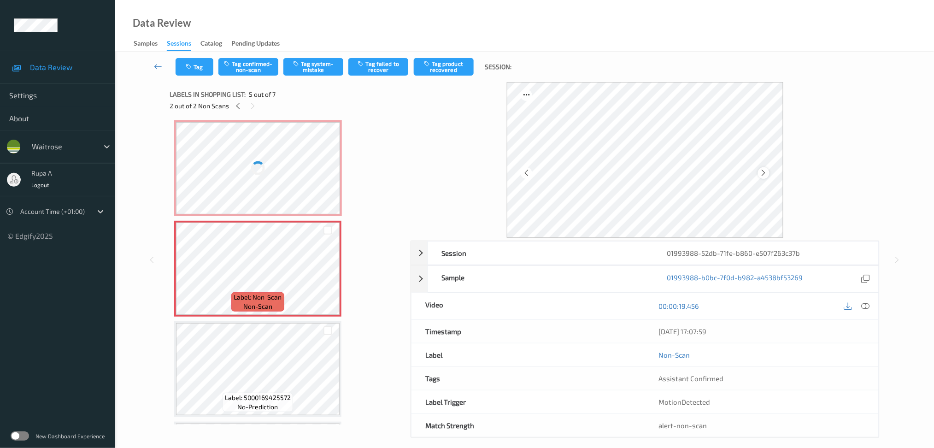
click at [767, 172] on icon at bounding box center [764, 173] width 8 height 8
click at [238, 106] on icon at bounding box center [238, 106] width 8 height 8
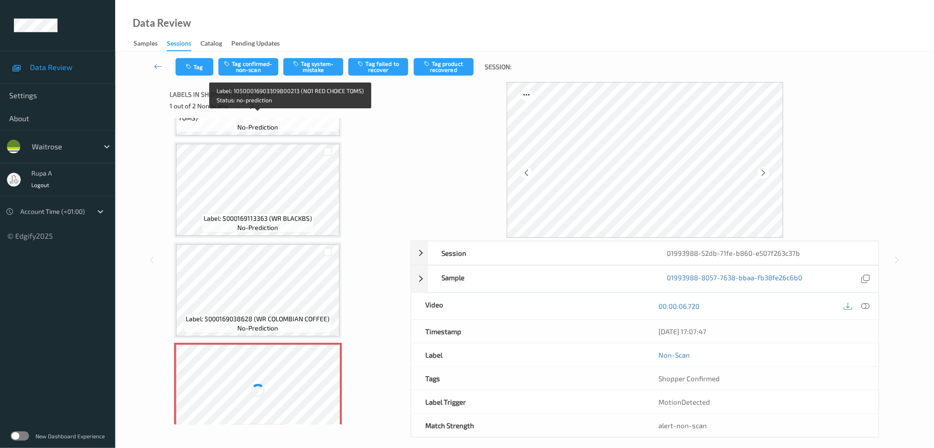
scroll to position [71, 0]
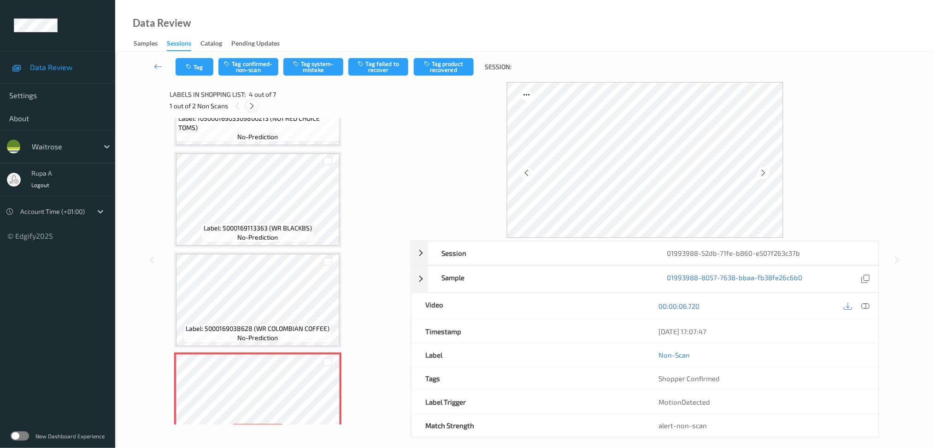
click at [249, 106] on icon at bounding box center [252, 106] width 8 height 8
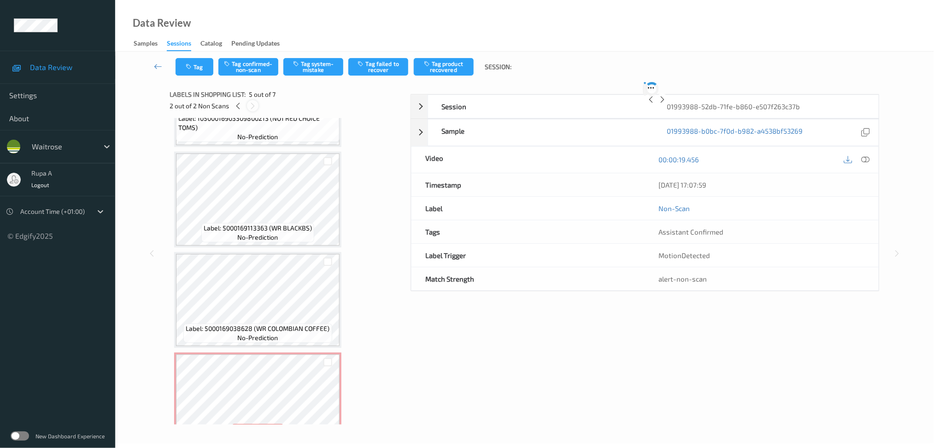
scroll to position [304, 0]
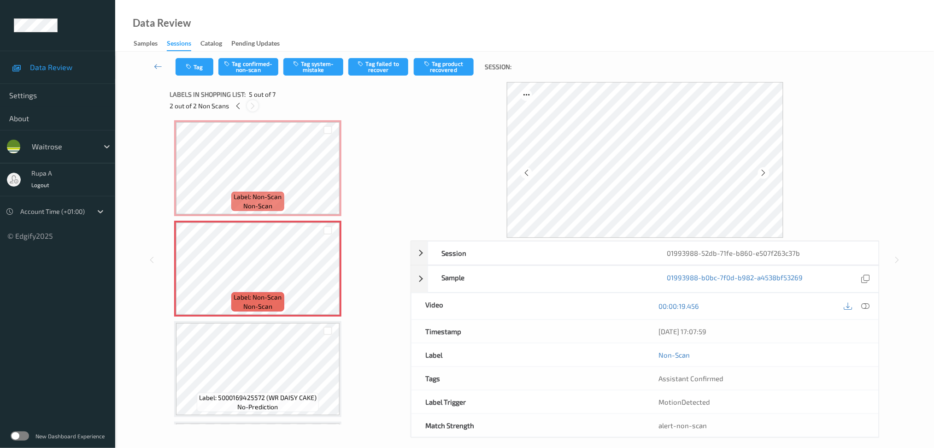
click at [249, 106] on icon at bounding box center [253, 106] width 8 height 8
click at [236, 109] on icon at bounding box center [238, 106] width 8 height 8
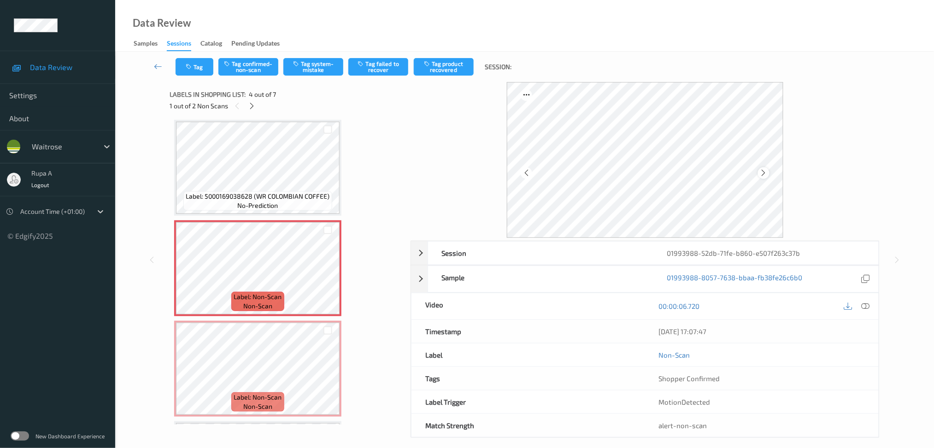
click at [761, 170] on icon at bounding box center [764, 173] width 8 height 8
click at [863, 306] on icon at bounding box center [865, 306] width 8 height 8
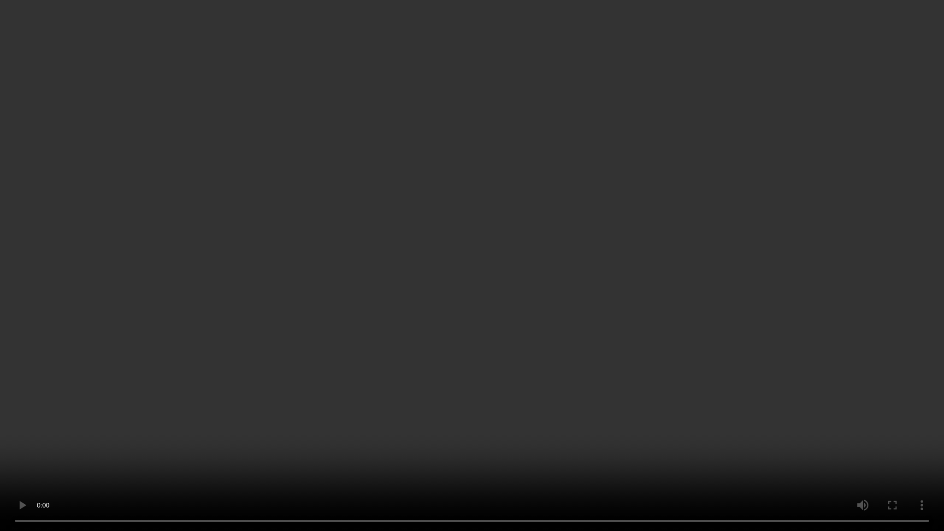
click at [717, 270] on video at bounding box center [472, 265] width 944 height 531
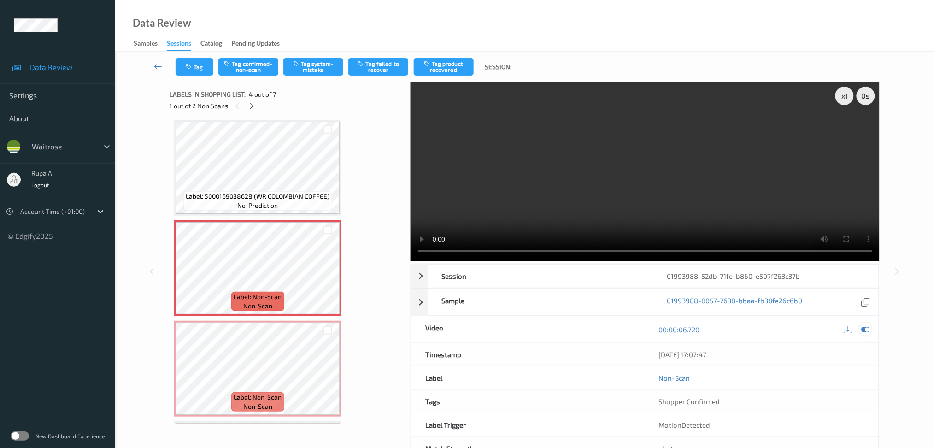
click at [864, 329] on icon at bounding box center [865, 329] width 8 height 8
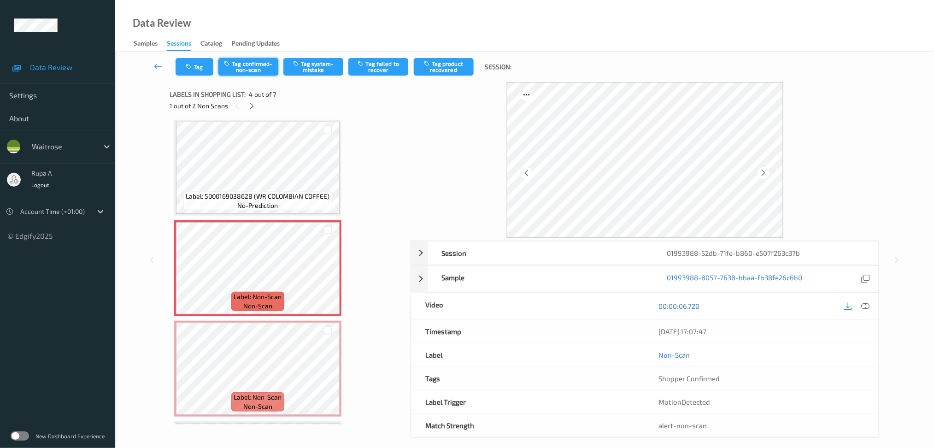
click at [257, 73] on button "Tag confirmed-non-scan" at bounding box center [248, 67] width 60 height 18
click at [439, 65] on button "Tag product recovered" at bounding box center [444, 67] width 60 height 18
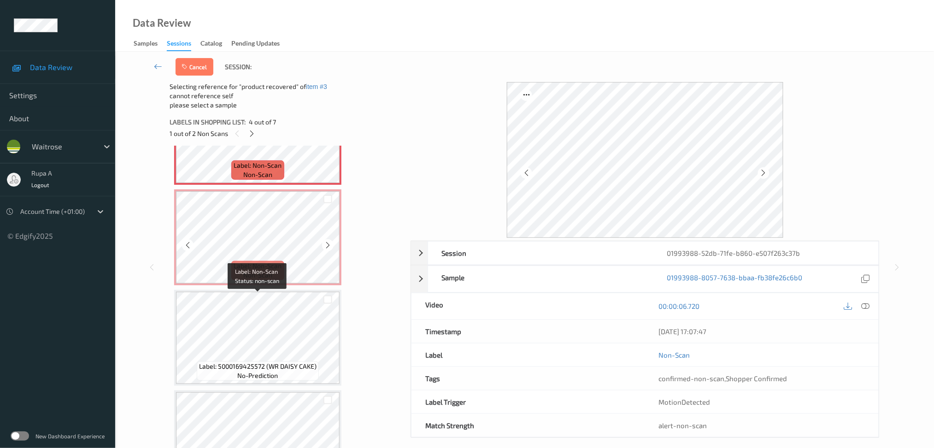
scroll to position [395, 0]
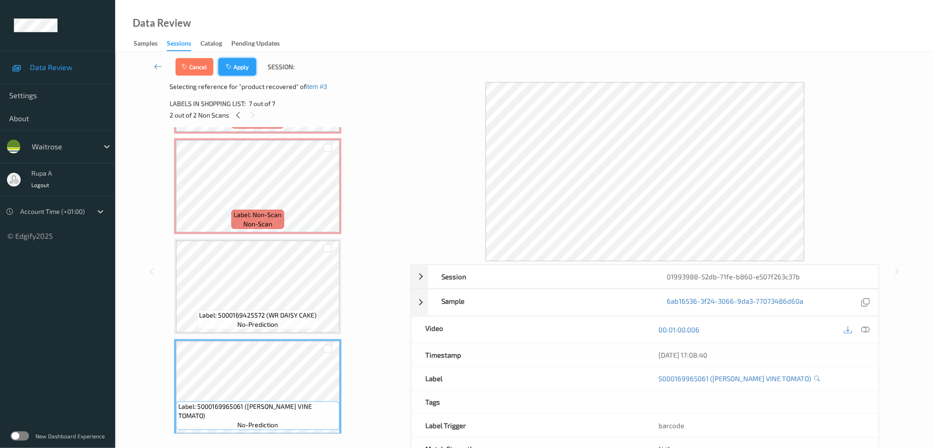
click at [231, 65] on icon "button" at bounding box center [230, 67] width 8 height 6
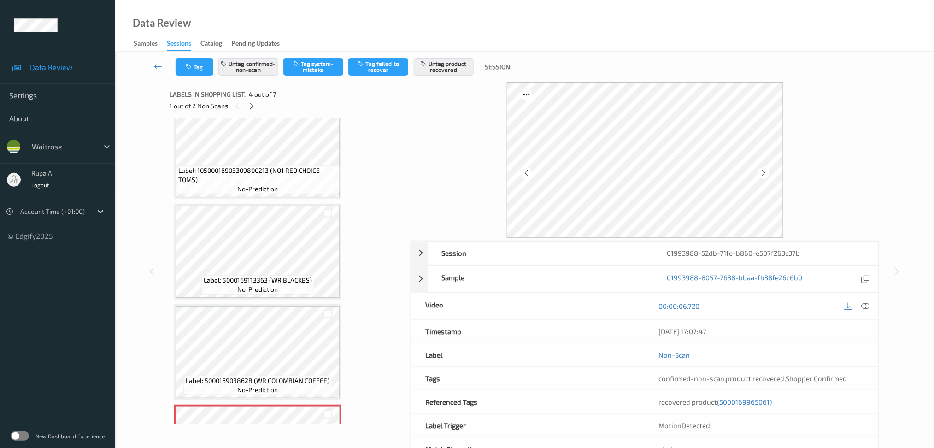
scroll to position [0, 0]
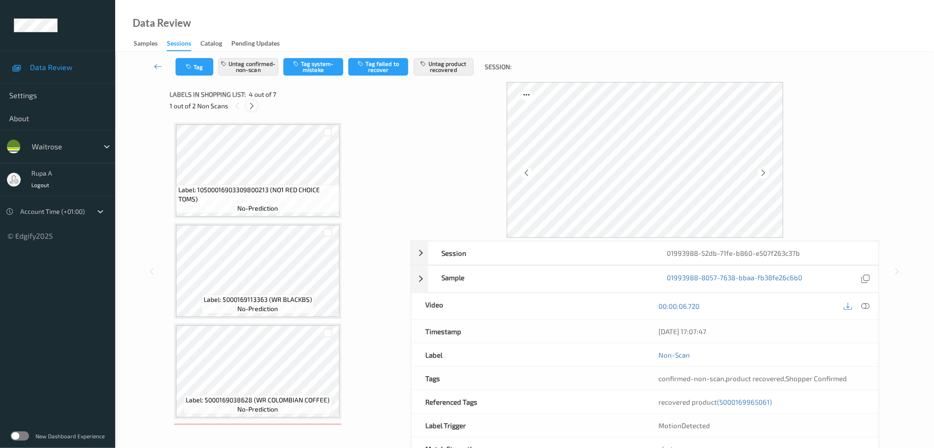
click at [252, 110] on icon at bounding box center [252, 106] width 8 height 8
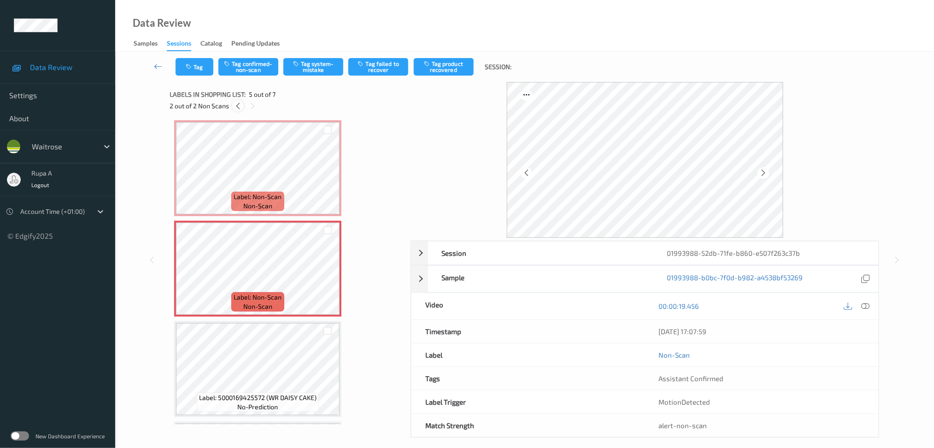
click at [235, 106] on icon at bounding box center [238, 106] width 8 height 8
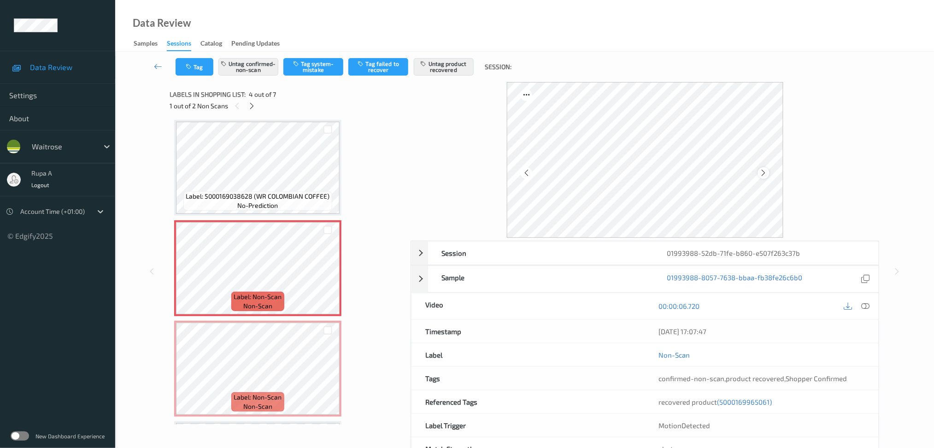
click at [763, 174] on icon at bounding box center [764, 173] width 8 height 8
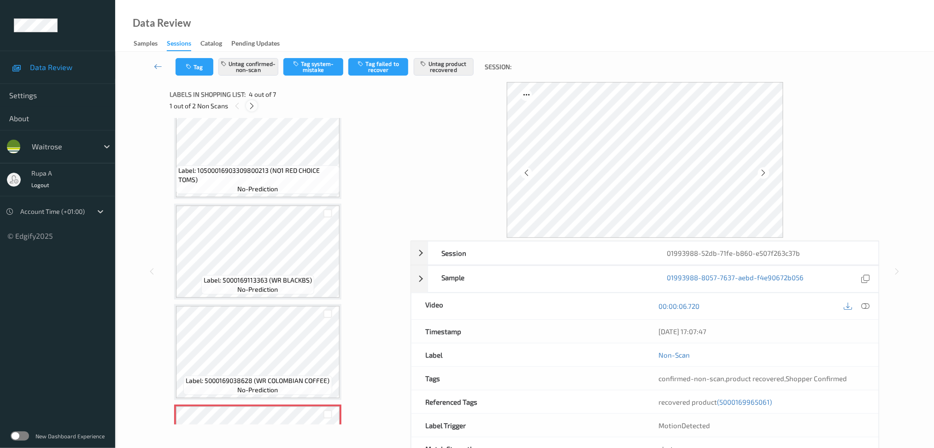
click at [253, 109] on icon at bounding box center [252, 106] width 8 height 8
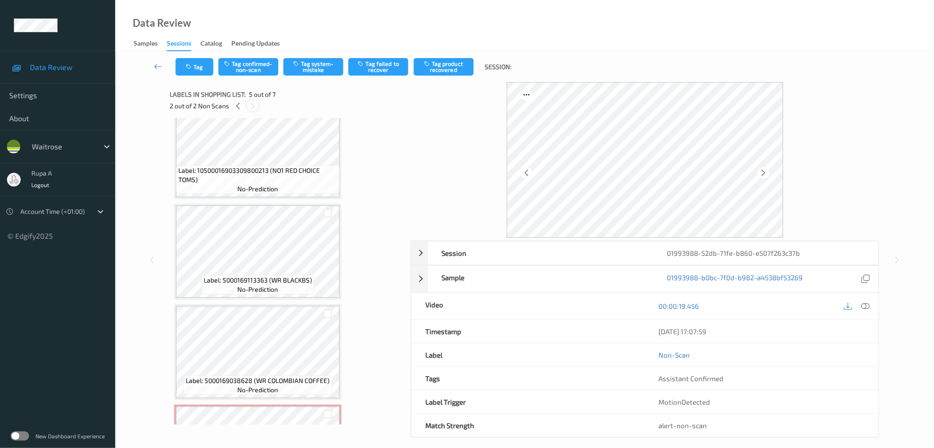
scroll to position [304, 0]
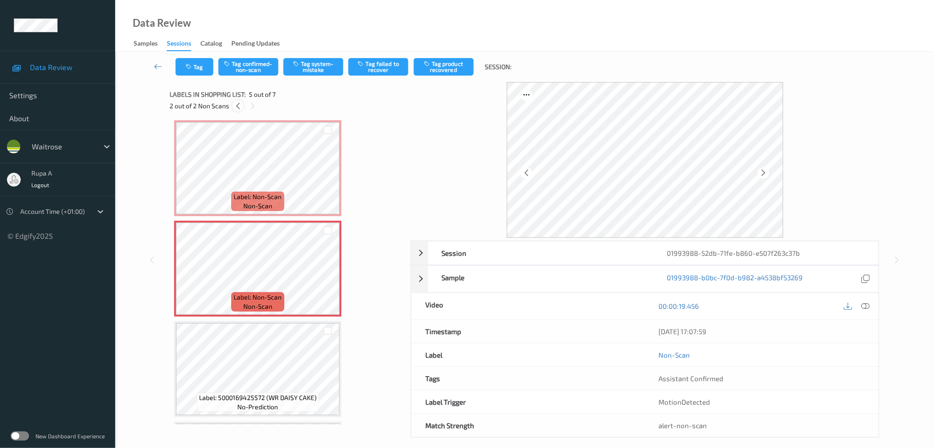
click at [239, 111] on div at bounding box center [238, 106] width 12 height 12
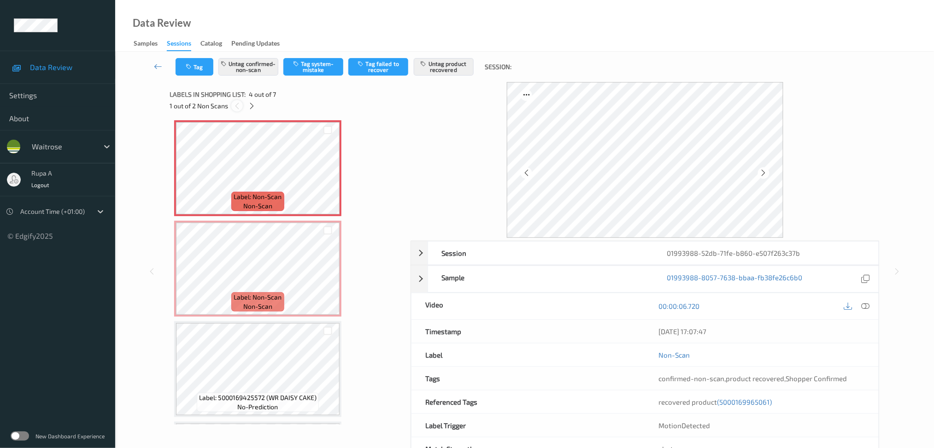
scroll to position [204, 0]
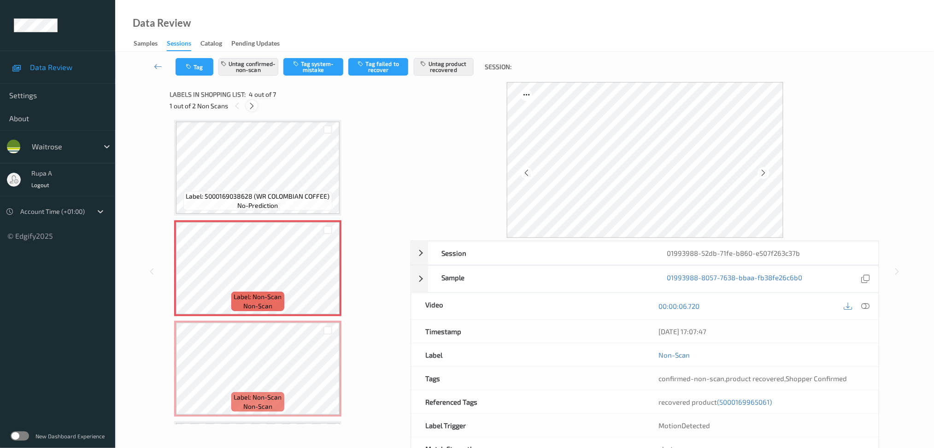
click at [249, 107] on icon at bounding box center [252, 106] width 8 height 8
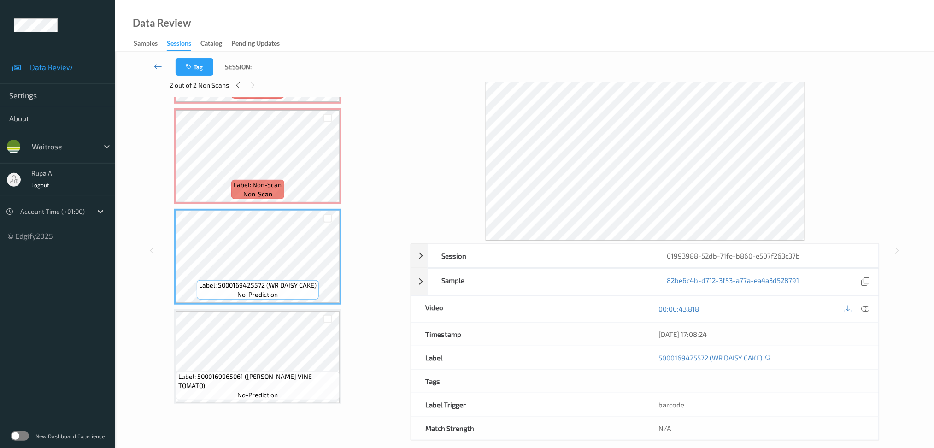
scroll to position [32, 0]
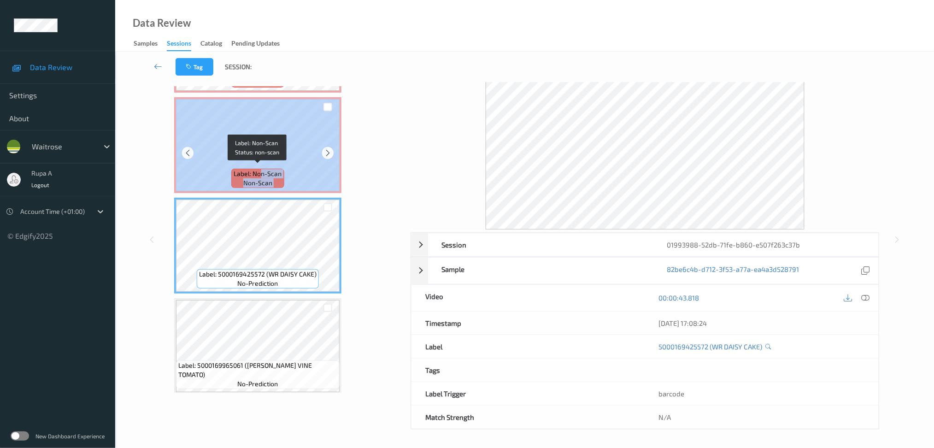
click at [262, 164] on div "Label: Non-Scan non-scan" at bounding box center [257, 145] width 167 height 96
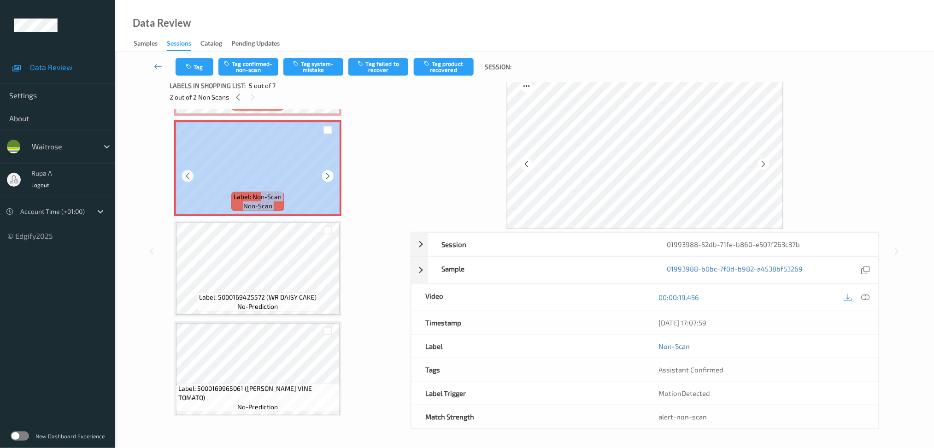
scroll to position [9, 0]
click at [246, 74] on button "Tag confirmed-non-scan" at bounding box center [248, 67] width 60 height 18
click at [429, 72] on button "Tag product recovered" at bounding box center [444, 67] width 60 height 18
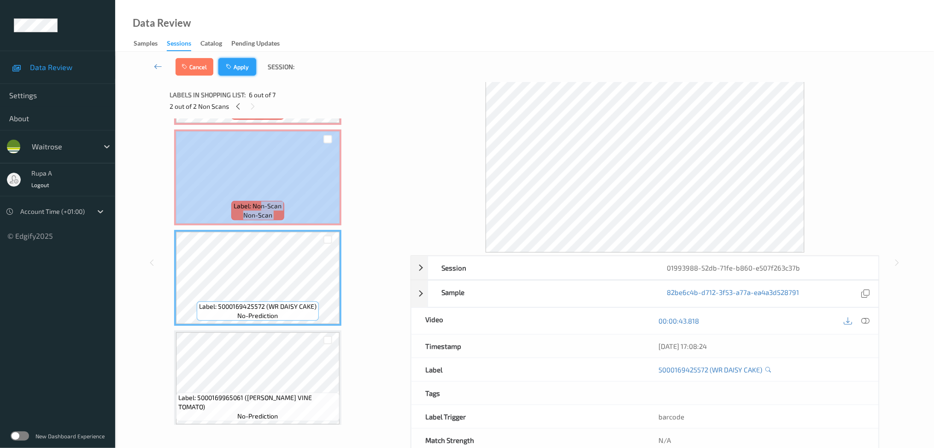
click at [229, 69] on icon "button" at bounding box center [230, 67] width 8 height 6
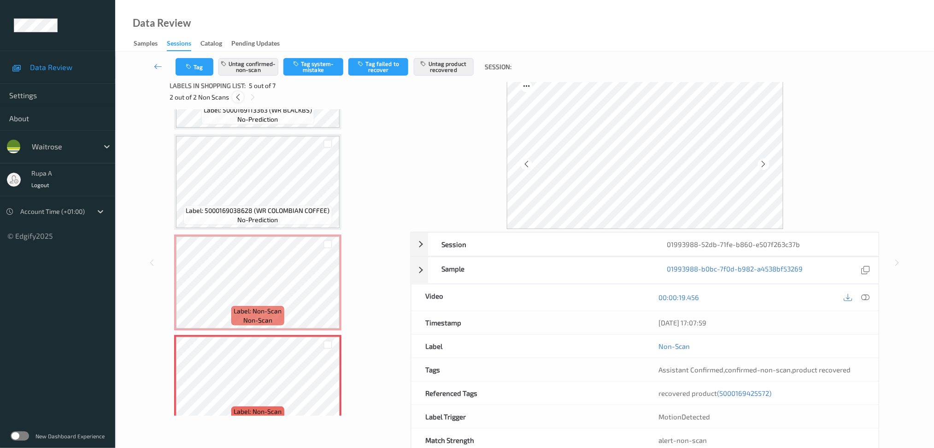
click at [234, 93] on icon at bounding box center [238, 97] width 8 height 8
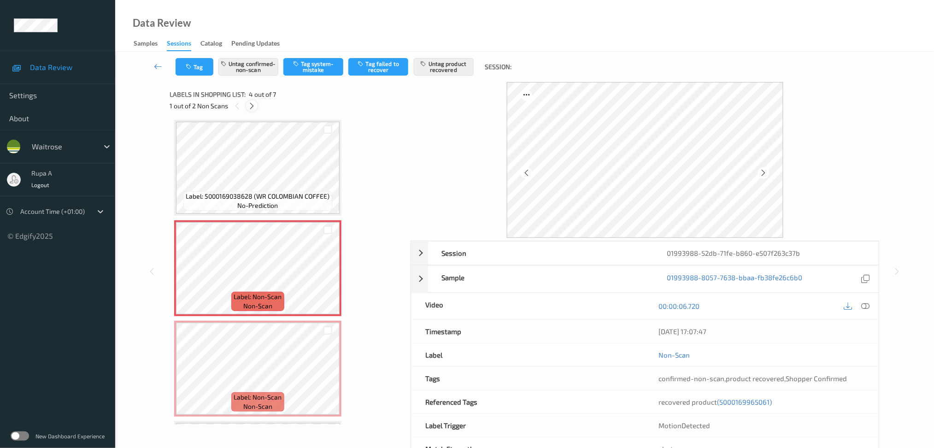
click at [247, 103] on div at bounding box center [252, 106] width 12 height 12
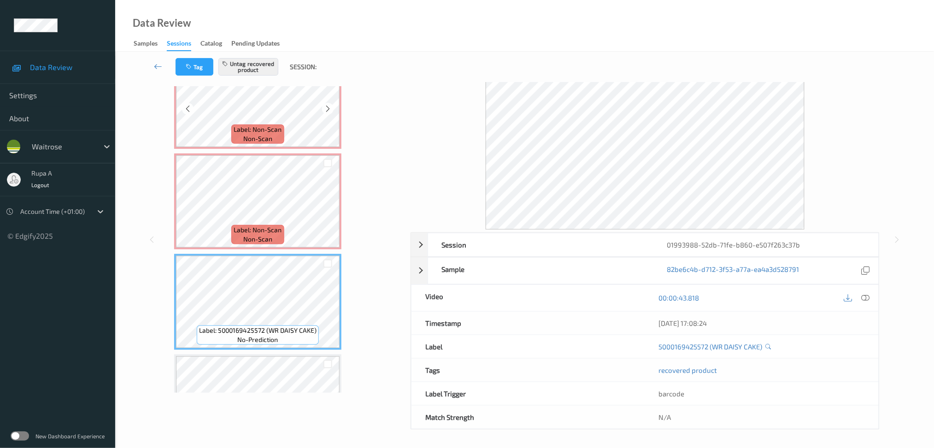
scroll to position [273, 0]
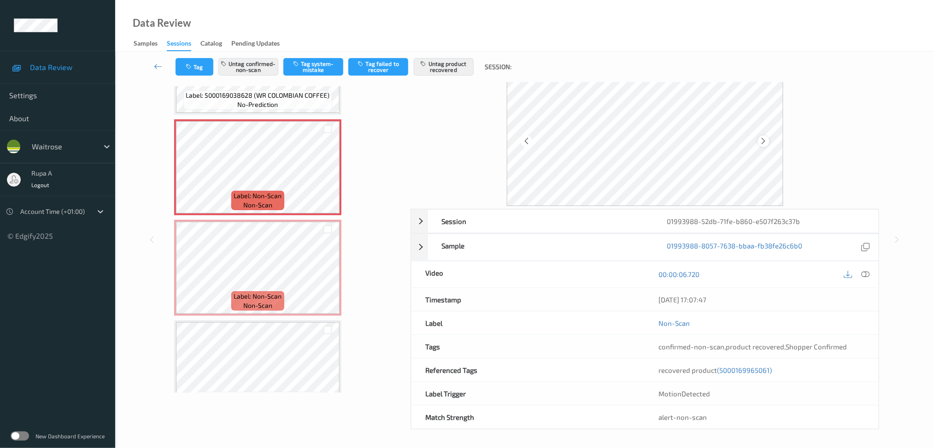
click at [762, 143] on icon at bounding box center [764, 141] width 8 height 8
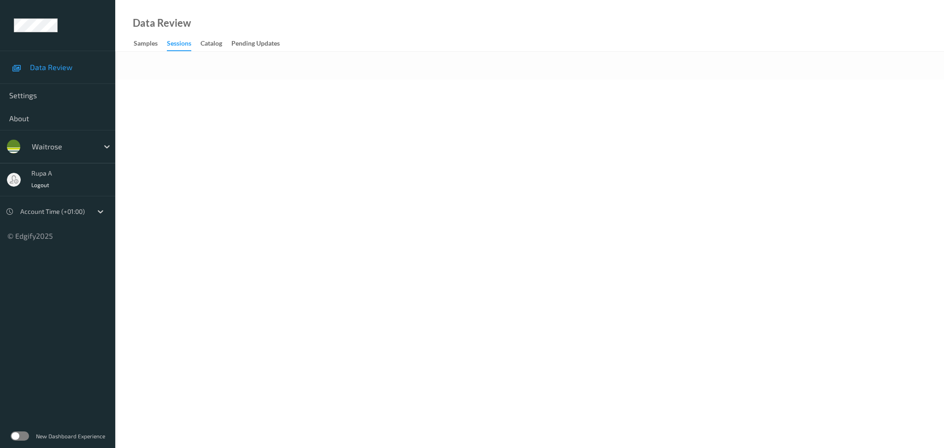
click at [341, 109] on body "Data Review Settings About waitrose rupa a Logout Account Time (+01:00) © Edgif…" at bounding box center [472, 224] width 944 height 448
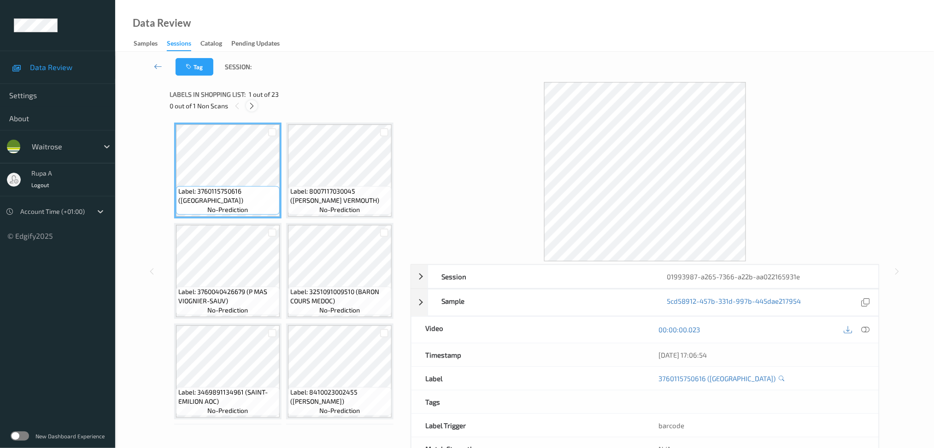
click at [254, 110] on div at bounding box center [252, 106] width 12 height 12
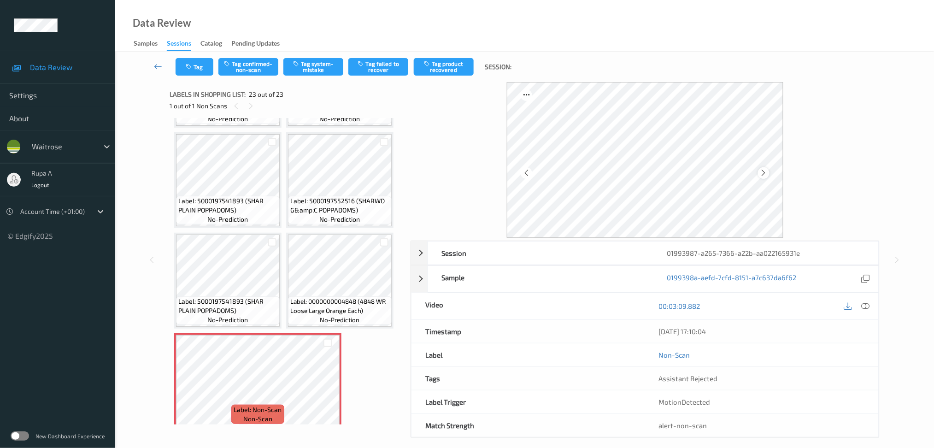
click at [764, 174] on icon at bounding box center [764, 173] width 8 height 8
click at [311, 72] on button "Tag system-mistake" at bounding box center [313, 67] width 60 height 18
click at [188, 66] on icon "button" at bounding box center [190, 67] width 8 height 6
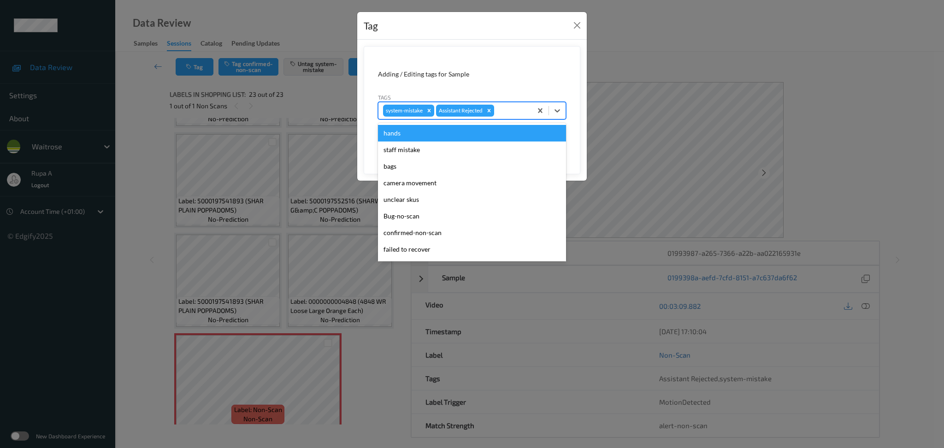
click at [520, 109] on div at bounding box center [511, 110] width 31 height 11
type input "un"
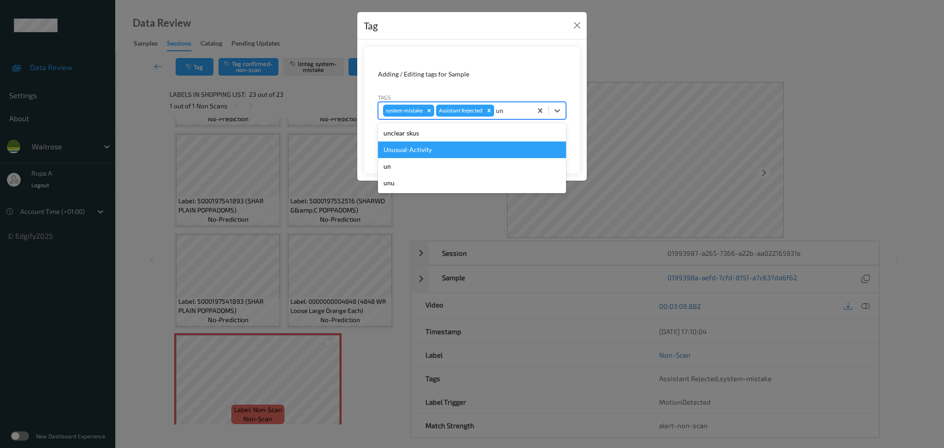
click at [462, 151] on div "Unusual-Activity" at bounding box center [472, 149] width 188 height 17
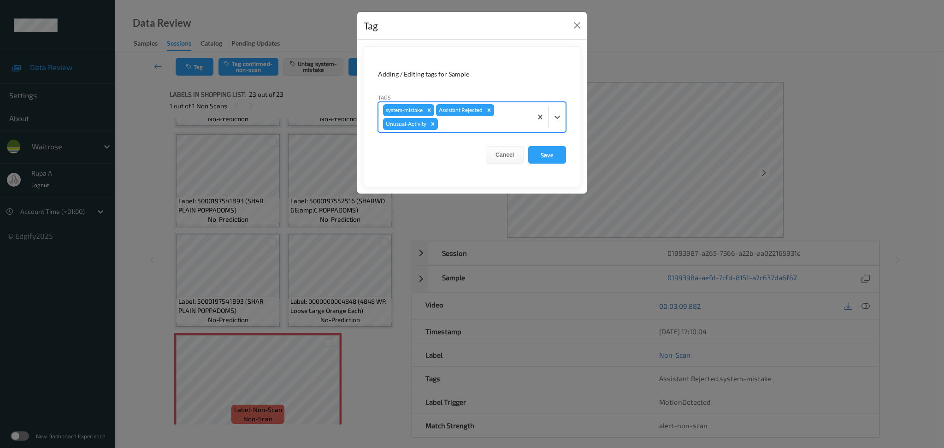
click at [470, 121] on div at bounding box center [484, 123] width 88 height 11
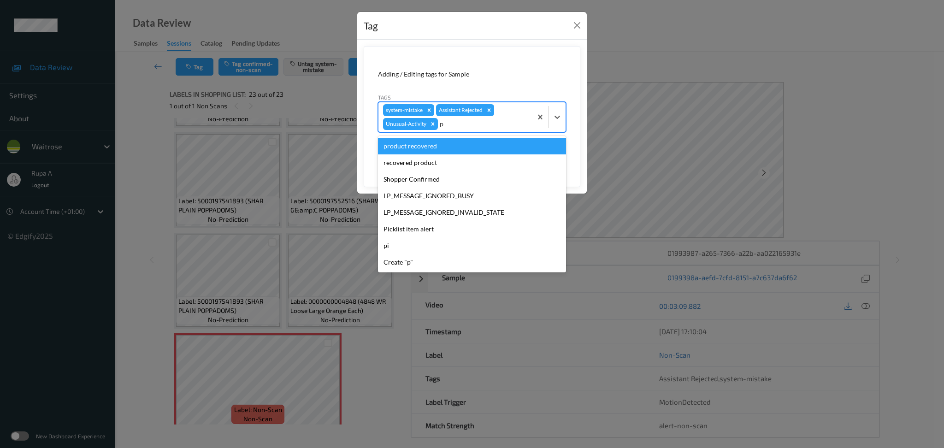
type input "pi"
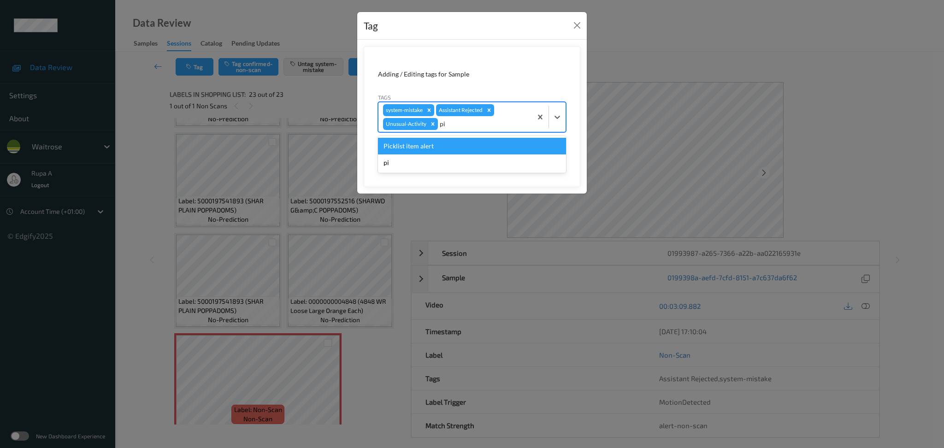
click at [440, 144] on div "Picklist item alert" at bounding box center [472, 146] width 188 height 17
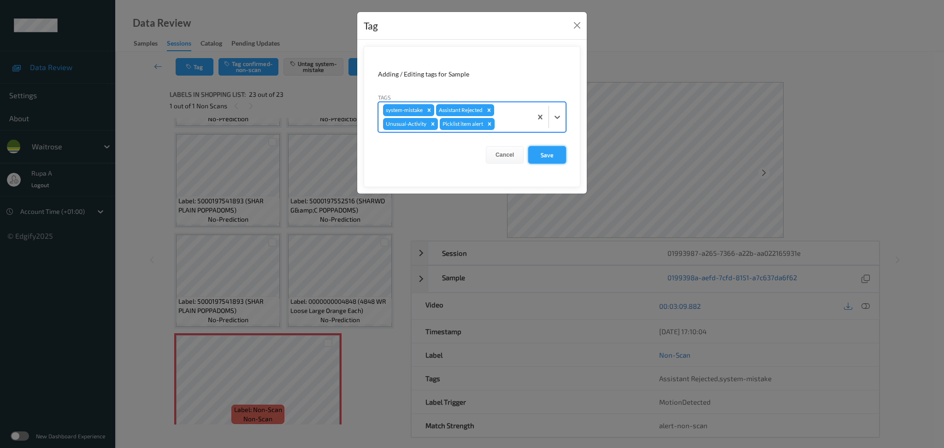
click at [553, 156] on button "Save" at bounding box center [547, 155] width 38 height 18
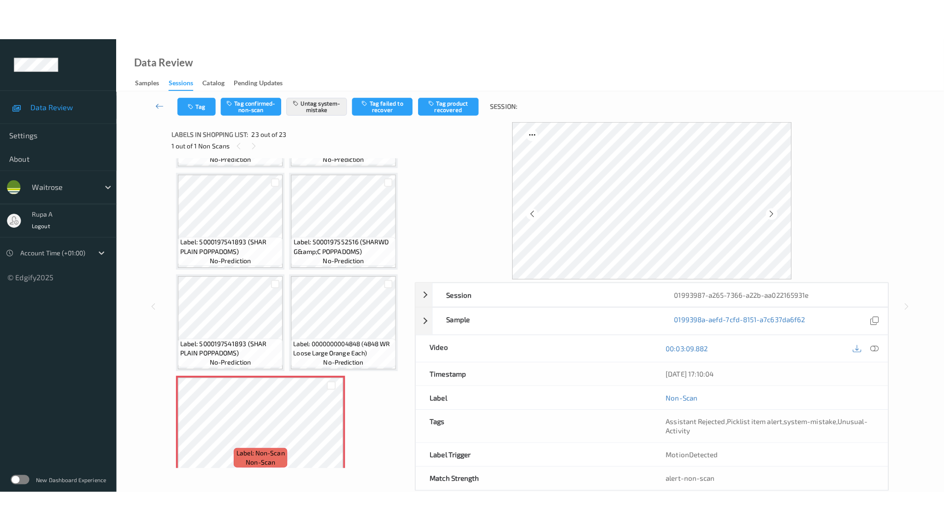
scroll to position [894, 0]
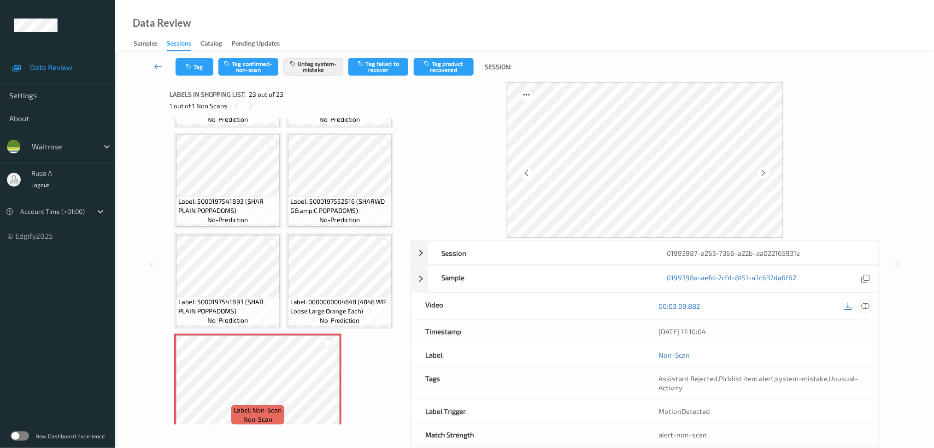
click at [868, 310] on icon at bounding box center [865, 306] width 8 height 8
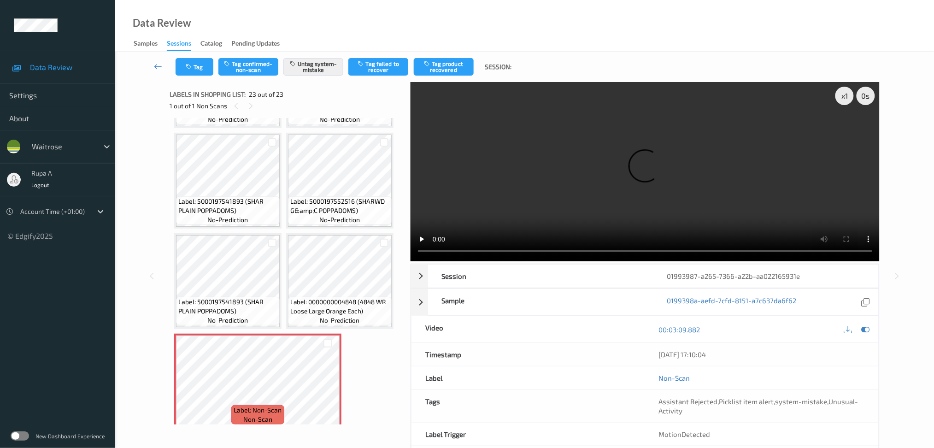
scroll to position [812, 0]
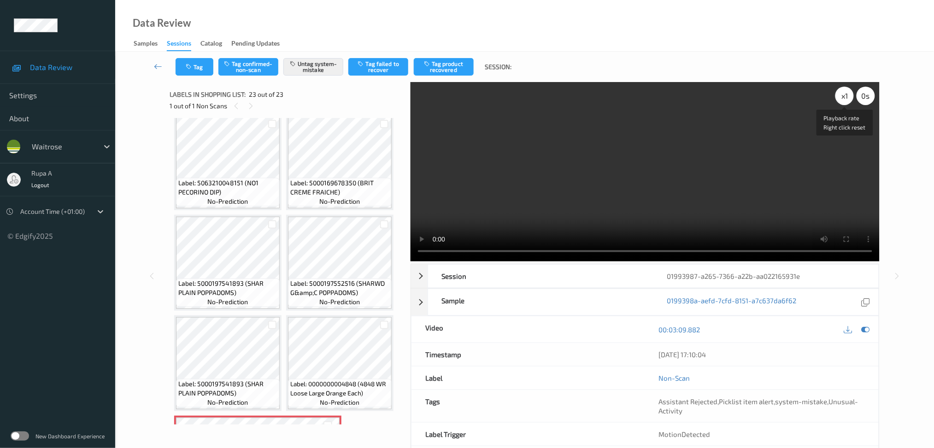
click at [837, 94] on div "x 1" at bounding box center [844, 96] width 18 height 18
click at [867, 329] on icon at bounding box center [865, 329] width 8 height 8
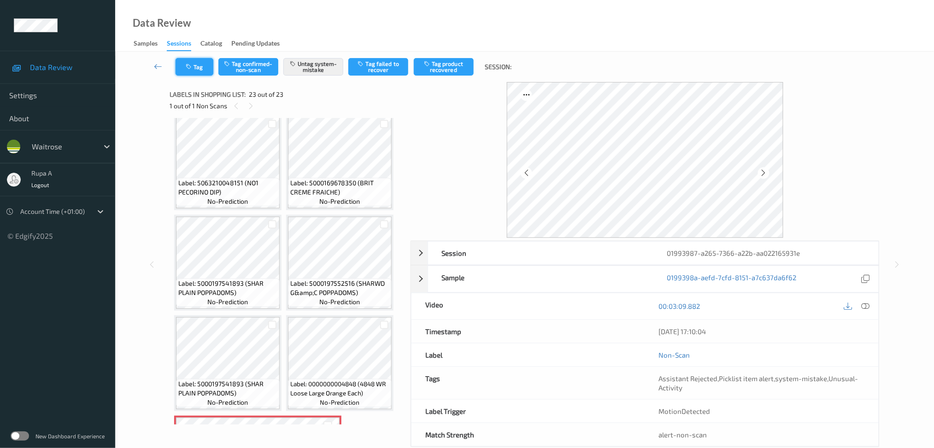
click at [198, 68] on button "Tag" at bounding box center [195, 67] width 38 height 18
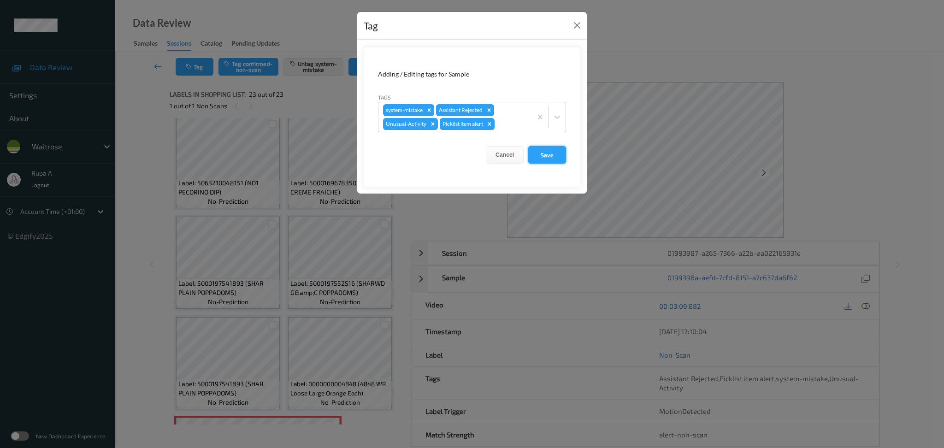
click at [551, 156] on button "Save" at bounding box center [547, 155] width 38 height 18
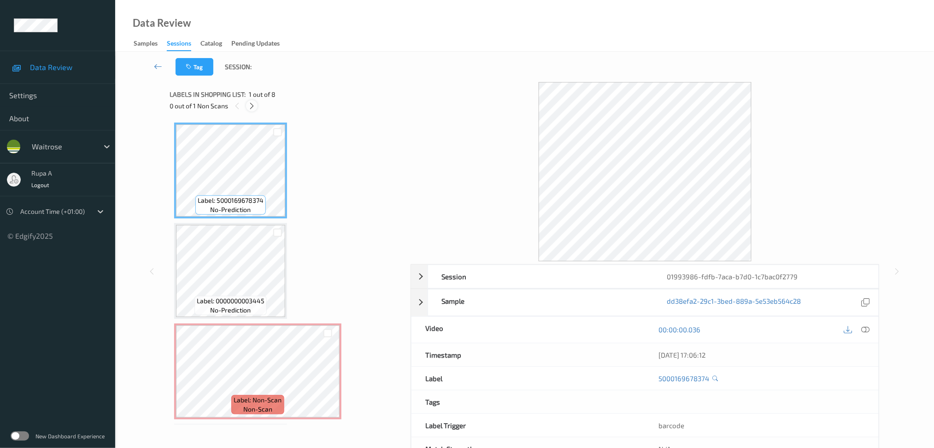
click at [251, 105] on icon at bounding box center [252, 106] width 8 height 8
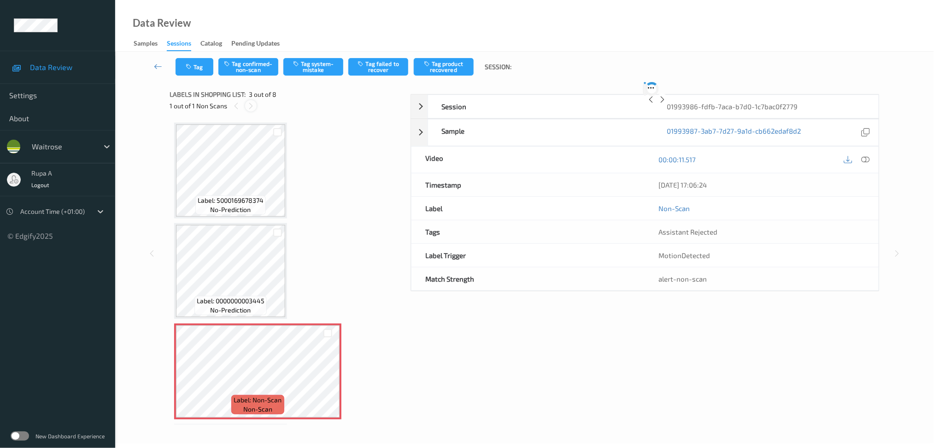
scroll to position [104, 0]
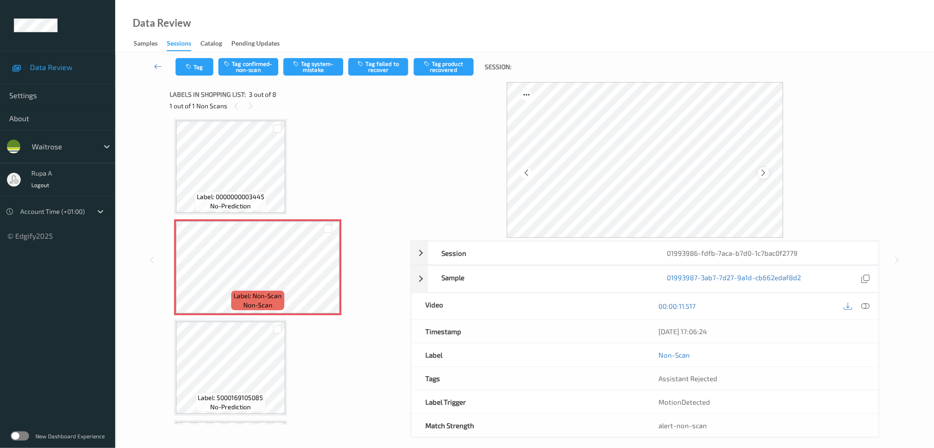
click at [763, 170] on icon at bounding box center [764, 173] width 8 height 8
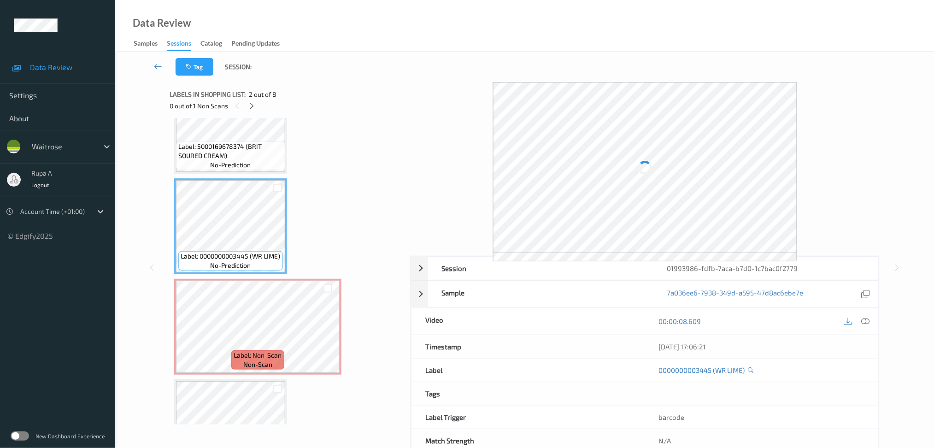
scroll to position [0, 0]
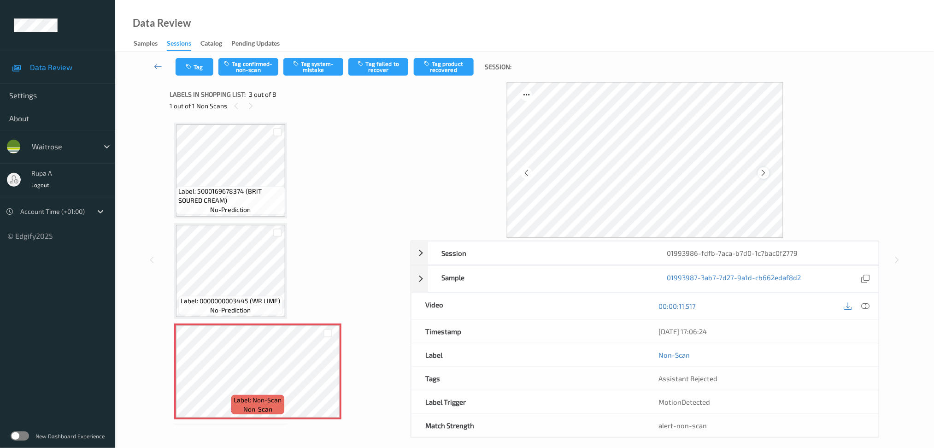
click at [762, 170] on icon at bounding box center [764, 173] width 8 height 8
click at [758, 171] on div at bounding box center [764, 173] width 12 height 12
click at [764, 171] on icon at bounding box center [764, 173] width 8 height 8
click at [865, 307] on icon at bounding box center [865, 306] width 8 height 8
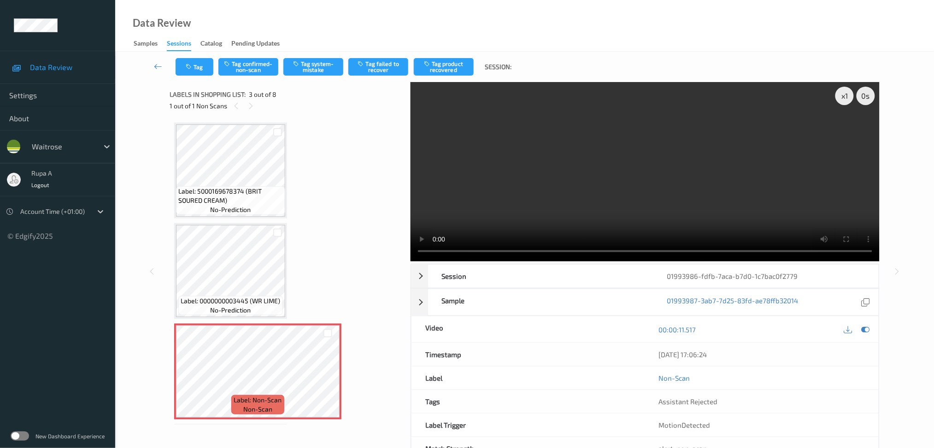
click at [868, 328] on icon at bounding box center [865, 329] width 8 height 8
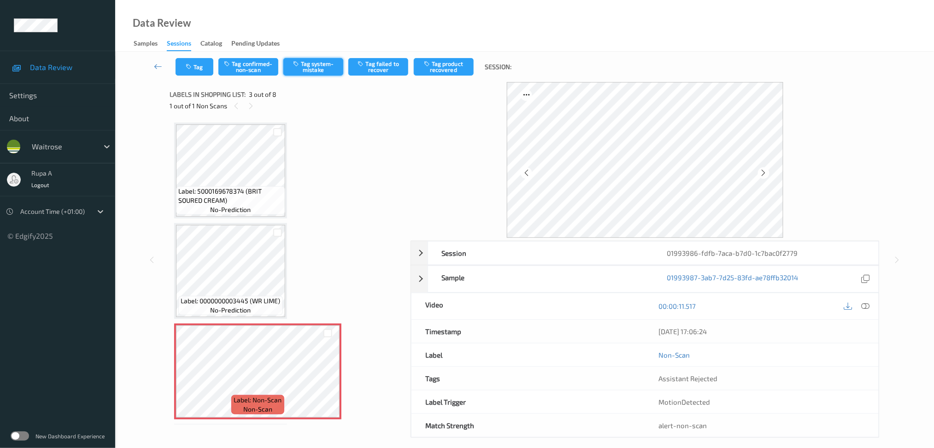
click at [287, 61] on button "Tag system-mistake" at bounding box center [313, 67] width 60 height 18
click at [186, 65] on icon "button" at bounding box center [190, 67] width 8 height 6
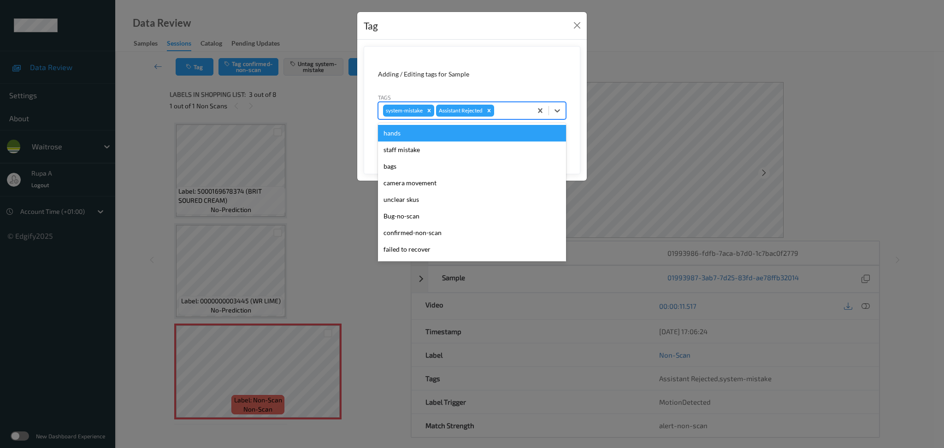
click at [500, 102] on div "system-mistake Assistant Rejected" at bounding box center [472, 111] width 188 height 18
type input "un"
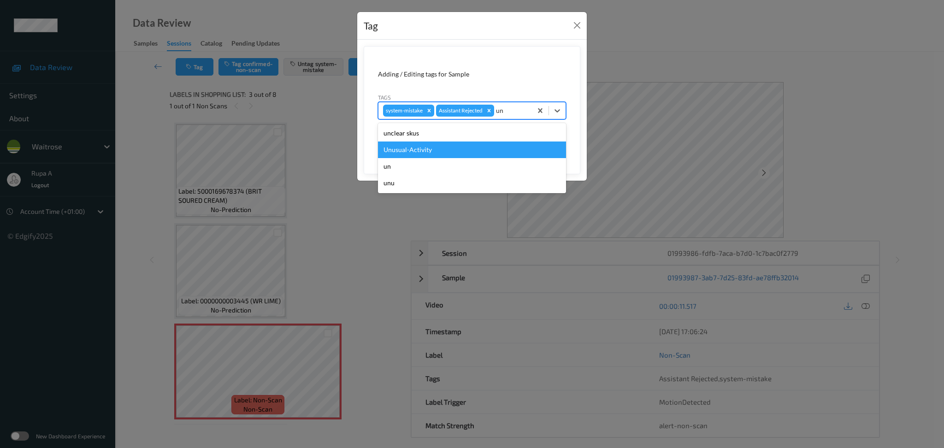
click at [462, 154] on div "Unusual-Activity" at bounding box center [472, 149] width 188 height 17
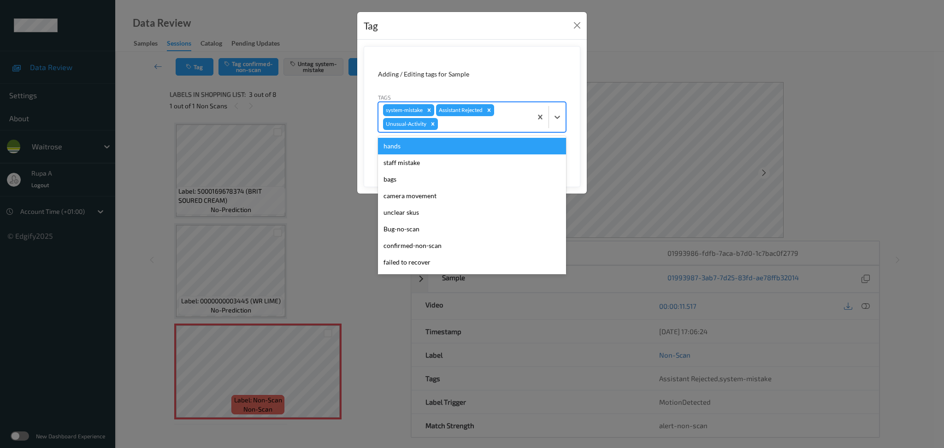
click at [468, 128] on div at bounding box center [484, 123] width 88 height 11
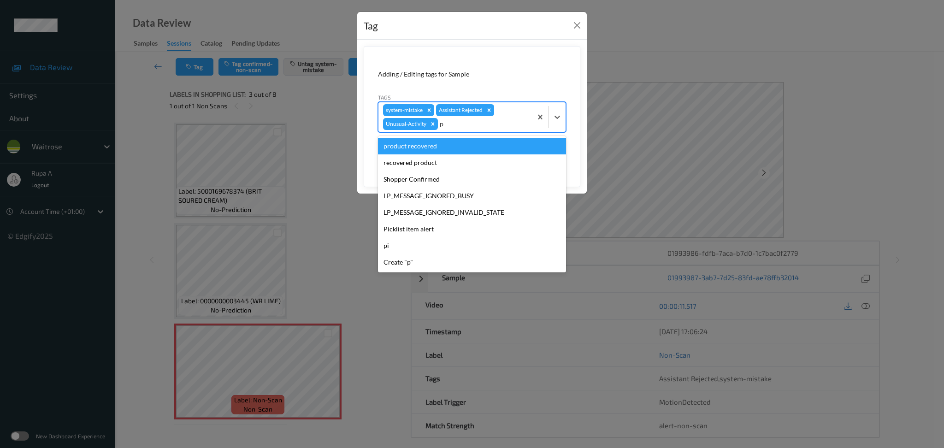
type input "pi"
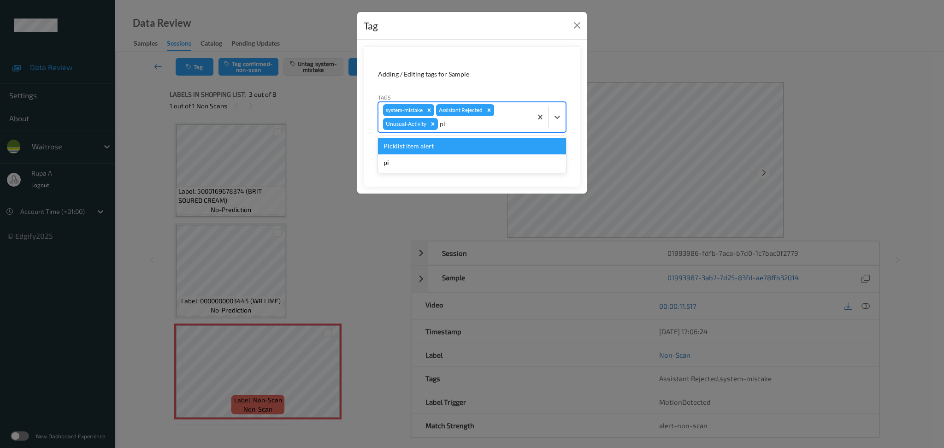
click at [450, 144] on div "Picklist item alert" at bounding box center [472, 146] width 188 height 17
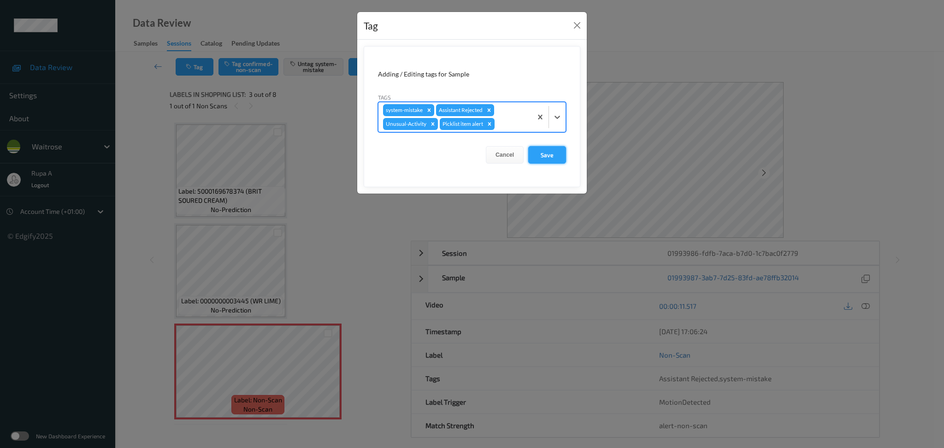
click at [552, 161] on button "Save" at bounding box center [547, 155] width 38 height 18
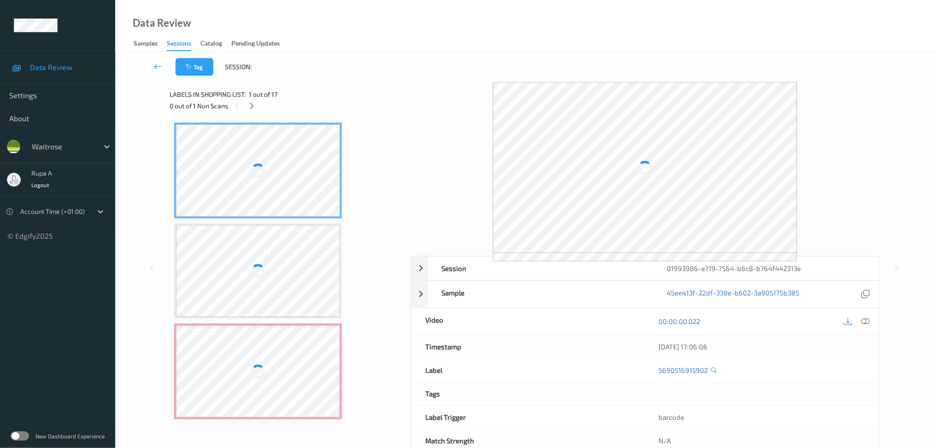
click at [326, 141] on div at bounding box center [258, 170] width 164 height 92
click at [248, 108] on icon at bounding box center [252, 106] width 8 height 8
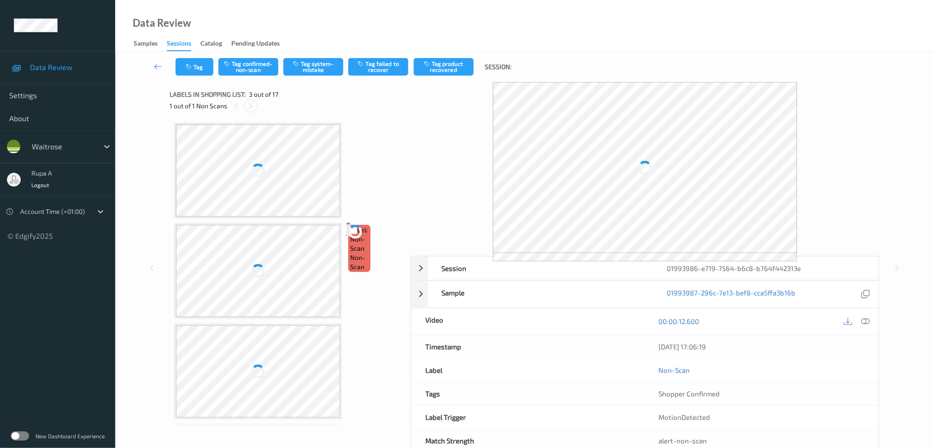
scroll to position [104, 0]
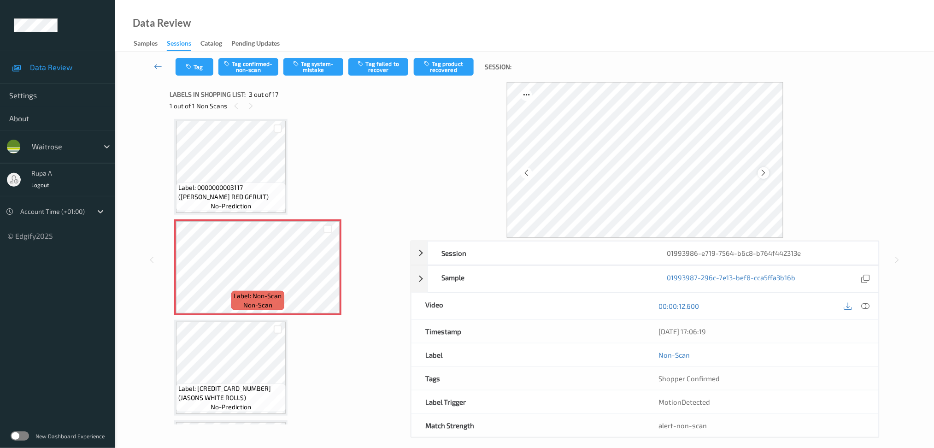
click at [766, 171] on icon at bounding box center [764, 173] width 8 height 8
click at [859, 299] on div "00:00:12.600" at bounding box center [762, 306] width 234 height 26
click at [863, 303] on icon at bounding box center [865, 306] width 8 height 8
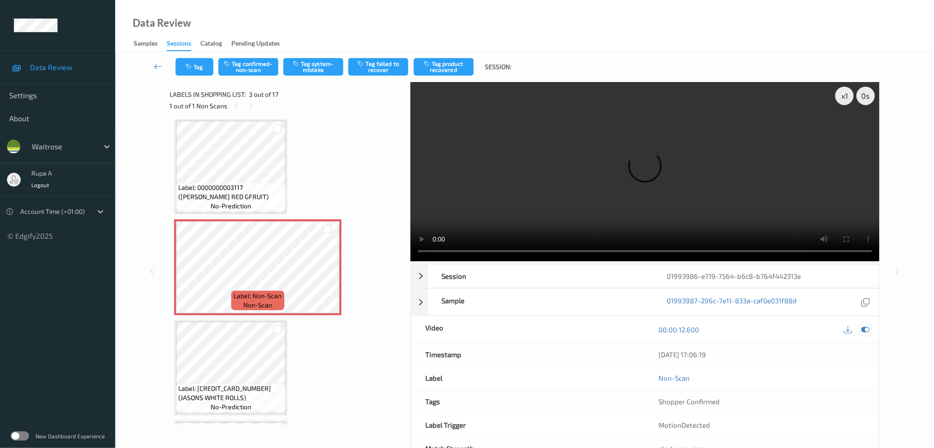
click at [866, 327] on icon at bounding box center [865, 329] width 8 height 8
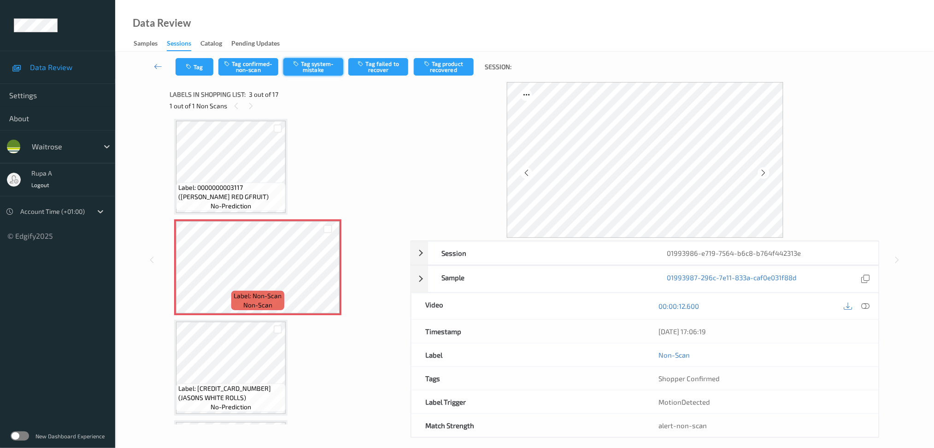
click at [306, 70] on button "Tag system-mistake" at bounding box center [313, 67] width 60 height 18
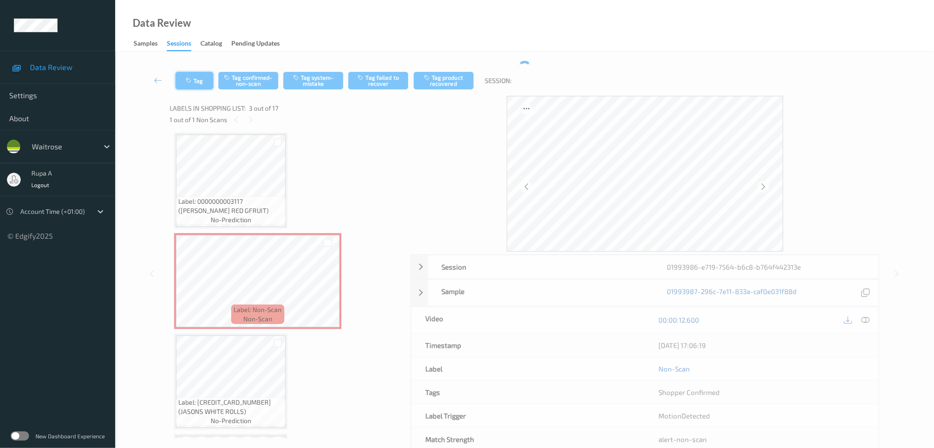
click at [192, 73] on button "Tag" at bounding box center [195, 81] width 38 height 18
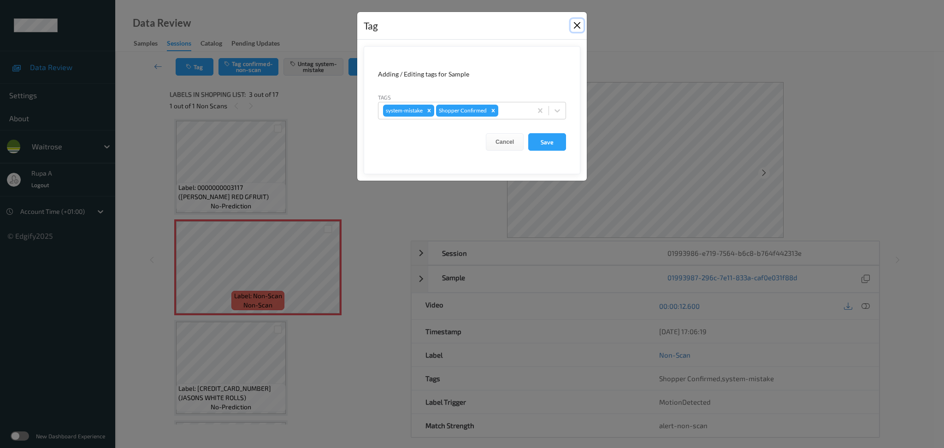
click at [581, 26] on button "Close" at bounding box center [576, 25] width 13 height 13
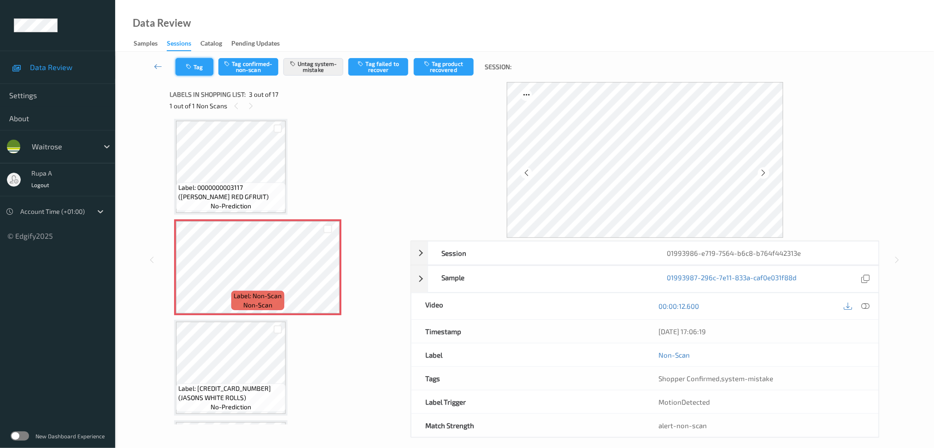
click at [205, 67] on button "Tag" at bounding box center [195, 67] width 38 height 18
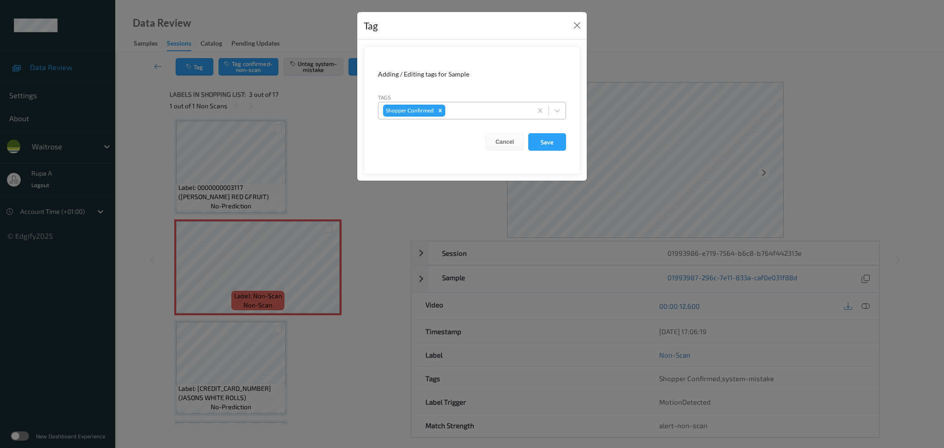
click at [473, 112] on div at bounding box center [487, 110] width 80 height 11
click at [577, 28] on button "Close" at bounding box center [576, 25] width 13 height 13
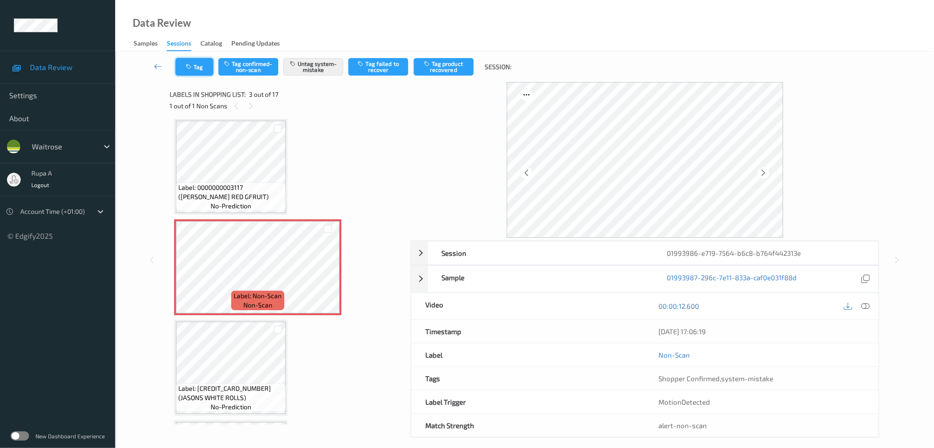
click at [202, 66] on button "Tag" at bounding box center [195, 67] width 38 height 18
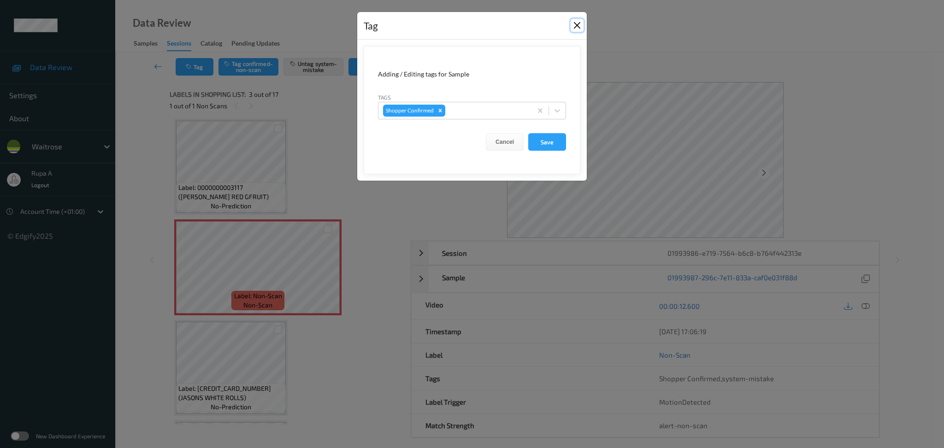
click at [577, 28] on button "Close" at bounding box center [576, 25] width 13 height 13
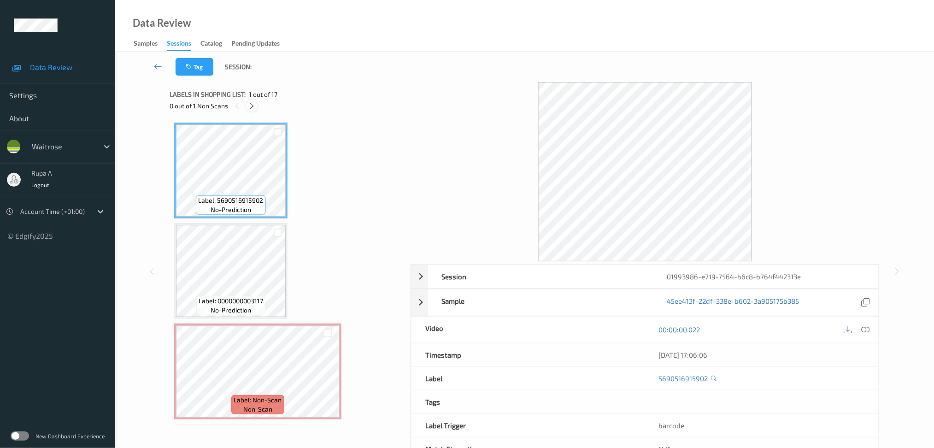
click at [254, 104] on icon at bounding box center [252, 106] width 8 height 8
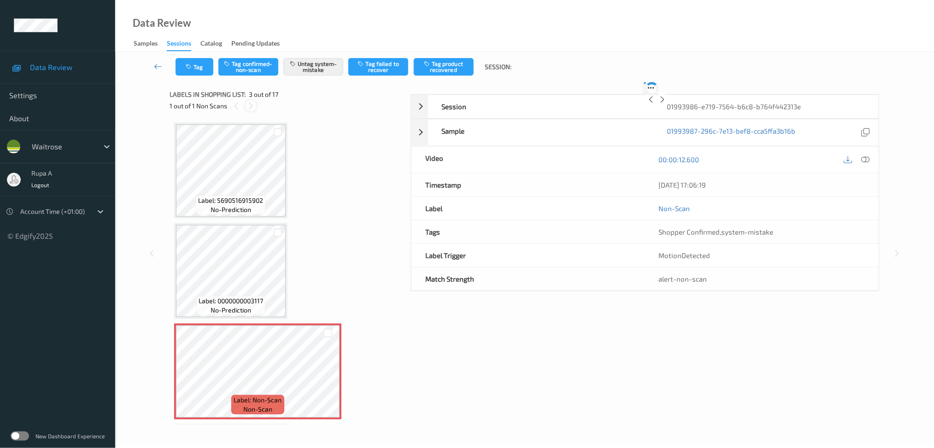
scroll to position [104, 0]
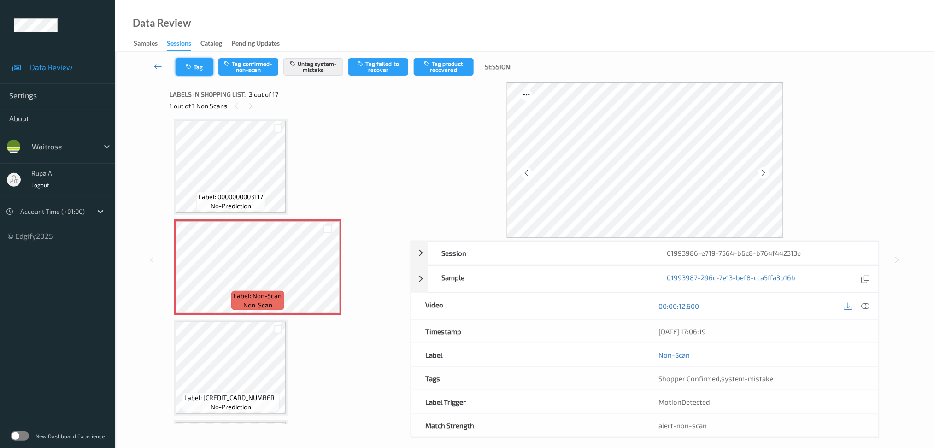
click at [190, 64] on icon "button" at bounding box center [190, 67] width 8 height 6
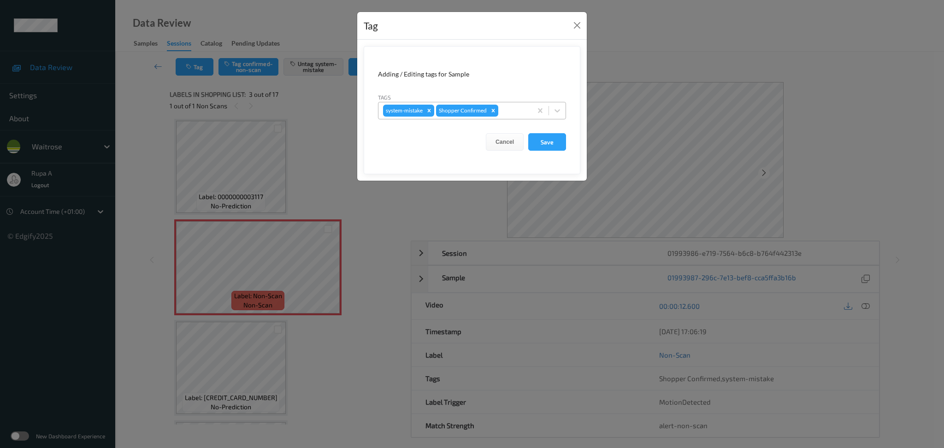
click at [521, 105] on div at bounding box center [513, 110] width 27 height 11
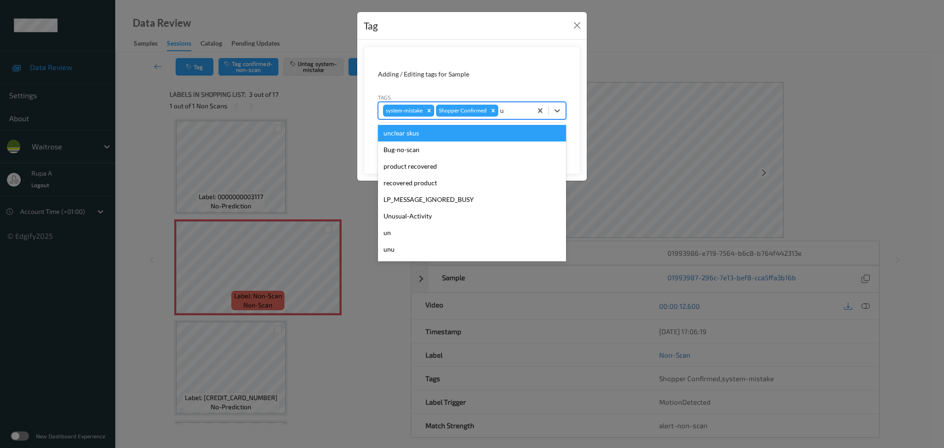
type input "un"
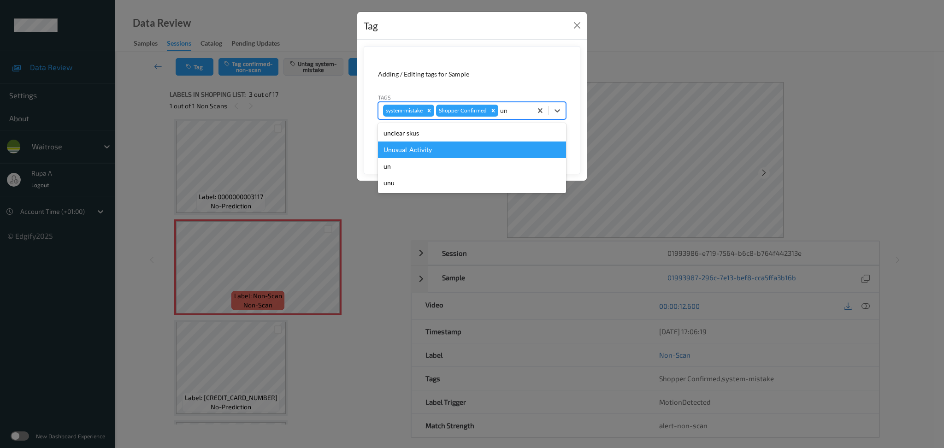
click at [469, 148] on div "Unusual-Activity" at bounding box center [472, 149] width 188 height 17
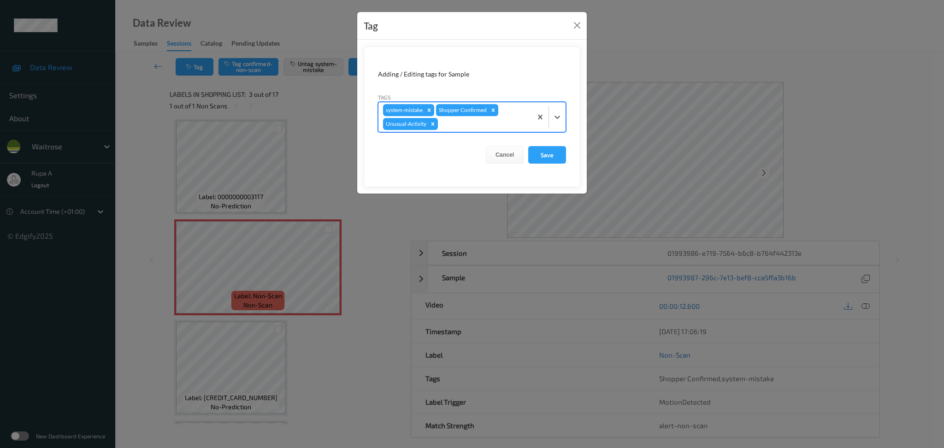
click at [480, 127] on div at bounding box center [484, 123] width 88 height 11
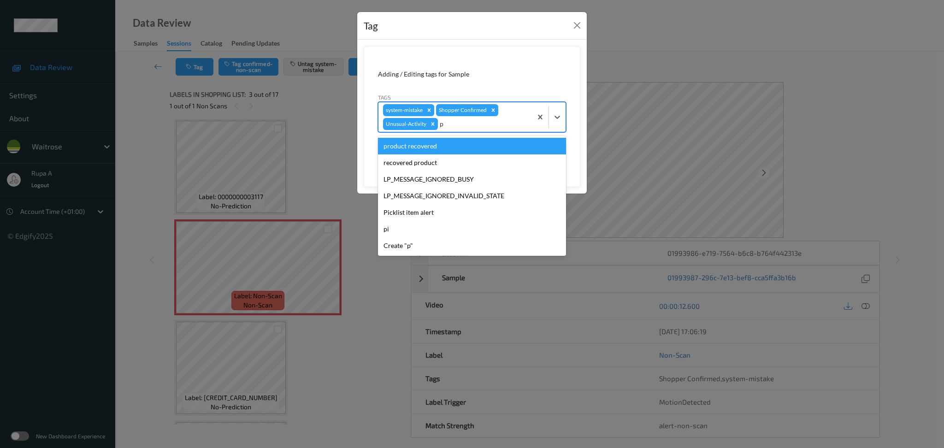
type input "pi"
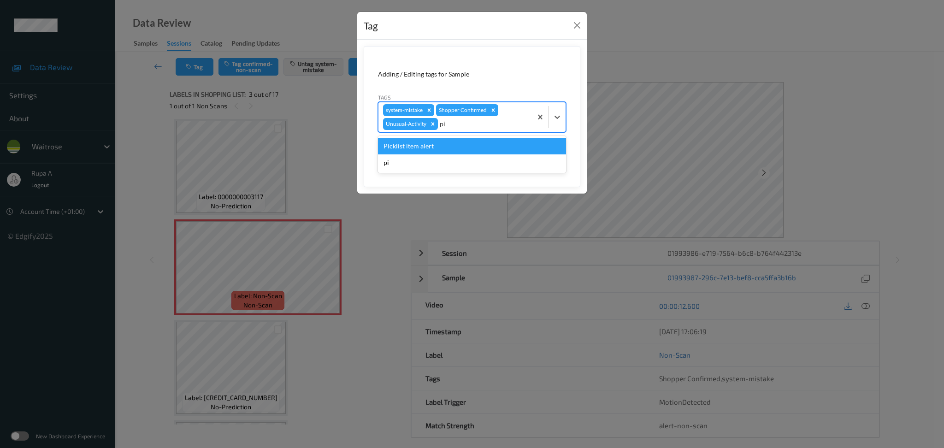
click at [465, 147] on div "Picklist item alert" at bounding box center [472, 146] width 188 height 17
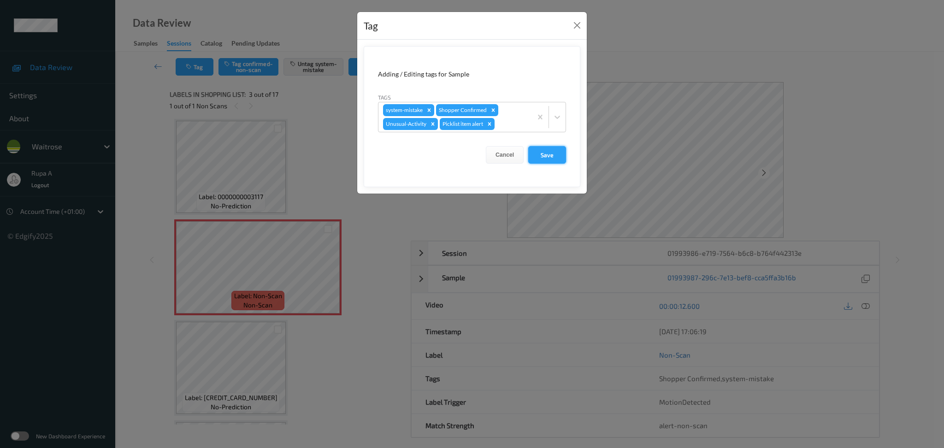
click at [555, 156] on button "Save" at bounding box center [547, 155] width 38 height 18
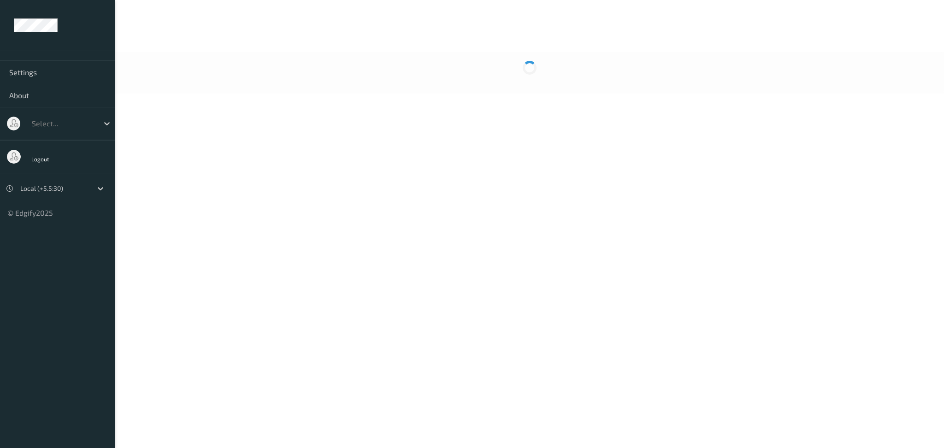
click at [341, 129] on body "Settings About Select... Logout Local (+5.5:30) © Edgify 2025 New Dashboard Exp…" at bounding box center [472, 224] width 944 height 448
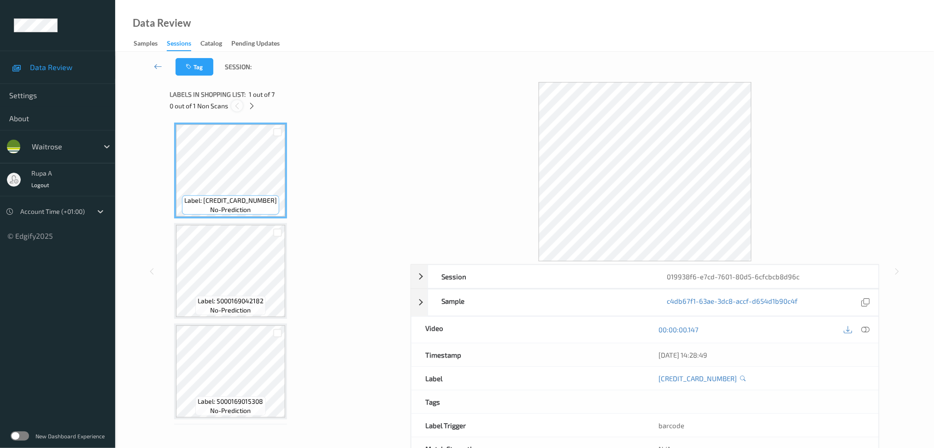
click at [242, 107] on div at bounding box center [237, 106] width 12 height 12
click at [249, 106] on icon at bounding box center [252, 106] width 8 height 8
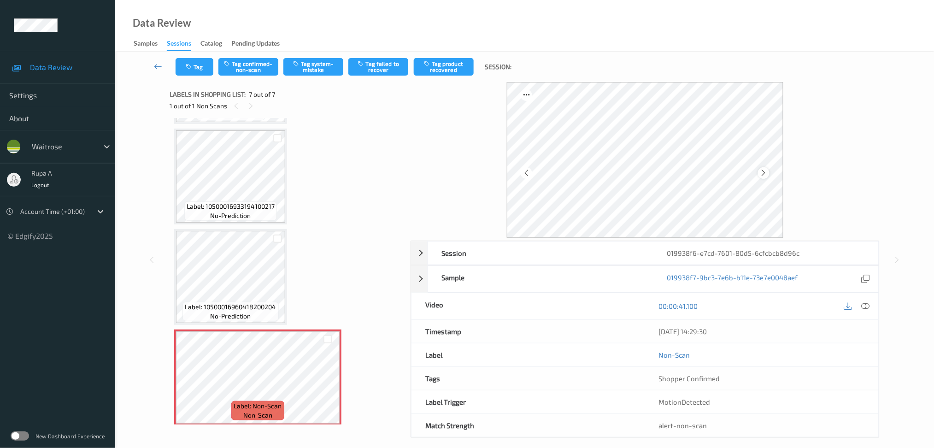
click at [762, 177] on div at bounding box center [764, 173] width 12 height 12
click at [766, 174] on icon at bounding box center [764, 173] width 8 height 8
click at [767, 174] on icon at bounding box center [764, 173] width 8 height 8
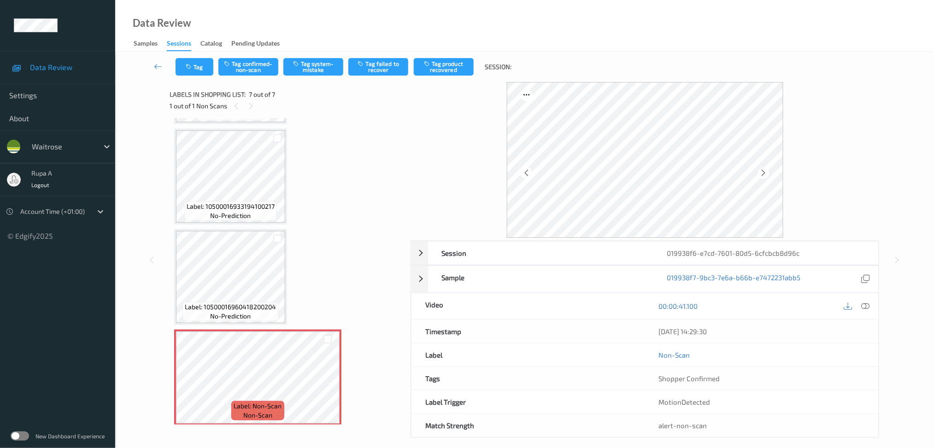
click at [767, 174] on icon at bounding box center [764, 173] width 8 height 8
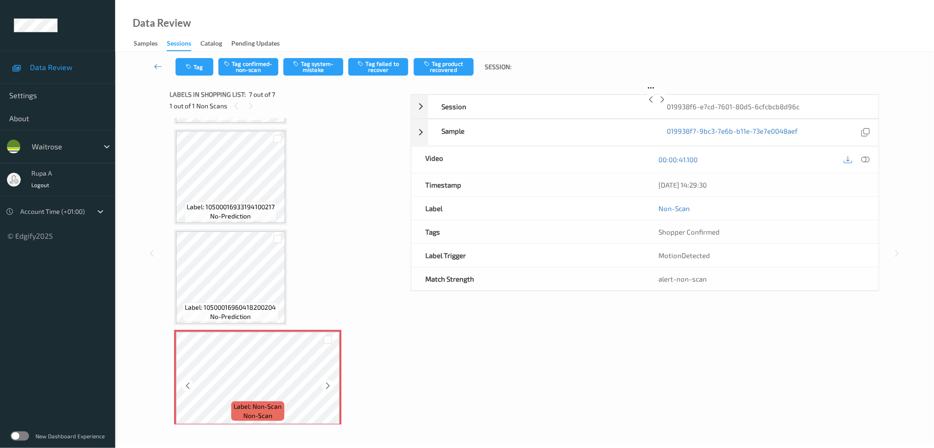
scroll to position [9, 0]
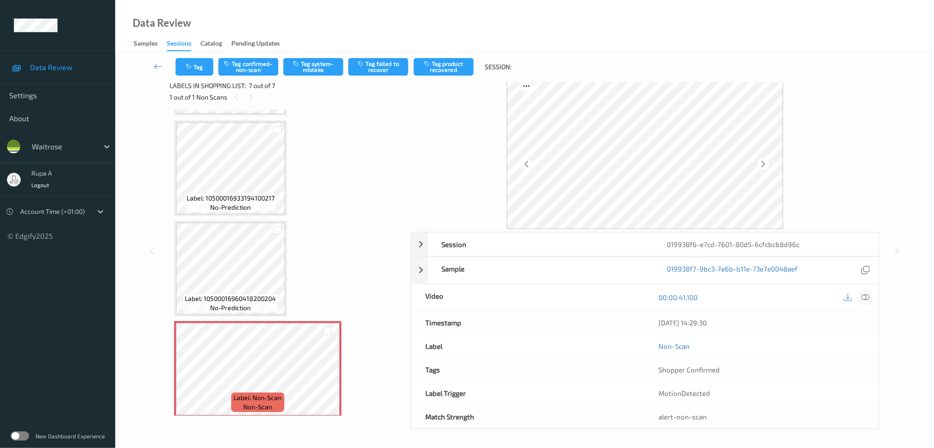
click at [869, 298] on icon at bounding box center [865, 297] width 8 height 8
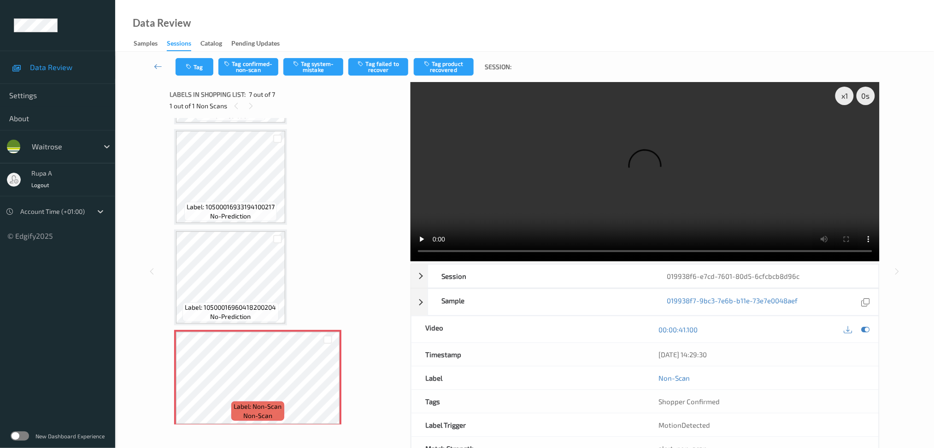
scroll to position [313, 0]
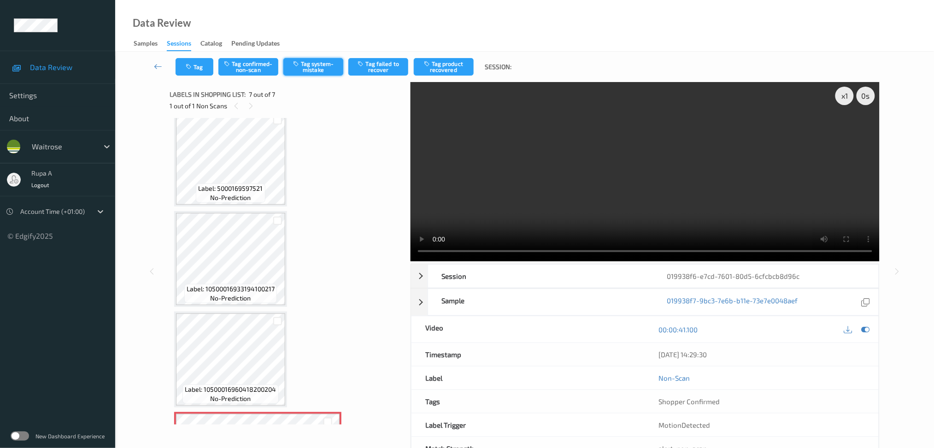
click at [315, 63] on button "Tag system-mistake" at bounding box center [313, 67] width 60 height 18
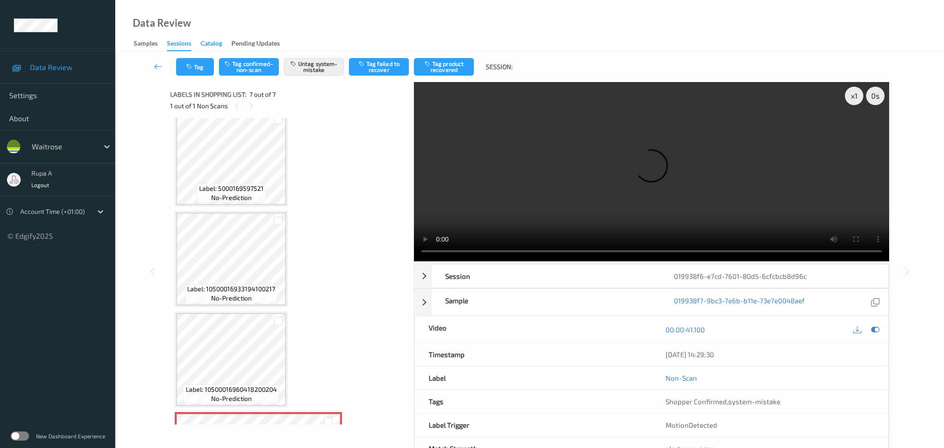
click at [874, 325] on icon at bounding box center [875, 329] width 8 height 8
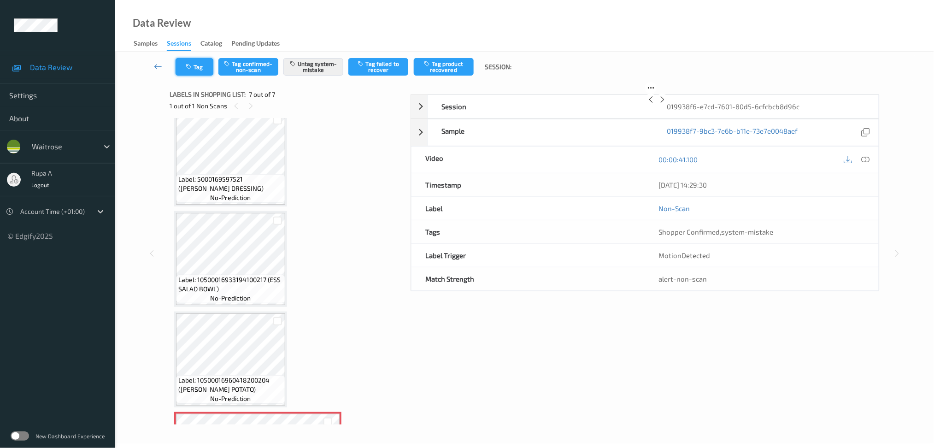
scroll to position [304, 0]
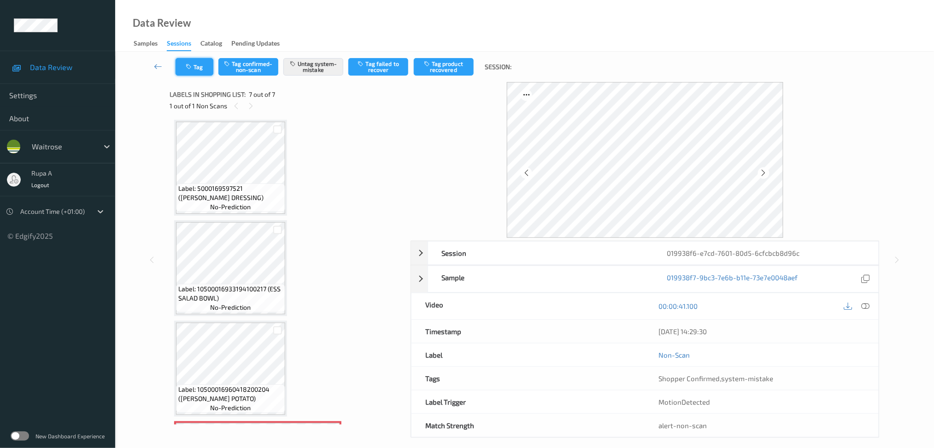
click at [194, 60] on button "Tag" at bounding box center [195, 67] width 38 height 18
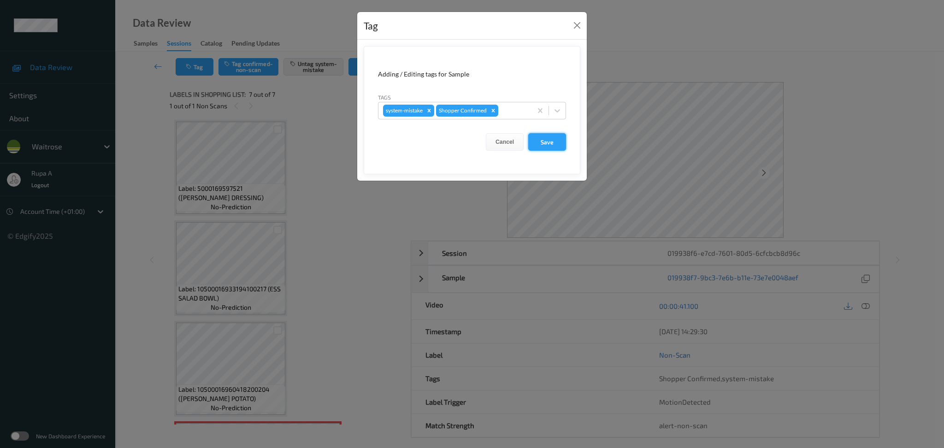
click at [554, 137] on button "Save" at bounding box center [547, 142] width 38 height 18
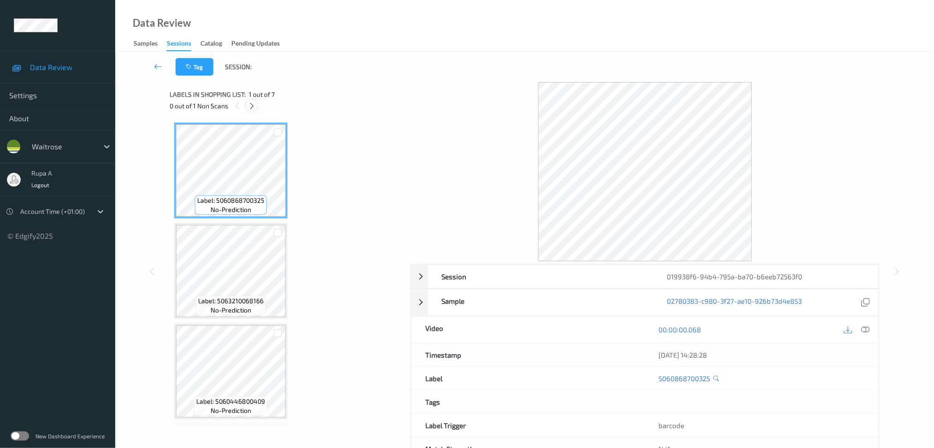
click at [254, 104] on icon at bounding box center [252, 106] width 8 height 8
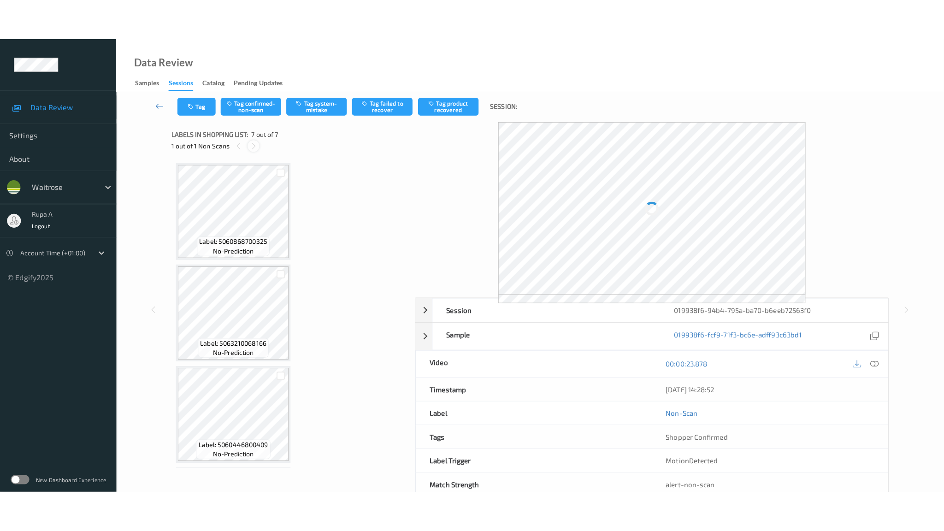
scroll to position [395, 0]
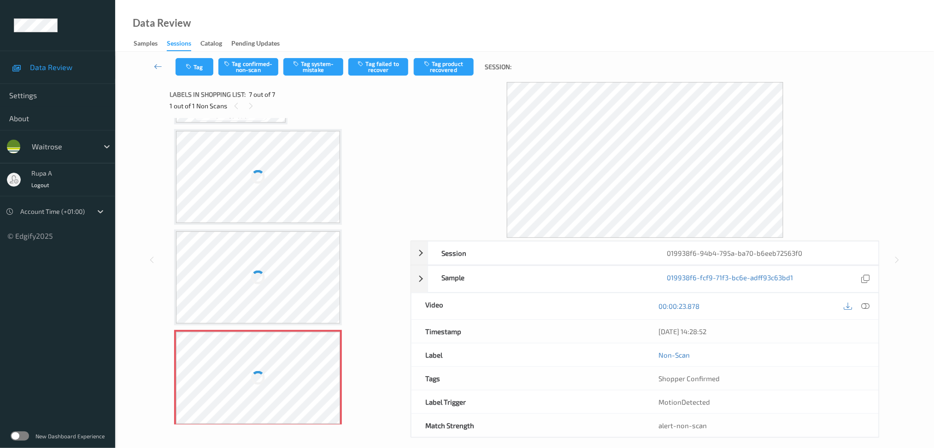
click at [866, 313] on div "00:00:23.878" at bounding box center [762, 306] width 234 height 26
click at [868, 306] on icon at bounding box center [865, 306] width 8 height 8
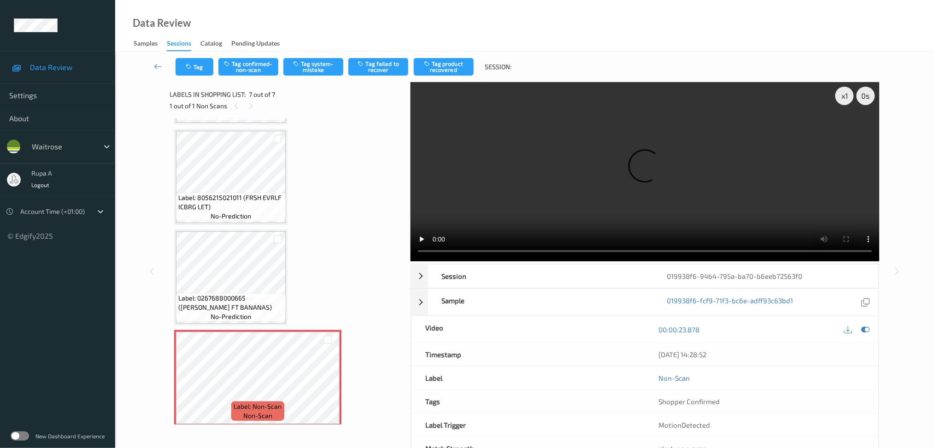
scroll to position [313, 0]
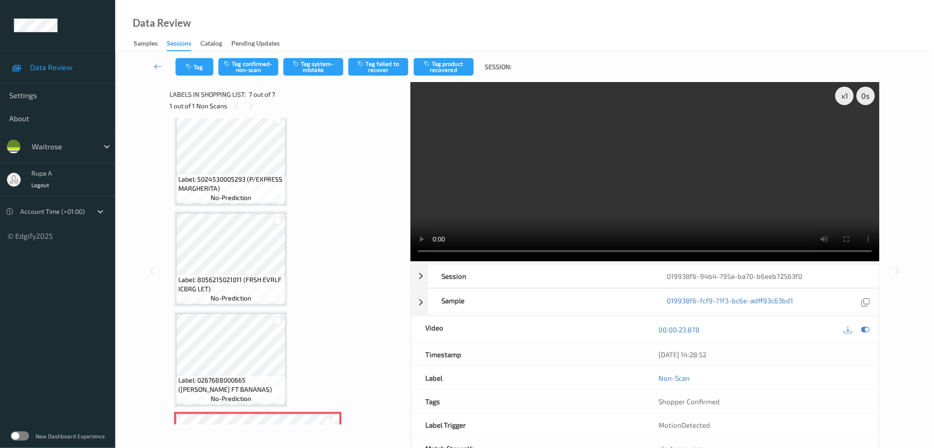
drag, startPoint x: 866, startPoint y: 332, endPoint x: 836, endPoint y: 320, distance: 32.3
click at [866, 332] on icon at bounding box center [865, 329] width 8 height 8
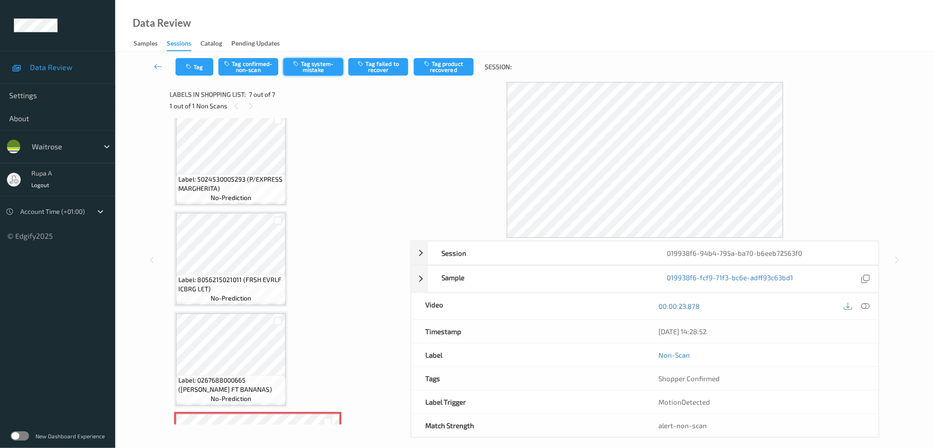
click at [314, 67] on button "Tag system-mistake" at bounding box center [313, 67] width 60 height 18
click at [190, 64] on icon "button" at bounding box center [190, 67] width 8 height 6
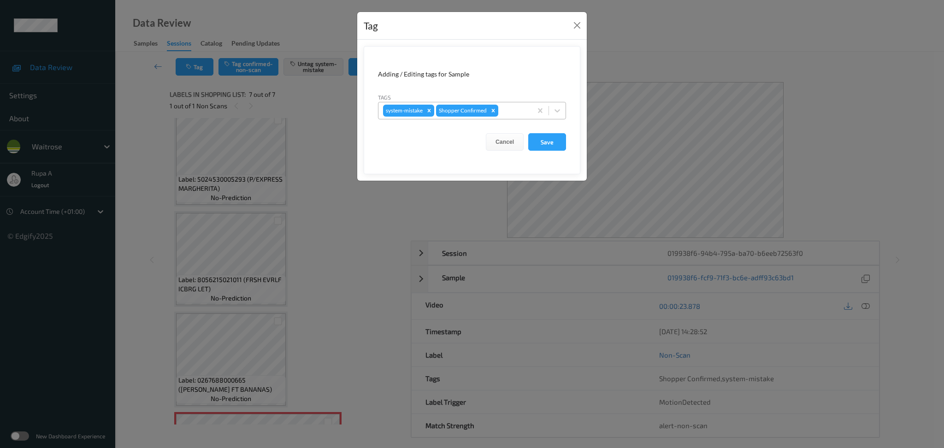
click at [512, 111] on div at bounding box center [513, 110] width 27 height 11
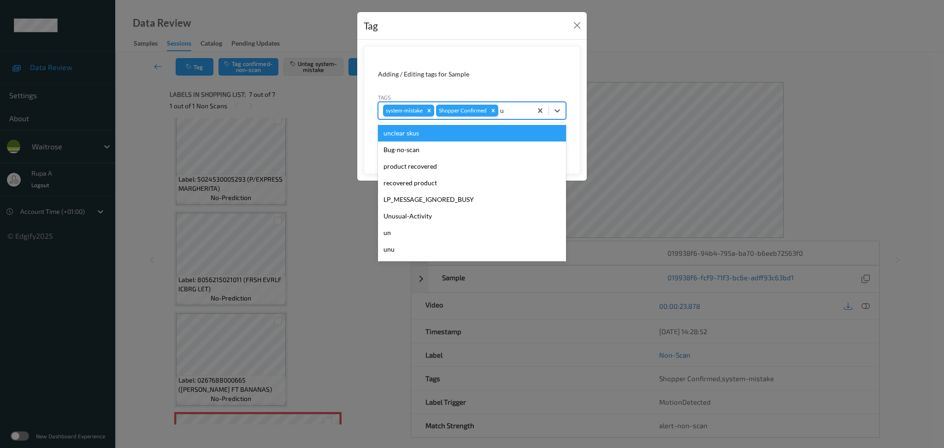
type input "un"
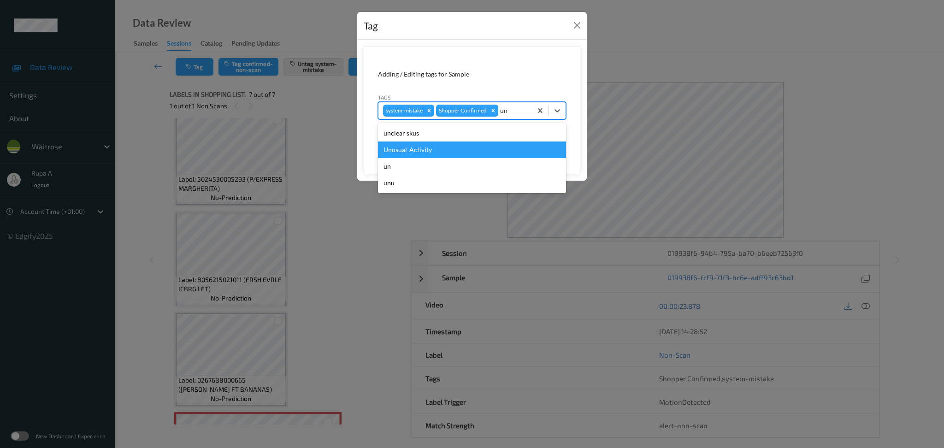
click at [448, 147] on div "Unusual-Activity" at bounding box center [472, 149] width 188 height 17
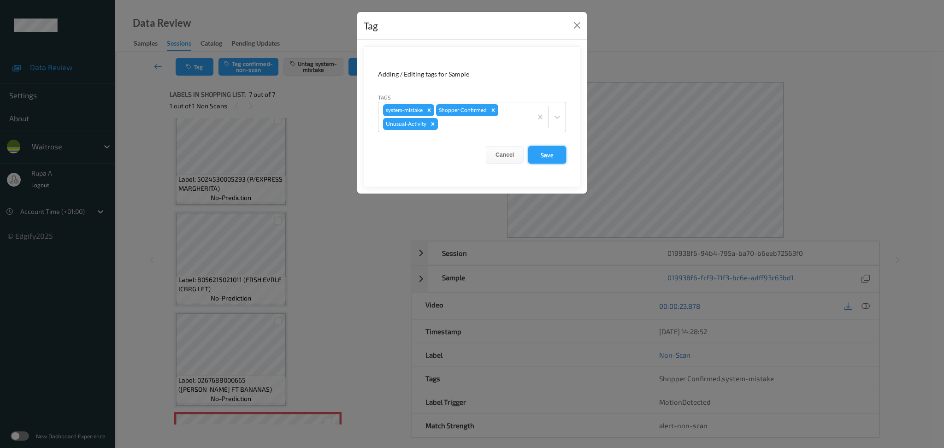
click at [543, 158] on button "Save" at bounding box center [547, 155] width 38 height 18
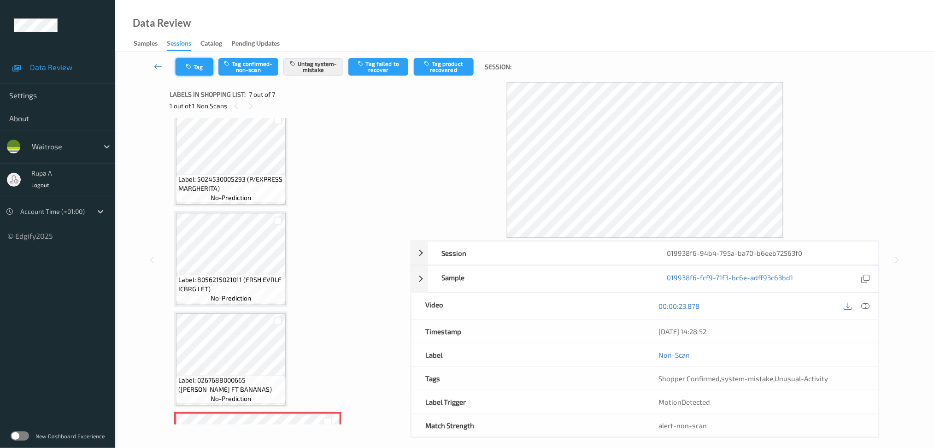
click at [188, 61] on button "Tag" at bounding box center [195, 67] width 38 height 18
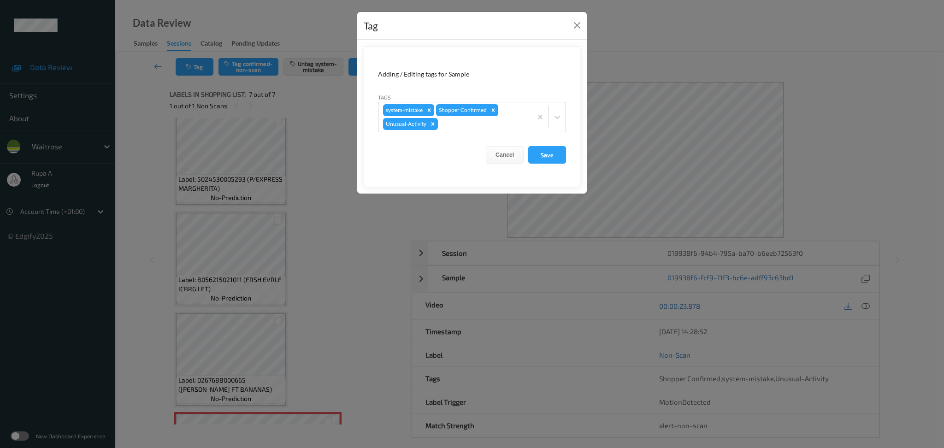
drag, startPoint x: 548, startPoint y: 158, endPoint x: 502, endPoint y: 132, distance: 52.6
click at [549, 158] on button "Save" at bounding box center [547, 155] width 38 height 18
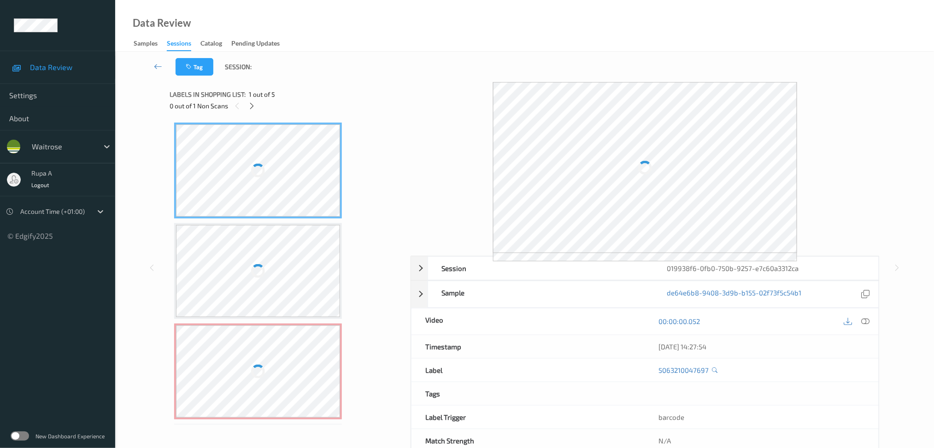
click at [270, 86] on div "Labels in shopping list: 1 out of 5 0 out of 1 Non Scans" at bounding box center [287, 100] width 235 height 36
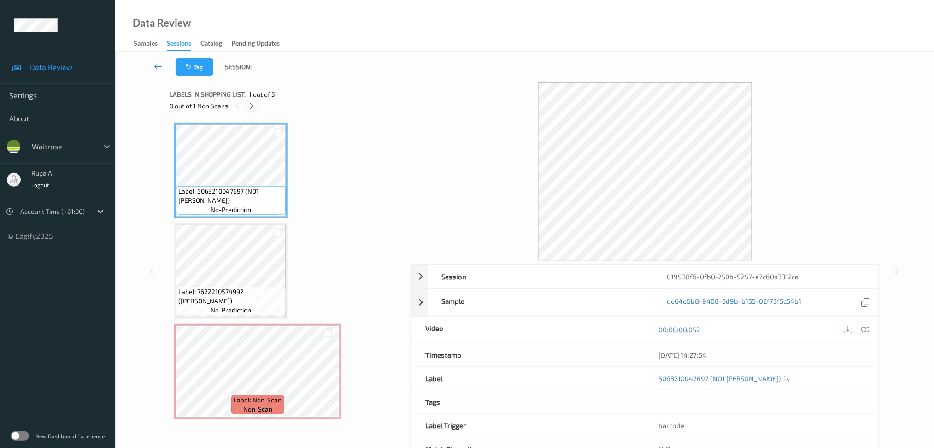
click at [253, 105] on icon at bounding box center [252, 106] width 8 height 8
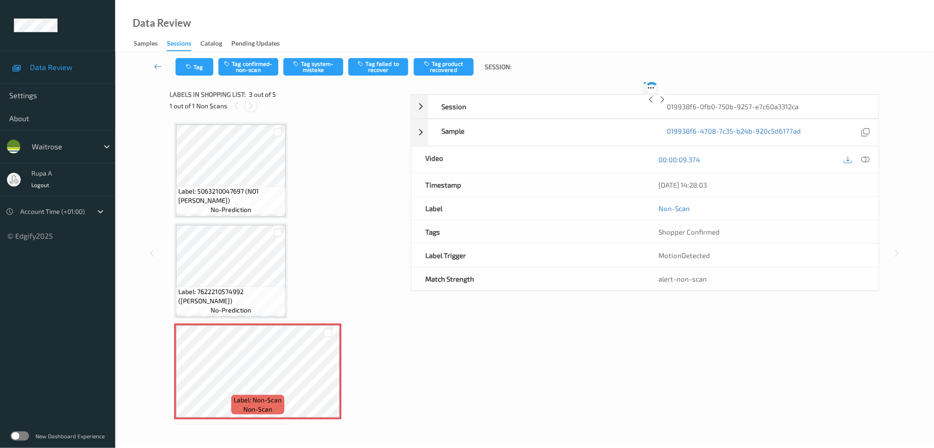
scroll to position [104, 0]
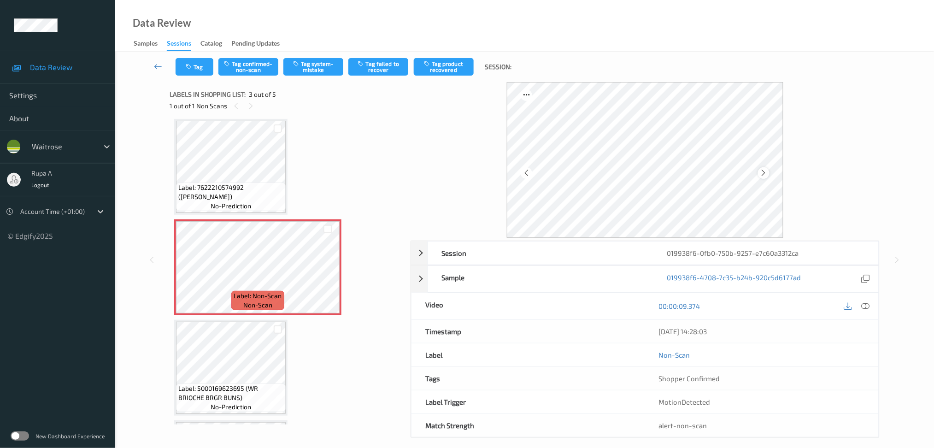
click at [767, 173] on icon at bounding box center [764, 173] width 8 height 8
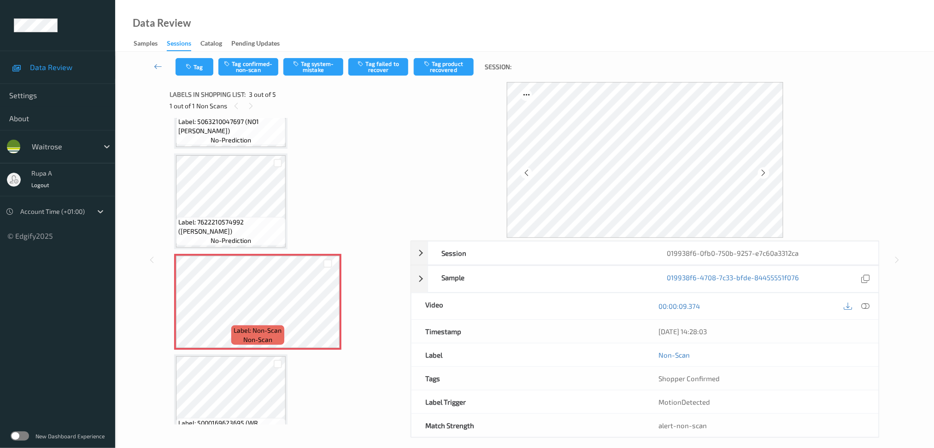
scroll to position [42, 0]
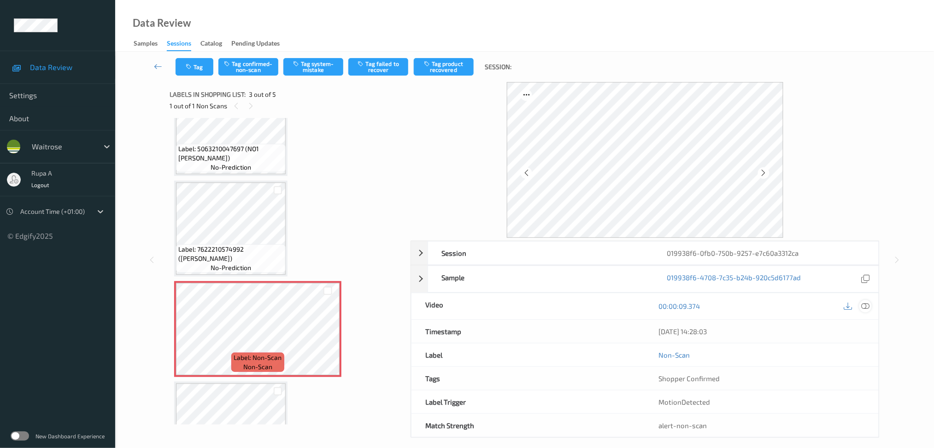
click at [861, 305] on icon at bounding box center [865, 306] width 8 height 8
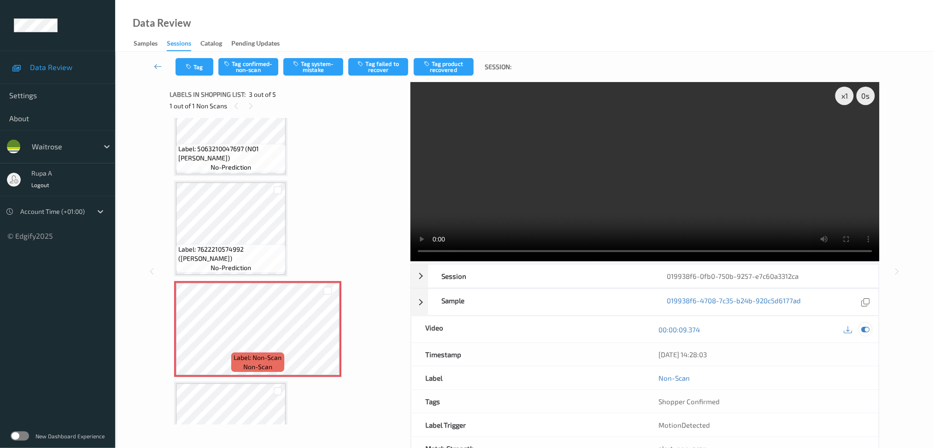
click at [864, 327] on icon at bounding box center [865, 329] width 8 height 8
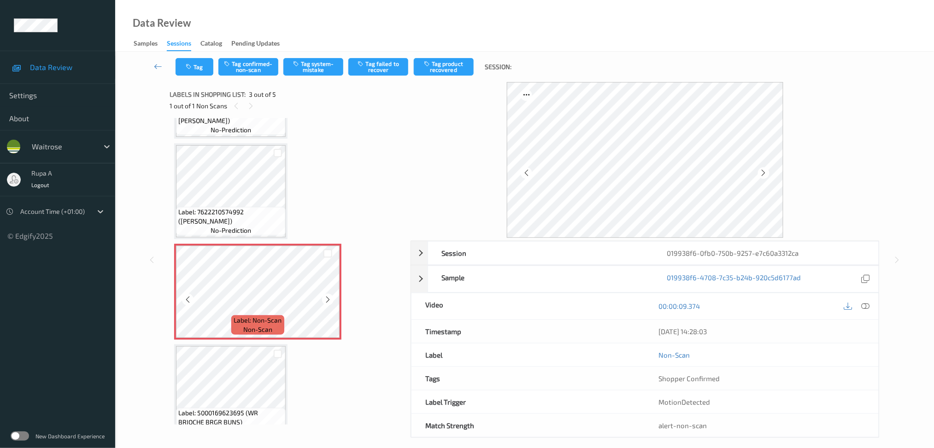
scroll to position [0, 0]
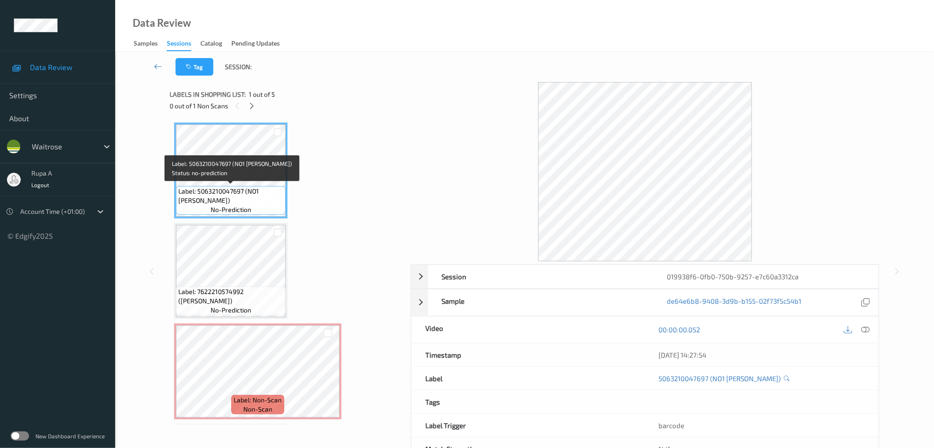
click at [196, 200] on span "Label: 5063210047697 (NO1 [PERSON_NAME])" at bounding box center [230, 196] width 105 height 18
click at [196, 200] on span "Label: 5063210047697 (NO1 BABA GANOUSH)" at bounding box center [230, 196] width 105 height 18
copy span "Label: 5063210047697 (NO1 BABA GANOUSH)"
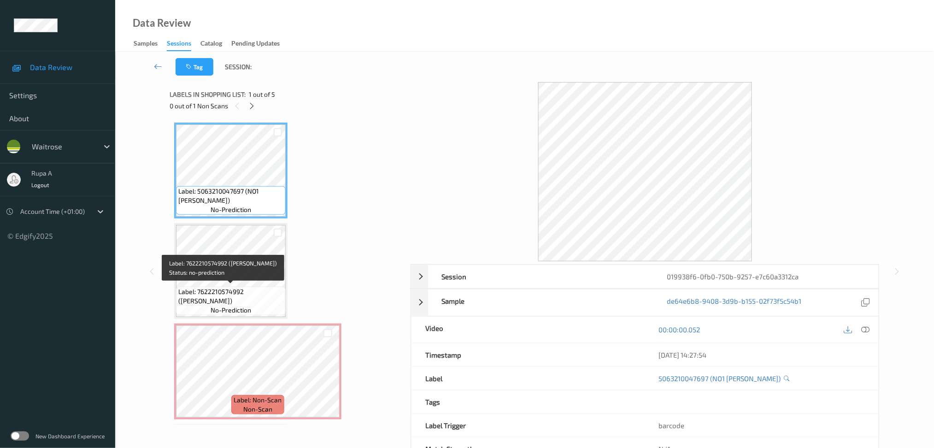
click at [194, 299] on span "Label: 7622210574992 (MAYNARDS LIQUORICE)" at bounding box center [230, 296] width 105 height 18
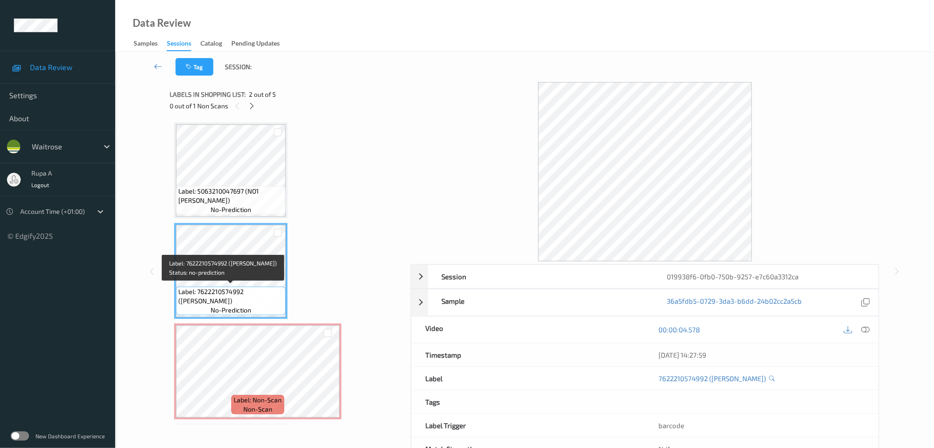
click at [194, 299] on span "Label: 7622210574992 (MAYNARDS LIQUORICE)" at bounding box center [230, 296] width 105 height 18
copy span "Label: 7622210574992 (MAYNARDS LIQUORICE)"
click at [247, 106] on div at bounding box center [252, 106] width 12 height 12
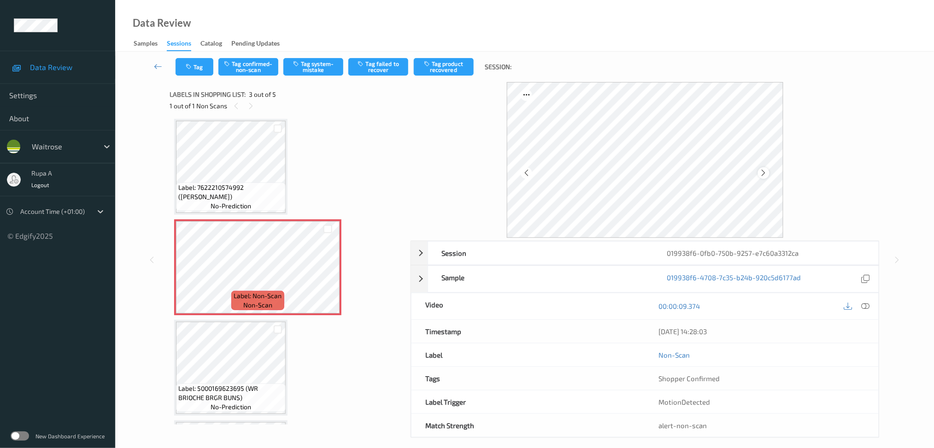
click at [765, 173] on icon at bounding box center [764, 173] width 8 height 8
click at [868, 303] on icon at bounding box center [865, 306] width 8 height 8
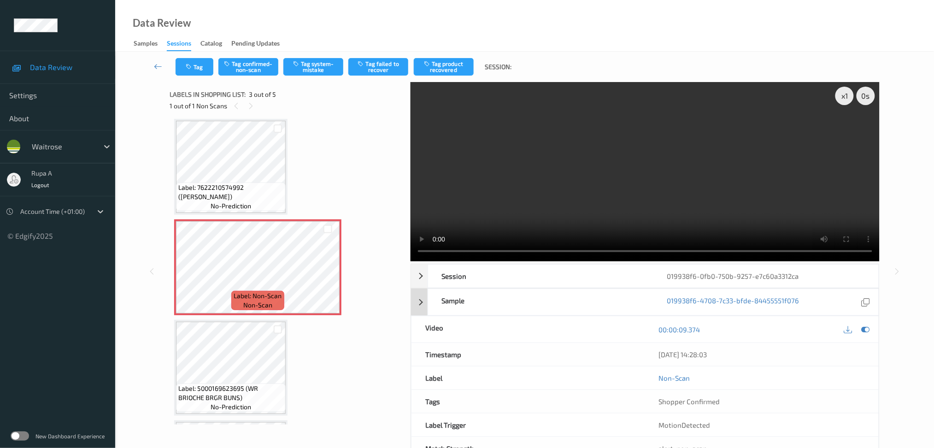
drag, startPoint x: 865, startPoint y: 331, endPoint x: 681, endPoint y: 292, distance: 188.4
click at [866, 331] on icon at bounding box center [865, 329] width 8 height 8
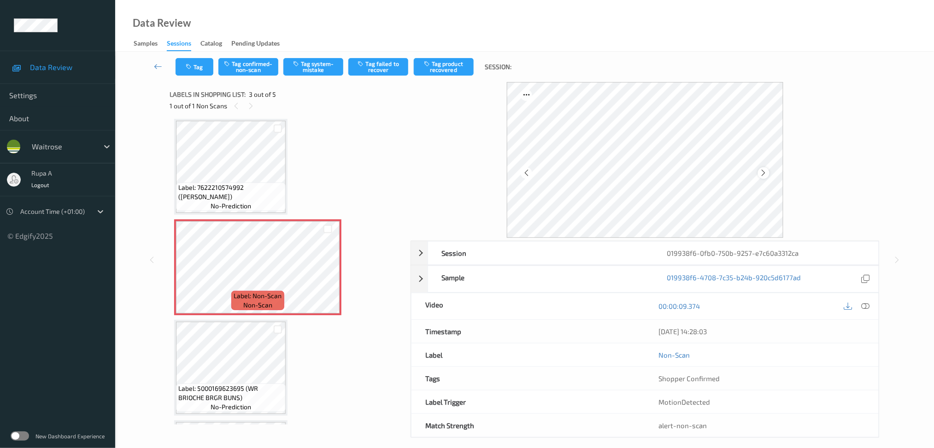
click at [758, 169] on div at bounding box center [645, 160] width 276 height 156
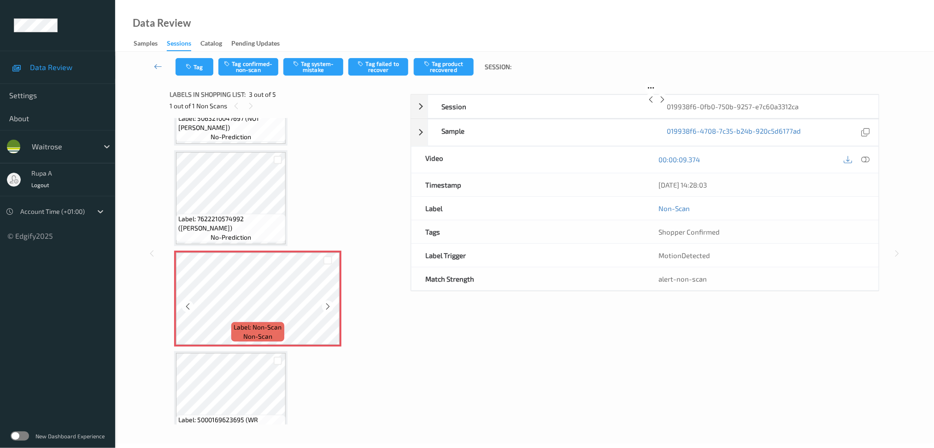
scroll to position [9, 0]
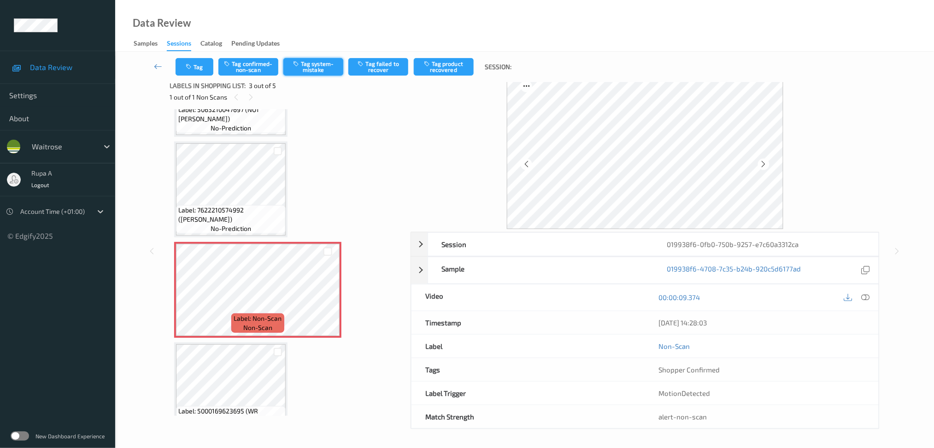
click at [310, 75] on button "Tag system-mistake" at bounding box center [313, 67] width 60 height 18
click at [194, 65] on button "Tag" at bounding box center [195, 67] width 38 height 18
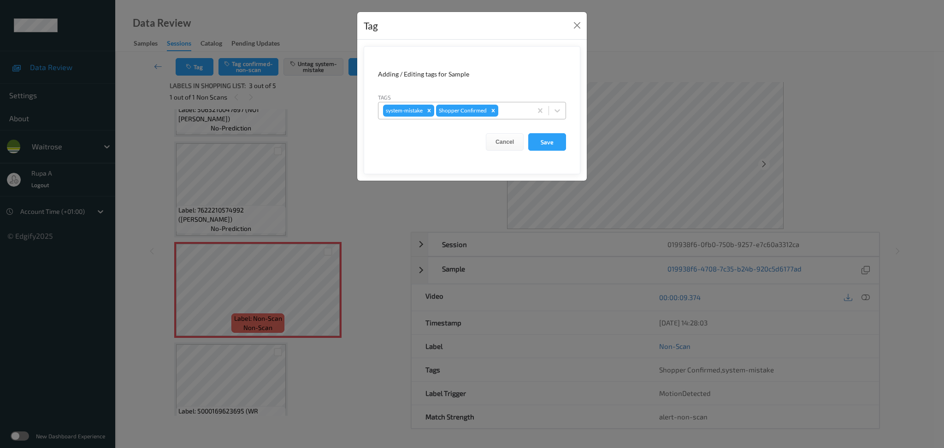
click at [507, 119] on div "system-mistake Shopper Confirmed" at bounding box center [472, 111] width 188 height 18
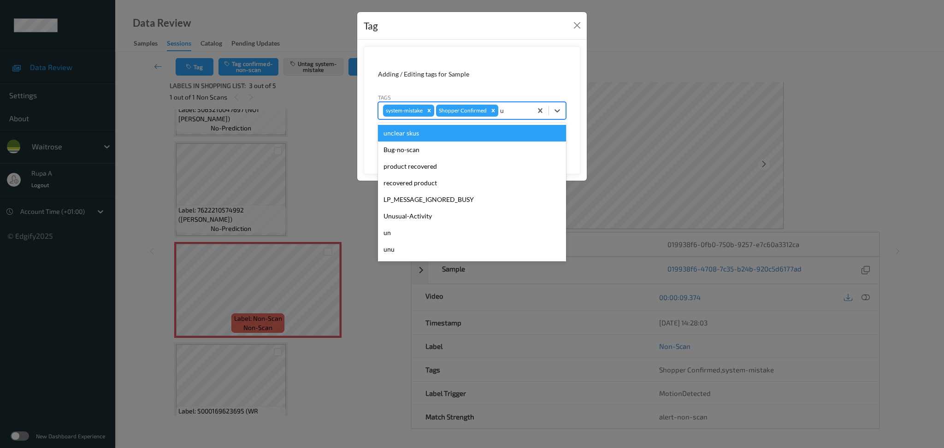
type input "un"
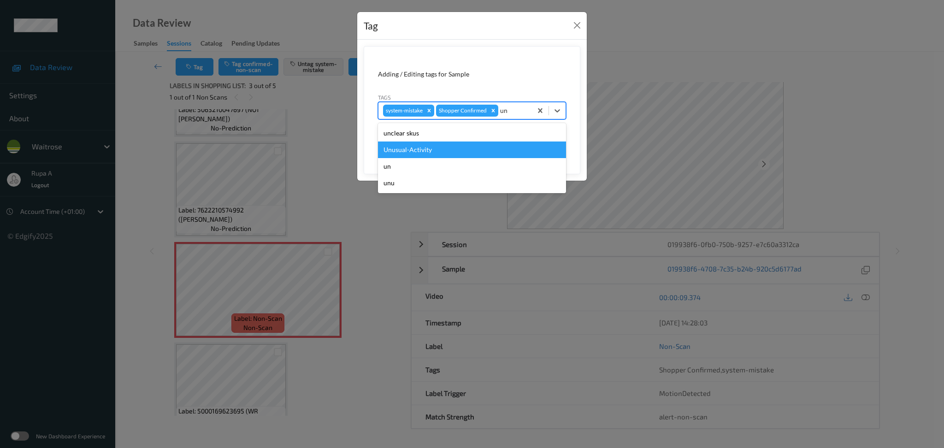
click at [454, 151] on div "Unusual-Activity" at bounding box center [472, 149] width 188 height 17
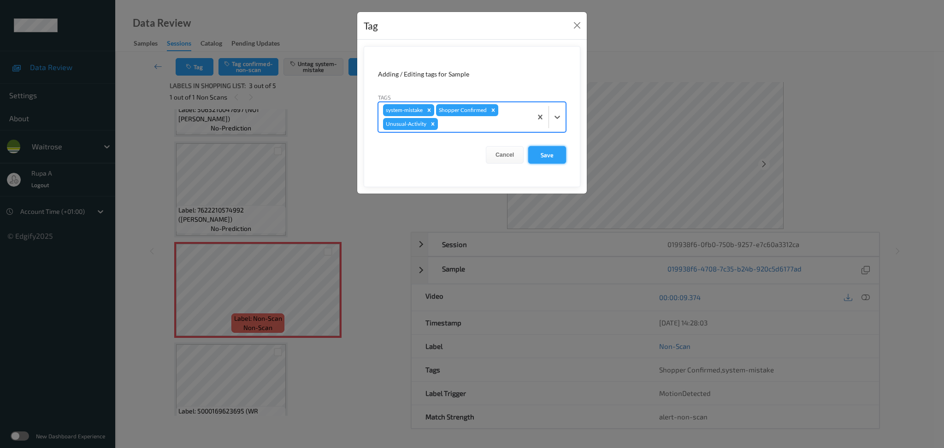
click at [541, 146] on button "Save" at bounding box center [547, 155] width 38 height 18
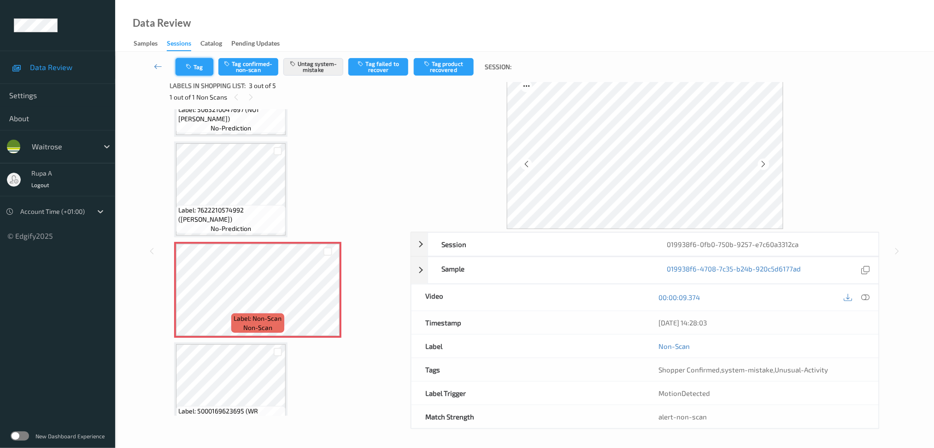
click at [204, 60] on button "Tag" at bounding box center [195, 67] width 38 height 18
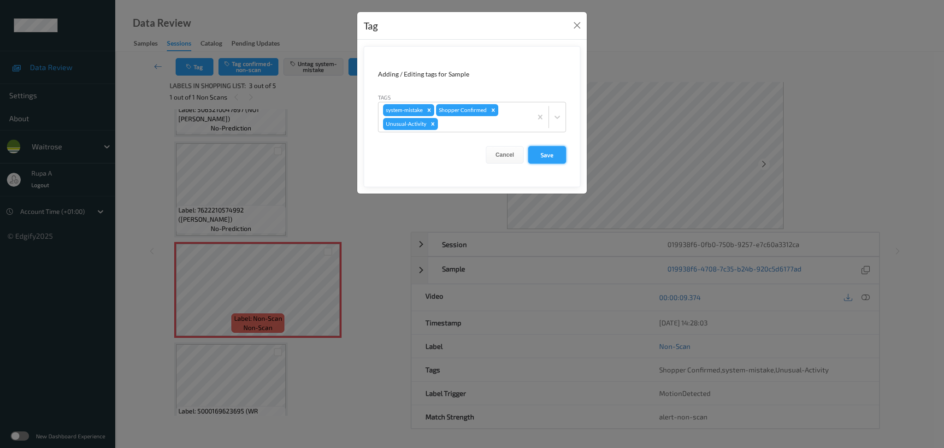
click at [553, 152] on button "Save" at bounding box center [547, 155] width 38 height 18
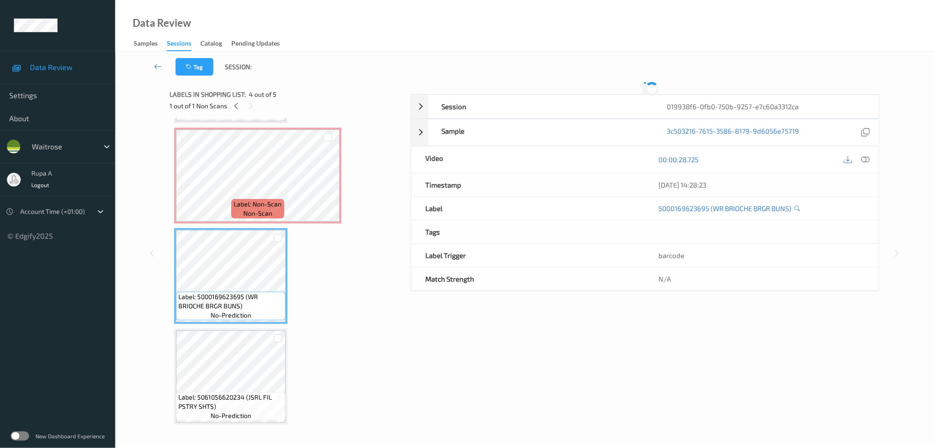
scroll to position [0, 0]
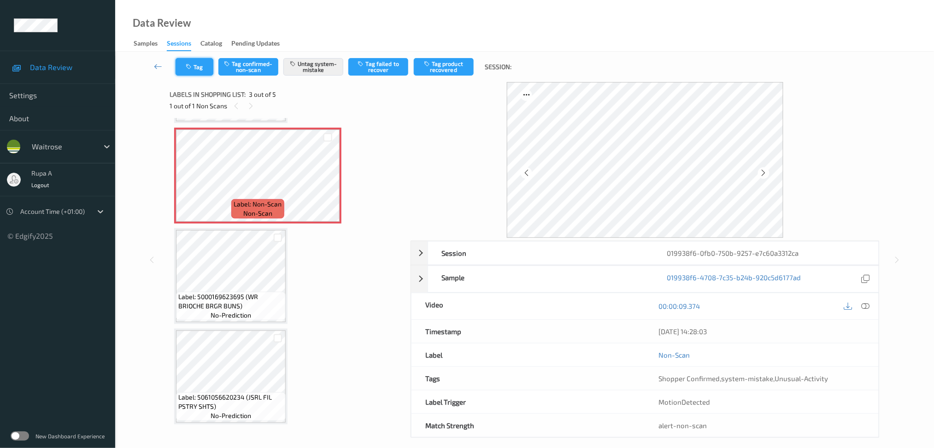
click at [189, 66] on icon "button" at bounding box center [190, 67] width 8 height 6
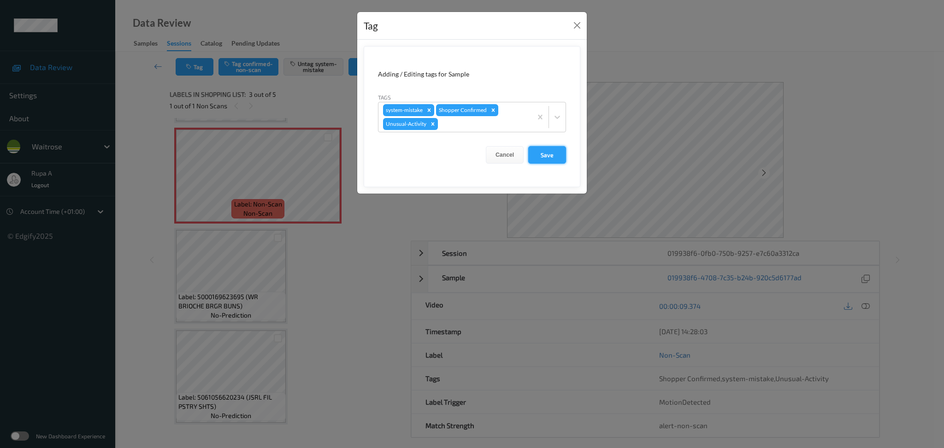
click at [540, 154] on button "Save" at bounding box center [547, 155] width 38 height 18
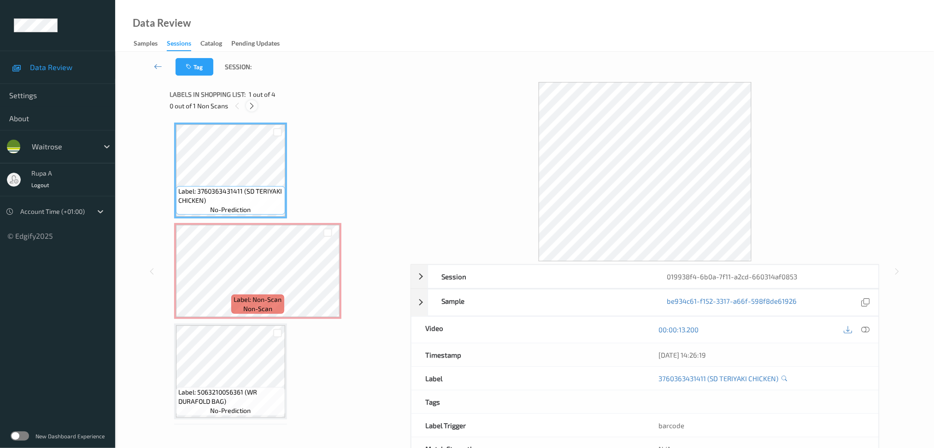
click at [254, 104] on icon at bounding box center [252, 106] width 8 height 8
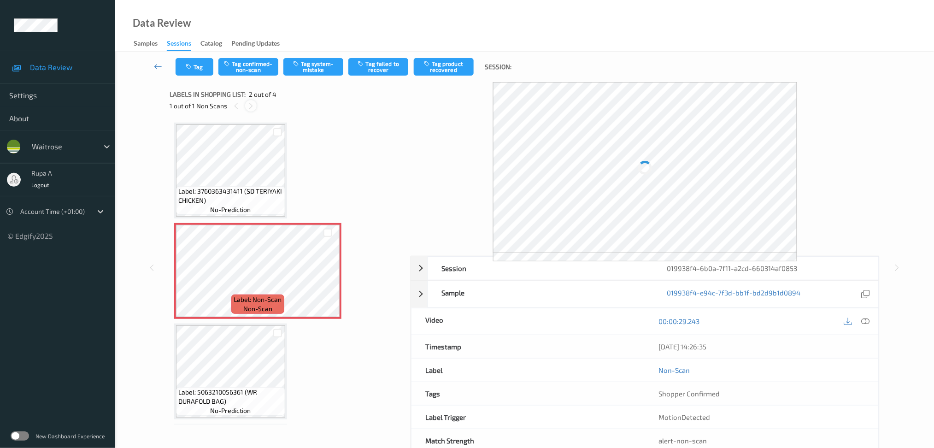
scroll to position [4, 0]
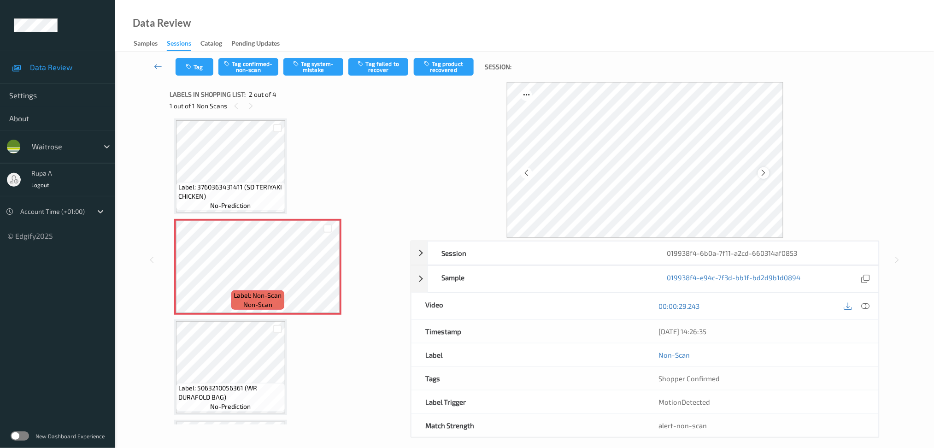
click at [762, 174] on icon at bounding box center [764, 173] width 8 height 8
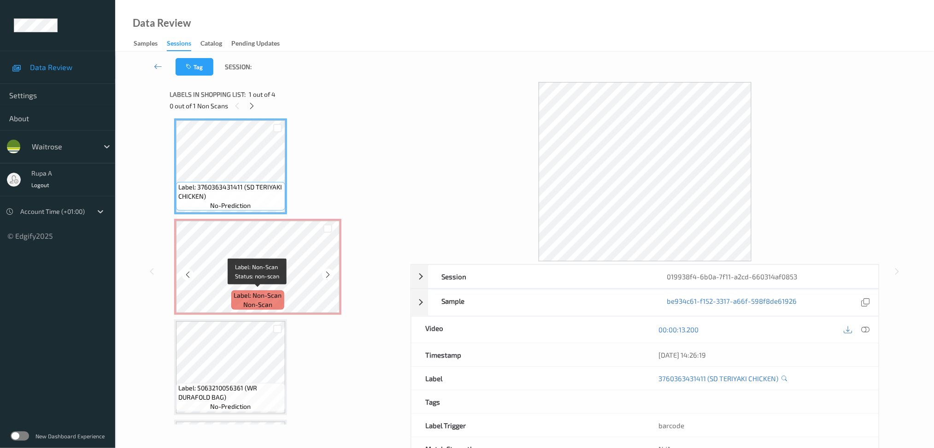
click at [249, 291] on span "Label: Non-Scan" at bounding box center [258, 295] width 48 height 9
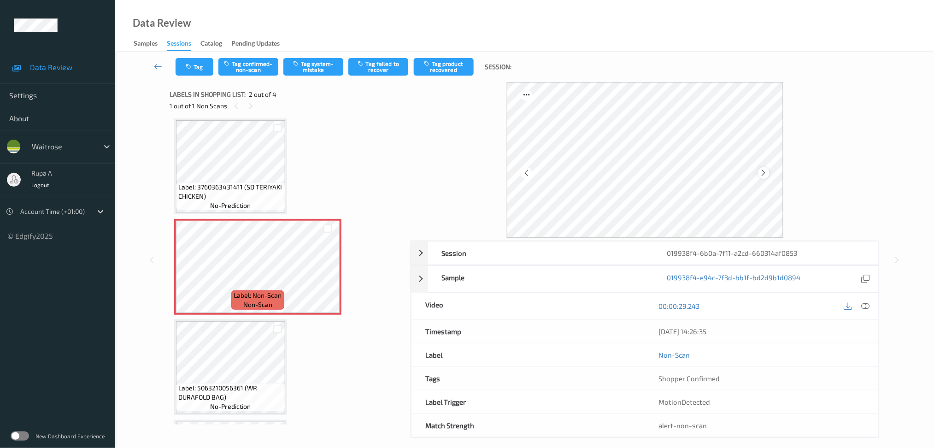
click at [766, 176] on icon at bounding box center [764, 173] width 8 height 8
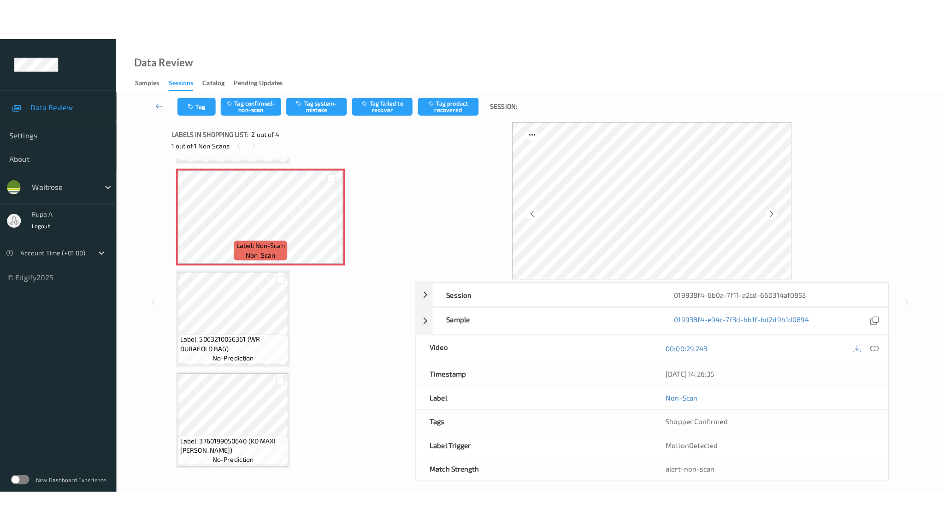
scroll to position [96, 0]
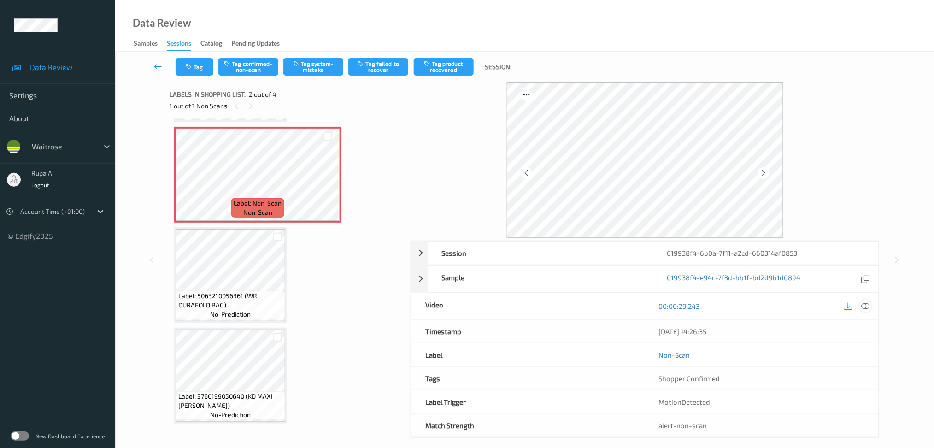
click at [867, 309] on icon at bounding box center [865, 306] width 8 height 8
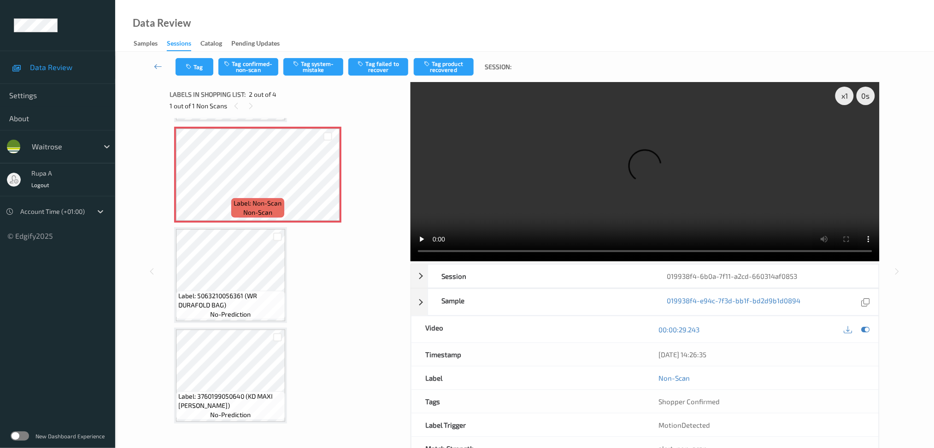
scroll to position [14, 0]
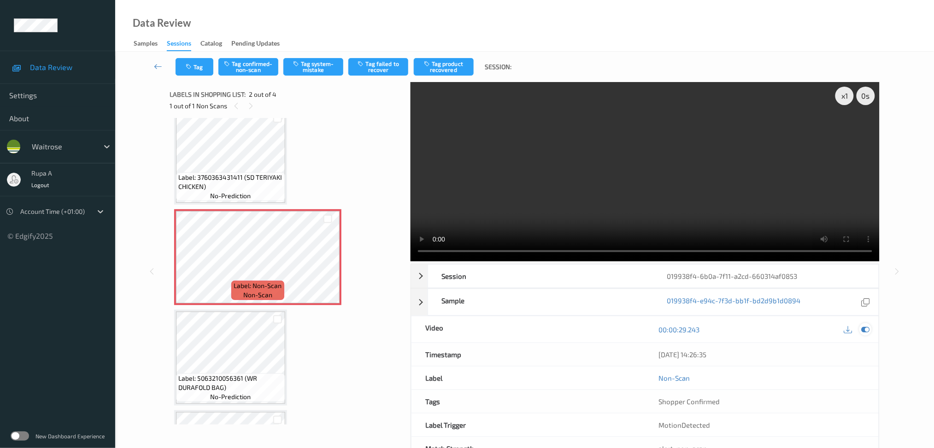
click at [865, 328] on icon at bounding box center [865, 329] width 8 height 8
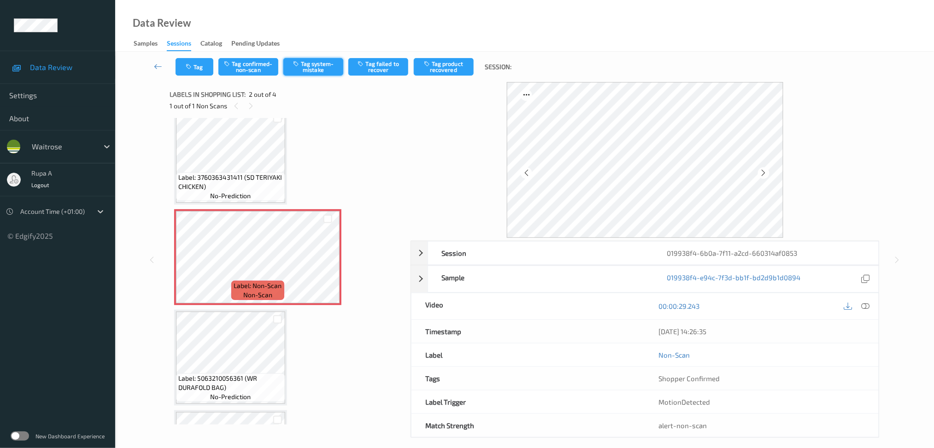
click at [319, 70] on button "Tag system-mistake" at bounding box center [313, 67] width 60 height 18
click at [197, 66] on button "Tag" at bounding box center [195, 67] width 38 height 18
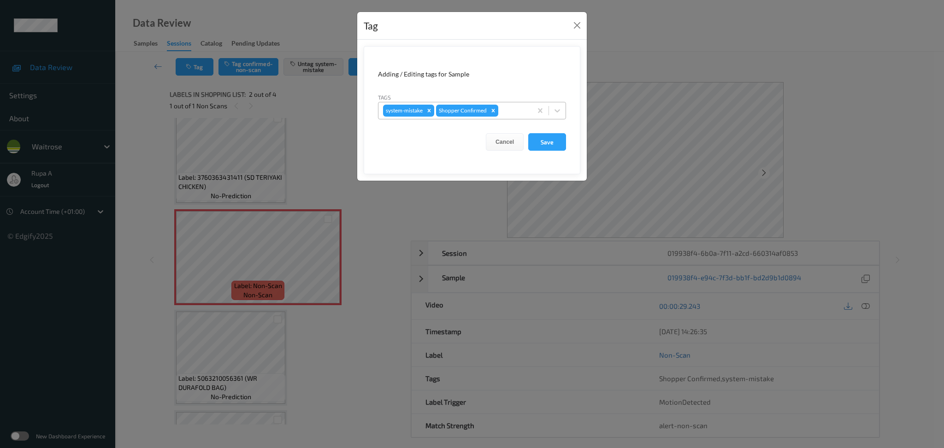
click at [527, 103] on div "system-mistake Shopper Confirmed" at bounding box center [454, 111] width 153 height 16
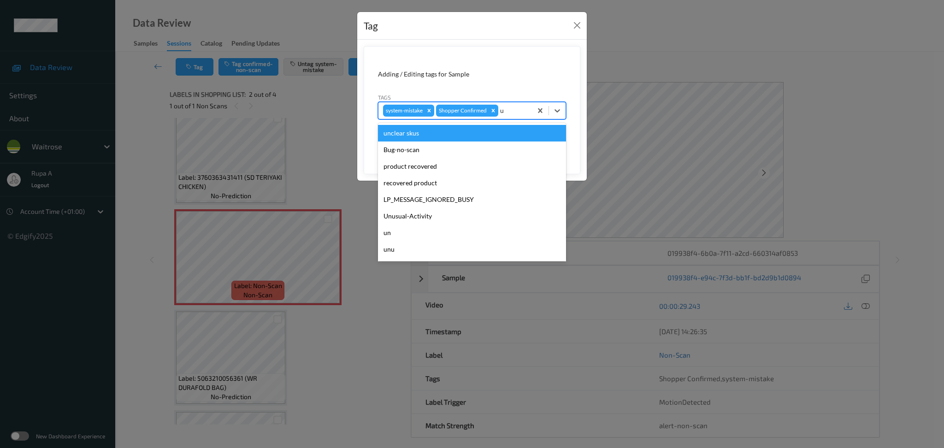
type input "un"
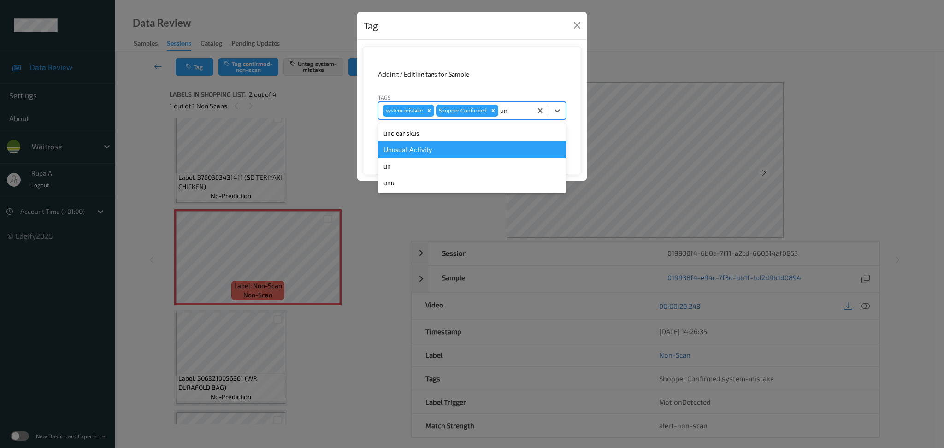
click at [440, 148] on div "Unusual-Activity" at bounding box center [472, 149] width 188 height 17
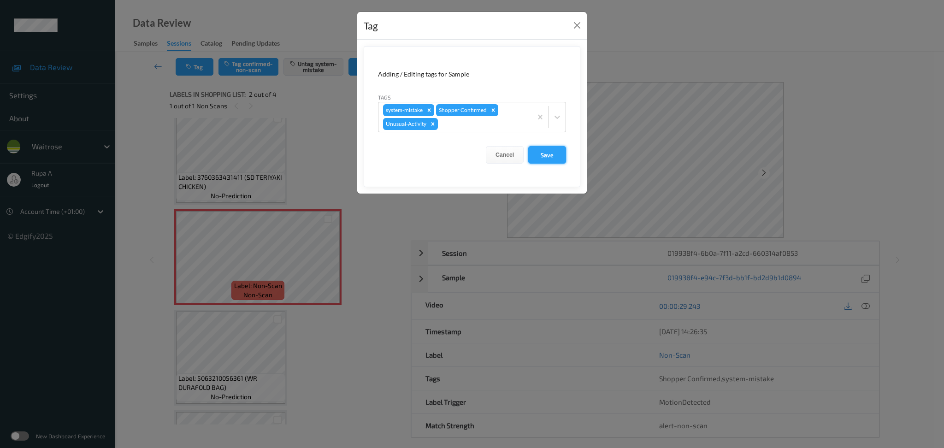
click at [554, 158] on button "Save" at bounding box center [547, 155] width 38 height 18
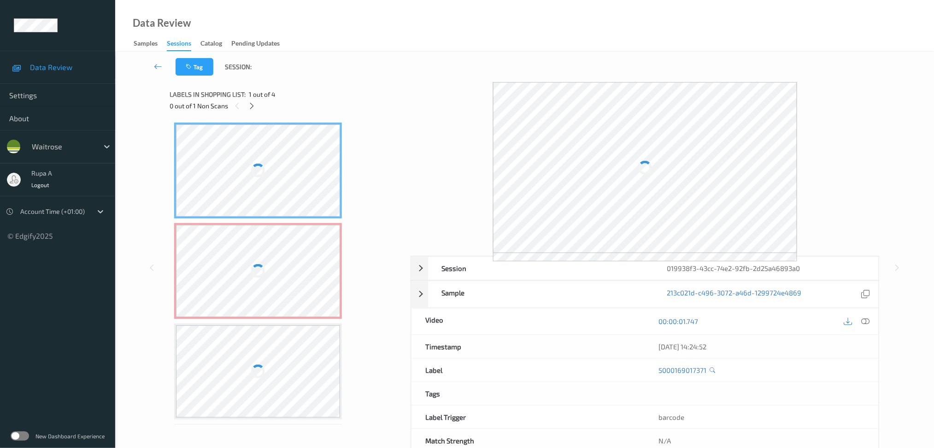
click at [349, 93] on div "Labels in shopping list: 1 out of 4" at bounding box center [287, 94] width 235 height 12
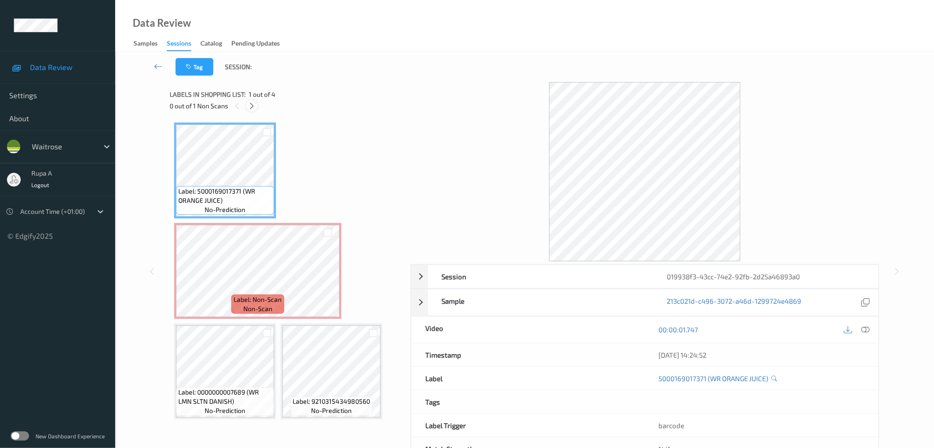
click at [250, 110] on div at bounding box center [252, 106] width 12 height 12
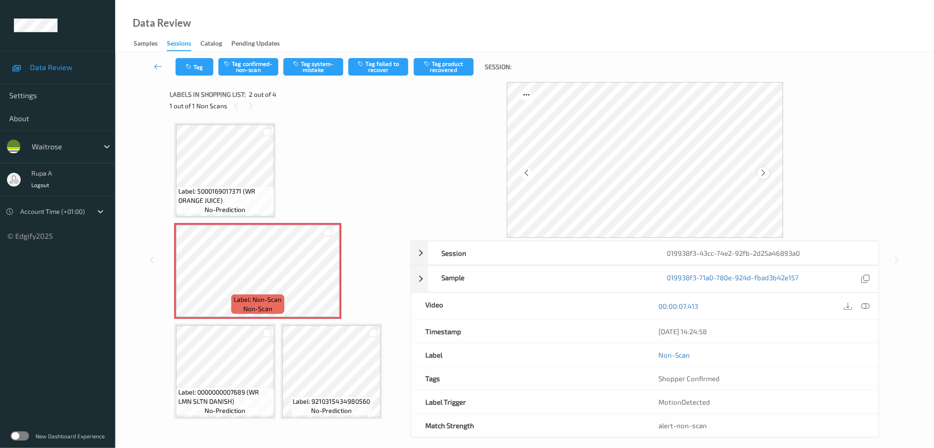
click at [762, 173] on icon at bounding box center [764, 173] width 8 height 8
click at [763, 173] on icon at bounding box center [764, 173] width 8 height 8
click at [765, 172] on icon at bounding box center [764, 173] width 8 height 8
click at [866, 309] on icon at bounding box center [865, 306] width 8 height 8
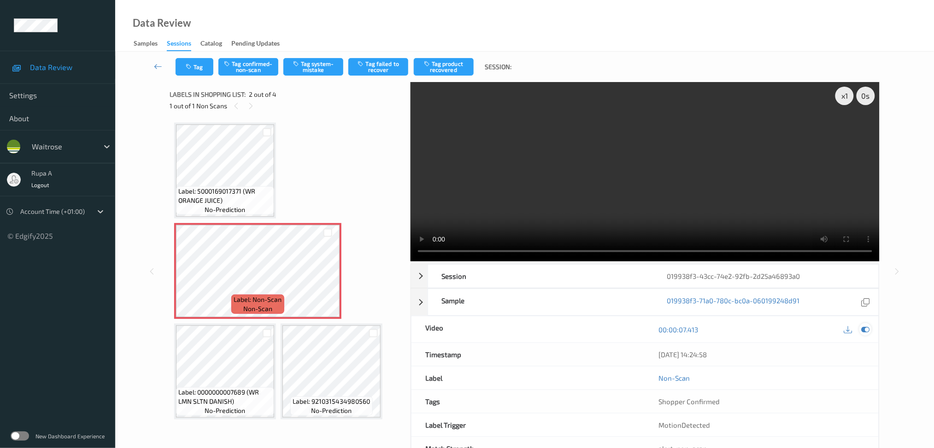
click at [867, 326] on icon at bounding box center [865, 329] width 8 height 8
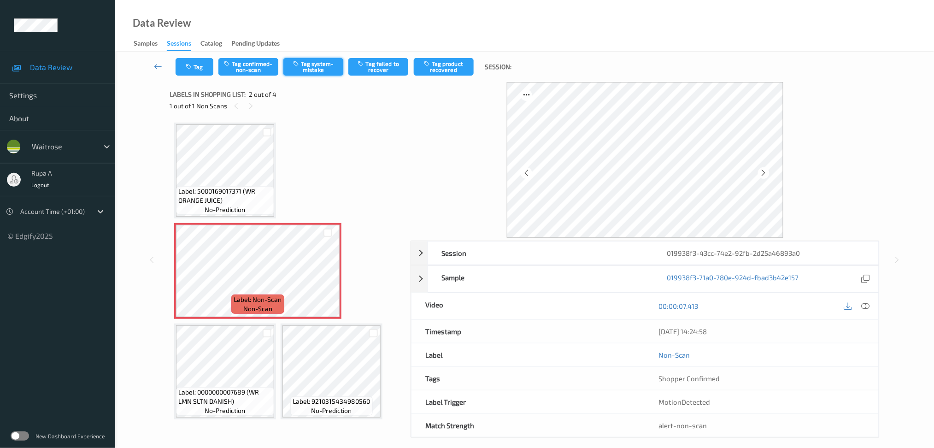
click at [310, 64] on button "Tag system-mistake" at bounding box center [313, 67] width 60 height 18
click at [193, 64] on icon "button" at bounding box center [190, 67] width 8 height 6
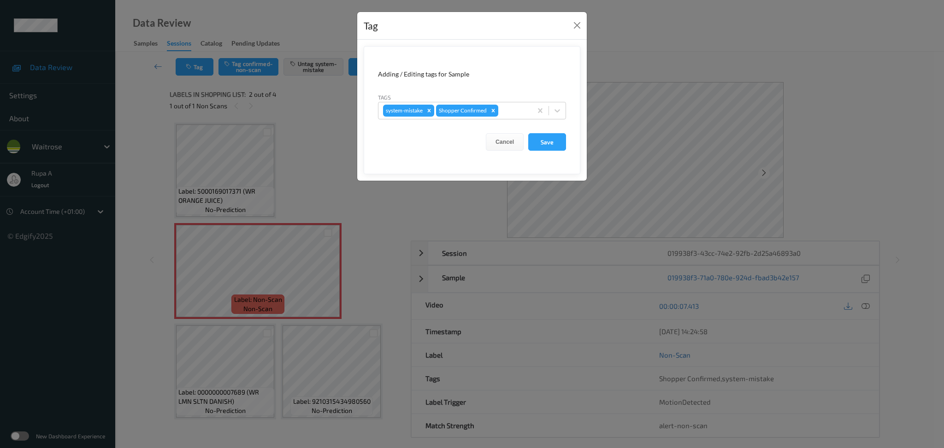
click at [521, 100] on div "Tags system-mistake Shopper Confirmed" at bounding box center [472, 106] width 188 height 27
click at [520, 103] on div "system-mistake Shopper Confirmed" at bounding box center [454, 111] width 153 height 16
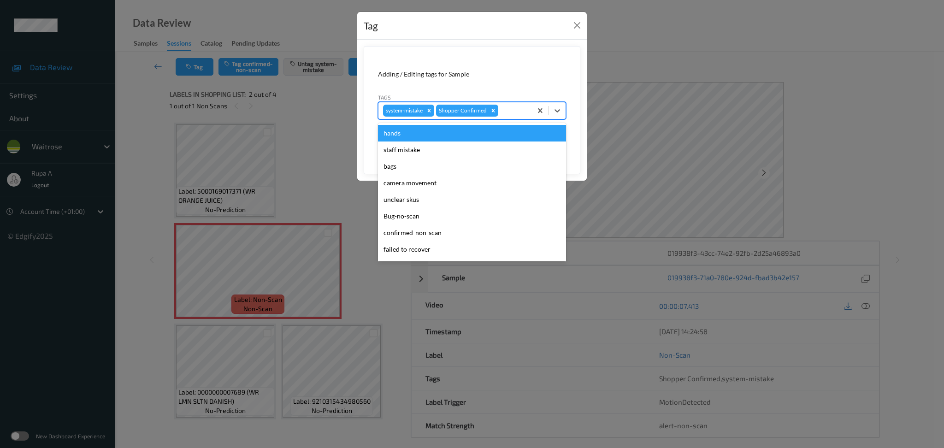
click at [520, 63] on form "Adding / Editing tags for Sample Tags option hands focused, 1 of 21. 21 results…" at bounding box center [472, 110] width 217 height 128
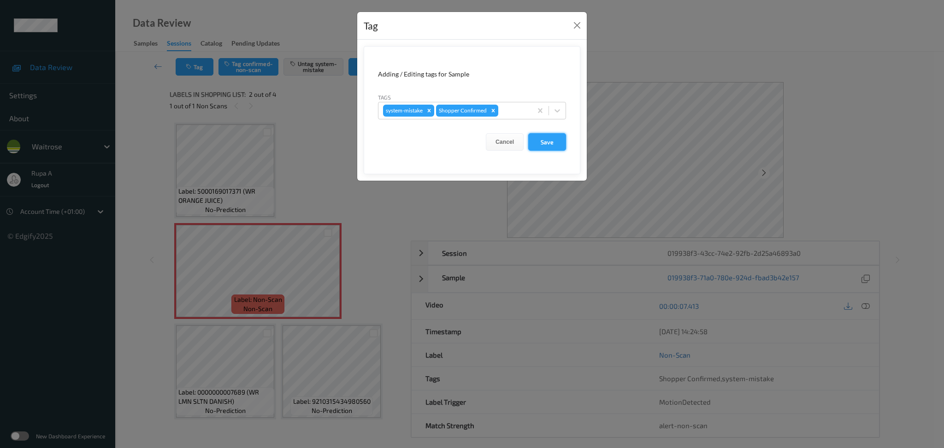
click at [550, 142] on button "Save" at bounding box center [547, 142] width 38 height 18
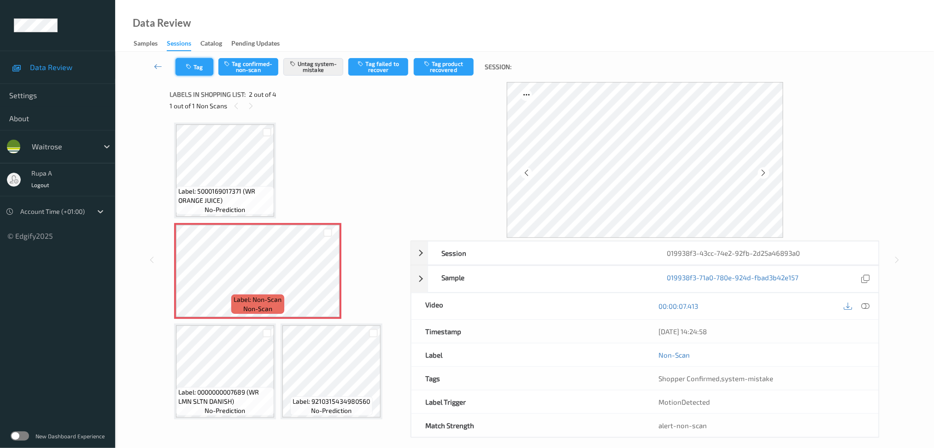
click at [198, 66] on button "Tag" at bounding box center [195, 67] width 38 height 18
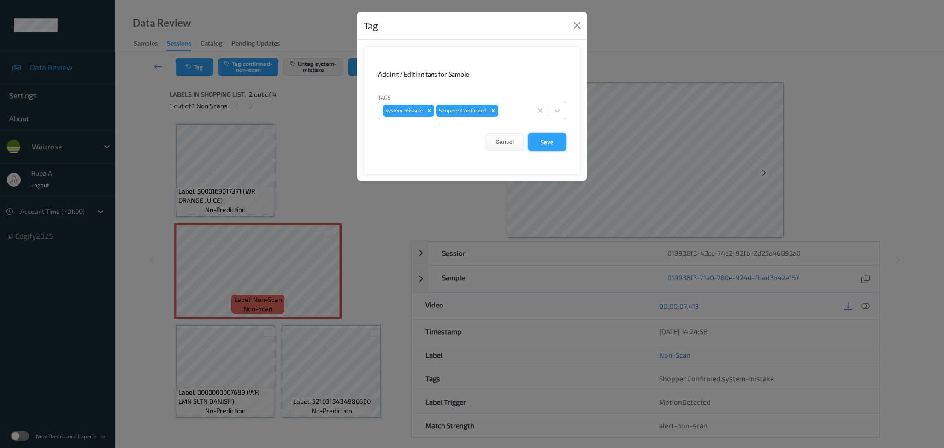
click at [550, 141] on button "Save" at bounding box center [547, 142] width 38 height 18
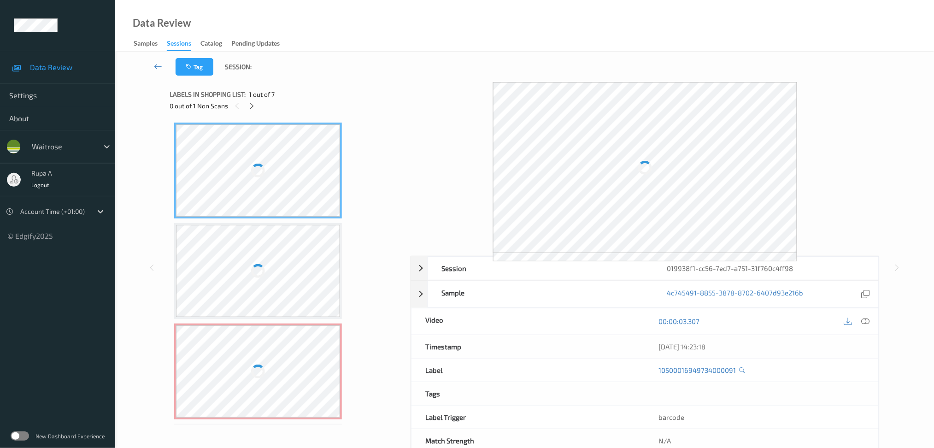
click at [342, 86] on div "Labels in shopping list: 1 out of 7 0 out of 1 Non Scans" at bounding box center [287, 100] width 235 height 36
click at [256, 111] on div "0 out of 1 Non Scans" at bounding box center [287, 106] width 235 height 12
click at [247, 107] on div at bounding box center [252, 106] width 12 height 12
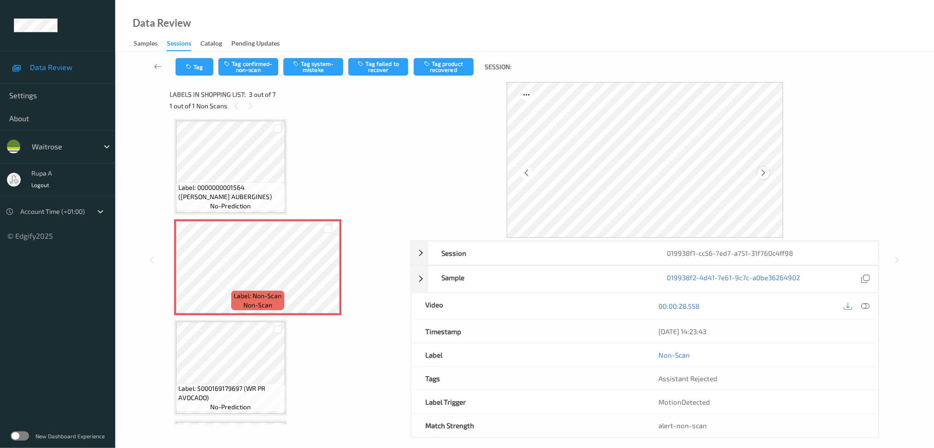
click at [769, 170] on div at bounding box center [764, 173] width 12 height 12
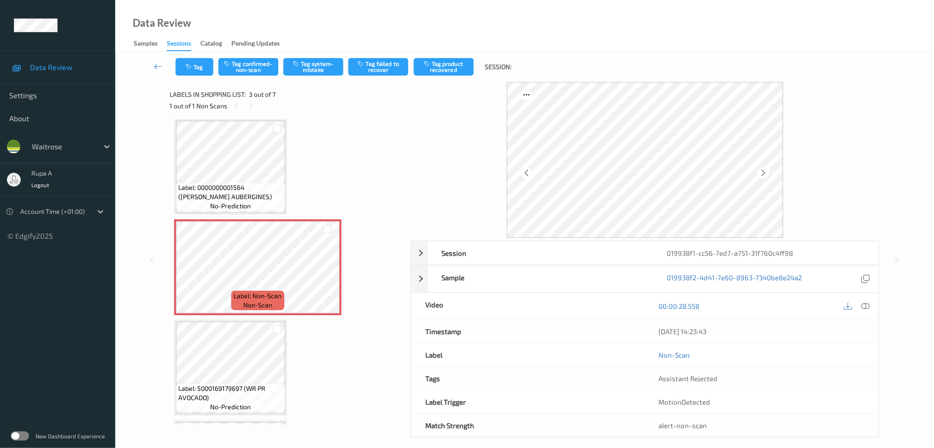
click at [769, 170] on div at bounding box center [764, 173] width 12 height 12
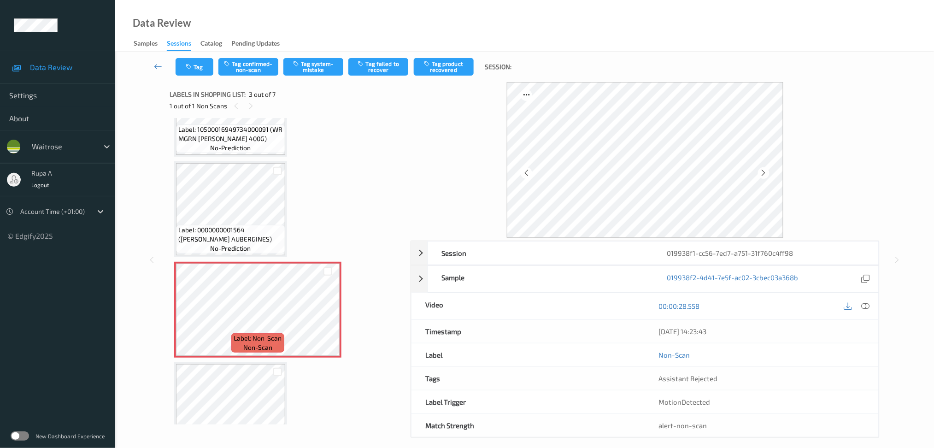
scroll to position [0, 0]
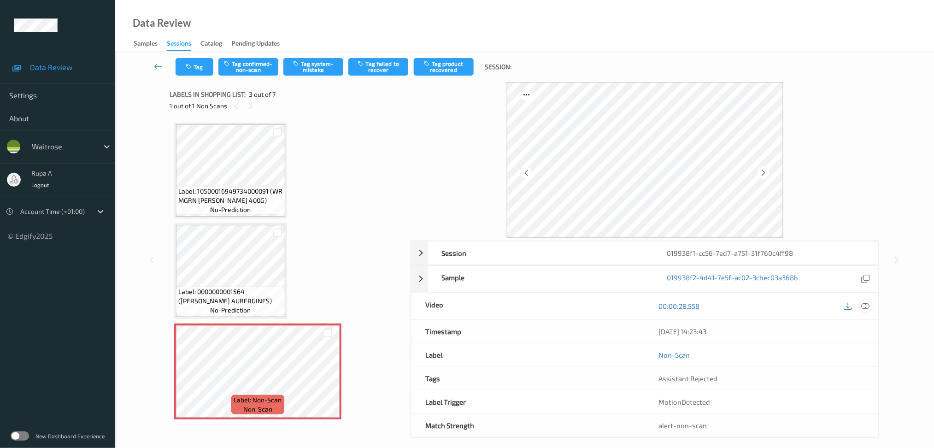
click at [870, 305] on div at bounding box center [865, 306] width 12 height 12
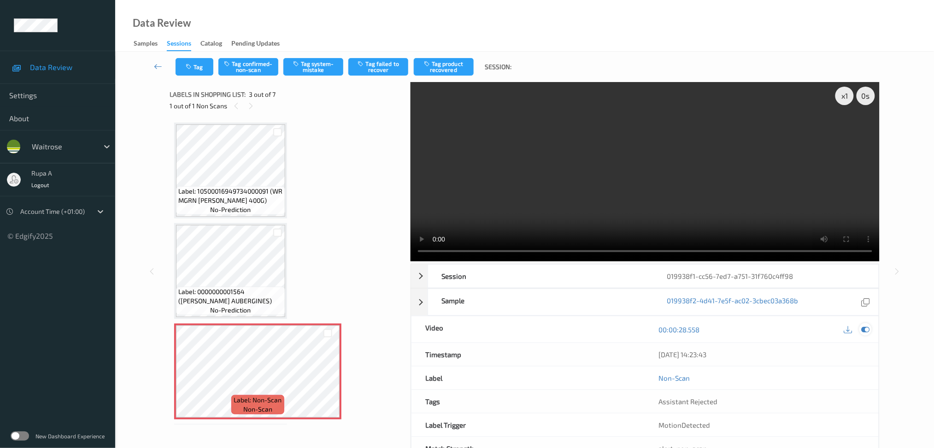
click at [865, 331] on icon at bounding box center [865, 329] width 8 height 8
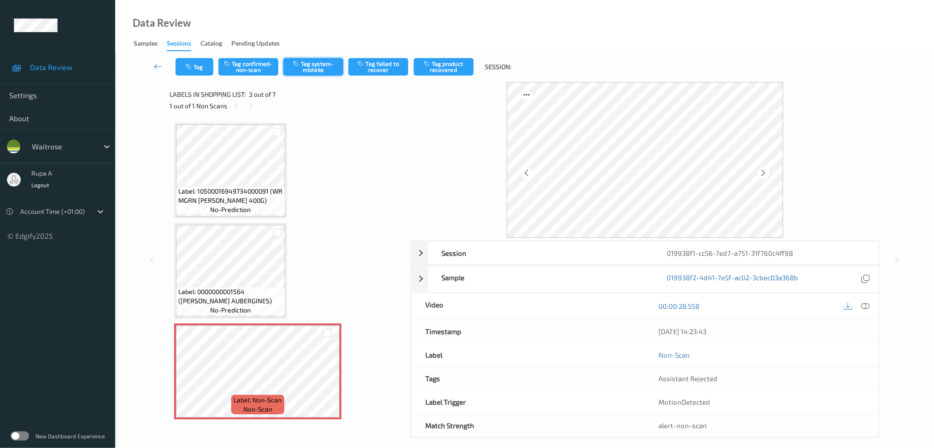
click at [328, 72] on button "Tag system-mistake" at bounding box center [313, 67] width 60 height 18
click at [198, 71] on button "Tag" at bounding box center [195, 67] width 38 height 18
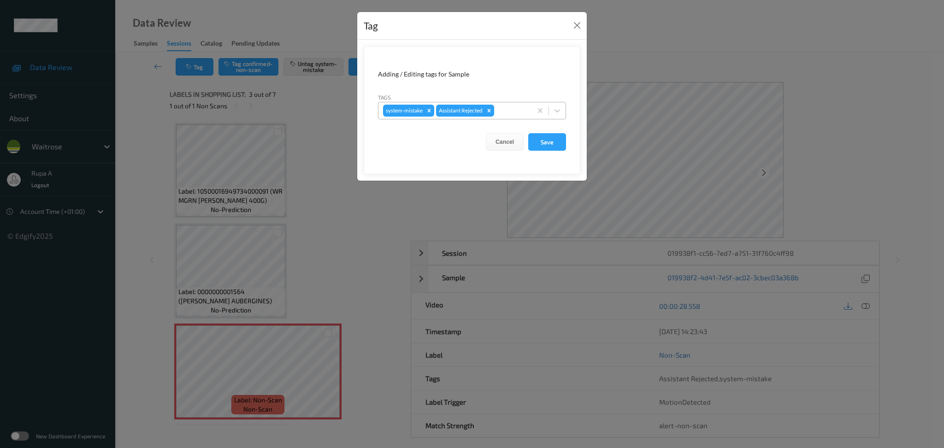
click at [521, 107] on div at bounding box center [511, 110] width 31 height 11
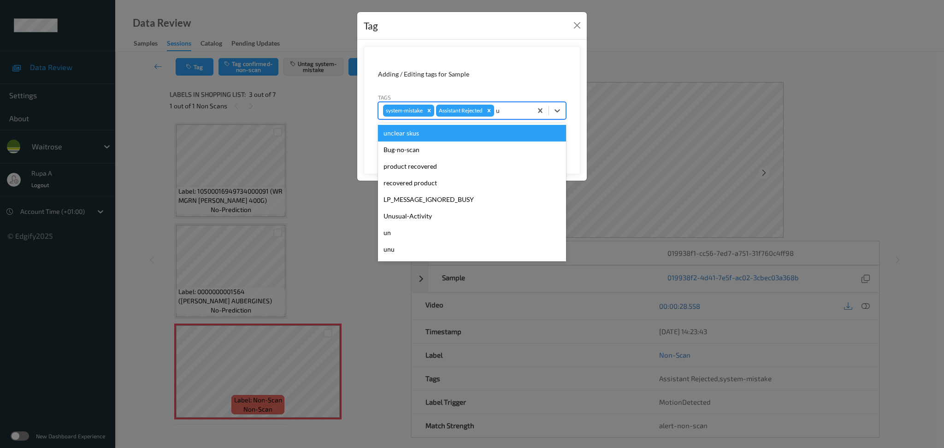
type input "un"
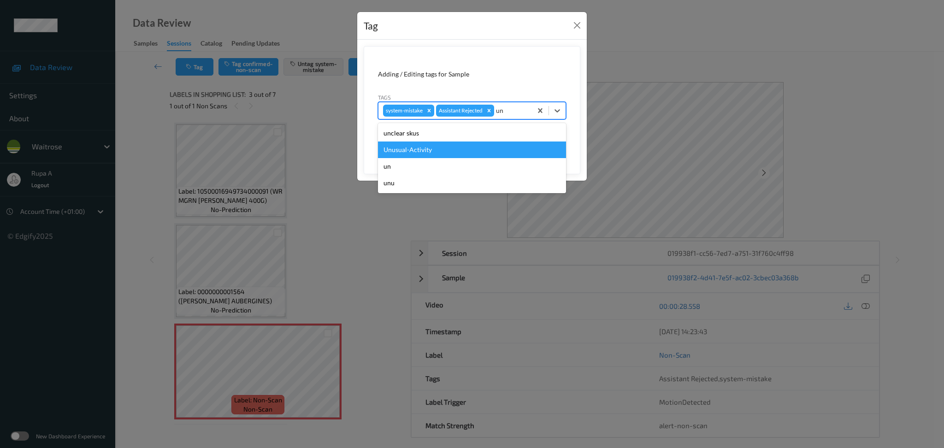
click at [405, 151] on div "Unusual-Activity" at bounding box center [472, 149] width 188 height 17
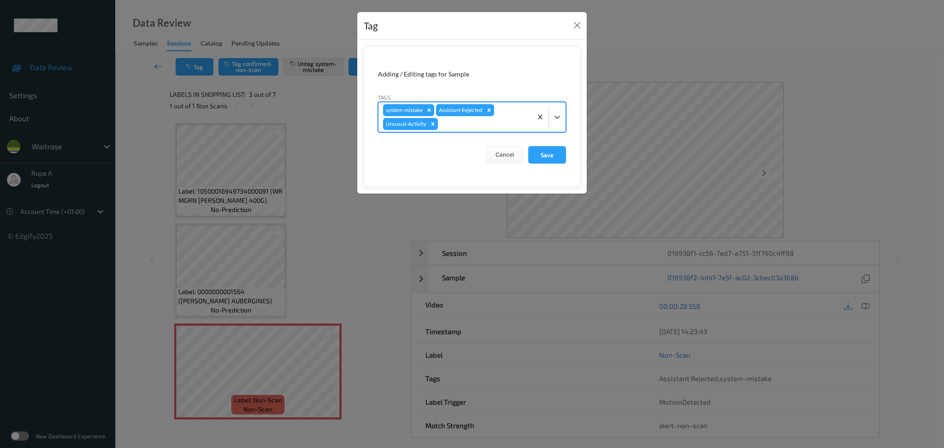
click at [449, 128] on div at bounding box center [484, 123] width 88 height 11
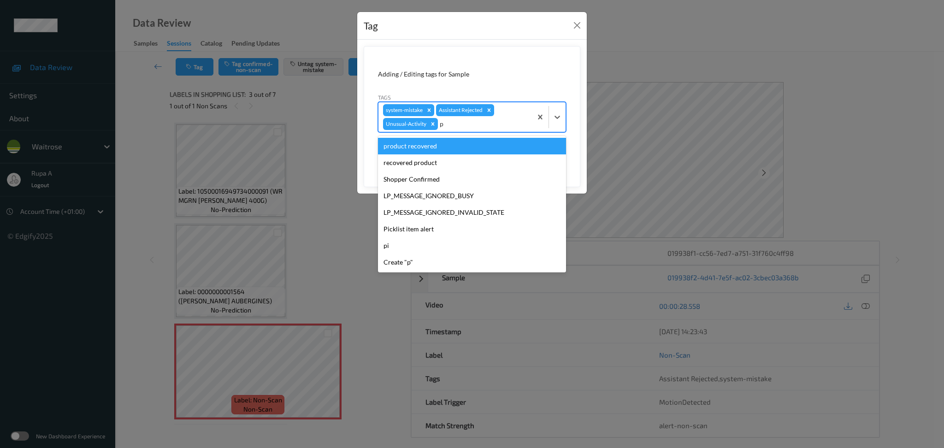
type input "pi"
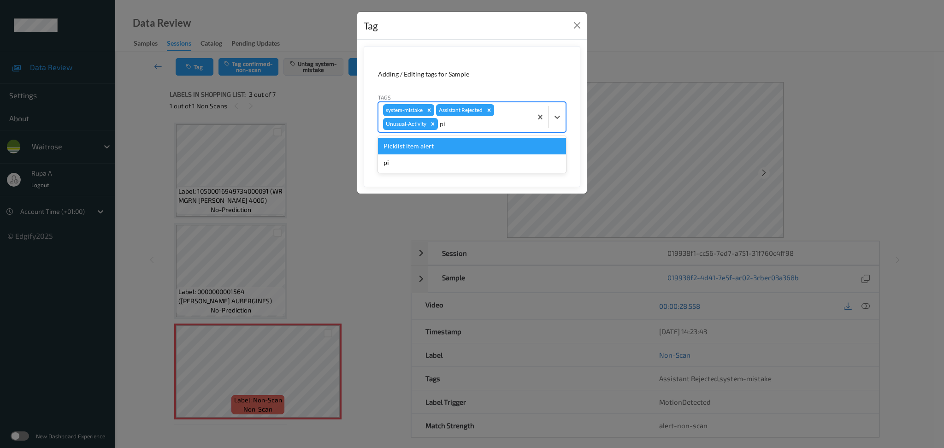
click at [434, 148] on div "Picklist item alert" at bounding box center [472, 146] width 188 height 17
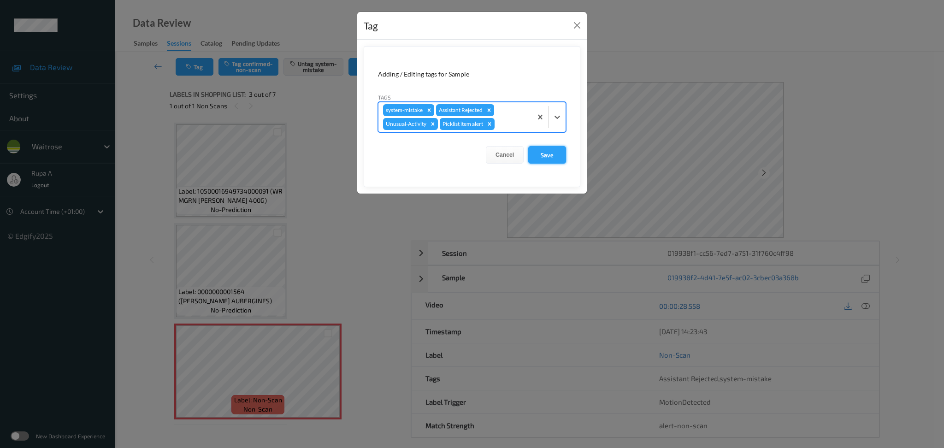
click at [547, 155] on button "Save" at bounding box center [547, 155] width 38 height 18
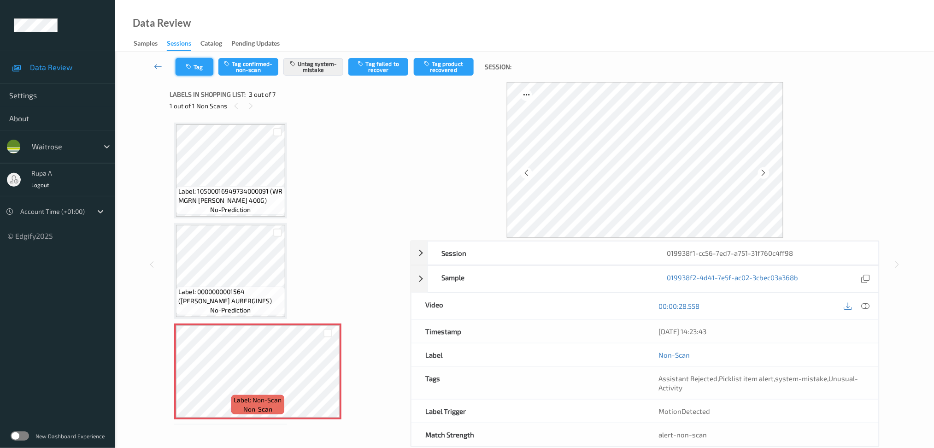
click at [191, 65] on icon "button" at bounding box center [190, 67] width 8 height 6
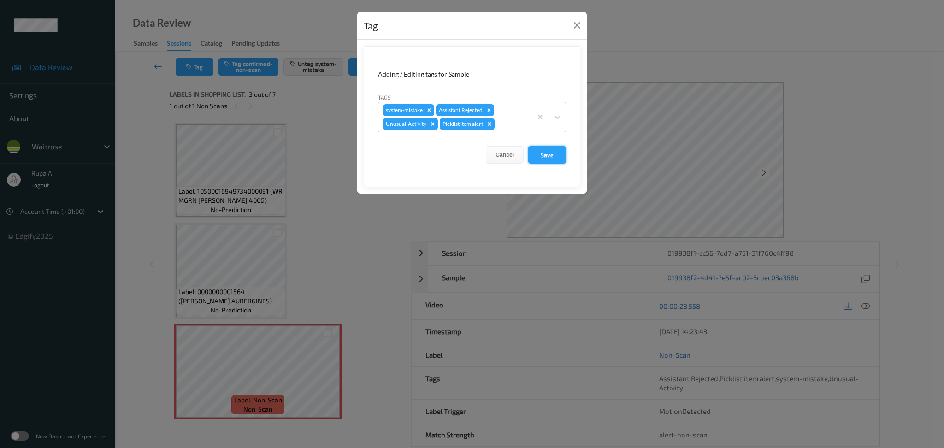
click at [546, 157] on button "Save" at bounding box center [547, 155] width 38 height 18
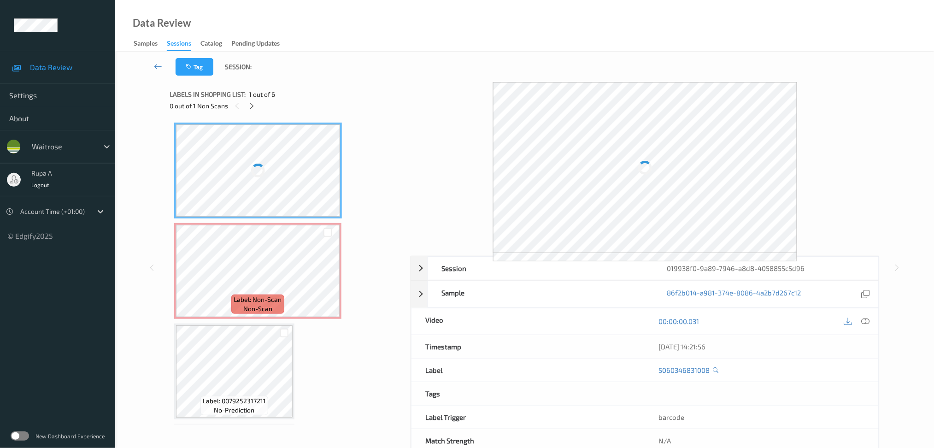
click at [298, 90] on div "Labels in shopping list: 1 out of 6" at bounding box center [287, 94] width 235 height 12
click at [258, 106] on div "0 out of 1 Non Scans" at bounding box center [287, 106] width 235 height 12
click at [257, 106] on div "0 out of 1 Non Scans" at bounding box center [287, 106] width 235 height 12
click at [255, 107] on div at bounding box center [252, 106] width 12 height 12
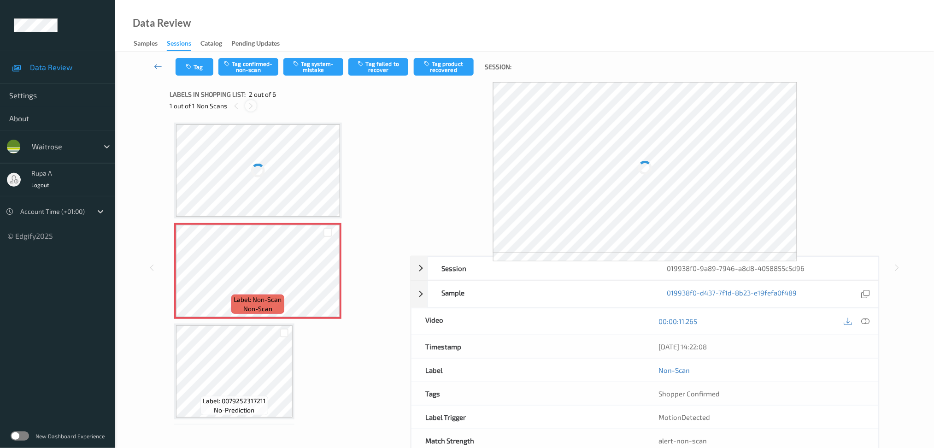
scroll to position [4, 0]
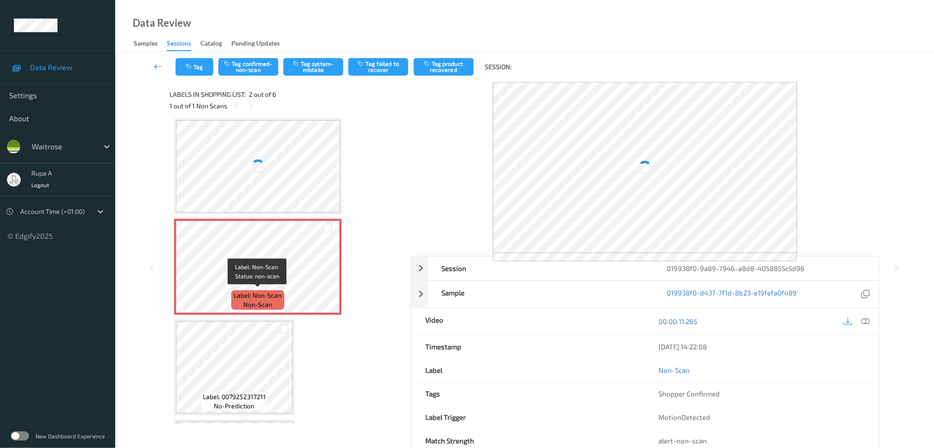
click at [276, 295] on span "Label: Non-Scan" at bounding box center [258, 295] width 48 height 9
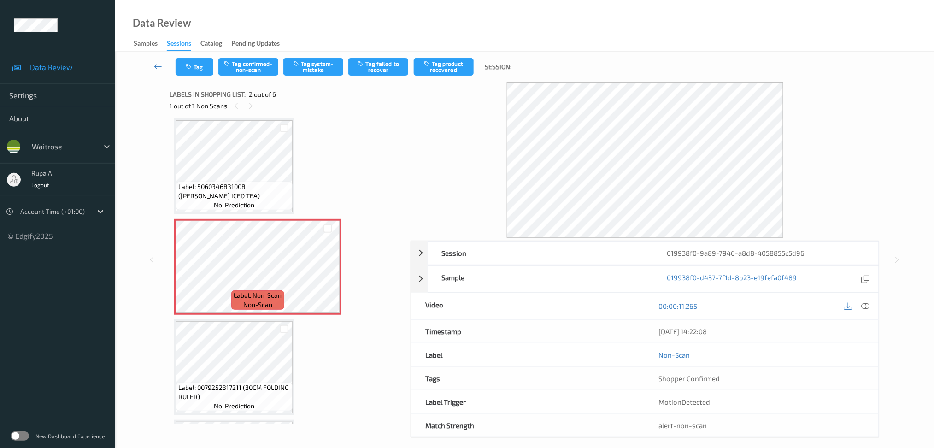
click at [330, 116] on div "Labels in shopping list: 2 out of 6 1 out of 1 Non Scans" at bounding box center [287, 100] width 235 height 36
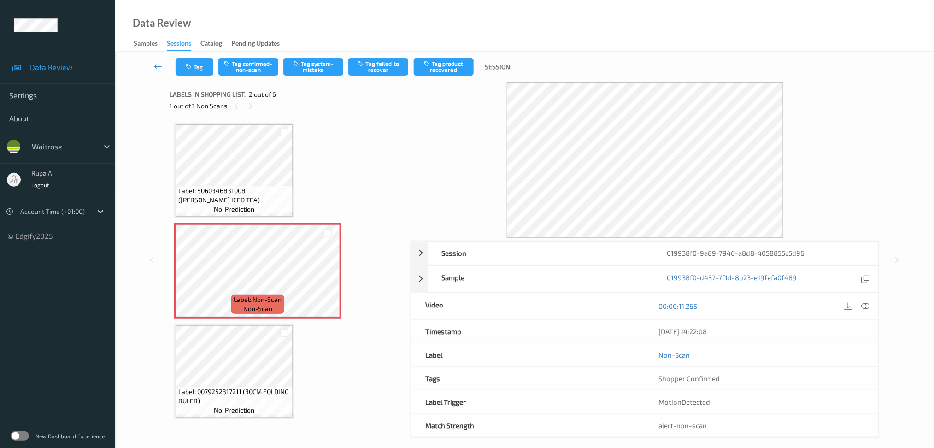
click at [865, 303] on icon at bounding box center [865, 306] width 8 height 8
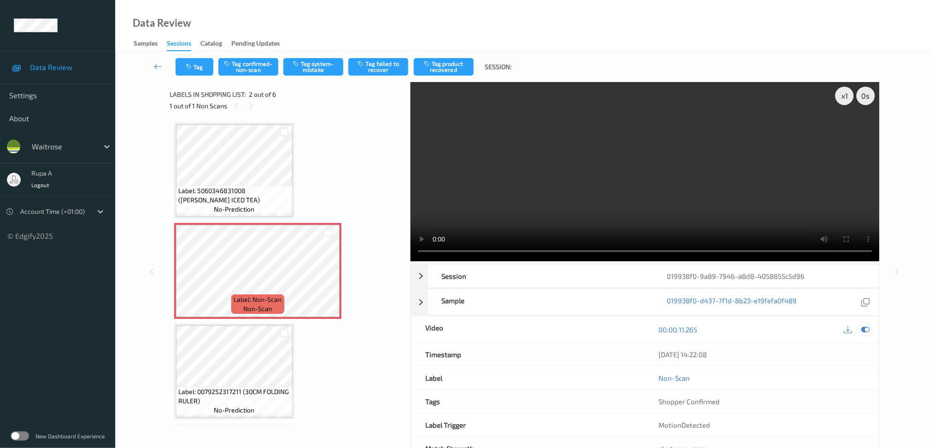
click at [871, 331] on div at bounding box center [865, 329] width 12 height 12
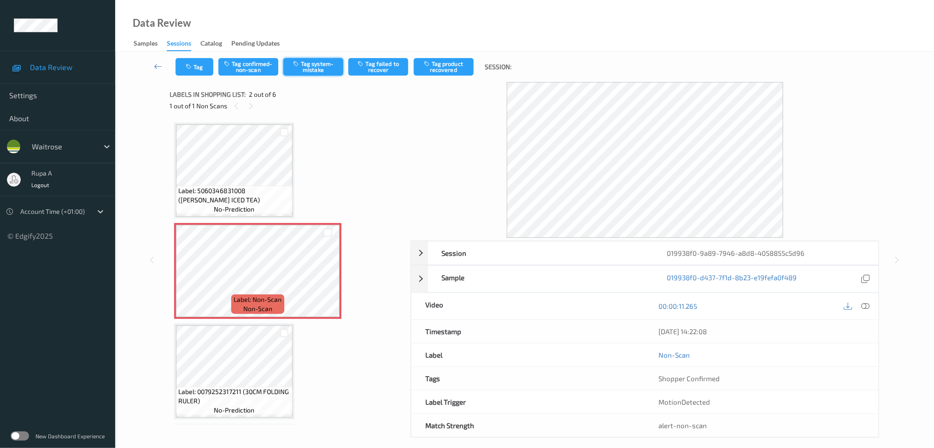
click at [316, 59] on button "Tag system-mistake" at bounding box center [313, 67] width 60 height 18
click at [192, 71] on button "Tag" at bounding box center [195, 67] width 38 height 18
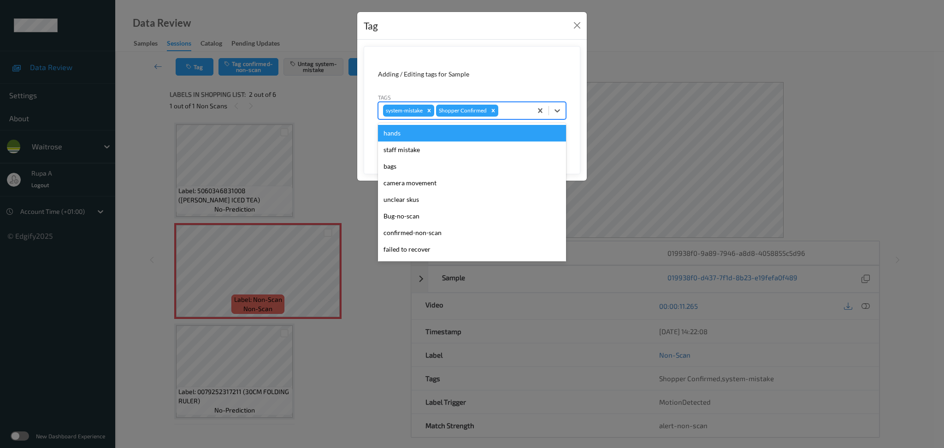
click at [506, 107] on div at bounding box center [513, 110] width 27 height 11
type input "un"
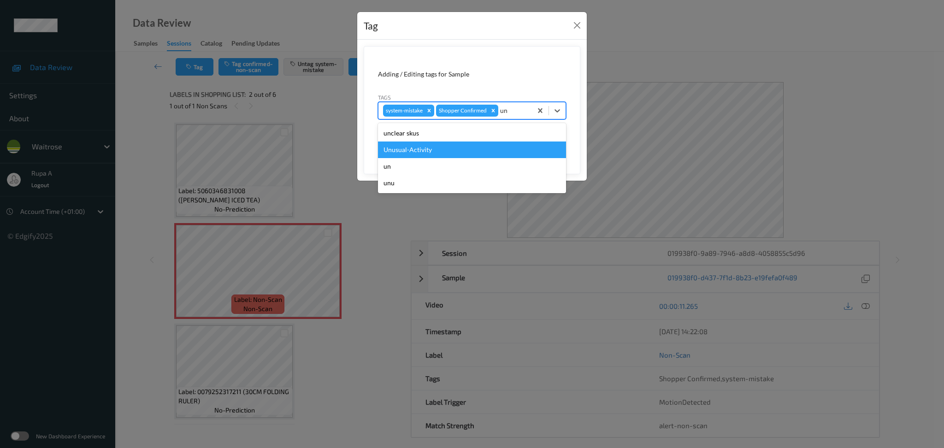
click at [401, 147] on div "Unusual-Activity" at bounding box center [472, 149] width 188 height 17
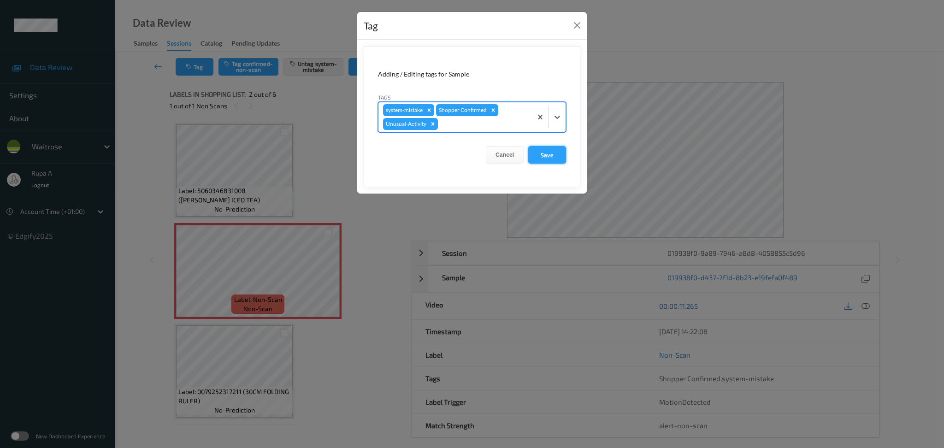
click at [550, 159] on button "Save" at bounding box center [547, 155] width 38 height 18
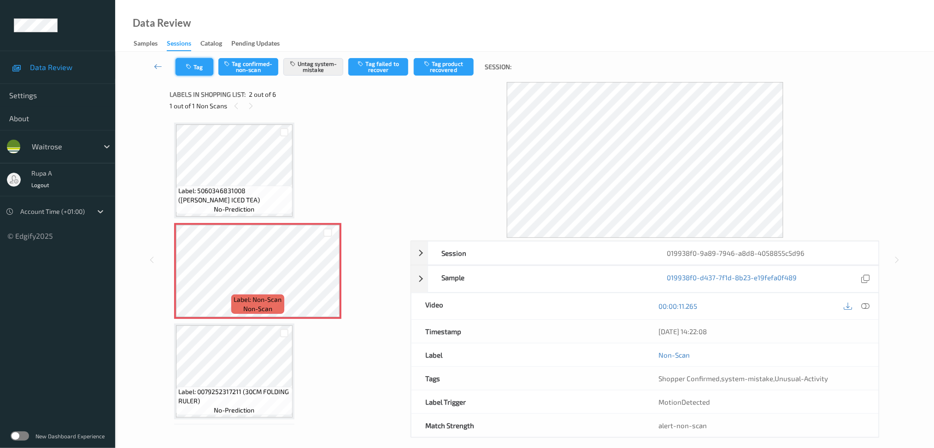
click at [189, 62] on button "Tag" at bounding box center [195, 67] width 38 height 18
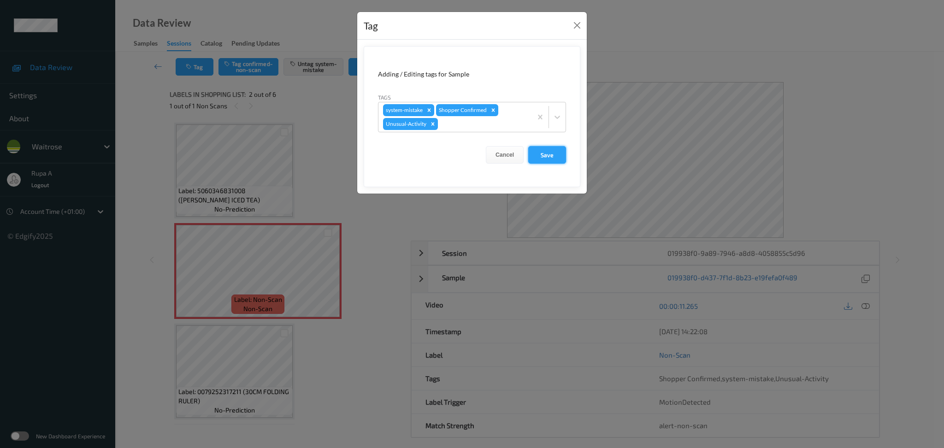
click at [543, 158] on button "Save" at bounding box center [547, 155] width 38 height 18
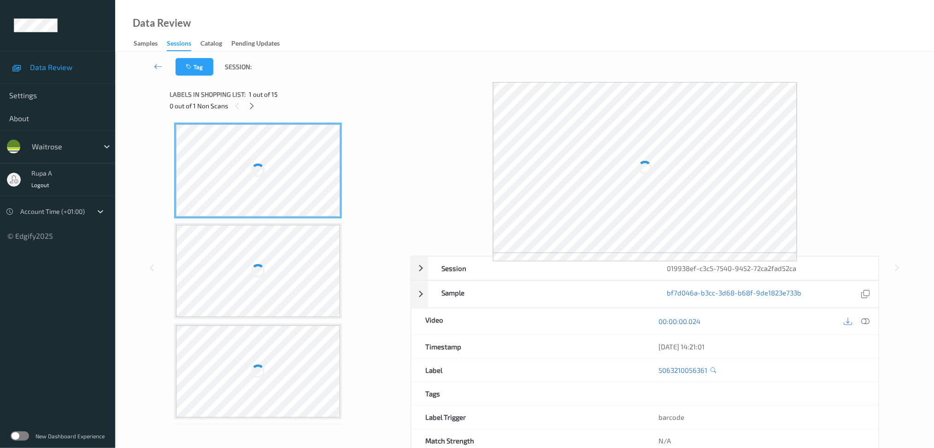
click at [305, 90] on div "Labels in shopping list: 1 out of 15" at bounding box center [287, 94] width 235 height 12
click at [252, 105] on icon at bounding box center [252, 106] width 8 height 8
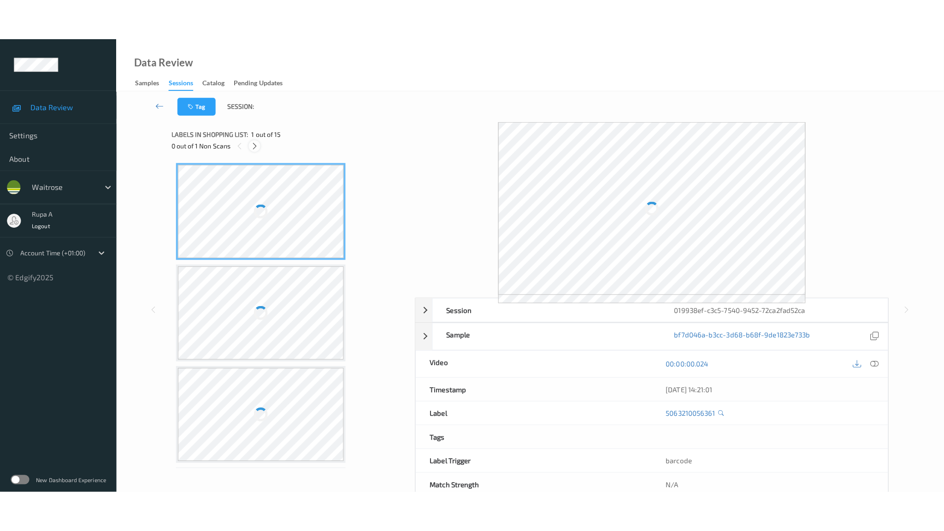
scroll to position [1193, 0]
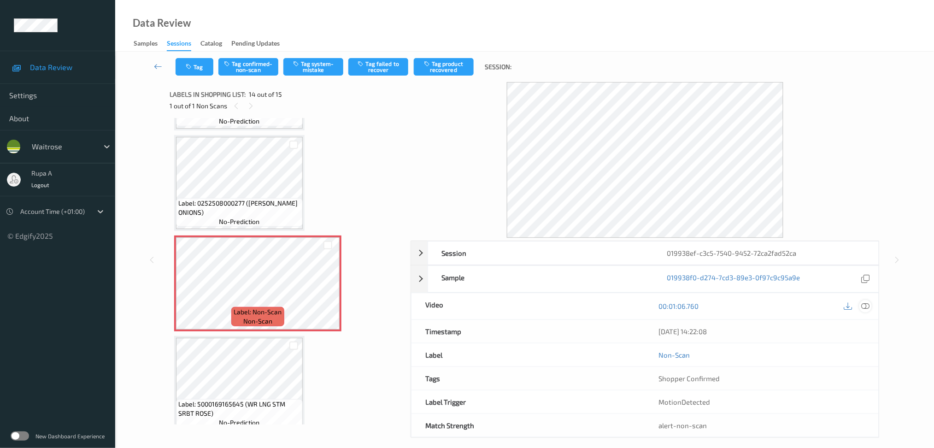
click at [866, 308] on icon at bounding box center [865, 306] width 8 height 8
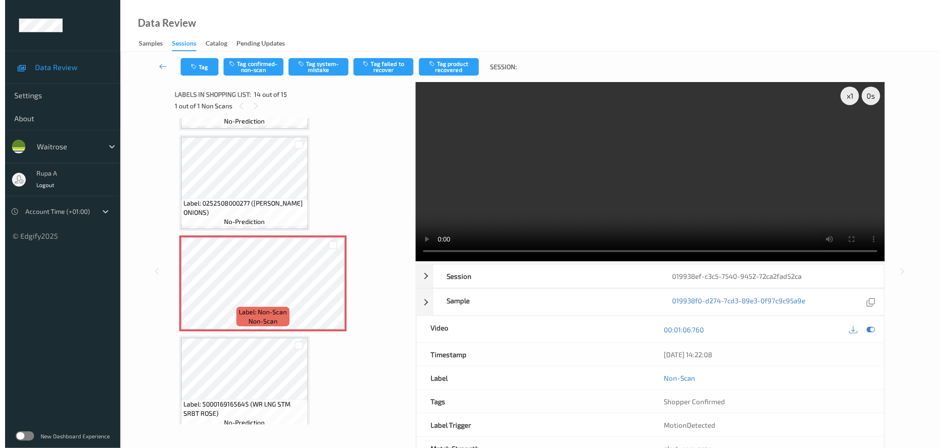
scroll to position [1111, 0]
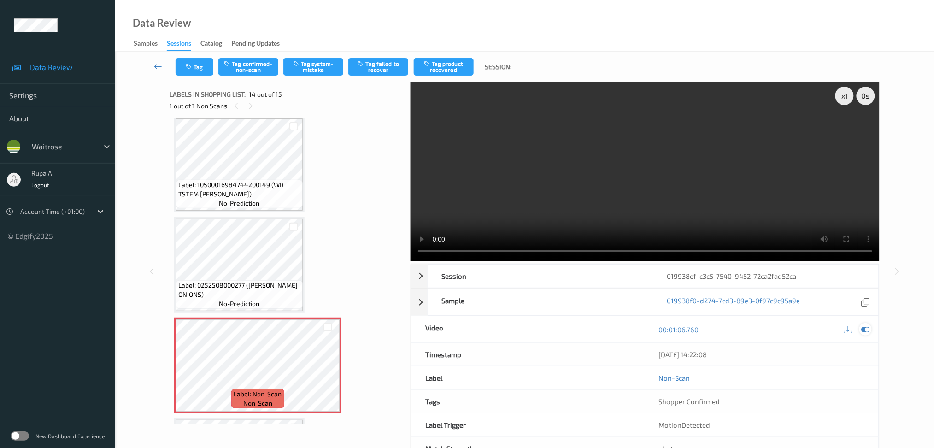
click at [869, 329] on icon at bounding box center [865, 329] width 8 height 8
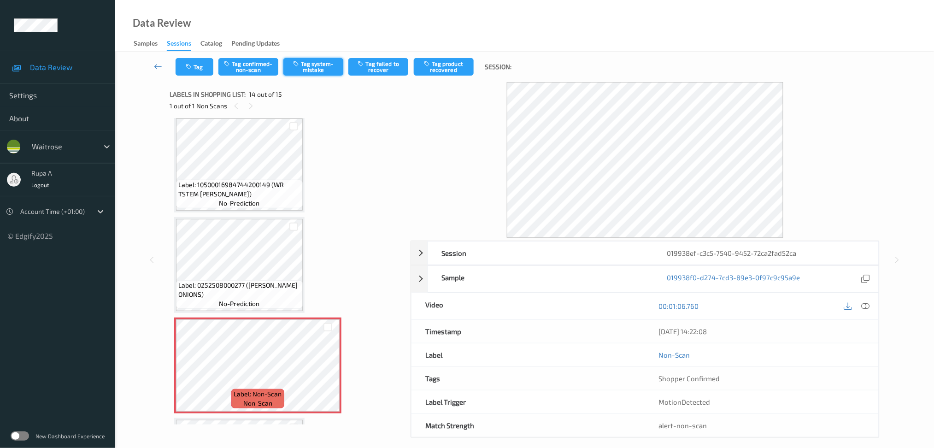
click at [306, 64] on button "Tag system-mistake" at bounding box center [313, 67] width 60 height 18
click at [198, 69] on button "Tag" at bounding box center [195, 67] width 38 height 18
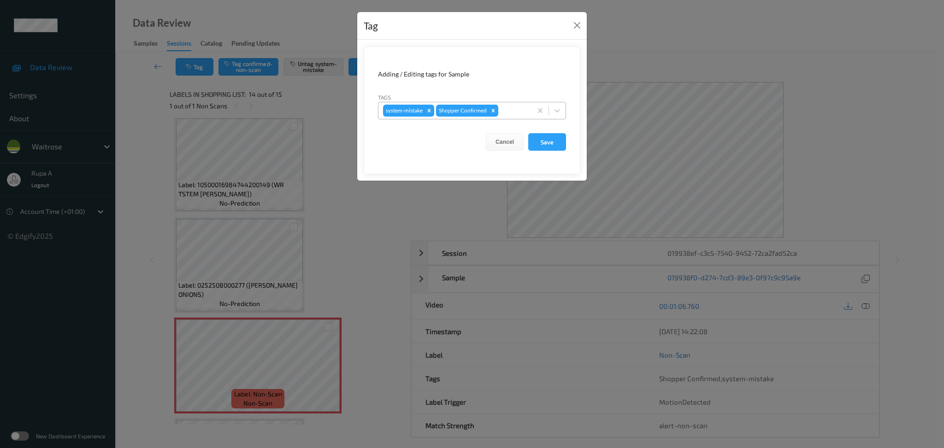
click at [523, 115] on div at bounding box center [513, 110] width 27 height 11
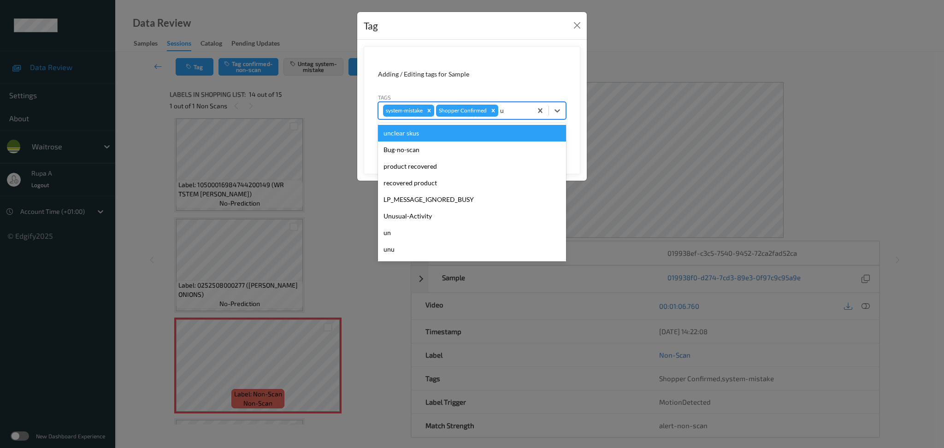
type input "un"
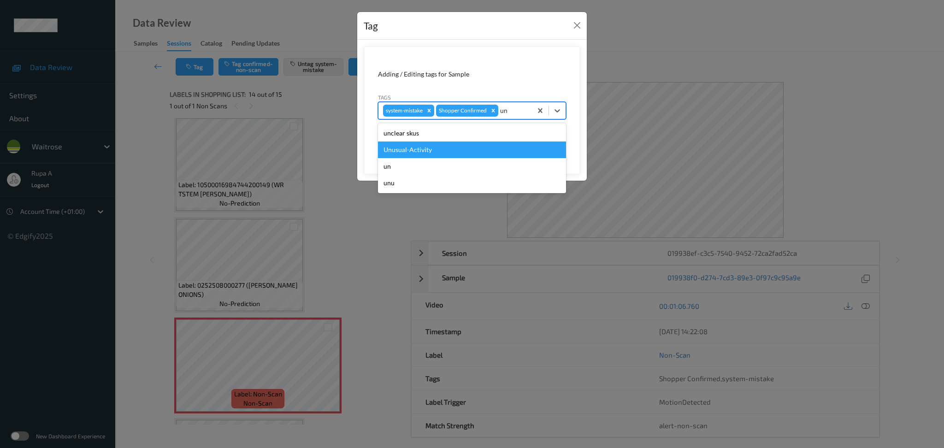
click at [463, 147] on div "Unusual-Activity" at bounding box center [472, 149] width 188 height 17
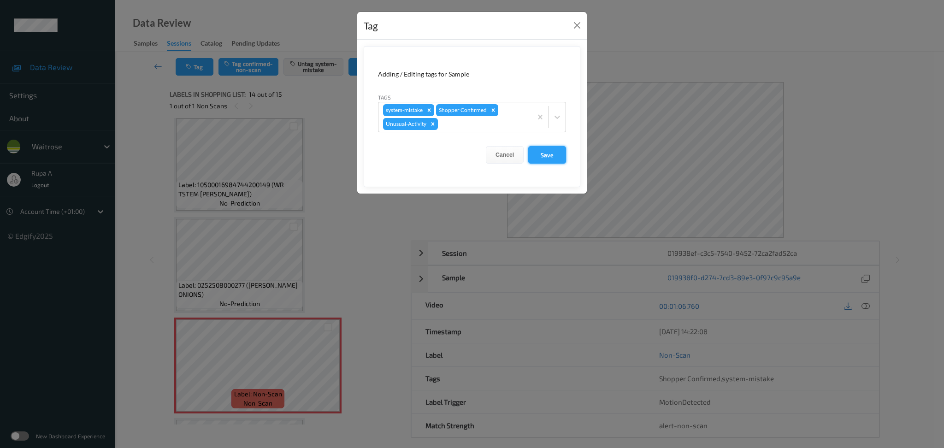
click at [547, 155] on button "Save" at bounding box center [547, 155] width 38 height 18
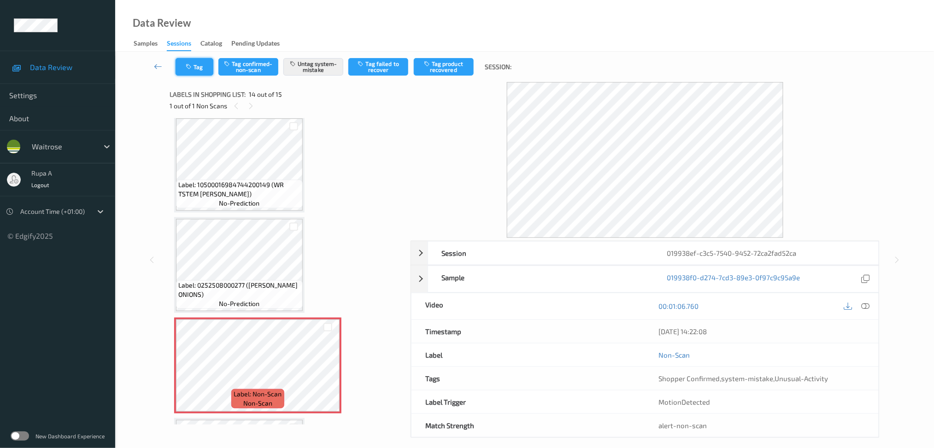
click at [188, 71] on button "Tag" at bounding box center [195, 67] width 38 height 18
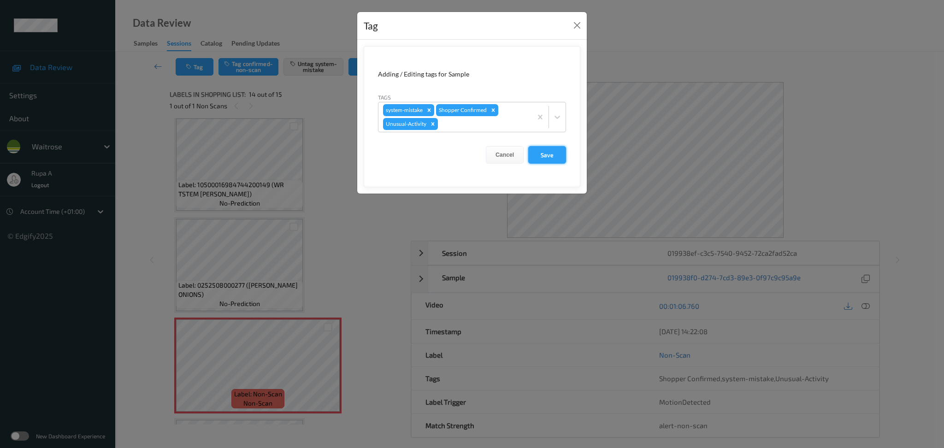
click at [554, 156] on button "Save" at bounding box center [547, 155] width 38 height 18
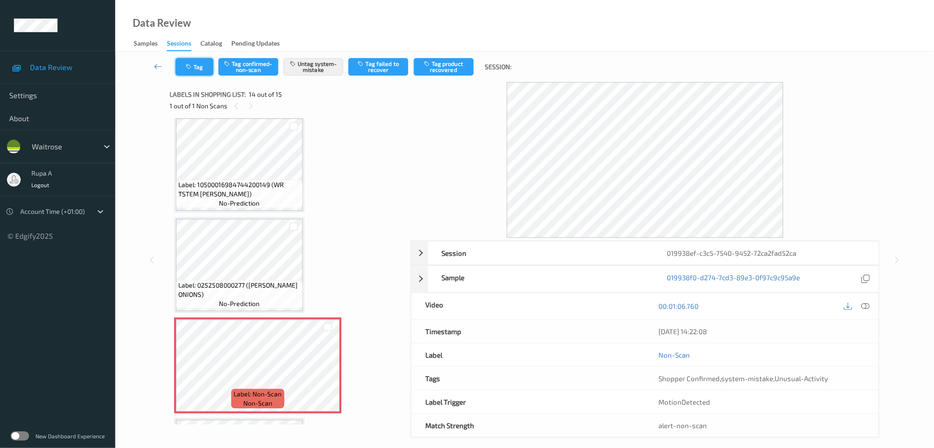
click at [187, 74] on button "Tag" at bounding box center [195, 67] width 38 height 18
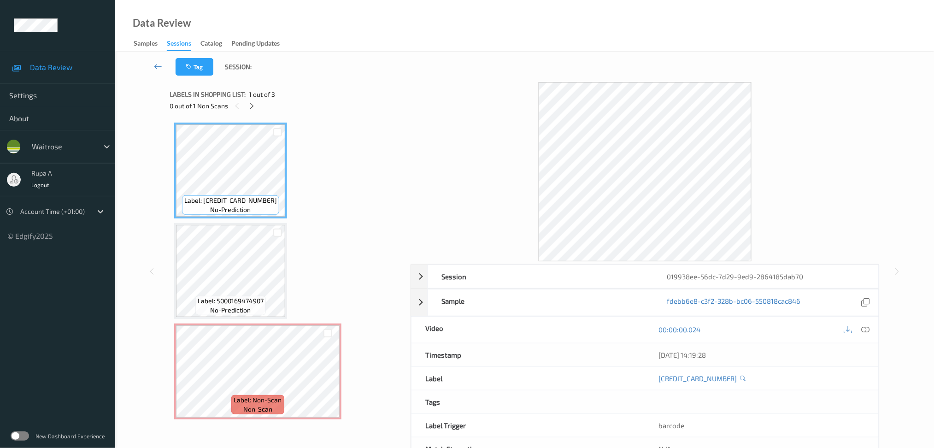
click at [258, 108] on div "0 out of 1 Non Scans" at bounding box center [287, 106] width 235 height 12
click at [252, 109] on icon at bounding box center [252, 106] width 8 height 8
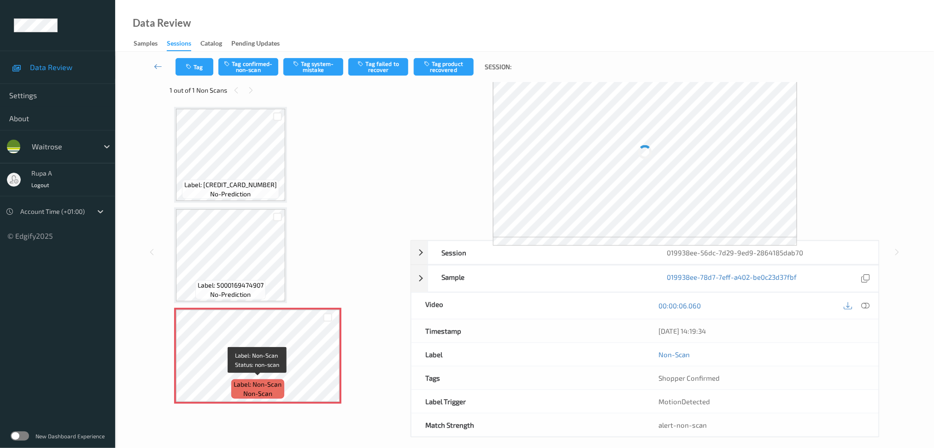
scroll to position [24, 0]
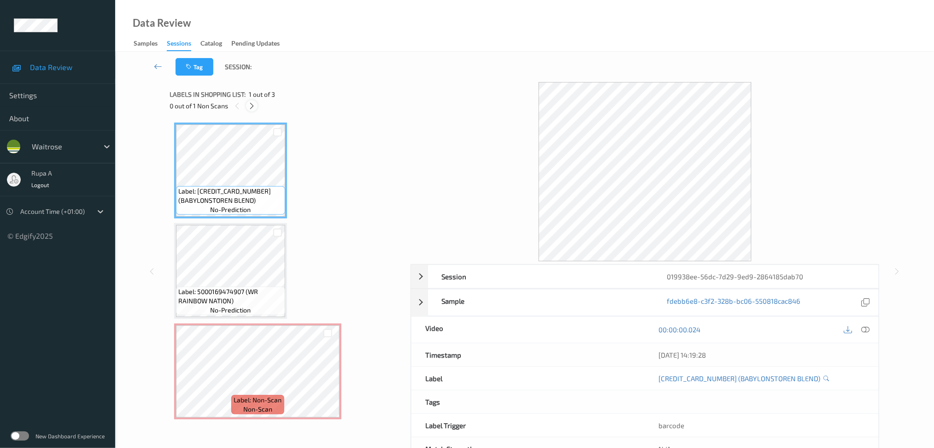
click at [252, 111] on div at bounding box center [252, 106] width 12 height 12
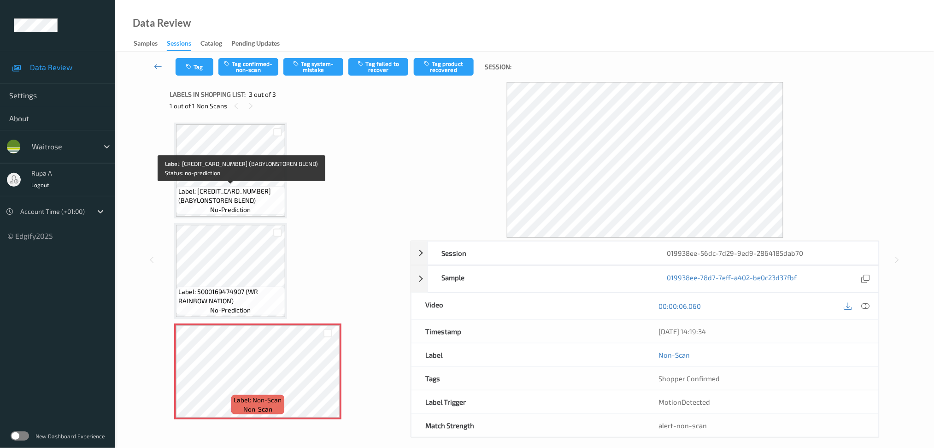
click at [257, 186] on div "Label: 6009900164380 (BABYLONSTOREN BLEND) no-prediction" at bounding box center [230, 200] width 109 height 29
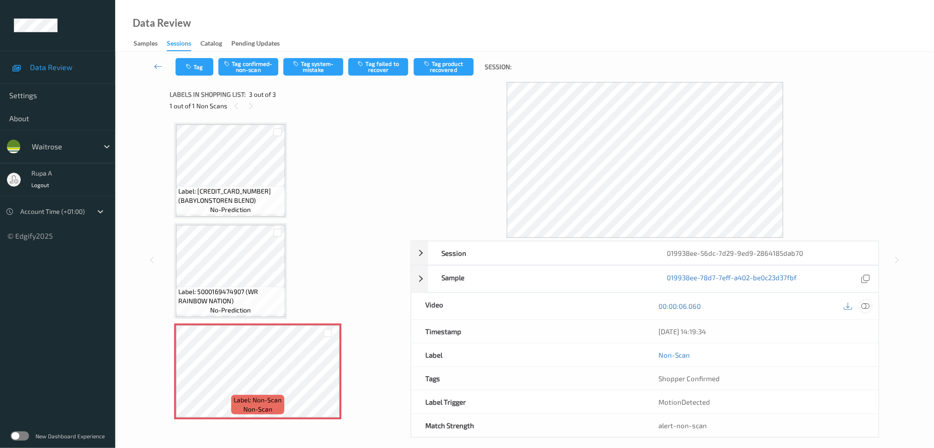
click at [864, 306] on icon at bounding box center [865, 306] width 8 height 8
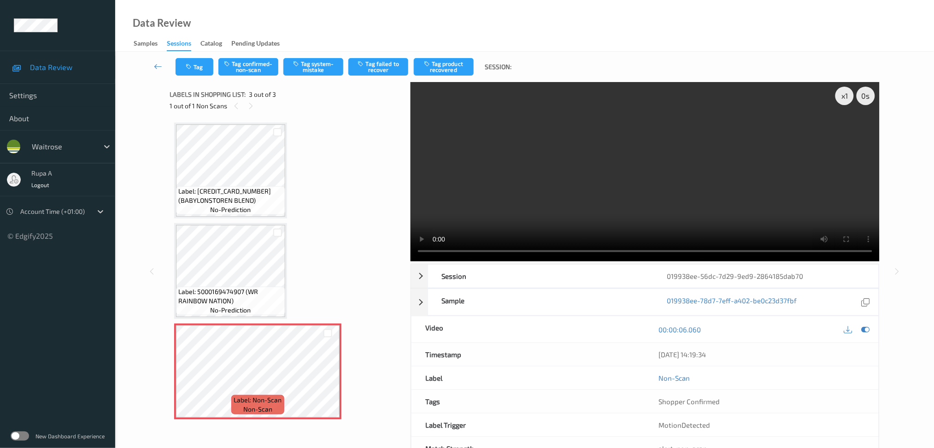
click at [869, 333] on icon at bounding box center [865, 329] width 8 height 8
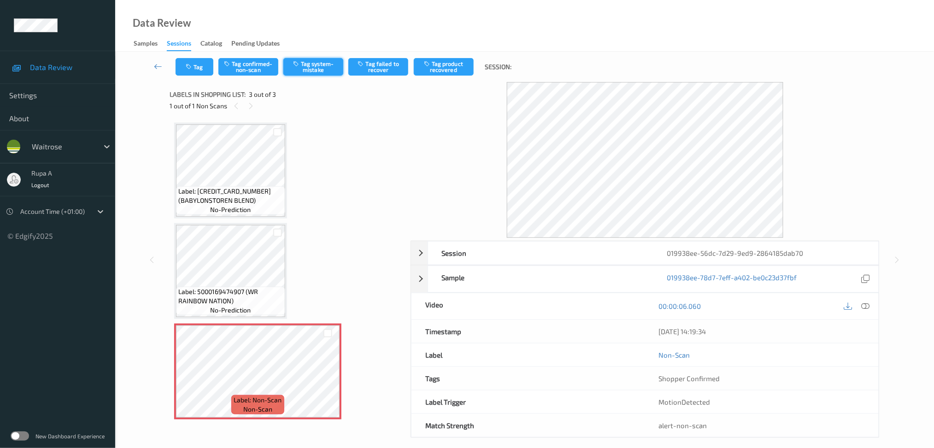
click at [328, 68] on button "Tag system-mistake" at bounding box center [313, 67] width 60 height 18
click at [318, 71] on button "Tag system-mistake" at bounding box center [313, 67] width 60 height 18
click at [194, 70] on button "Tag" at bounding box center [195, 67] width 38 height 18
click at [182, 69] on button "Tag" at bounding box center [195, 67] width 38 height 18
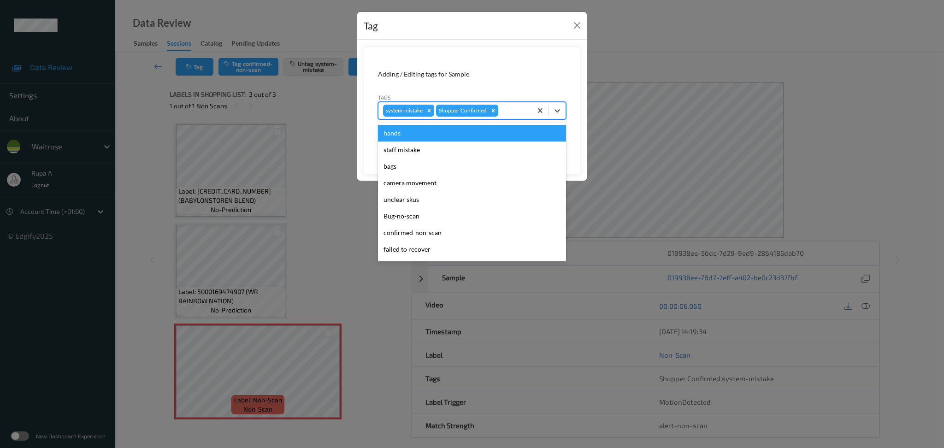
click at [510, 110] on div at bounding box center [513, 110] width 27 height 11
type input "un"
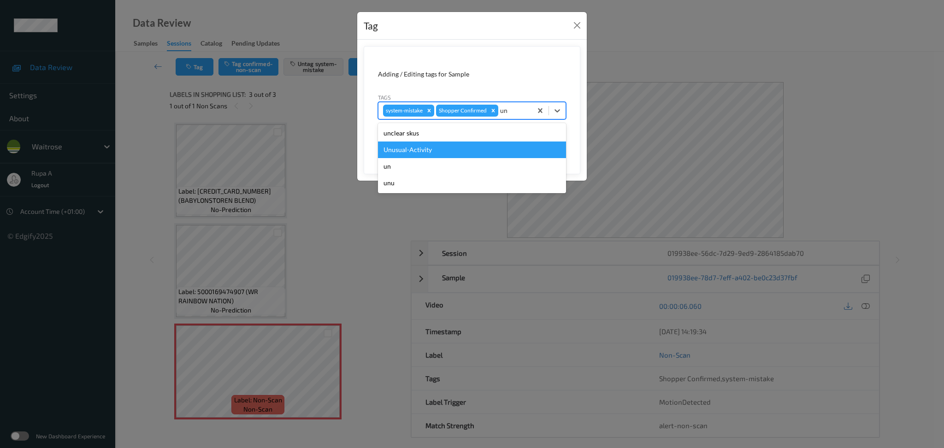
click at [482, 144] on div "Unusual-Activity" at bounding box center [472, 149] width 188 height 17
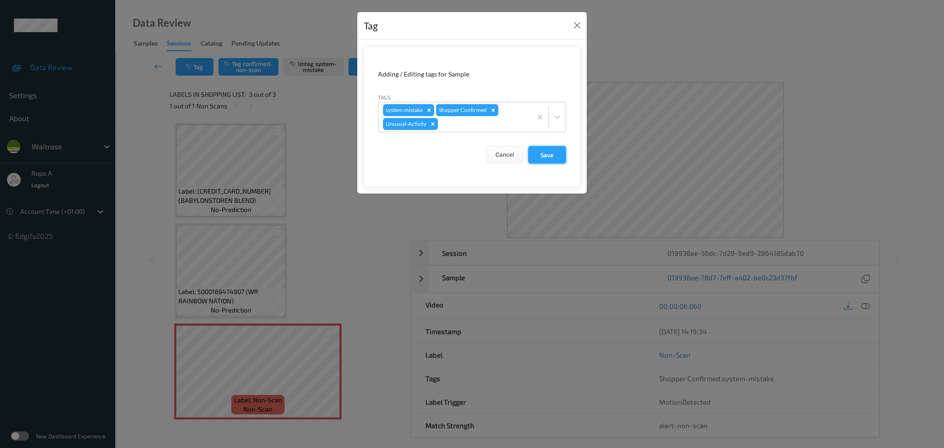
click at [553, 160] on button "Save" at bounding box center [547, 155] width 38 height 18
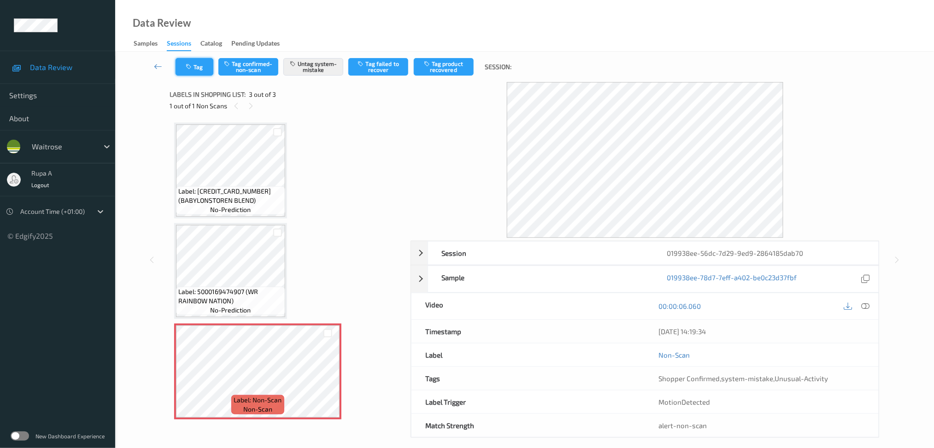
click at [201, 62] on button "Tag" at bounding box center [195, 67] width 38 height 18
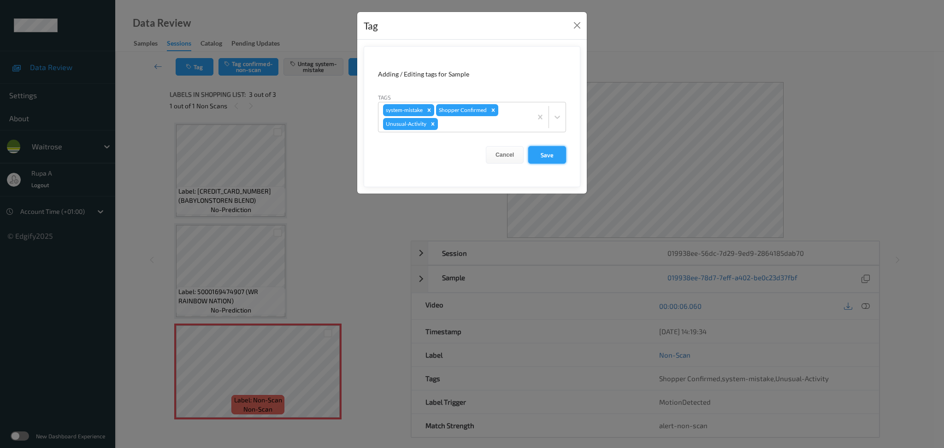
click at [562, 158] on button "Save" at bounding box center [547, 155] width 38 height 18
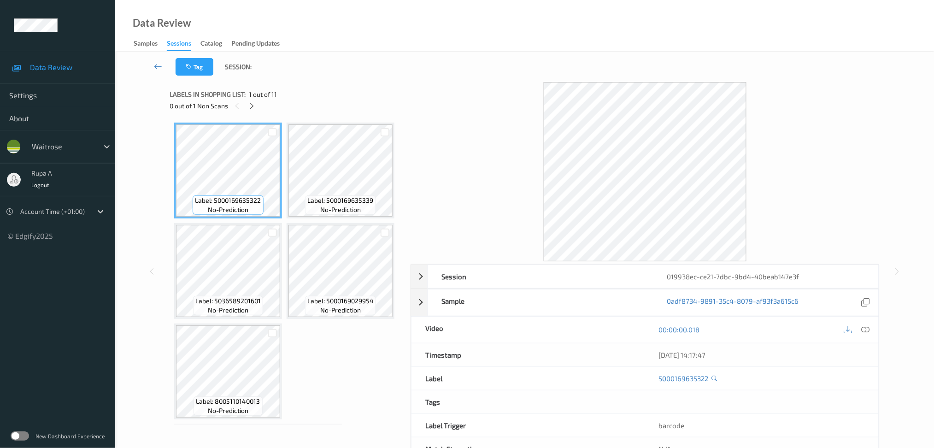
click at [282, 84] on div "Labels in shopping list: 1 out of 11 0 out of 1 Non Scans" at bounding box center [287, 100] width 235 height 36
click at [249, 105] on icon at bounding box center [252, 106] width 8 height 8
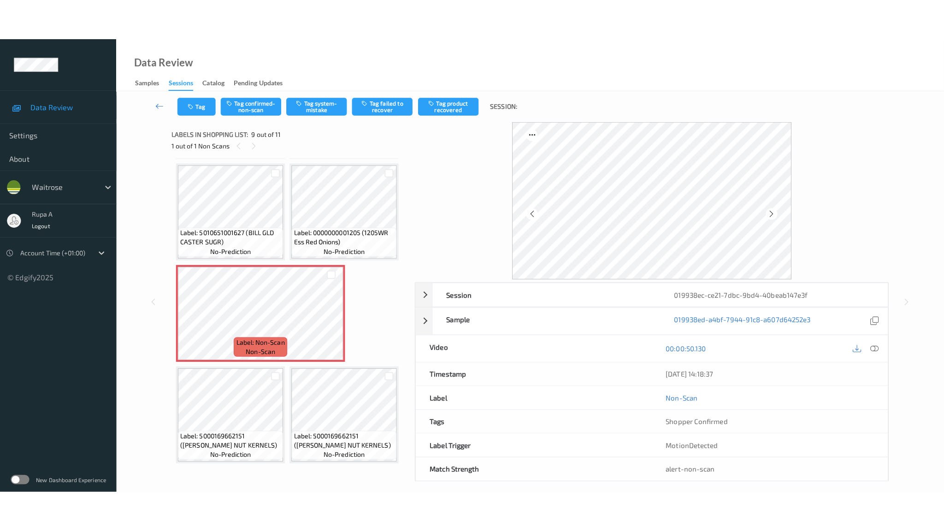
scroll to position [296, 0]
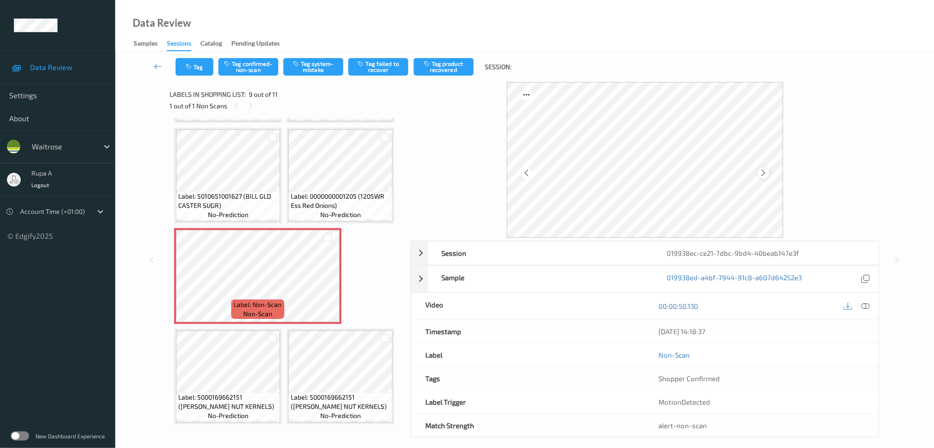
click at [764, 175] on icon at bounding box center [764, 173] width 8 height 8
click at [864, 307] on icon at bounding box center [865, 306] width 8 height 8
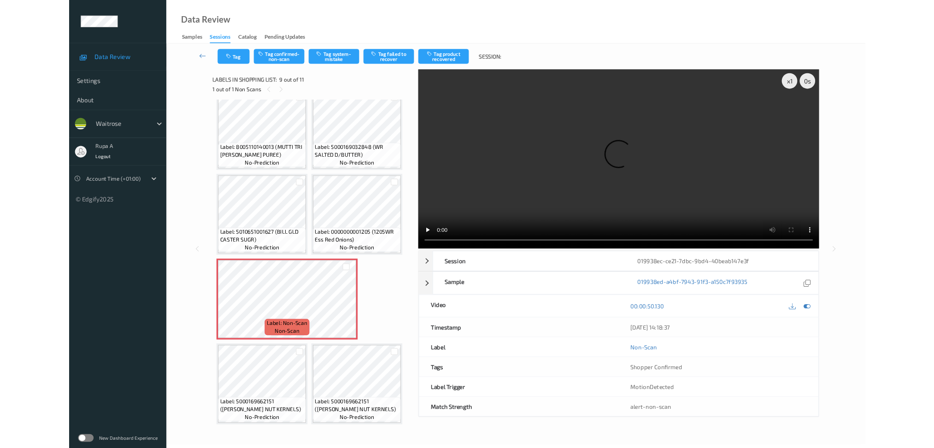
scroll to position [214, 0]
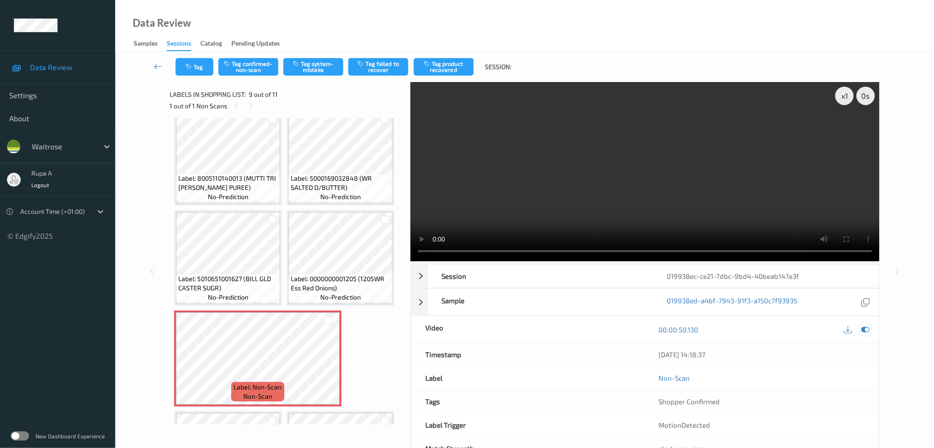
click at [869, 329] on icon at bounding box center [865, 329] width 8 height 8
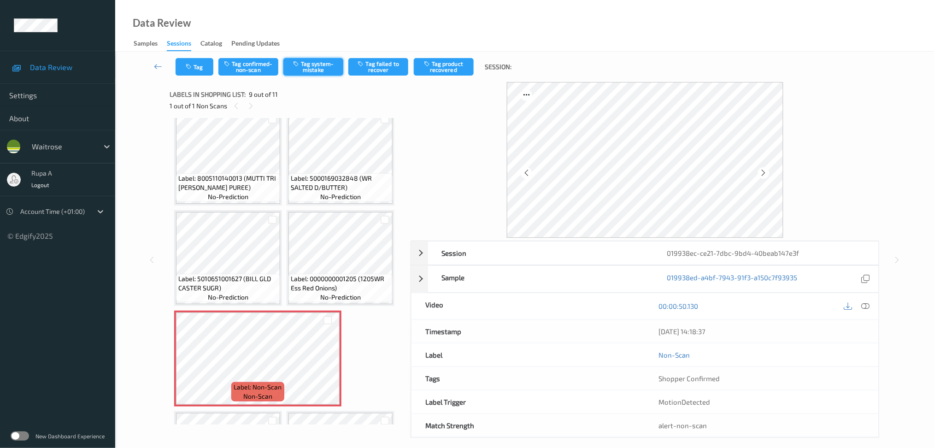
click at [319, 66] on button "Tag system-mistake" at bounding box center [313, 67] width 60 height 18
click at [182, 69] on button "Tag" at bounding box center [195, 67] width 38 height 18
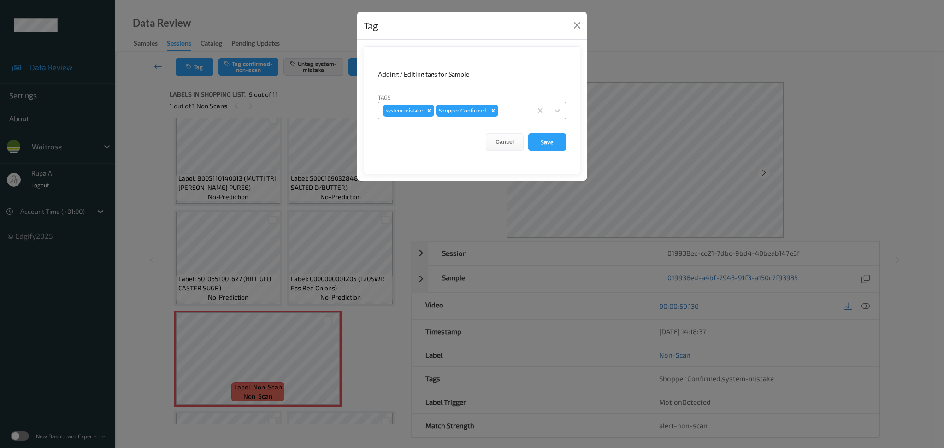
click at [513, 110] on div at bounding box center [513, 110] width 27 height 11
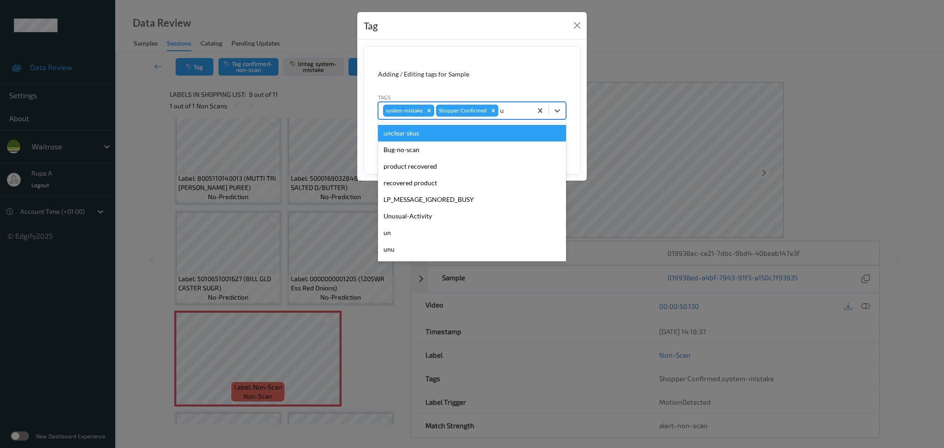
type input "un"
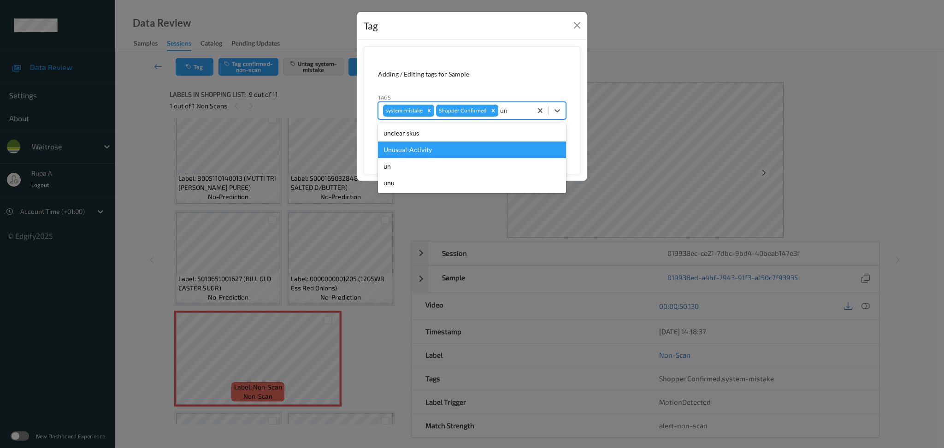
click at [462, 153] on div "Unusual-Activity" at bounding box center [472, 149] width 188 height 17
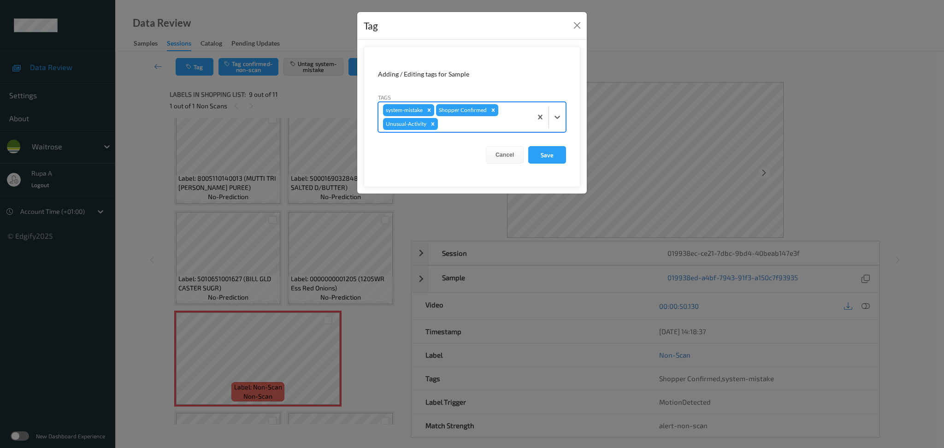
click at [474, 130] on div "system-mistake Shopper Confirmed Unusual-Activity" at bounding box center [454, 116] width 153 height 29
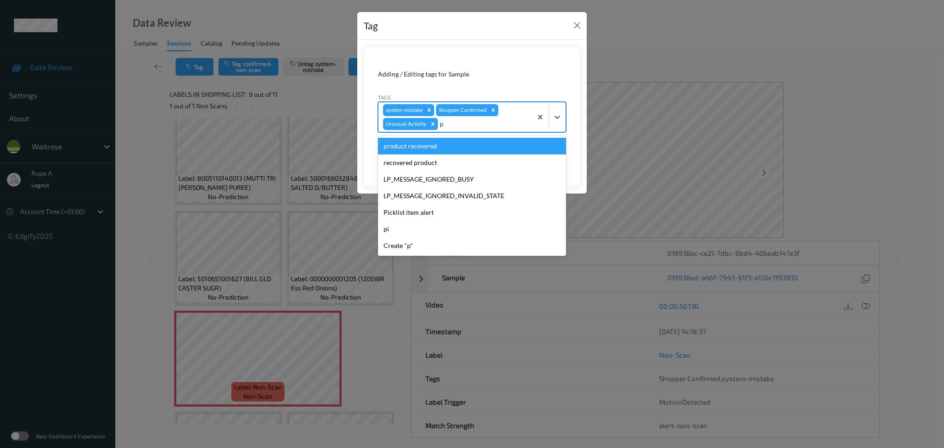
type input "pi"
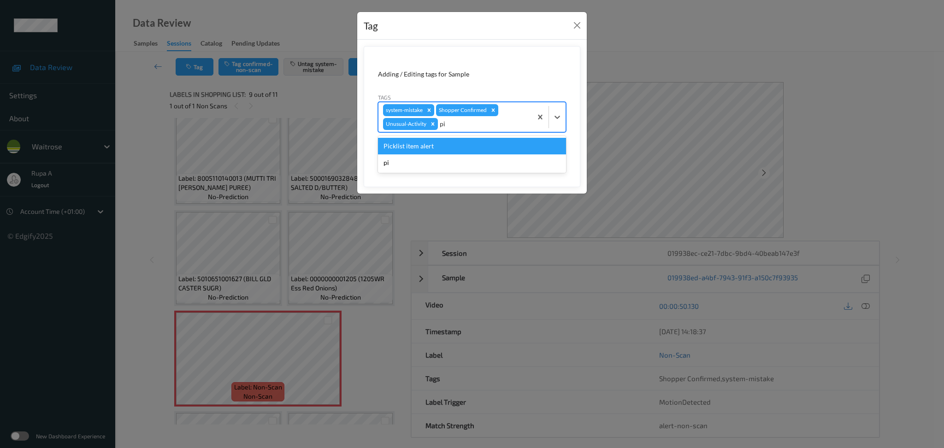
click at [461, 147] on div "Picklist item alert" at bounding box center [472, 146] width 188 height 17
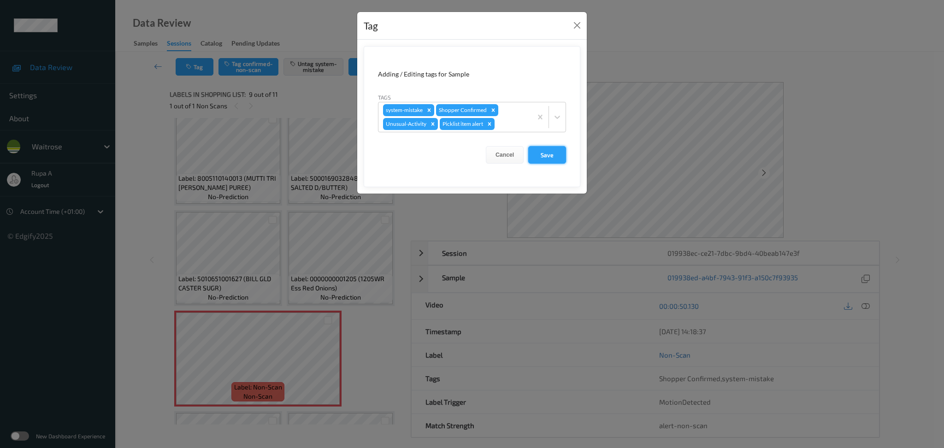
click at [543, 155] on button "Save" at bounding box center [547, 155] width 38 height 18
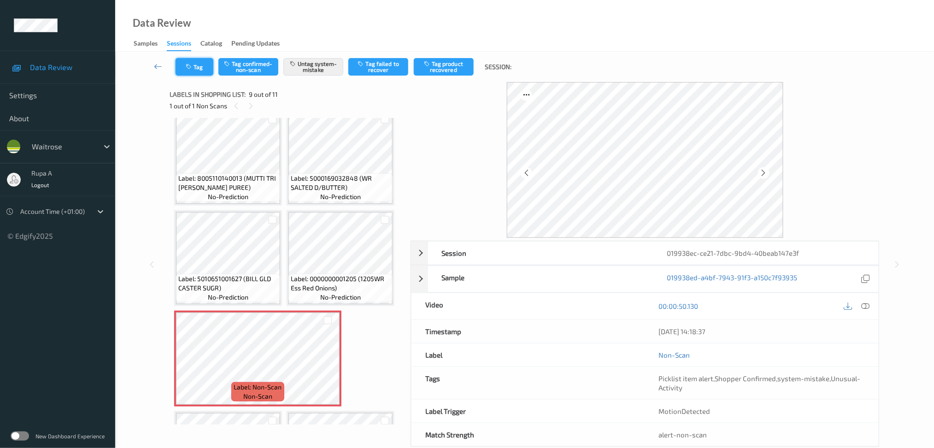
click at [201, 67] on button "Tag" at bounding box center [195, 67] width 38 height 18
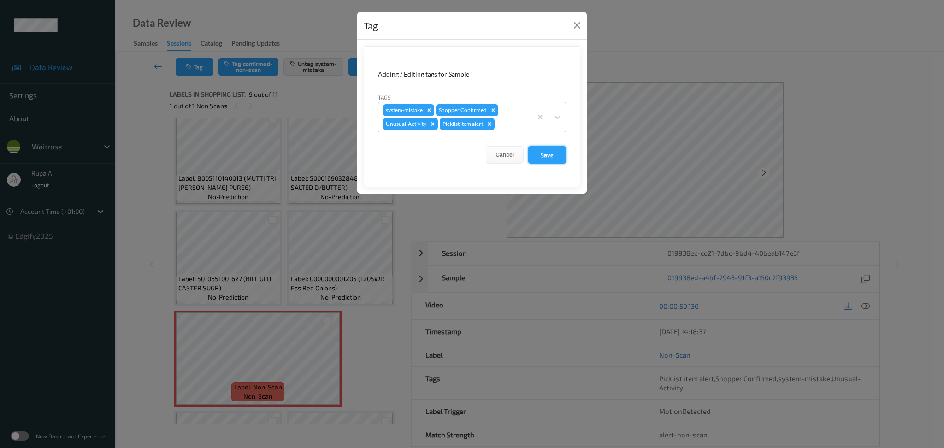
click at [553, 156] on button "Save" at bounding box center [547, 155] width 38 height 18
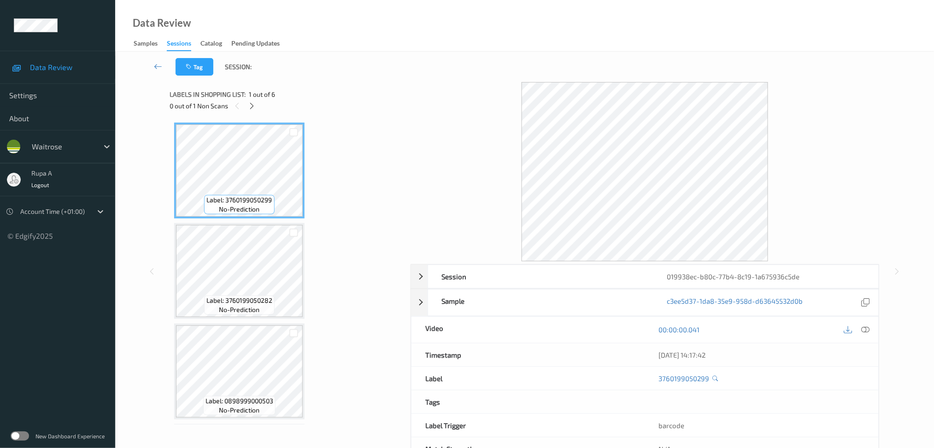
click at [339, 105] on div "0 out of 1 Non Scans" at bounding box center [287, 106] width 235 height 12
click at [256, 104] on div at bounding box center [252, 106] width 12 height 12
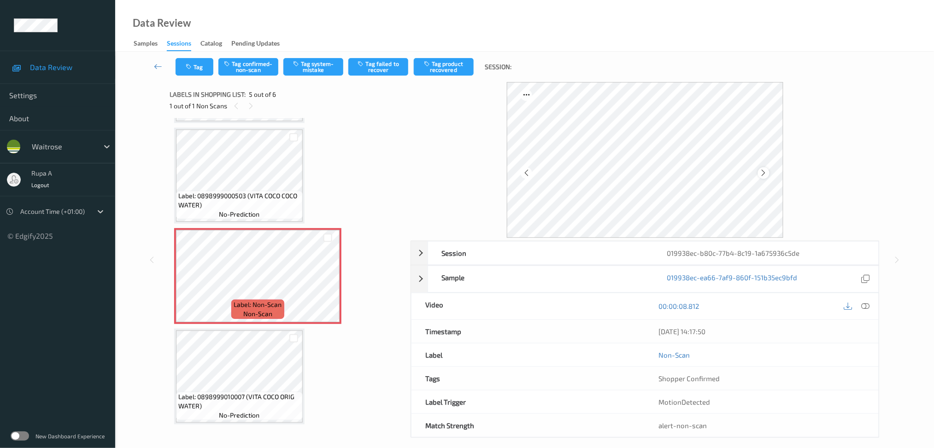
click at [767, 178] on div at bounding box center [764, 173] width 12 height 12
click at [761, 170] on icon at bounding box center [764, 173] width 8 height 8
click at [763, 169] on icon at bounding box center [764, 173] width 8 height 8
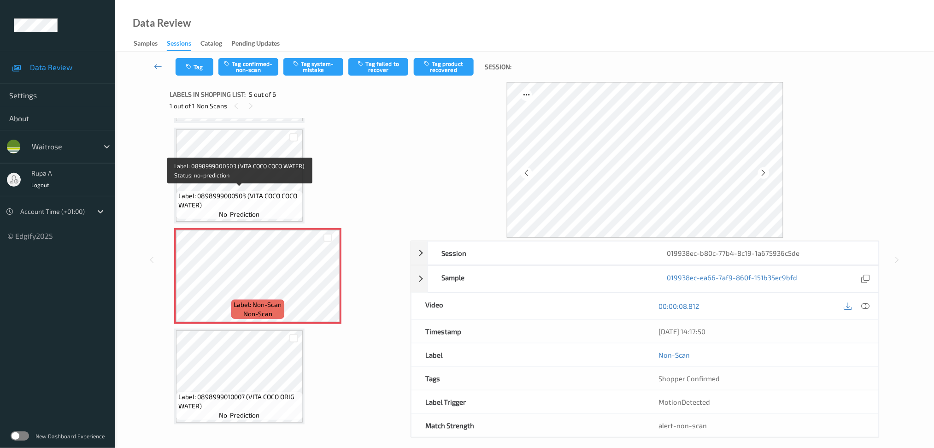
click at [264, 192] on span "Label: 0898999000503 (VITA COCO COCO WATER)" at bounding box center [239, 200] width 122 height 18
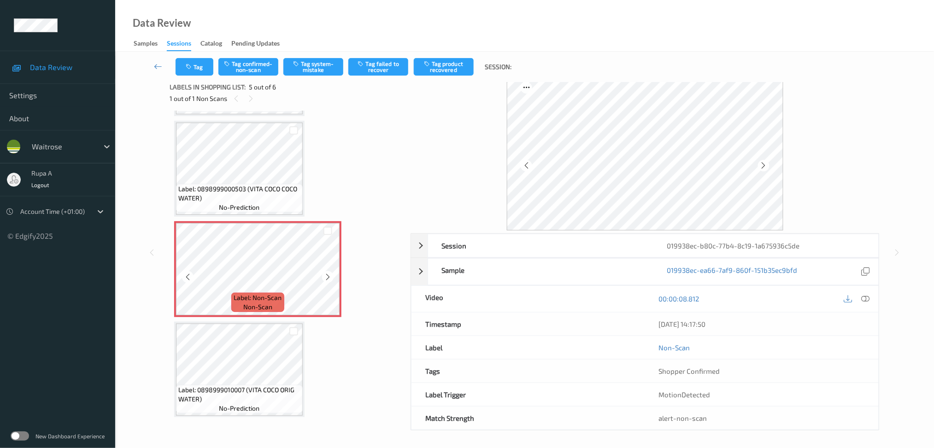
scroll to position [9, 0]
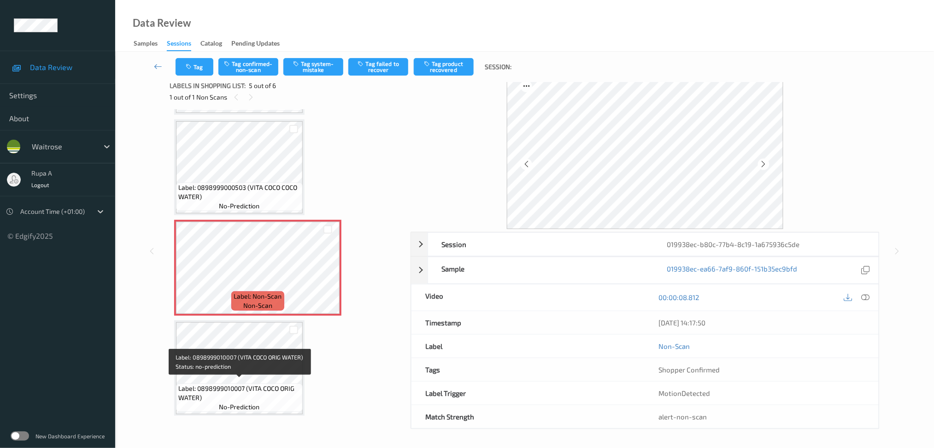
click at [222, 384] on span "Label: 0898999010007 (VITA COCO ORIG WATER)" at bounding box center [239, 393] width 122 height 18
click at [873, 298] on div "00:00:08.812" at bounding box center [762, 297] width 234 height 26
click at [869, 298] on icon at bounding box center [865, 297] width 8 height 8
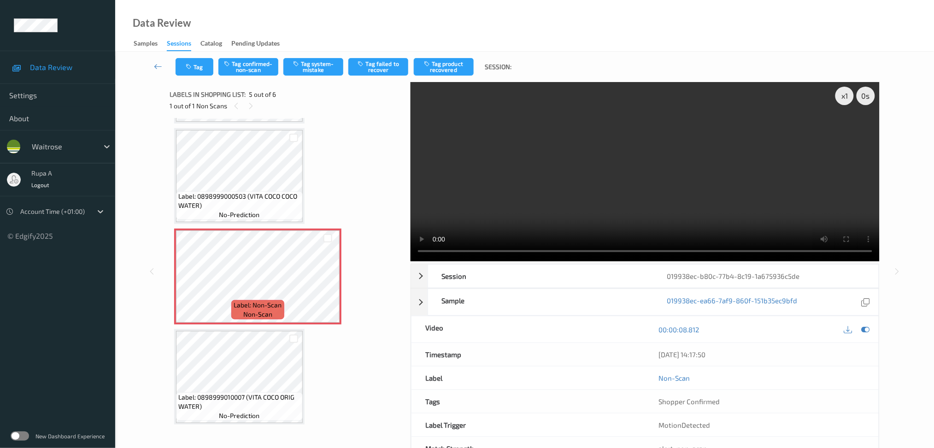
scroll to position [214, 0]
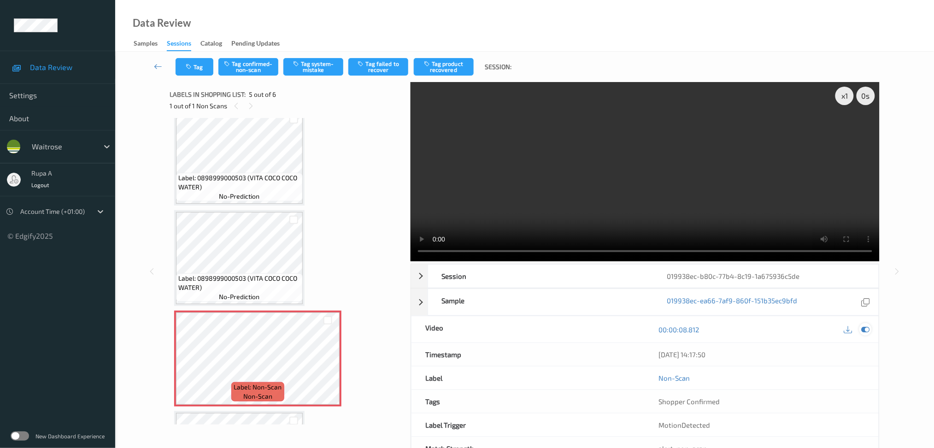
click at [867, 328] on icon at bounding box center [865, 329] width 8 height 8
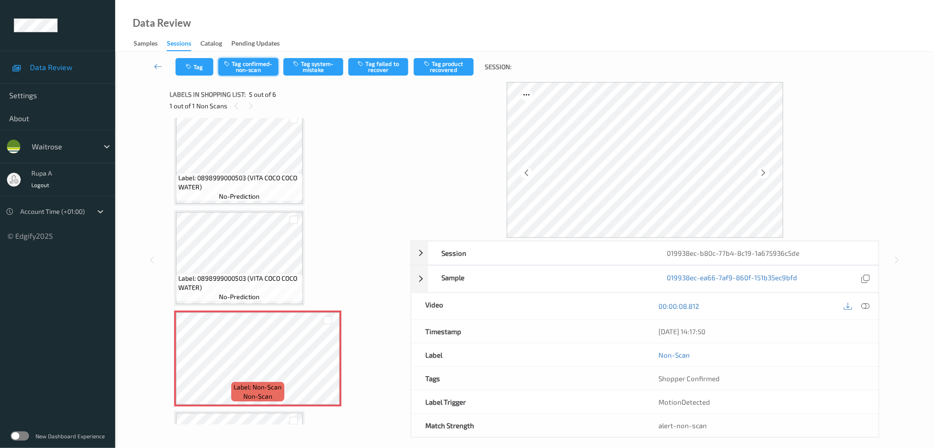
click at [262, 63] on button "Tag confirmed-non-scan" at bounding box center [248, 67] width 60 height 18
click at [444, 71] on button "Tag product recovered" at bounding box center [444, 67] width 60 height 18
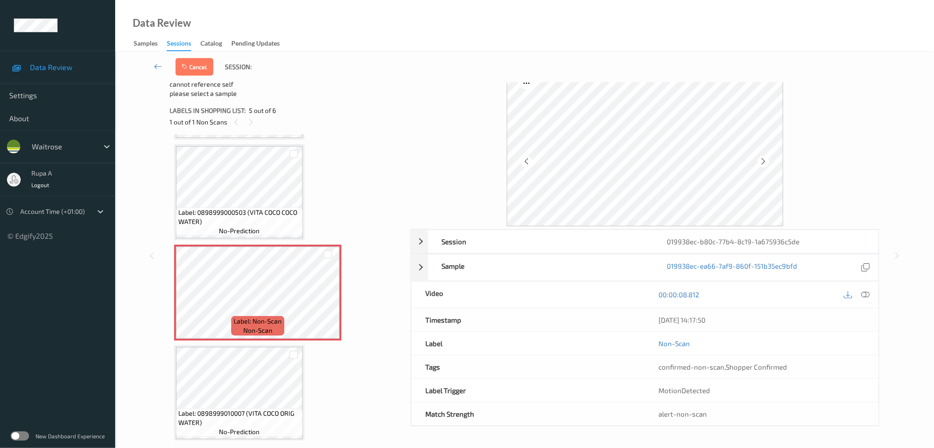
scroll to position [23, 0]
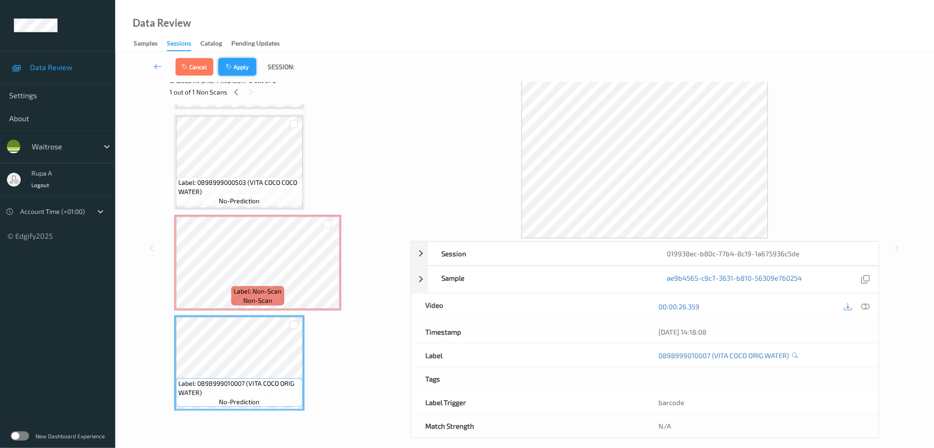
click at [240, 62] on button "Apply" at bounding box center [237, 67] width 38 height 18
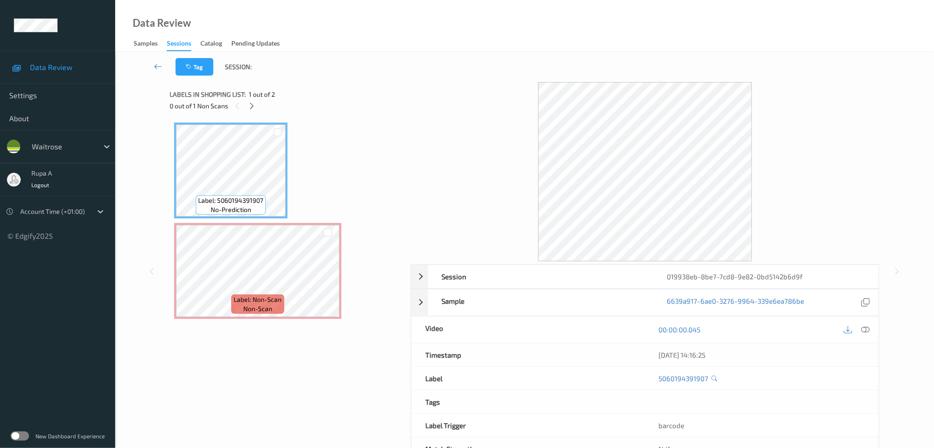
click at [248, 99] on div "Labels in shopping list: 1 out of 2" at bounding box center [287, 94] width 235 height 12
click at [252, 113] on div "Labels in shopping list: 1 out of 2 0 out of 1 Non Scans" at bounding box center [287, 100] width 235 height 36
click at [255, 106] on icon at bounding box center [252, 106] width 8 height 8
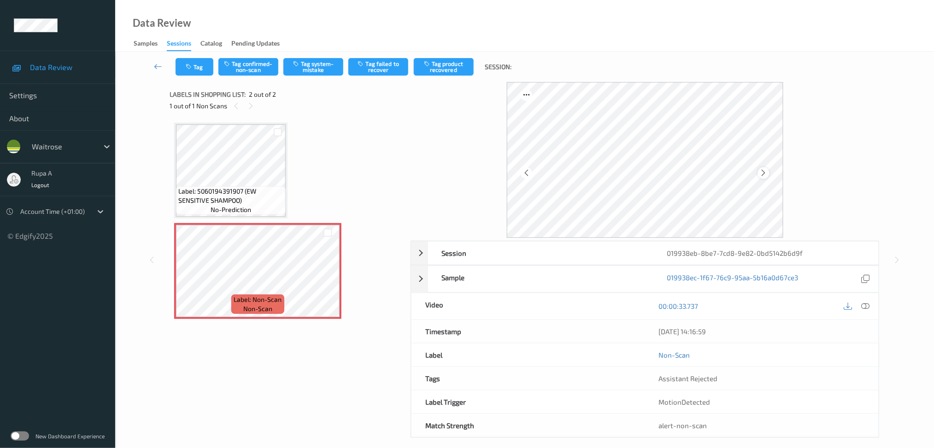
click at [761, 171] on icon at bounding box center [764, 173] width 8 height 8
click at [296, 168] on div "Label: 5060194391907 (EW SENSITIVE SHAMPOO) no-prediction Label: Non-Scan non-s…" at bounding box center [286, 221] width 225 height 196
click at [864, 306] on icon at bounding box center [865, 306] width 8 height 8
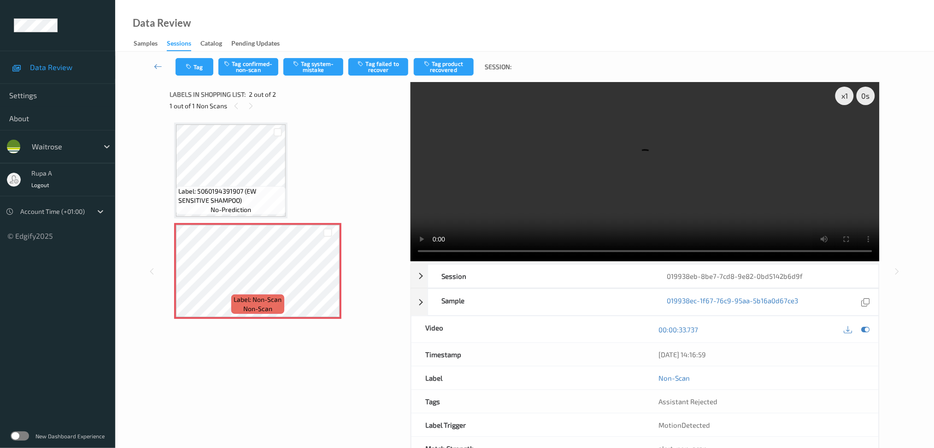
drag, startPoint x: 866, startPoint y: 331, endPoint x: 866, endPoint y: 323, distance: 8.3
click at [866, 331] on icon at bounding box center [865, 329] width 8 height 8
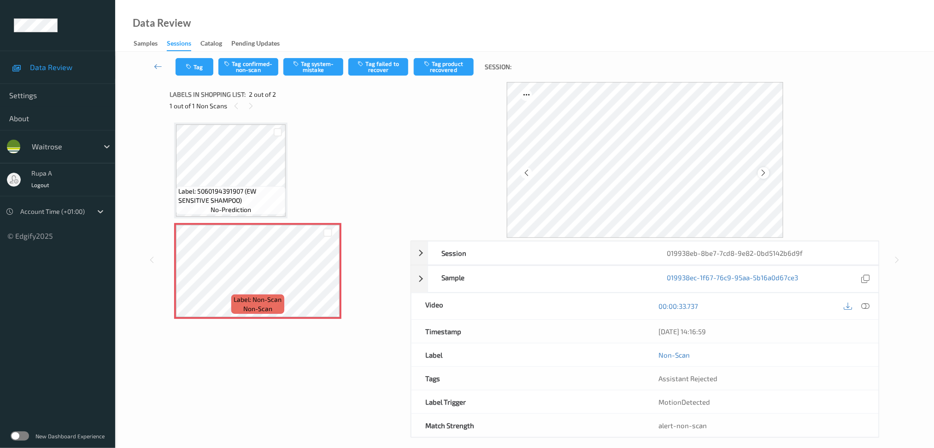
click at [761, 168] on div at bounding box center [764, 173] width 12 height 12
click at [312, 73] on button "Tag system-mistake" at bounding box center [313, 67] width 60 height 18
click at [188, 70] on button "Tag" at bounding box center [195, 67] width 38 height 18
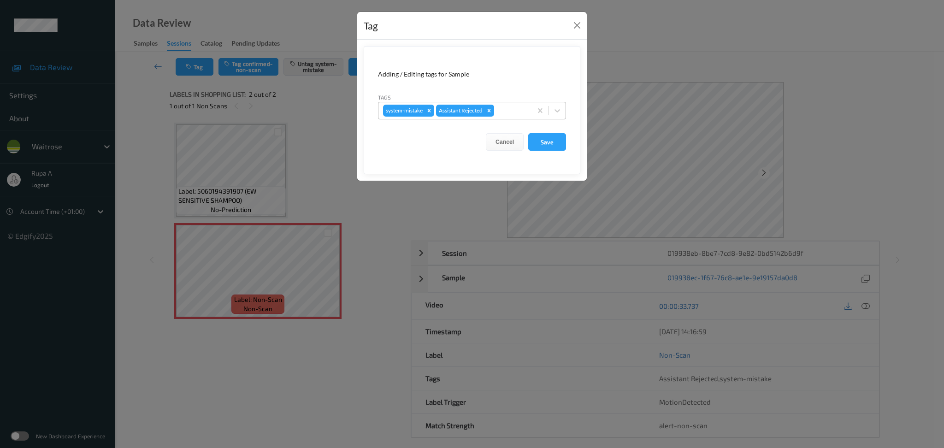
click at [501, 113] on div at bounding box center [511, 110] width 31 height 11
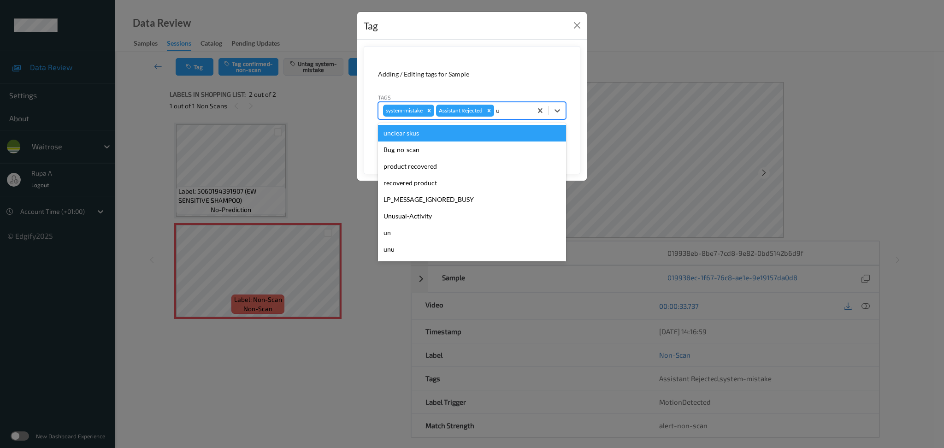
type input "un"
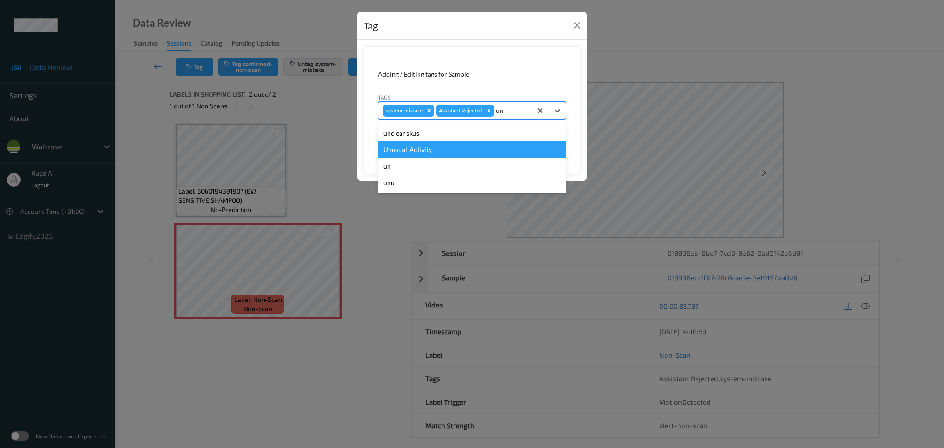
click at [465, 153] on div "Unusual-Activity" at bounding box center [472, 149] width 188 height 17
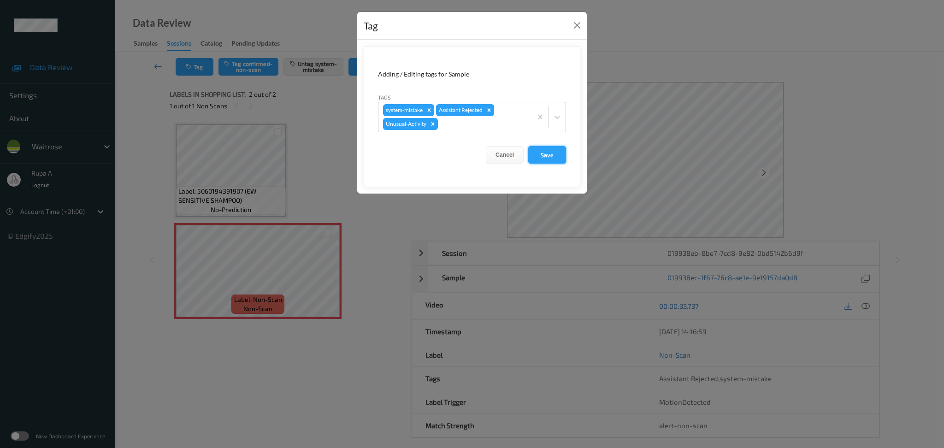
click at [561, 159] on button "Save" at bounding box center [547, 155] width 38 height 18
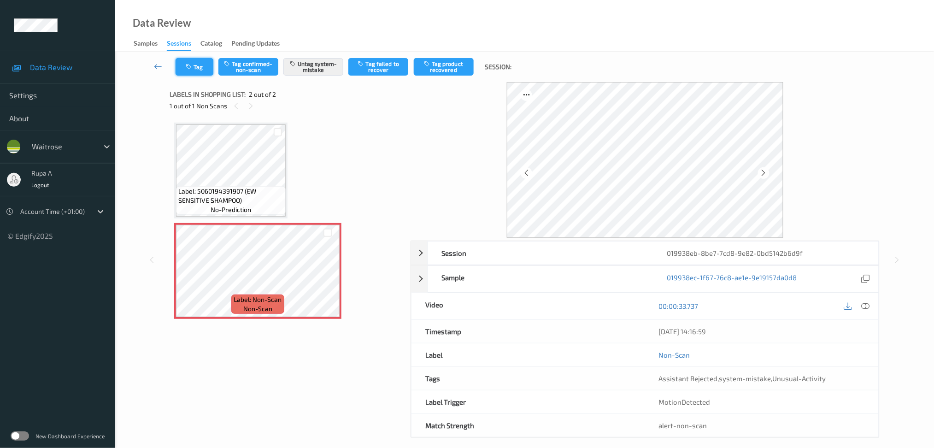
click at [193, 62] on button "Tag" at bounding box center [195, 67] width 38 height 18
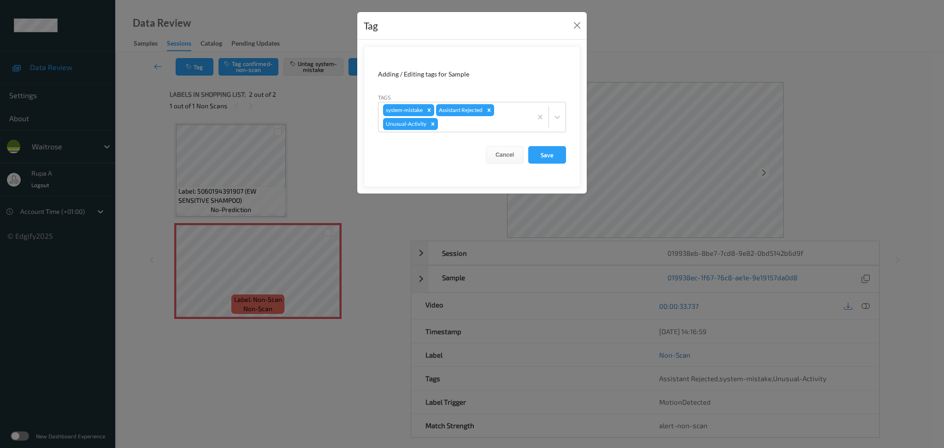
click at [559, 164] on form "Adding / Editing tags for Sample Tags system-mistake Assistant Rejected Unusual…" at bounding box center [472, 116] width 217 height 141
click at [554, 157] on button "Save" at bounding box center [547, 155] width 38 height 18
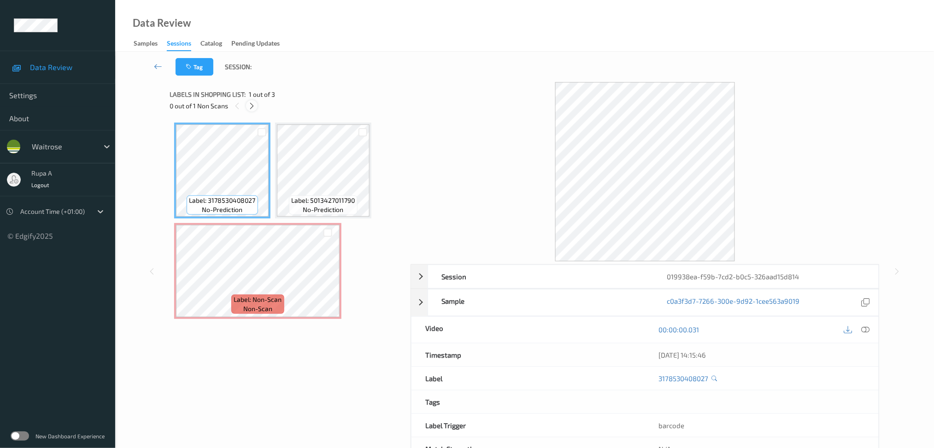
click at [257, 106] on div at bounding box center [252, 106] width 12 height 12
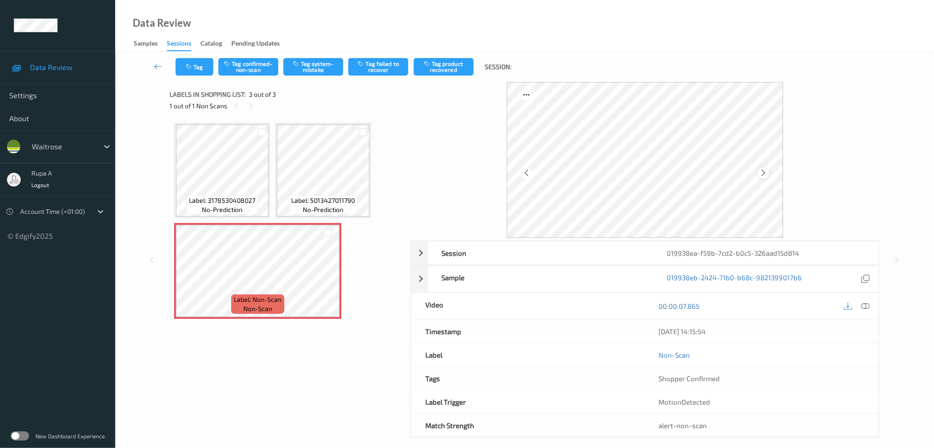
click at [766, 170] on icon at bounding box center [764, 173] width 8 height 8
click at [763, 173] on icon at bounding box center [764, 173] width 8 height 8
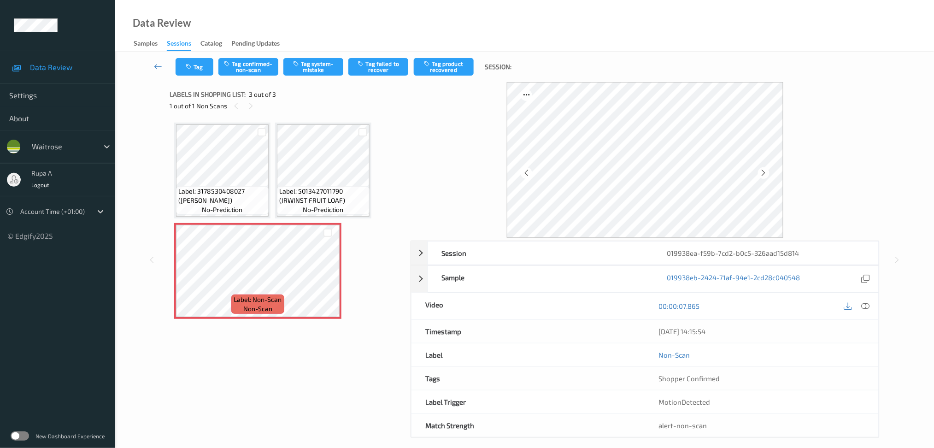
click at [763, 173] on icon at bounding box center [764, 173] width 8 height 8
click at [865, 306] on icon at bounding box center [865, 306] width 8 height 8
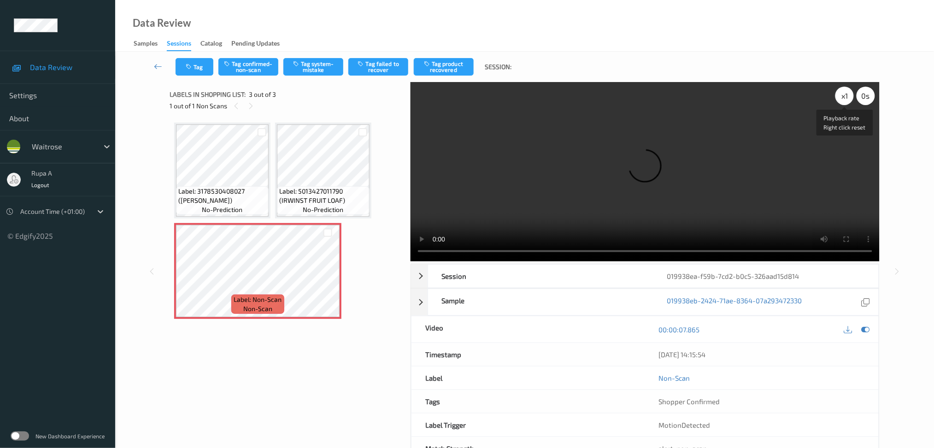
click at [839, 93] on div "x 1" at bounding box center [844, 96] width 18 height 18
click at [841, 94] on div "x 2" at bounding box center [844, 96] width 18 height 18
drag, startPoint x: 866, startPoint y: 331, endPoint x: 792, endPoint y: 288, distance: 85.1
click at [867, 331] on icon at bounding box center [865, 329] width 8 height 8
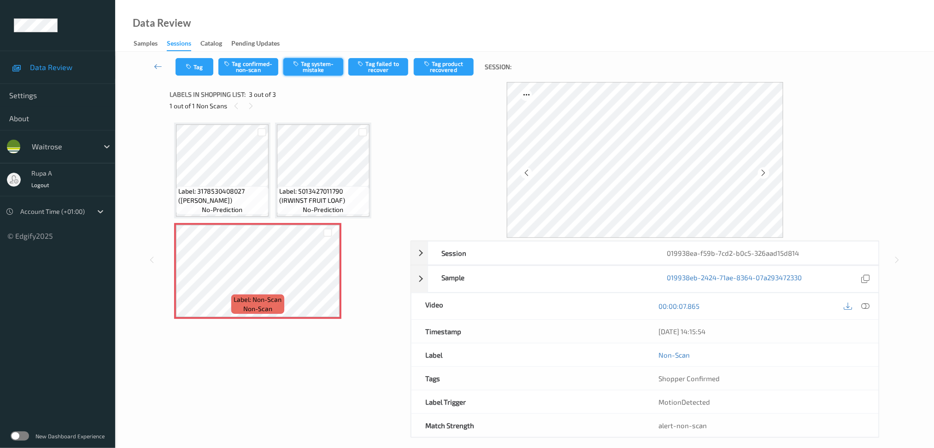
click at [310, 68] on button "Tag system-mistake" at bounding box center [313, 67] width 60 height 18
click at [196, 69] on button "Tag" at bounding box center [195, 67] width 38 height 18
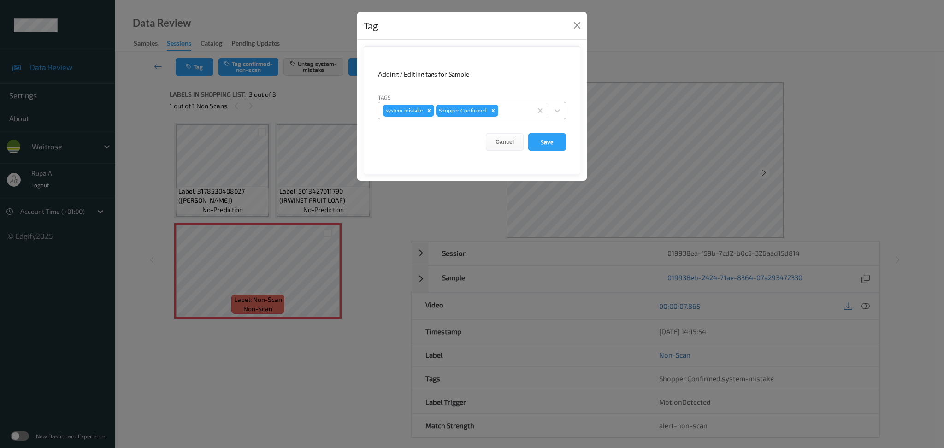
click at [503, 110] on div at bounding box center [513, 110] width 27 height 11
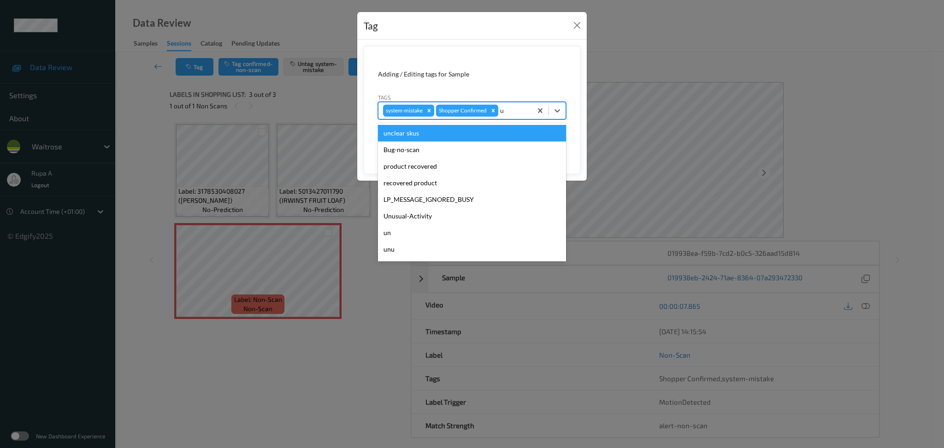
type input "un"
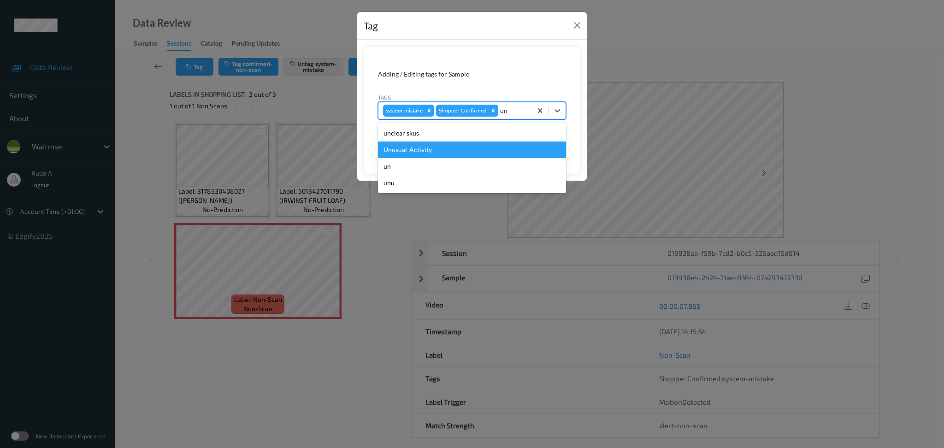
click at [459, 150] on div "Unusual-Activity" at bounding box center [472, 149] width 188 height 17
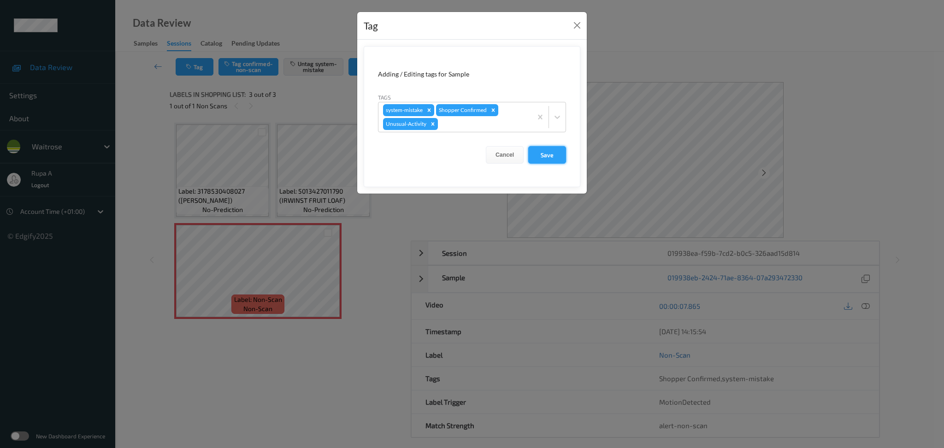
click at [542, 158] on button "Save" at bounding box center [547, 155] width 38 height 18
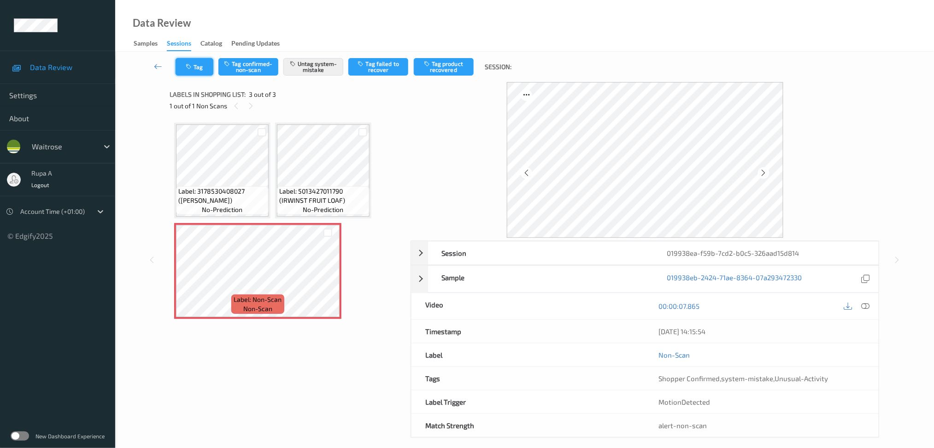
click at [200, 68] on button "Tag" at bounding box center [195, 67] width 38 height 18
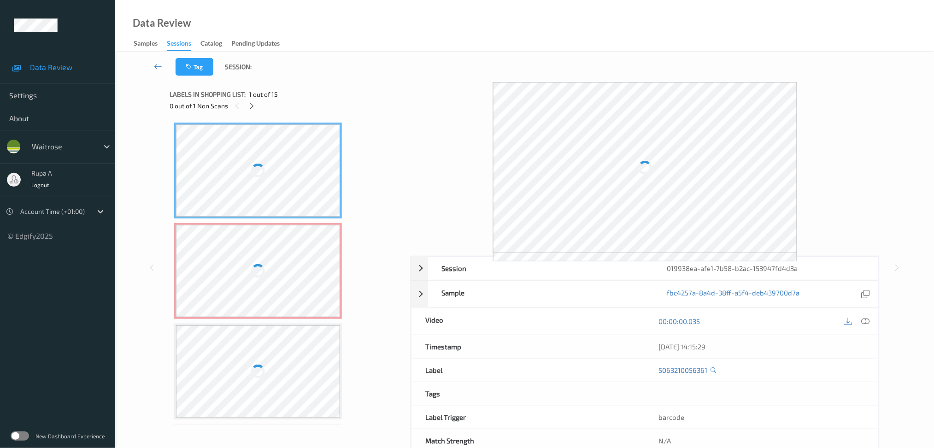
click at [337, 80] on div "Tag Session:" at bounding box center [524, 67] width 781 height 30
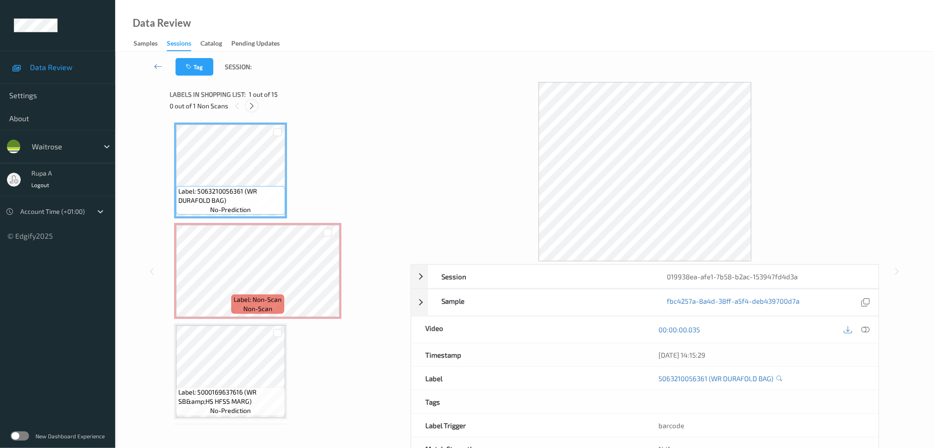
click at [252, 108] on icon at bounding box center [252, 106] width 8 height 8
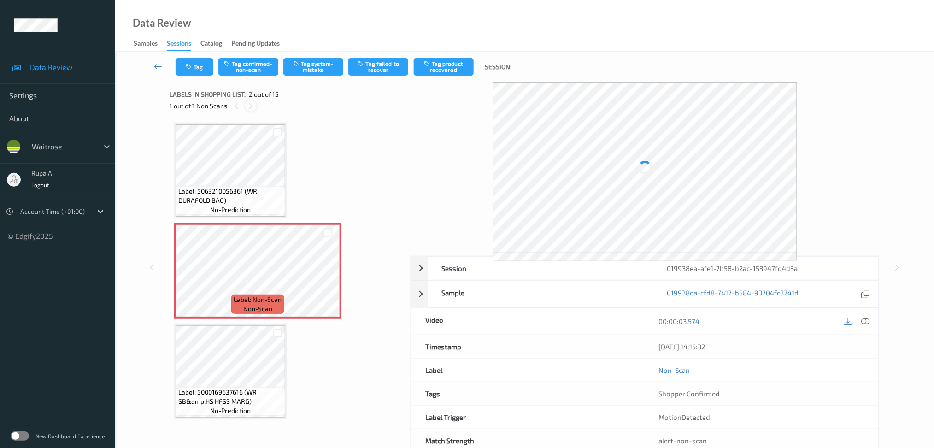
scroll to position [4, 0]
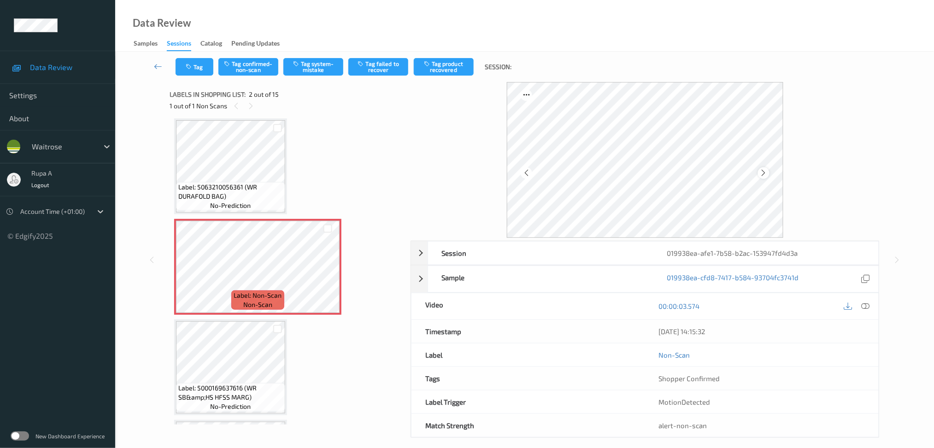
click at [763, 174] on icon at bounding box center [764, 173] width 8 height 8
click at [764, 174] on icon at bounding box center [764, 173] width 8 height 8
click at [333, 65] on button "Tag system-mistake" at bounding box center [313, 67] width 60 height 18
click at [205, 64] on button "Tag" at bounding box center [195, 67] width 38 height 18
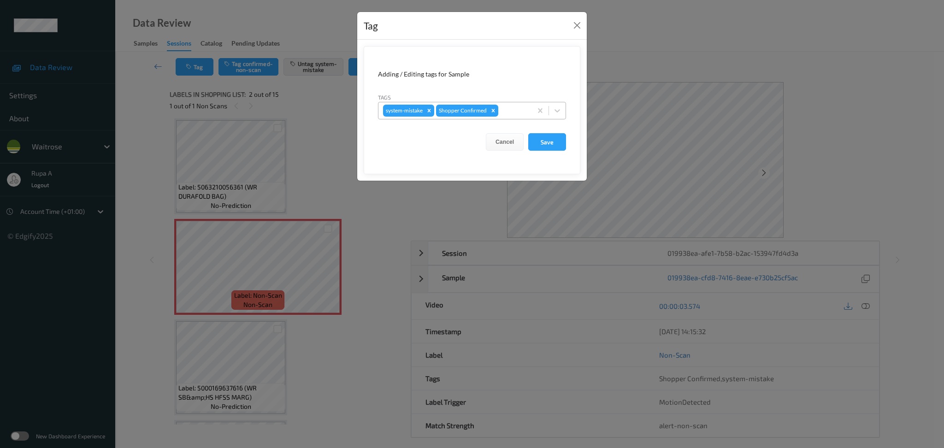
click at [514, 118] on div "system-mistake Shopper Confirmed" at bounding box center [454, 111] width 153 height 16
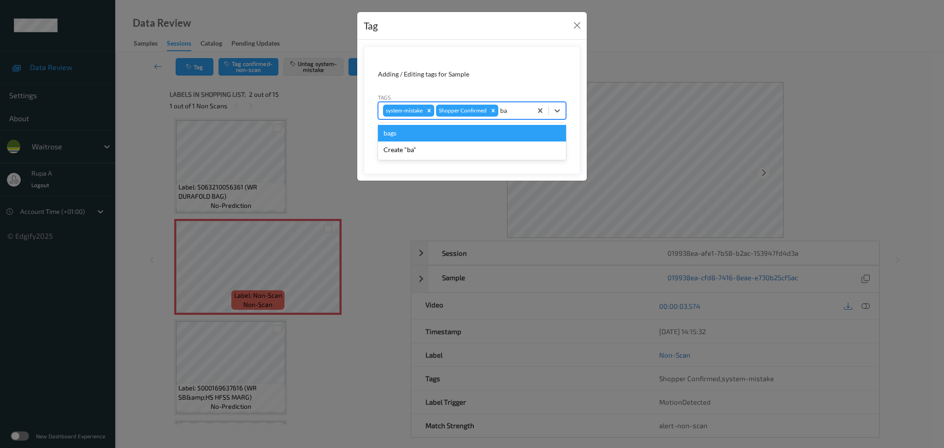
type input "bag"
click at [466, 135] on div "bags" at bounding box center [472, 133] width 188 height 17
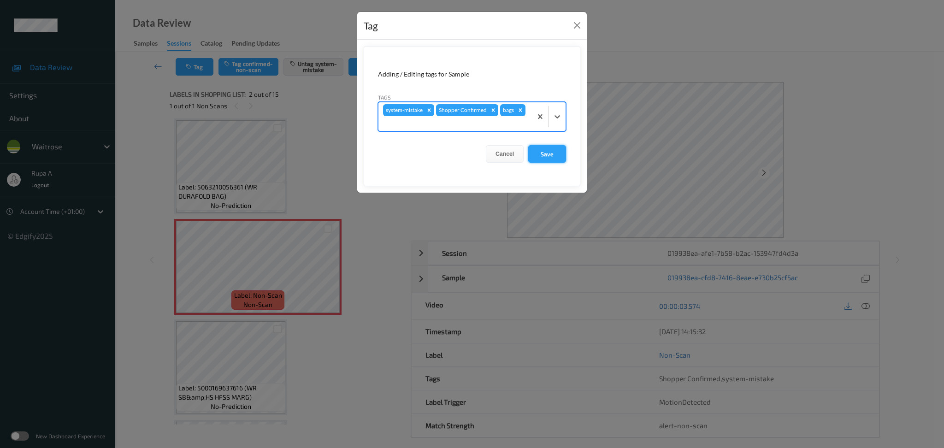
click at [549, 153] on button "Save" at bounding box center [547, 154] width 38 height 18
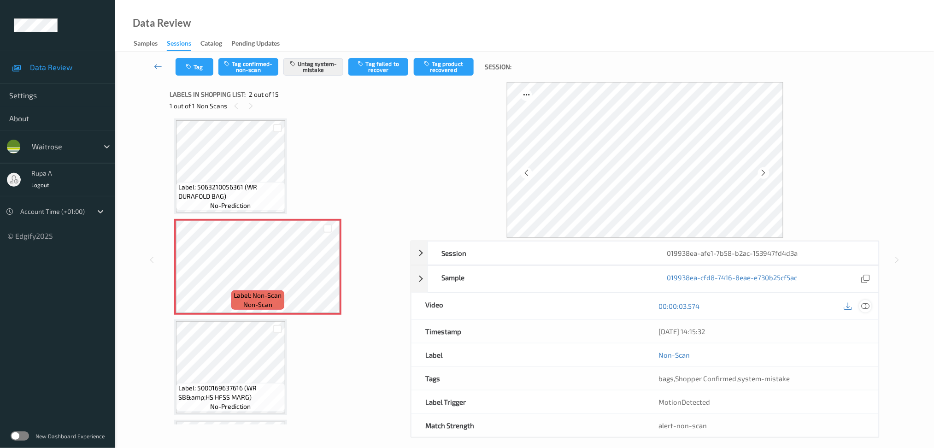
click at [867, 306] on icon at bounding box center [865, 306] width 8 height 8
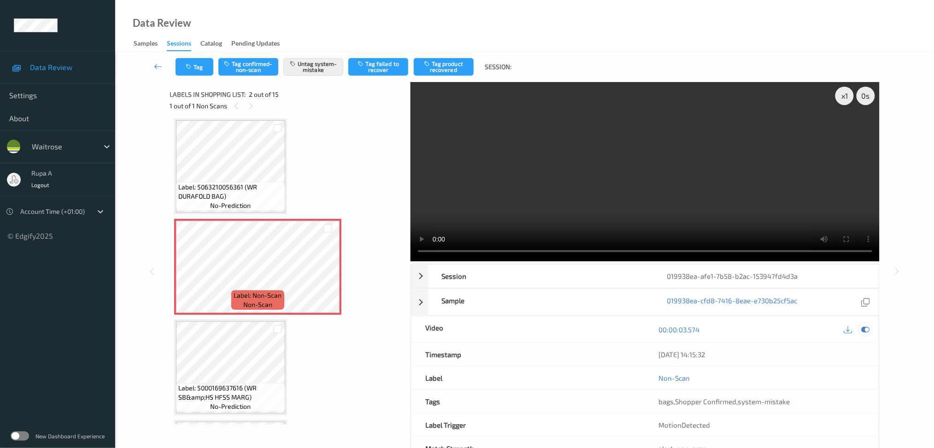
click at [863, 332] on icon at bounding box center [865, 329] width 8 height 8
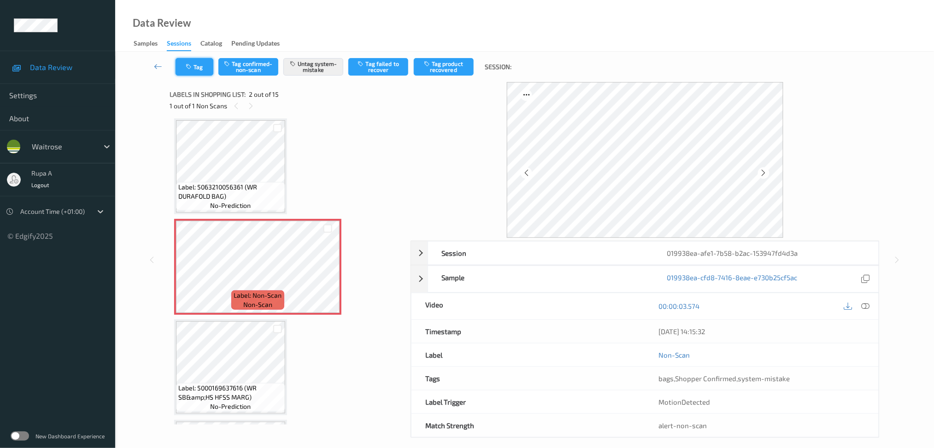
click at [195, 70] on button "Tag" at bounding box center [195, 67] width 38 height 18
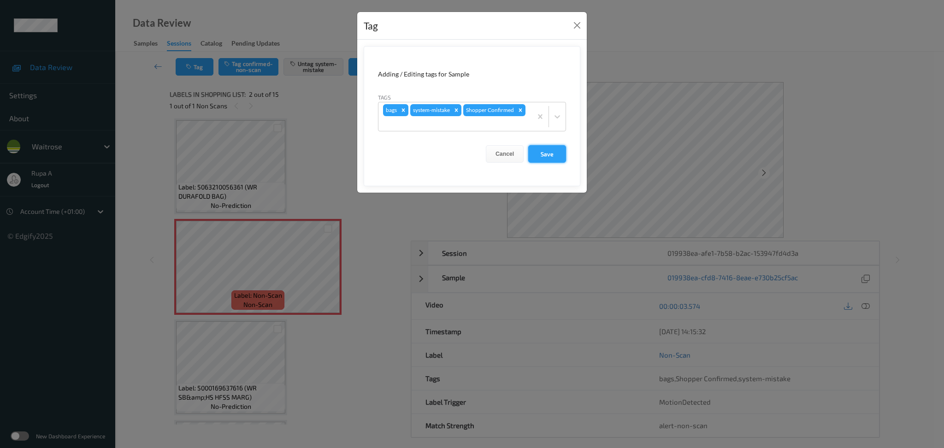
click at [563, 158] on button "Save" at bounding box center [547, 154] width 38 height 18
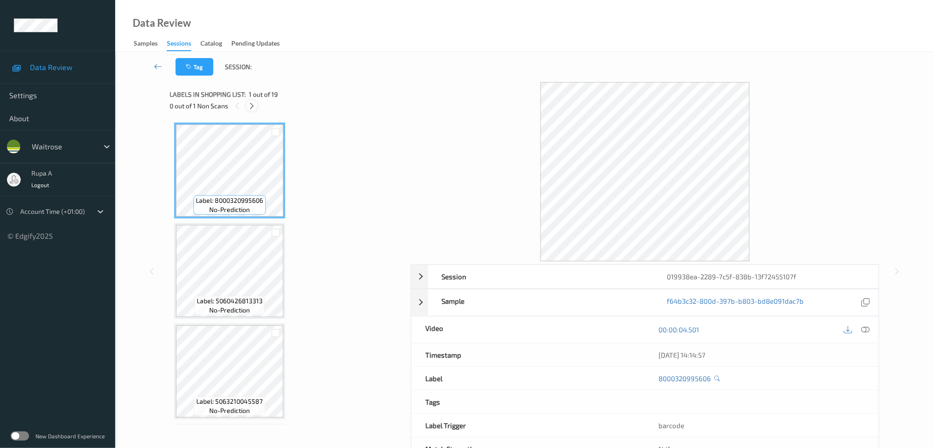
click at [254, 103] on icon at bounding box center [252, 106] width 8 height 8
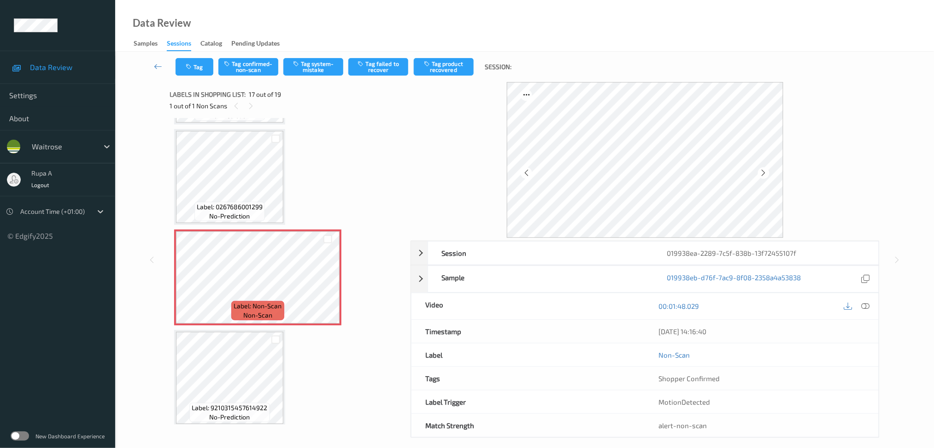
scroll to position [1501, 0]
click at [764, 171] on icon at bounding box center [764, 173] width 8 height 8
click at [312, 61] on button "Tag system-mistake" at bounding box center [313, 67] width 60 height 18
click at [865, 304] on icon at bounding box center [865, 306] width 8 height 8
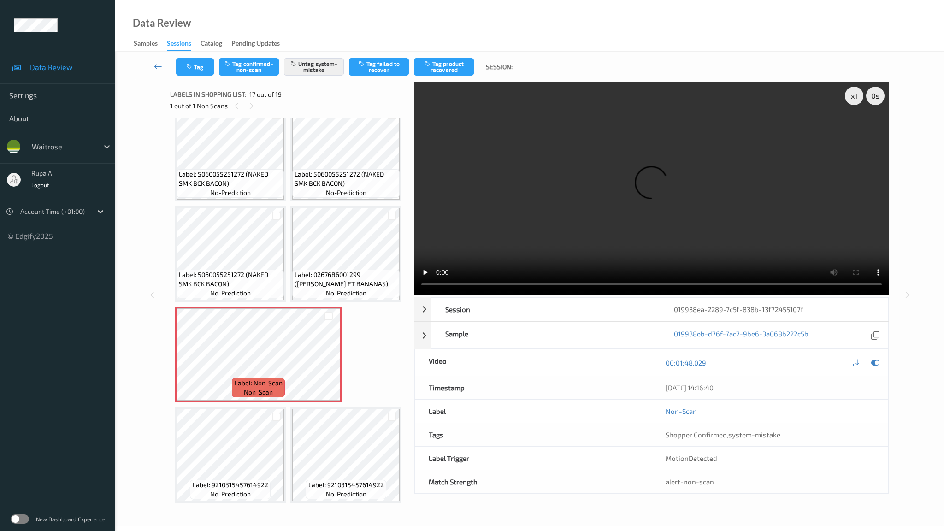
click at [680, 294] on video at bounding box center [651, 188] width 475 height 212
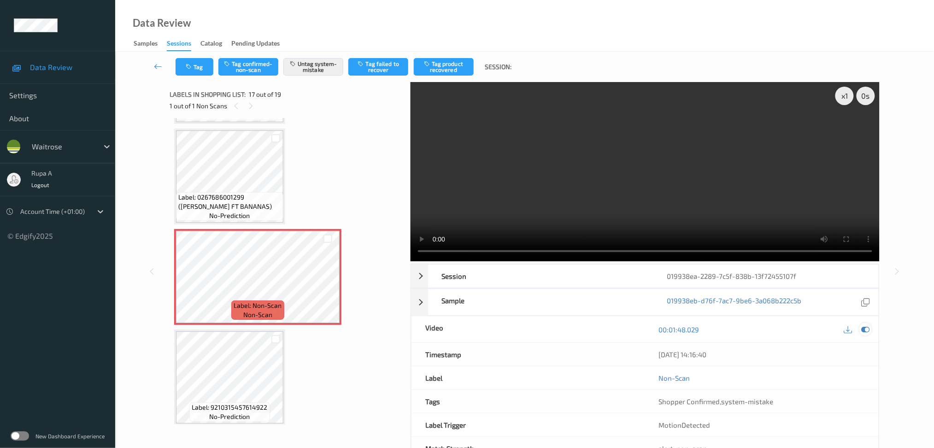
click at [865, 331] on icon at bounding box center [865, 329] width 8 height 8
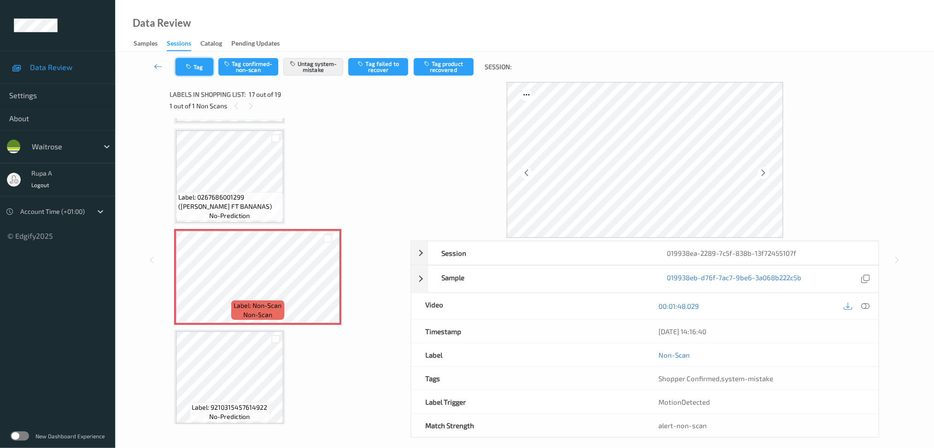
click at [197, 66] on button "Tag" at bounding box center [195, 67] width 38 height 18
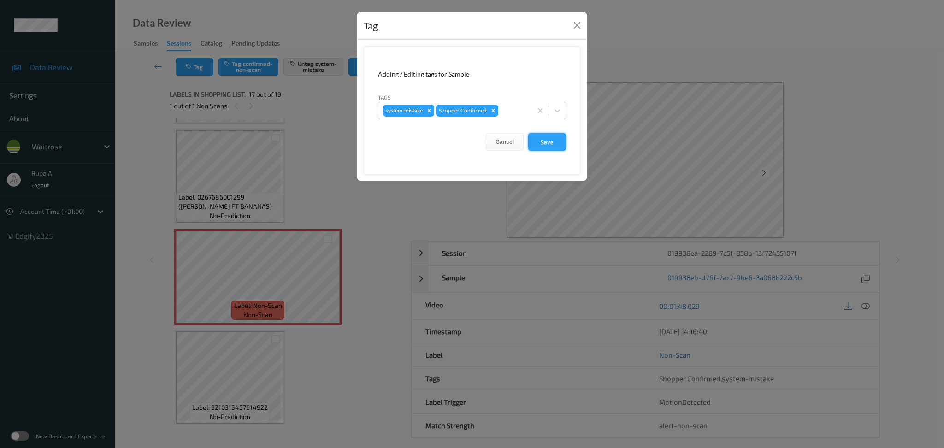
click at [553, 146] on button "Save" at bounding box center [547, 142] width 38 height 18
